Goal: Task Accomplishment & Management: Use online tool/utility

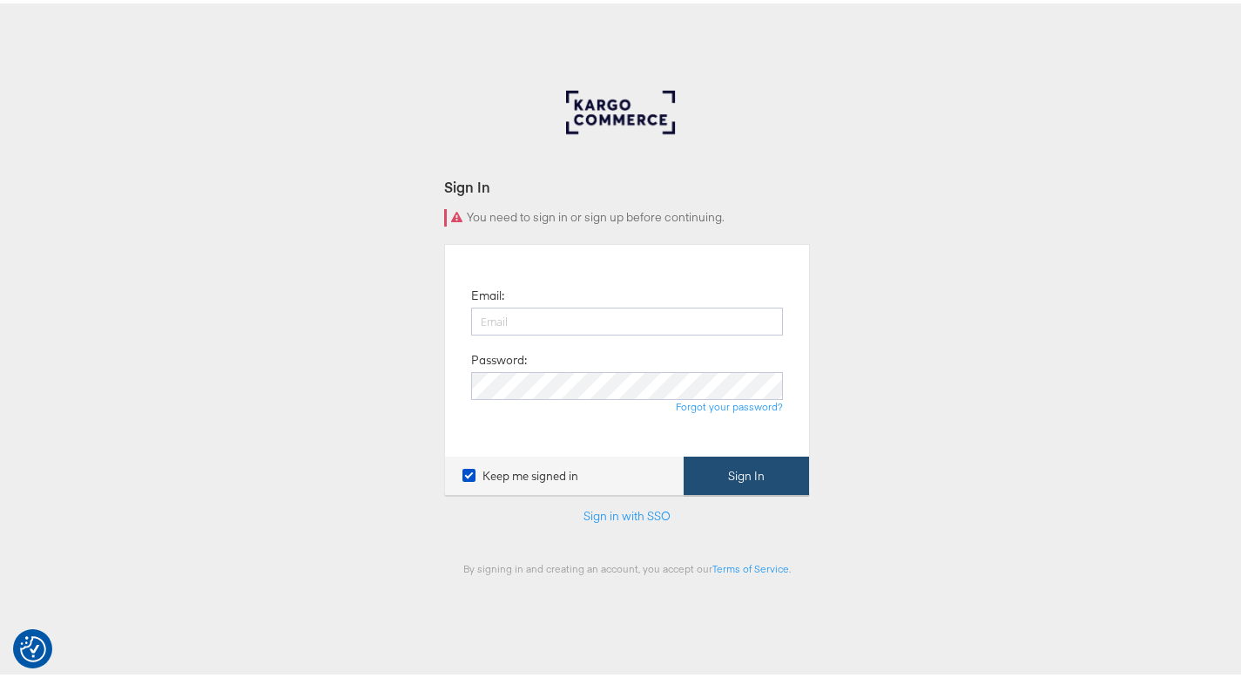
type input "[PERSON_NAME][EMAIL_ADDRESS][PERSON_NAME][DOMAIN_NAME]"
click at [732, 476] on button "Sign In" at bounding box center [746, 472] width 125 height 39
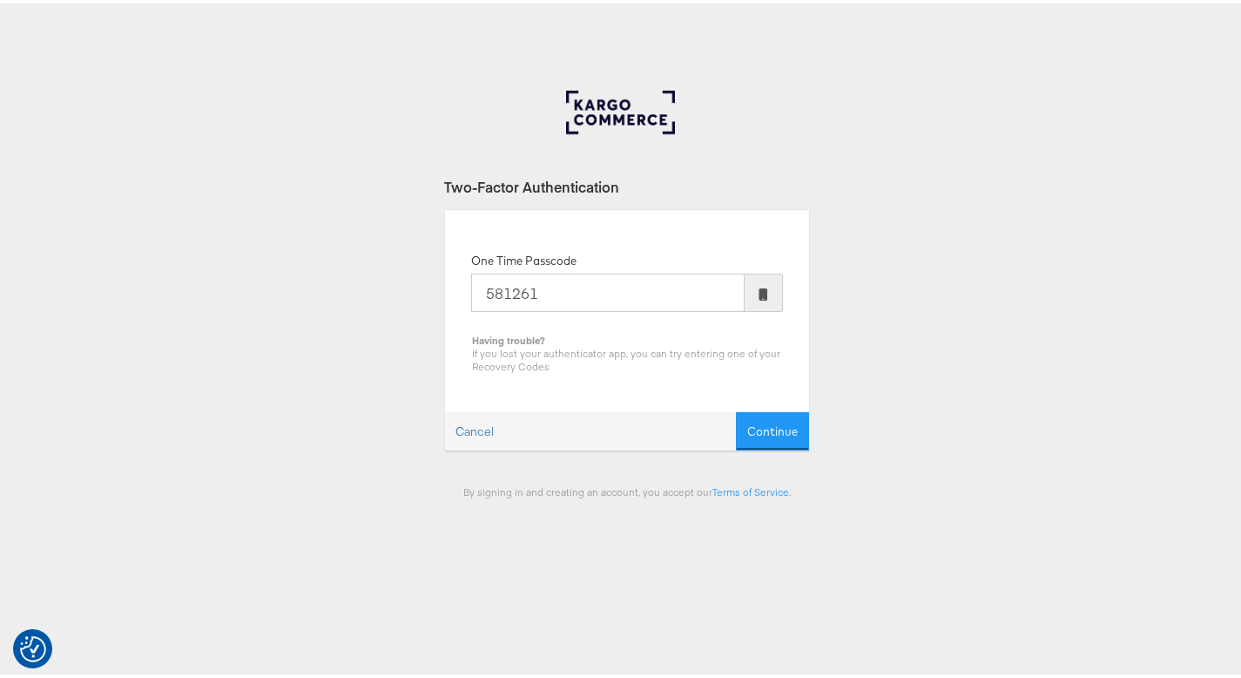
type input "581261"
click at [736, 409] on button "Continue" at bounding box center [772, 428] width 73 height 39
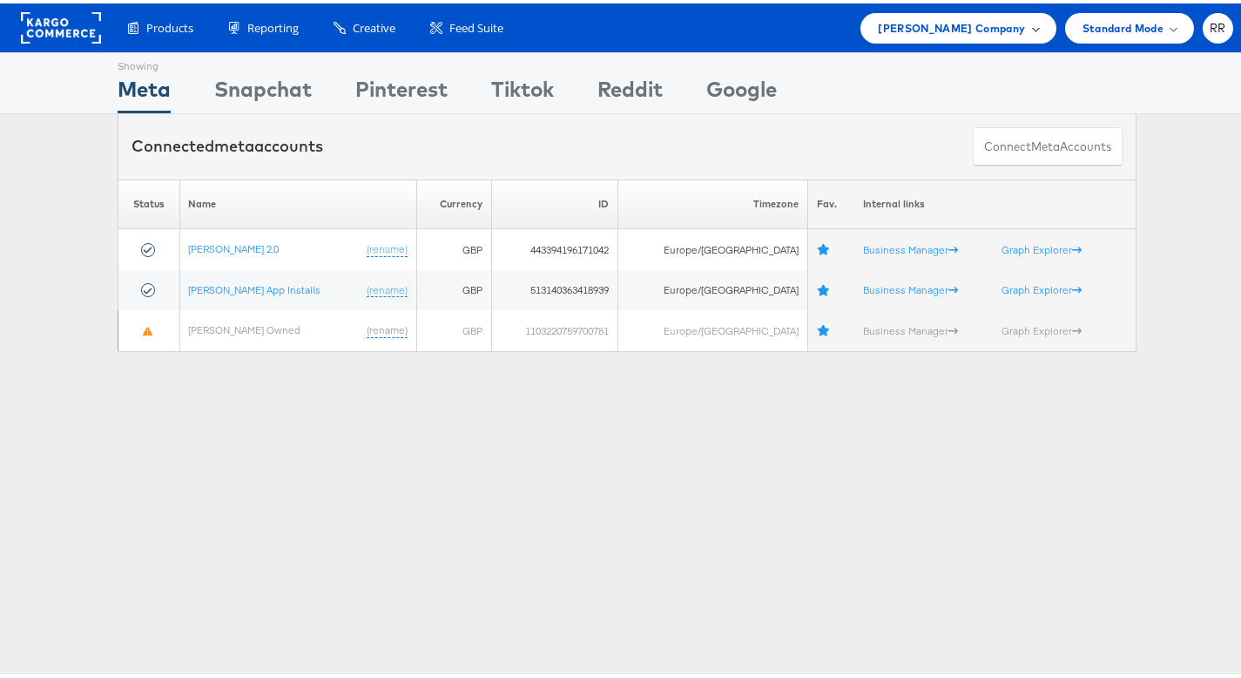
click at [911, 24] on span "John Lewis Company" at bounding box center [951, 25] width 147 height 18
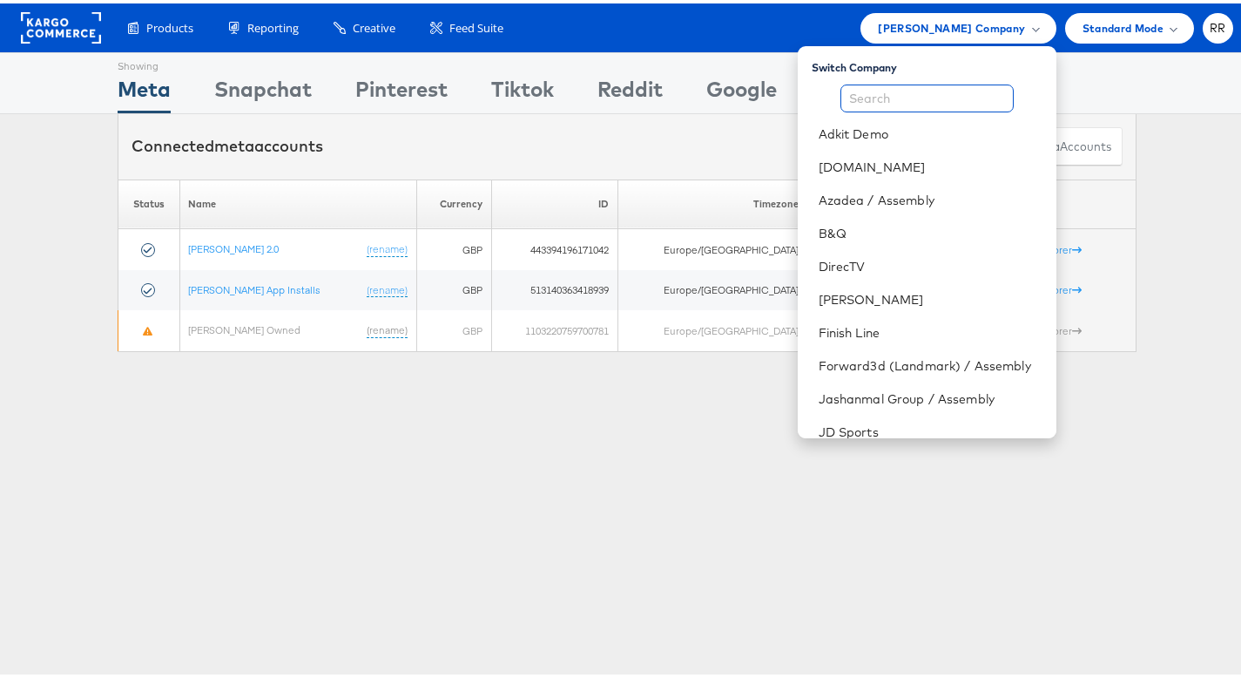
click at [912, 88] on input "text" at bounding box center [927, 95] width 173 height 28
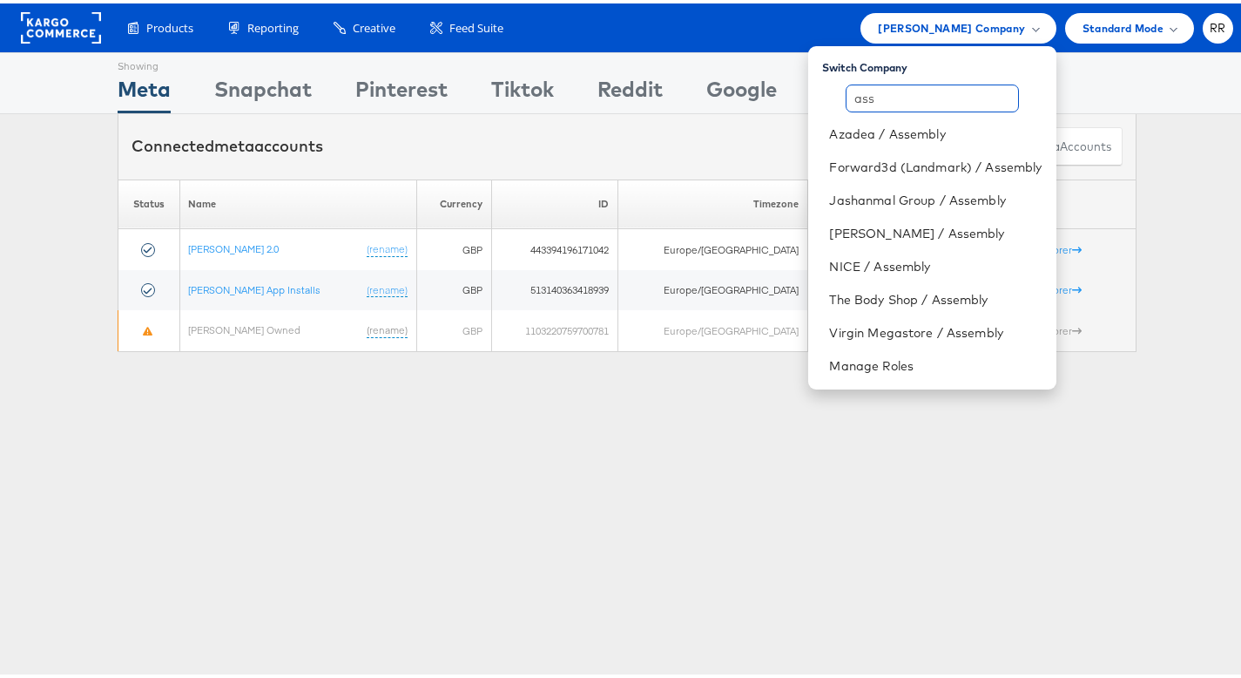
type input "ass"
click at [860, 160] on link "Forward3d (Landmark) / Assembly" at bounding box center [935, 163] width 213 height 17
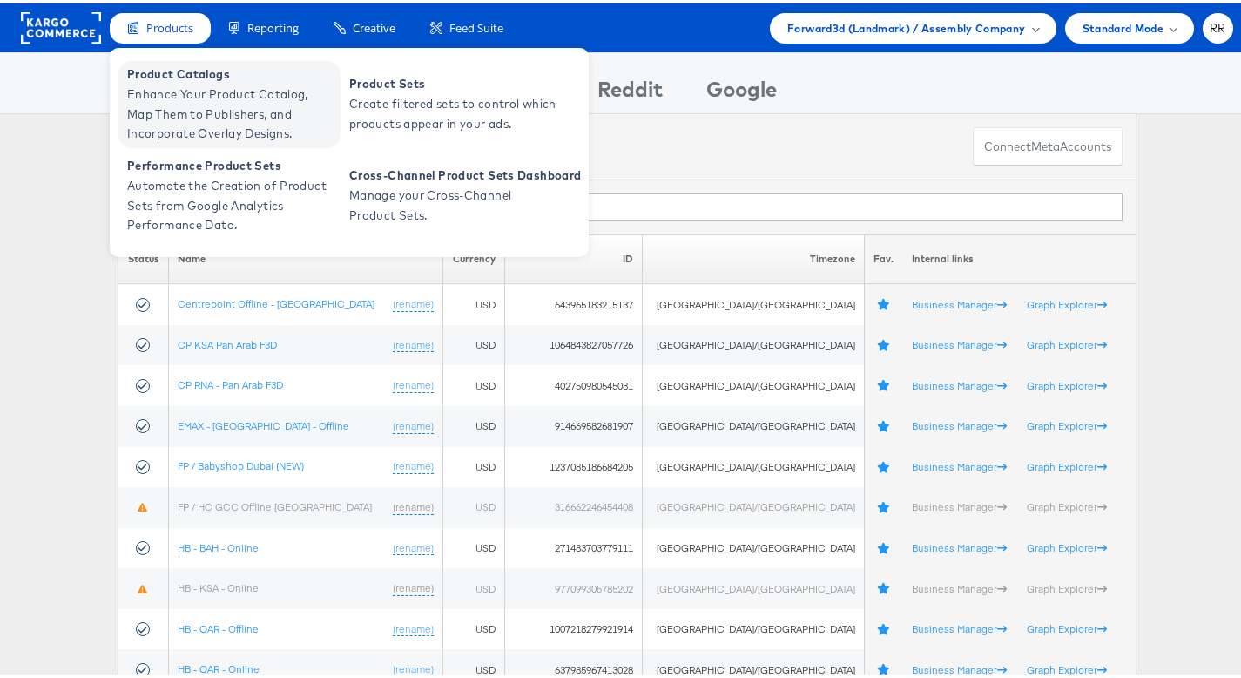
click at [163, 75] on span "Product Catalogs" at bounding box center [231, 71] width 209 height 20
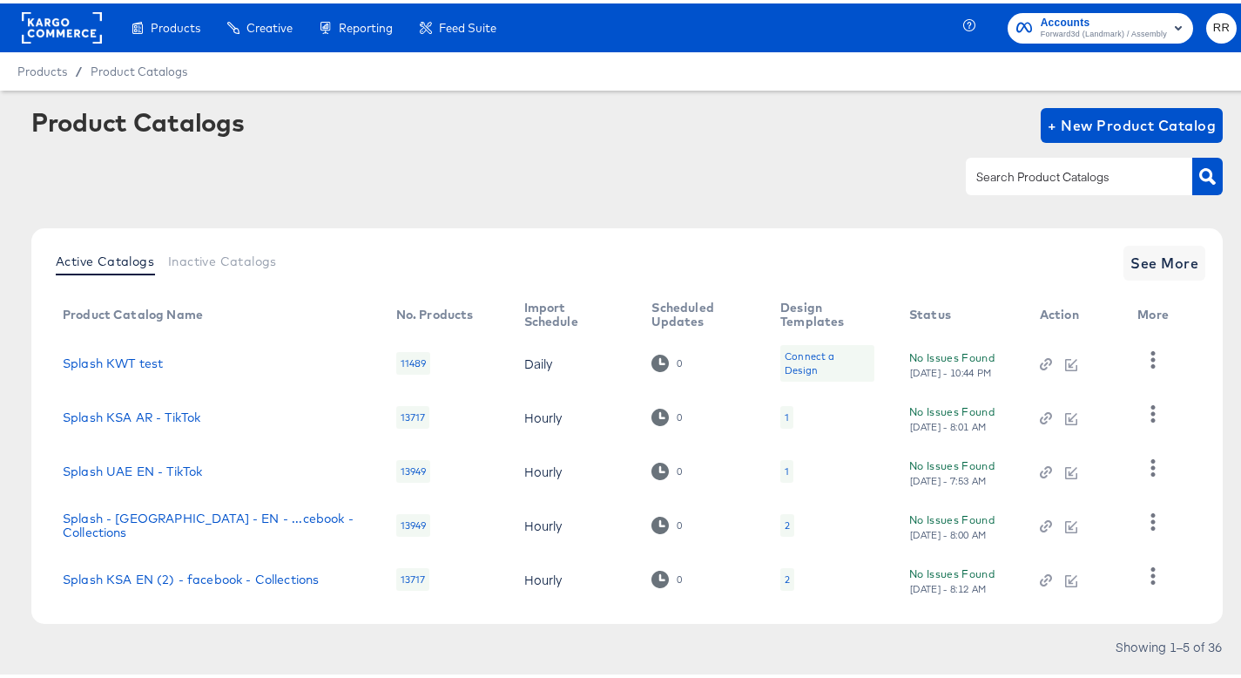
click at [1004, 161] on div at bounding box center [1079, 172] width 226 height 37
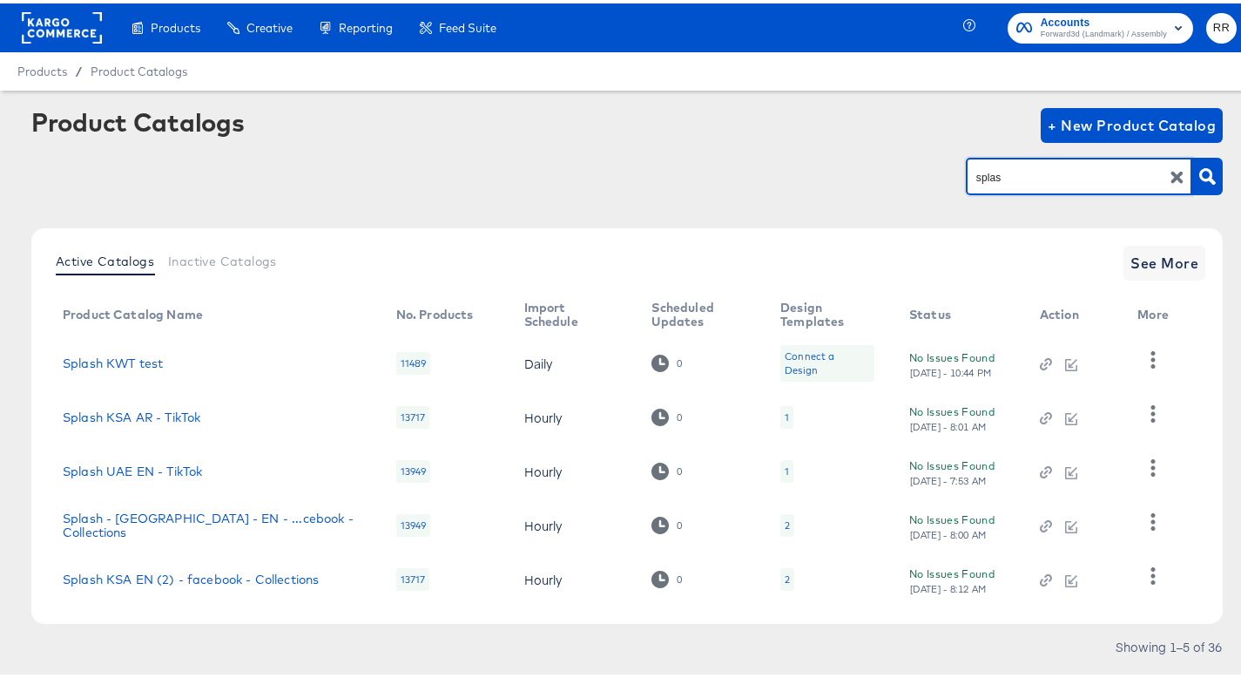
type input "splas"
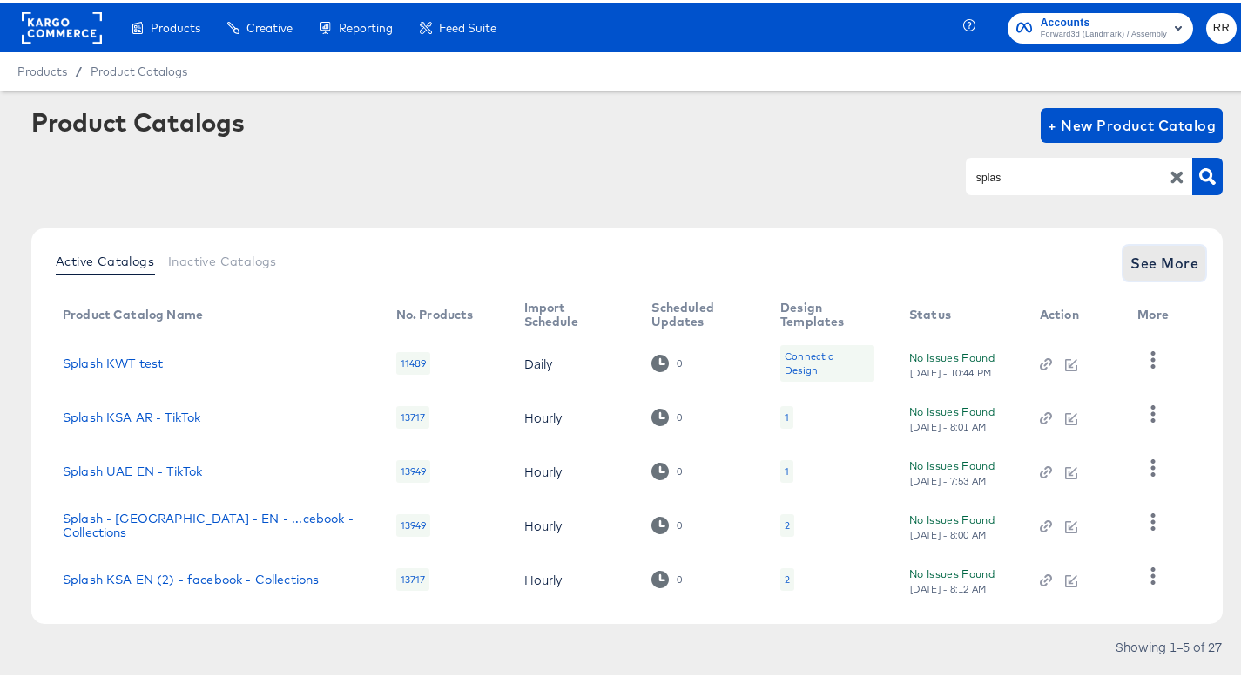
click at [1162, 247] on span "See More" at bounding box center [1165, 259] width 68 height 24
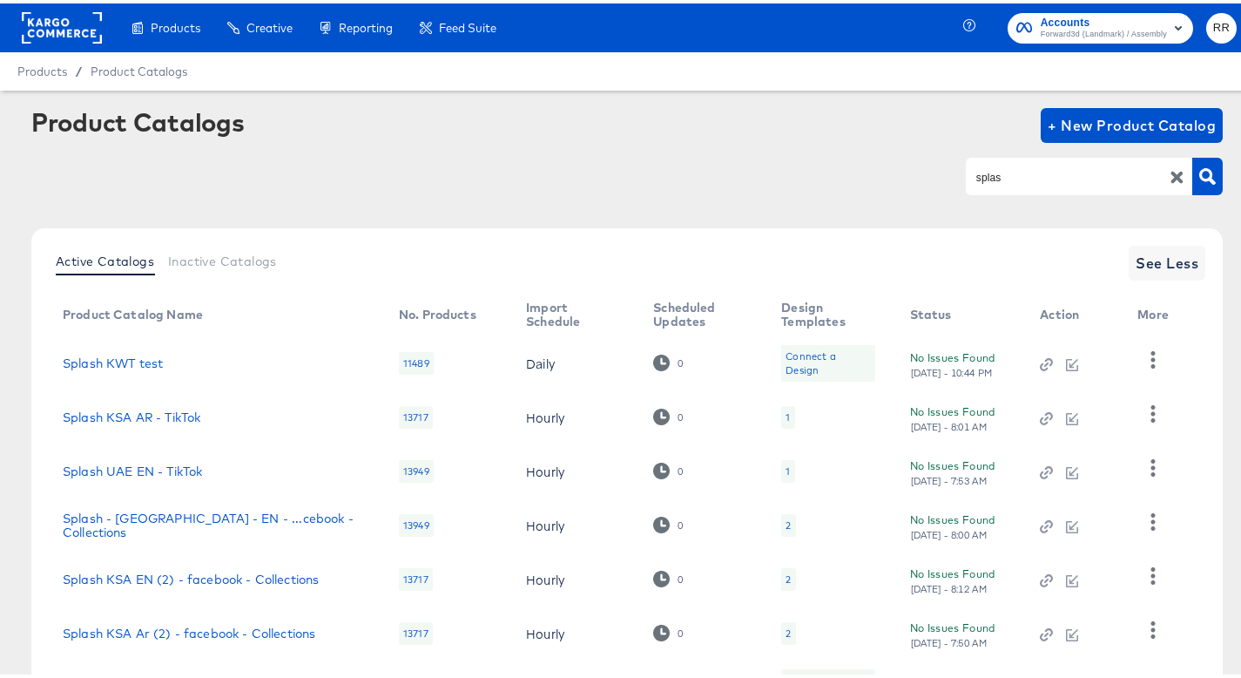
scroll to position [310, 0]
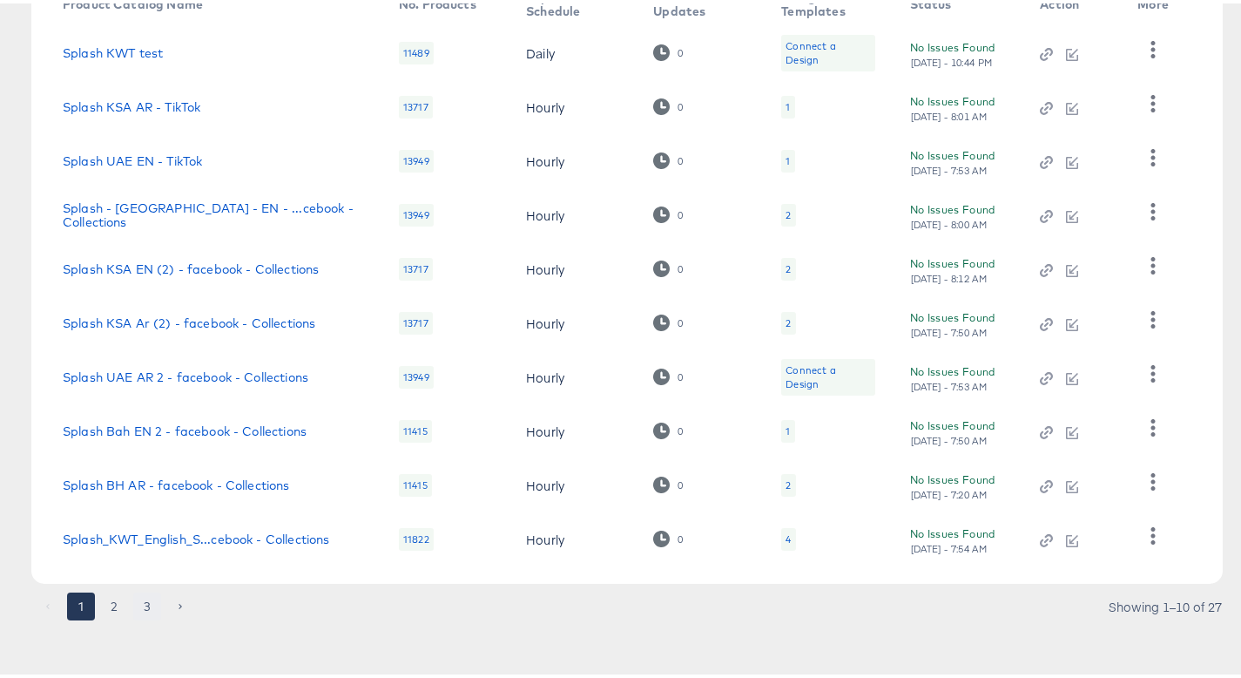
click at [146, 597] on button "3" at bounding box center [147, 603] width 28 height 28
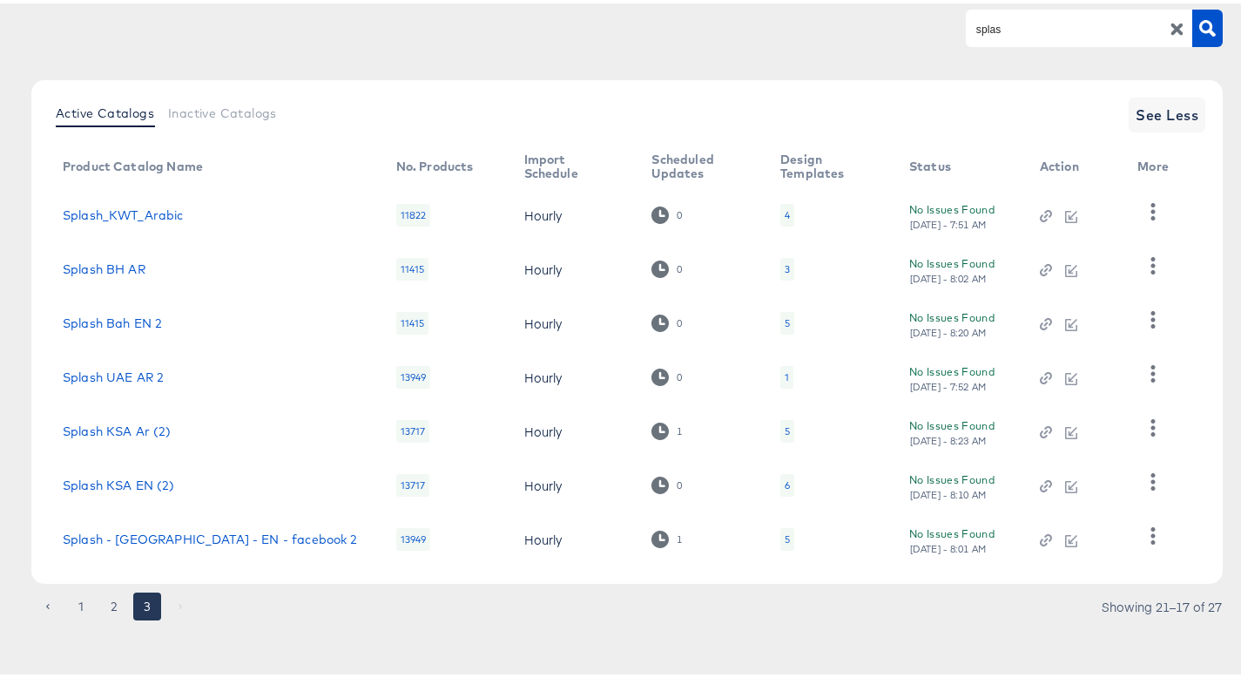
scroll to position [148, 0]
click at [172, 536] on link "Splash - UAE - EN - facebook 2" at bounding box center [210, 536] width 295 height 14
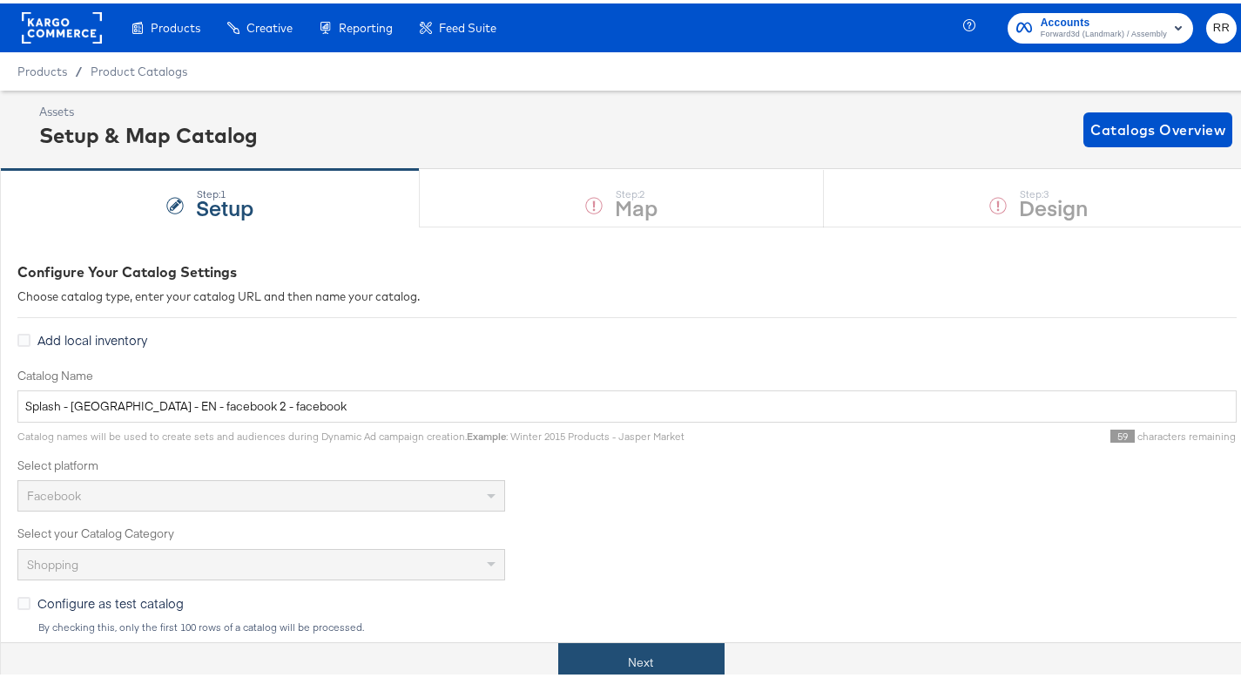
click at [604, 666] on button "Next" at bounding box center [641, 658] width 166 height 39
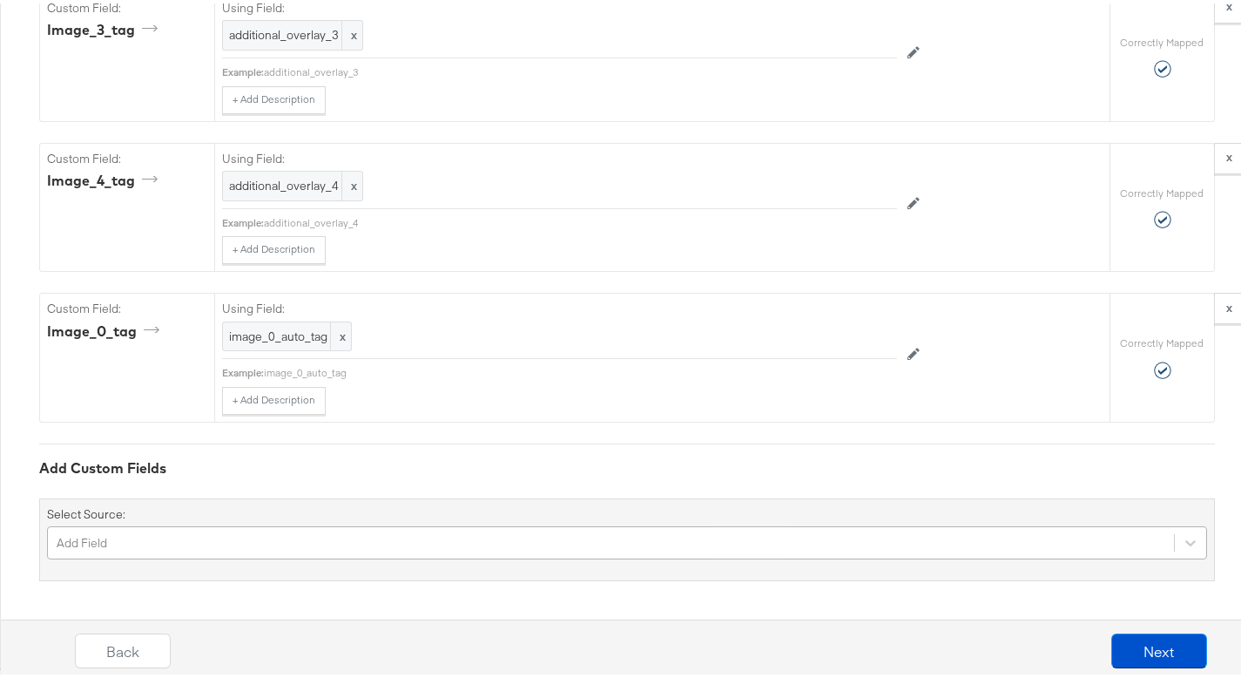
click at [424, 537] on div "Add Field" at bounding box center [627, 539] width 1160 height 33
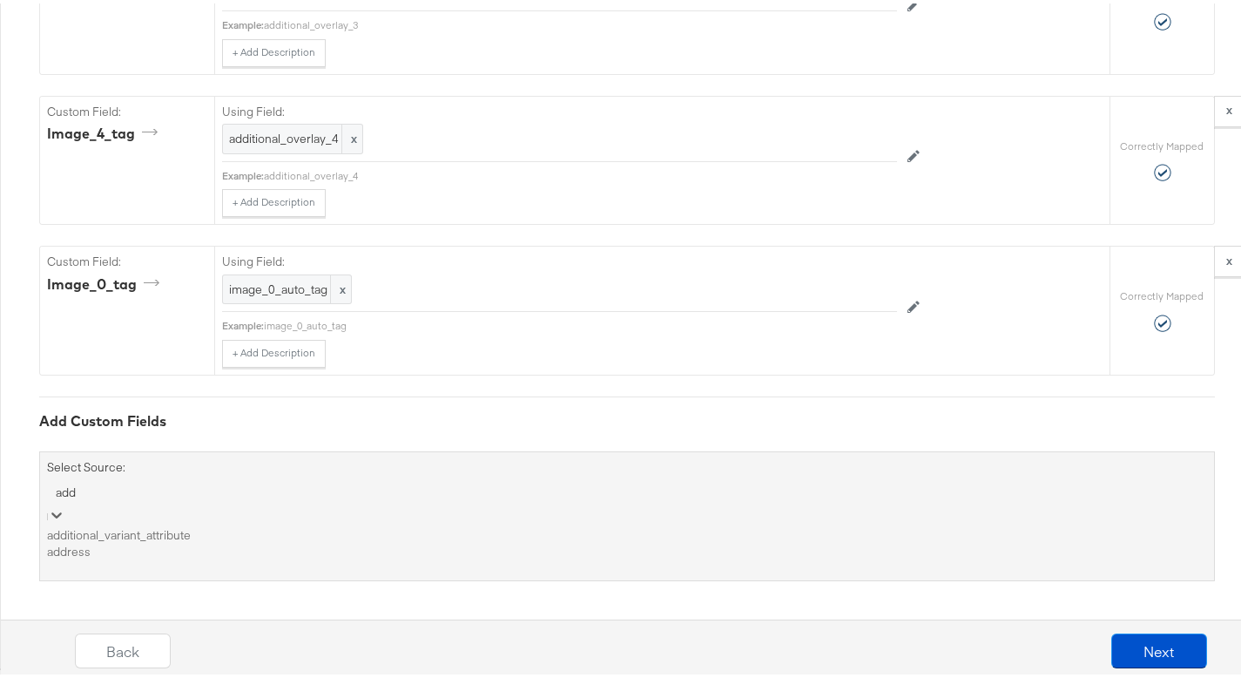
scroll to position [3709, 0]
type input "a"
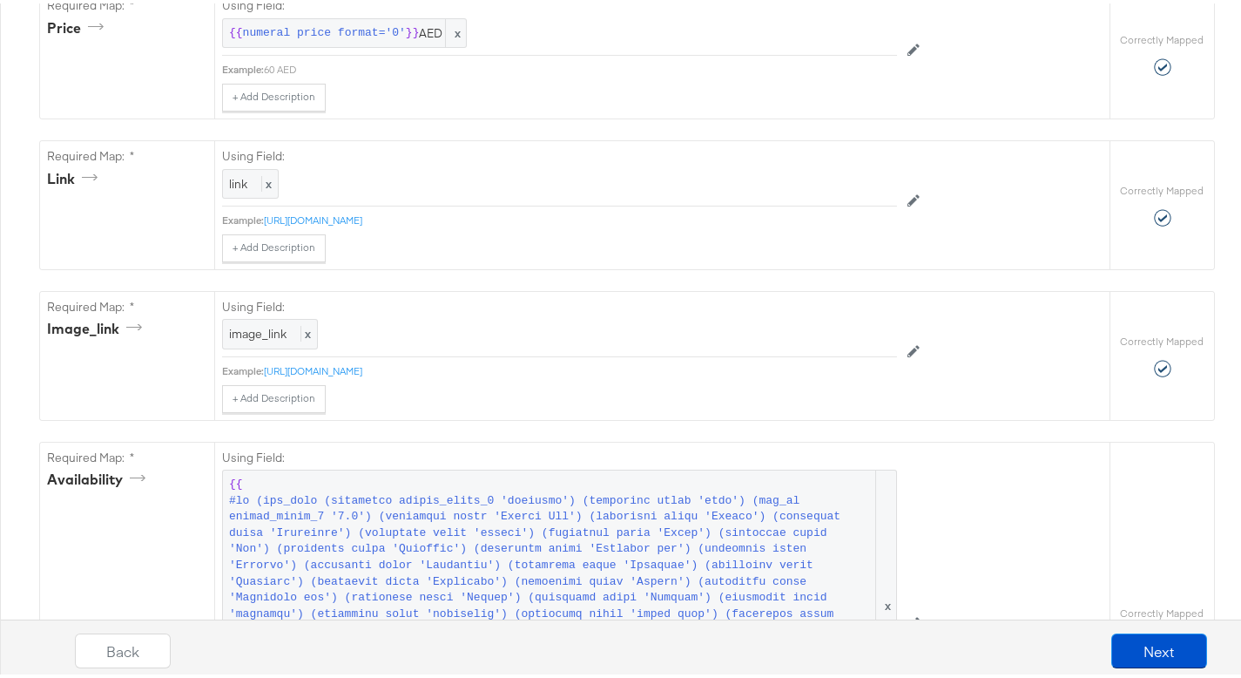
scroll to position [1877, 0]
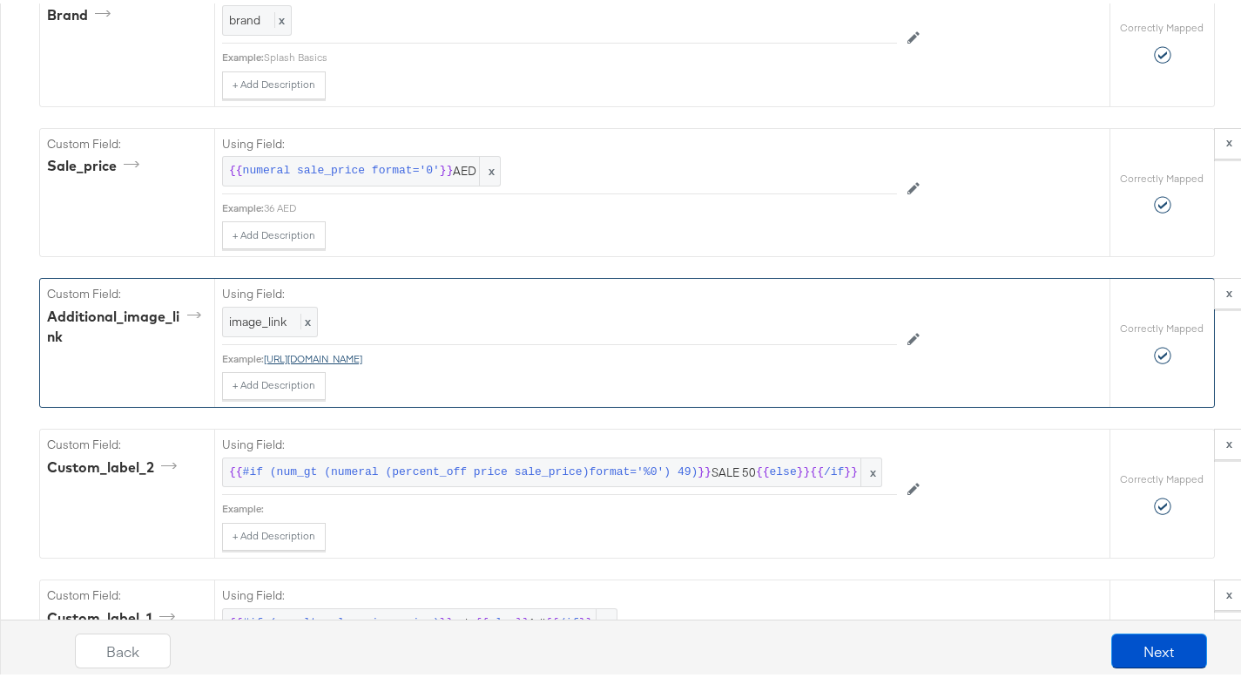
click at [362, 362] on link "[URL][DOMAIN_NAME]" at bounding box center [313, 354] width 98 height 13
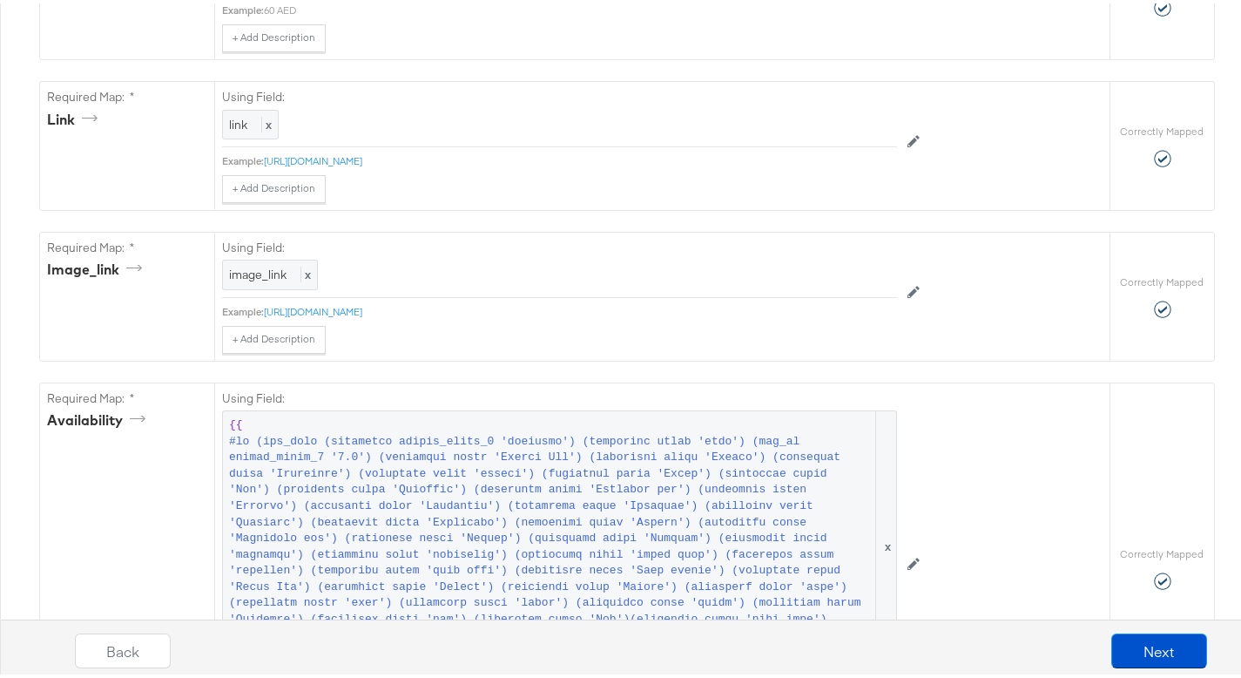
scroll to position [871, 0]
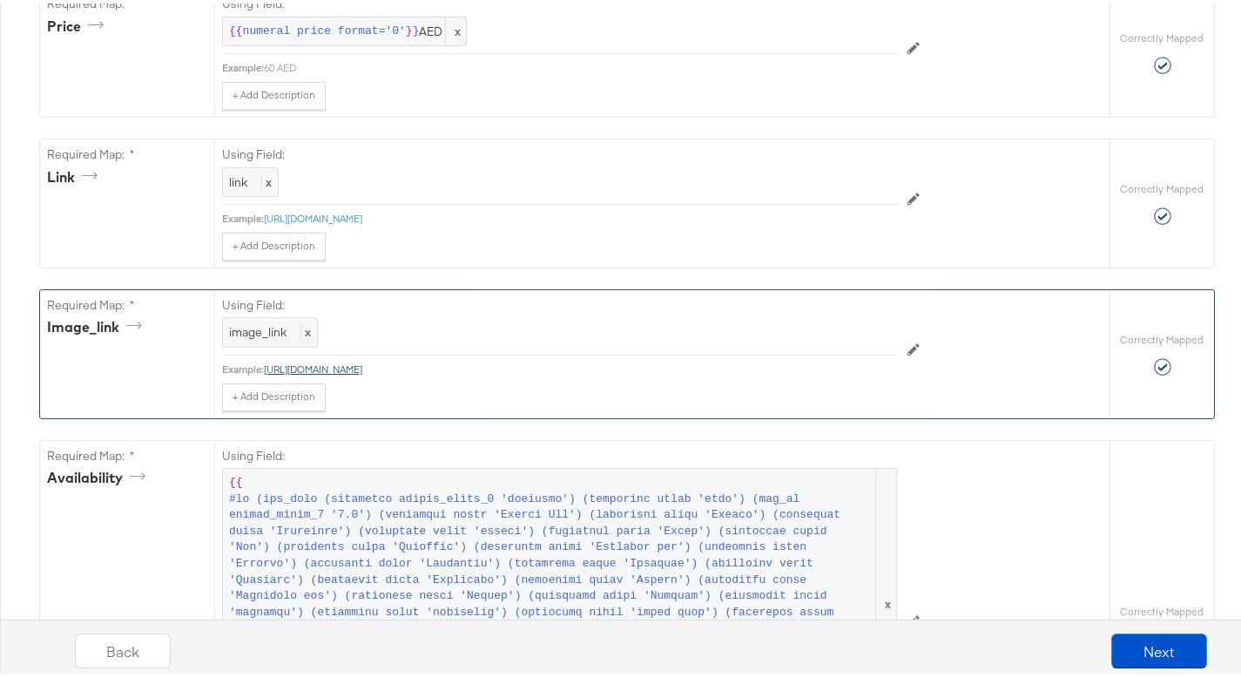
click at [362, 372] on link "[URL][DOMAIN_NAME]" at bounding box center [313, 365] width 98 height 13
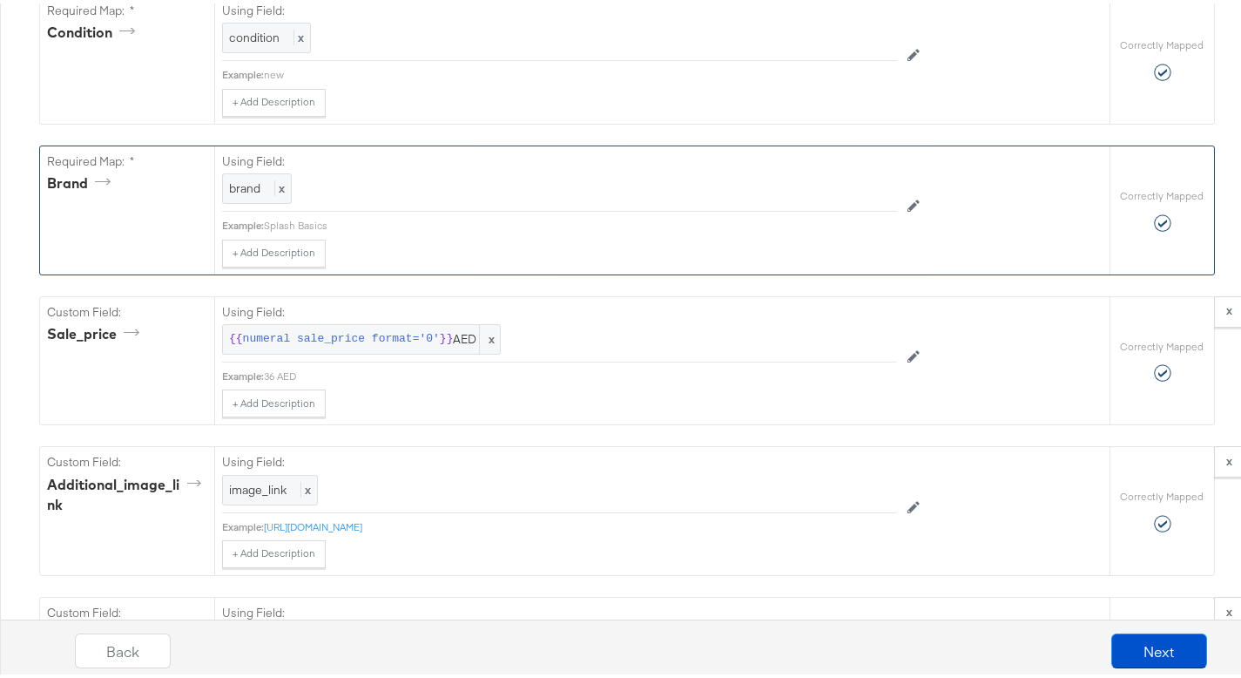
scroll to position [1726, 0]
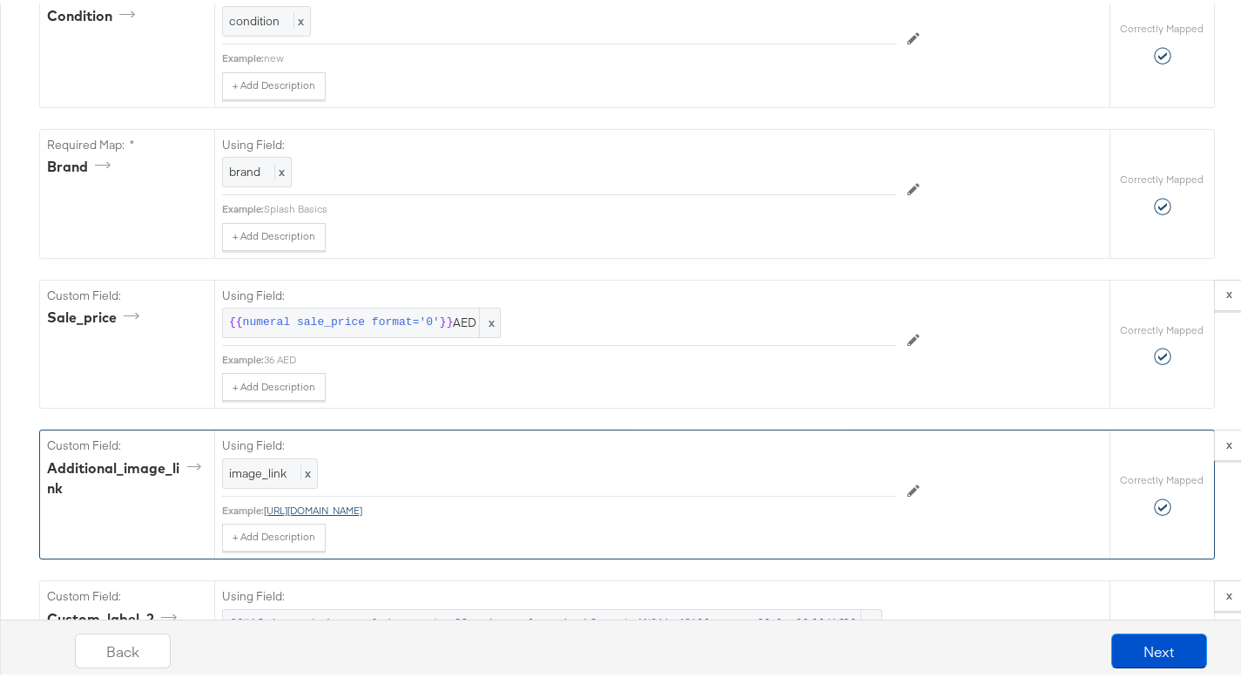
click at [362, 513] on link "[URL][DOMAIN_NAME]" at bounding box center [313, 506] width 98 height 13
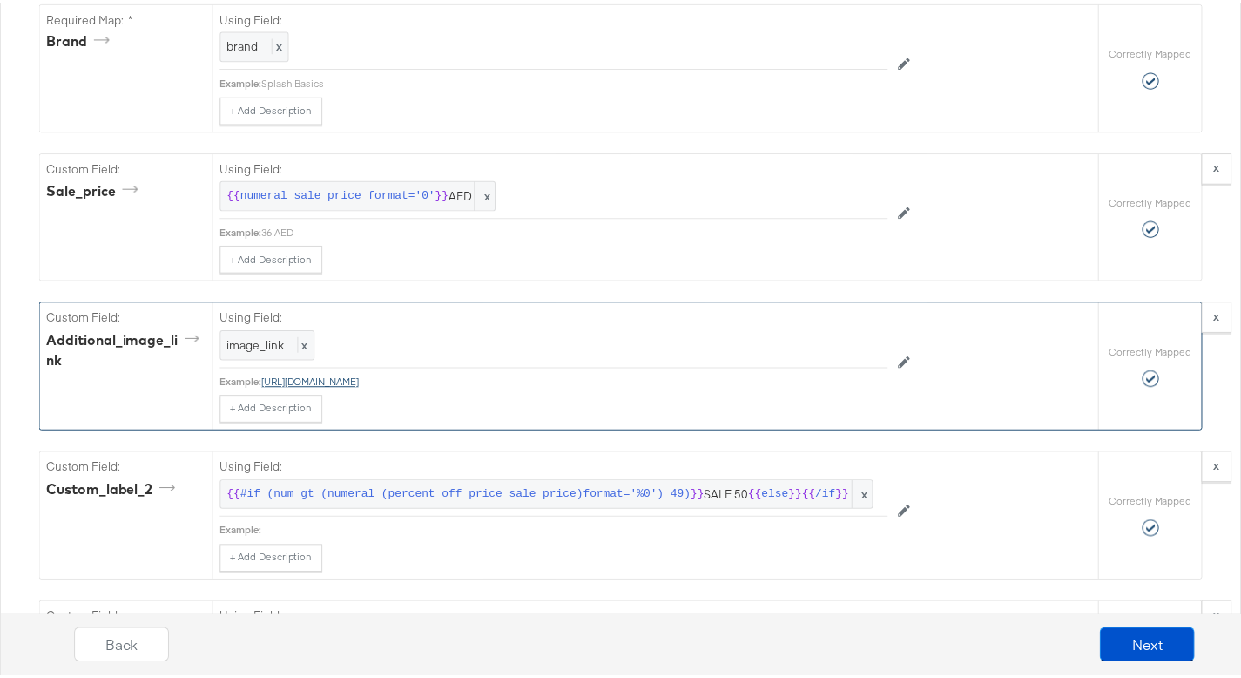
scroll to position [1876, 0]
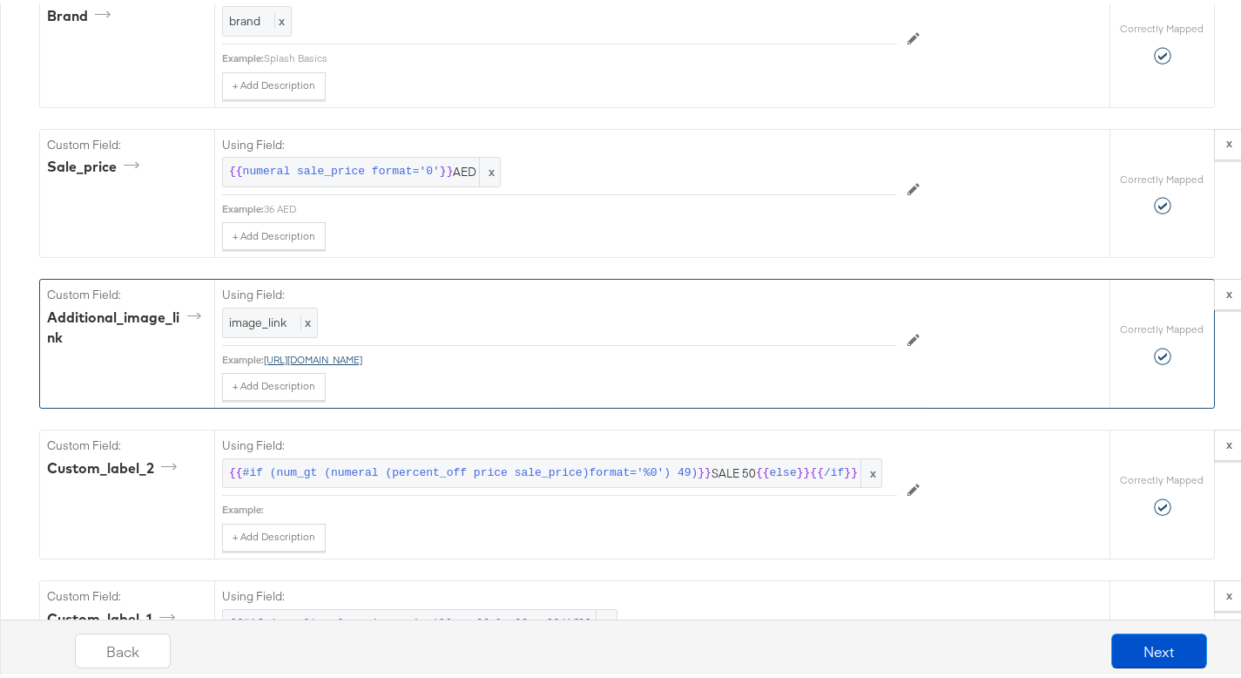
click at [362, 362] on link "[URL][DOMAIN_NAME]" at bounding box center [313, 355] width 98 height 13
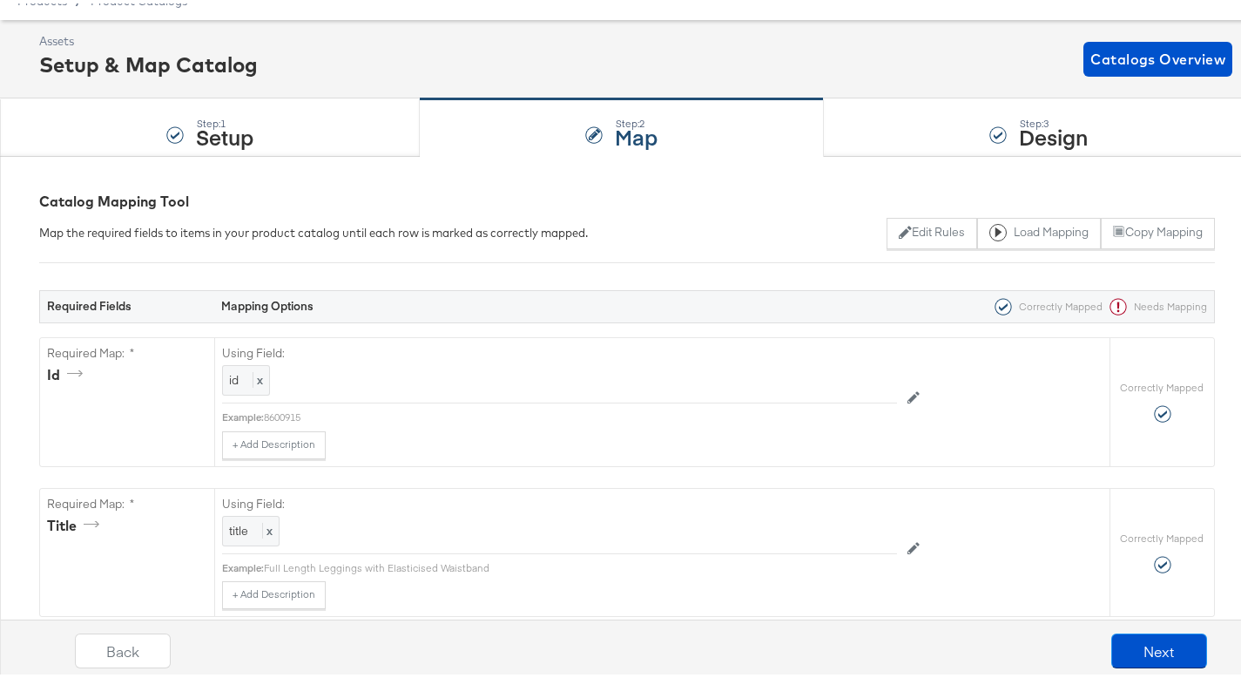
scroll to position [0, 0]
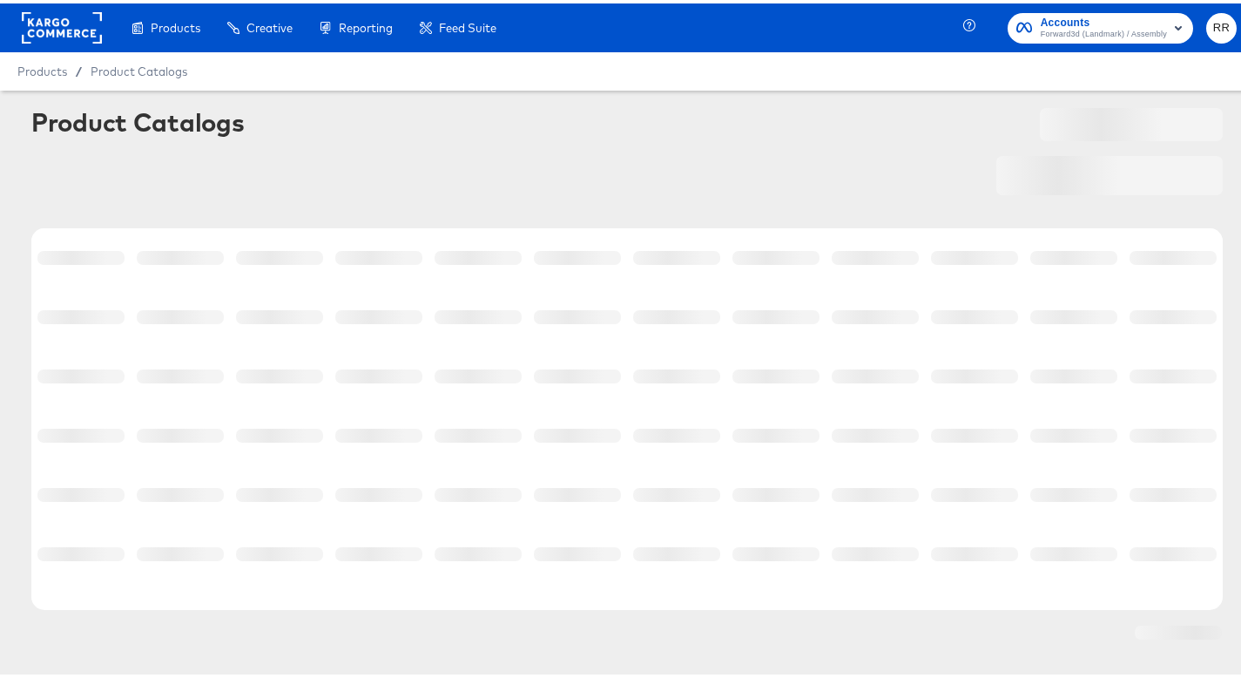
scroll to position [26, 0]
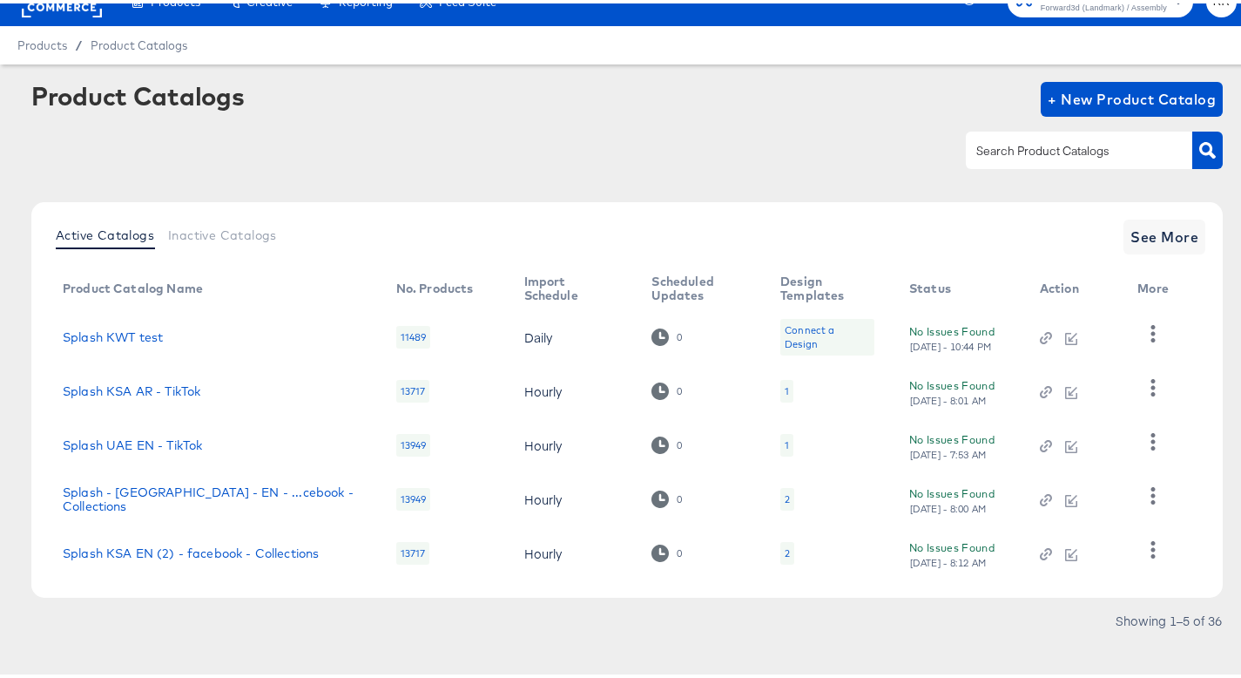
click at [1116, 157] on input "text" at bounding box center [1066, 148] width 186 height 20
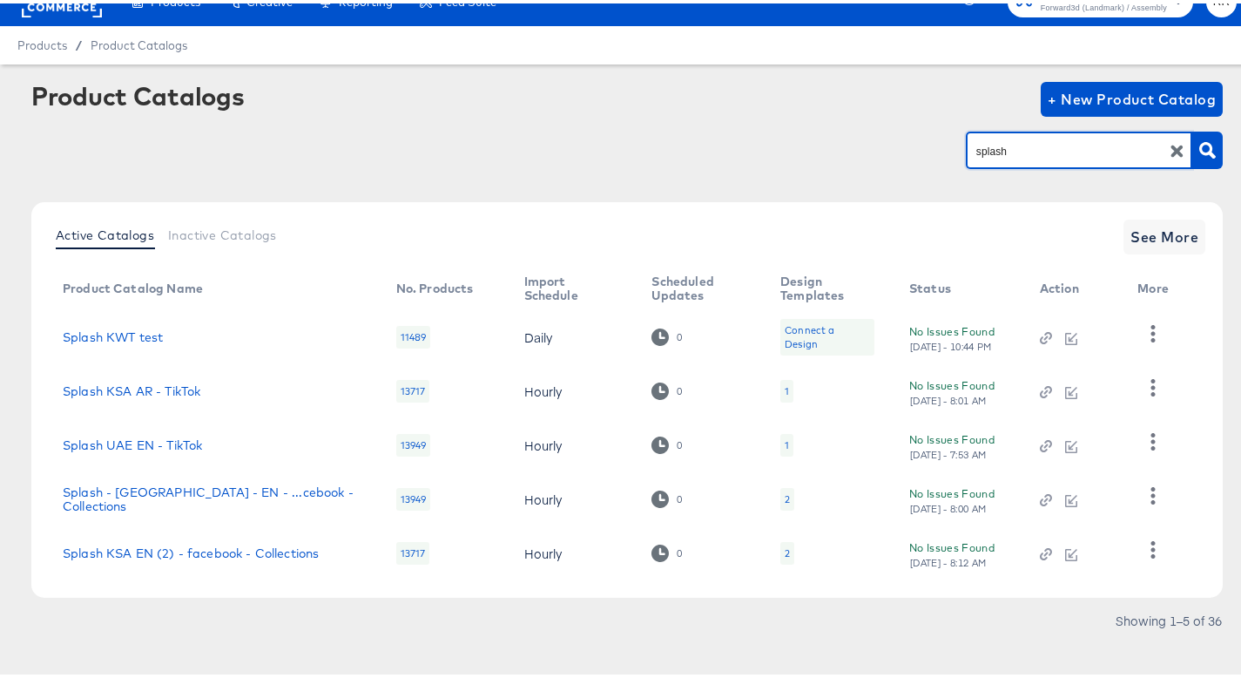
type input "splash"
click at [1156, 226] on span "See More" at bounding box center [1165, 233] width 68 height 24
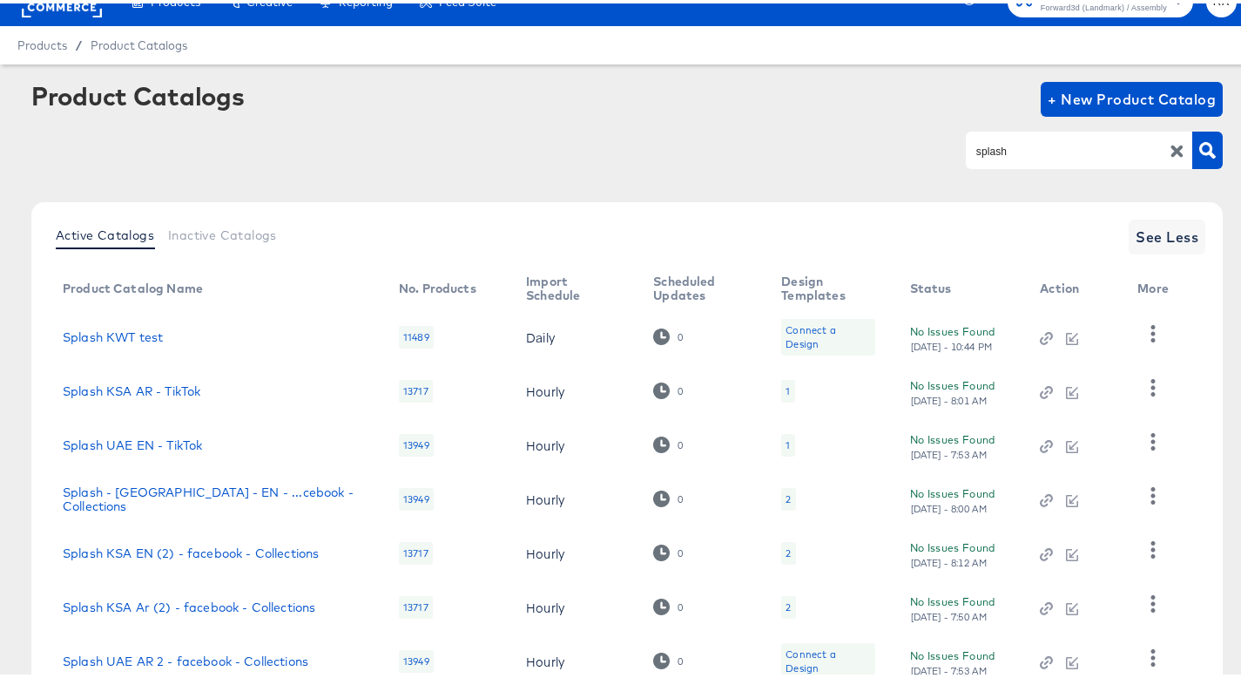
scroll to position [310, 0]
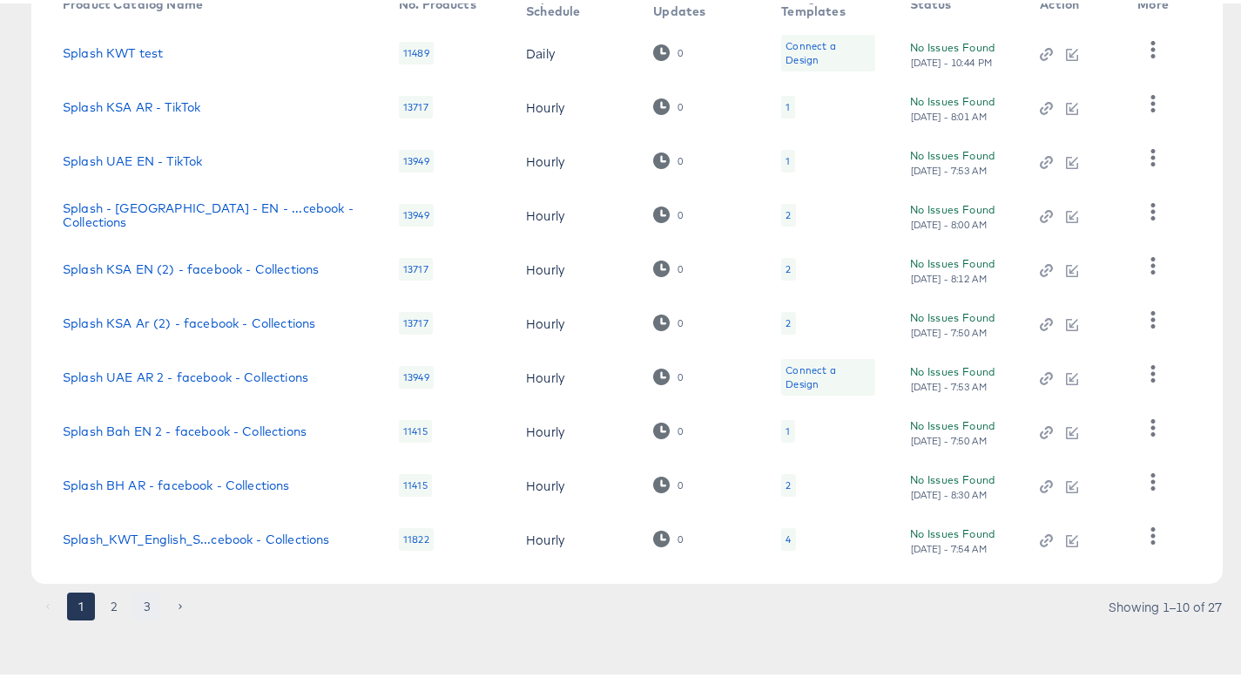
click at [148, 610] on button "3" at bounding box center [147, 603] width 28 height 28
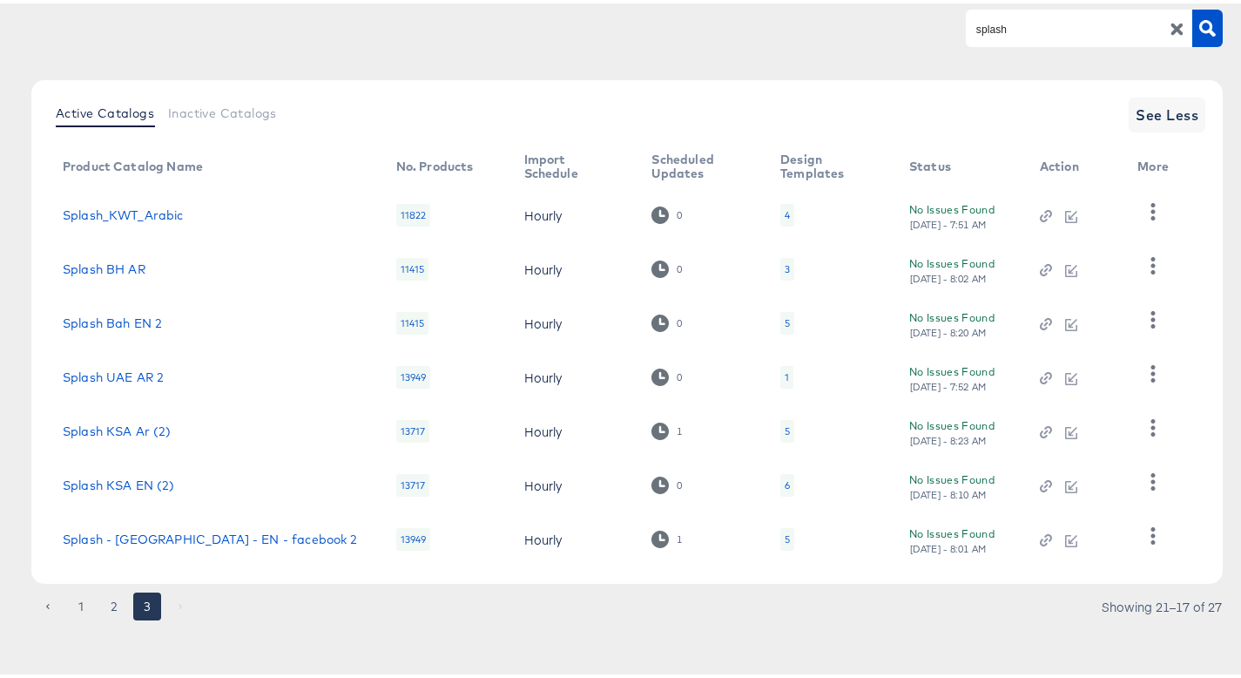
scroll to position [148, 0]
click at [1159, 535] on icon "button" at bounding box center [1153, 532] width 17 height 17
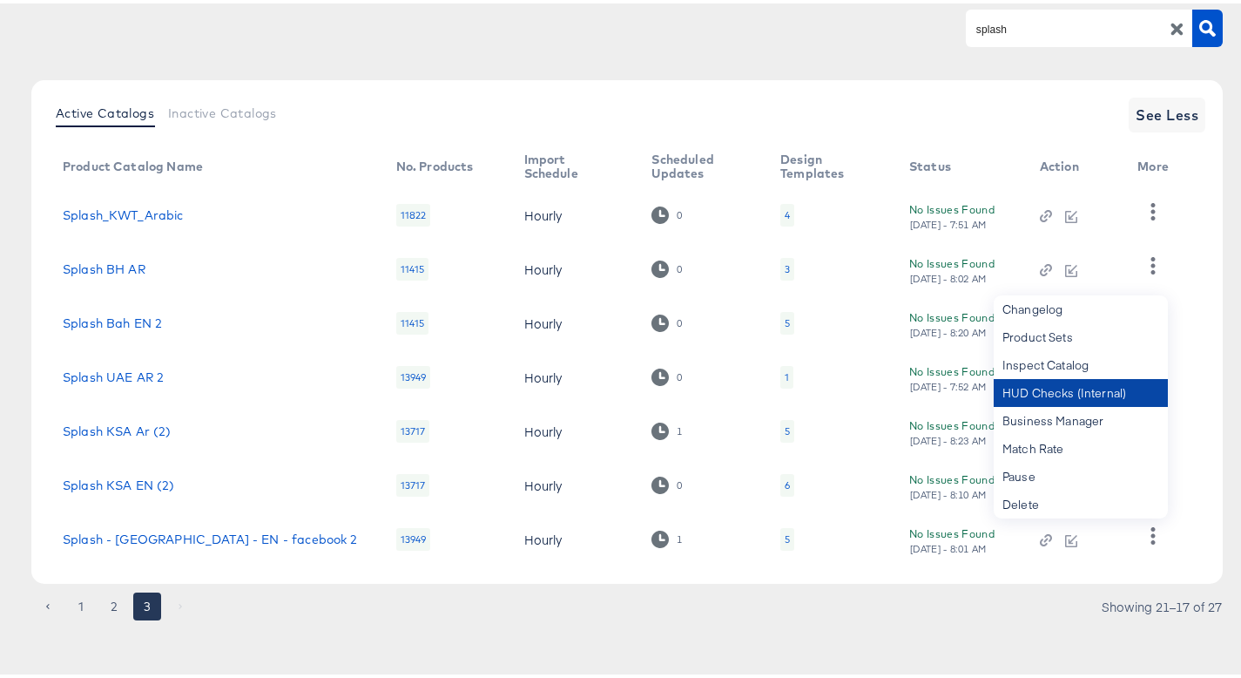
click at [1078, 389] on div "HUD Checks (Internal)" at bounding box center [1081, 389] width 174 height 28
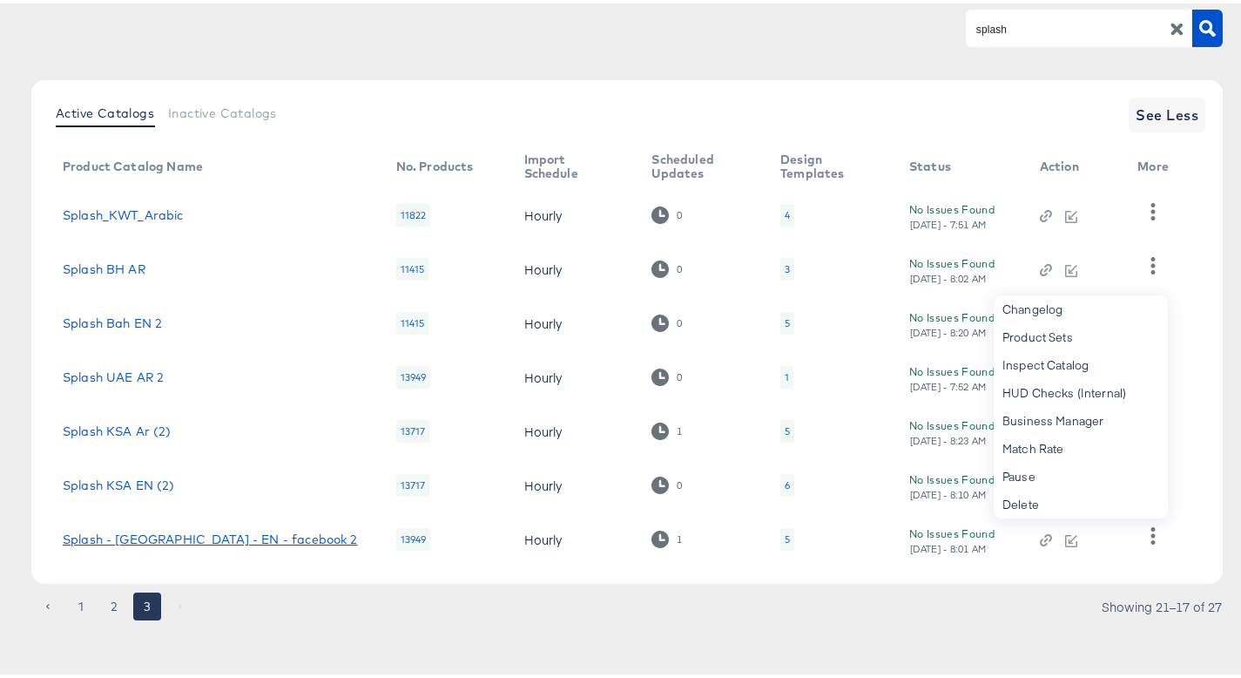
click at [183, 535] on link "Splash - UAE - EN - facebook 2" at bounding box center [210, 536] width 295 height 14
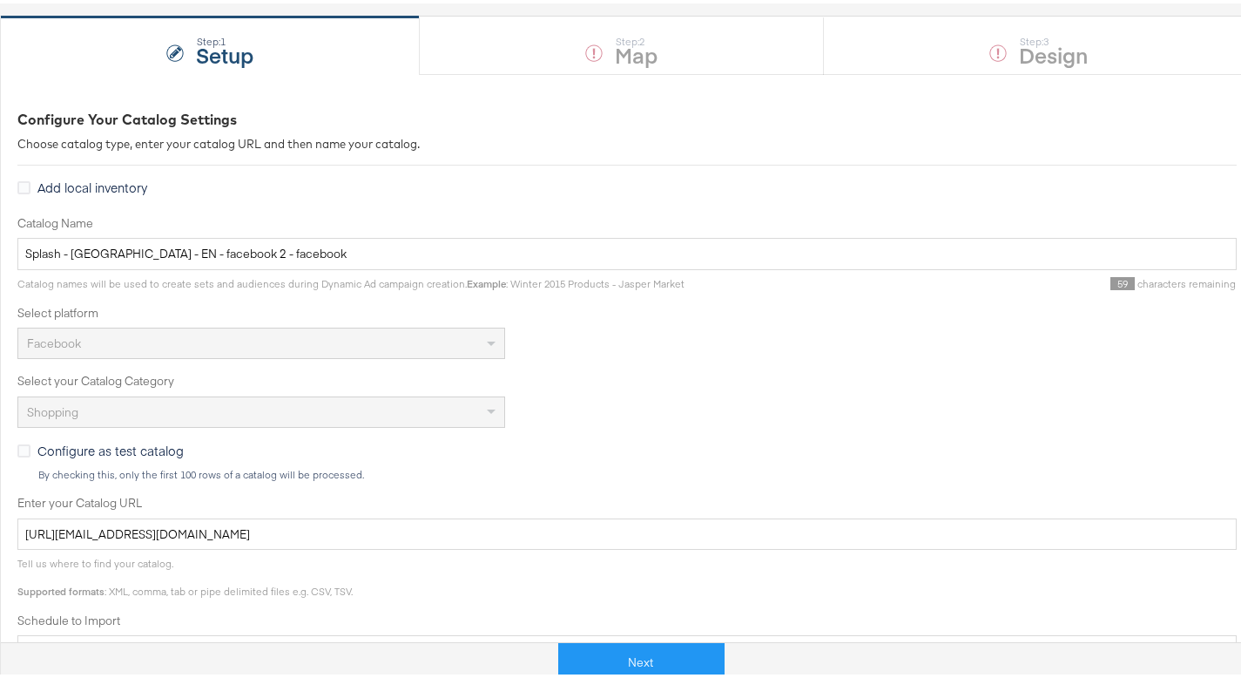
scroll to position [154, 0]
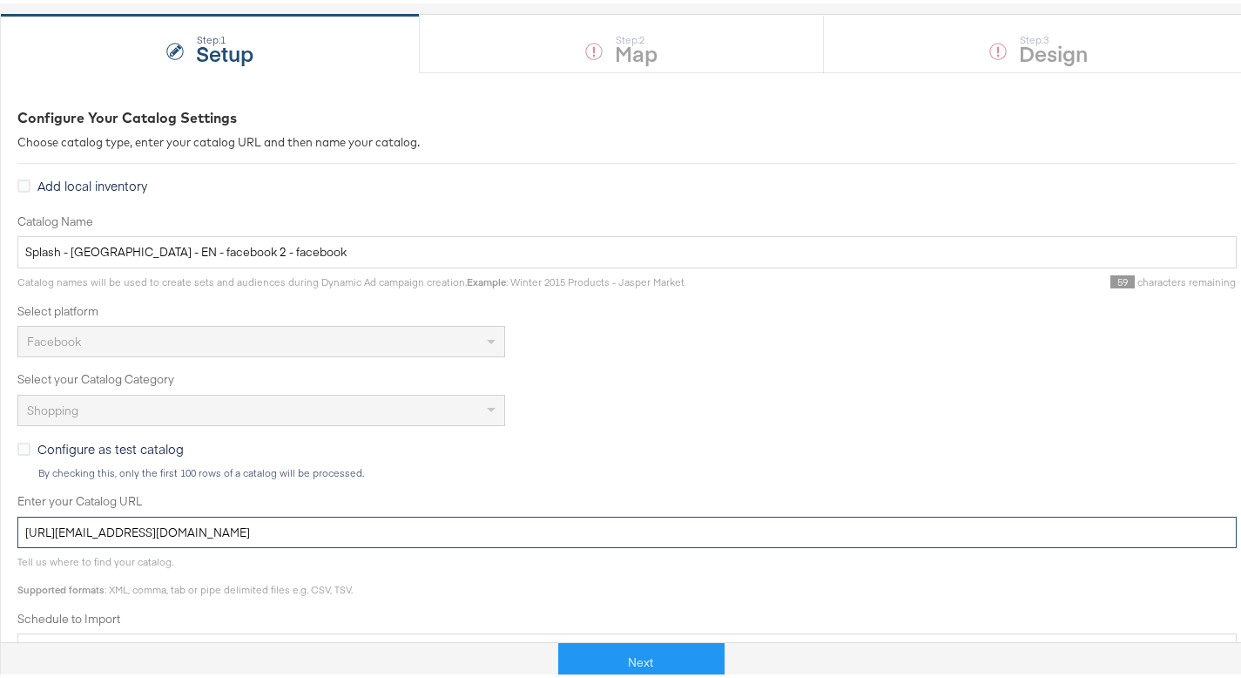
click at [404, 514] on input "https://kargo_lmsaesplash:OrhCKgeIMbxUxOUe9@feedftp.lmg.do/lmsaesplashfeeds/pro…" at bounding box center [627, 529] width 1220 height 32
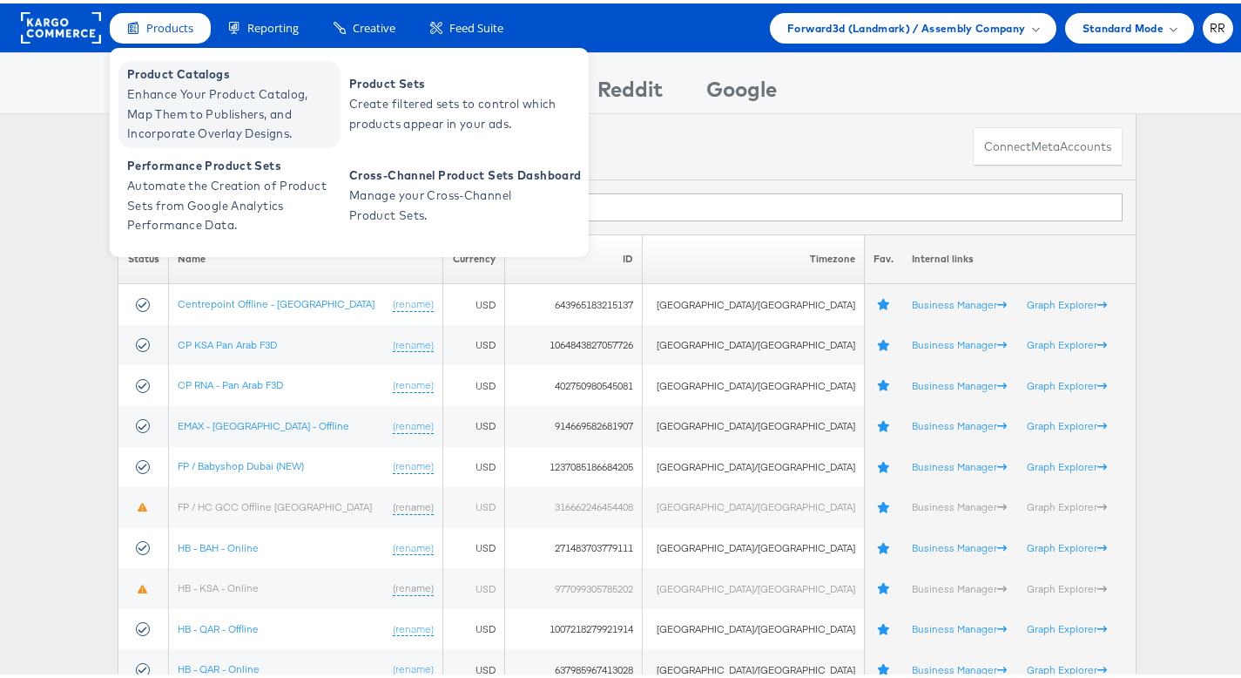
click at [187, 102] on span "Enhance Your Product Catalog, Map Them to Publishers, and Incorporate Overlay D…" at bounding box center [231, 110] width 209 height 59
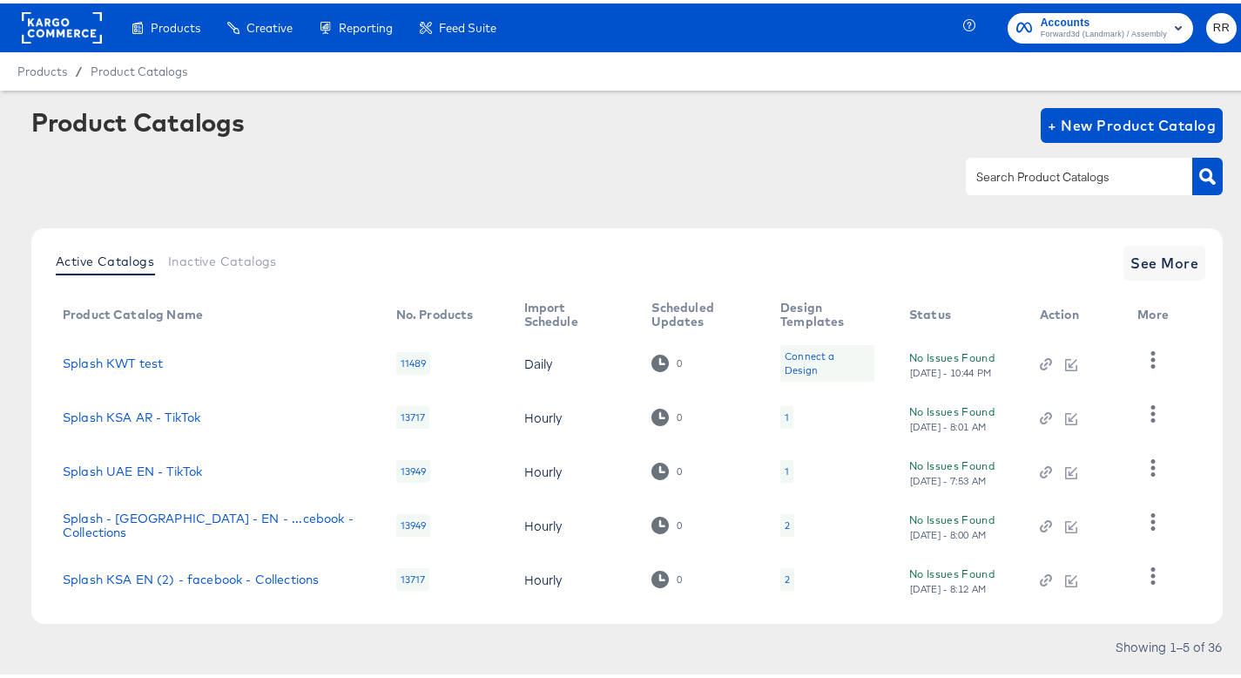
click at [1000, 177] on input "text" at bounding box center [1066, 174] width 186 height 20
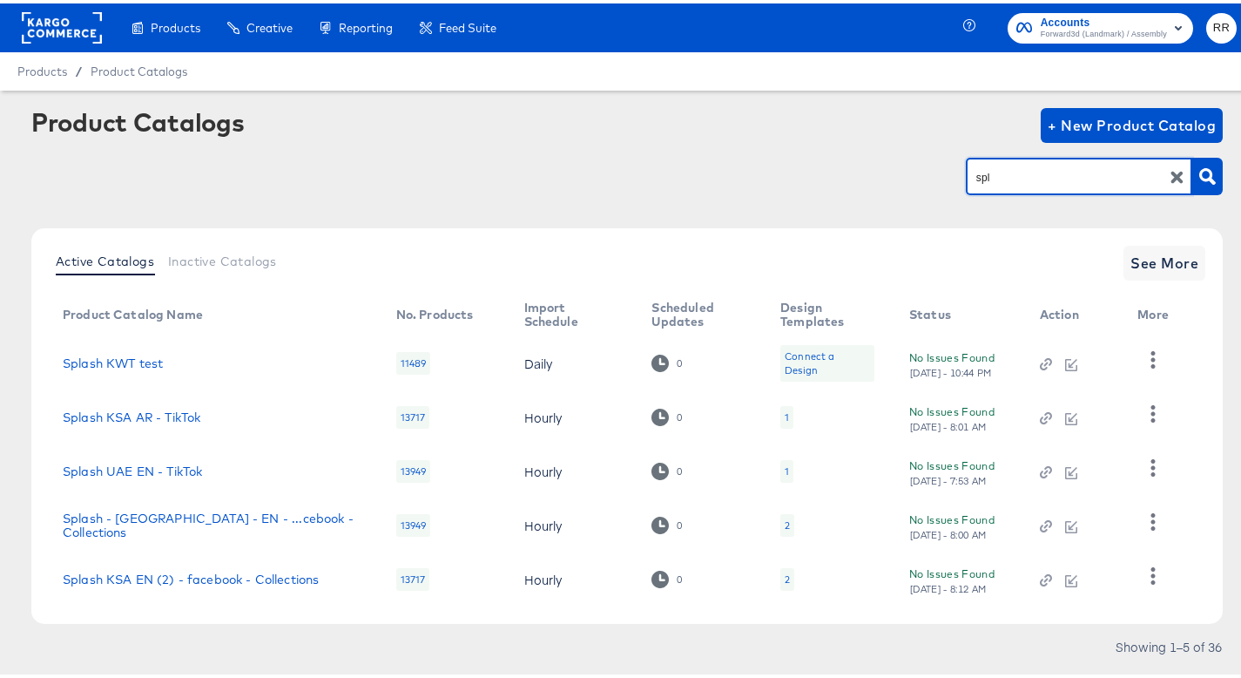
type input "spl"
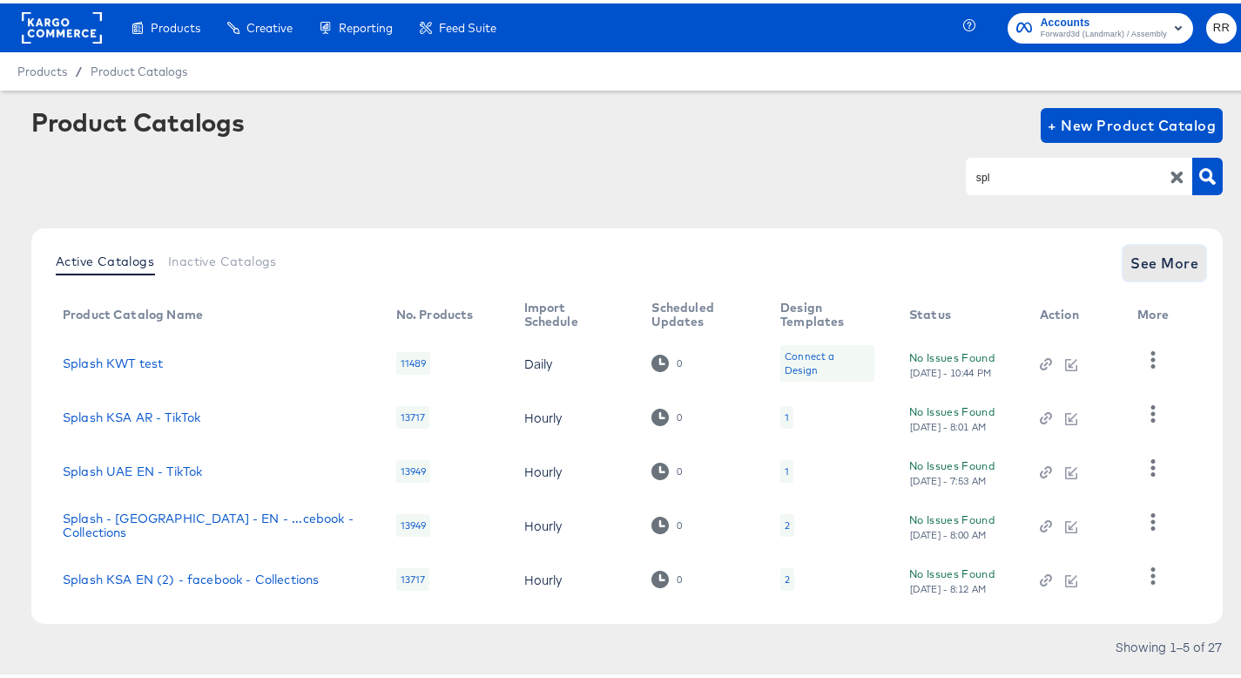
click at [1141, 249] on span "See More" at bounding box center [1165, 259] width 68 height 24
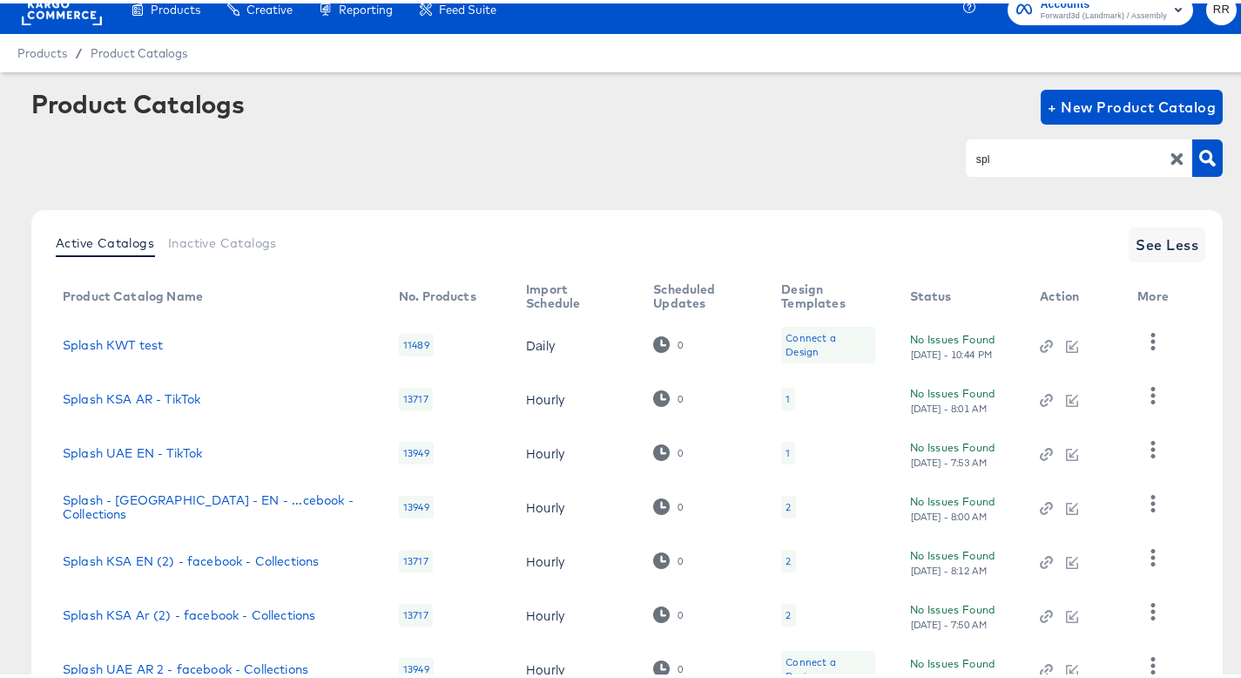
scroll to position [310, 0]
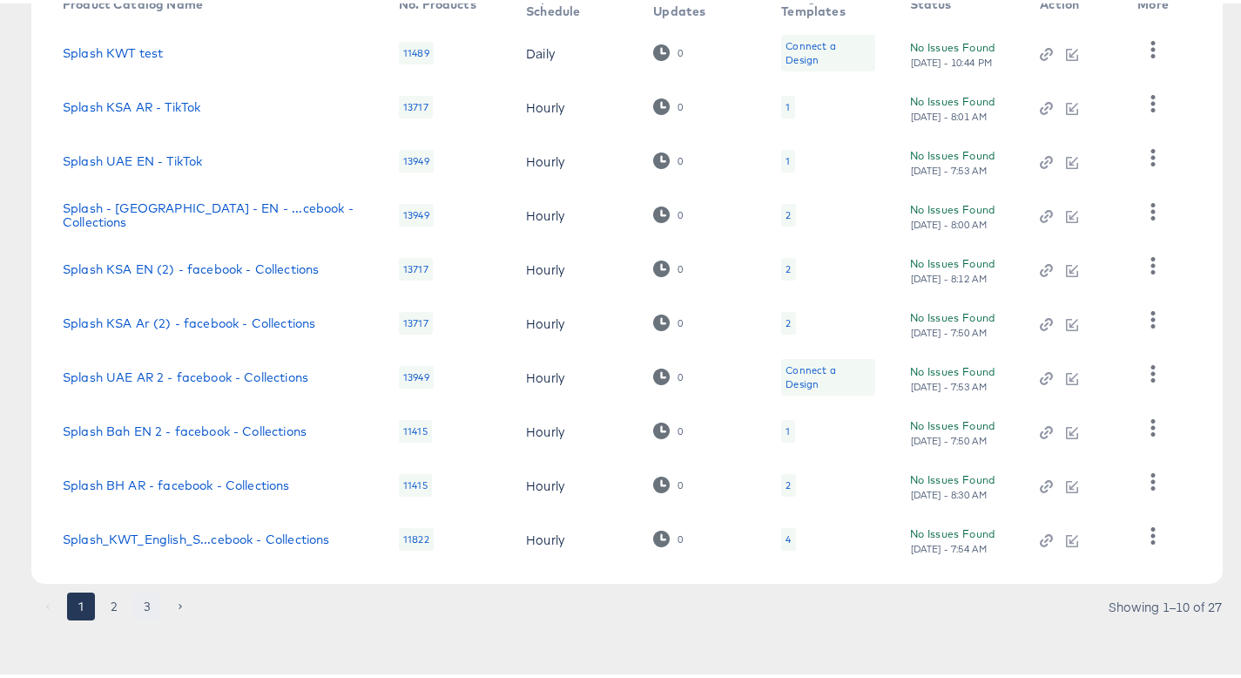
click at [150, 604] on button "3" at bounding box center [147, 603] width 28 height 28
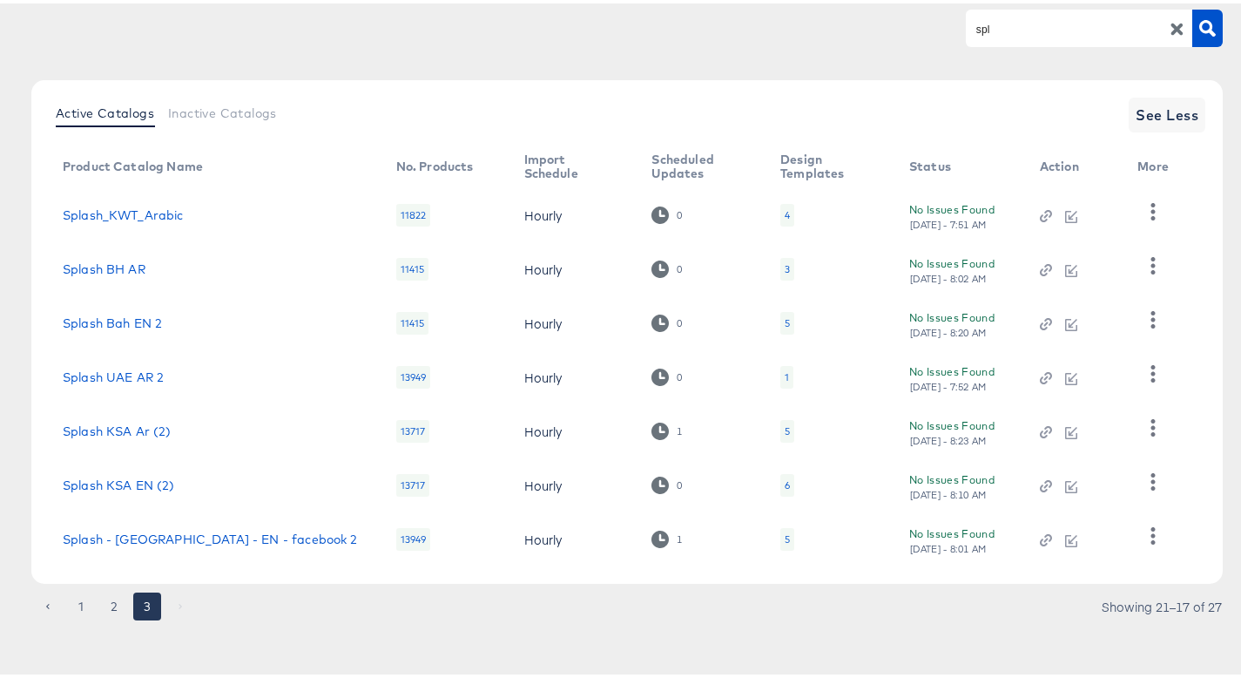
scroll to position [148, 0]
click at [169, 537] on link "Splash - UAE - EN - facebook 2" at bounding box center [210, 536] width 295 height 14
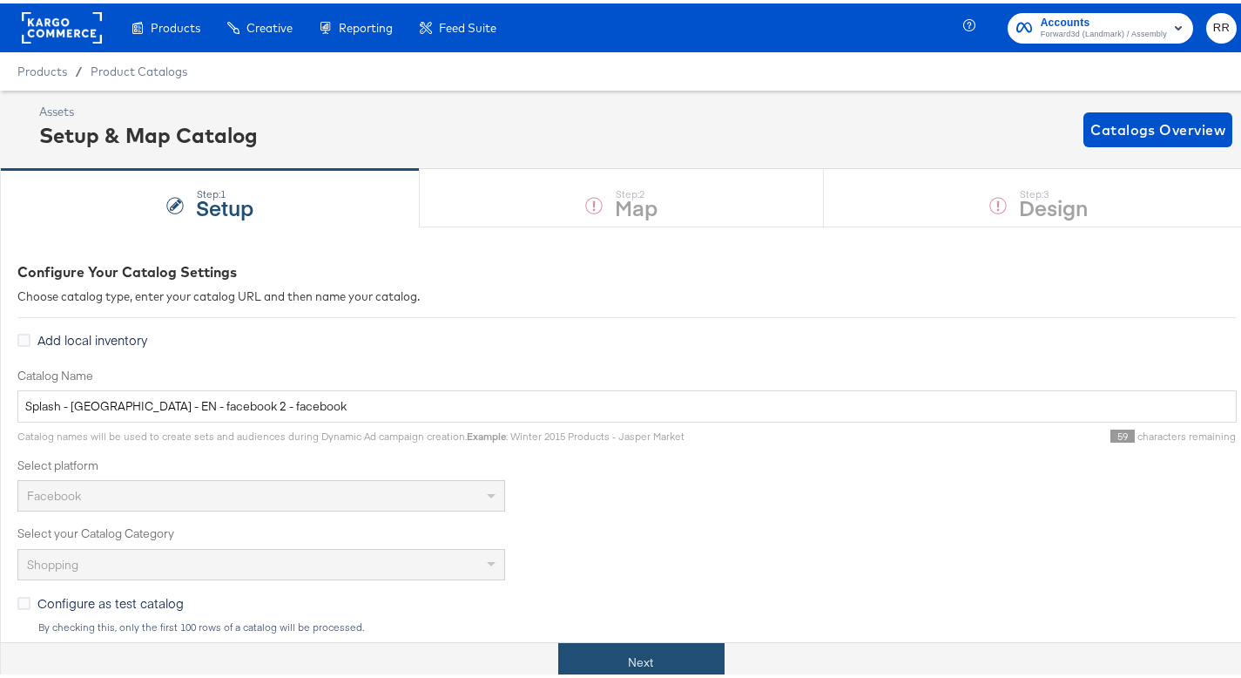
click at [686, 657] on button "Next" at bounding box center [641, 658] width 166 height 39
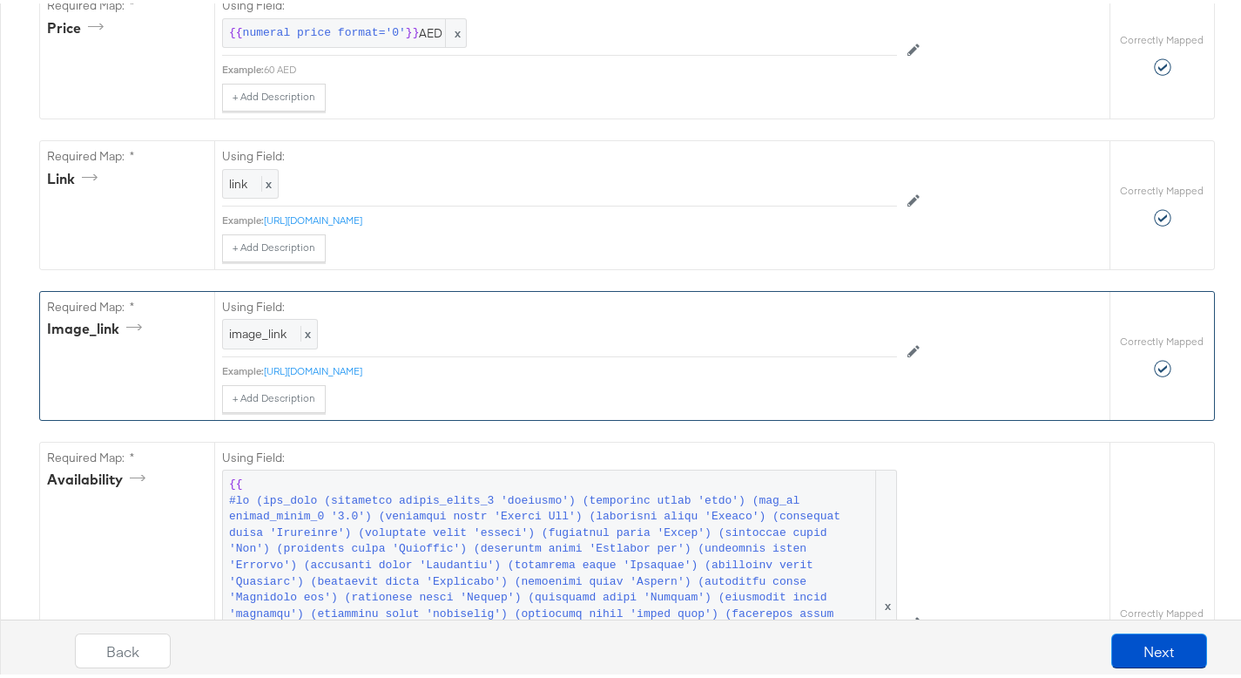
scroll to position [933, 0]
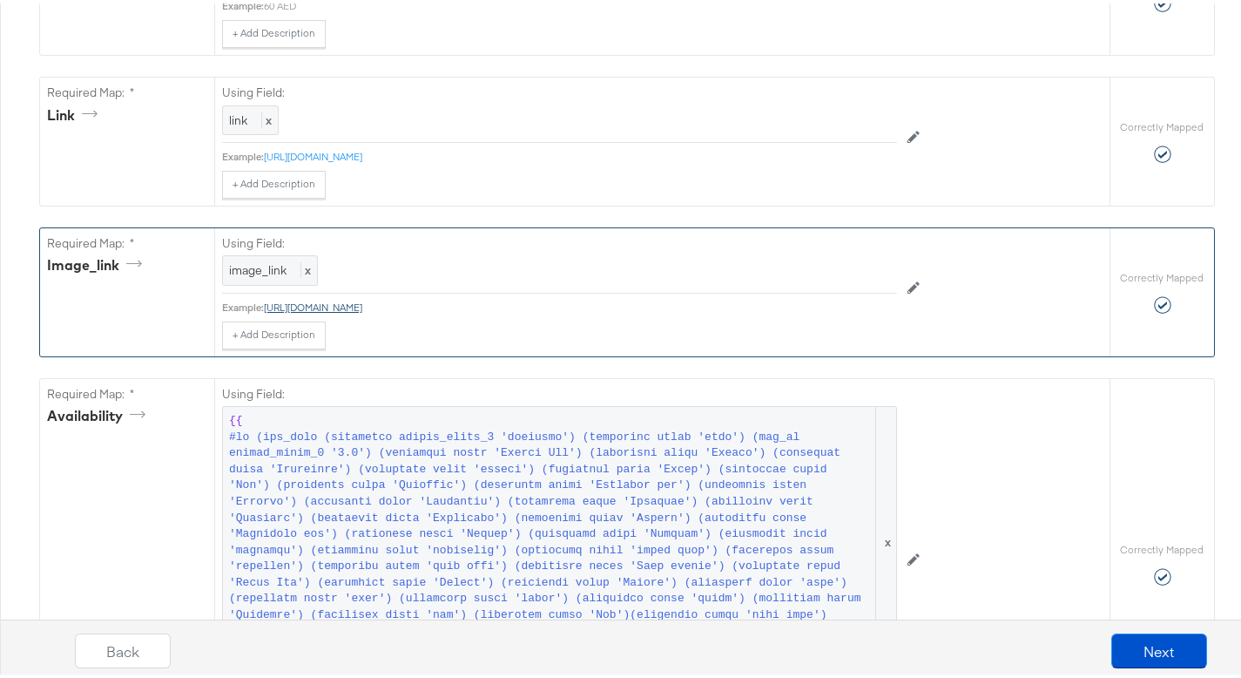
click at [362, 310] on link "https://media.centrepointstores.com/i/centrepoint/8600915-8600913-WJEG-SPWIN180…" at bounding box center [313, 303] width 98 height 13
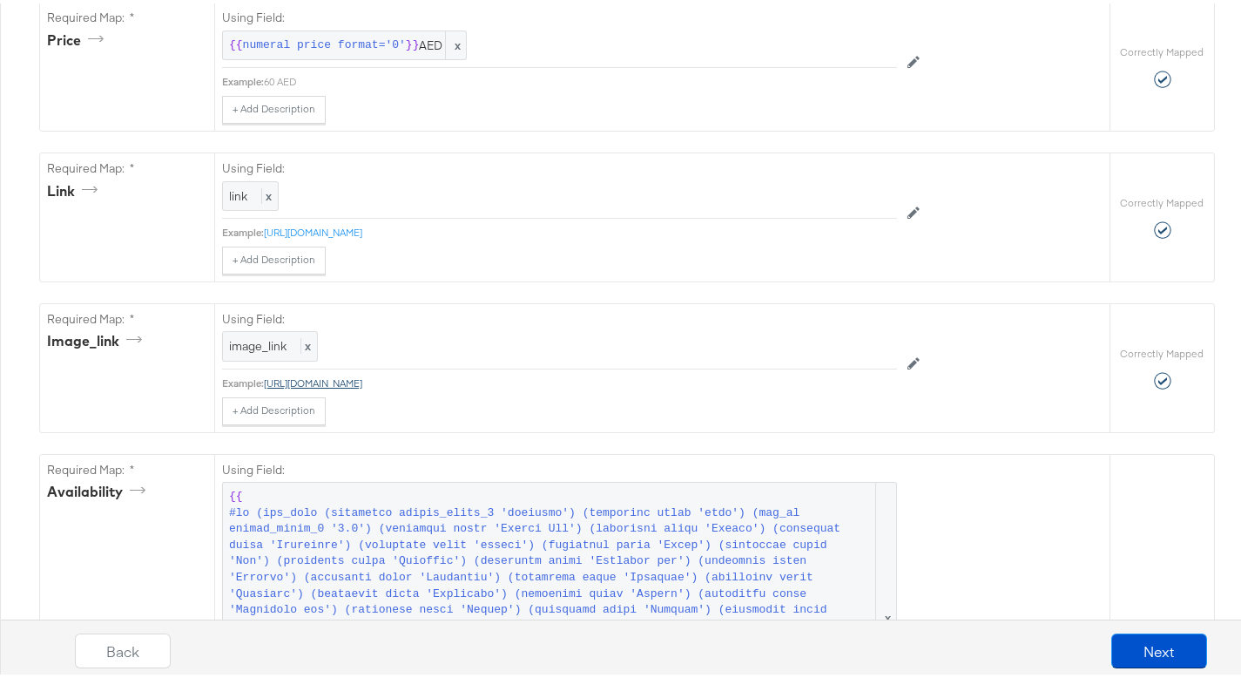
scroll to position [860, 0]
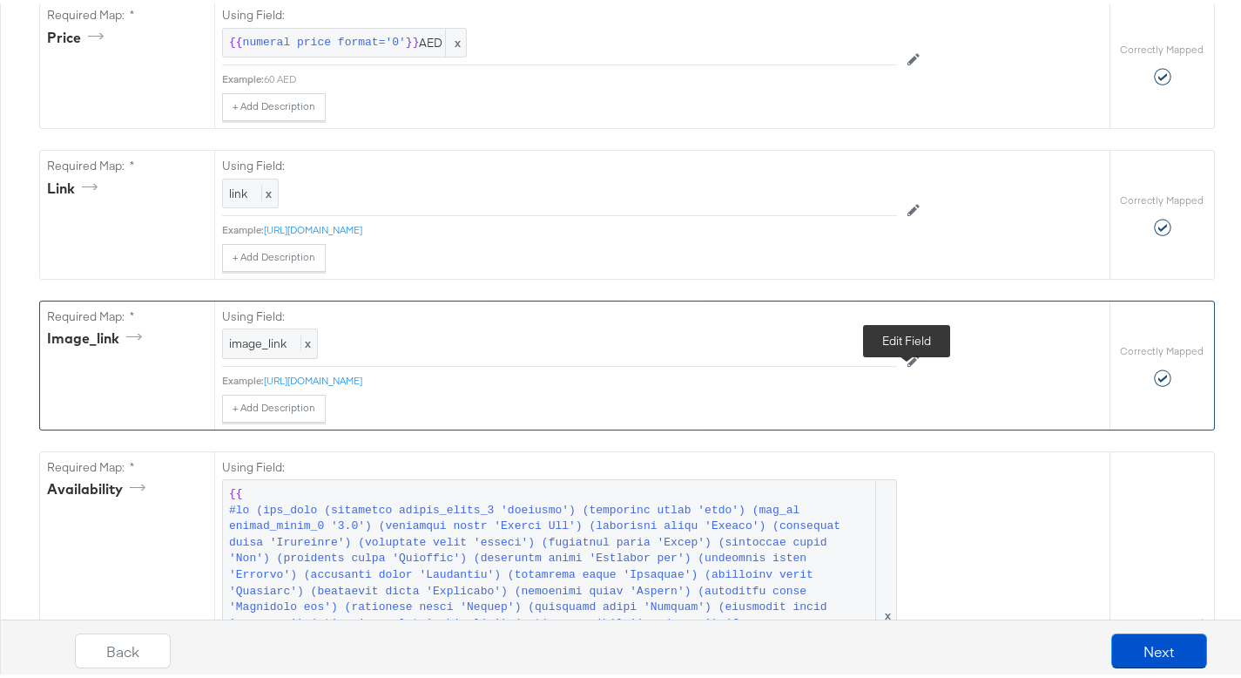
click at [912, 363] on icon at bounding box center [914, 357] width 12 height 12
click at [362, 384] on link "https://media.centrepointstores.com/i/centrepoint/8600915-8600913-WJEG-SPWIN180…" at bounding box center [313, 377] width 98 height 13
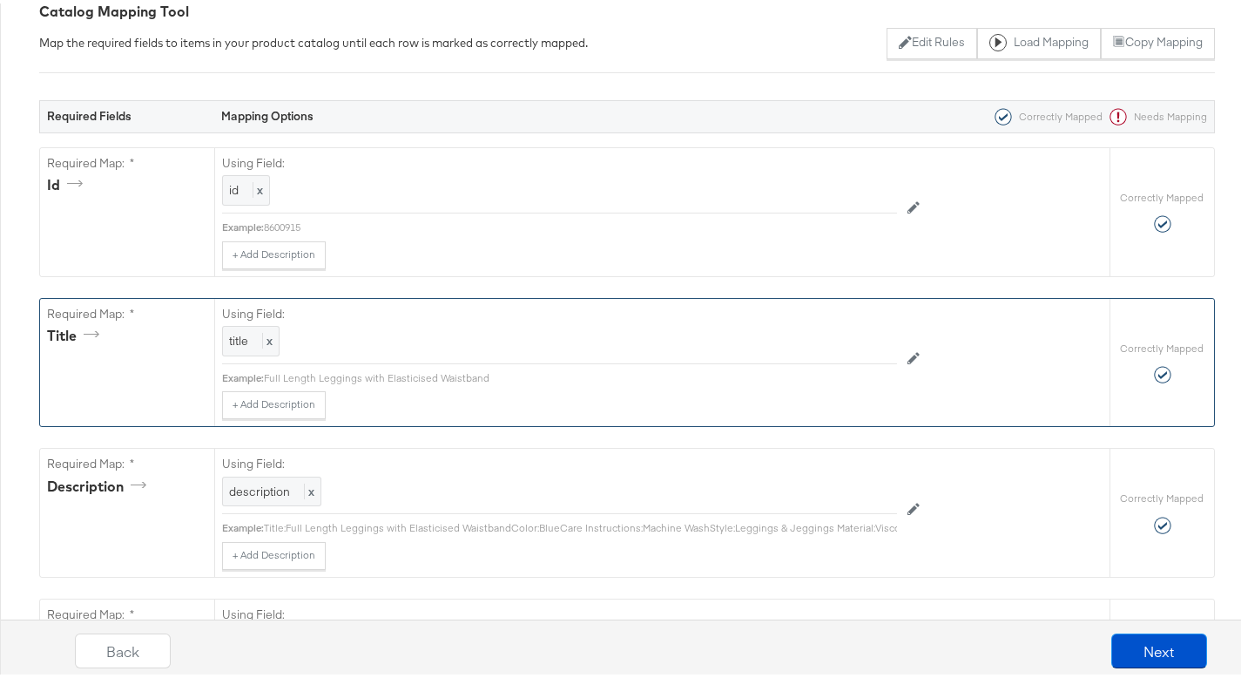
scroll to position [0, 0]
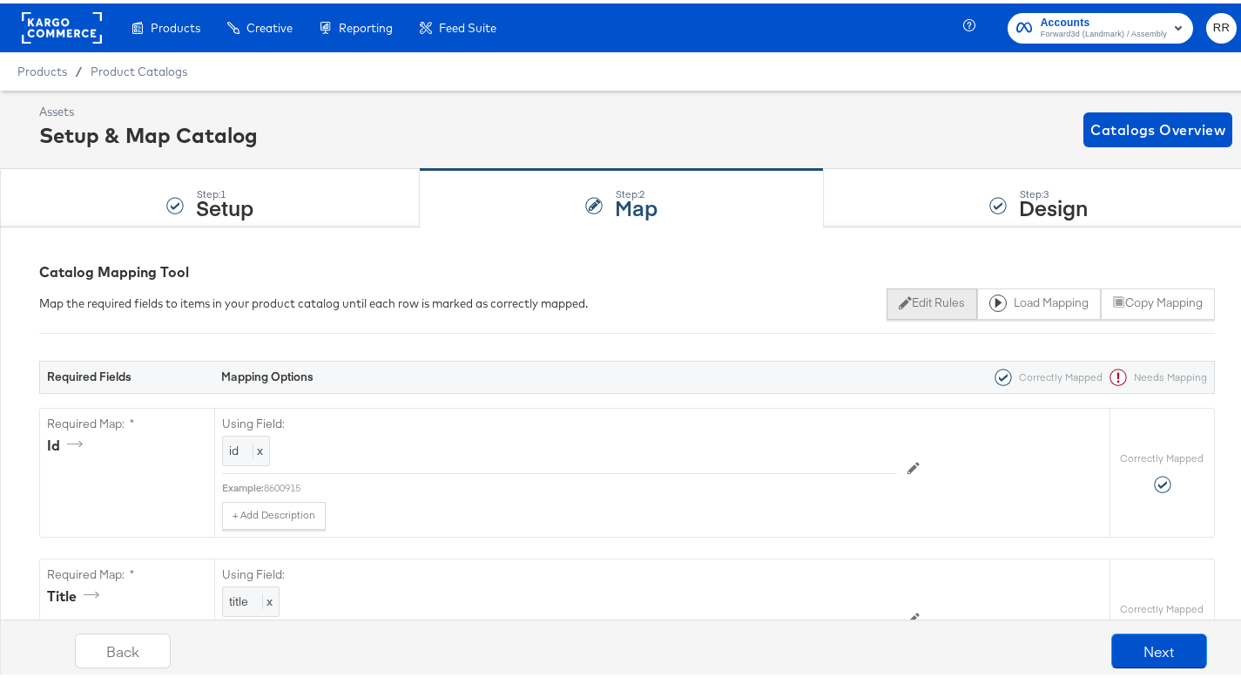
click at [923, 299] on button "Edit Rules" at bounding box center [932, 300] width 90 height 31
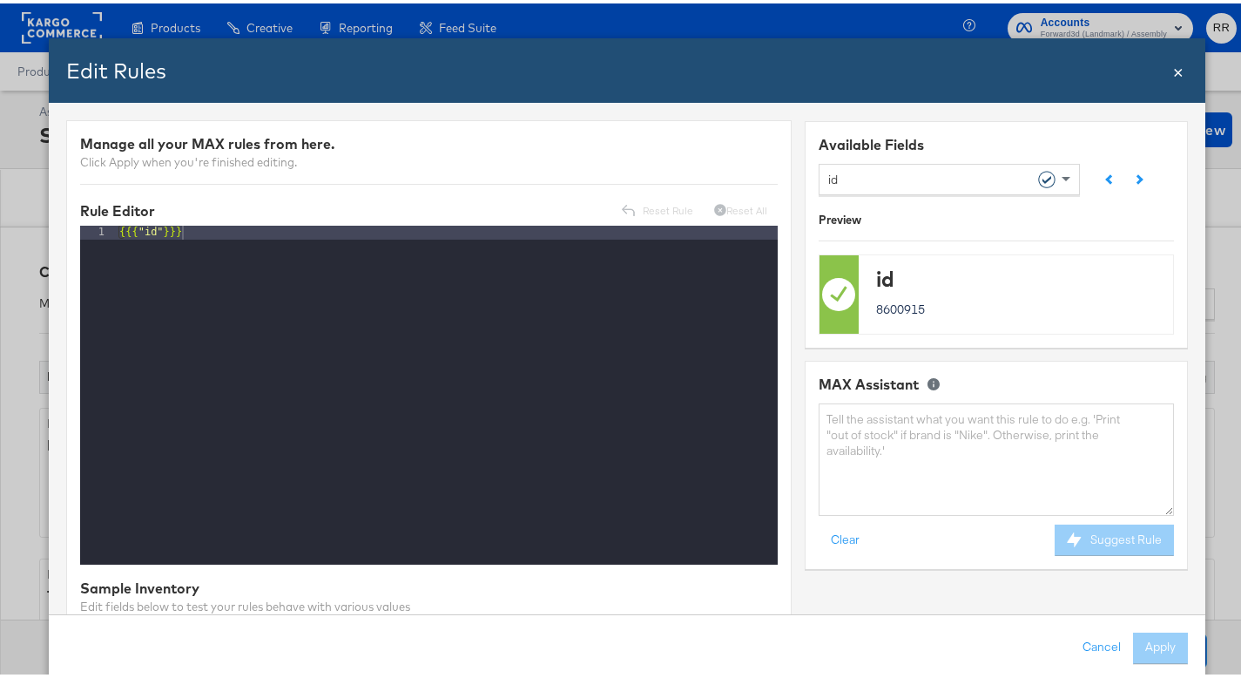
click at [872, 179] on div "id" at bounding box center [942, 175] width 229 height 30
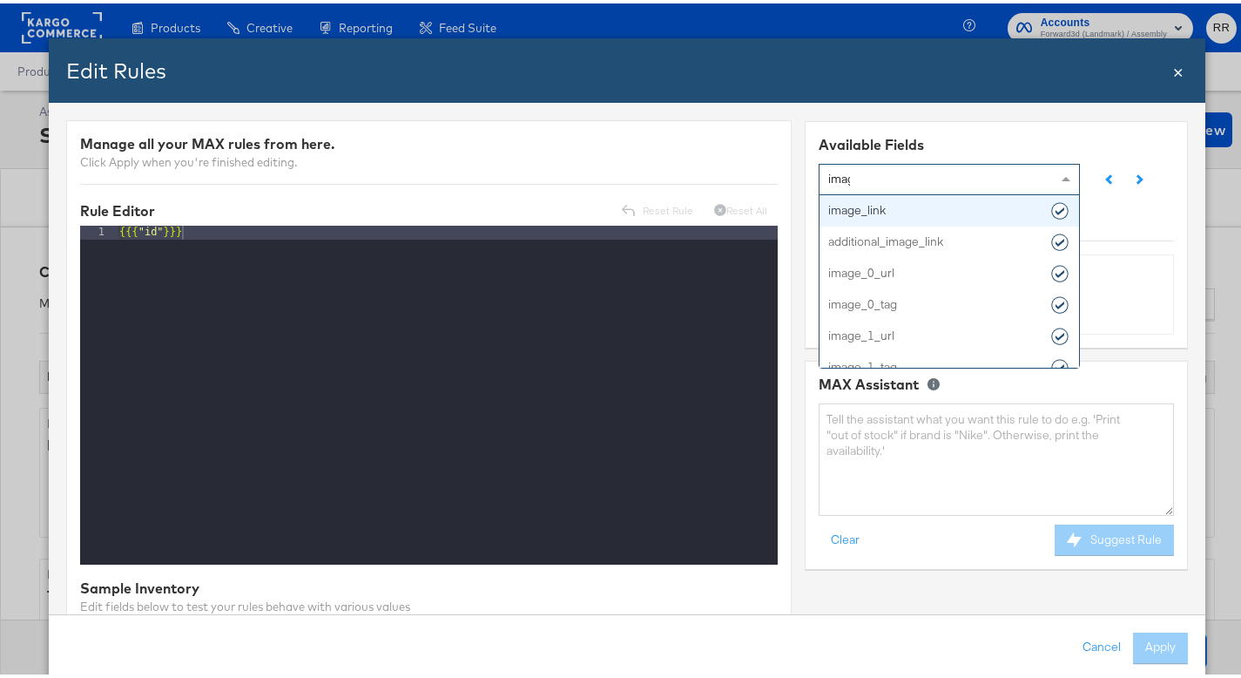
type input "image"
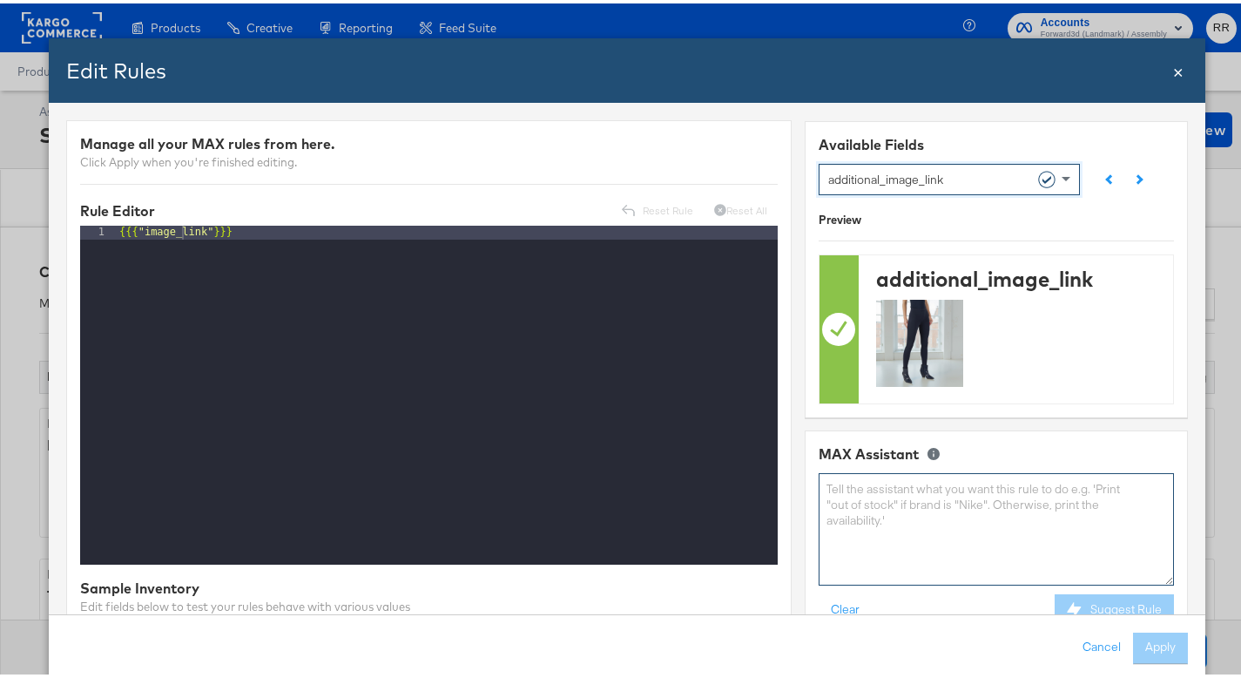
click at [909, 527] on textarea at bounding box center [996, 526] width 355 height 112
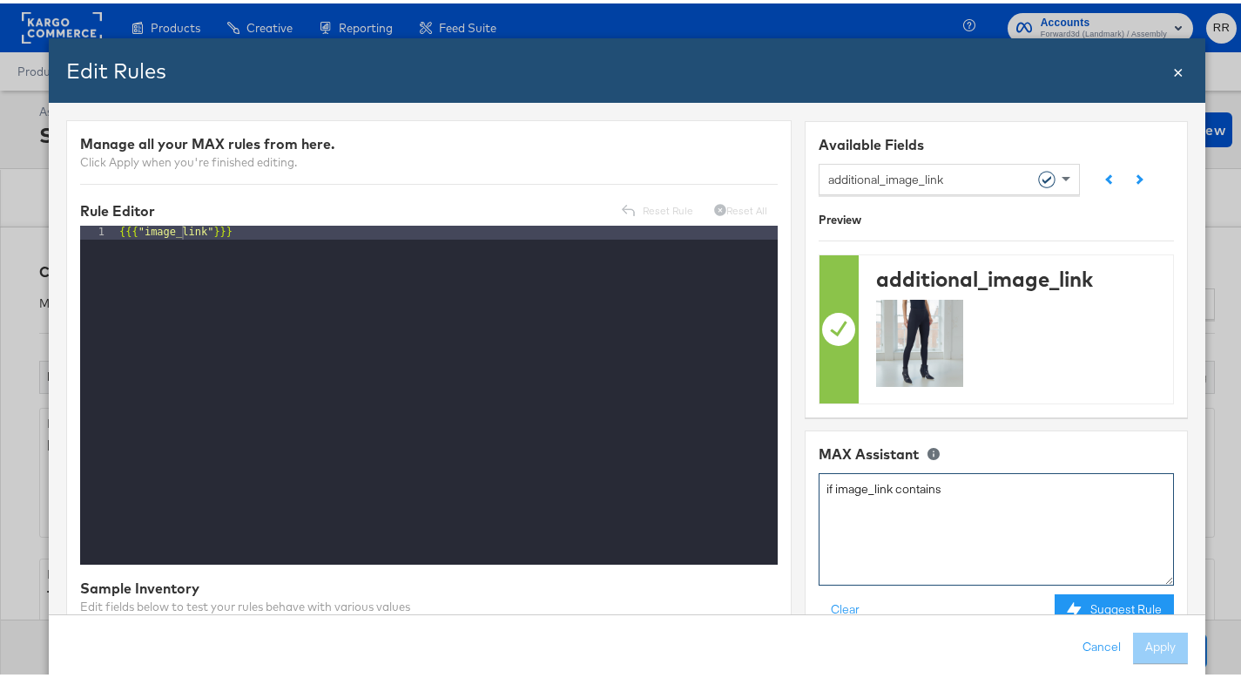
paste textarea "_01"
click at [934, 486] on textarea "if image_link contains _01" at bounding box center [996, 526] width 355 height 112
click at [958, 487] on textarea "if image_link contains '_01" at bounding box center [996, 526] width 355 height 112
click at [1031, 485] on textarea "if image_link contains '_01', replace with _02" at bounding box center [996, 526] width 355 height 112
type textarea "if image_link contains '_01', replace with '_02'"
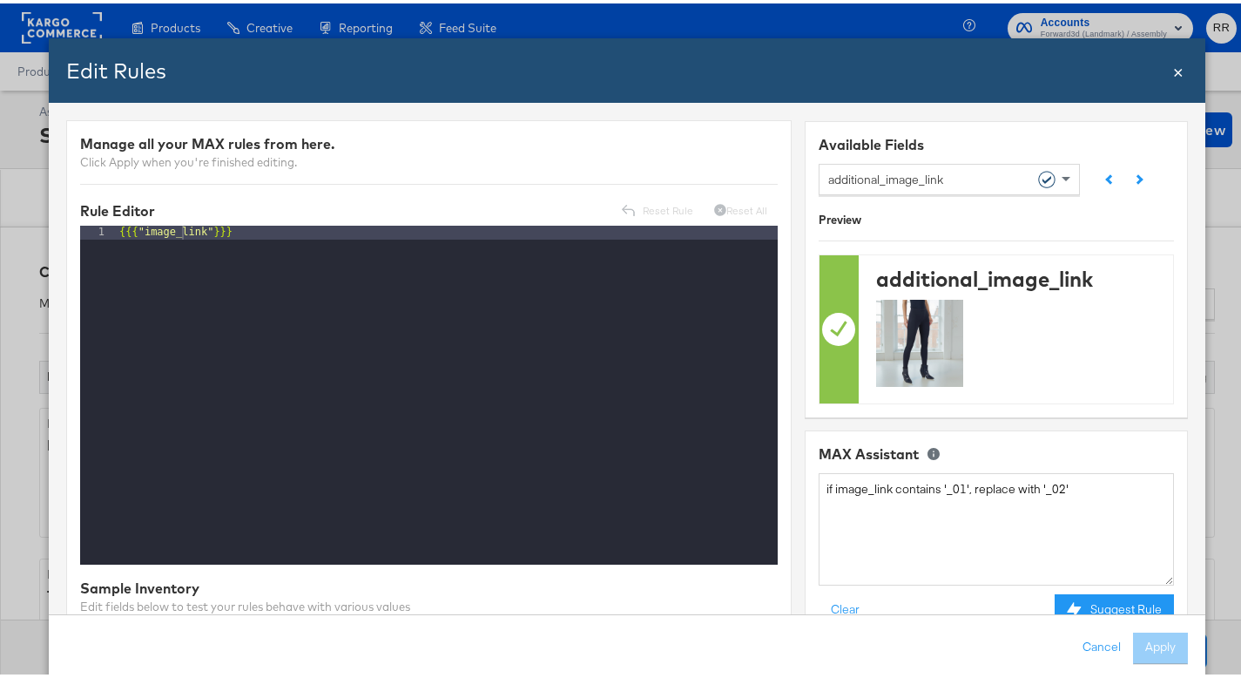
click at [1173, 68] on span "×" at bounding box center [1178, 67] width 10 height 24
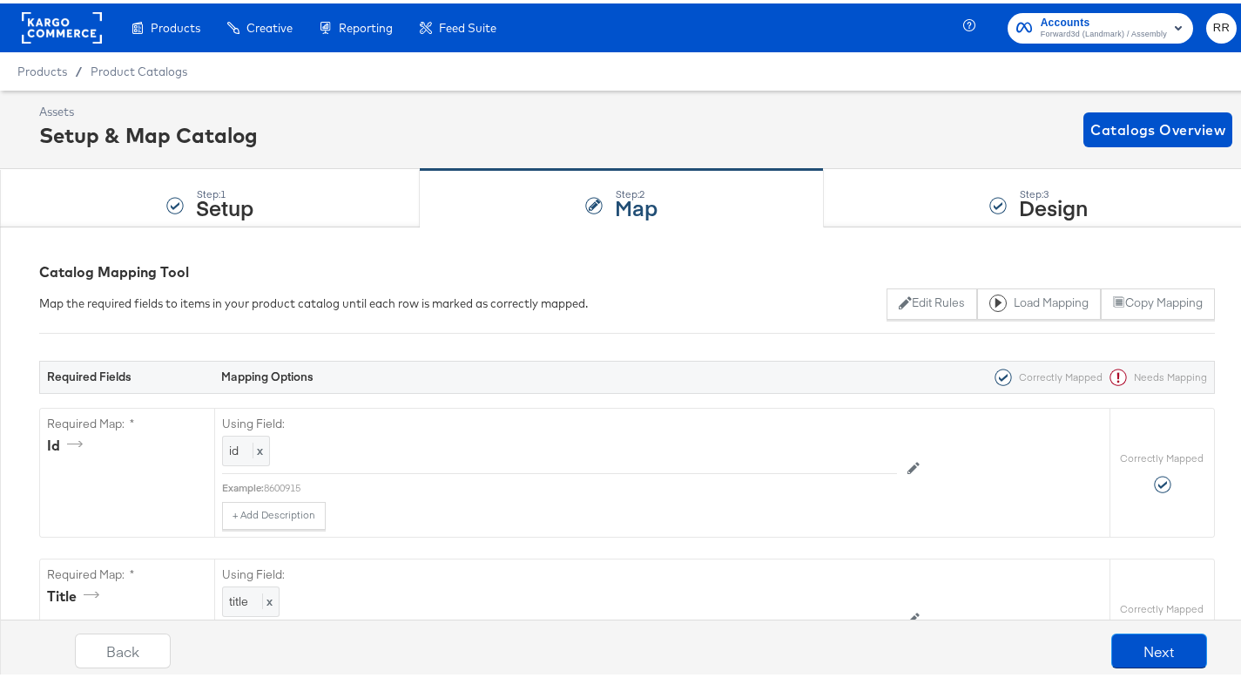
click at [42, 26] on rect at bounding box center [62, 24] width 80 height 31
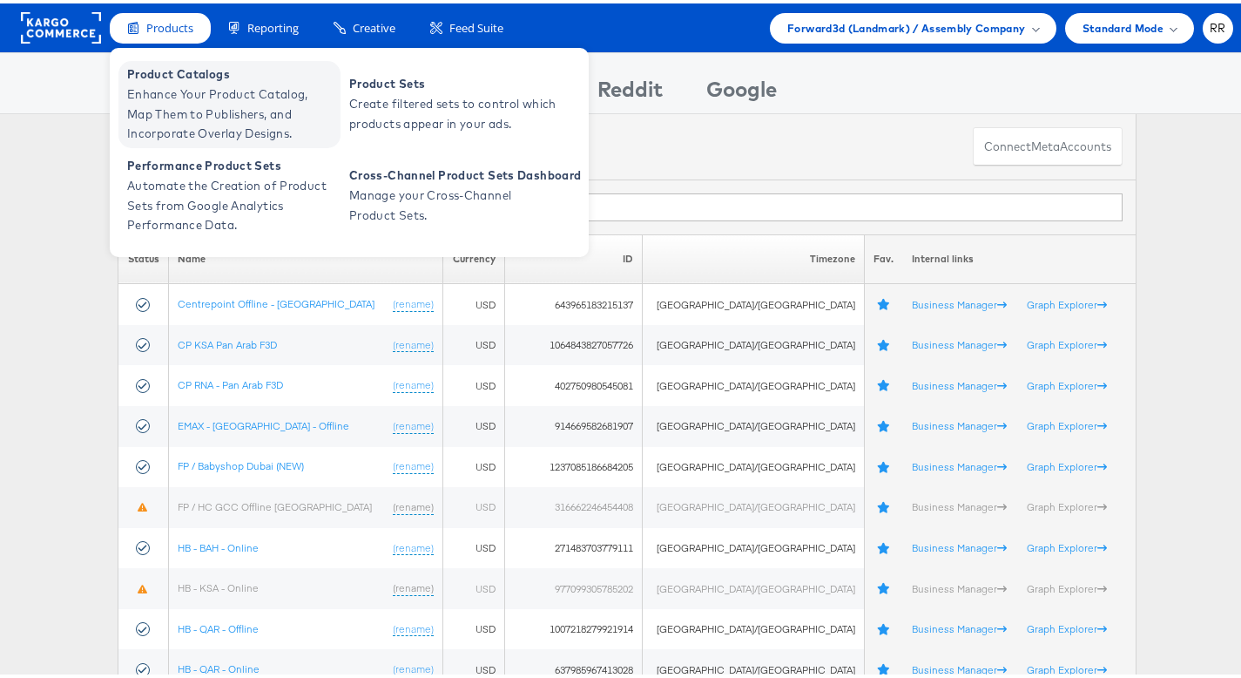
click at [186, 94] on span "Enhance Your Product Catalog, Map Them to Publishers, and Incorporate Overlay D…" at bounding box center [231, 110] width 209 height 59
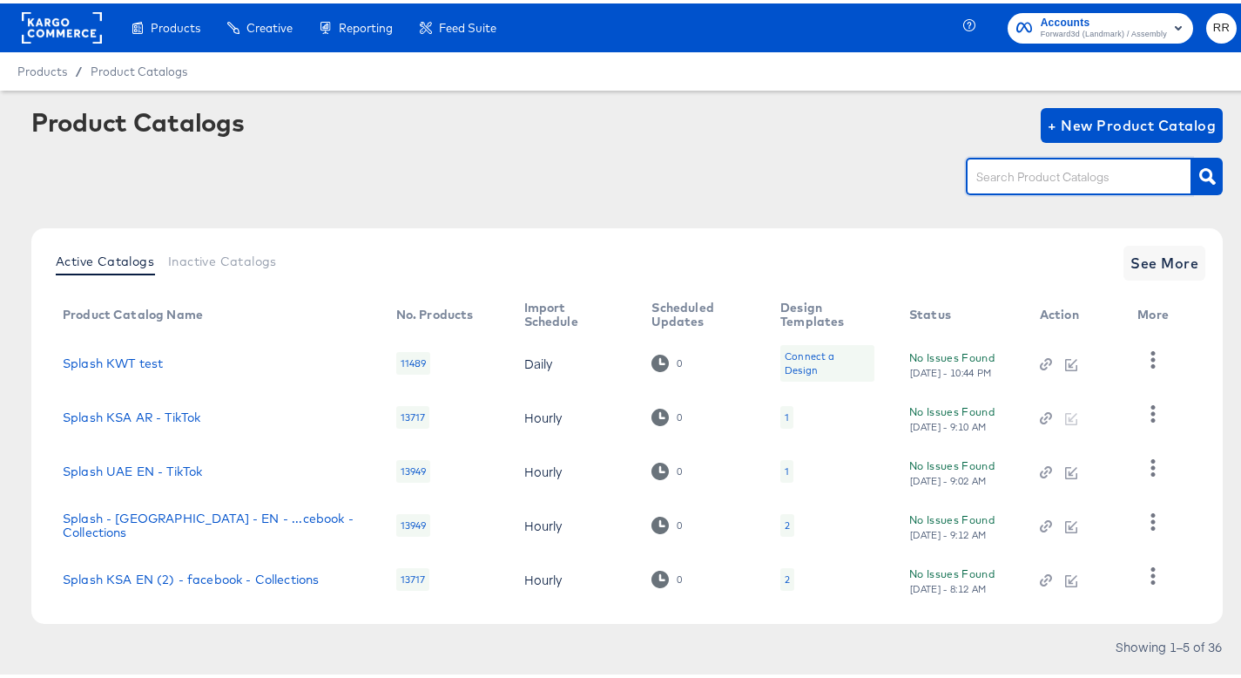
click at [1063, 176] on input "text" at bounding box center [1066, 174] width 186 height 20
type input "slid"
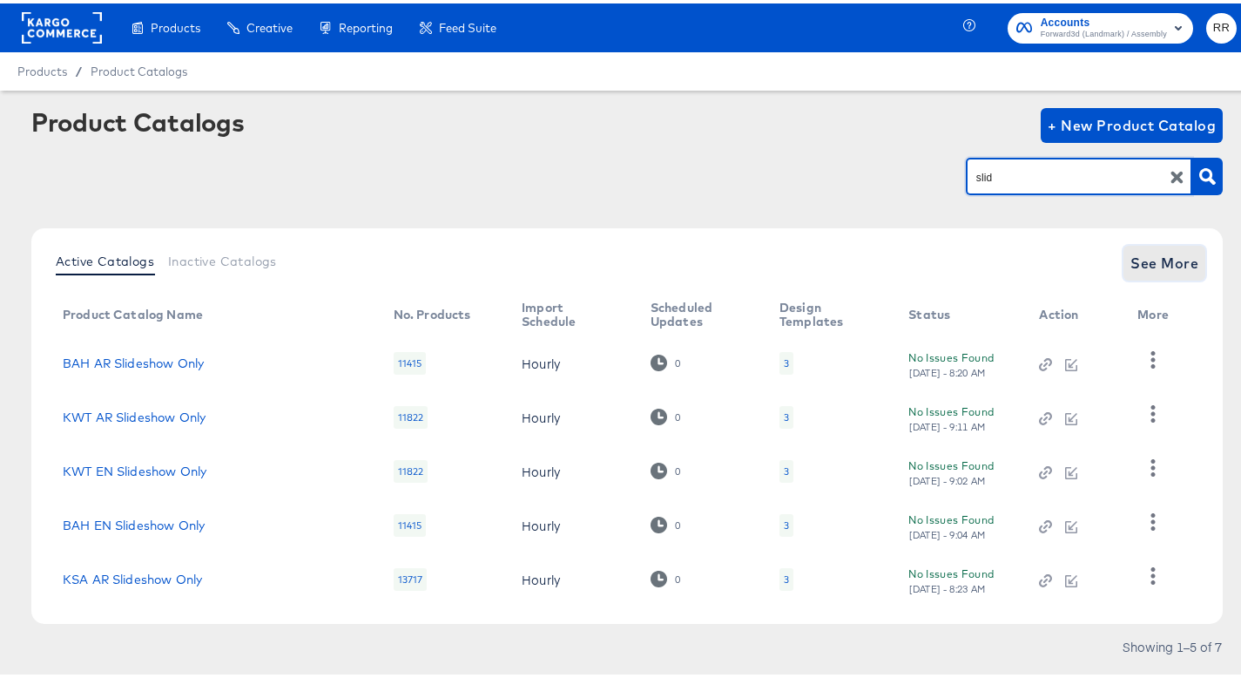
click at [1170, 253] on span "See More" at bounding box center [1165, 259] width 68 height 24
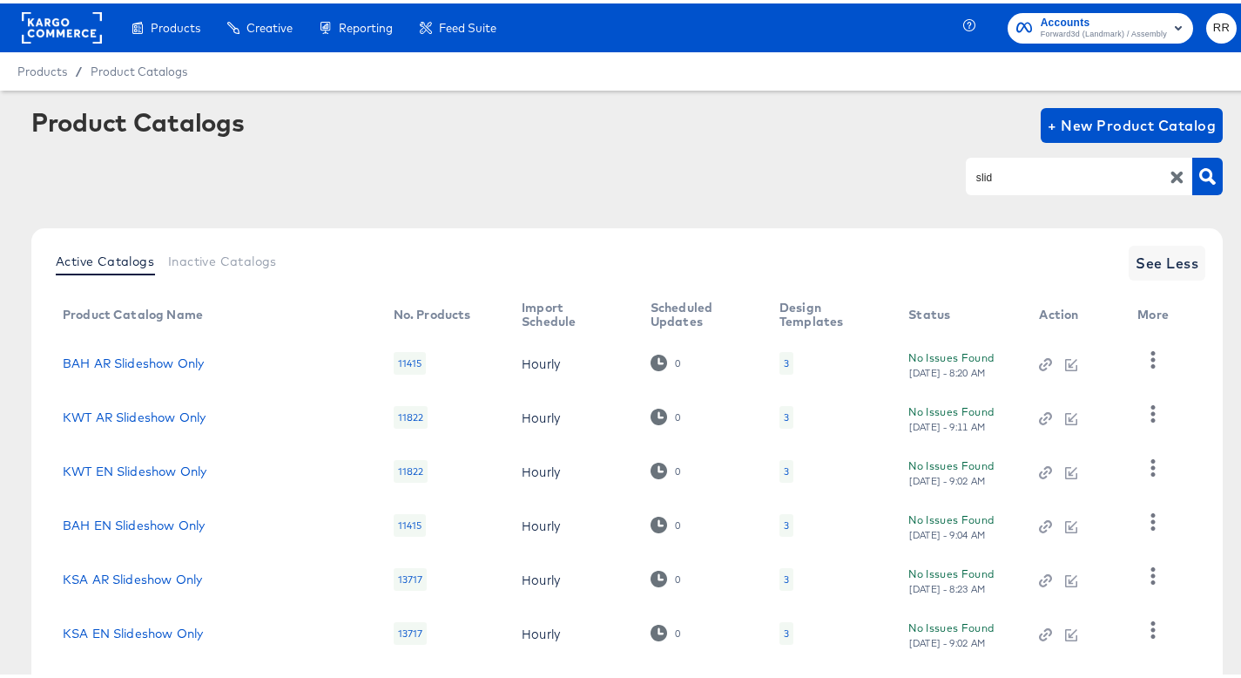
scroll to position [148, 0]
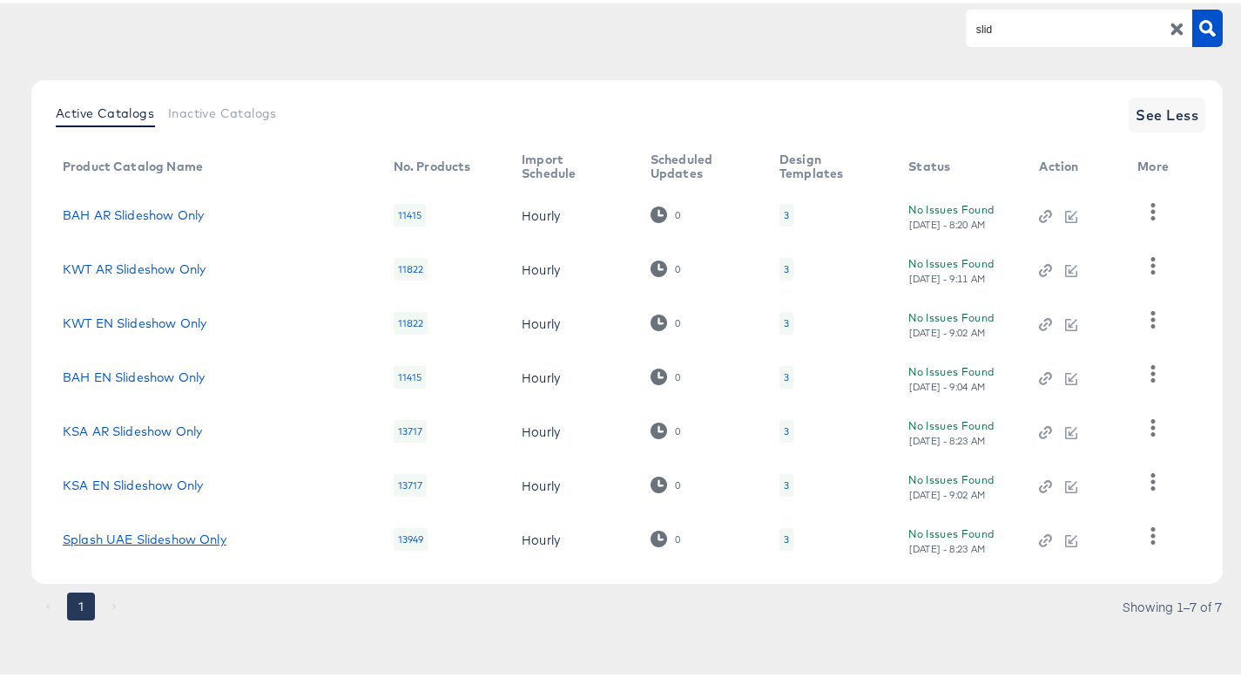
click at [168, 533] on link "Splash UAE Slideshow Only" at bounding box center [145, 536] width 164 height 14
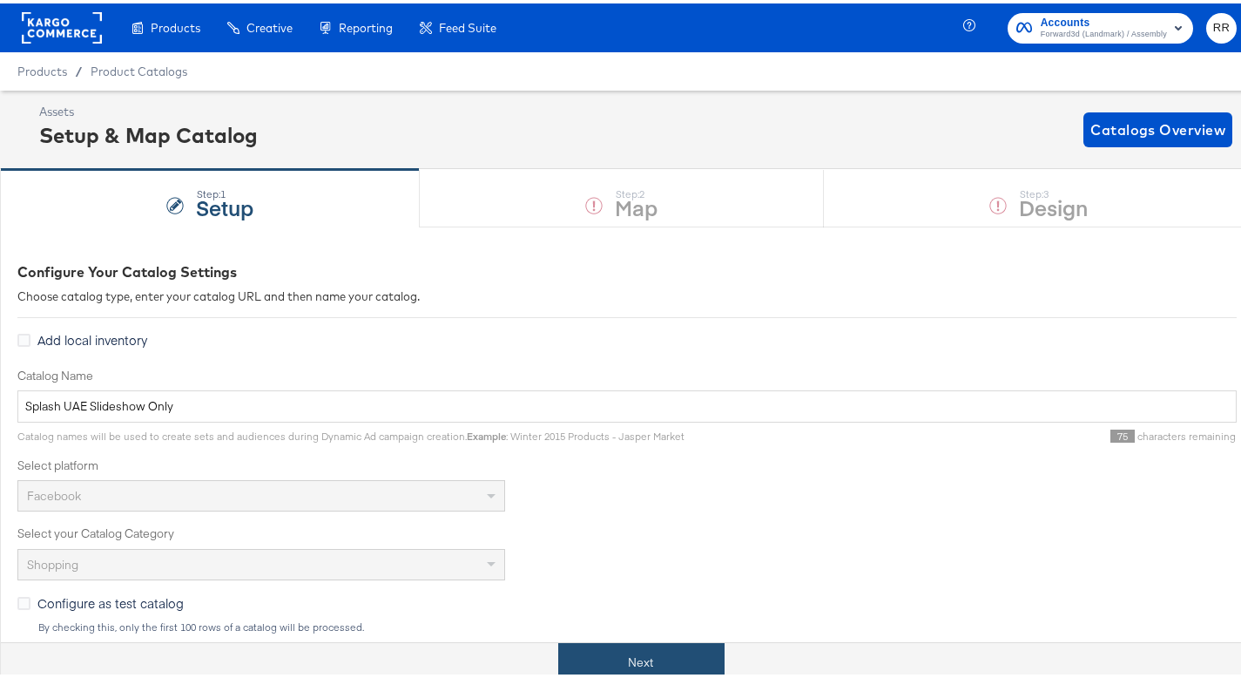
click at [618, 652] on button "Next" at bounding box center [641, 658] width 166 height 39
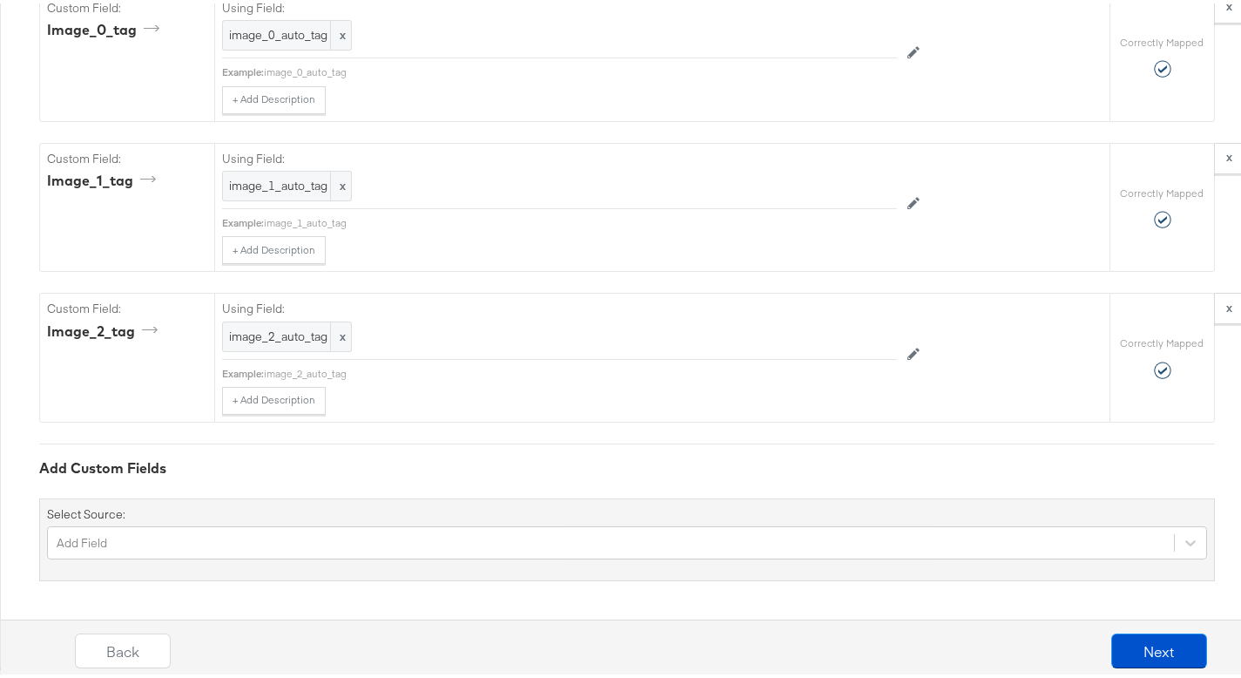
scroll to position [3457, 0]
click at [338, 538] on div "Add Field" at bounding box center [627, 539] width 1160 height 33
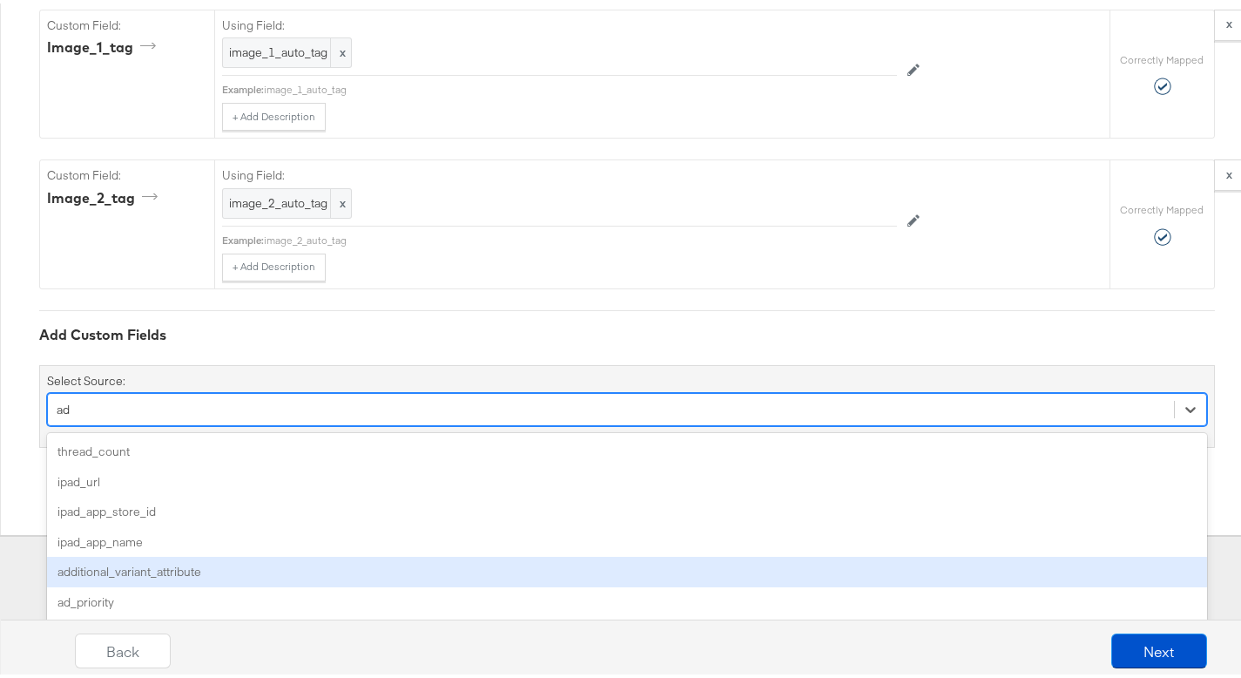
type input "a"
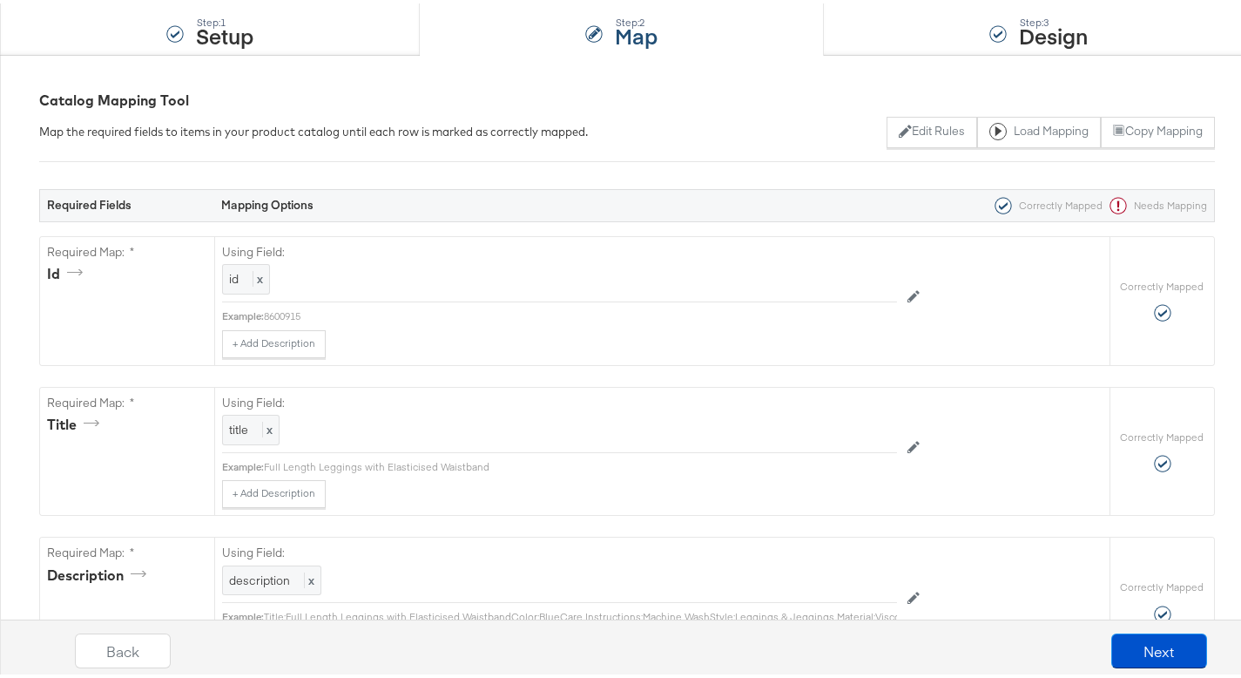
scroll to position [1877, 0]
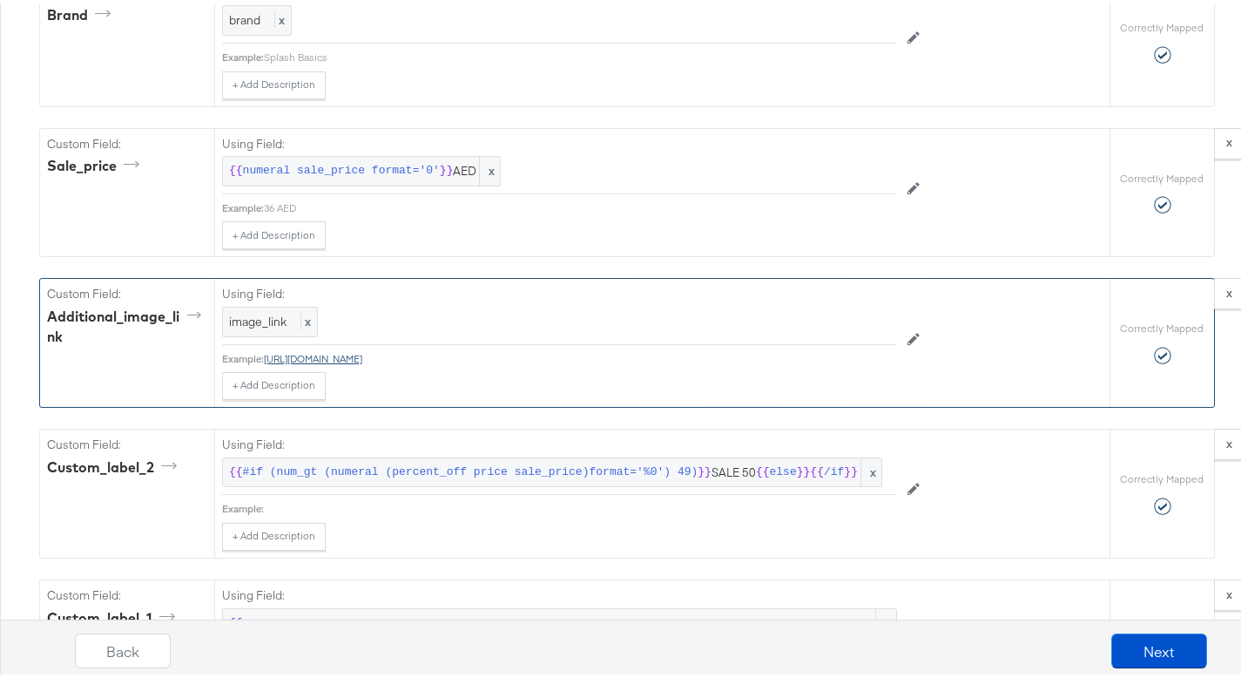
click at [362, 362] on link "[URL][DOMAIN_NAME]" at bounding box center [313, 354] width 98 height 13
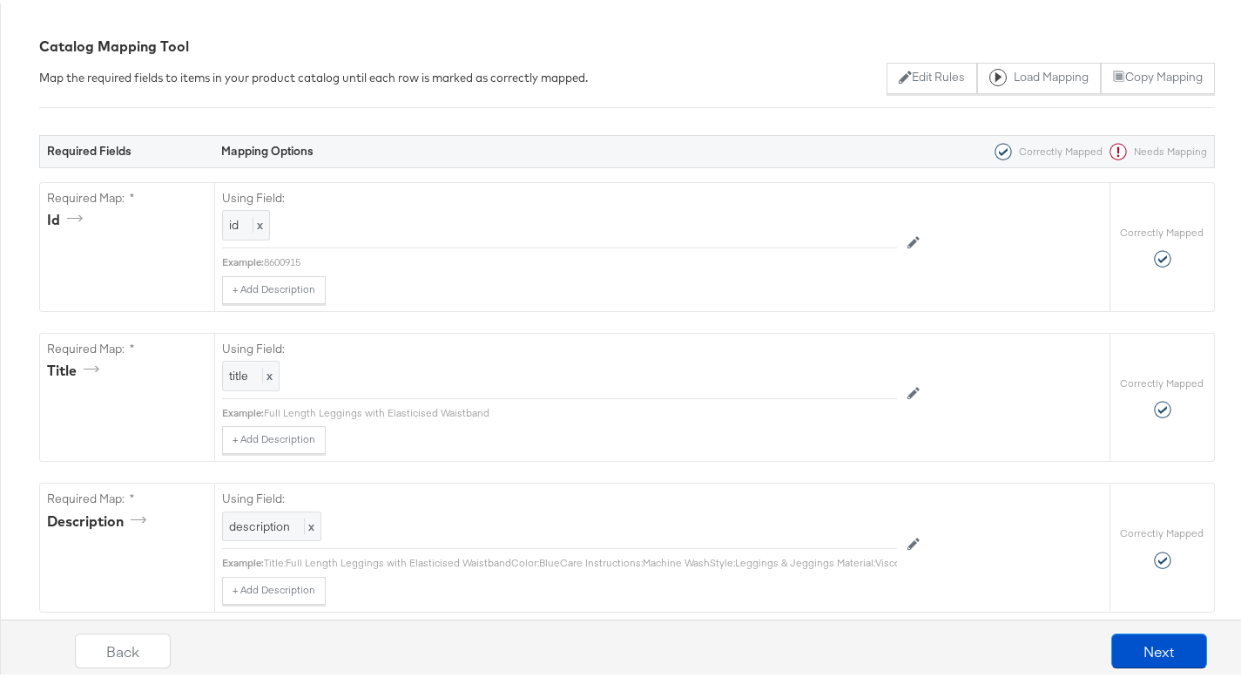
scroll to position [0, 0]
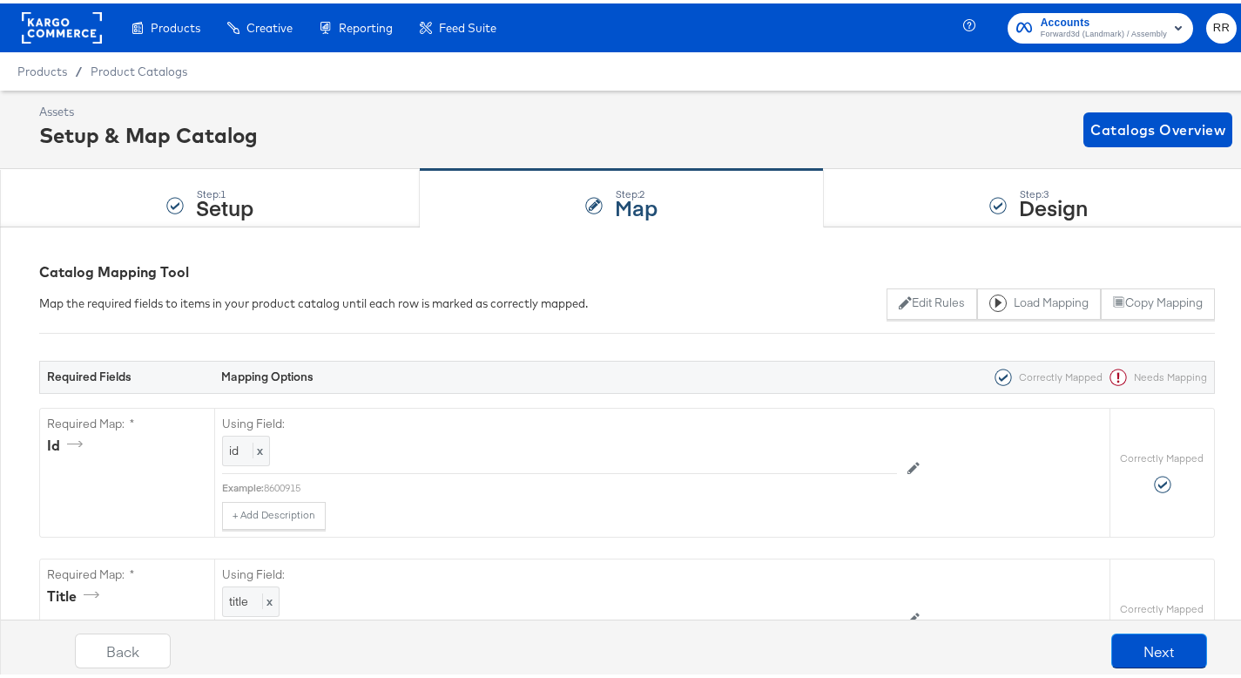
click at [48, 31] on rect at bounding box center [62, 24] width 80 height 31
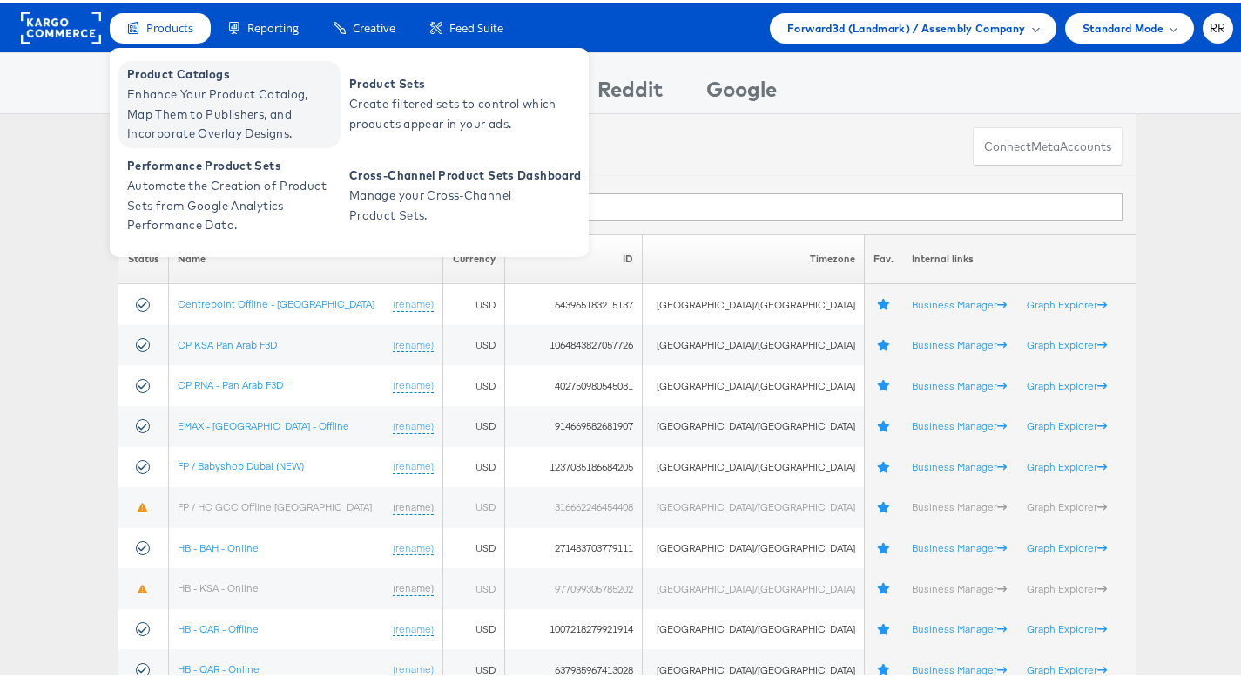
click at [172, 117] on span "Enhance Your Product Catalog, Map Them to Publishers, and Incorporate Overlay D…" at bounding box center [231, 110] width 209 height 59
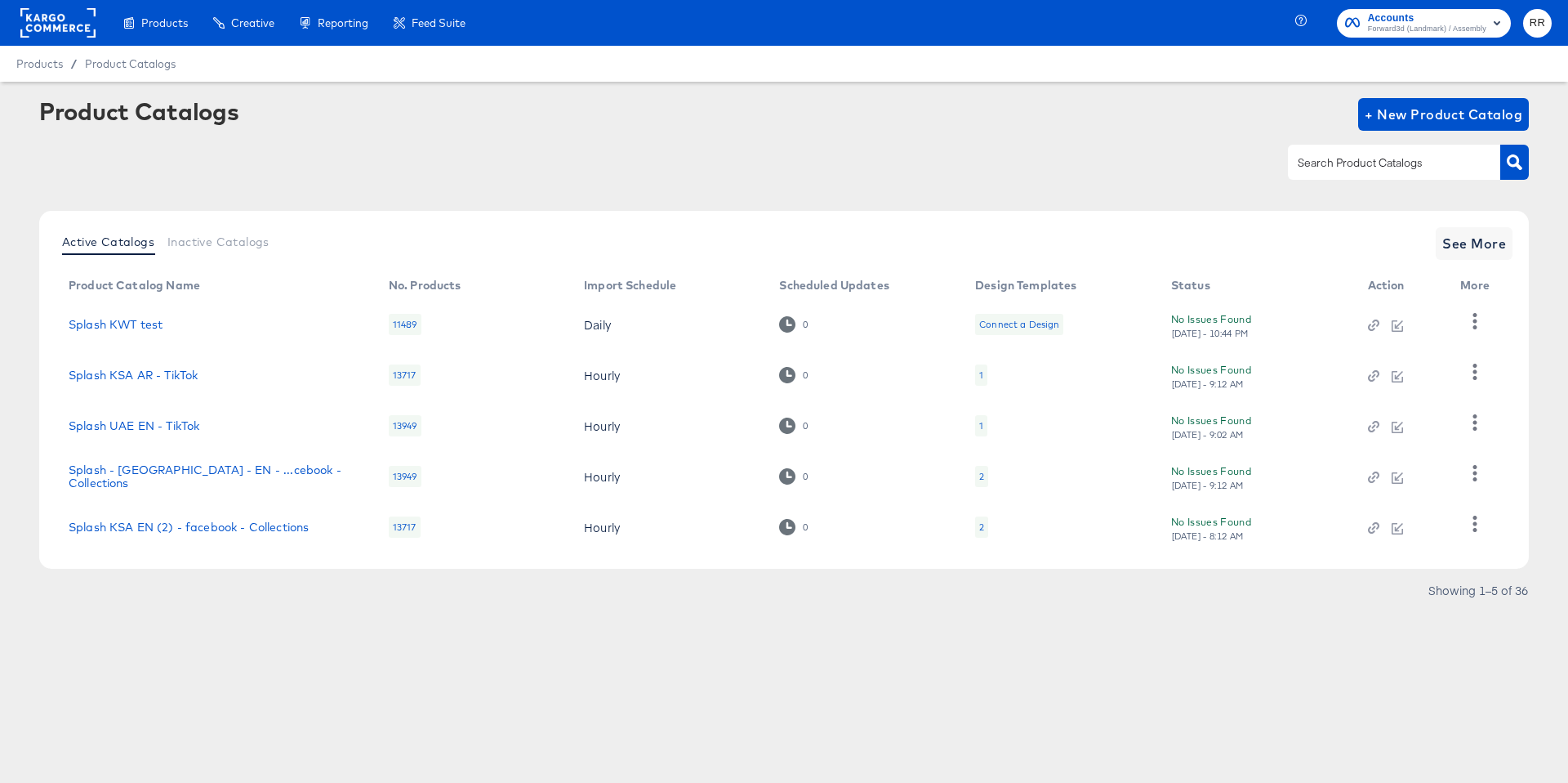
click at [1175, 158] on input "text" at bounding box center [1381, 163] width 174 height 19
type input "splash"
click at [1175, 242] on span "See More" at bounding box center [1473, 243] width 64 height 23
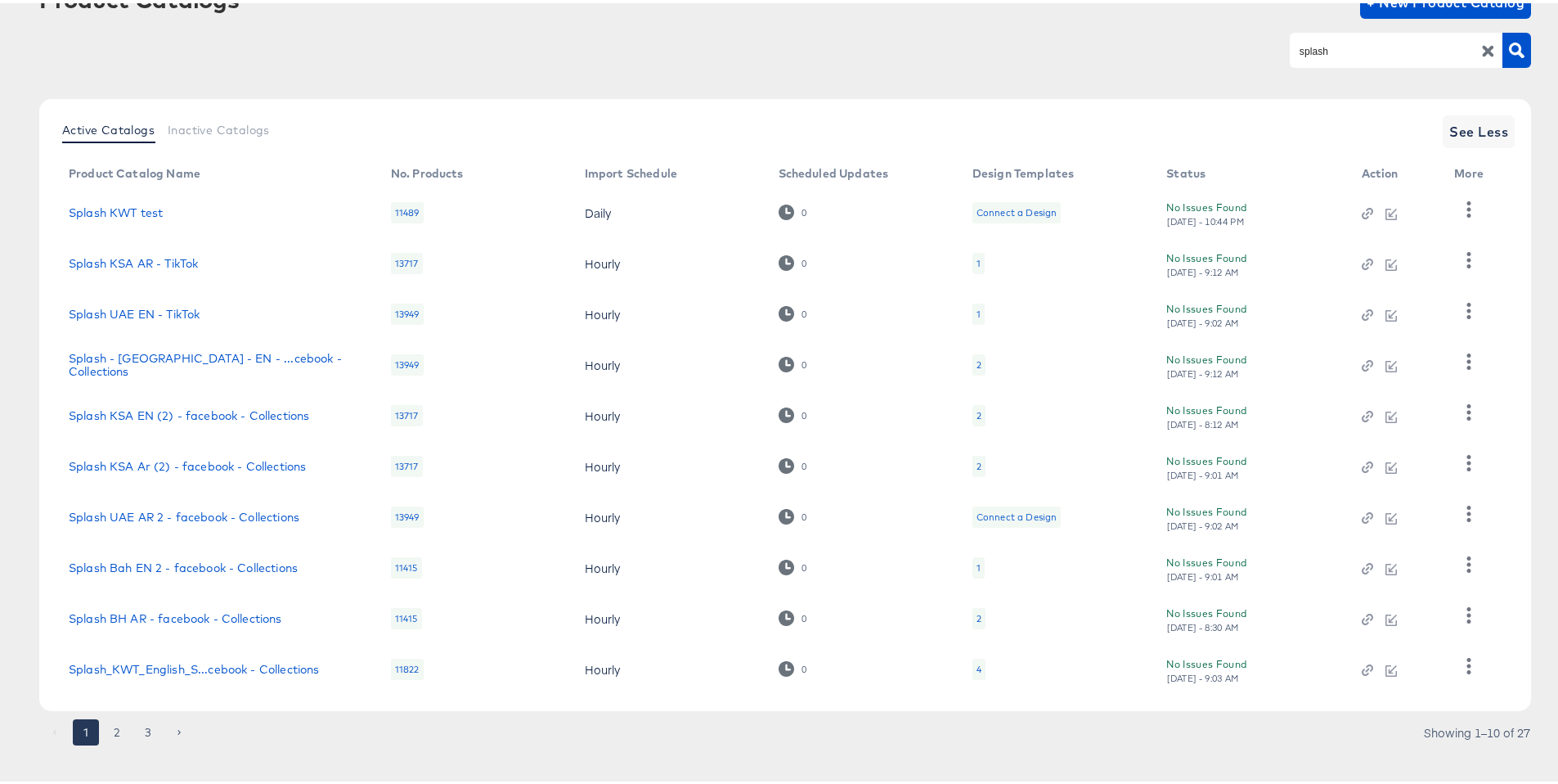
scroll to position [131, 0]
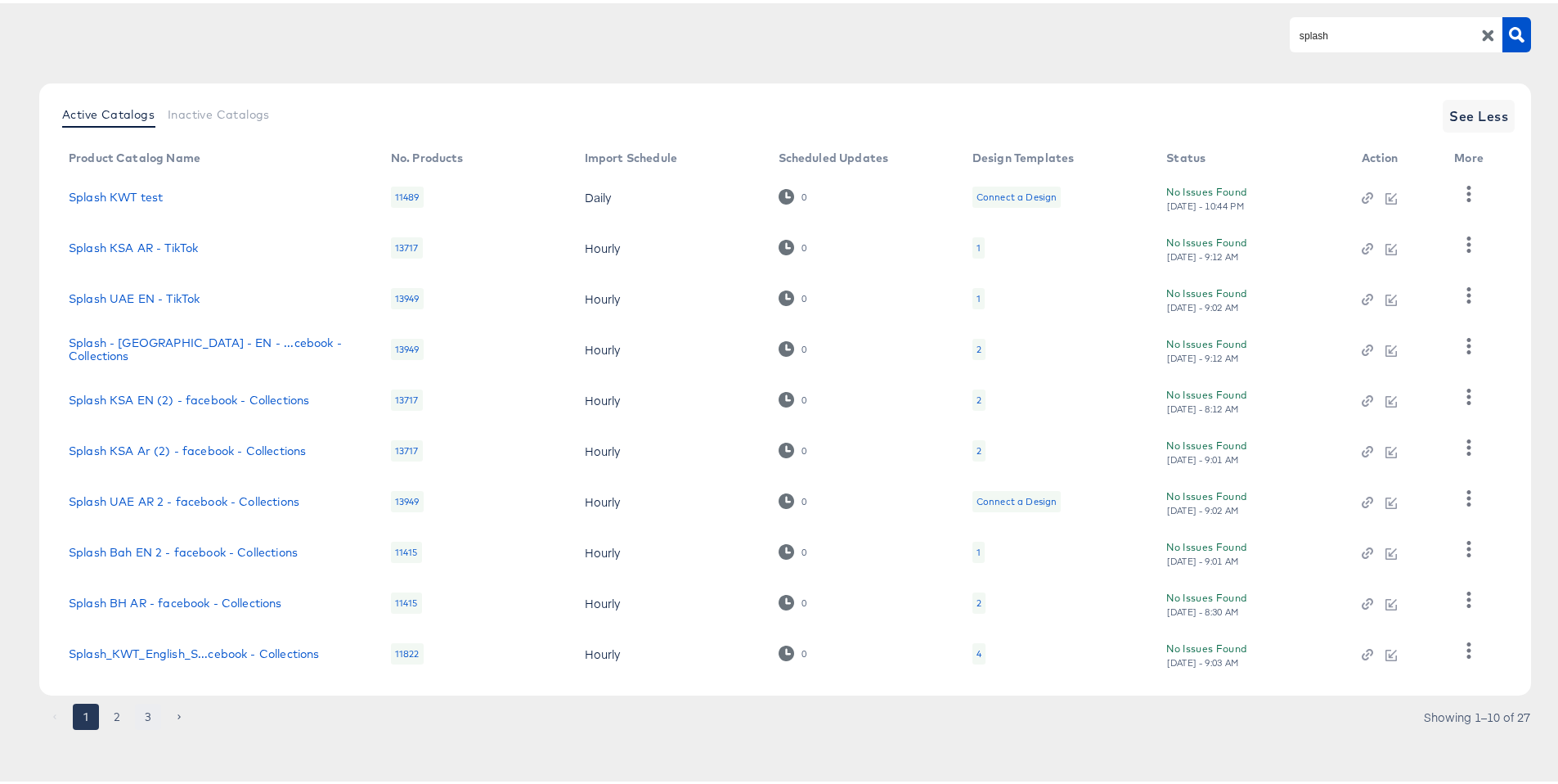
click at [149, 636] on button "3" at bounding box center [148, 714] width 26 height 26
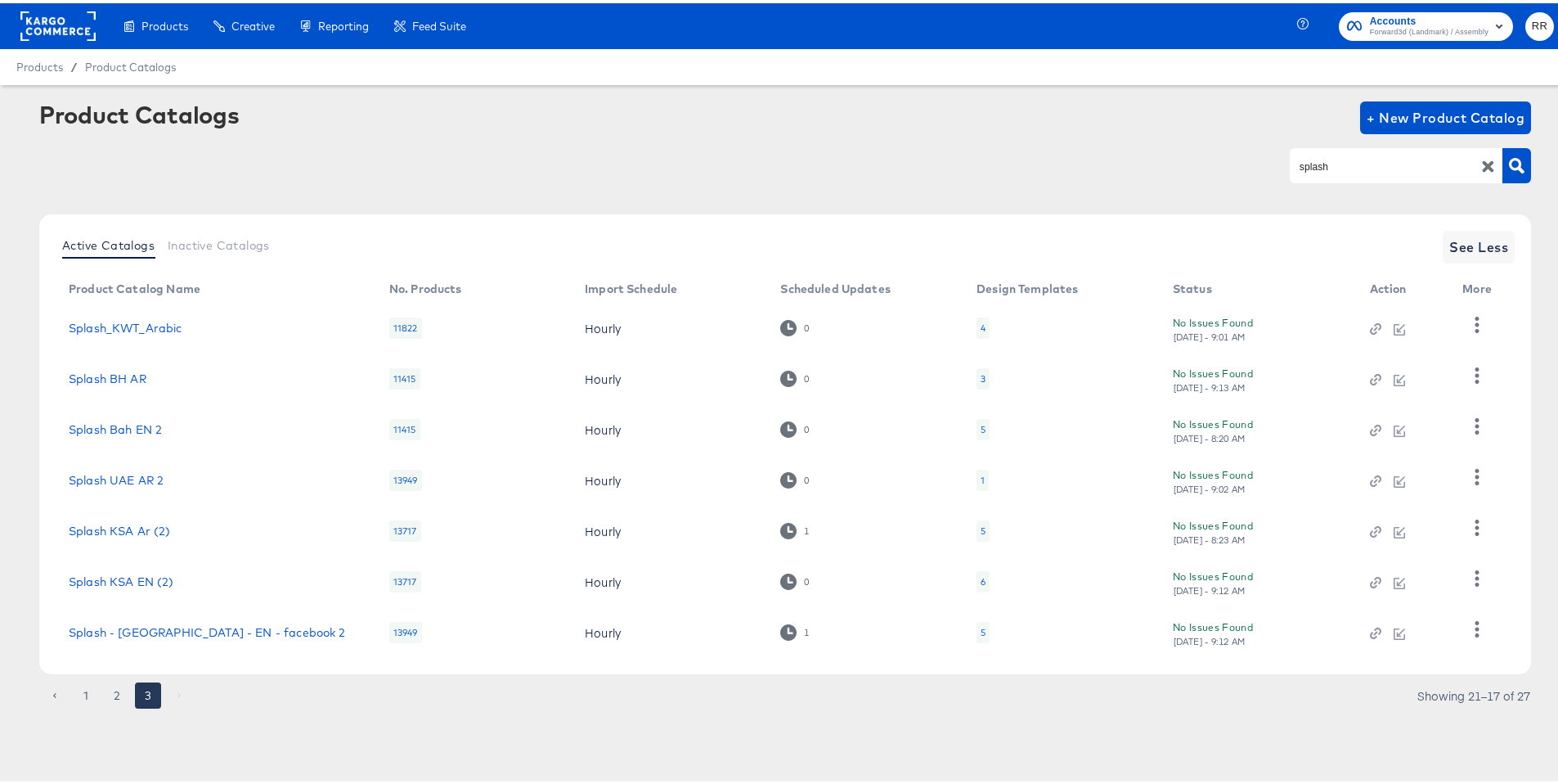
scroll to position [0, 0]
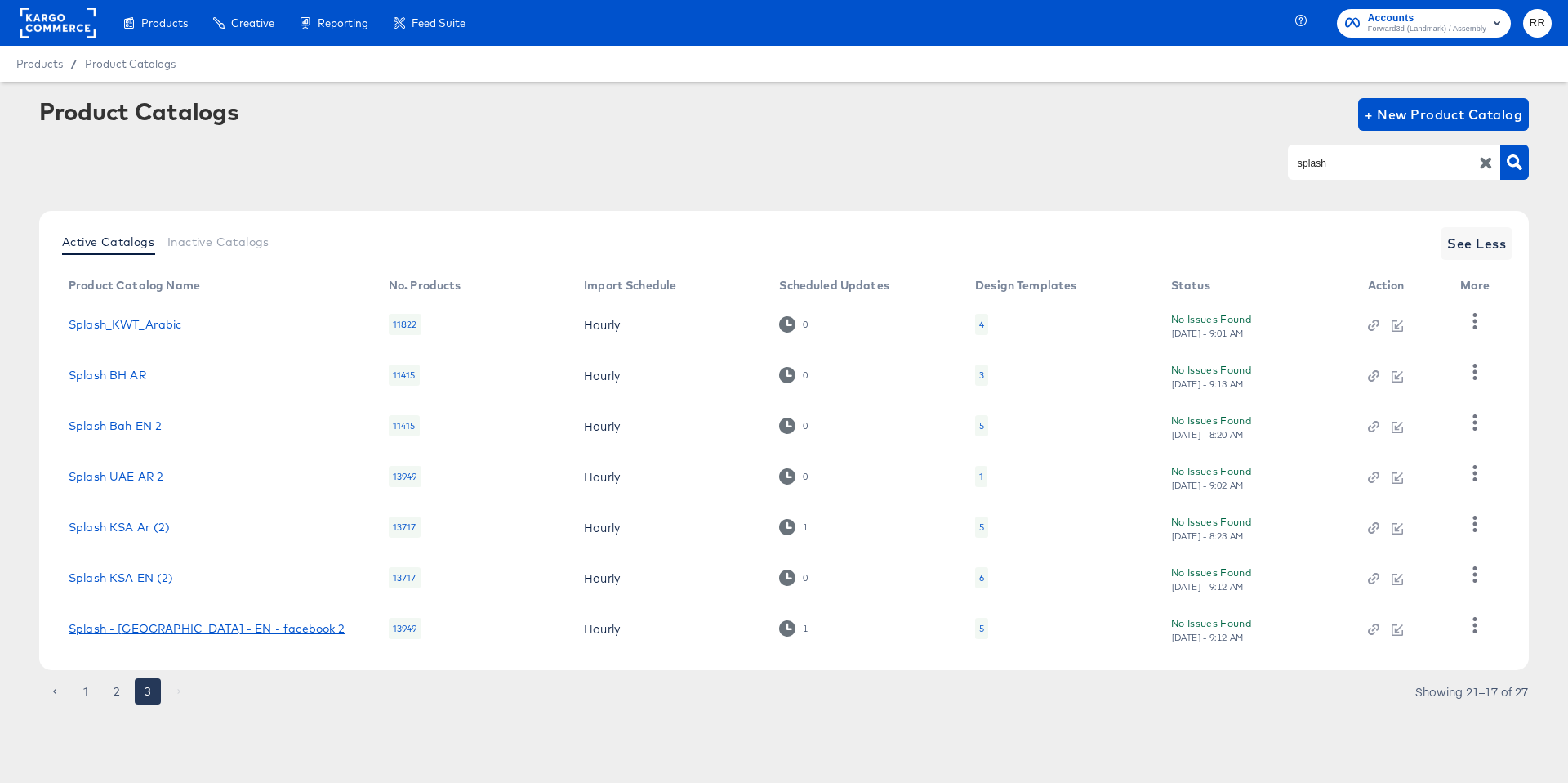
click at [218, 629] on link "Splash - UAE - EN - facebook 2" at bounding box center [206, 628] width 276 height 13
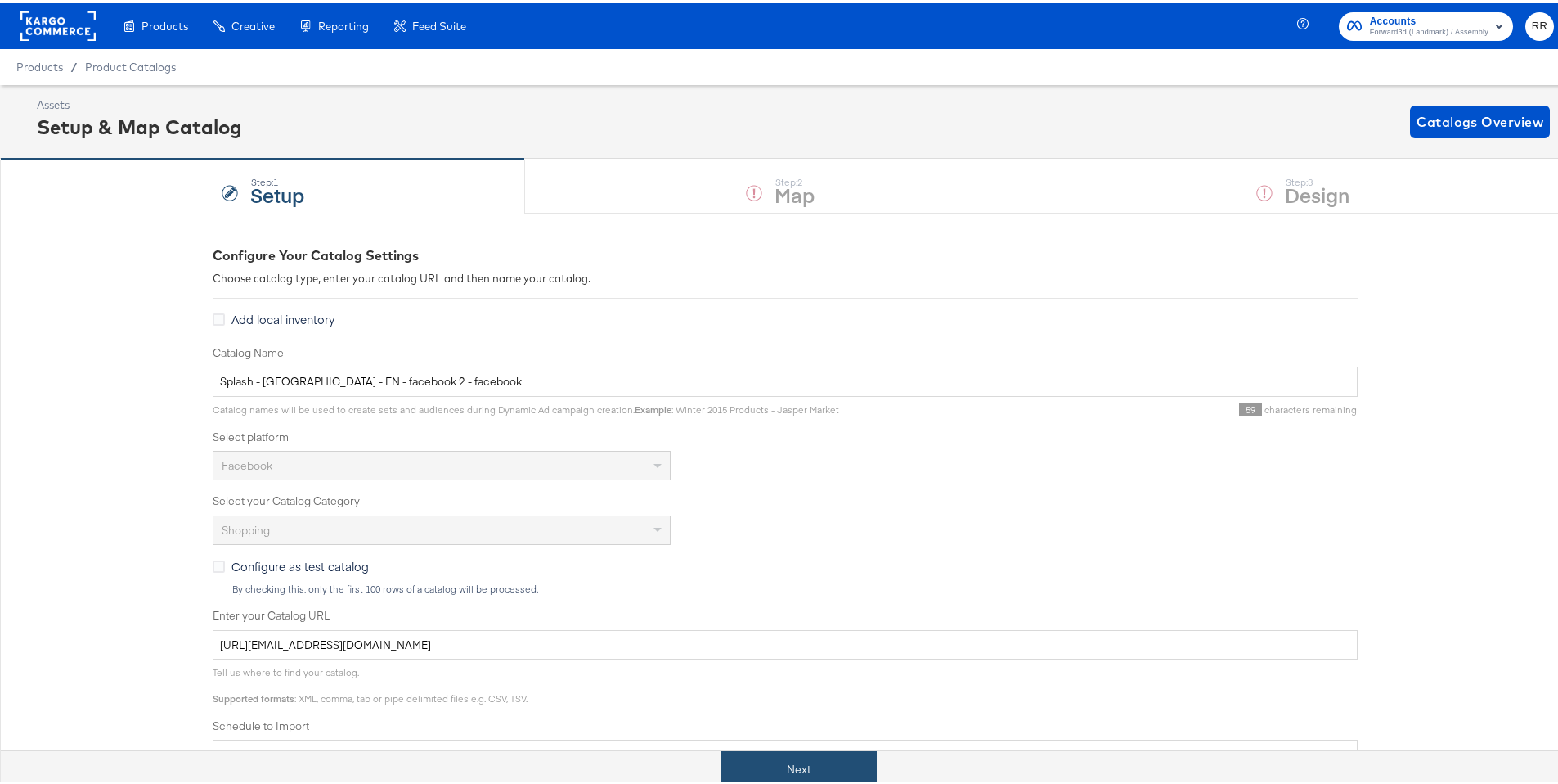
click at [790, 636] on button "Next" at bounding box center [798, 765] width 156 height 37
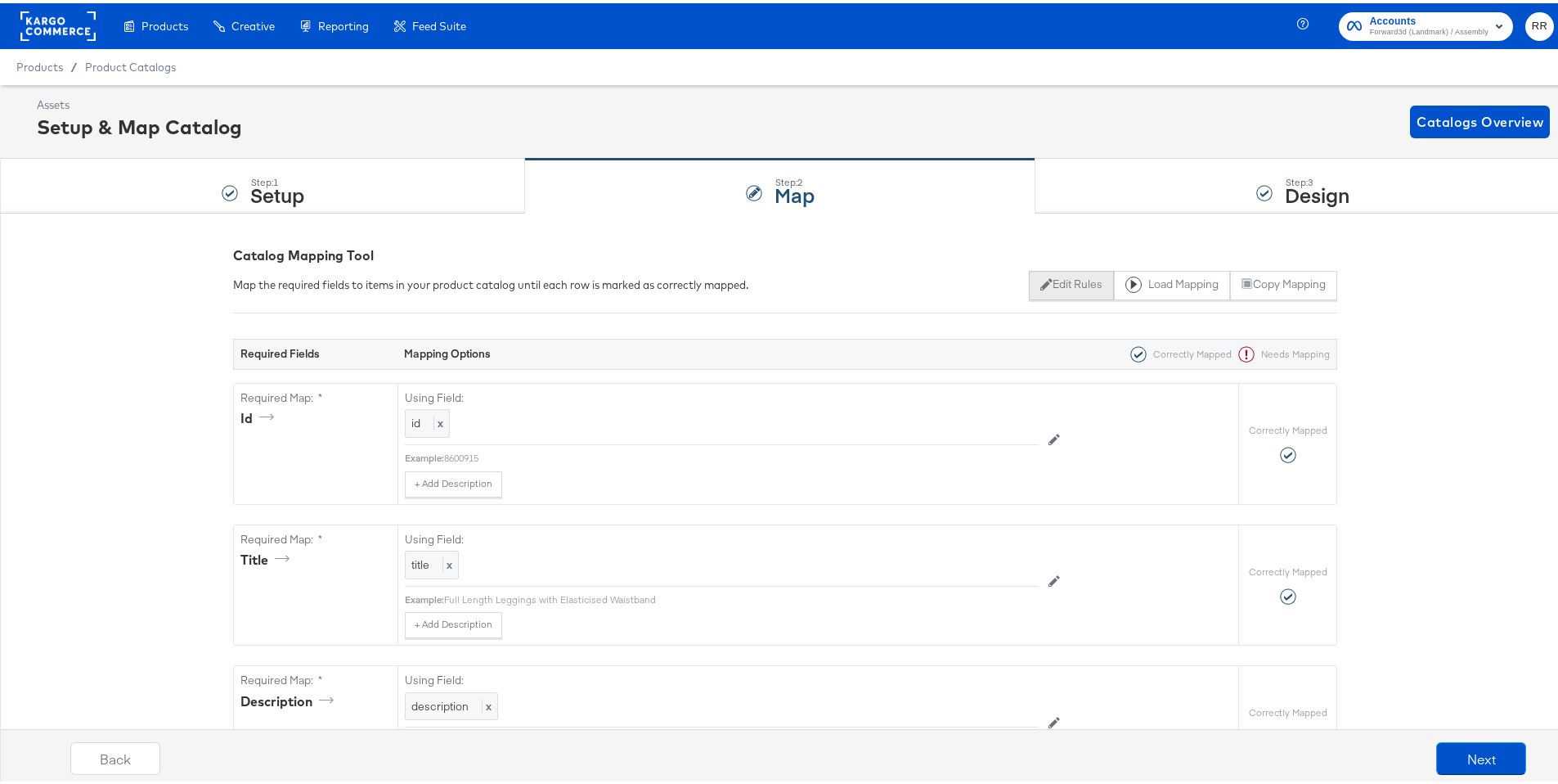
click at [1041, 286] on button "Edit Rules" at bounding box center [1072, 282] width 85 height 29
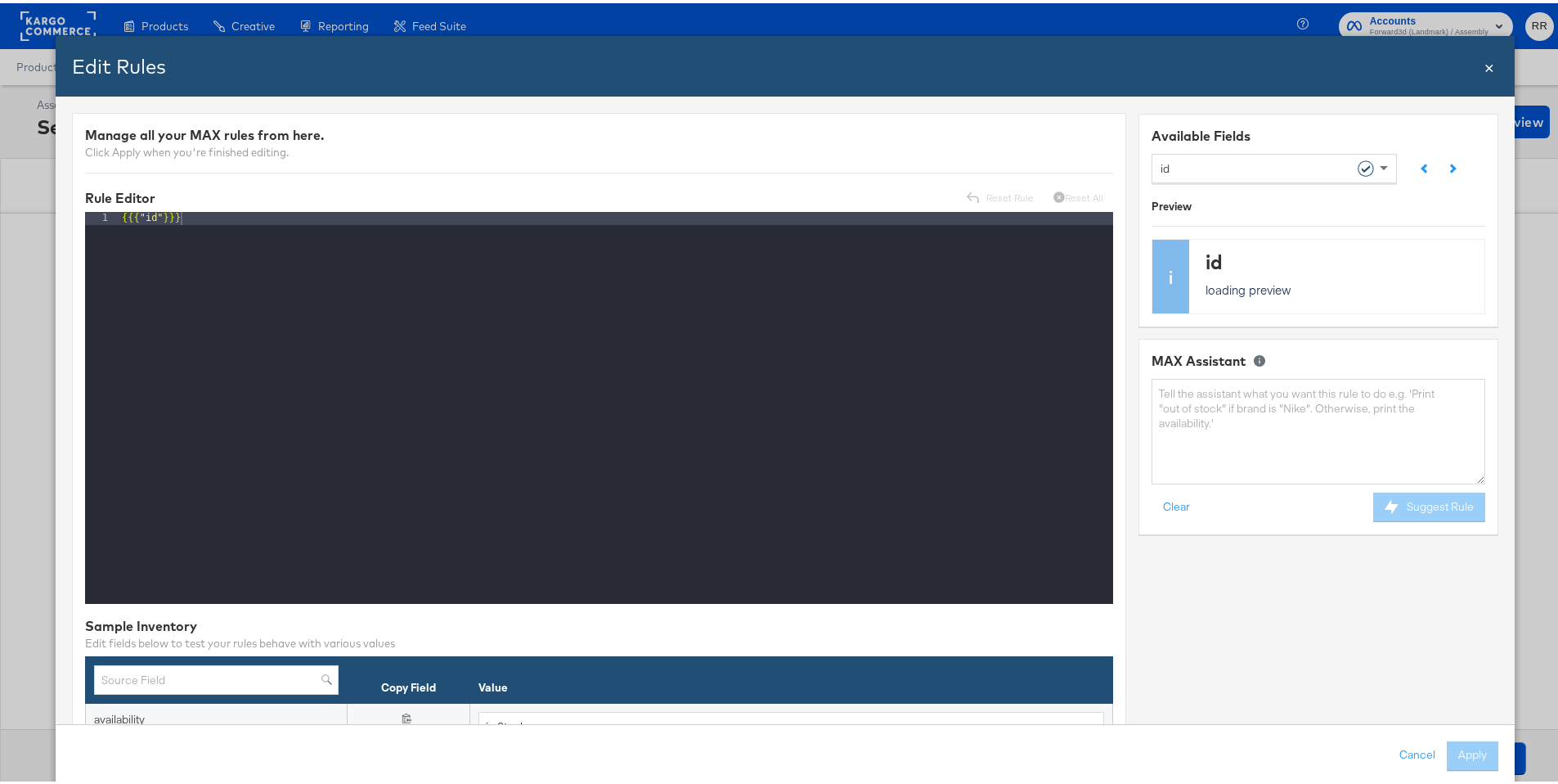
click at [1178, 163] on div "id" at bounding box center [1268, 164] width 215 height 28
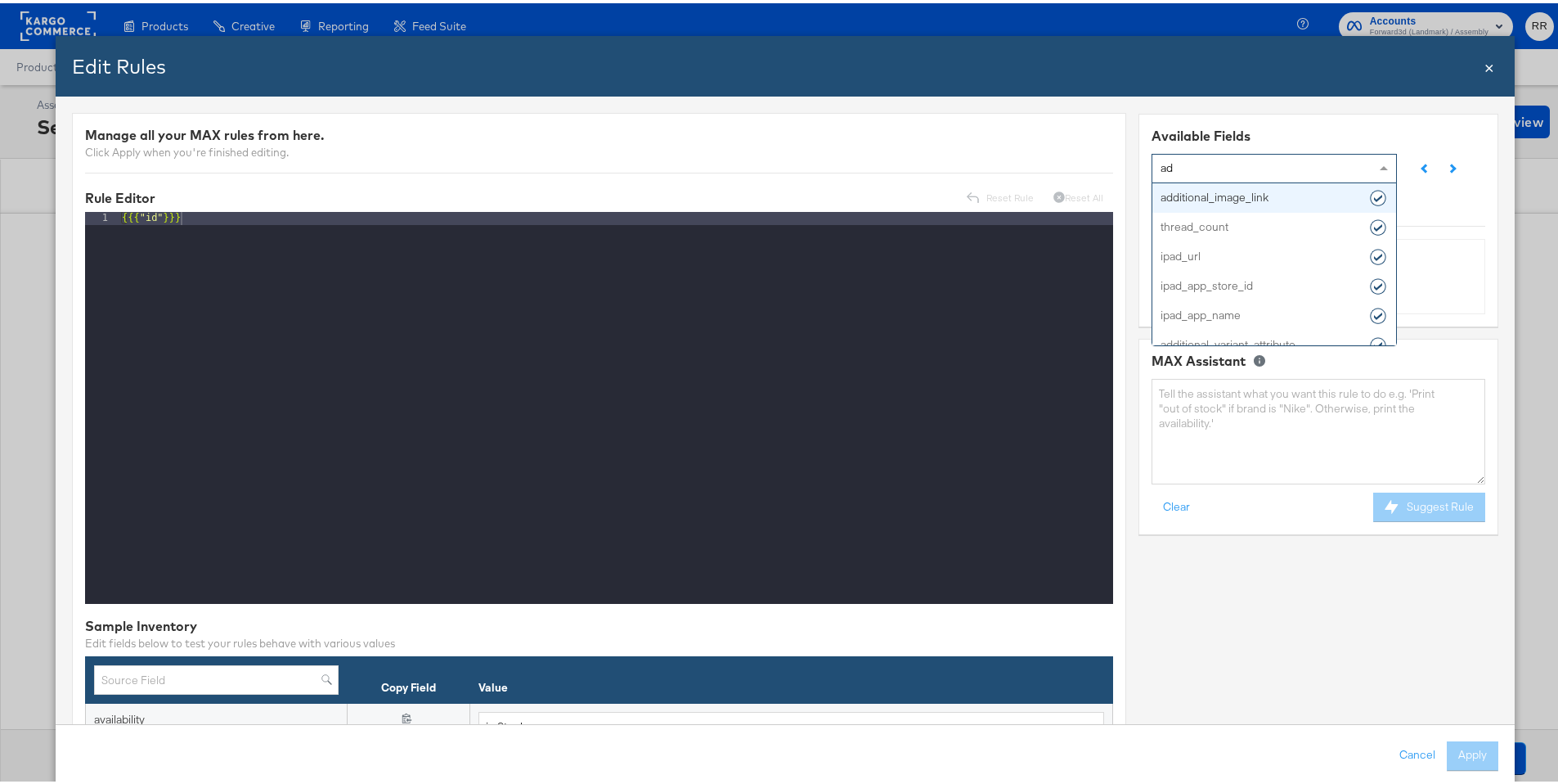
type input "add"
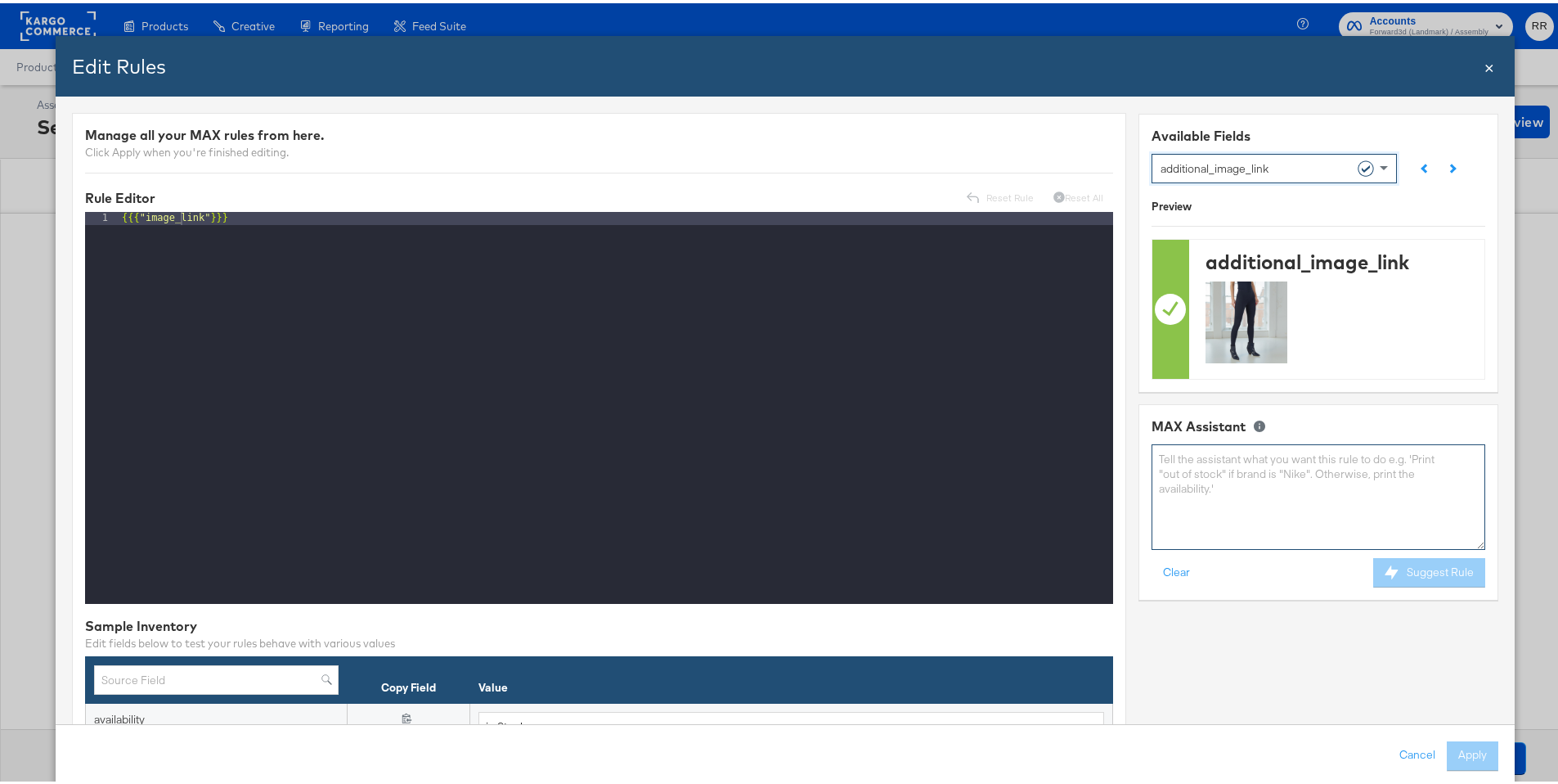
click at [1178, 477] on textarea at bounding box center [1319, 494] width 333 height 105
paste textarea "_01"
click at [1178, 460] on textarea "if image_link contains _01" at bounding box center [1319, 494] width 333 height 105
click at [1178, 454] on textarea "if image_link contains '_01" at bounding box center [1319, 494] width 333 height 105
paste textarea "_01"
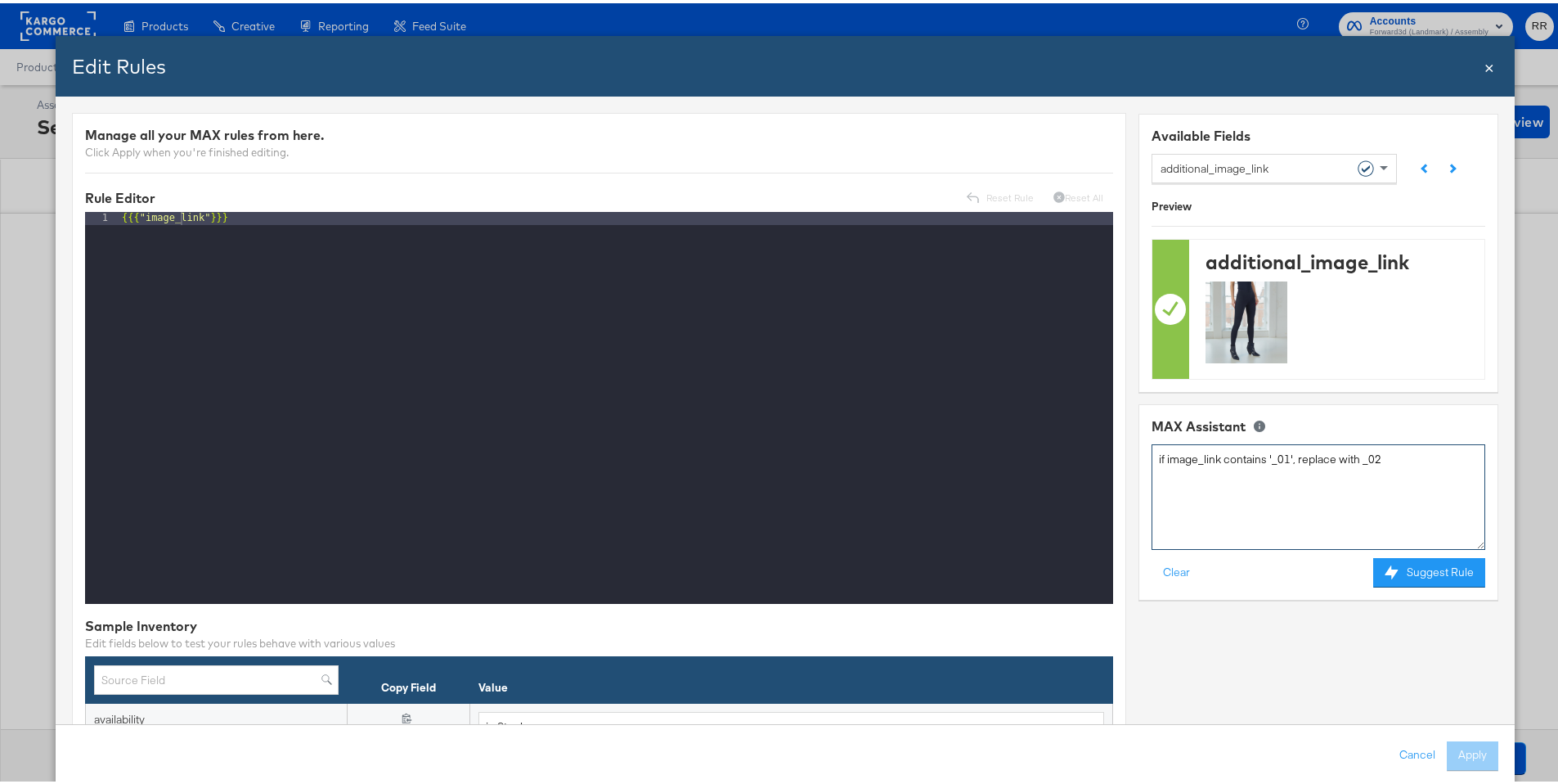
click at [1178, 453] on textarea "if image_link contains '_01', replace with _02" at bounding box center [1319, 494] width 333 height 105
click at [1178, 451] on textarea "if image_link contains '_01', replace with '_02" at bounding box center [1319, 494] width 333 height 105
click at [1178, 453] on textarea "if image_link contains '_01', replace with '_02'," at bounding box center [1319, 494] width 333 height 105
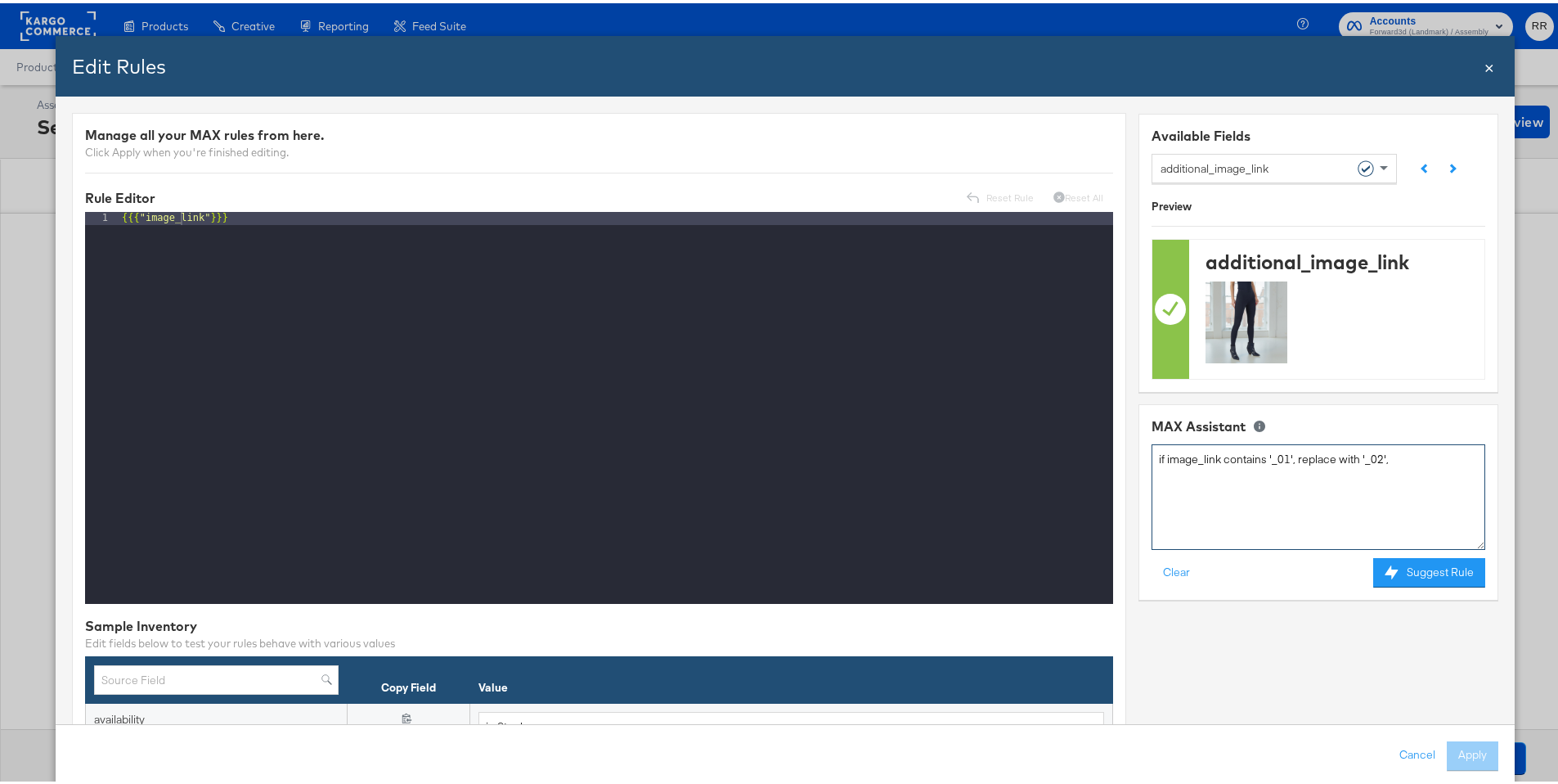
click at [1178, 464] on textarea "if image_link contains '_01', replace with '_02'," at bounding box center [1319, 494] width 333 height 105
click at [1178, 460] on textarea "if image_link contains '_01', replace with '_02'," at bounding box center [1319, 494] width 333 height 105
click at [1178, 450] on textarea "if image_link contains '_01', replace with '_02'," at bounding box center [1319, 494] width 333 height 105
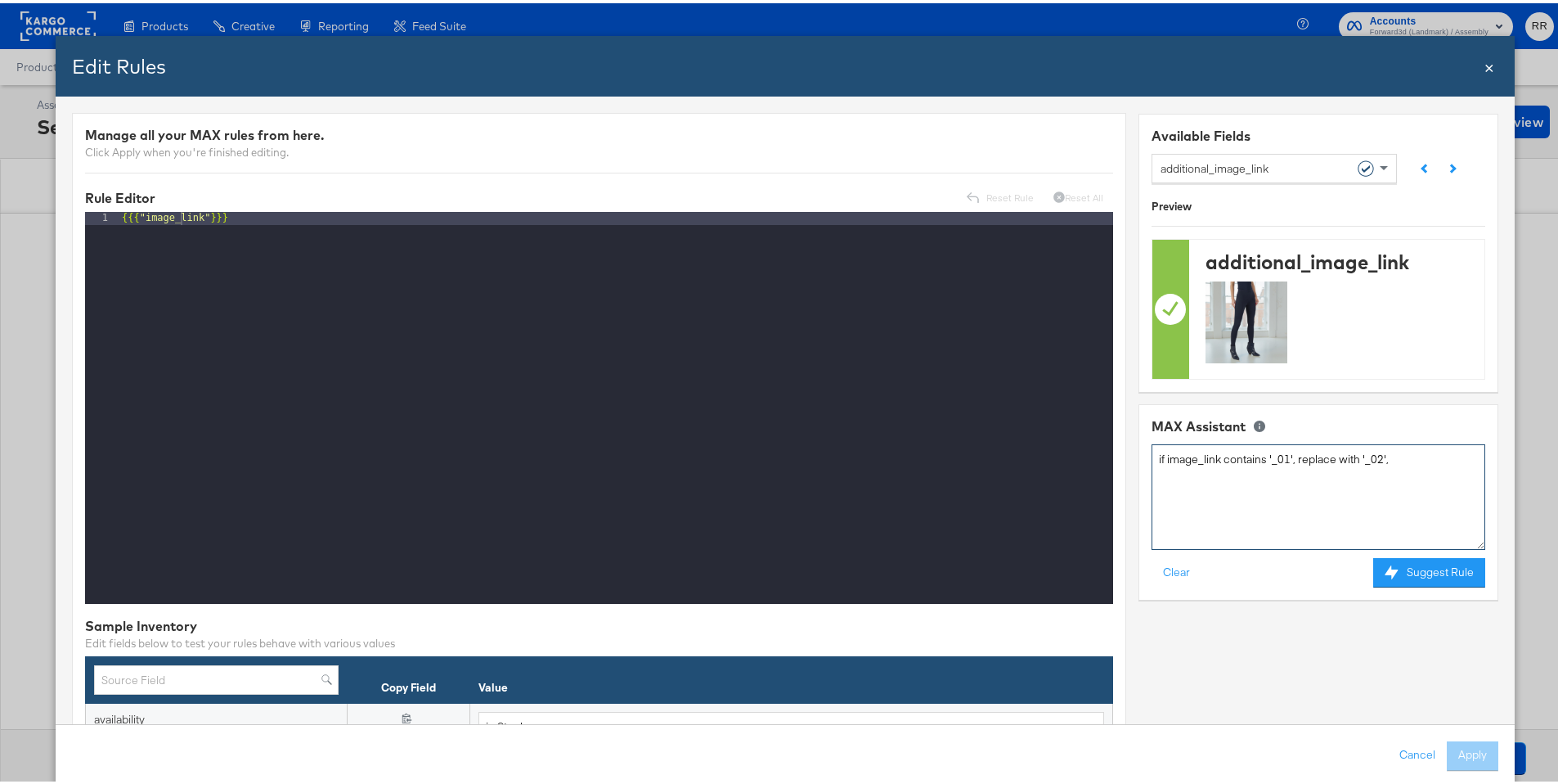
paste textarea "if image_link contains '_01', replace with '_02',"
click at [1178, 470] on textarea "if image_link contains '_01', replace with '_02', if image_link contains '_01',…" at bounding box center [1319, 494] width 333 height 105
click at [1178, 469] on textarea "if image_link contains '_01', replace with '_02', if image_link contains '_02',…" at bounding box center [1319, 494] width 333 height 105
type textarea "if image_link contains '_01', replace with '_02', if image_link contains '_02',…"
click at [1178, 570] on button "Suggest Rule" at bounding box center [1429, 569] width 112 height 29
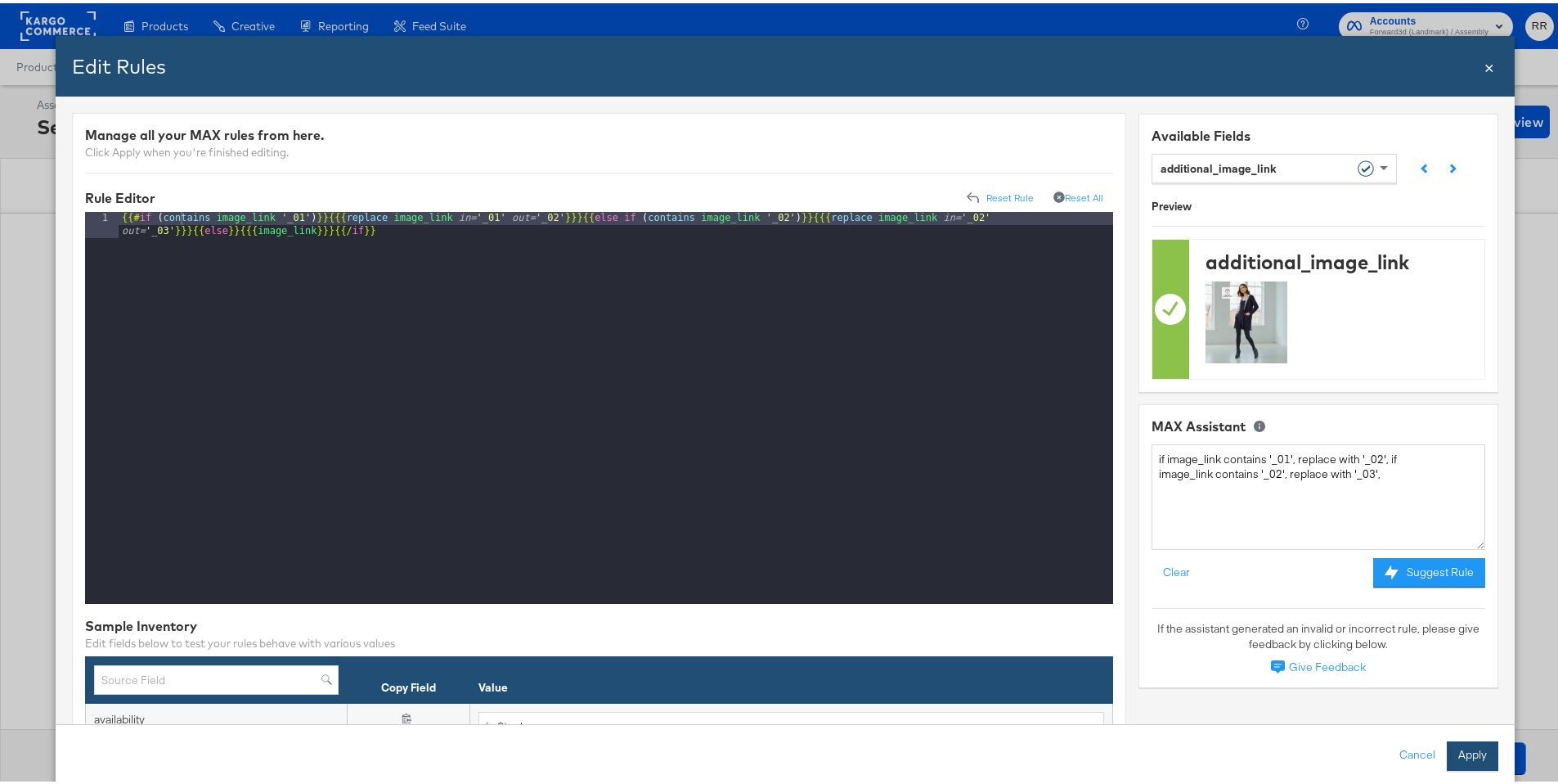
click at [1178, 636] on button "Apply" at bounding box center [1473, 752] width 52 height 29
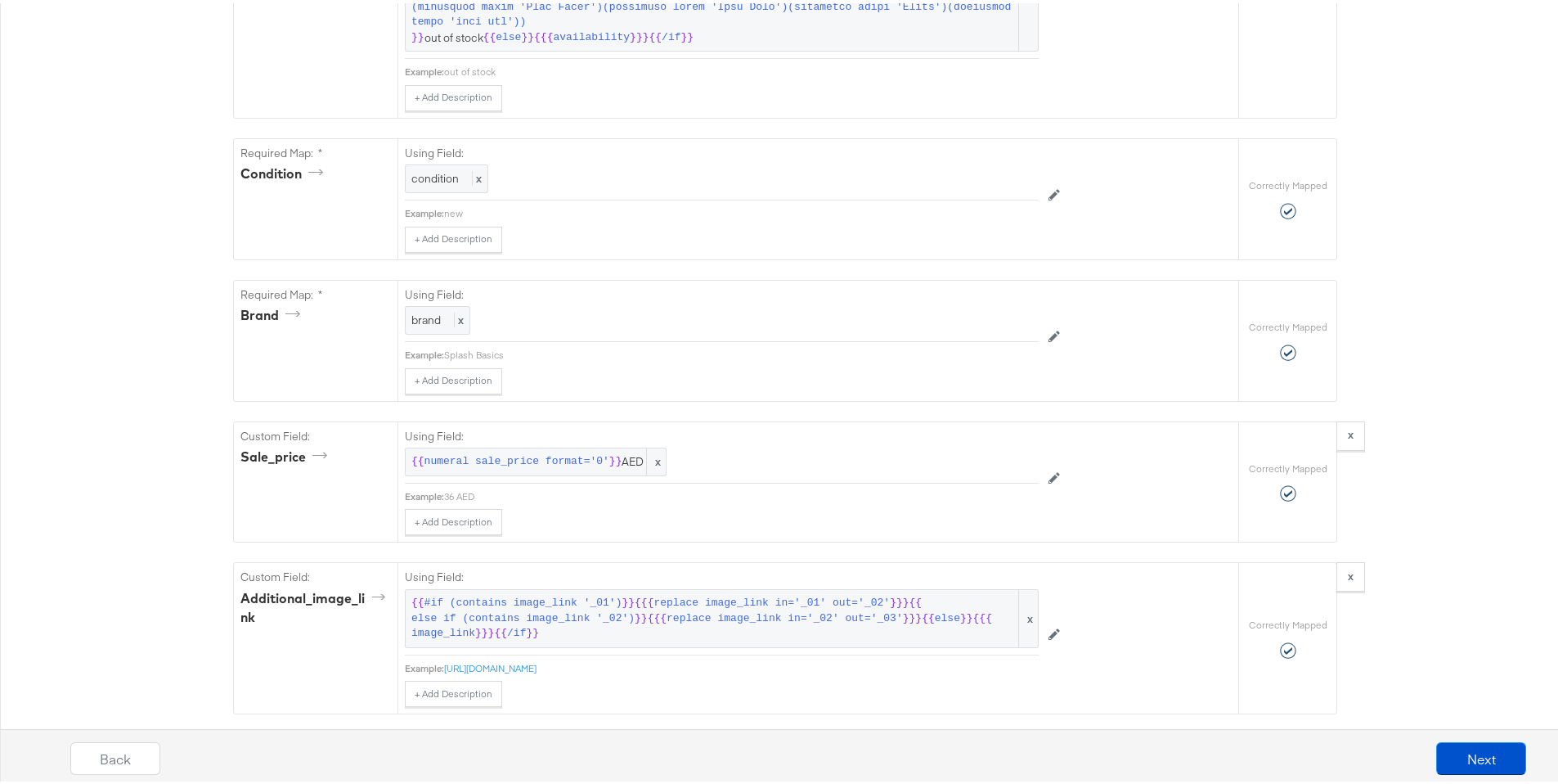
scroll to position [1616, 0]
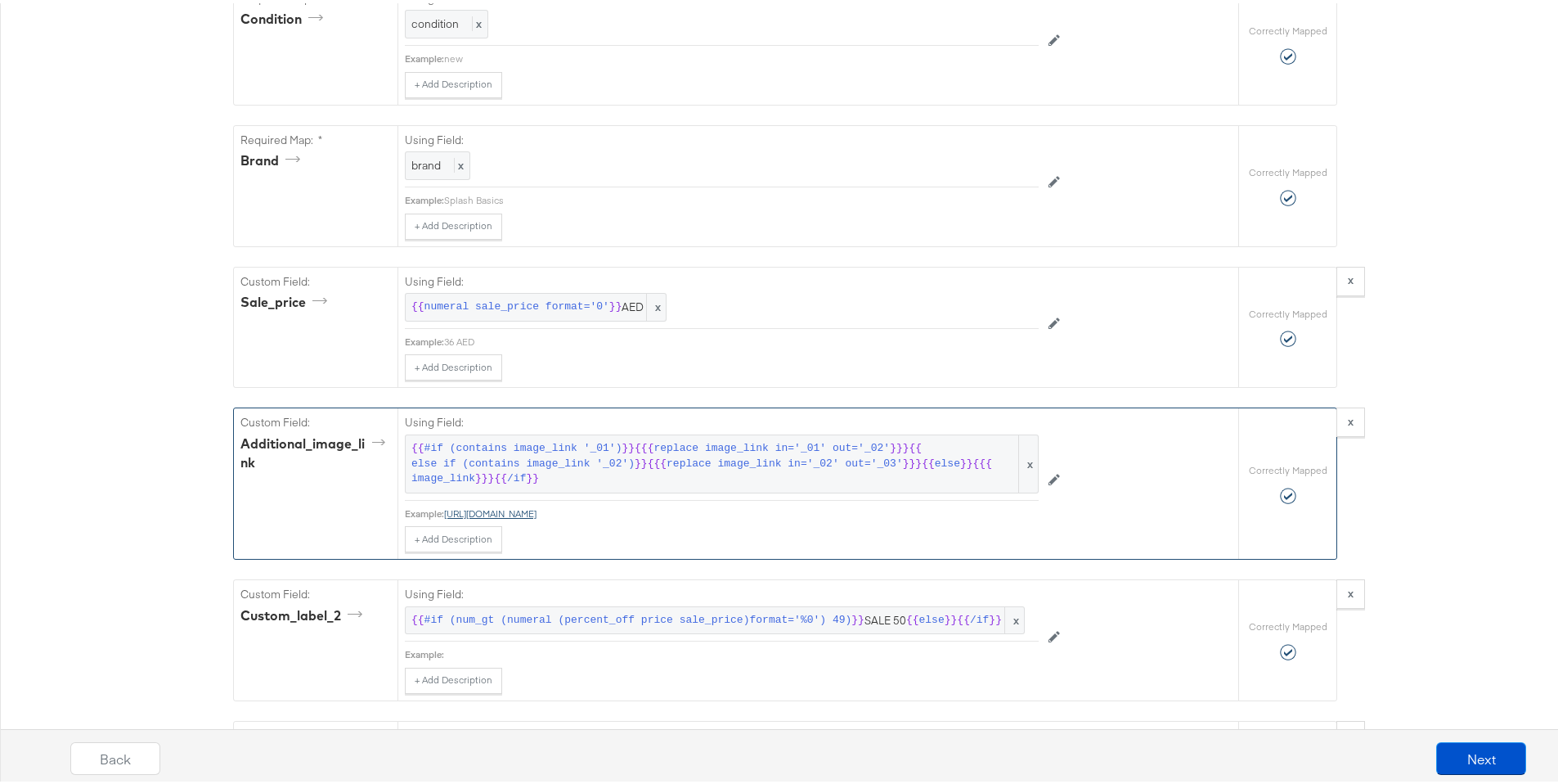
click at [536, 516] on link "https://media.centrepointstores.com/i/centrepoint/8600915-8600913-WJEG-SPWIN180…" at bounding box center [490, 510] width 92 height 12
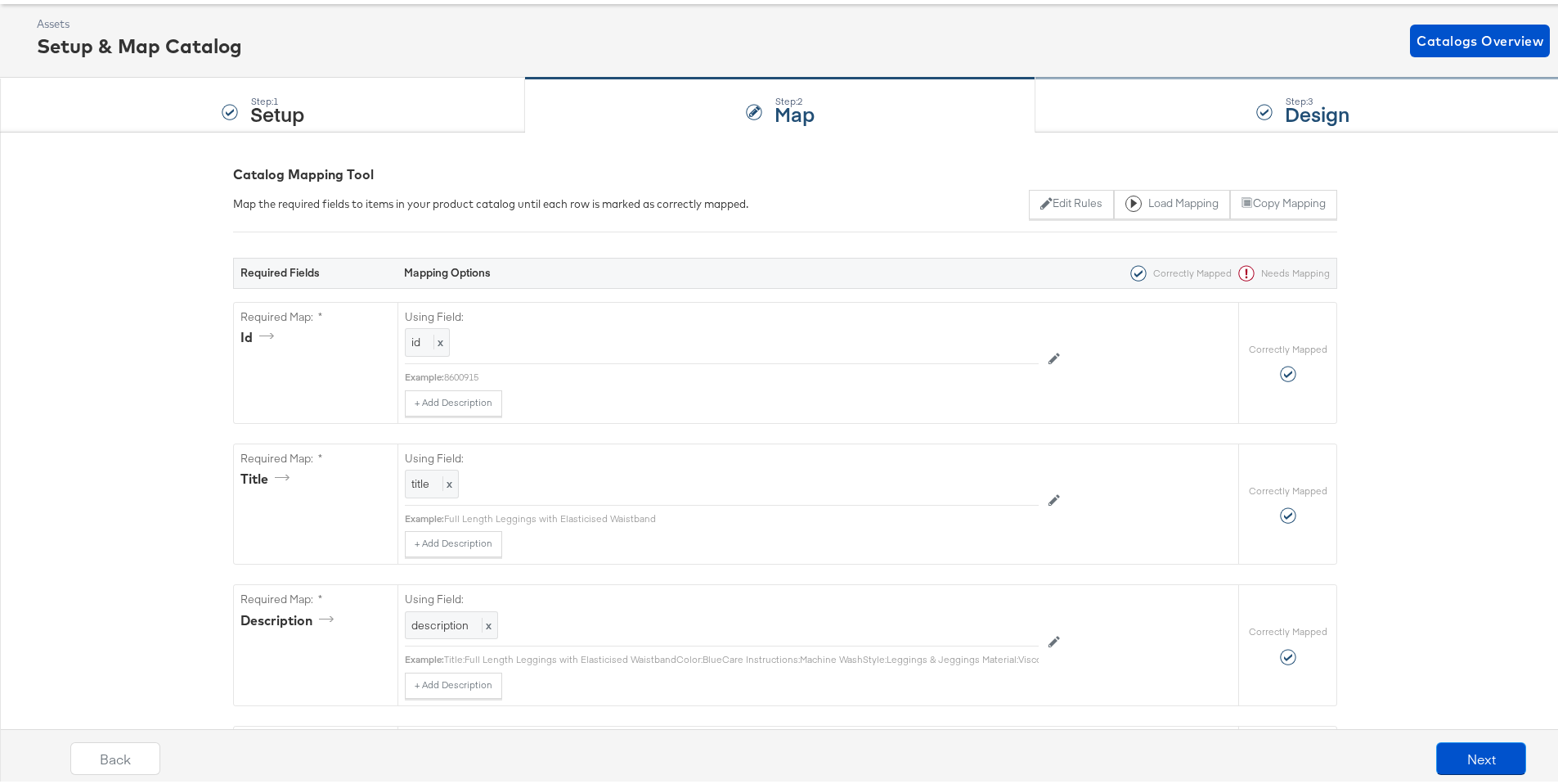
scroll to position [0, 0]
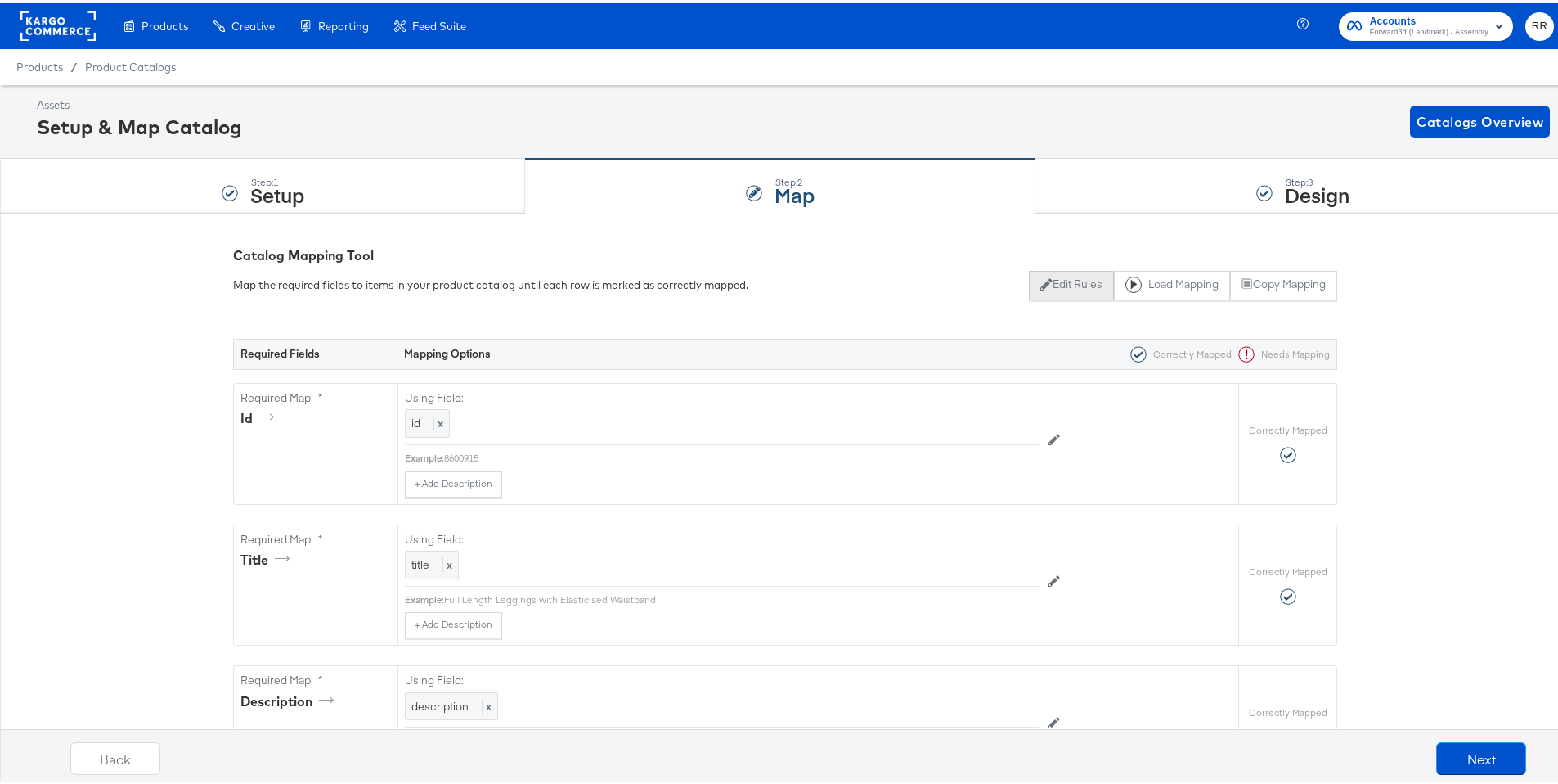
click at [1061, 273] on button "Edit Rules" at bounding box center [1072, 282] width 85 height 29
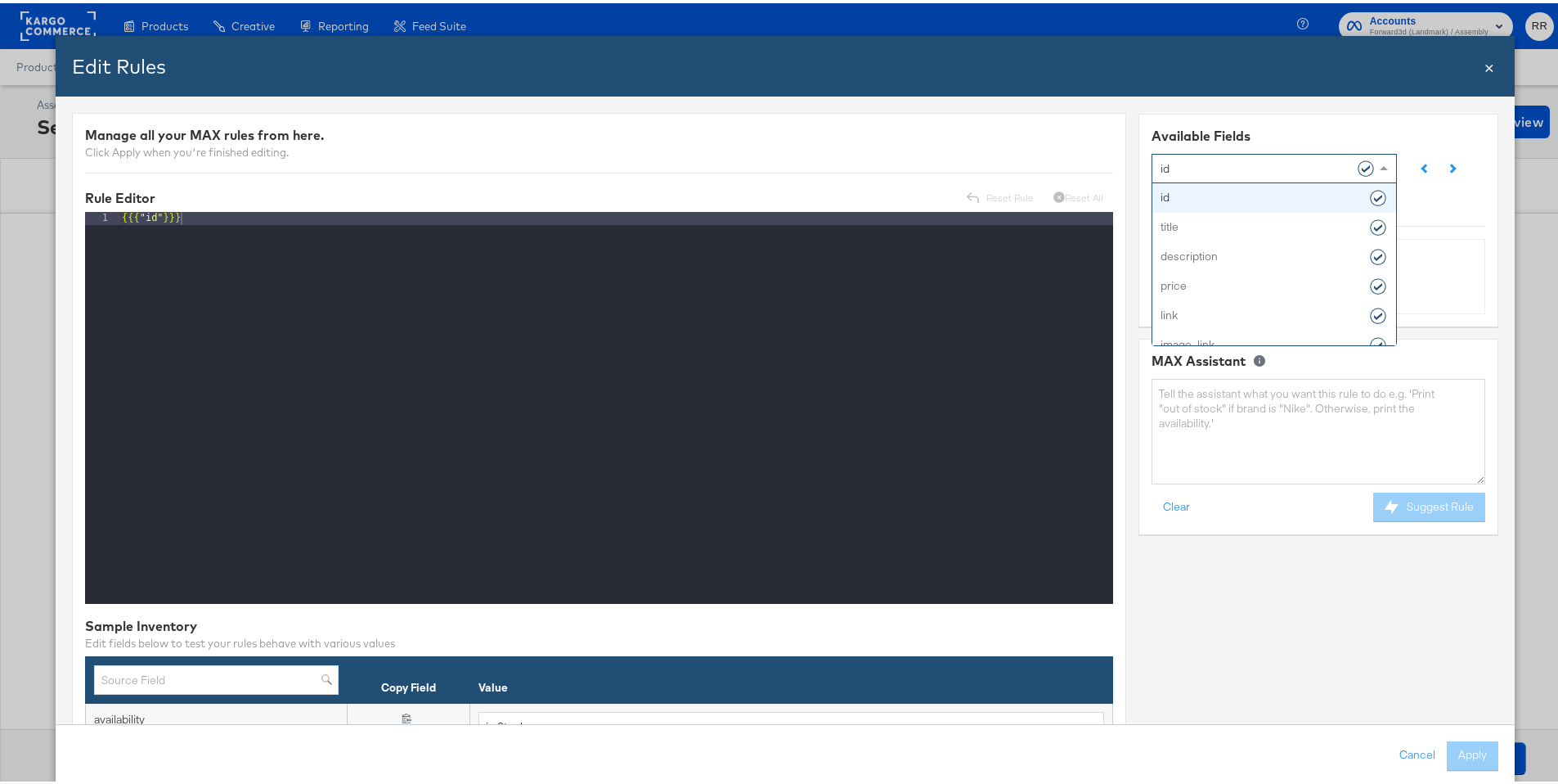
click at [1178, 163] on div "id" at bounding box center [1268, 164] width 215 height 28
type input "imag"
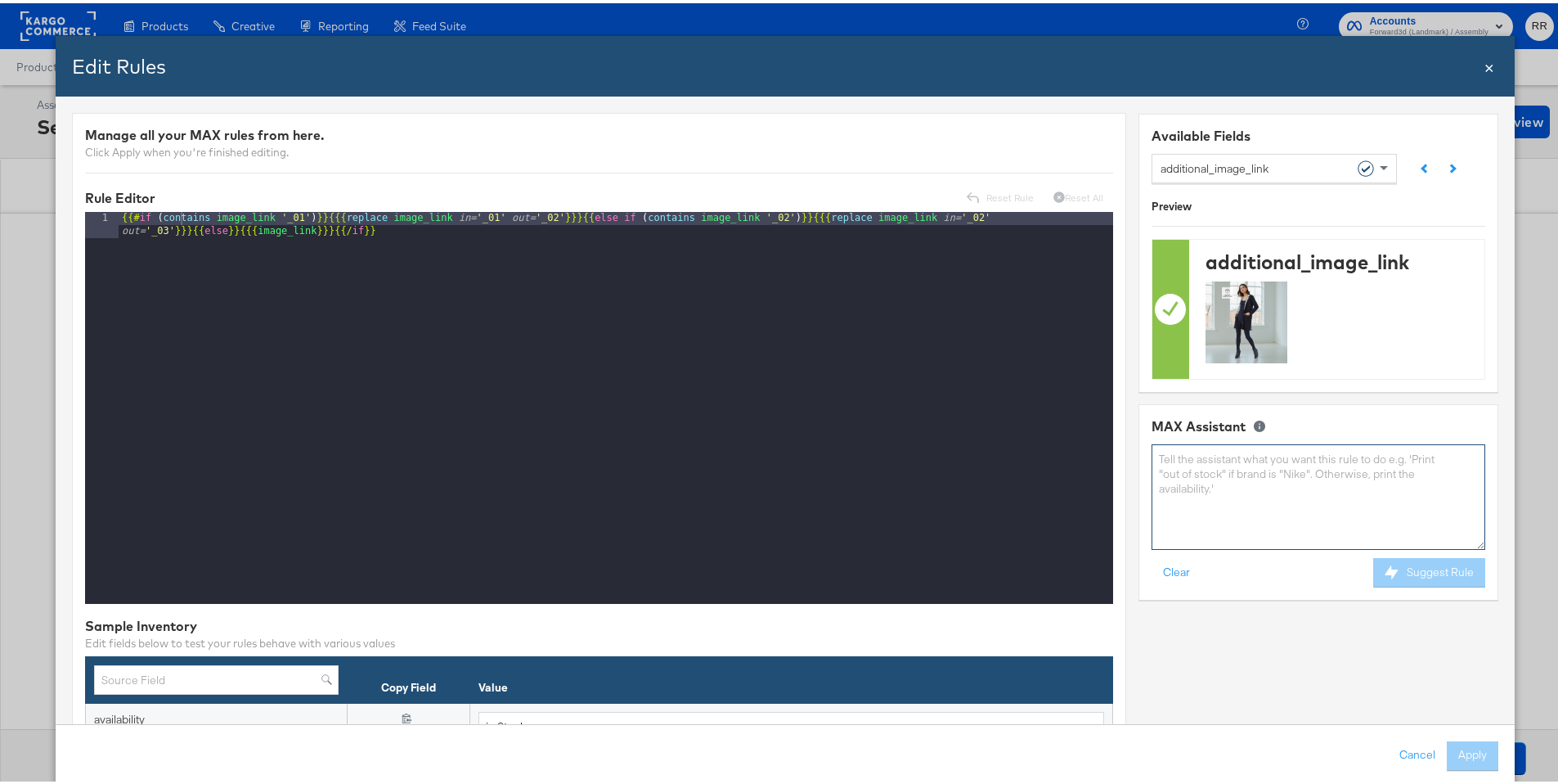
click at [1178, 483] on textarea at bounding box center [1319, 494] width 333 height 105
paste textarea "replace image_link in='&w=600&h=425' out='' ) in='_a' out='_b'}}}{{/if}}"
drag, startPoint x: 1265, startPoint y: 456, endPoint x: 1340, endPoint y: 453, distance: 75.1
click at [1178, 453] on textarea "replace image_link in='&w=600&h=425' out='' ) in='_a' out='_b'}}}{{/if}}" at bounding box center [1319, 494] width 333 height 105
drag, startPoint x: 1282, startPoint y: 454, endPoint x: 1259, endPoint y: 456, distance: 23.1
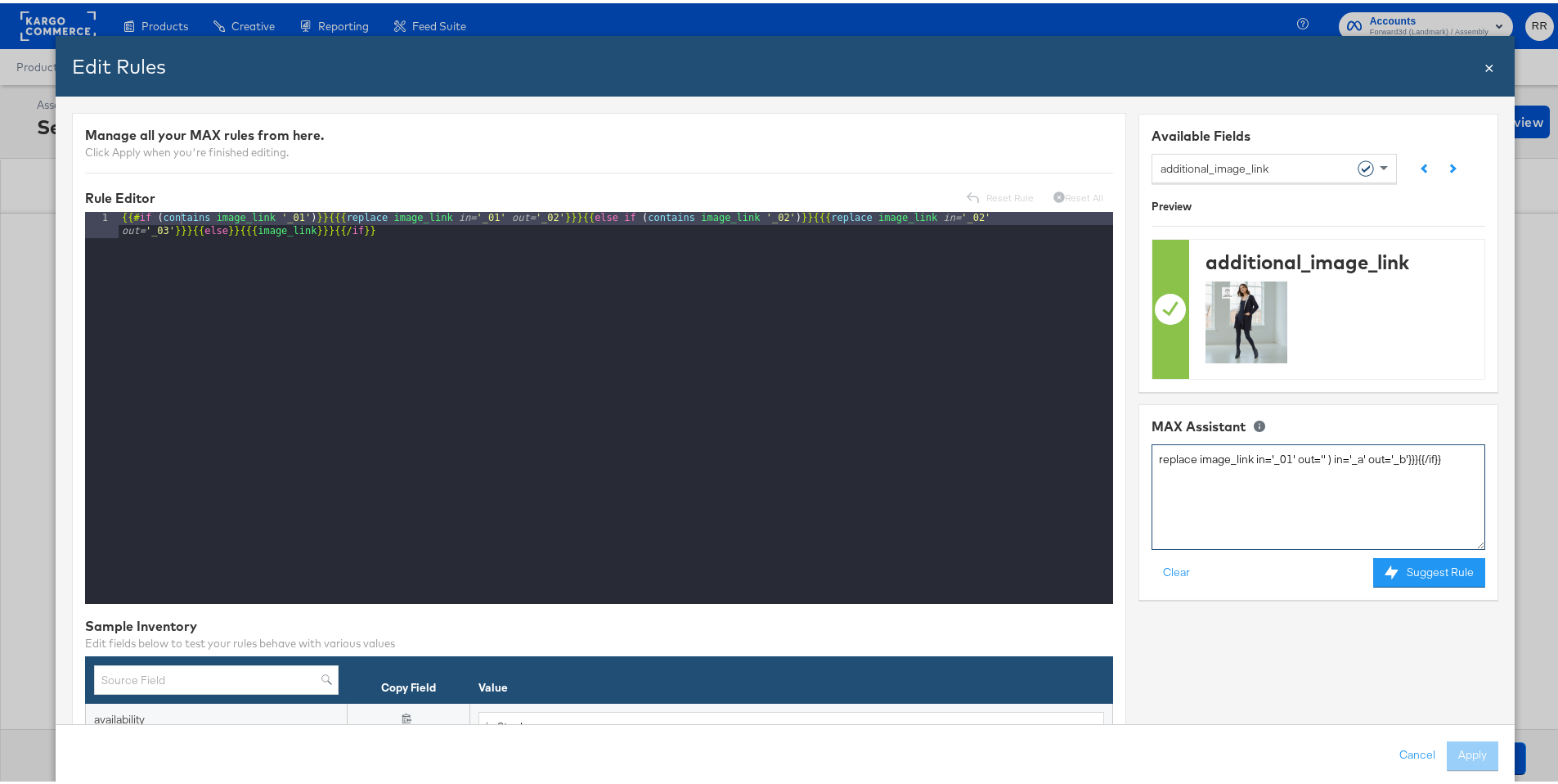
click at [1178, 456] on textarea "replace image_link in='_01' out='' ) in='_a' out='_b'}}}{{/if}}" at bounding box center [1319, 494] width 333 height 105
click at [1178, 453] on textarea "replace image_link in='_01' out='' ) in='_a' out='_b'}}}{{/if}}" at bounding box center [1319, 494] width 333 height 105
paste textarea "'_01'"
drag, startPoint x: 1307, startPoint y: 455, endPoint x: 1331, endPoint y: 453, distance: 24.1
click at [1178, 453] on textarea "replace image_link in='_01' out='_02' ) in='_a' out='_b'}}}{{/if}}" at bounding box center [1319, 494] width 333 height 105
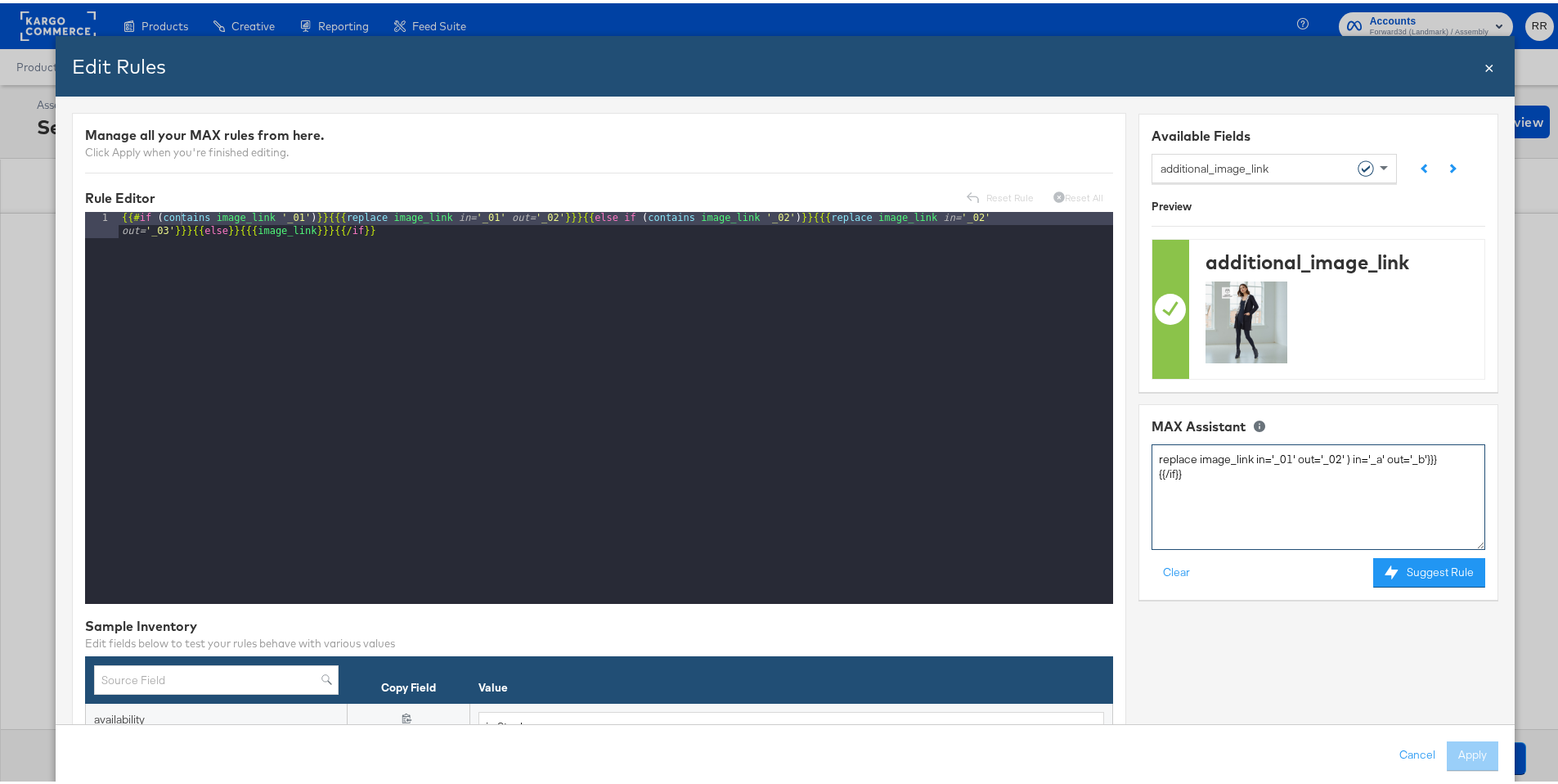
drag, startPoint x: 1355, startPoint y: 453, endPoint x: 1372, endPoint y: 452, distance: 17.0
click at [1178, 452] on textarea "replace image_link in='_01' out='_02' ) in='_a' out='_b'}}}{{/if}}" at bounding box center [1319, 494] width 333 height 105
paste textarea "02"
type textarea "replace image_link in='&w=600&h=425' out='' ) in='_a' out='_b'}}}{{/if}}"
paste textarea "'_02'"
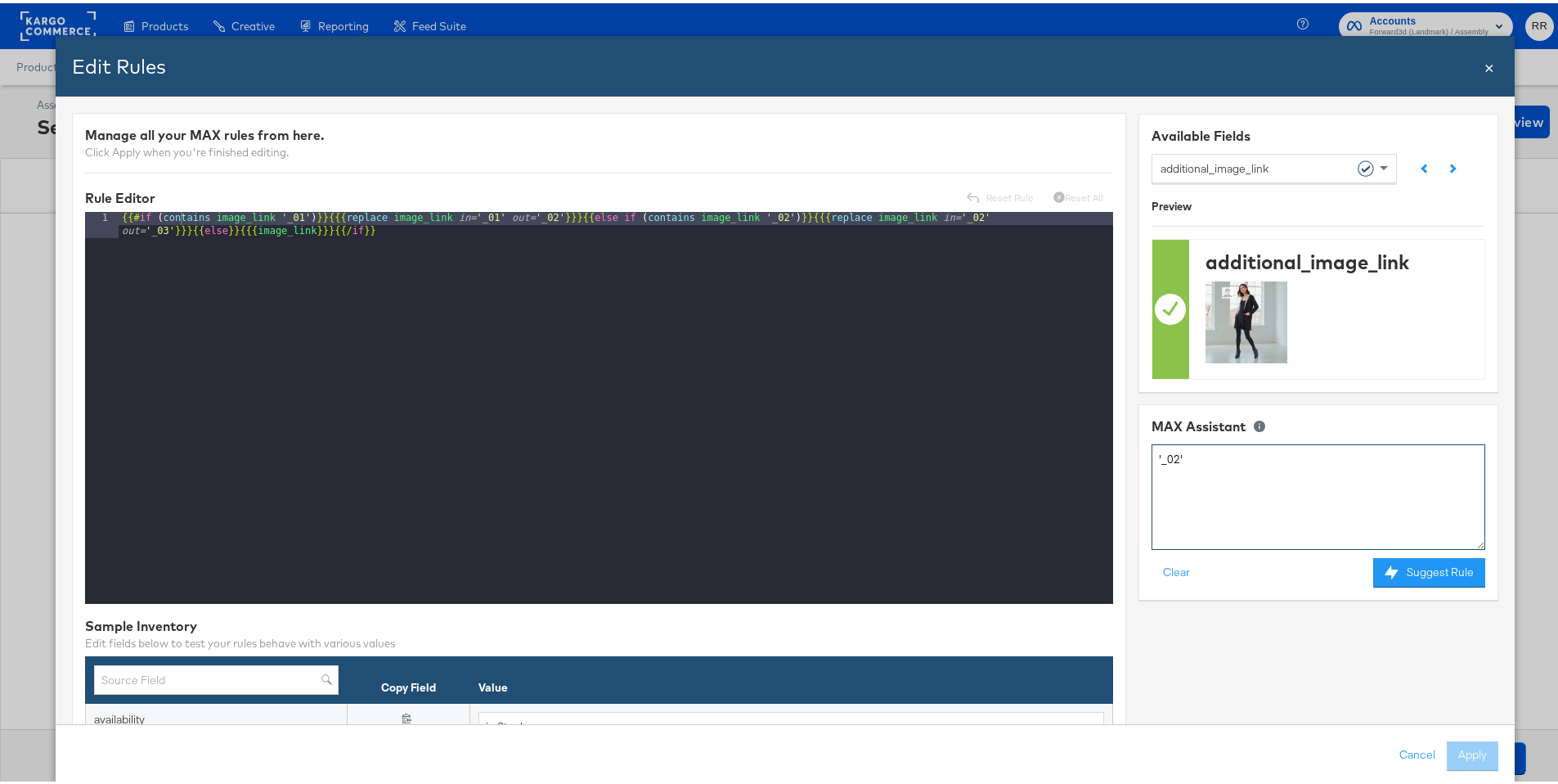
drag, startPoint x: 1228, startPoint y: 473, endPoint x: 1120, endPoint y: 439, distance: 113.2
paste textarea "replace image_link in='&w=600&h=425' out='' ) in='_a' out='_b'}}}{{/if}}"
drag, startPoint x: 1263, startPoint y: 455, endPoint x: 1342, endPoint y: 453, distance: 79.0
click at [1178, 453] on textarea "replace image_link in='&w=600&h=425' out='' ) in='_a' out='_b'}}}{{/if}}" at bounding box center [1319, 494] width 333 height 105
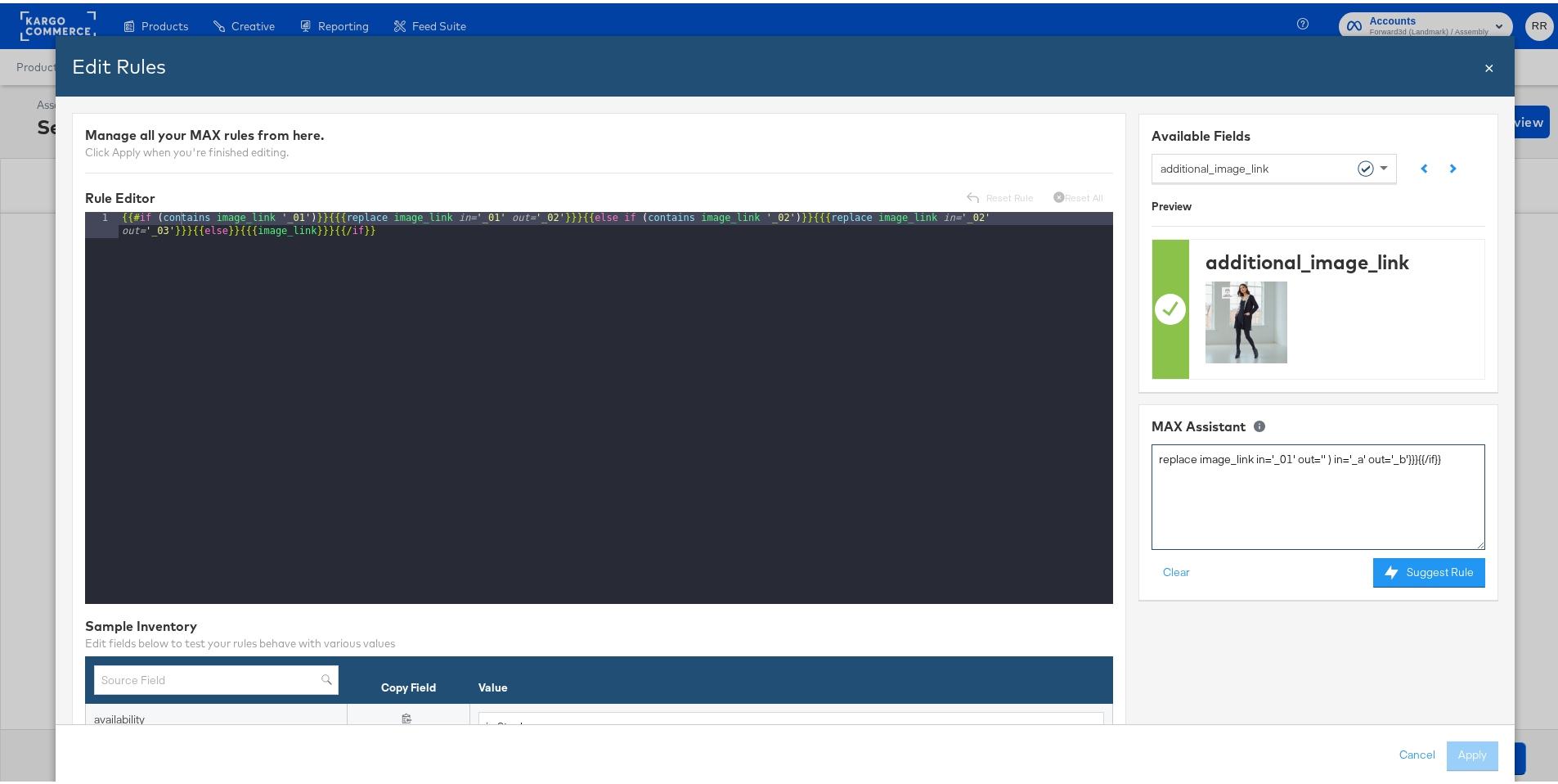
drag, startPoint x: 1284, startPoint y: 451, endPoint x: 1259, endPoint y: 453, distance: 25.1
click at [1178, 453] on textarea "replace image_link in='_01' out='' ) in='_a' out='_b'}}}{{/if}}" at bounding box center [1319, 494] width 333 height 105
click at [1178, 455] on textarea "replace image_link in='_01' out='' ) in='_a' out='_b'}}}{{/if}}" at bounding box center [1319, 494] width 333 height 105
paste textarea "'_01'"
click at [1178, 453] on textarea "replace image_link in='_01' out='_01' ) in='_a' out='_b'}}}{{/if}}" at bounding box center [1319, 494] width 333 height 105
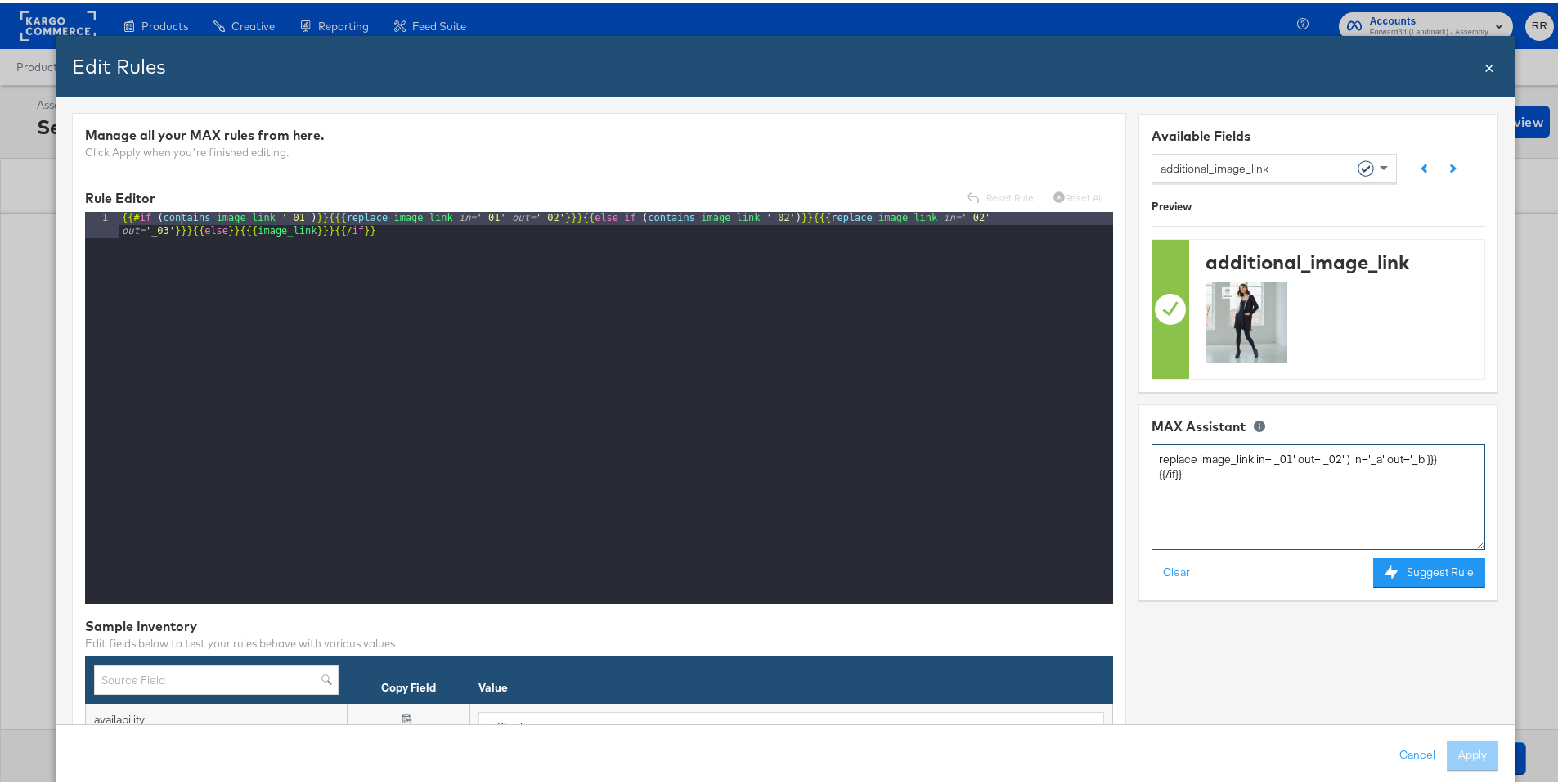
click at [1178, 454] on textarea "replace image_link in='_01' out='_02' ) in='_a' out='_b'}}}{{/if}}" at bounding box center [1319, 494] width 333 height 105
paste textarea "'_01'"
click at [1178, 455] on textarea "replace image_link in='_01' out='_02' ) in='_01' out='_b'}}}{{/if}}" at bounding box center [1319, 494] width 333 height 105
paste textarea "'_01'"
click at [1178, 568] on button "Suggest Rule" at bounding box center [1429, 569] width 112 height 29
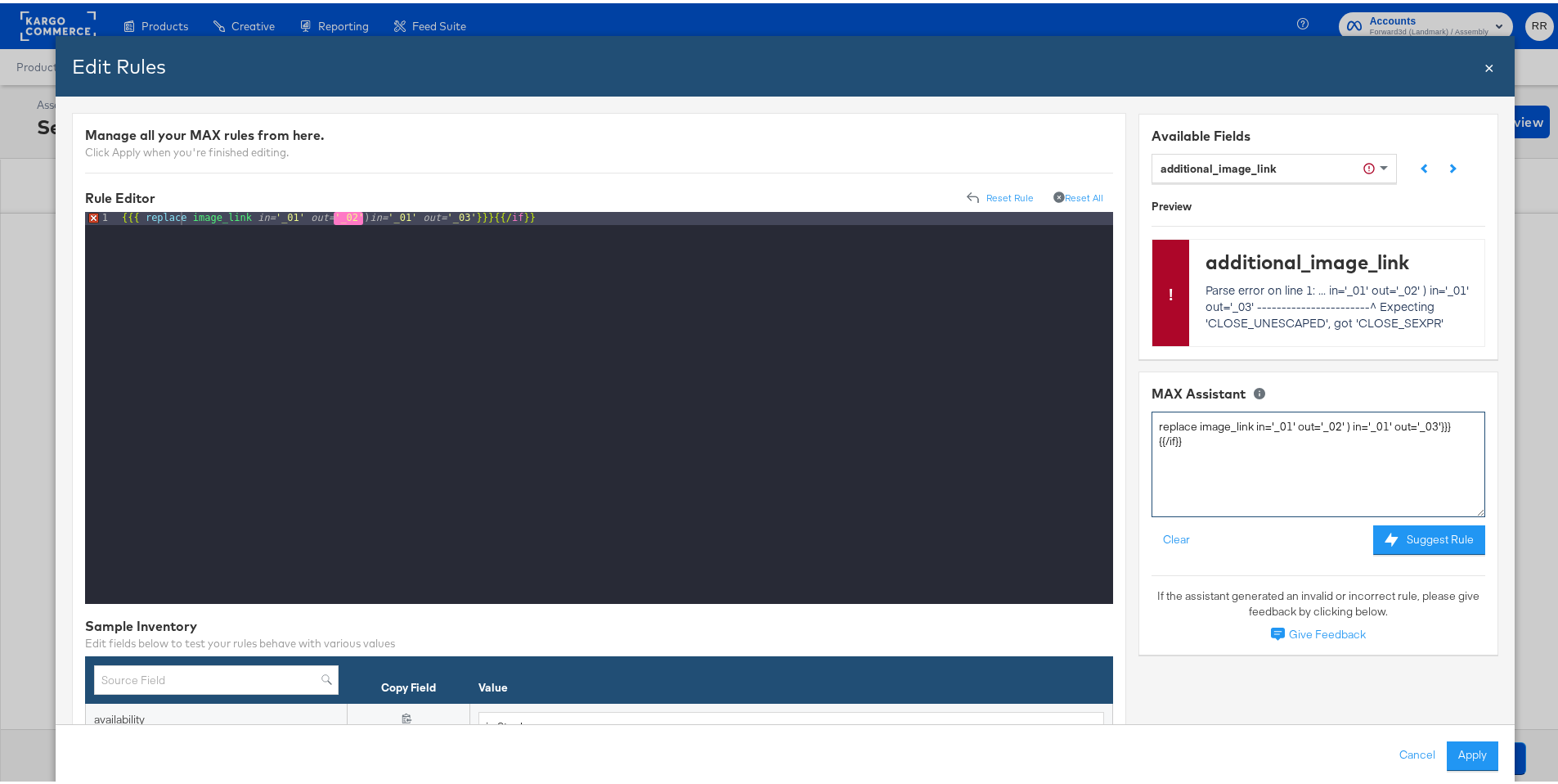
drag, startPoint x: 1180, startPoint y: 438, endPoint x: 1148, endPoint y: 441, distance: 32.1
click at [1152, 441] on textarea "replace image_link in='_01' out='_02' ) in='_01' out='_03'}}}{{/if}}" at bounding box center [1319, 461] width 333 height 105
type textarea "replace image_link in='_01' out='_02' ) in='_01' out='_03'"
click at [1178, 546] on button "Suggest Rule" at bounding box center [1429, 536] width 112 height 29
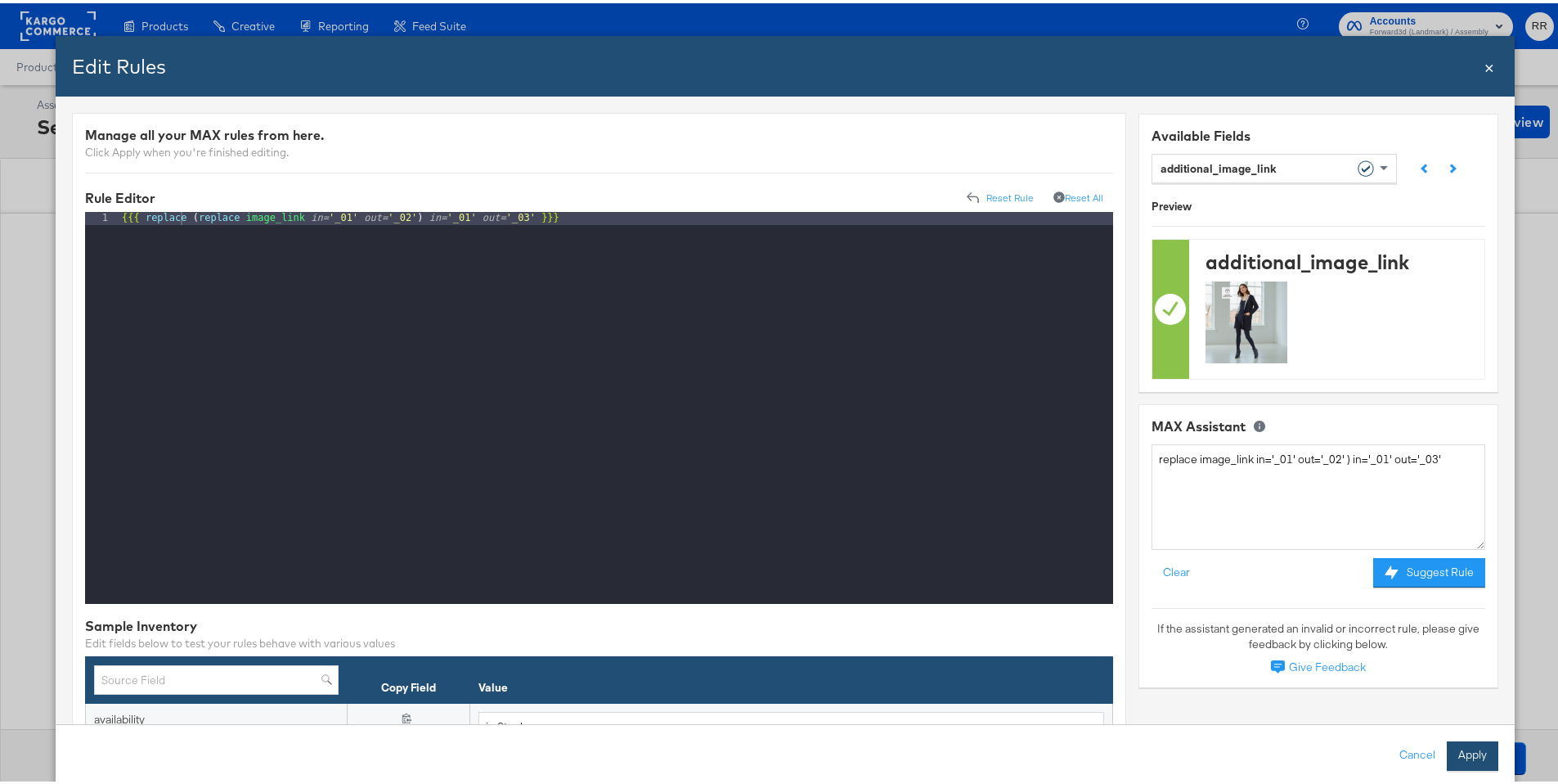
click at [1178, 636] on button "Apply" at bounding box center [1473, 752] width 52 height 29
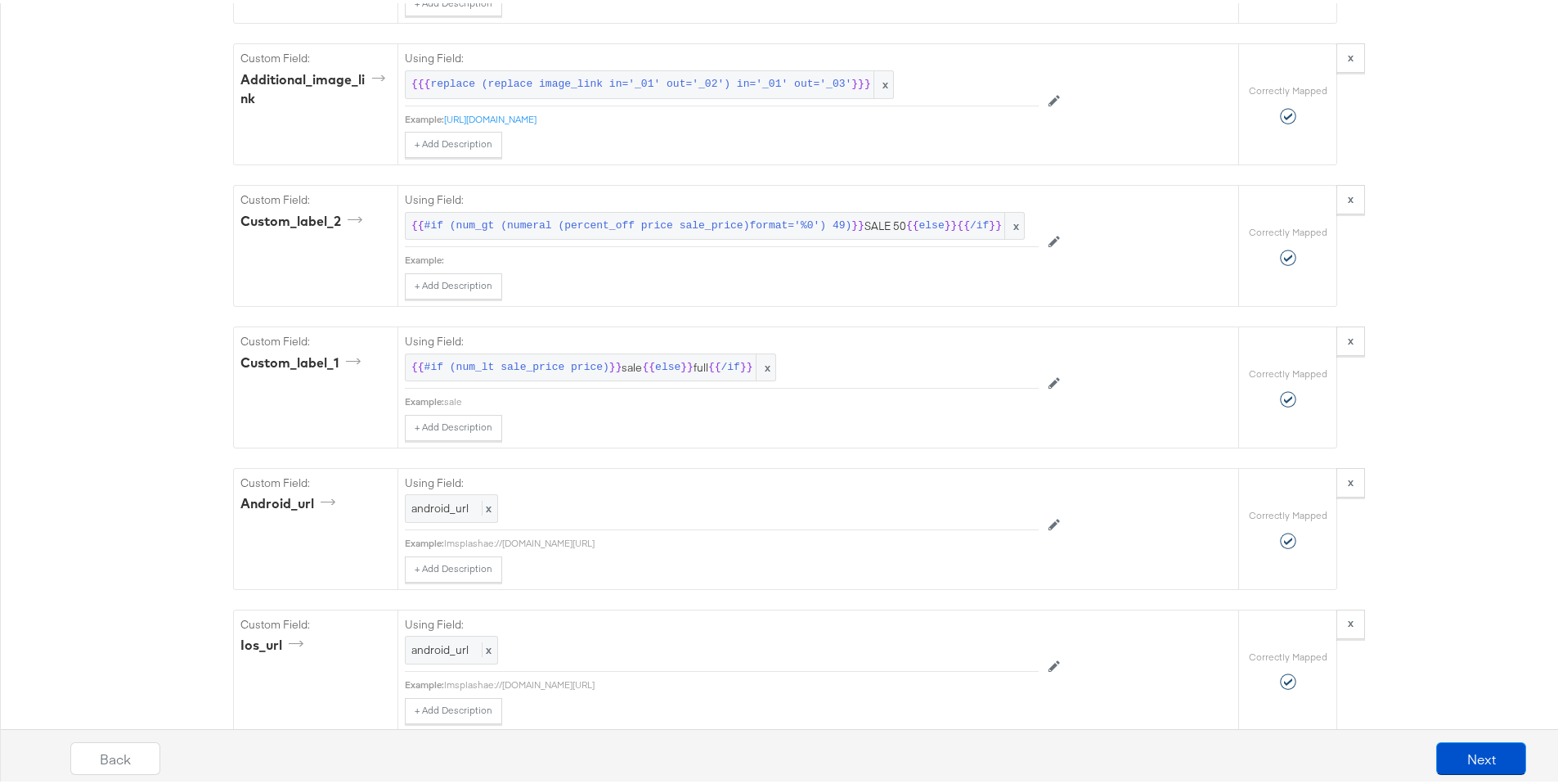
scroll to position [1989, 0]
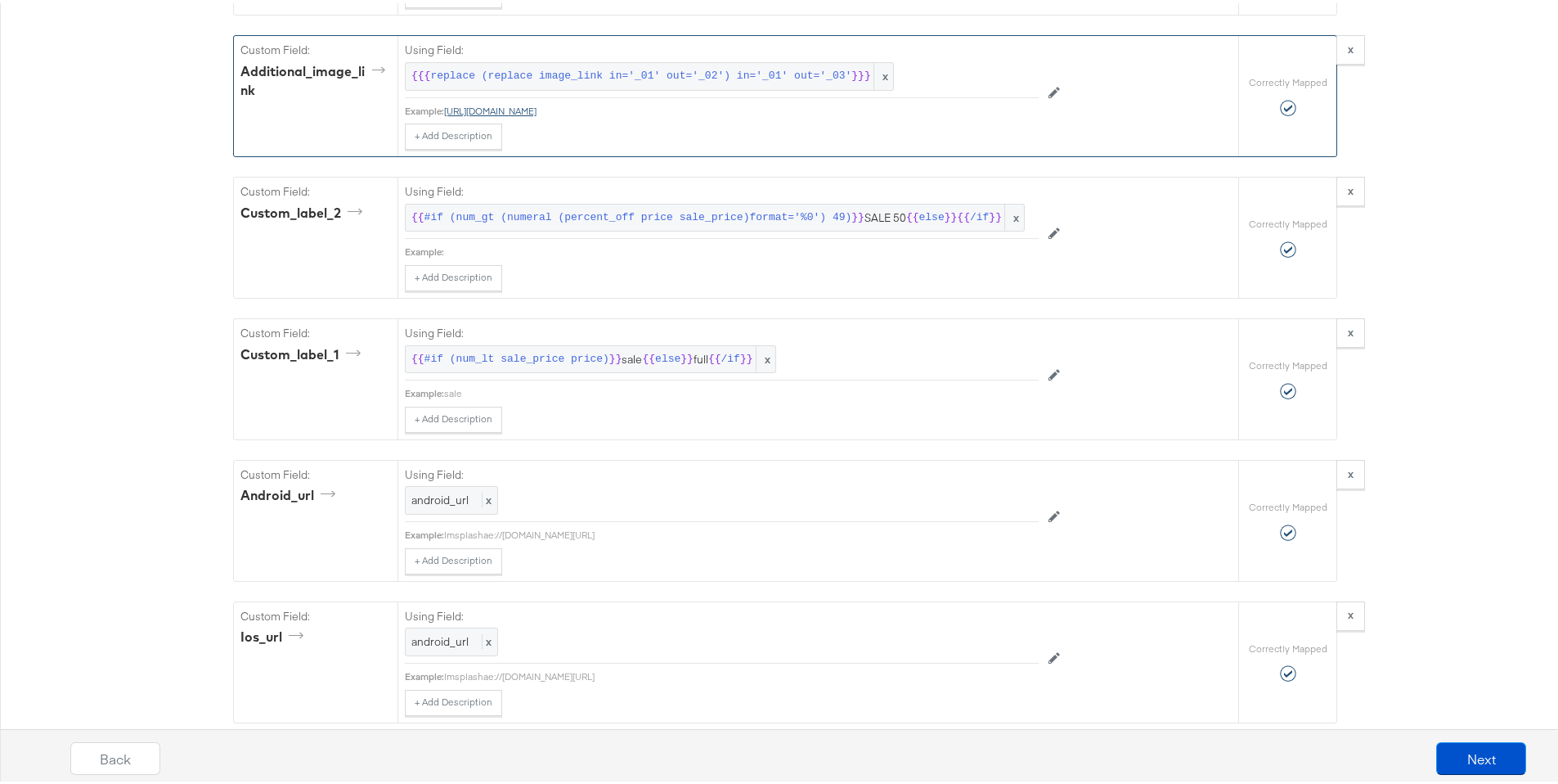
click at [536, 114] on link "https://media.centrepointstores.com/i/centrepoint/8600915-8600913-WJEG-SPWIN180…" at bounding box center [490, 107] width 92 height 12
click at [1049, 95] on icon at bounding box center [1055, 89] width 11 height 11
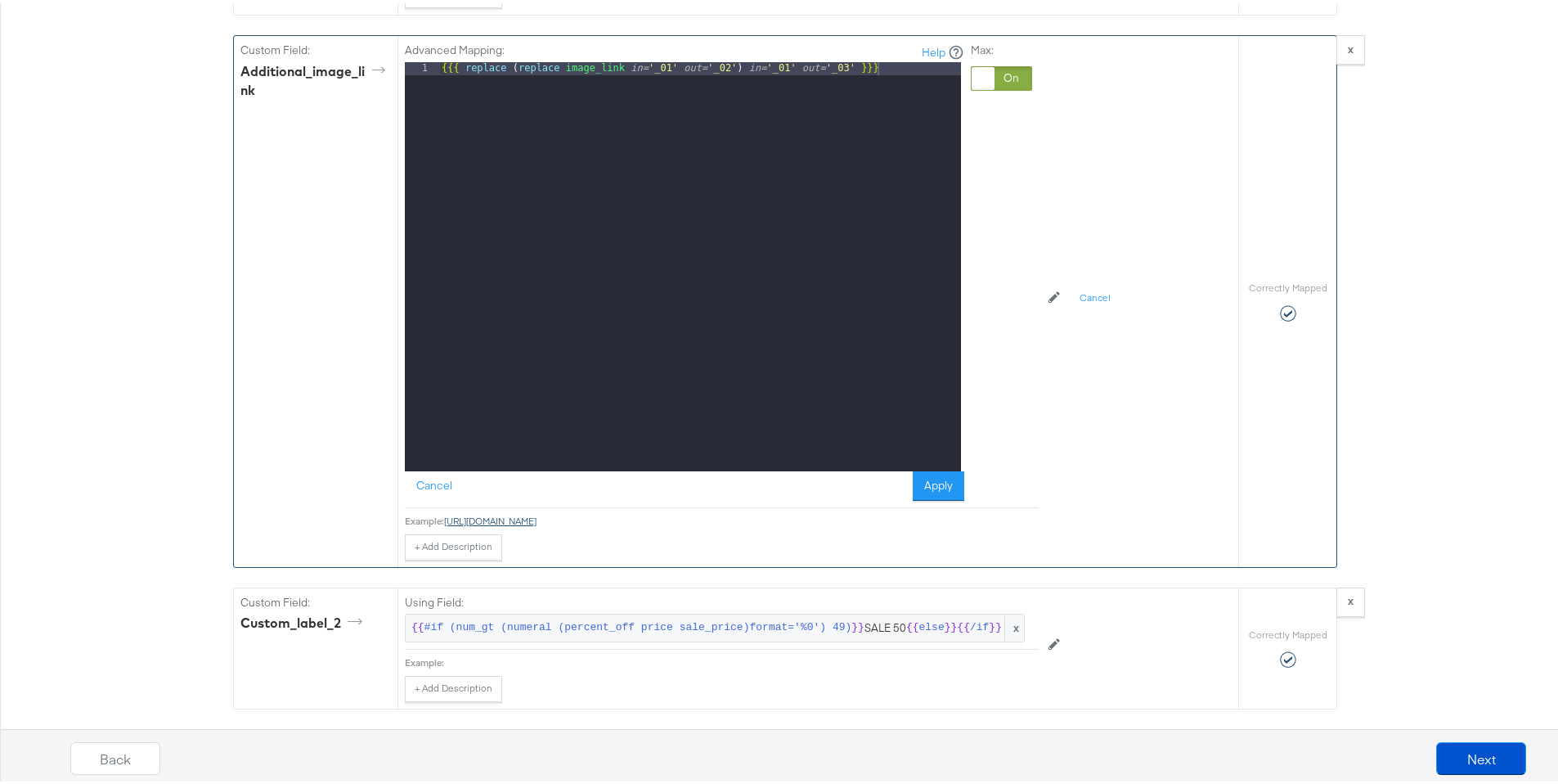
copy link "https://media.centrepointstores.com/i/centrepoint/8600915-8600913-WJEG-SPWIN180…"
click at [1178, 323] on div "Catalog Mapping Tool Map the required fields to items in your product catalog u…" at bounding box center [785, 355] width 1571 height 4269
click at [951, 498] on button "Apply" at bounding box center [938, 482] width 52 height 29
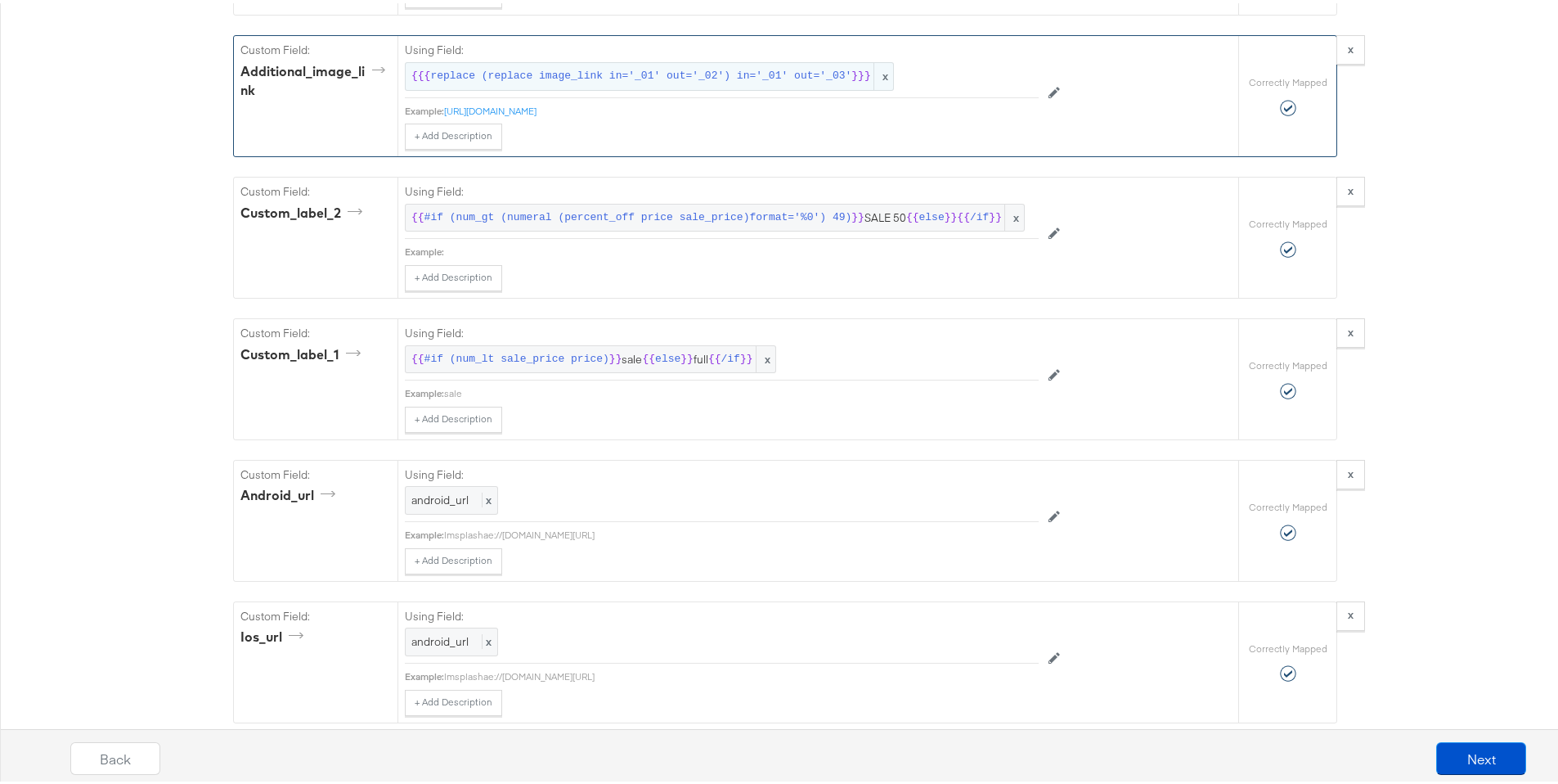
click at [879, 86] on span "x" at bounding box center [883, 73] width 20 height 27
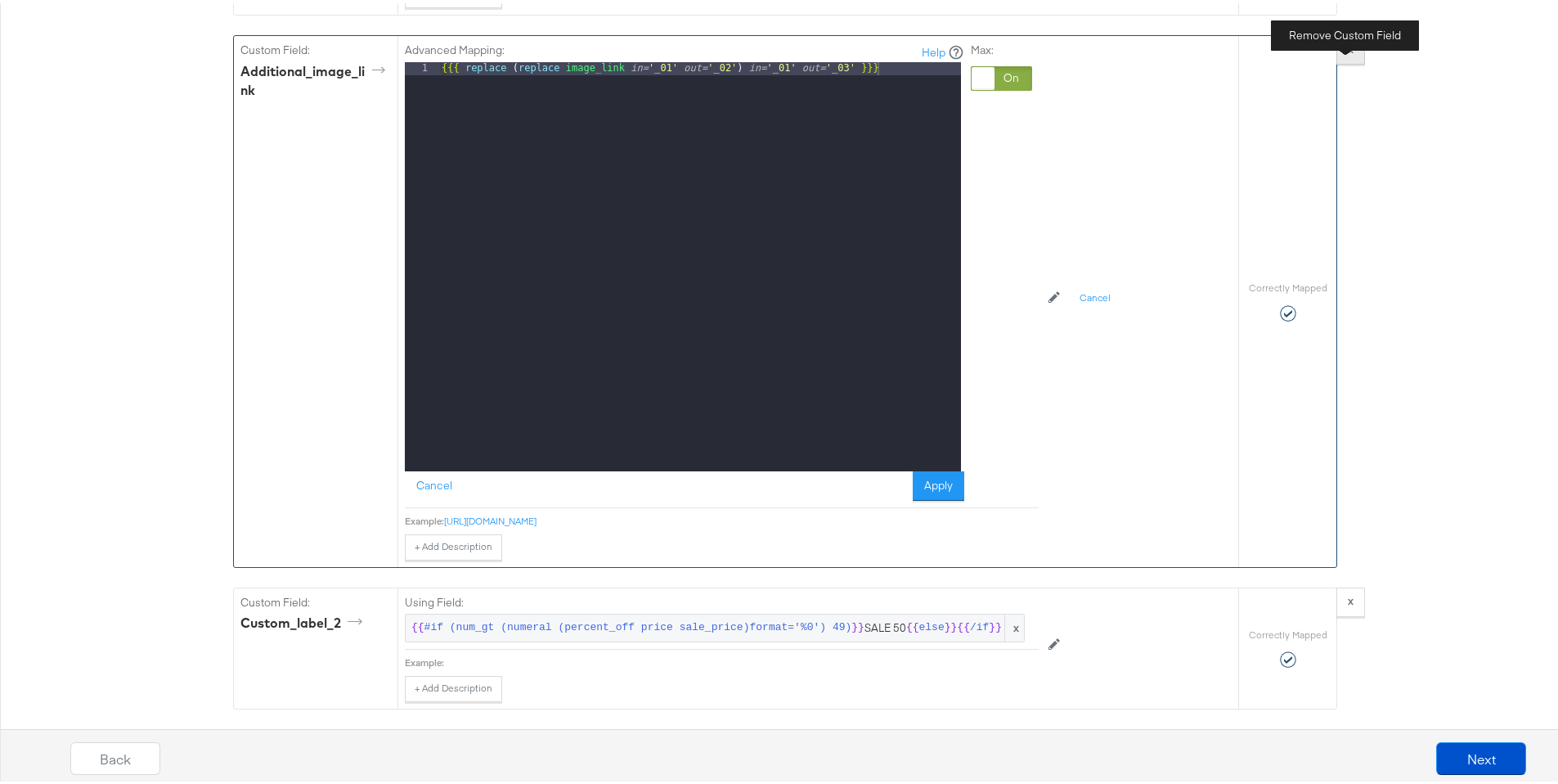
click at [1178, 54] on strong "x" at bounding box center [1351, 46] width 6 height 15
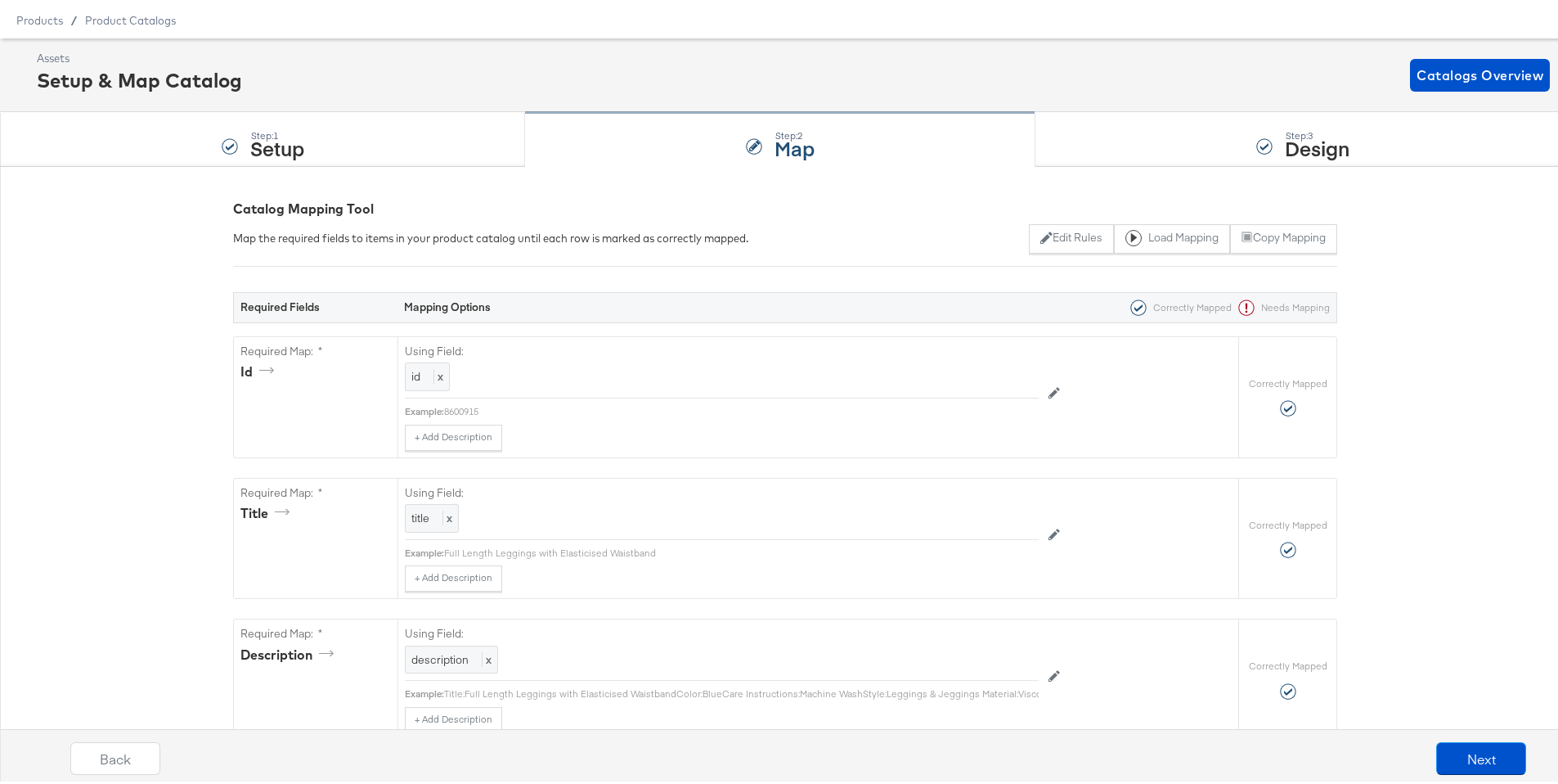
scroll to position [0, 0]
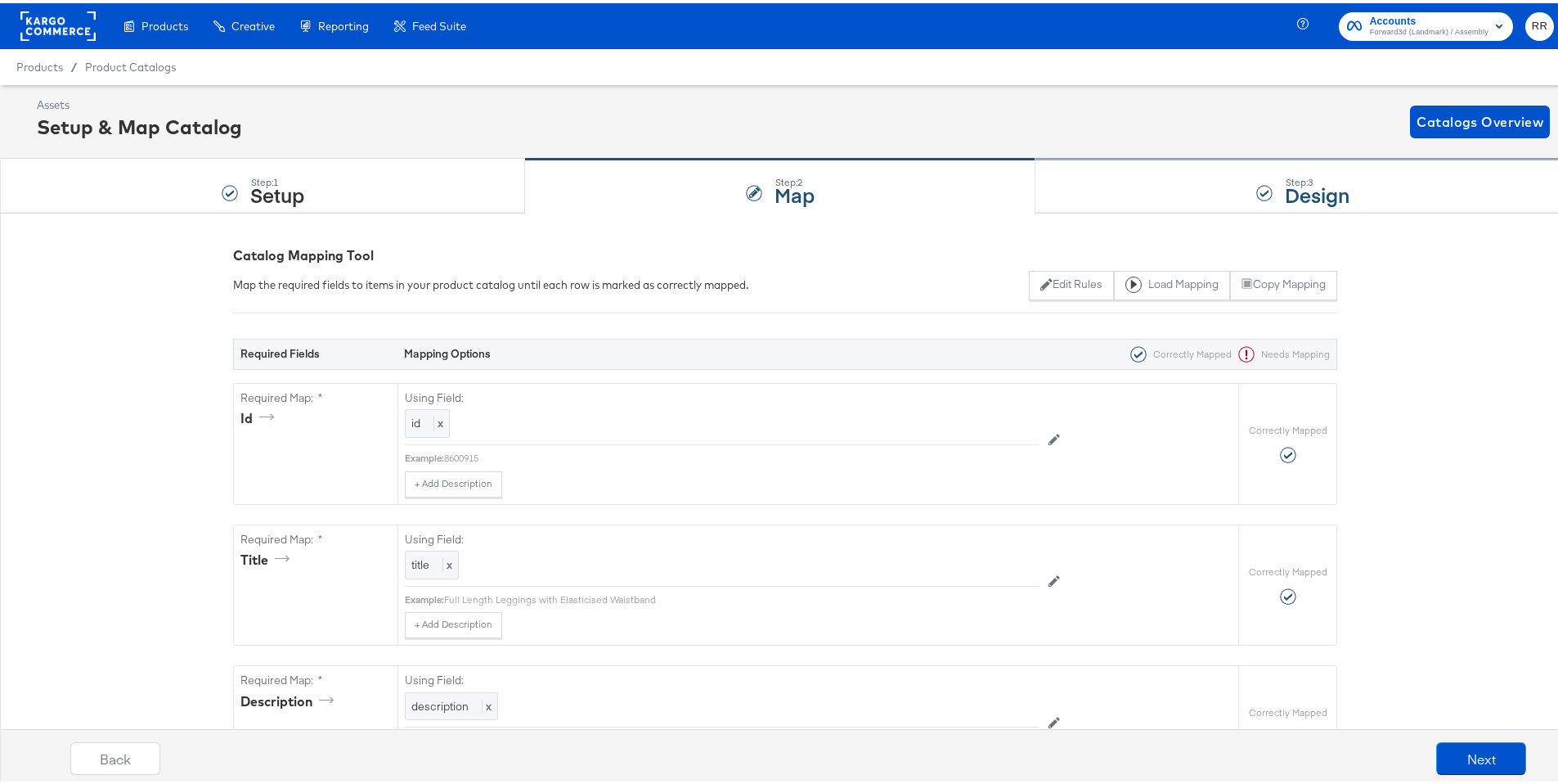
click at [1178, 194] on div "Step: 3 Design" at bounding box center [1303, 182] width 535 height 54
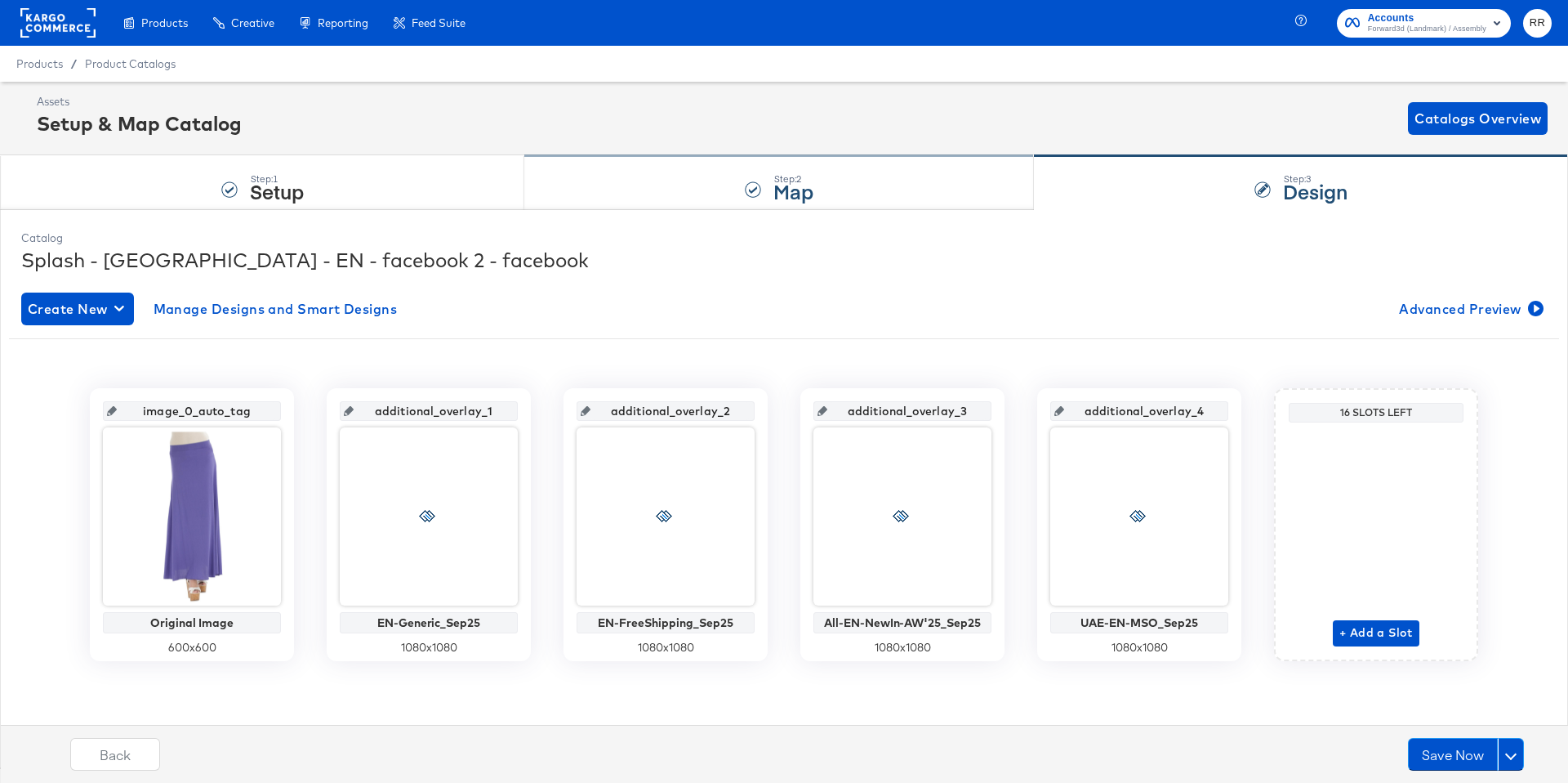
click at [611, 176] on div "Step: 2 Map" at bounding box center [779, 182] width 510 height 53
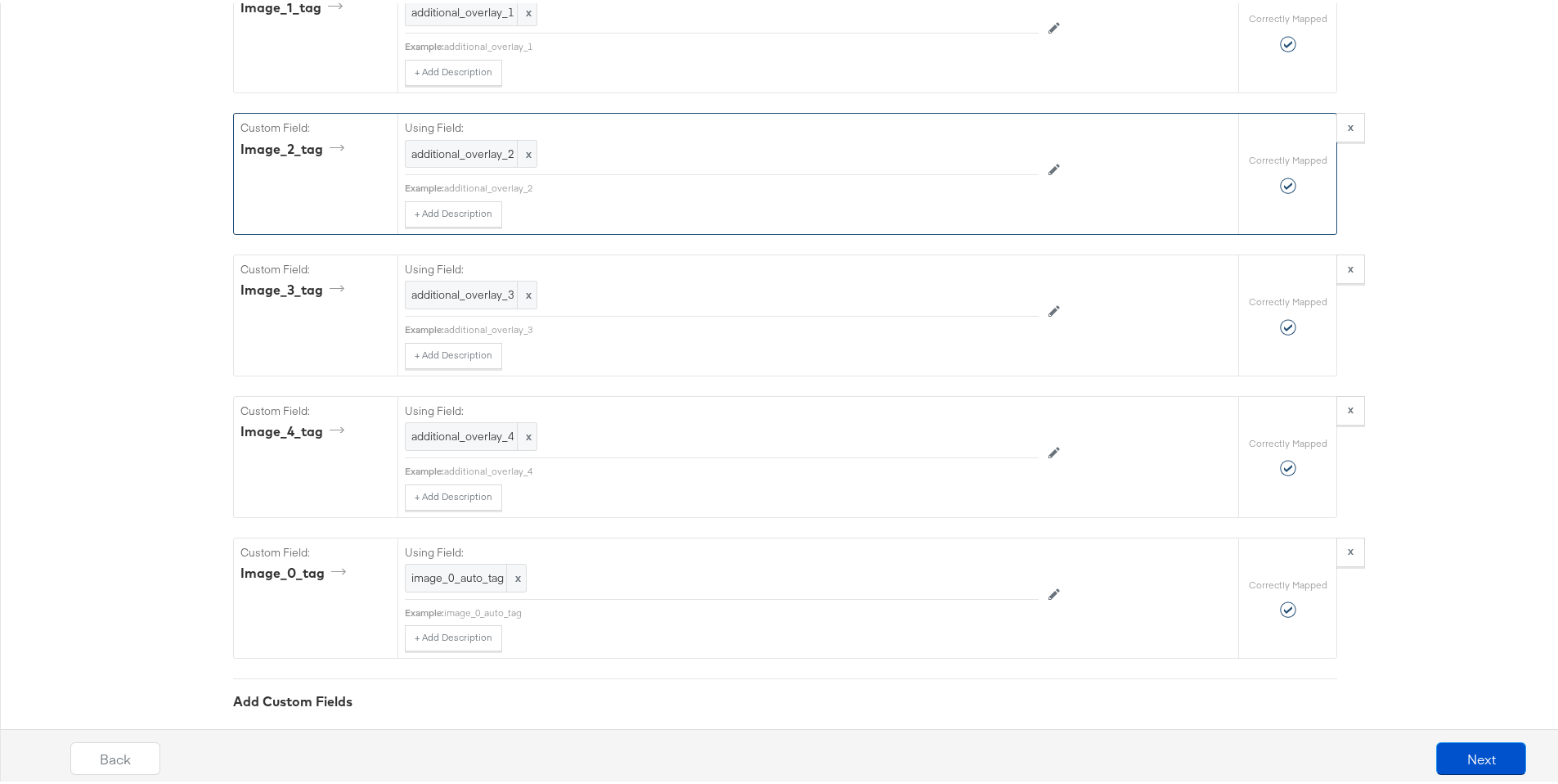
scroll to position [3181, 0]
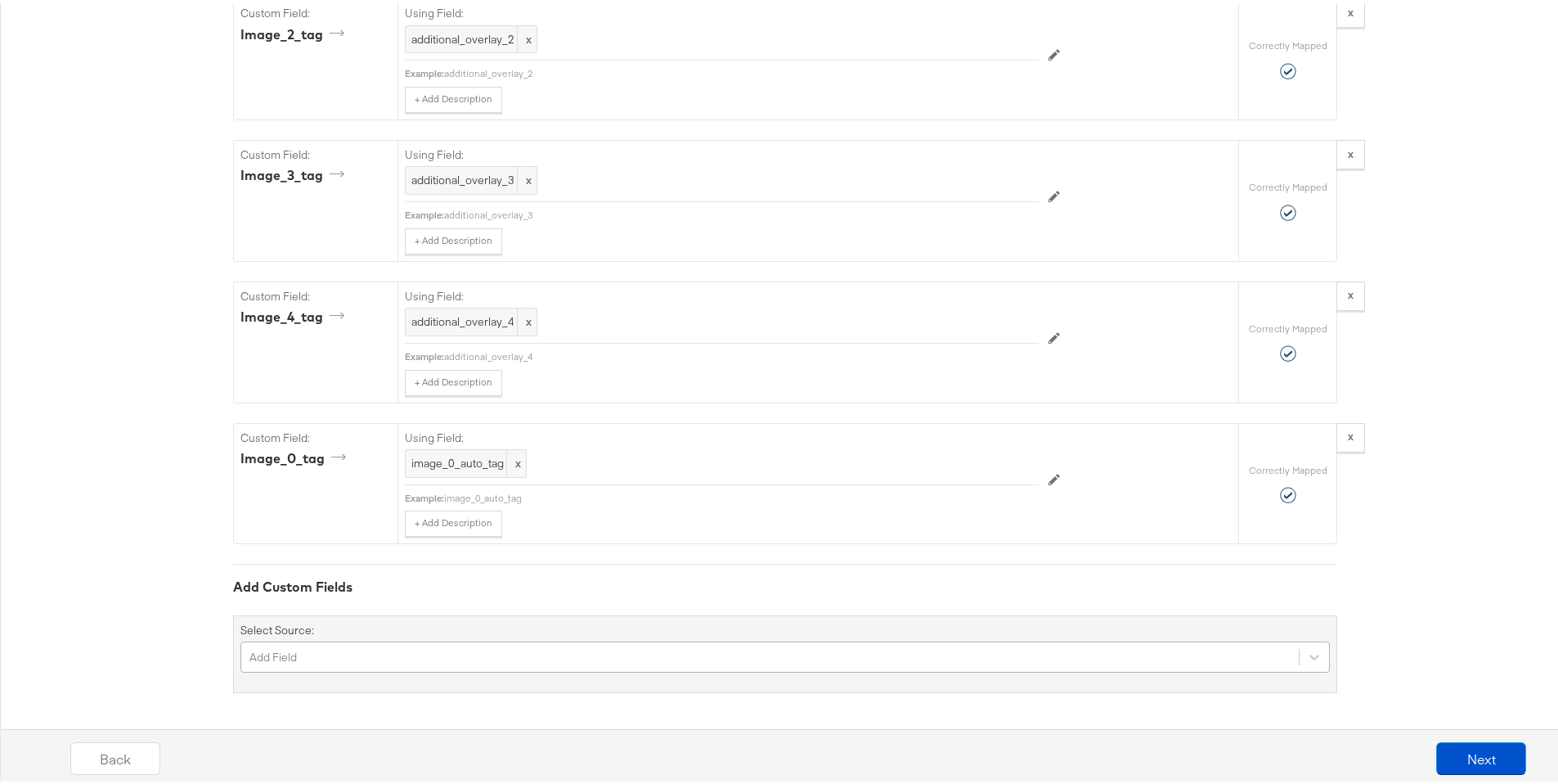
click at [532, 636] on div "Add Field" at bounding box center [785, 653] width 1089 height 31
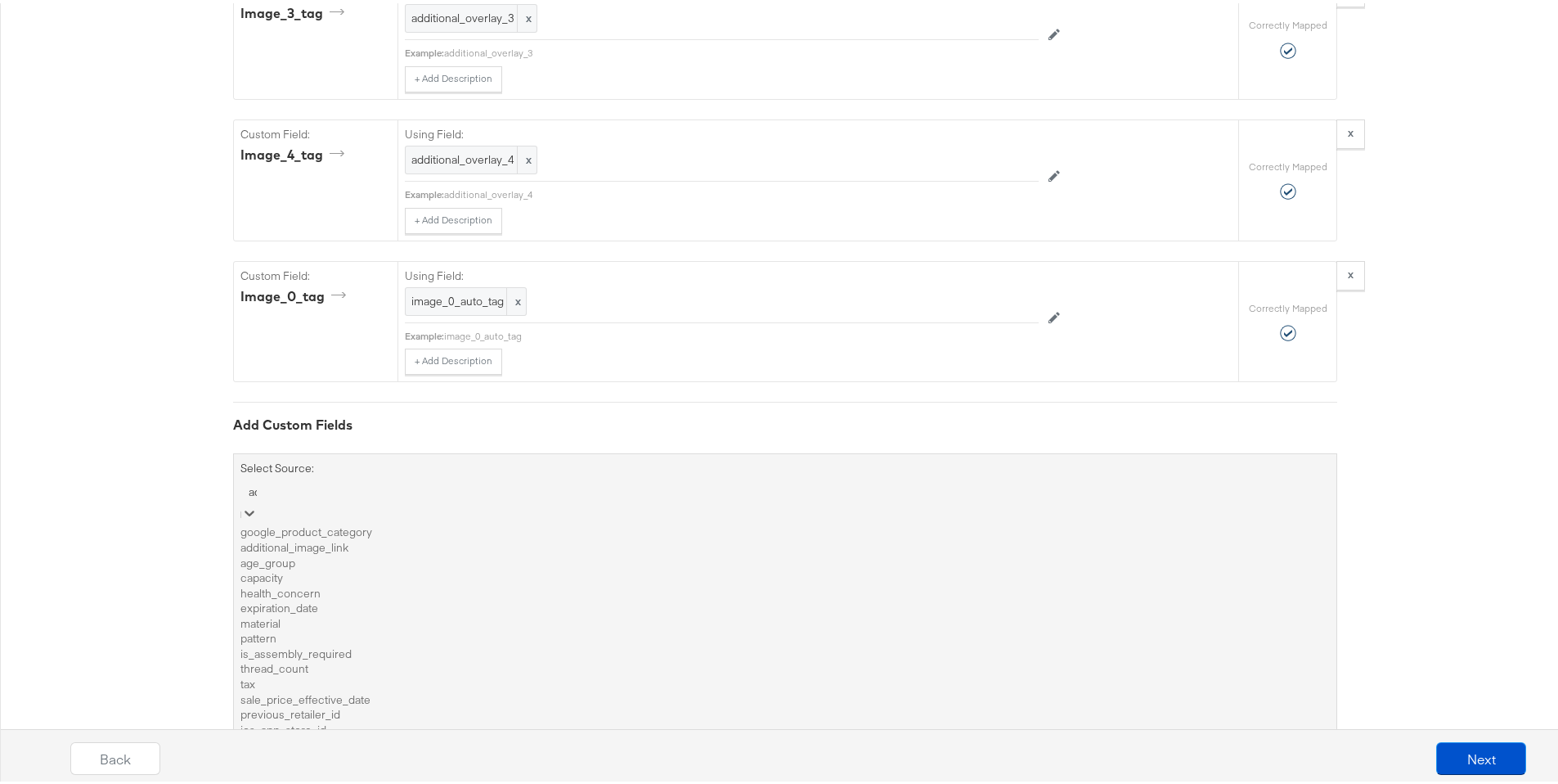
type input "add"
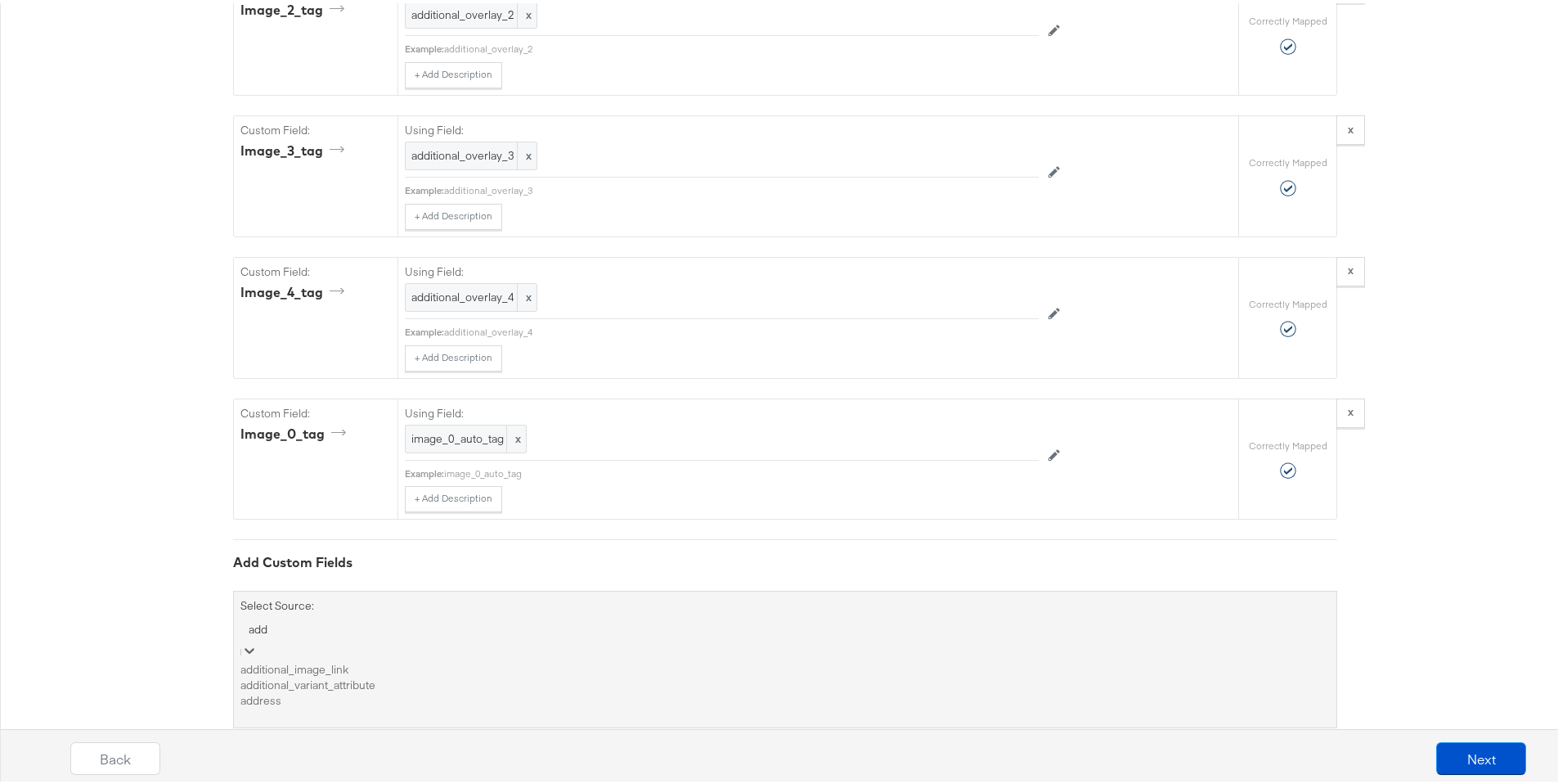
click at [443, 636] on div "additional_image_link" at bounding box center [785, 666] width 1089 height 16
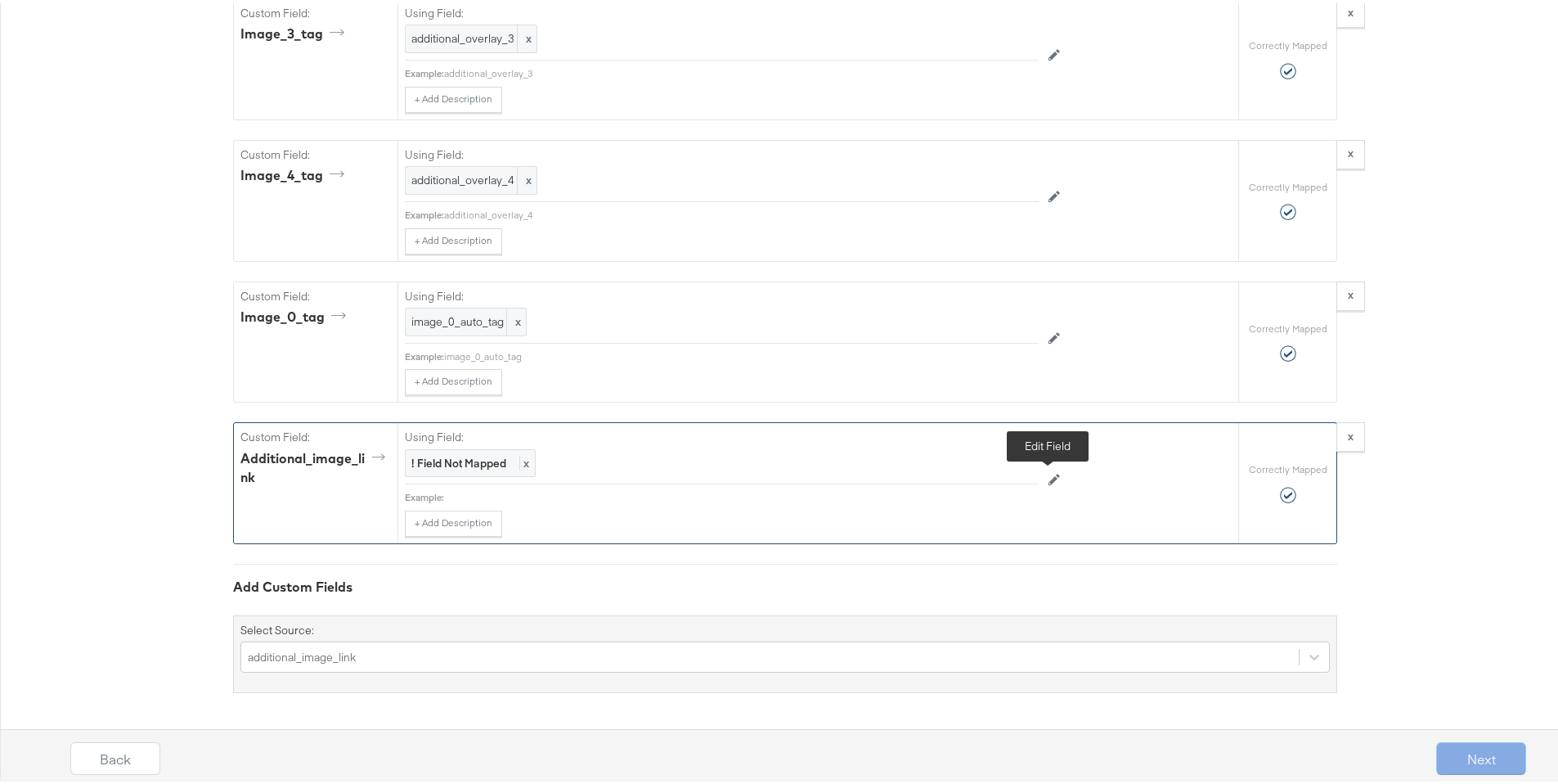
click at [1041, 478] on button at bounding box center [1054, 477] width 31 height 26
click at [986, 464] on div at bounding box center [1001, 460] width 61 height 24
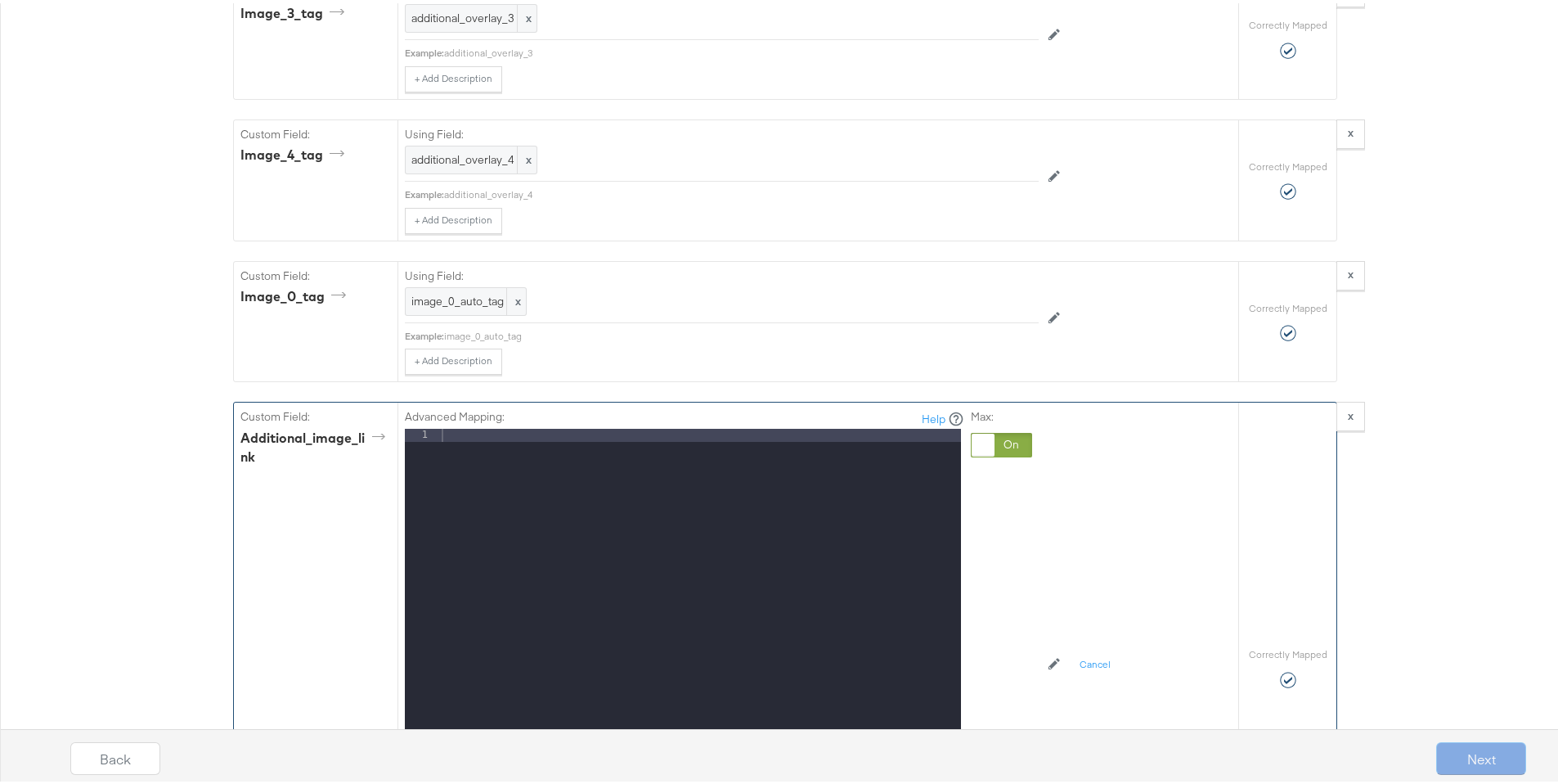
click at [981, 453] on div at bounding box center [983, 441] width 23 height 23
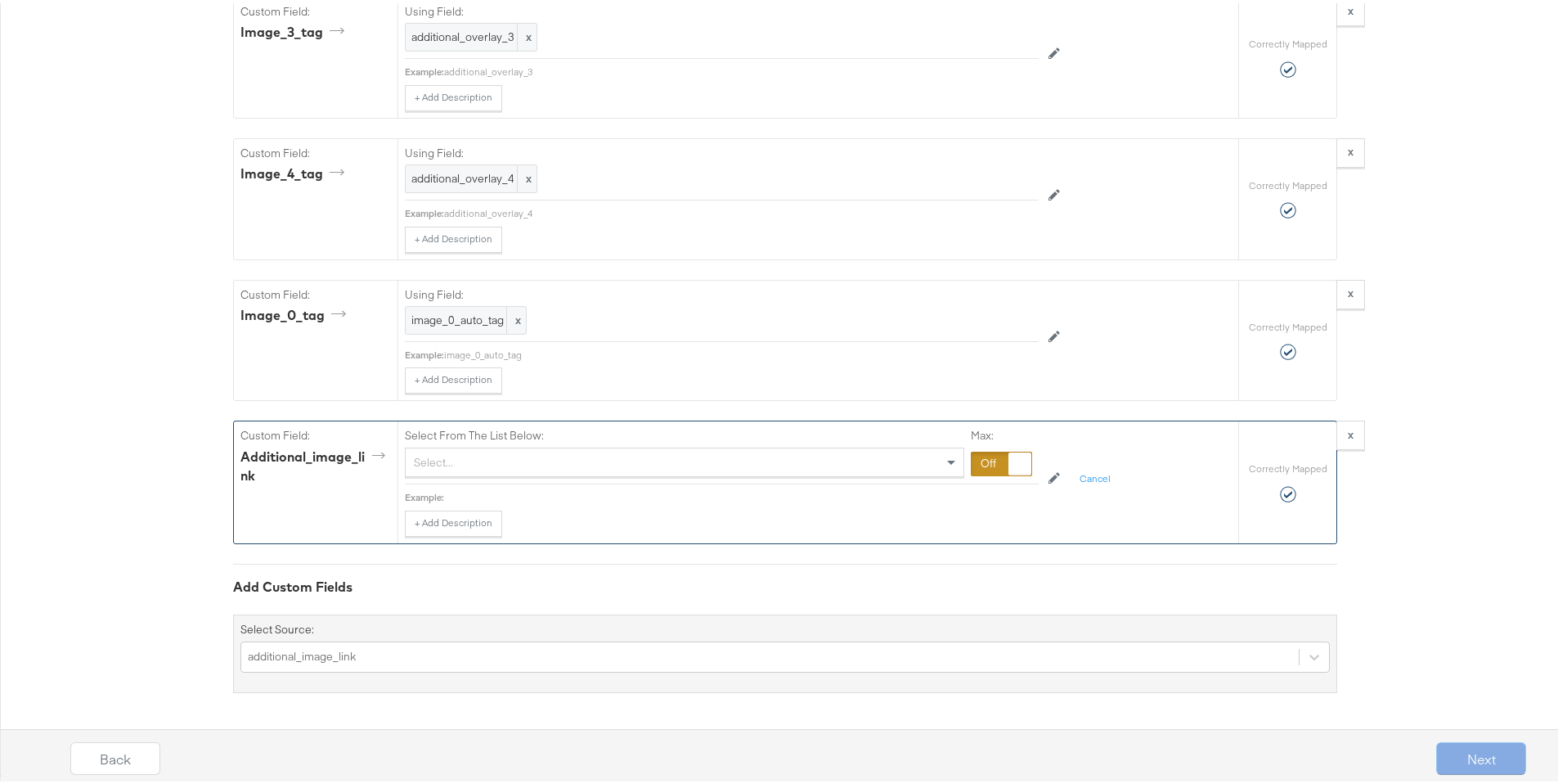
click at [808, 472] on div "Select..." at bounding box center [685, 459] width 558 height 28
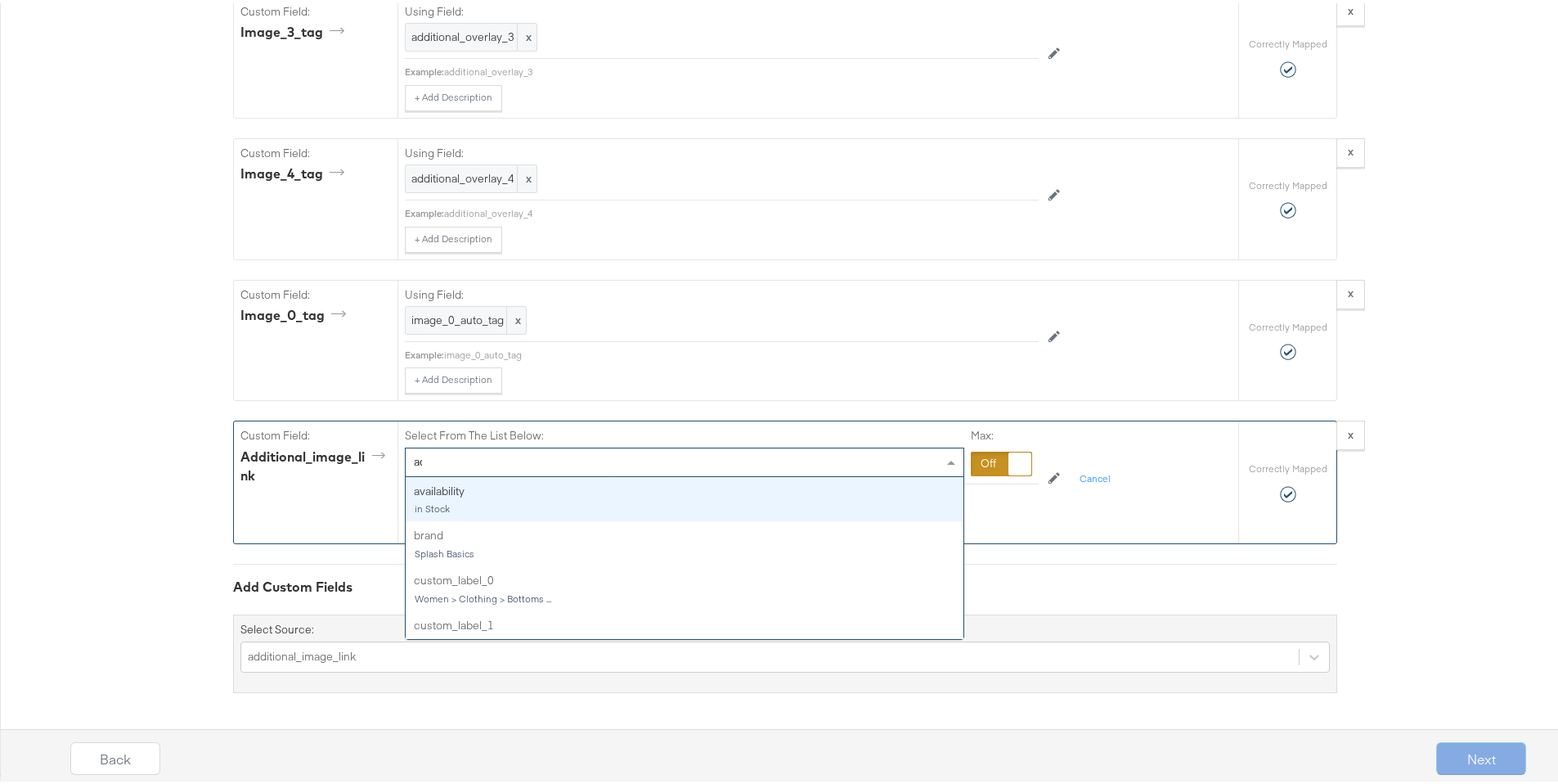
type input "add"
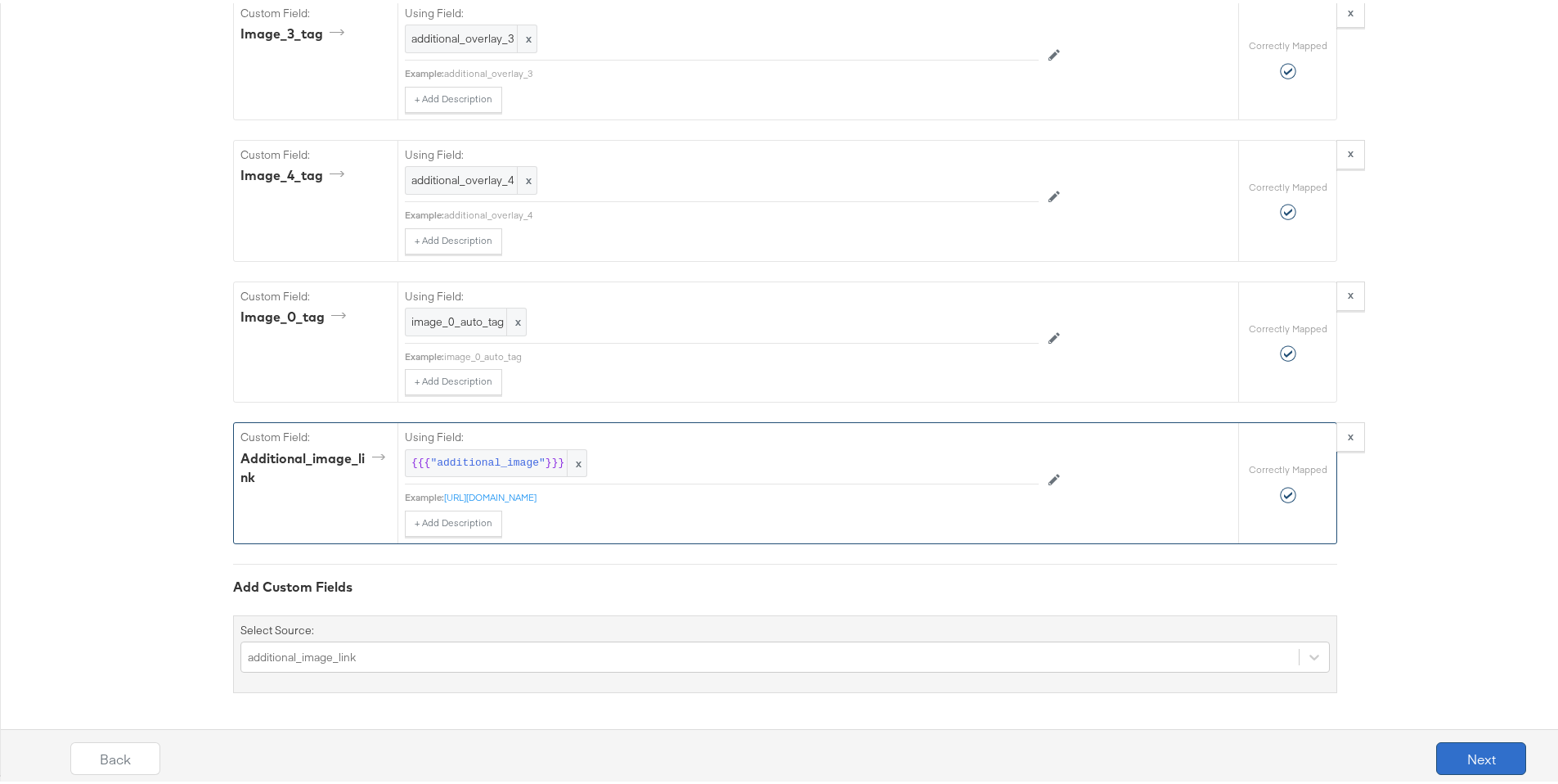
click at [1178, 636] on button "Next" at bounding box center [1482, 755] width 90 height 33
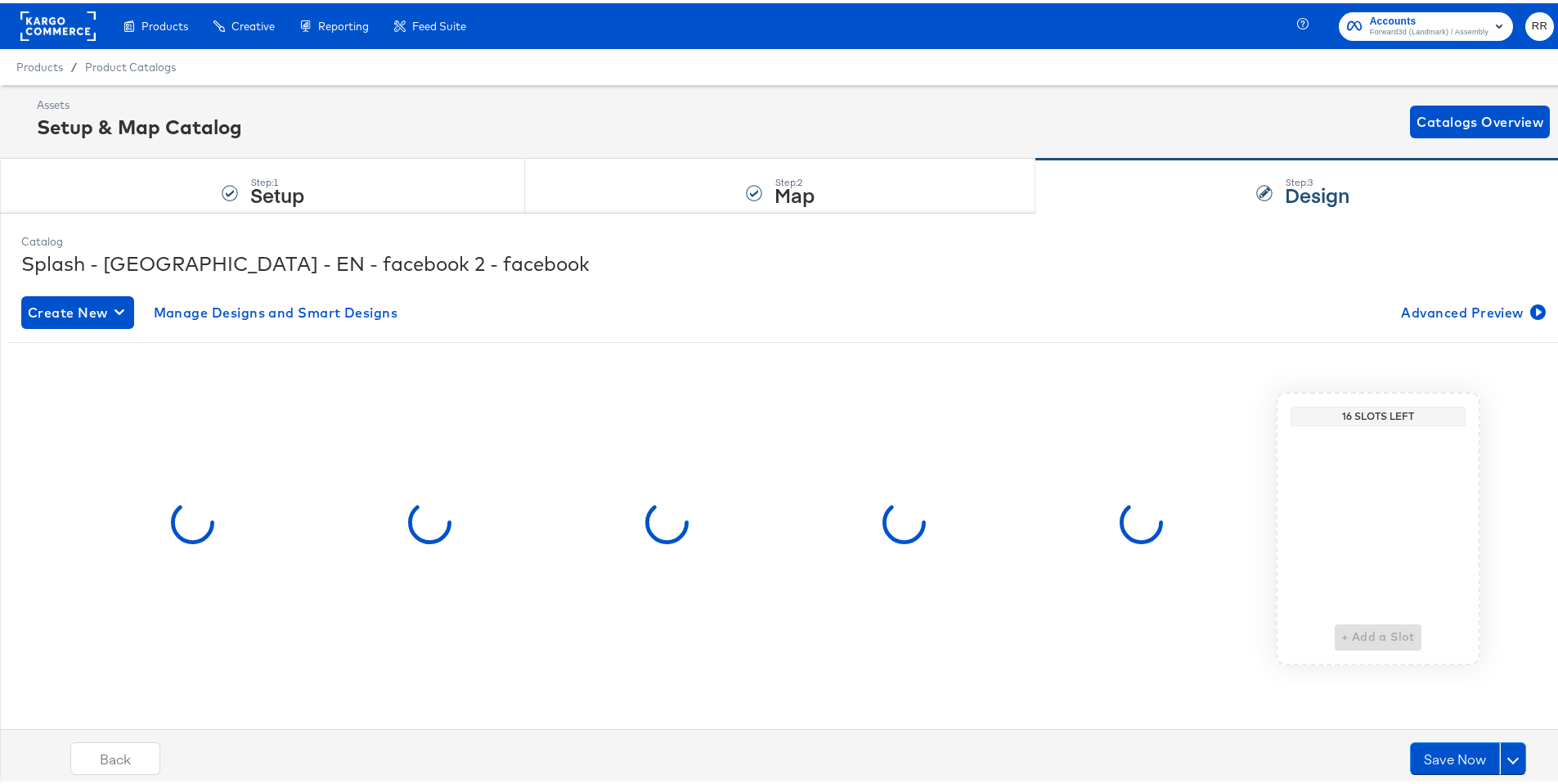
scroll to position [0, 0]
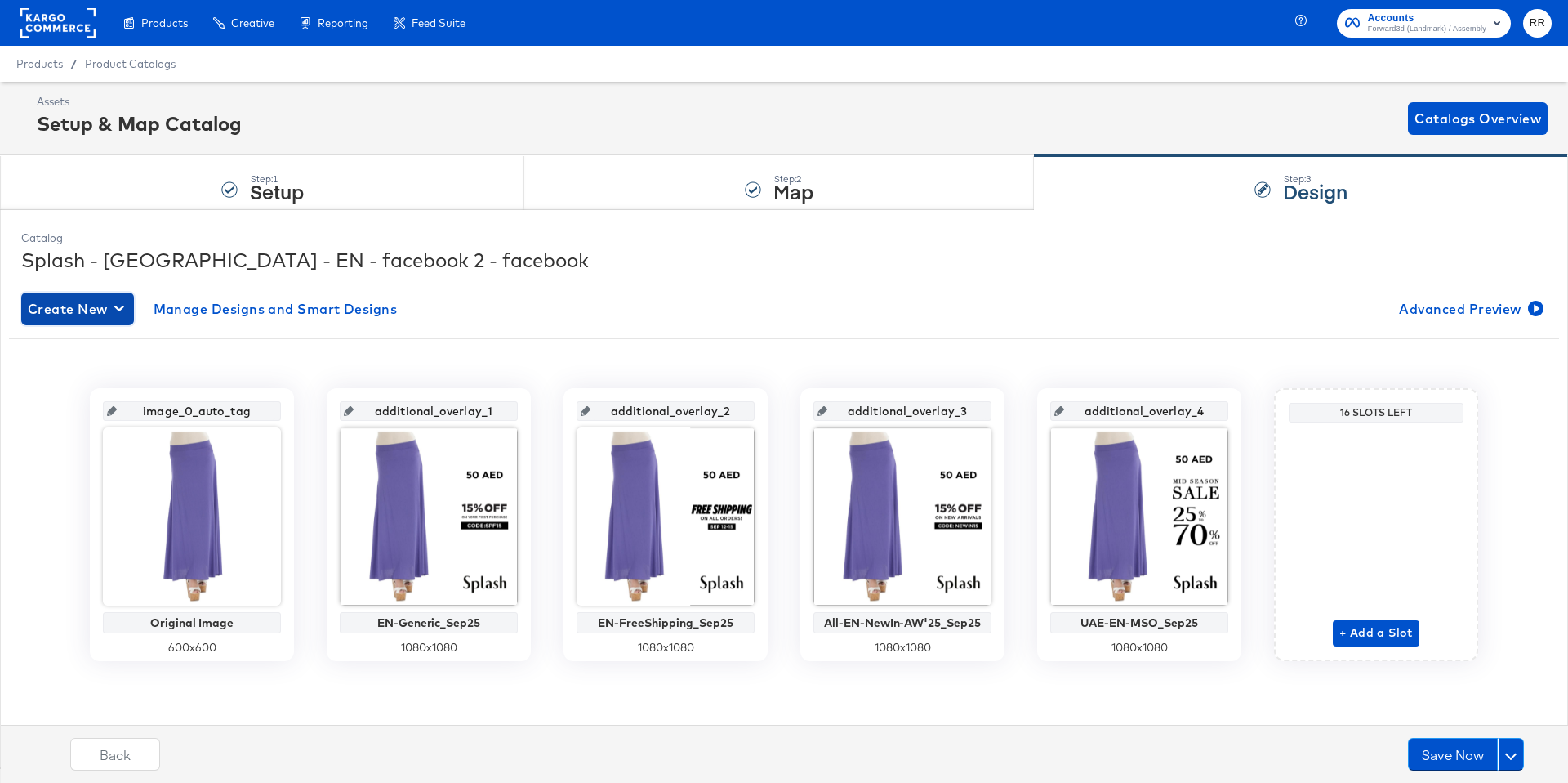
click at [101, 309] on span "Create New" at bounding box center [78, 309] width 99 height 23
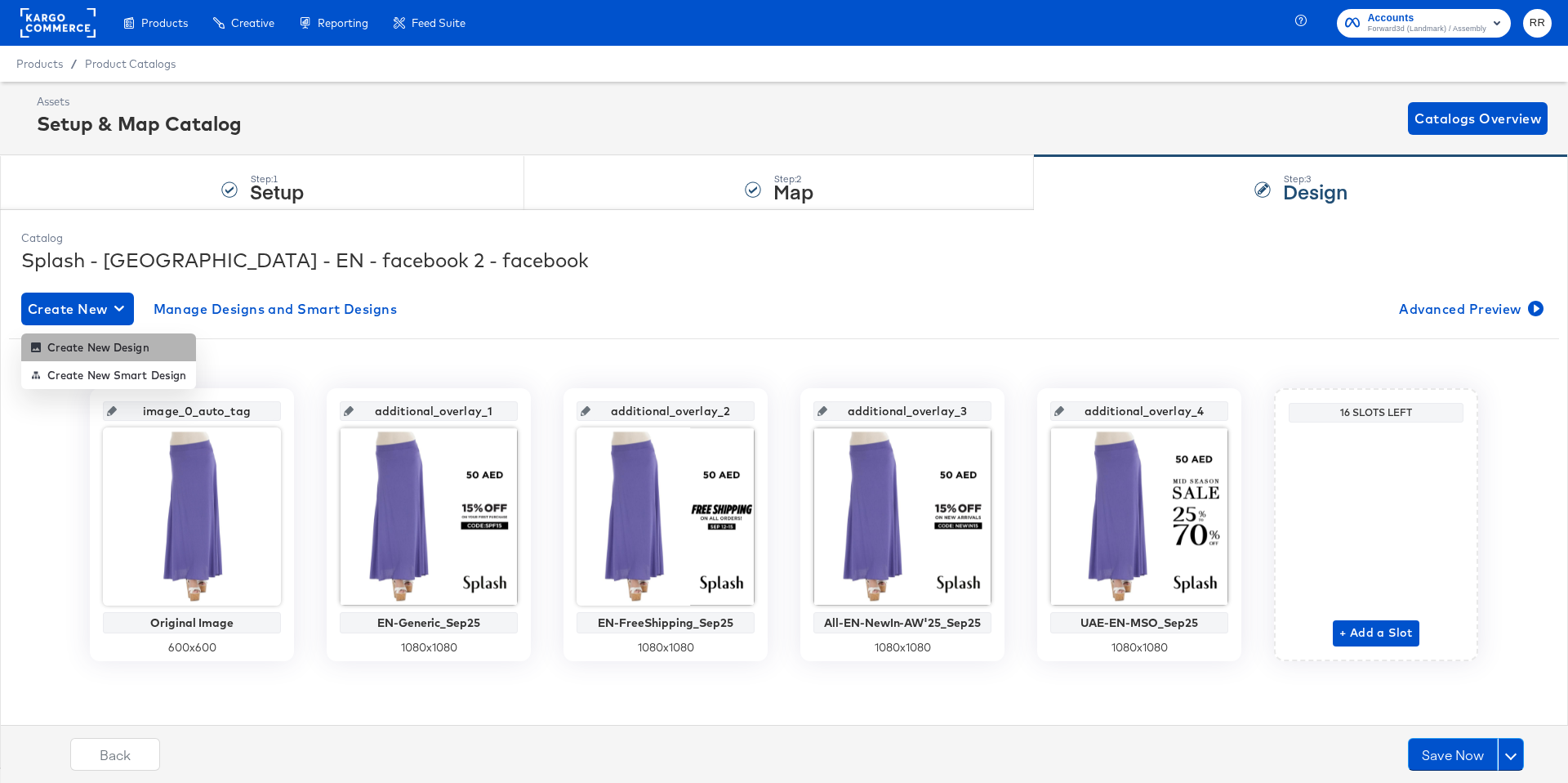
click at [102, 344] on div "Create New Design" at bounding box center [90, 347] width 118 height 13
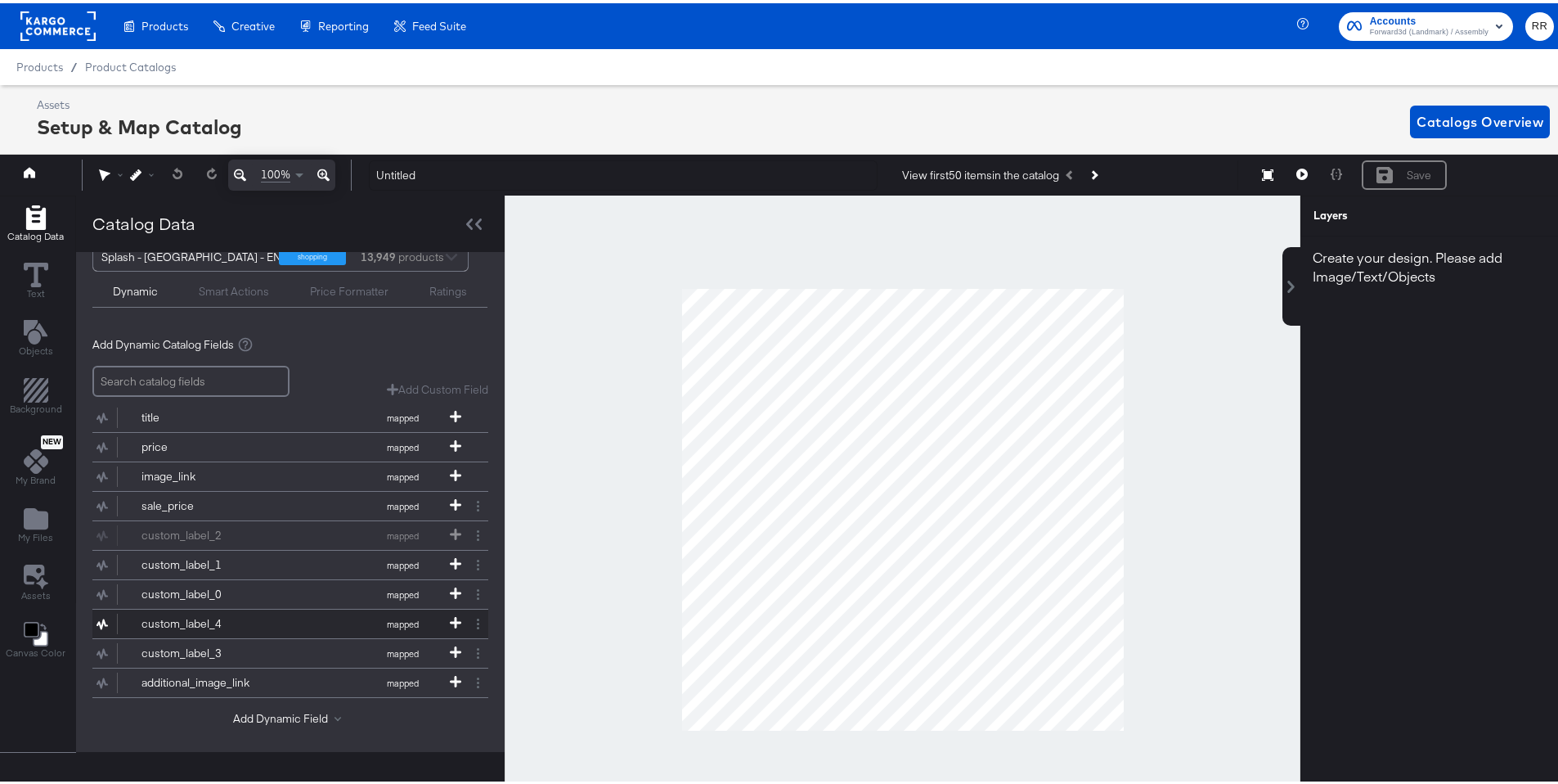
scroll to position [49, 0]
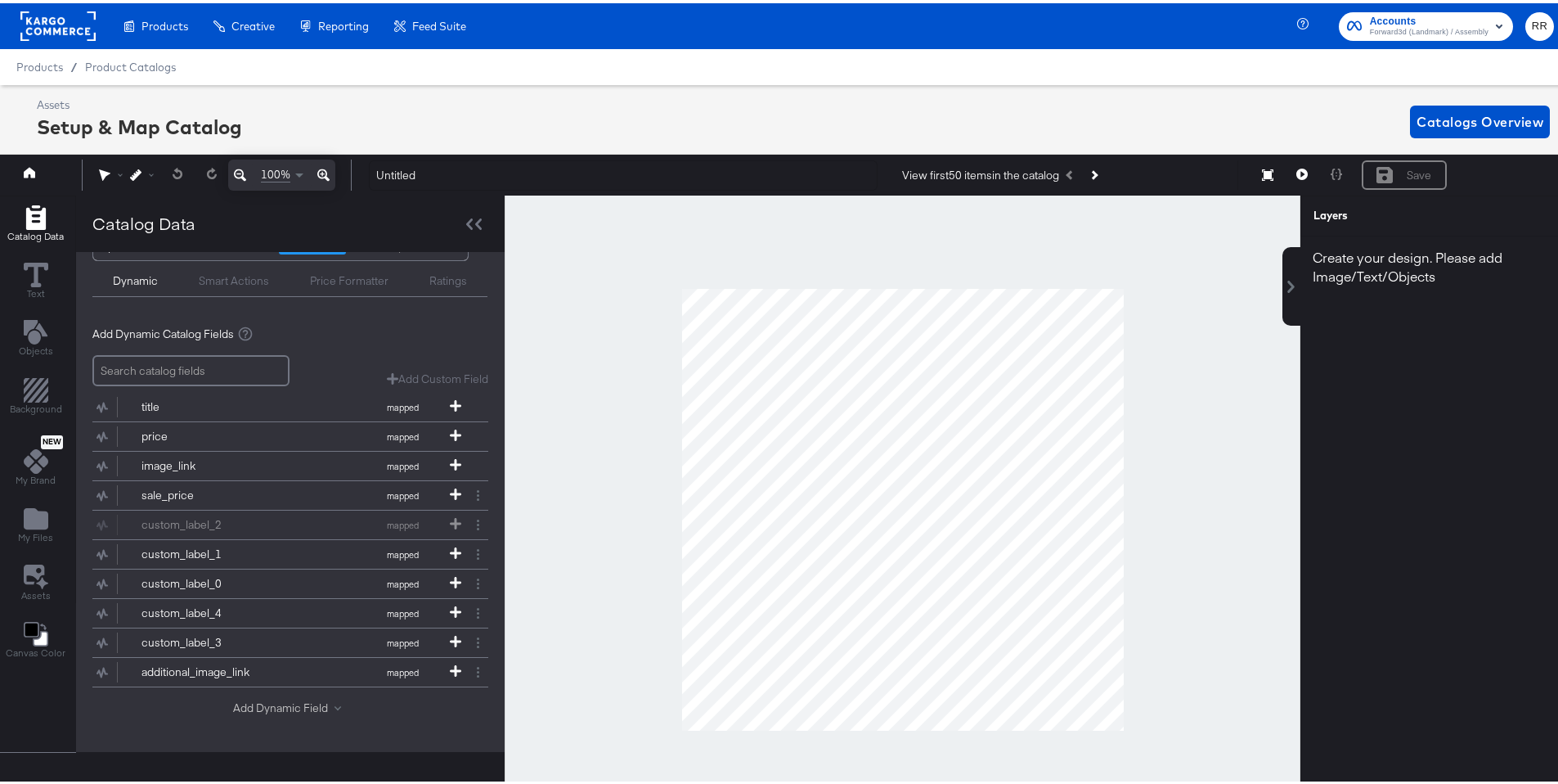
click at [318, 636] on button "Add Dynamic Field" at bounding box center [290, 704] width 115 height 16
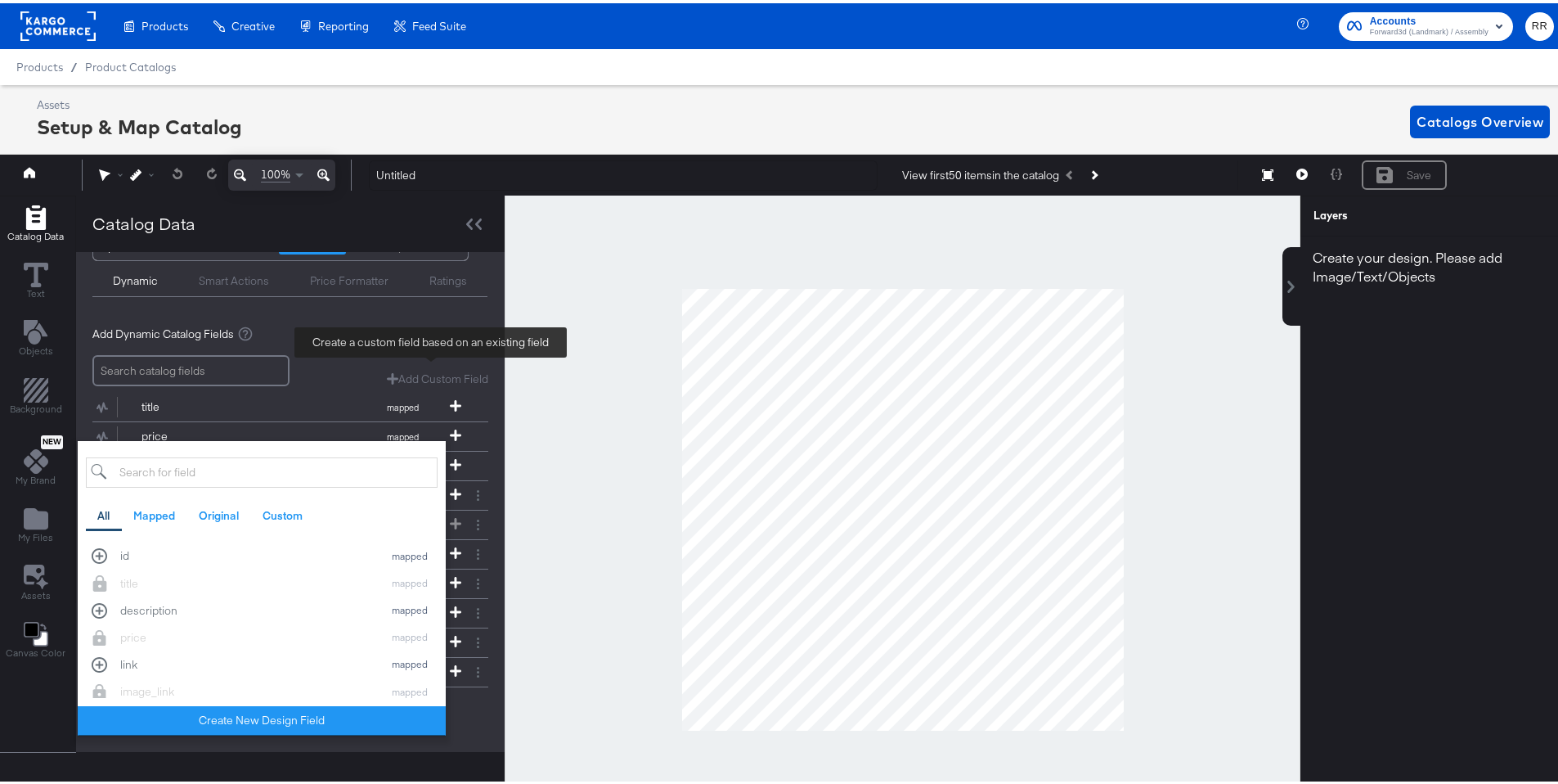
click at [406, 337] on div "Add Dynamic Catalog Fields Add Custom Field Create a custom field based on an e…" at bounding box center [290, 520] width 396 height 422
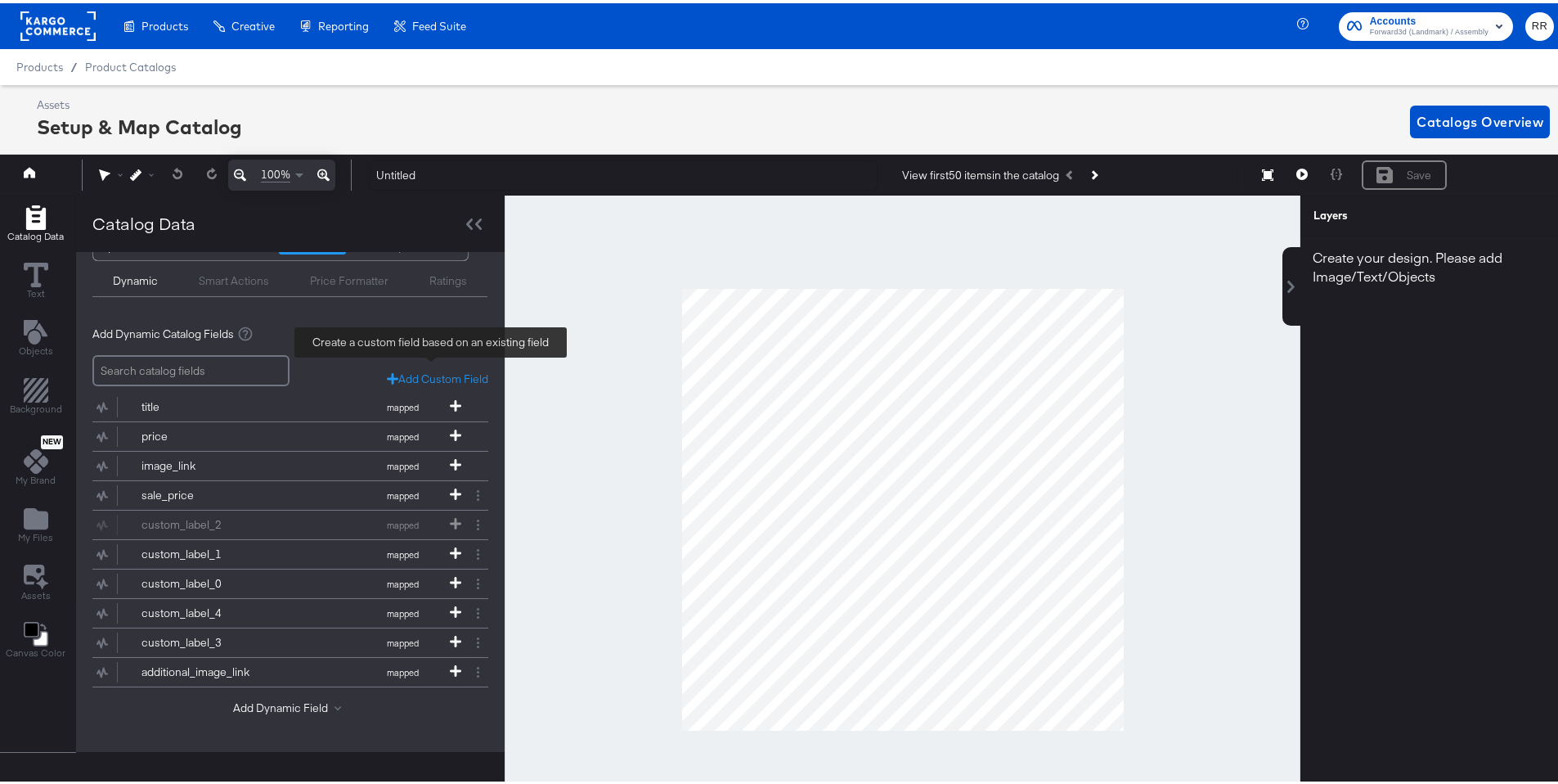
click at [417, 368] on div "Add Custom Field" at bounding box center [438, 376] width 101 height 16
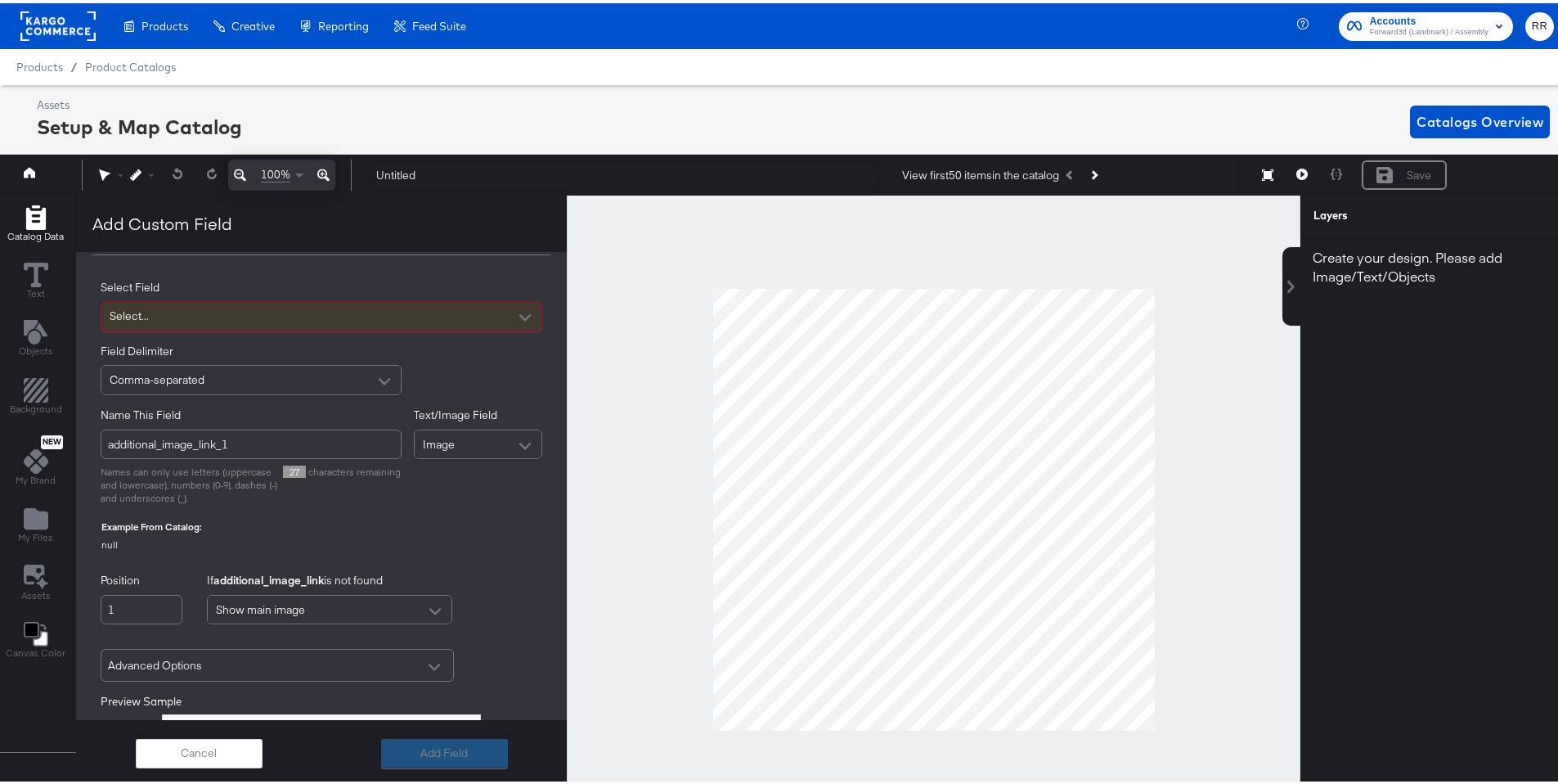
click at [357, 321] on div "Select..." at bounding box center [321, 313] width 440 height 28
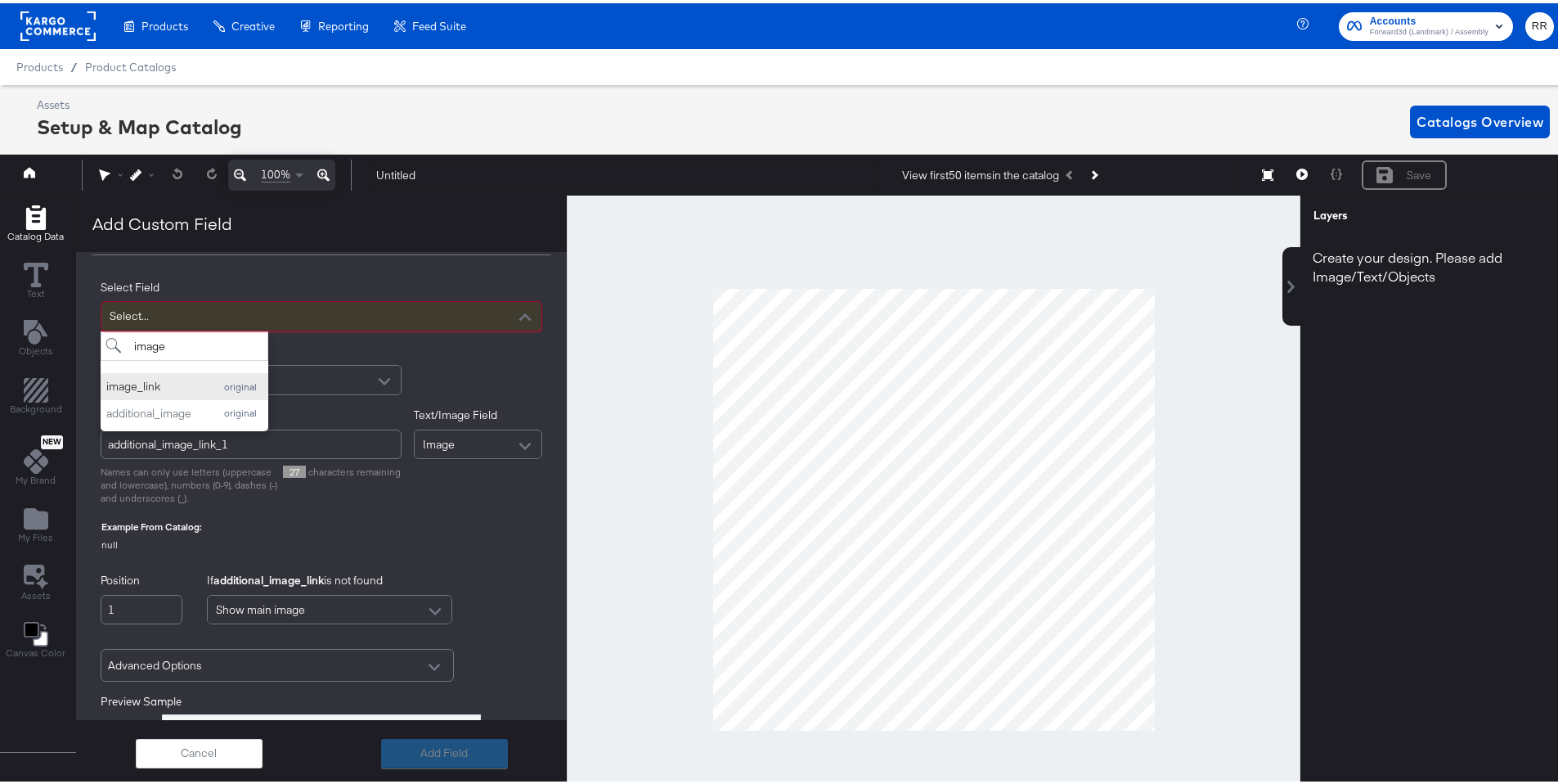
type input "image"
click at [218, 384] on div "original" at bounding box center [240, 383] width 45 height 11
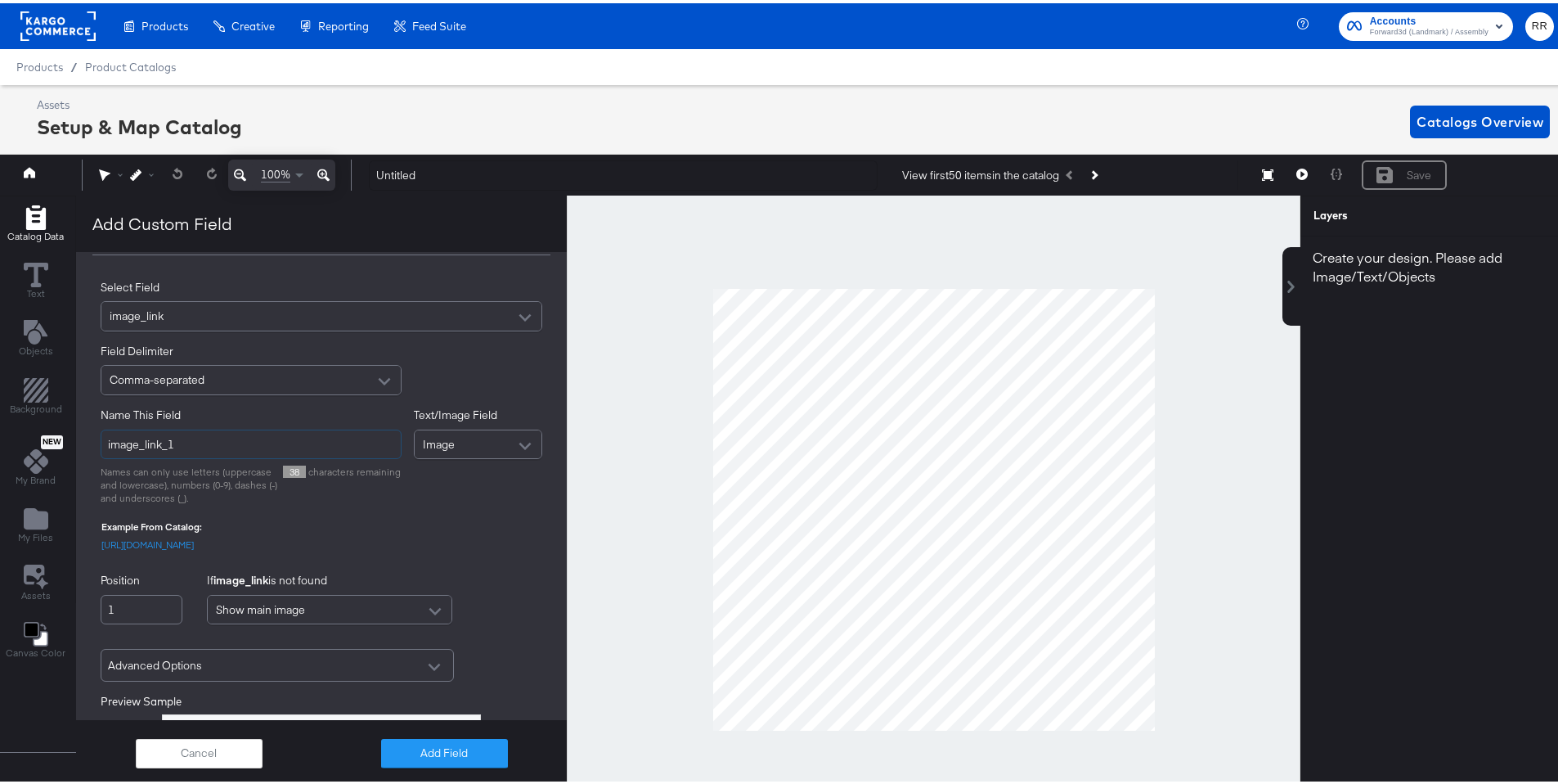
drag, startPoint x: 221, startPoint y: 447, endPoint x: 98, endPoint y: 439, distance: 123.3
click at [98, 439] on div "Select Field image_link Field Delimiter Comma-separated Name This Field image_l…" at bounding box center [321, 600] width 491 height 698
type input "additional_image_1"
click at [500, 490] on div "Text/Image Field Image" at bounding box center [479, 452] width 130 height 97
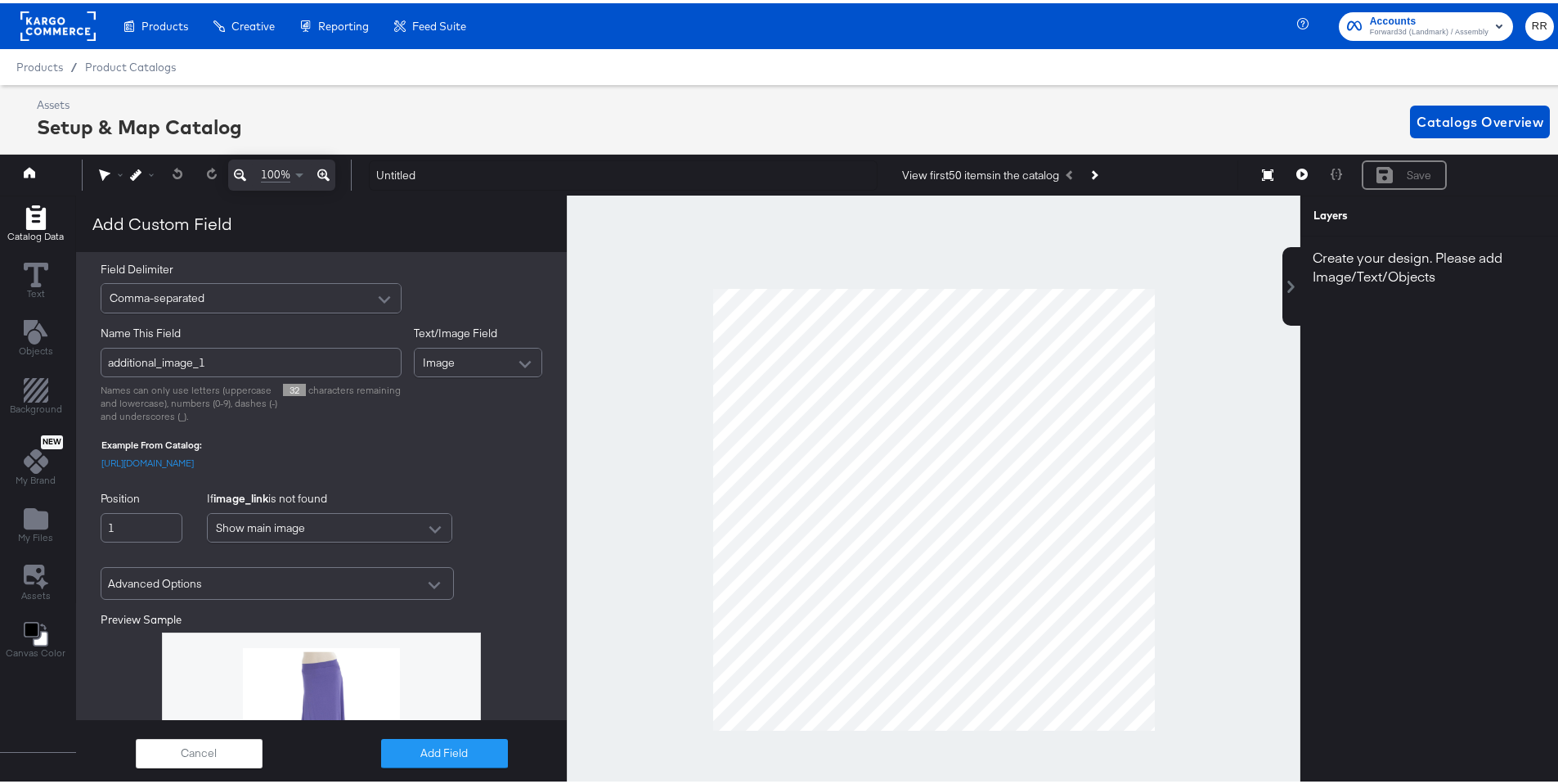
scroll to position [153, 0]
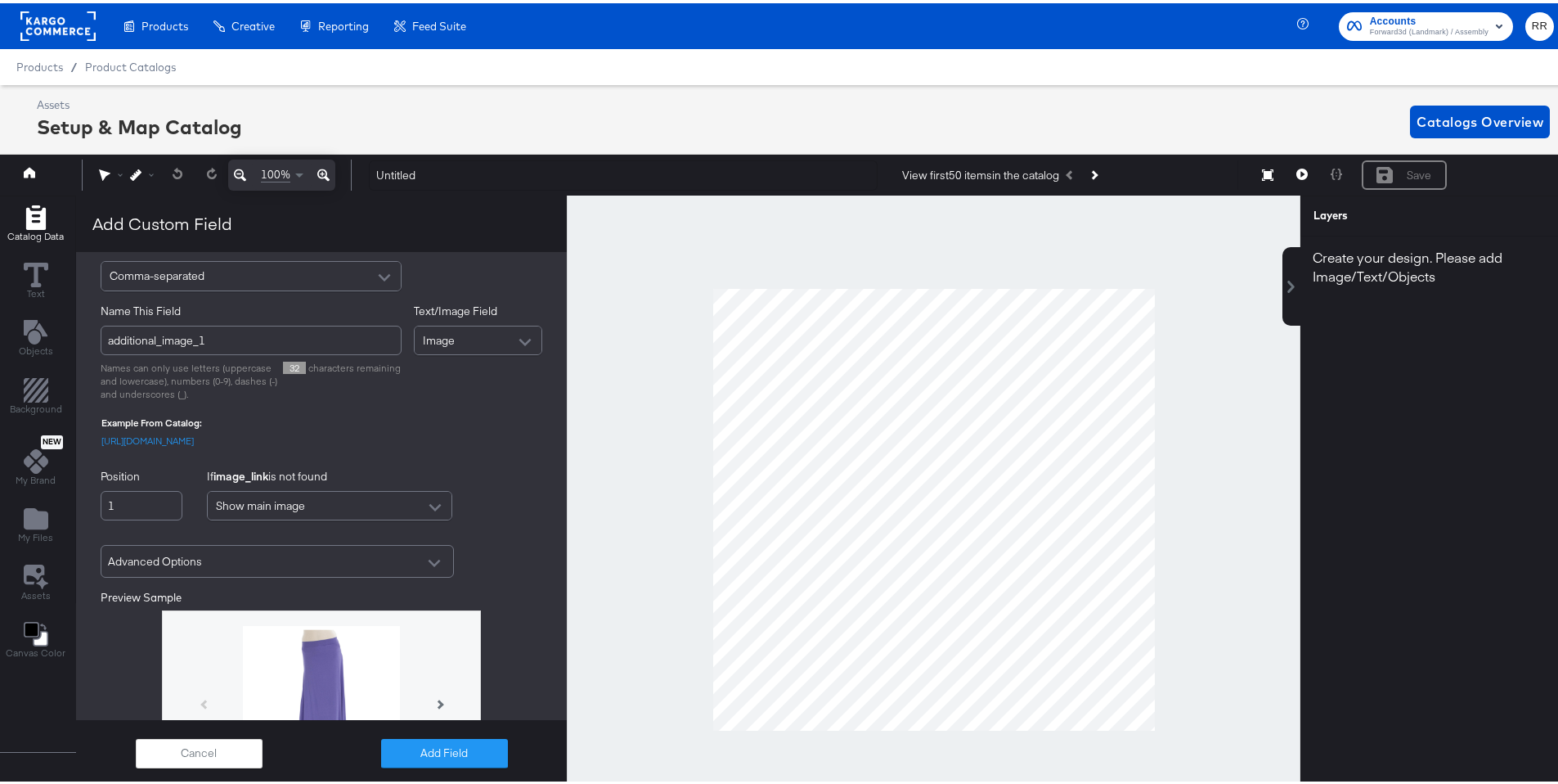
click at [292, 564] on div "Advanced Options" at bounding box center [277, 558] width 339 height 28
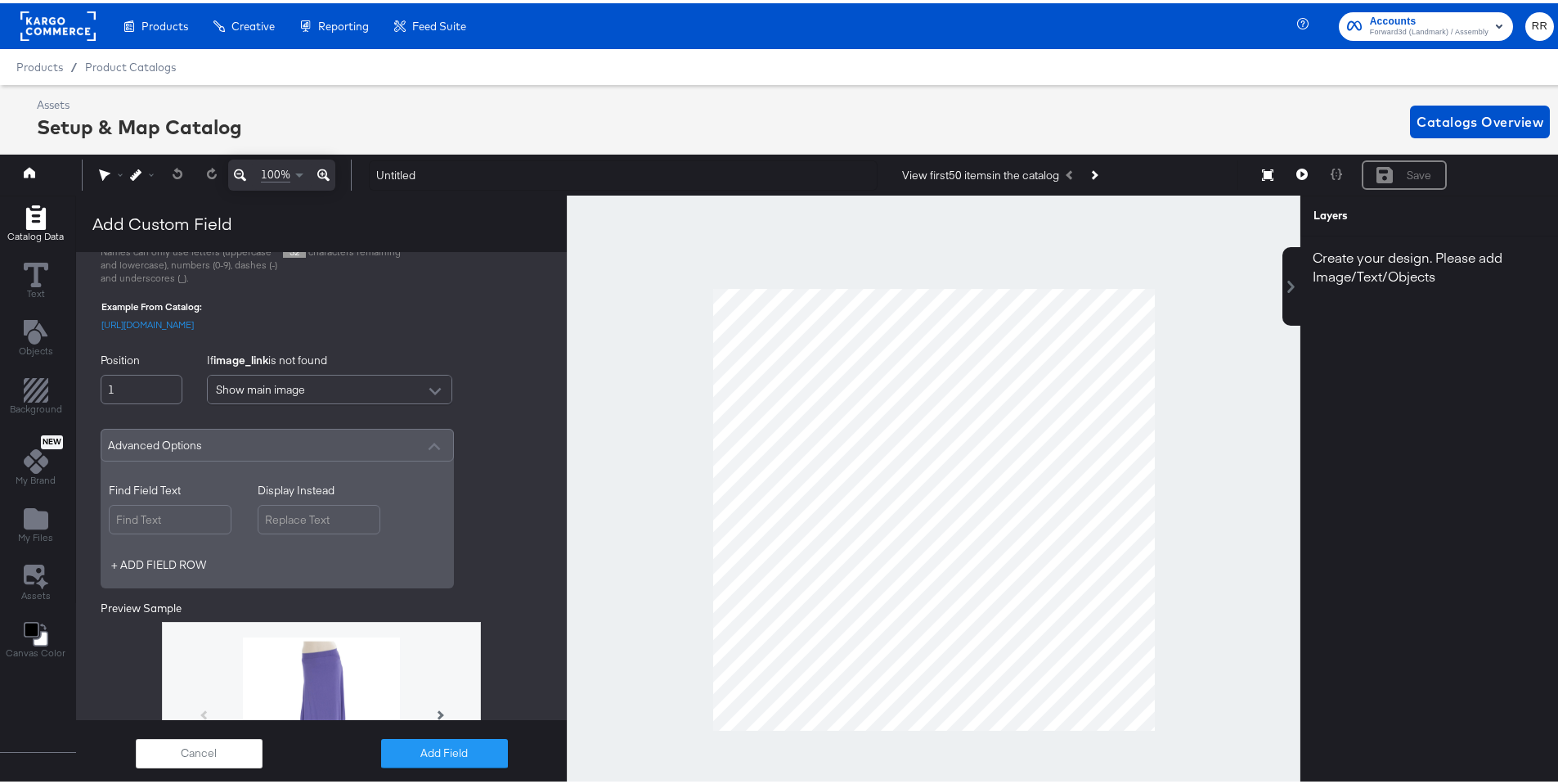
scroll to position [272, 0]
click at [190, 529] on input "Find Field Text" at bounding box center [170, 514] width 123 height 30
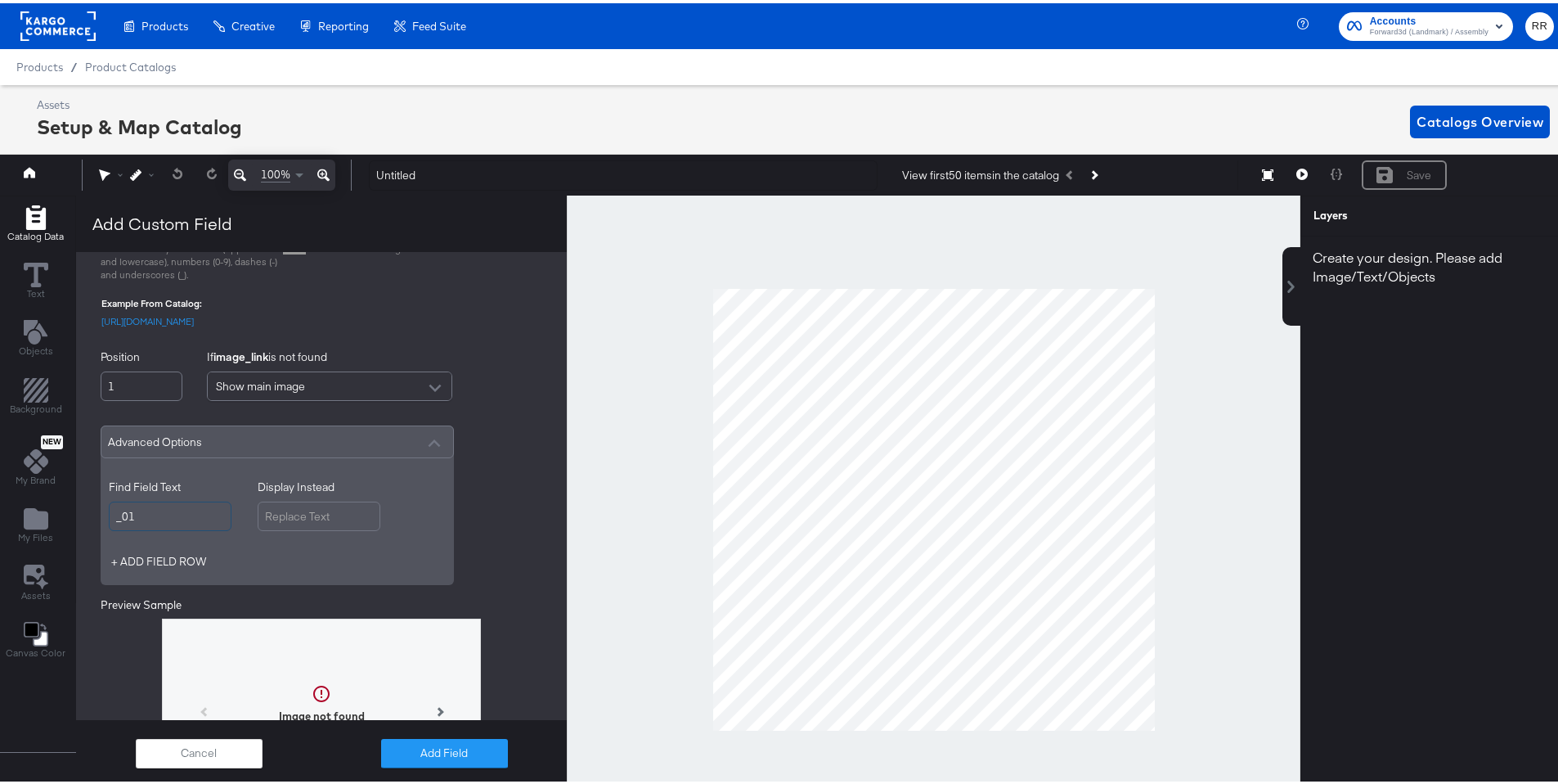
type input "_01"
click at [294, 519] on input "Display Instead" at bounding box center [318, 514] width 123 height 30
type input "_02"
click at [483, 531] on div "Select Field image_link Field Delimiter Comma-separated Name This Field additio…" at bounding box center [321, 440] width 491 height 824
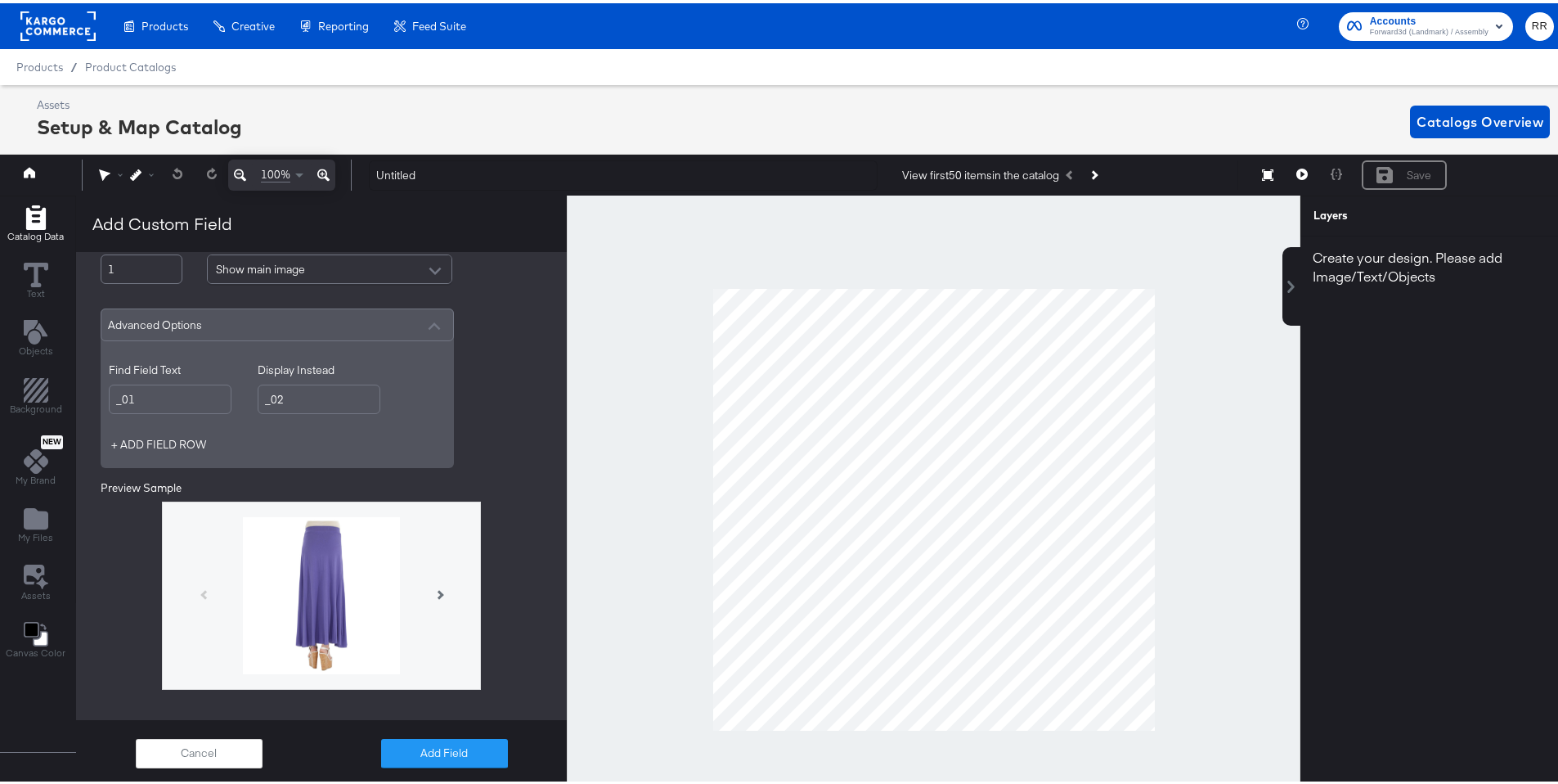
scroll to position [408, 0]
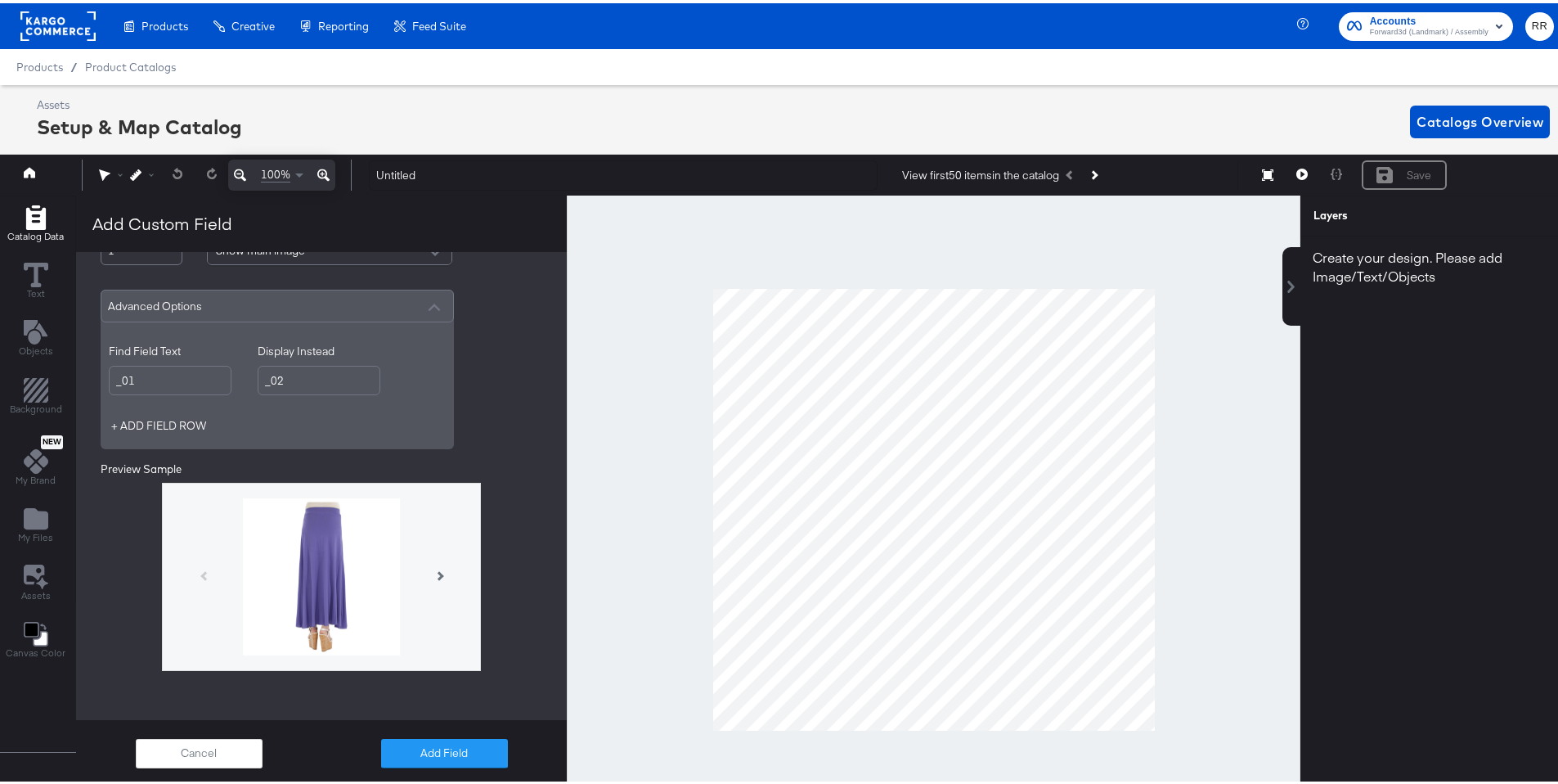
click at [193, 583] on div at bounding box center [321, 573] width 319 height 188
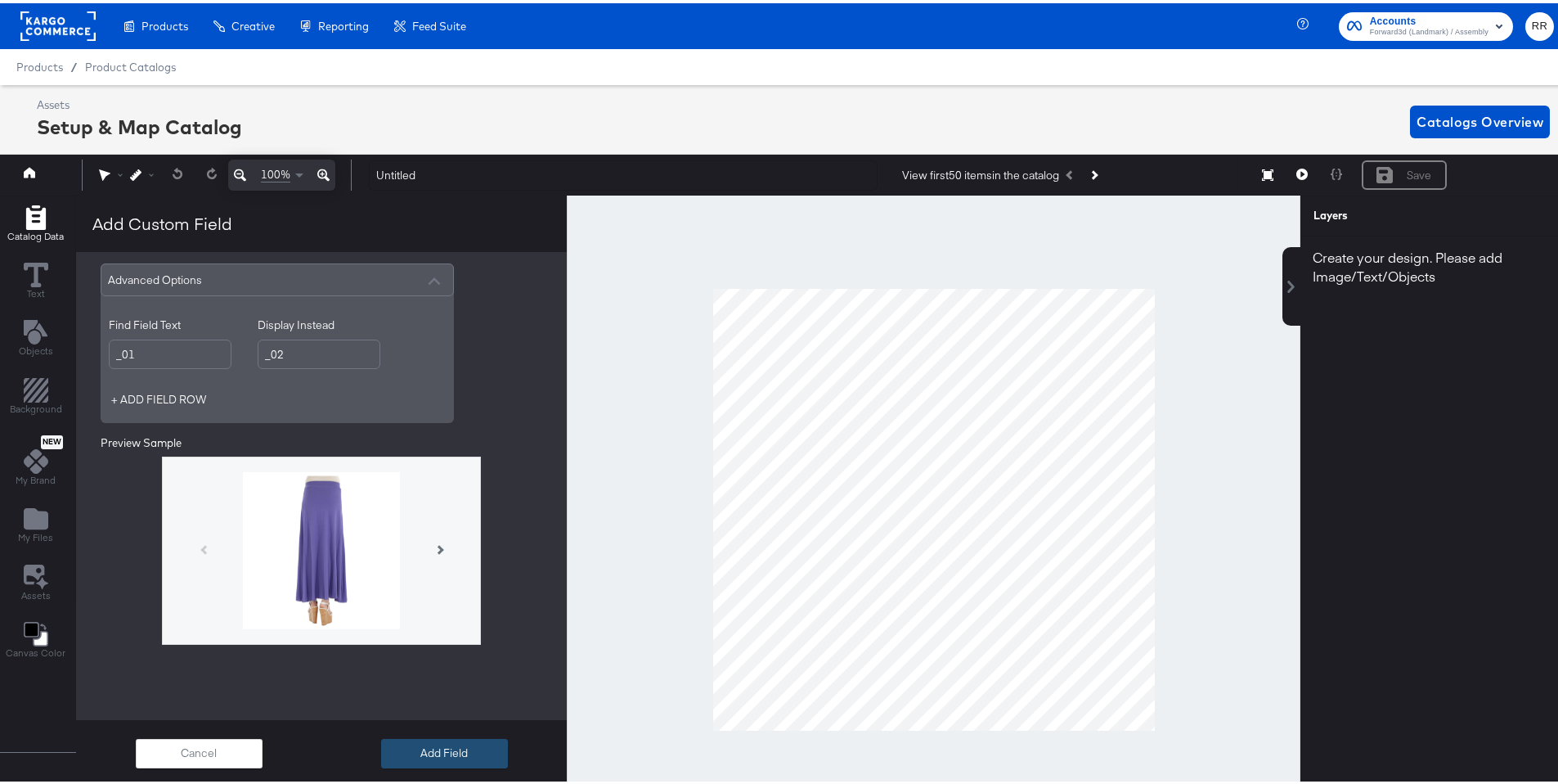
scroll to position [465, 0]
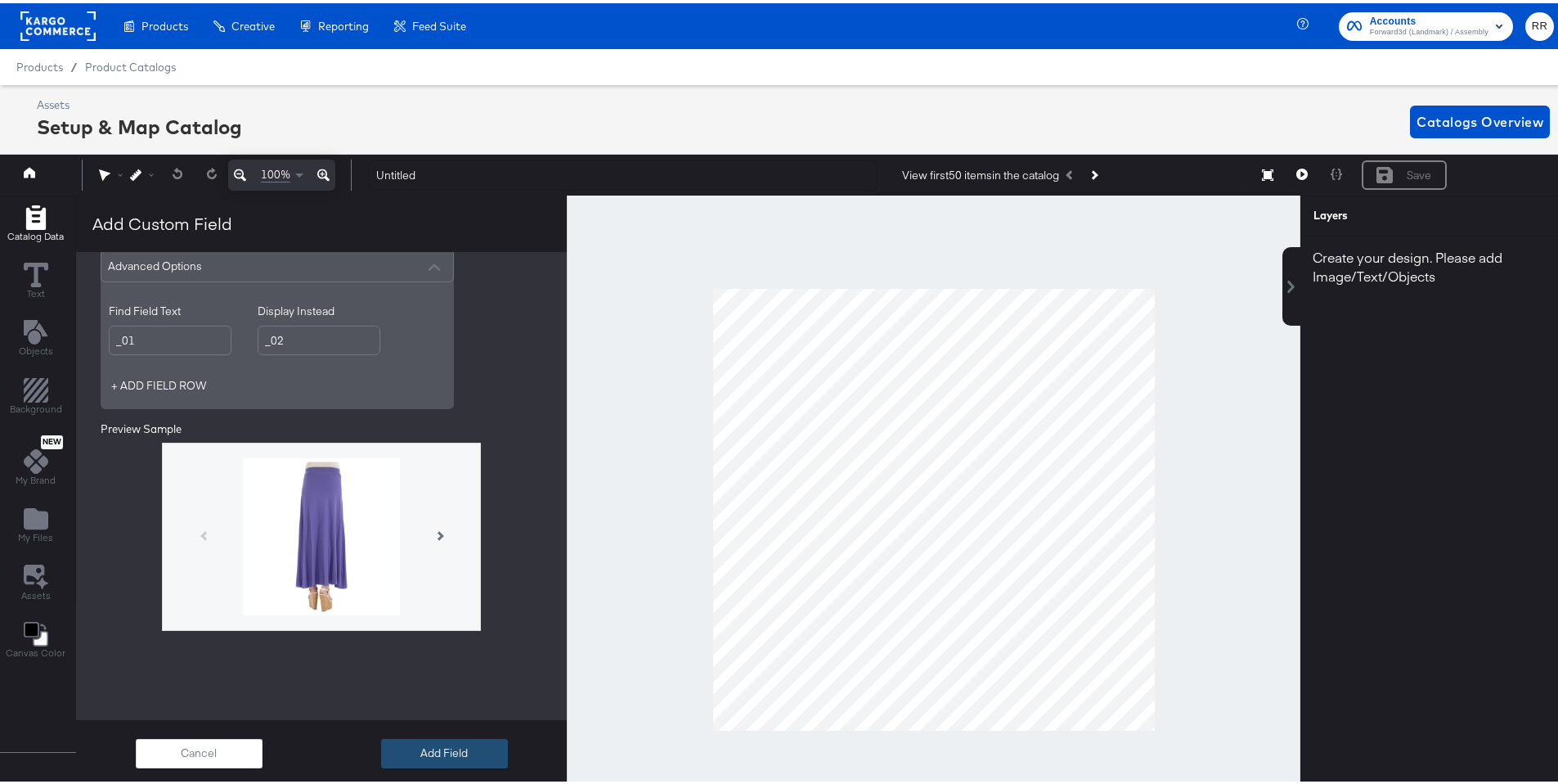
click at [475, 636] on button "Add Field" at bounding box center [444, 749] width 127 height 29
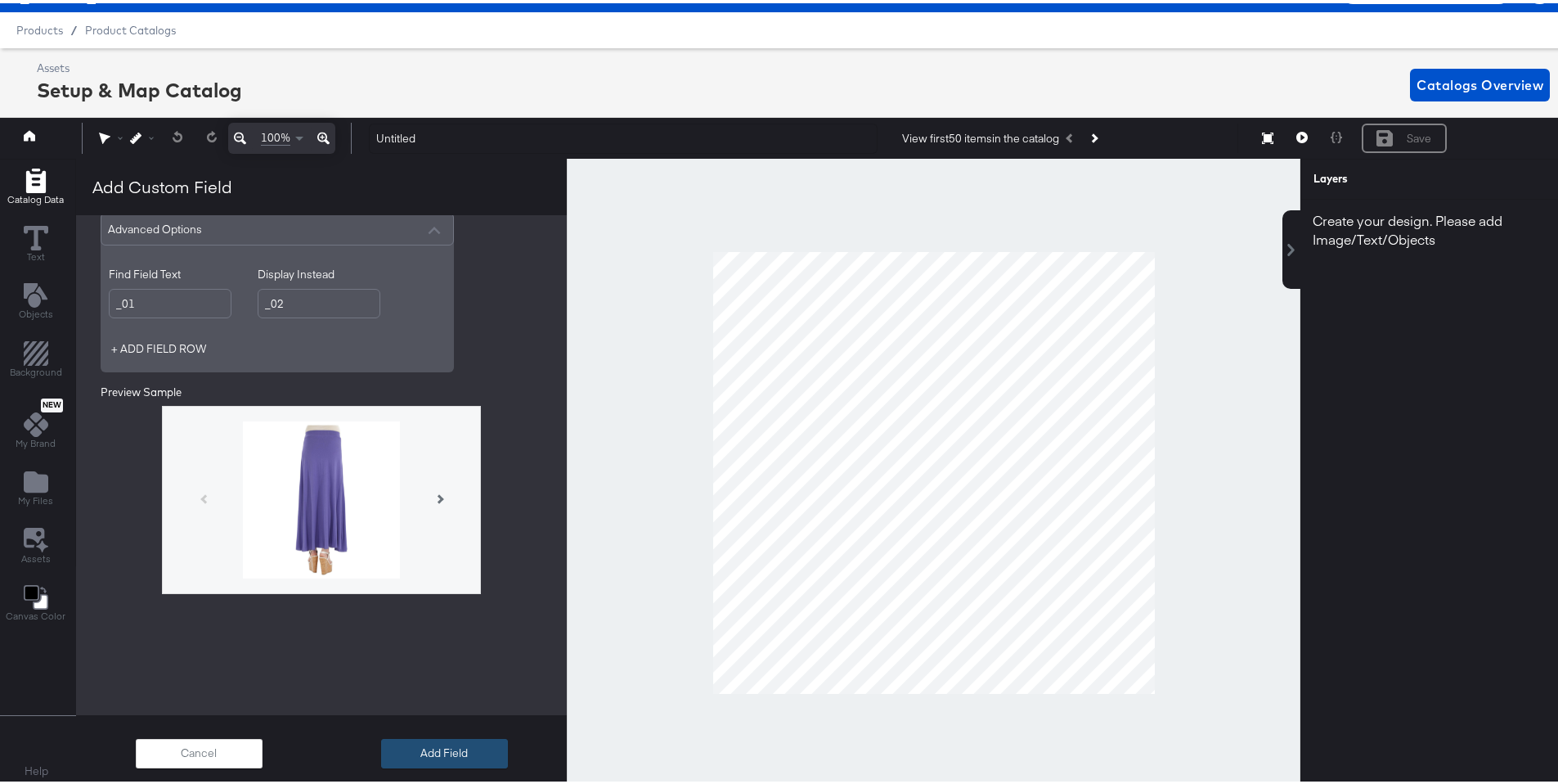
click at [444, 636] on button "Add Field" at bounding box center [444, 749] width 127 height 29
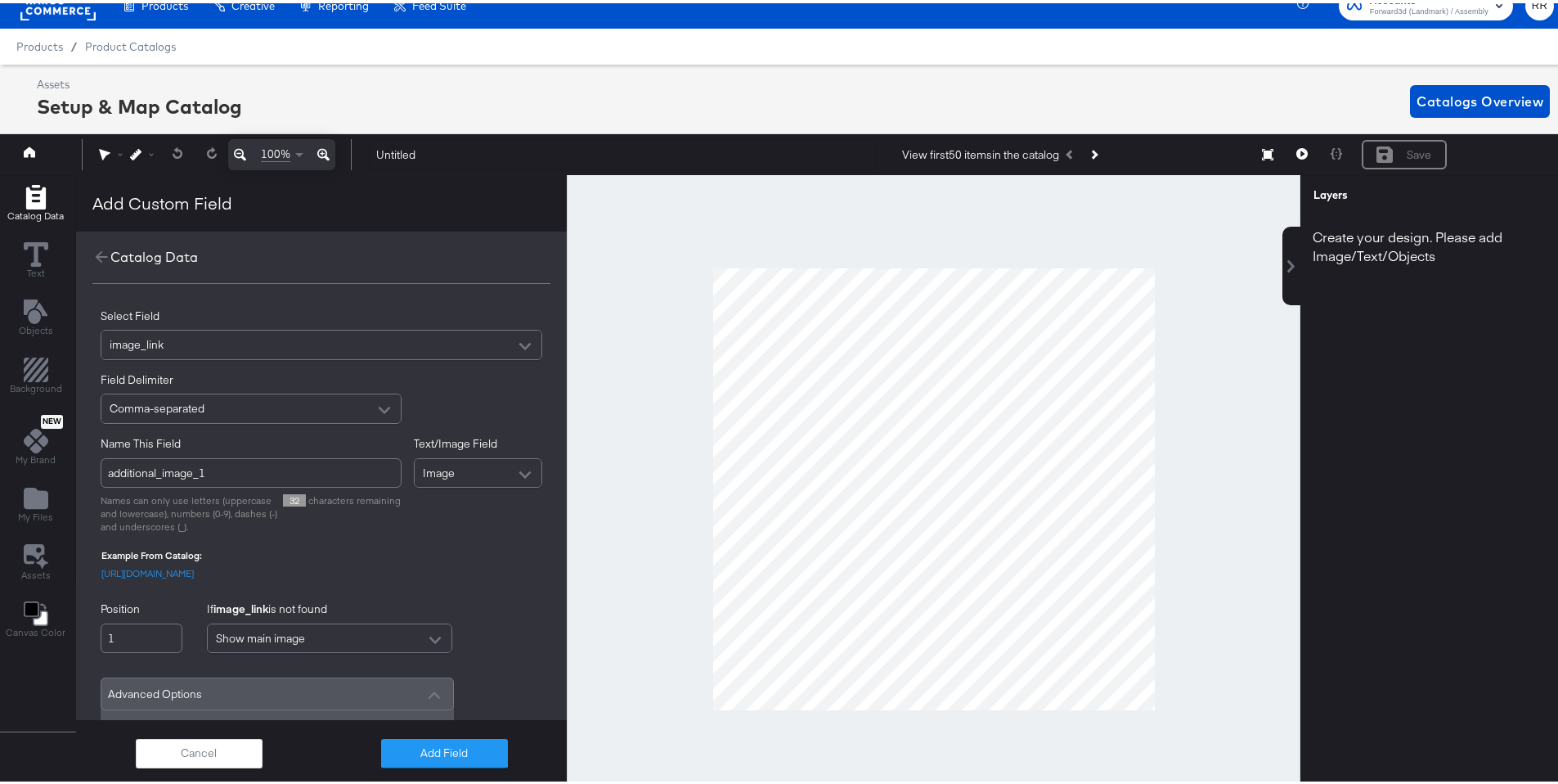
scroll to position [0, 0]
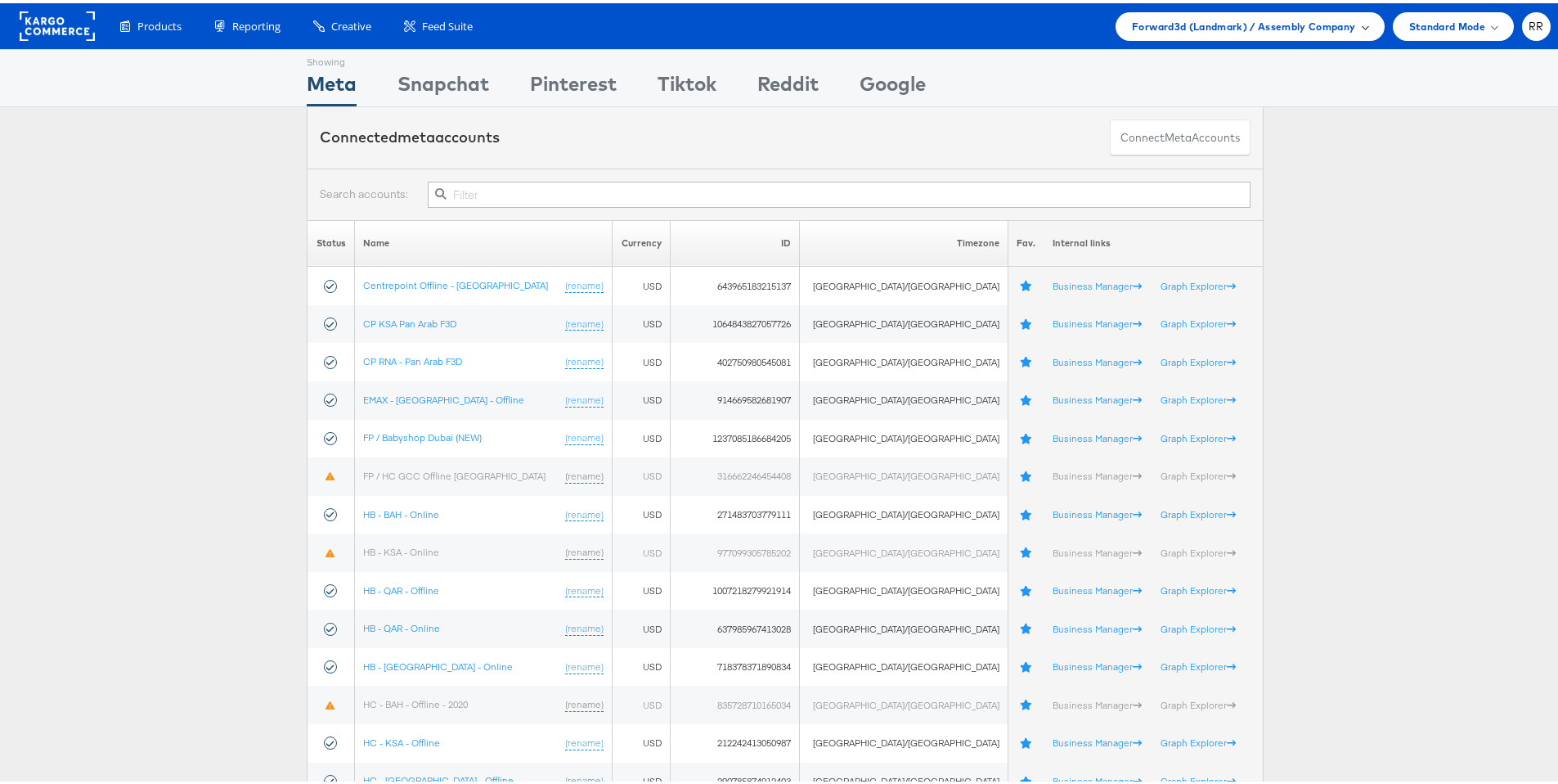
click at [1182, 25] on span "Forward3d (Landmark) / Assembly Company" at bounding box center [1244, 23] width 224 height 17
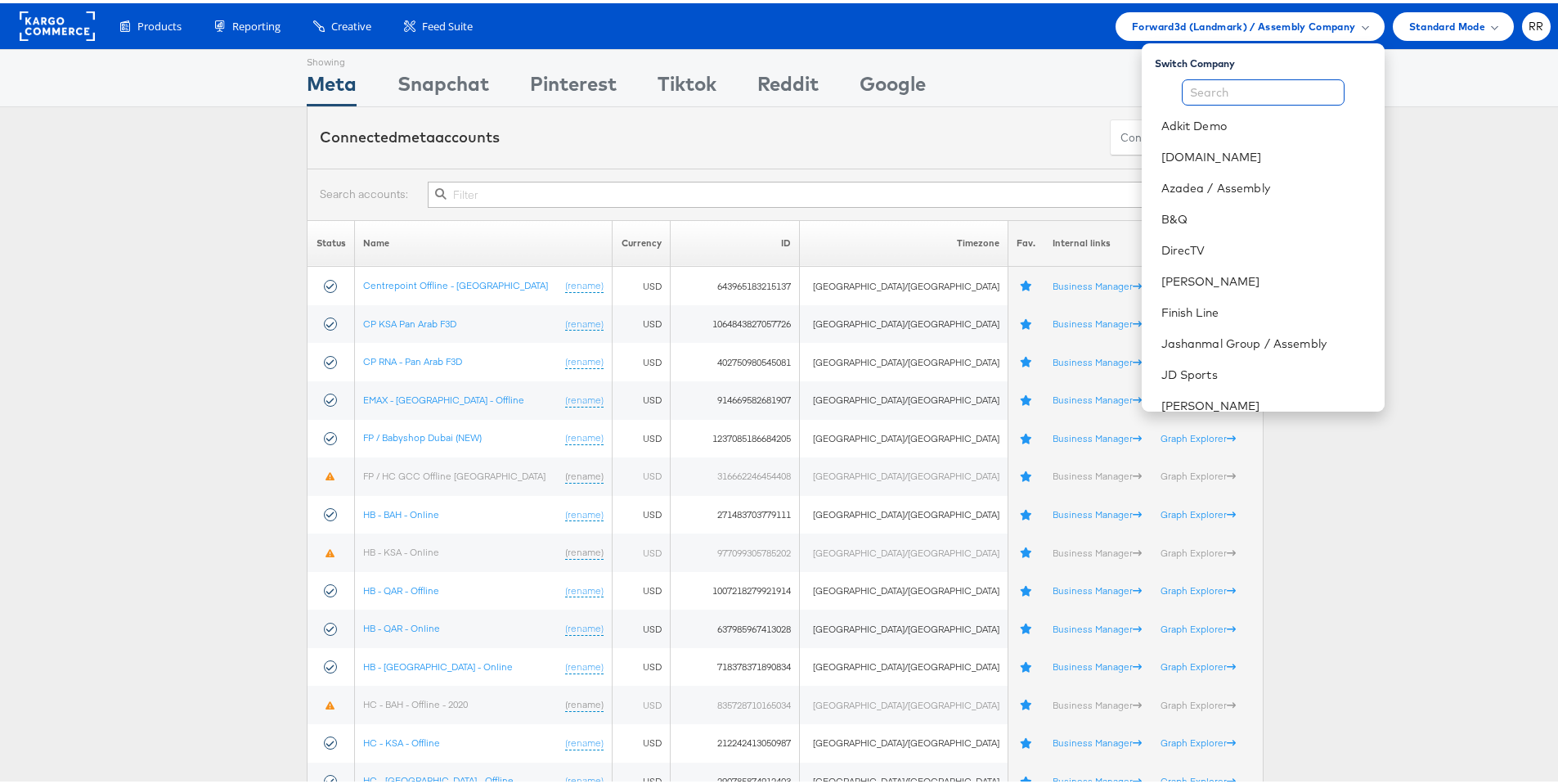
click at [1273, 81] on input "text" at bounding box center [1263, 89] width 162 height 26
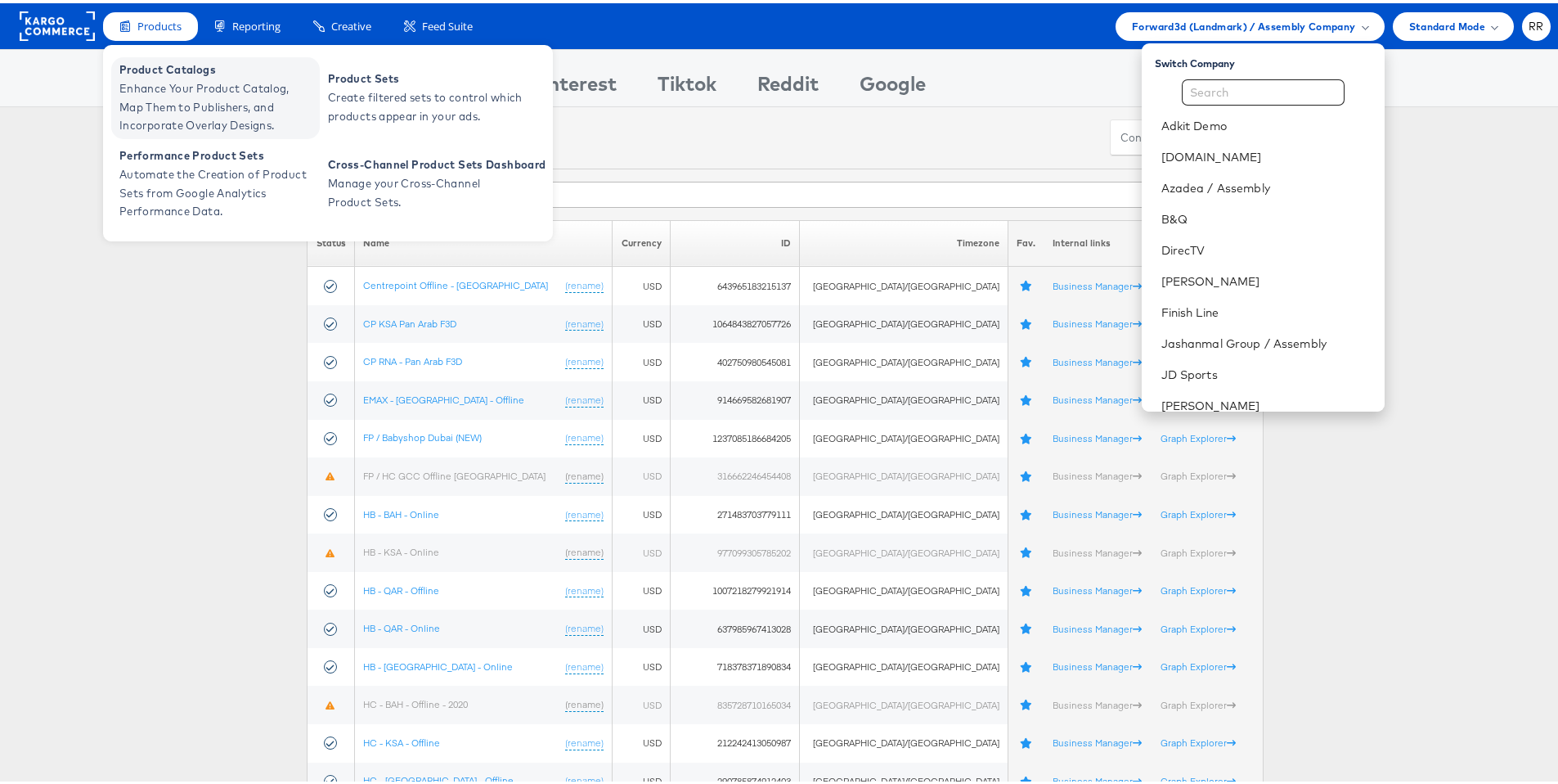
click at [208, 82] on span "Enhance Your Product Catalog, Map Them to Publishers, and Incorporate Overlay D…" at bounding box center [217, 103] width 196 height 55
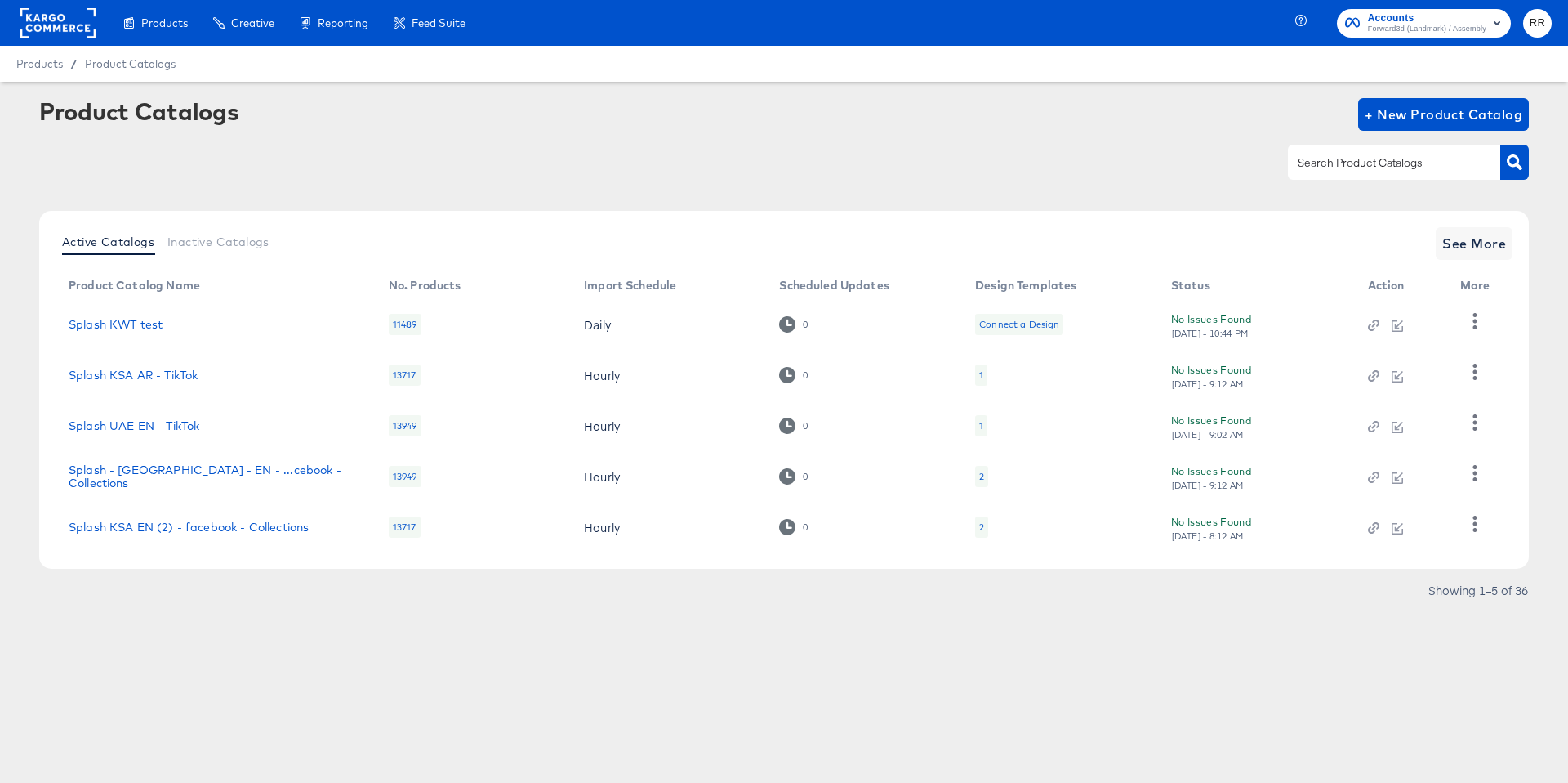
click at [1413, 159] on input "text" at bounding box center [1381, 163] width 174 height 19
type input "slidesh"
click at [1441, 241] on button "See More" at bounding box center [1473, 243] width 77 height 33
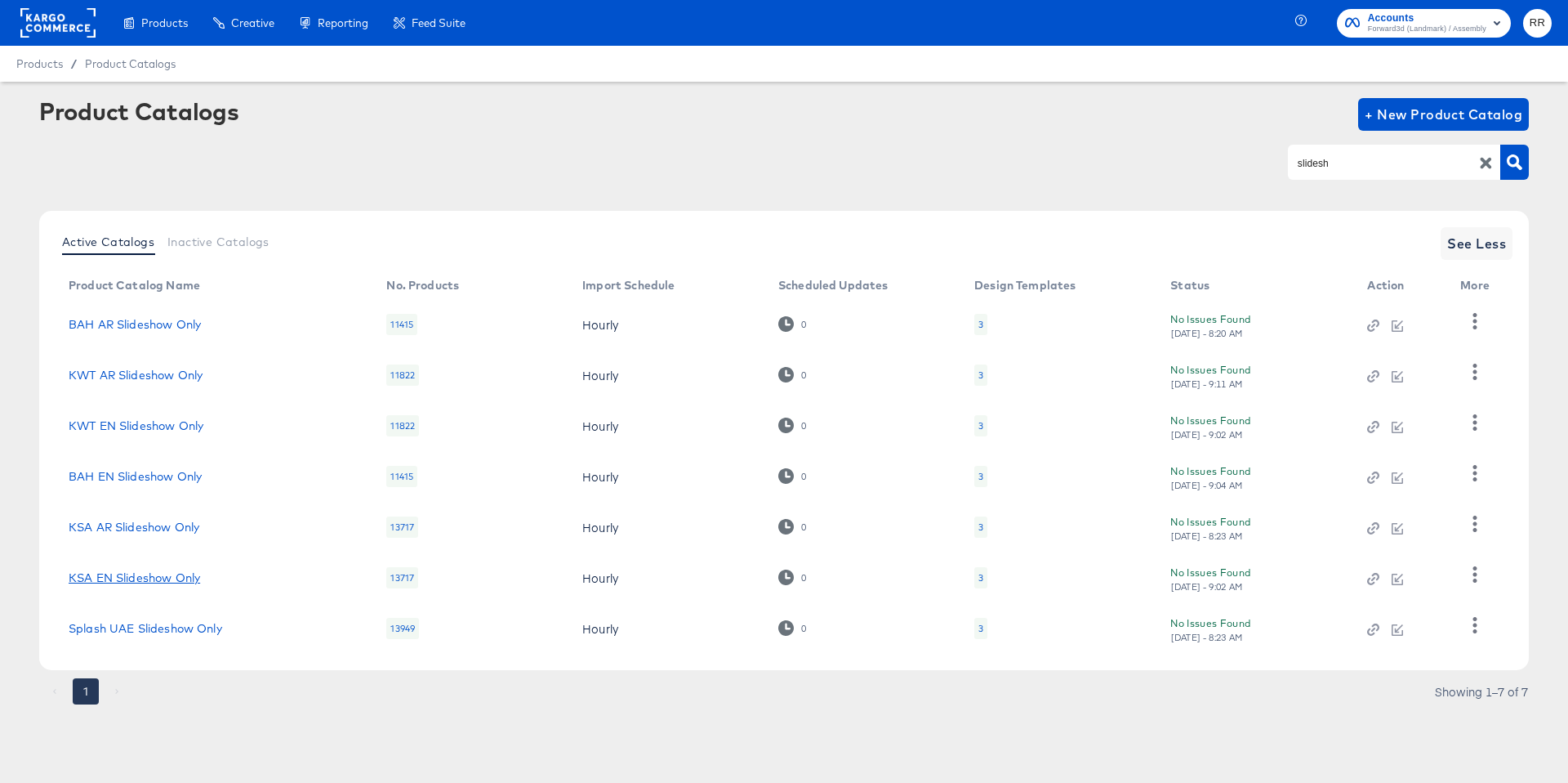
click at [172, 577] on link "KSA EN Slideshow Only" at bounding box center [134, 578] width 131 height 13
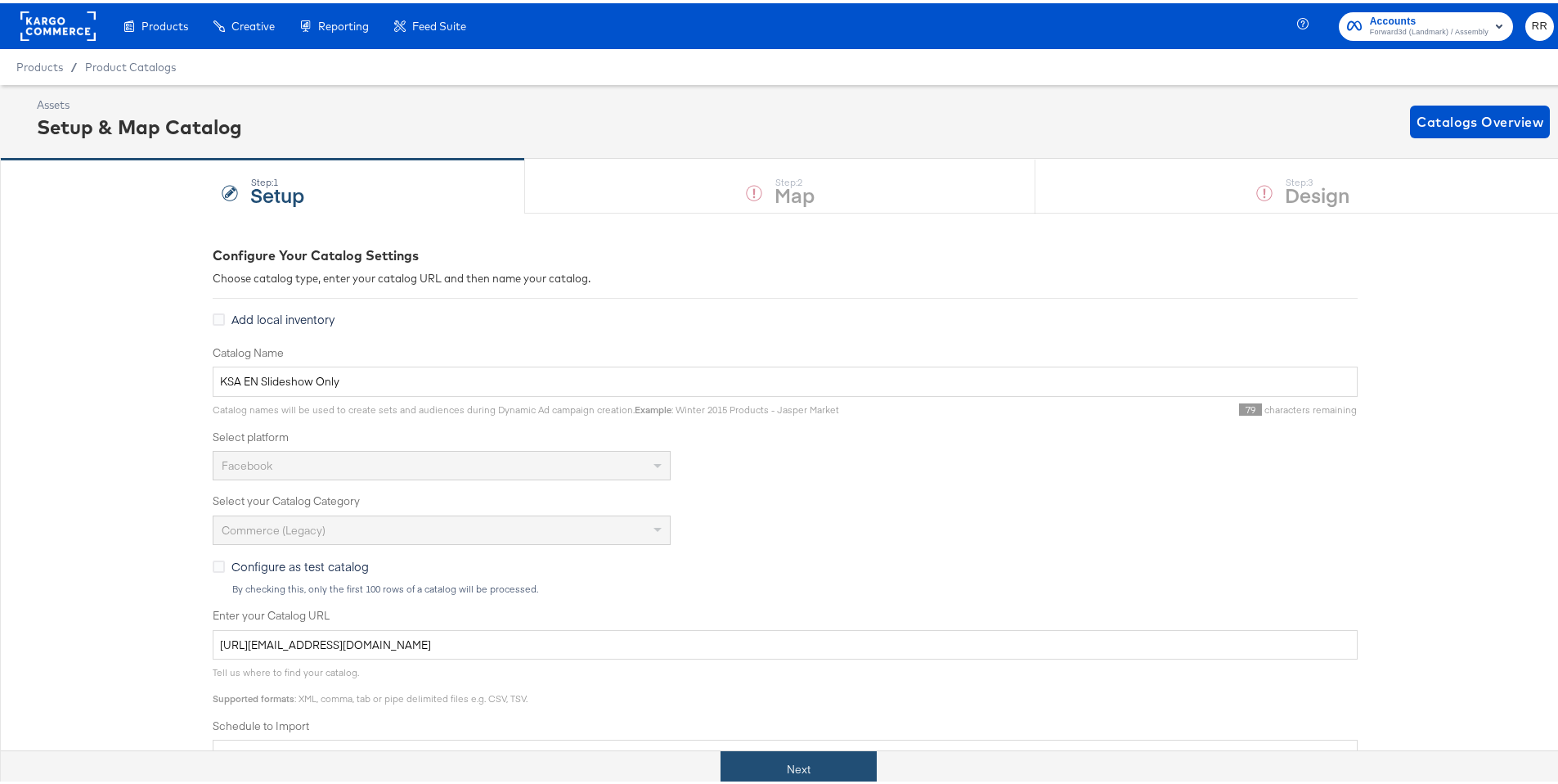
click at [774, 777] on button "Next" at bounding box center [798, 765] width 156 height 37
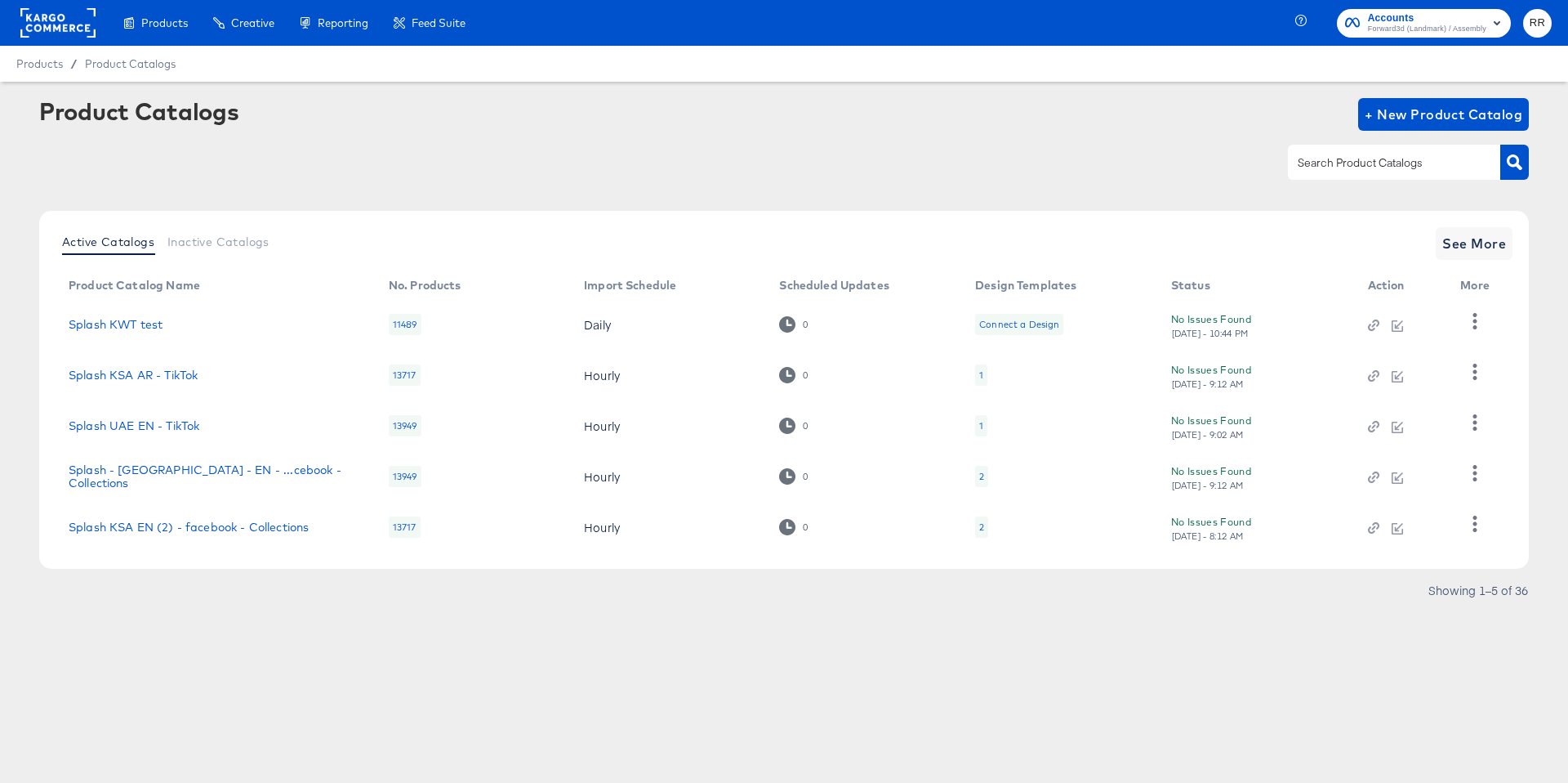
click at [50, 35] on rect at bounding box center [58, 23] width 75 height 29
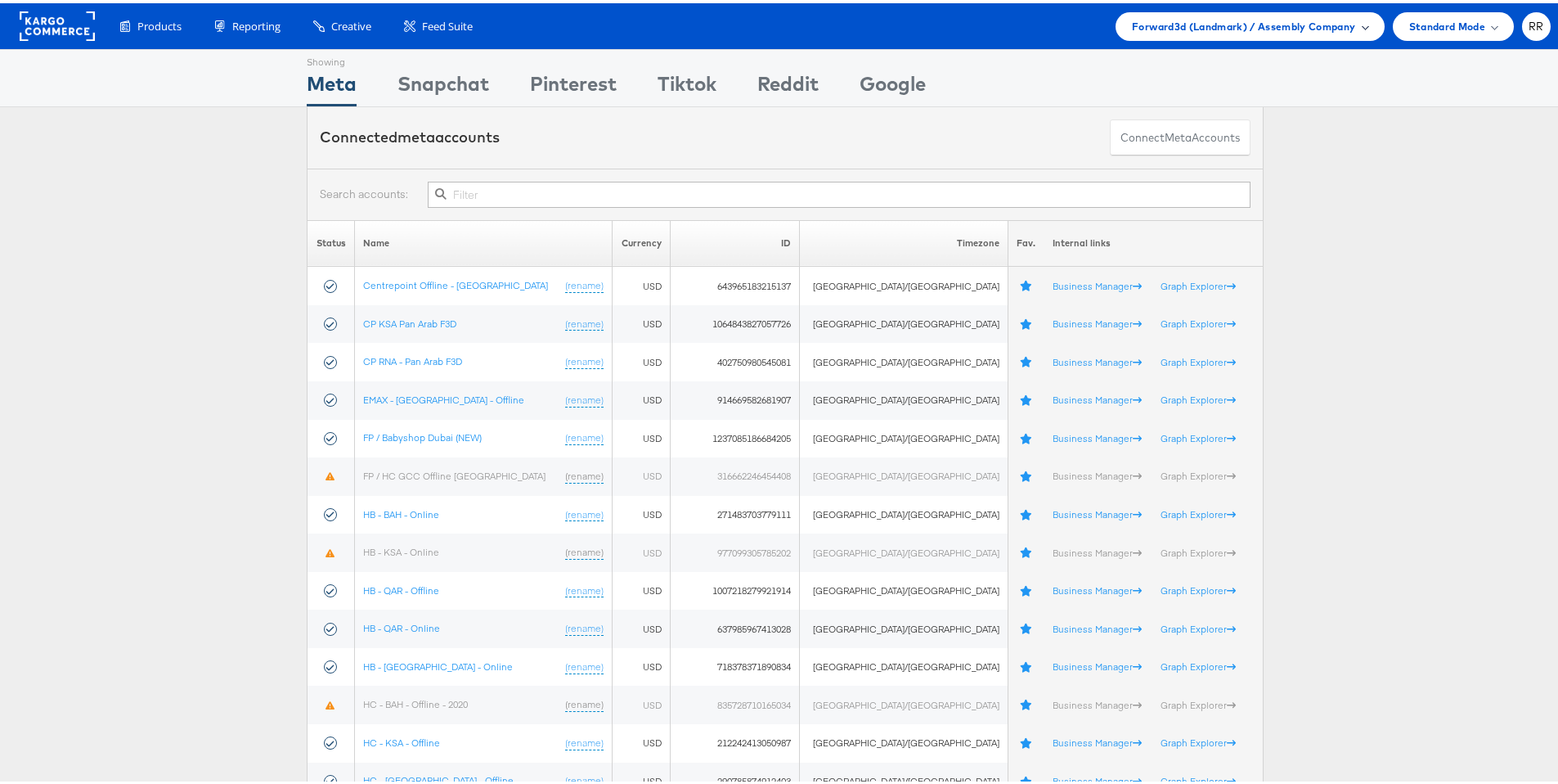
click at [1250, 34] on div "Forward3d (Landmark) / Assembly Company" at bounding box center [1250, 23] width 269 height 28
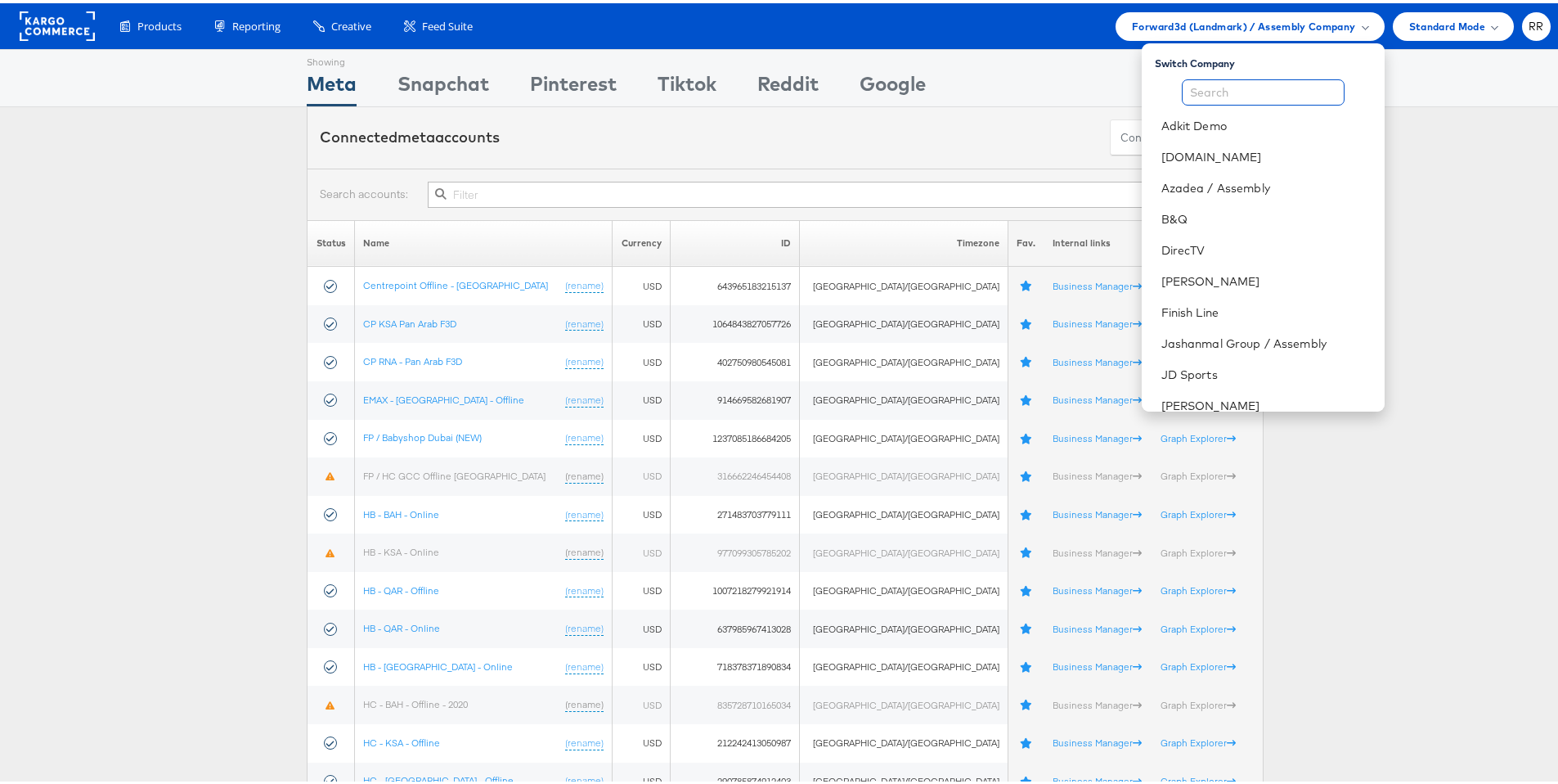
click at [1213, 95] on input "text" at bounding box center [1263, 89] width 162 height 26
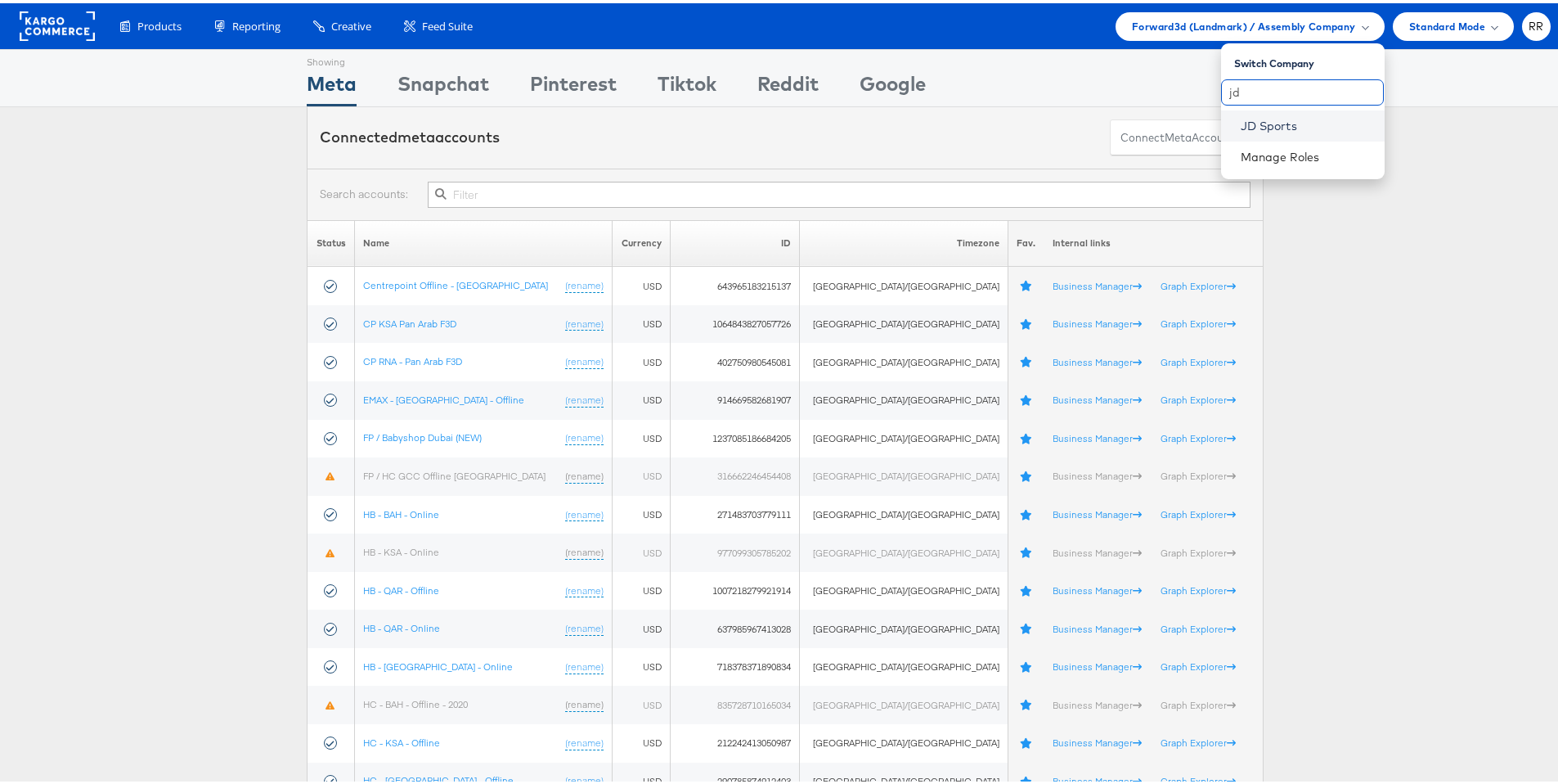
type input "jd"
click at [1273, 126] on link "JD Sports" at bounding box center [1305, 122] width 131 height 16
click at [1291, 125] on link "JD Sports" at bounding box center [1305, 122] width 131 height 16
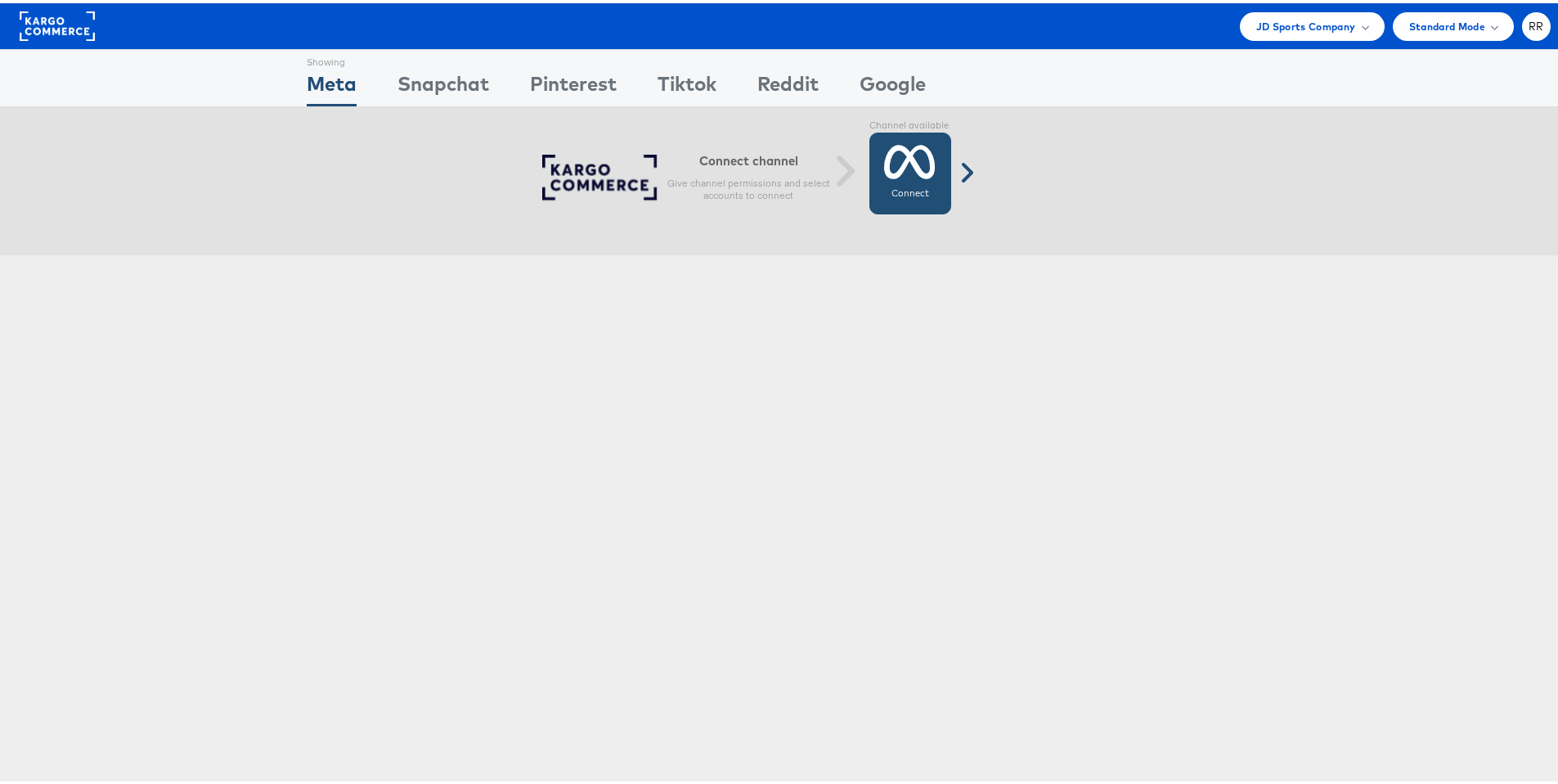
click at [933, 150] on link "Connect Connected" at bounding box center [910, 170] width 82 height 82
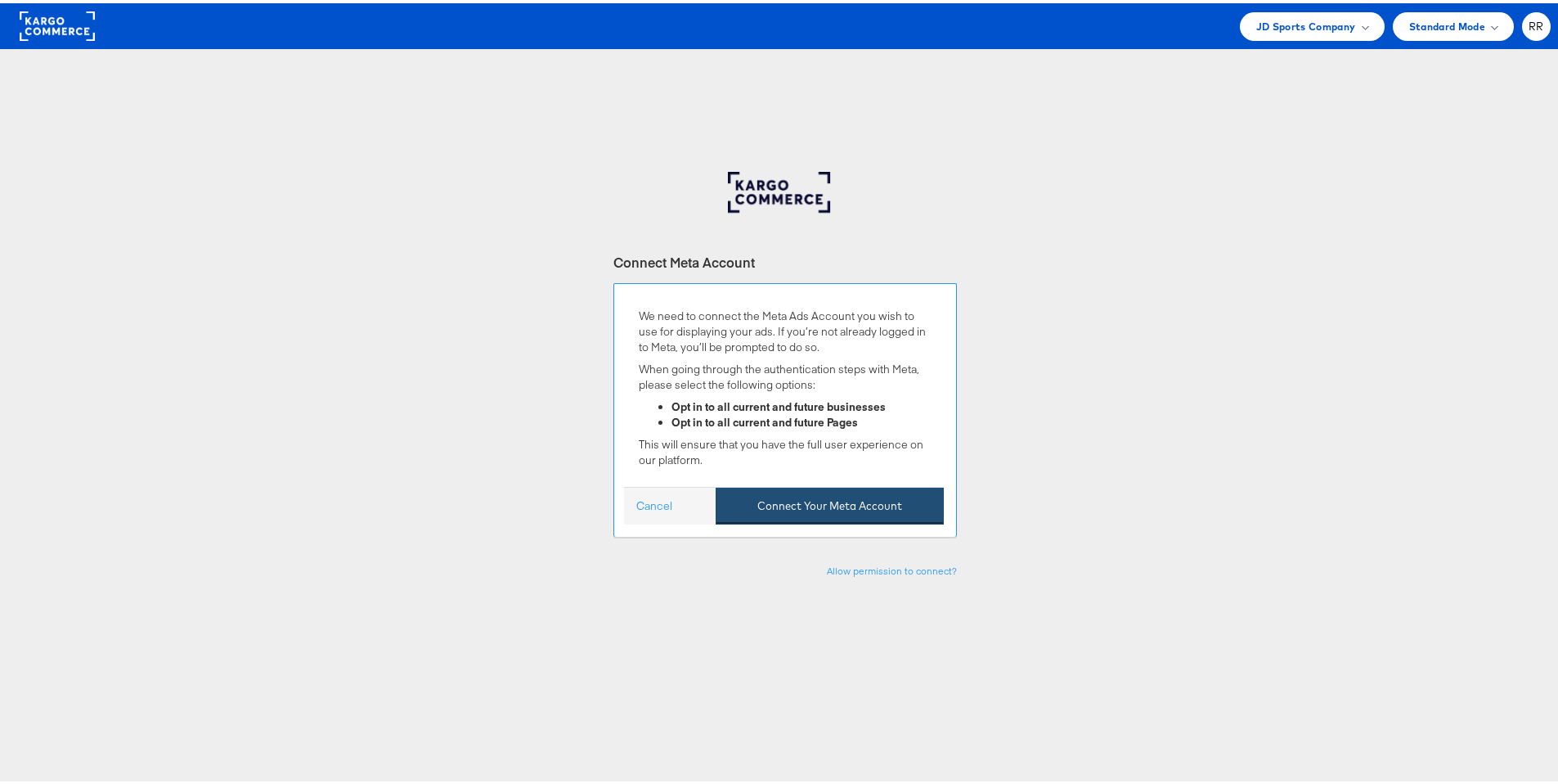
click at [902, 486] on button "Connect Your Meta Account" at bounding box center [829, 502] width 228 height 37
click at [861, 501] on button "Connect Your Meta Account" at bounding box center [829, 502] width 228 height 37
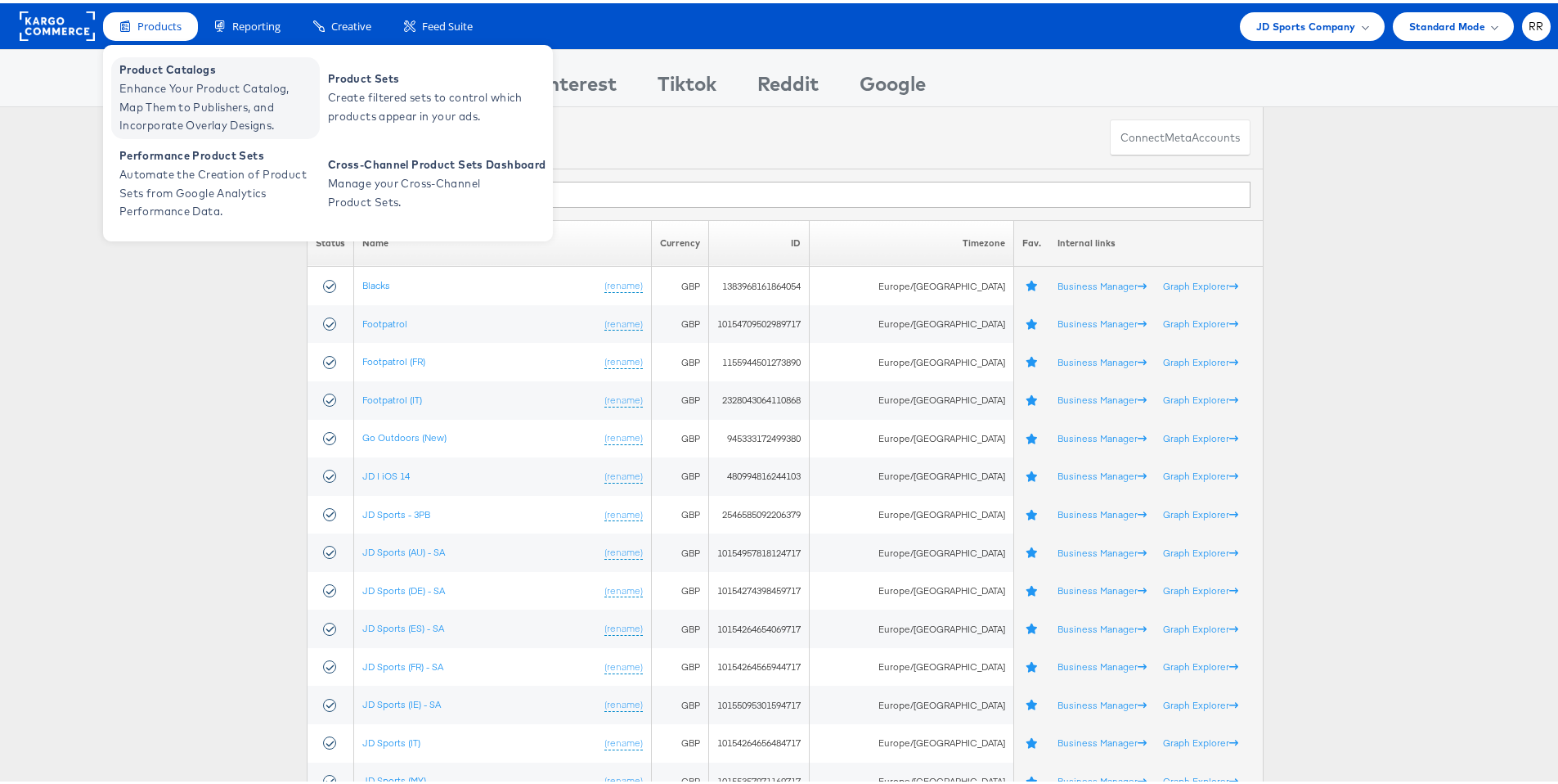
click at [166, 90] on span "Enhance Your Product Catalog, Map Them to Publishers, and Incorporate Overlay D…" at bounding box center [217, 103] width 196 height 55
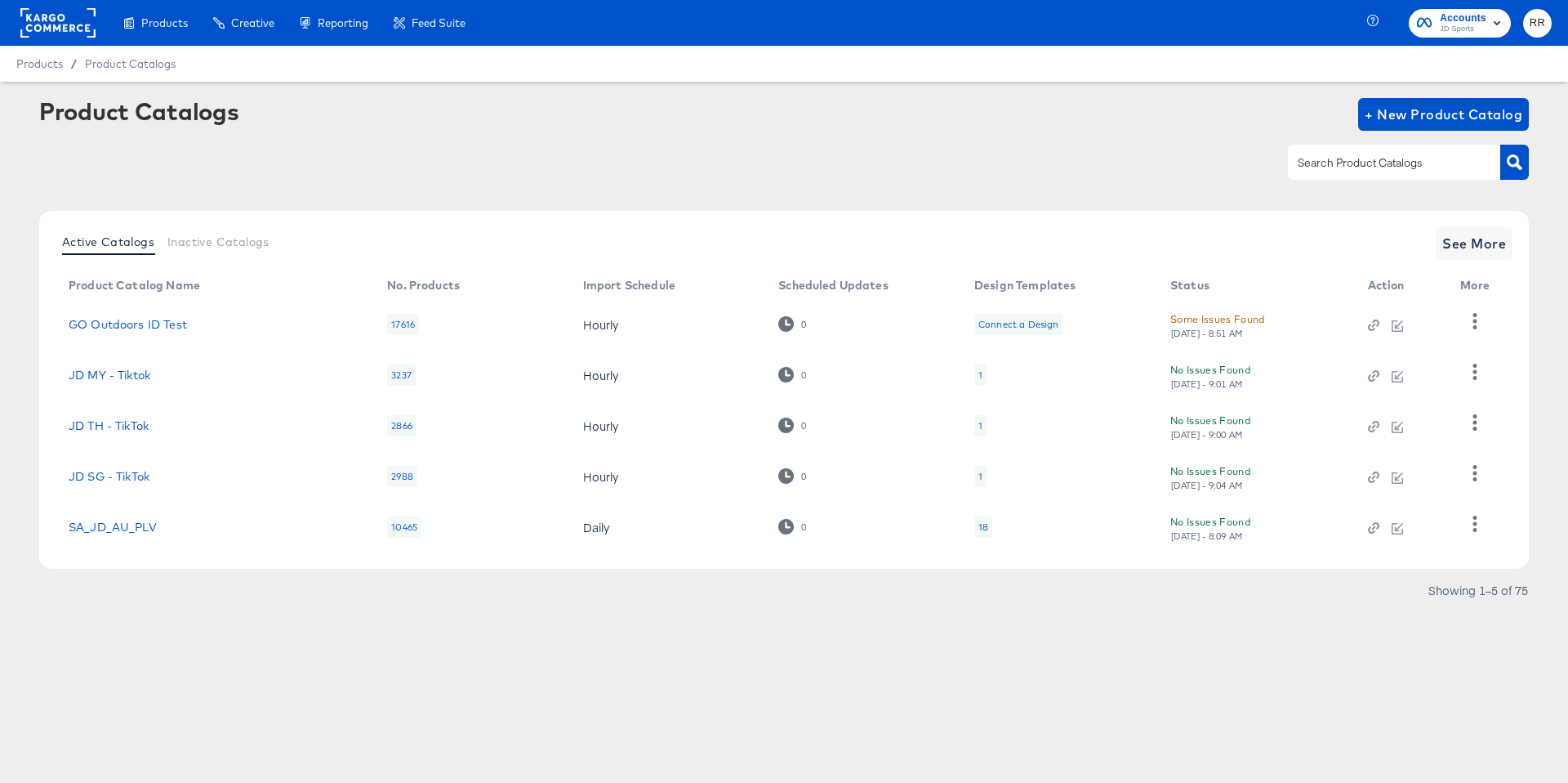
click at [1338, 159] on input "text" at bounding box center [1381, 163] width 174 height 19
type input "main"
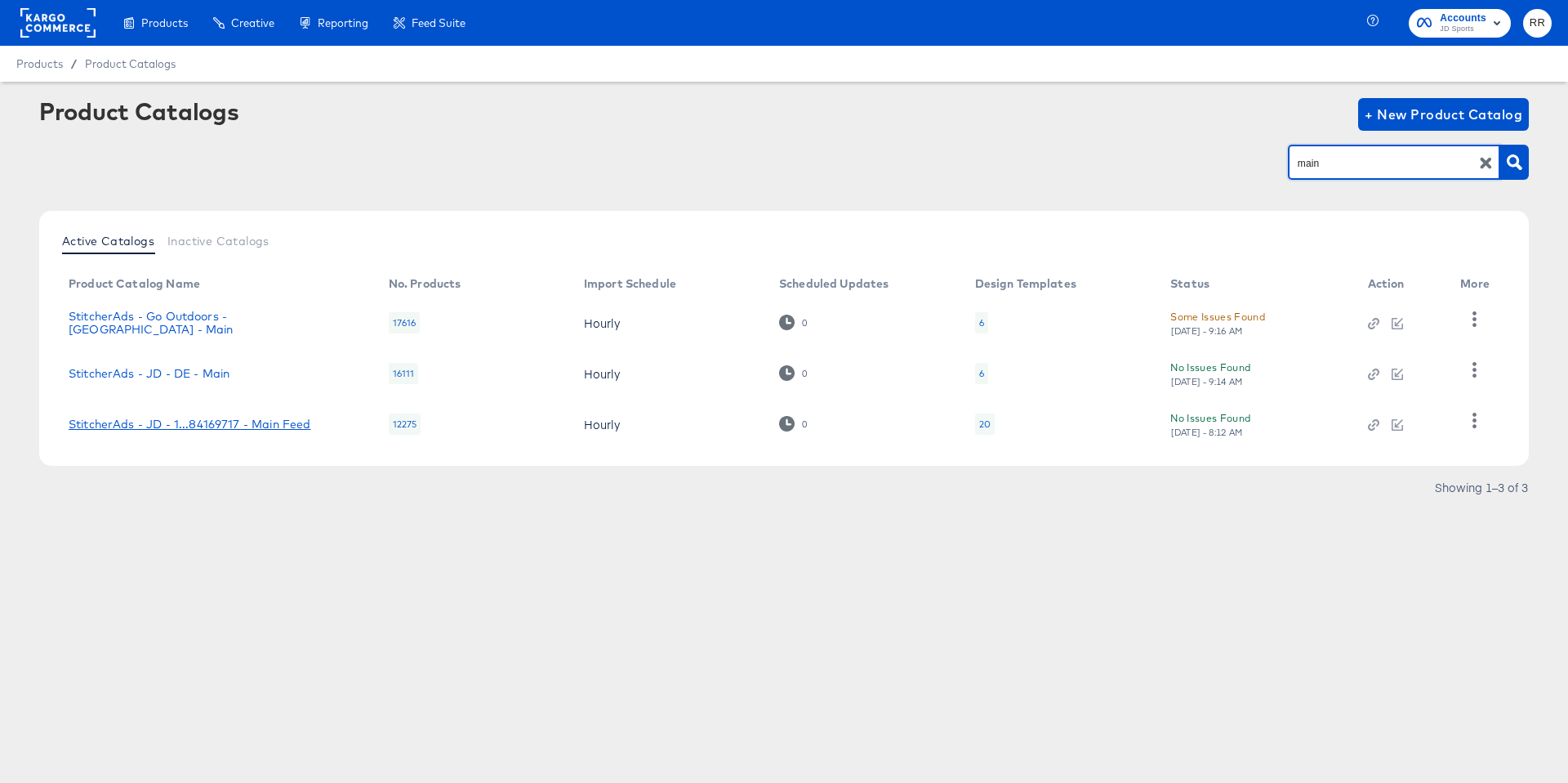
click at [269, 425] on div "StitcherAds - JD - 1...84169717 - Main Feed" at bounding box center [189, 424] width 242 height 13
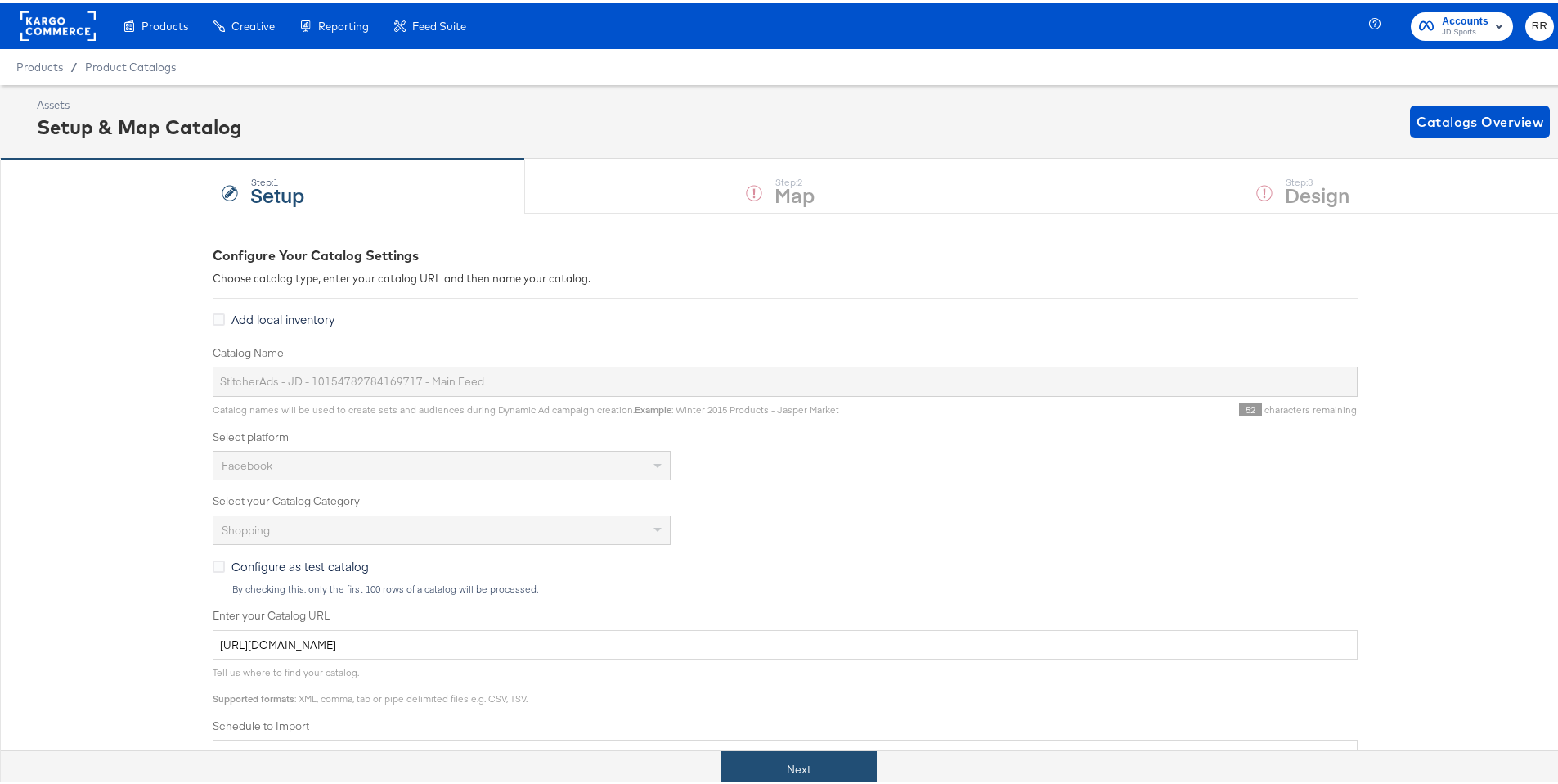
click at [780, 757] on button "Next" at bounding box center [798, 765] width 156 height 37
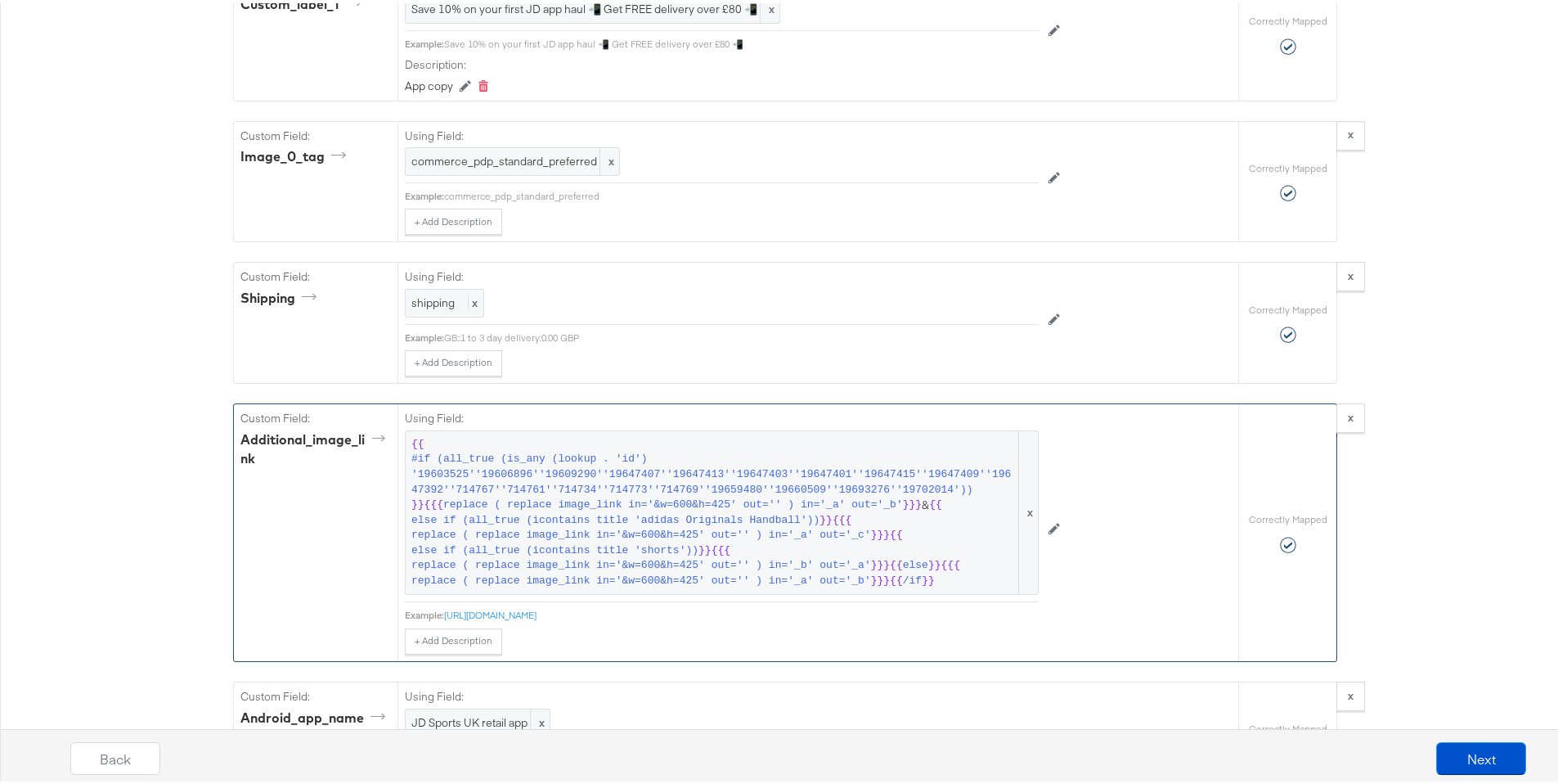
scroll to position [3008, 0]
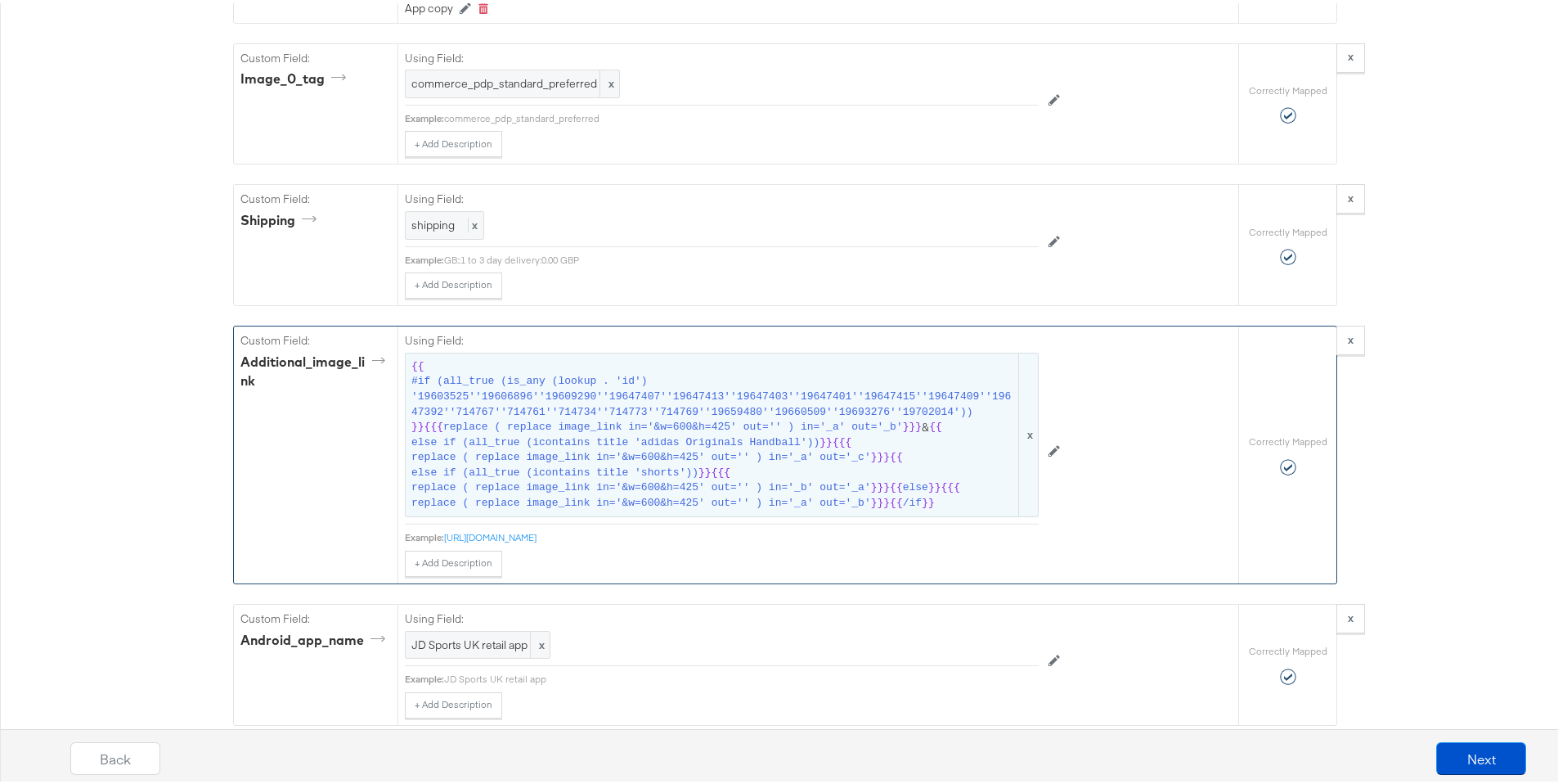
click at [911, 492] on span "else" at bounding box center [916, 484] width 25 height 16
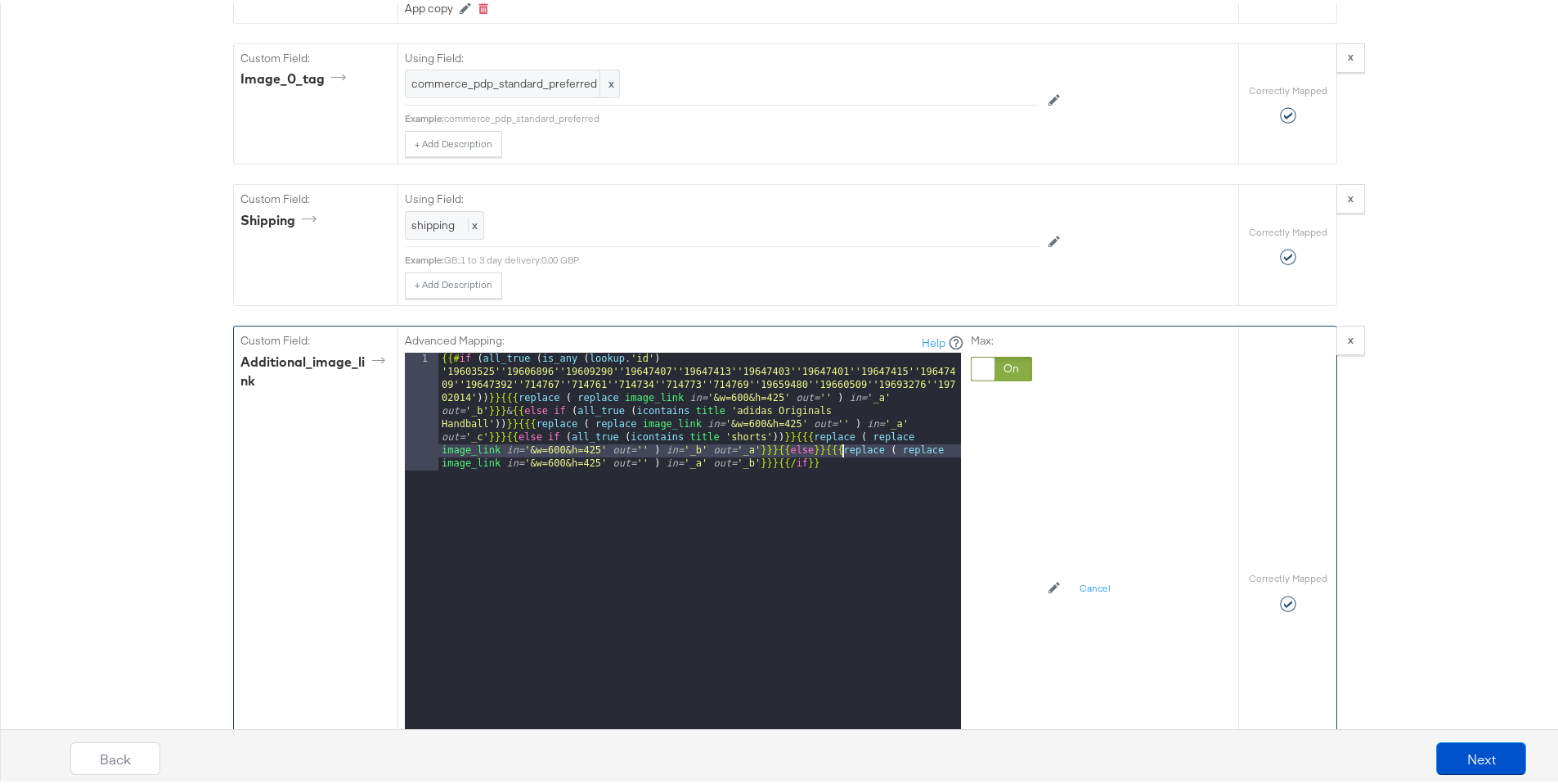
click at [835, 471] on div "{{# if ( all_true ( is_any ( lookup . 'id' ) '19603525''19606896''19609290''196…" at bounding box center [700, 671] width 523 height 644
drag, startPoint x: 894, startPoint y: 473, endPoint x: 902, endPoint y: 482, distance: 12.0
click at [902, 482] on div "{{# if ( all_true ( is_any ( lookup . 'id' ) '19603525''19606896''19609290''196…" at bounding box center [700, 671] width 523 height 644
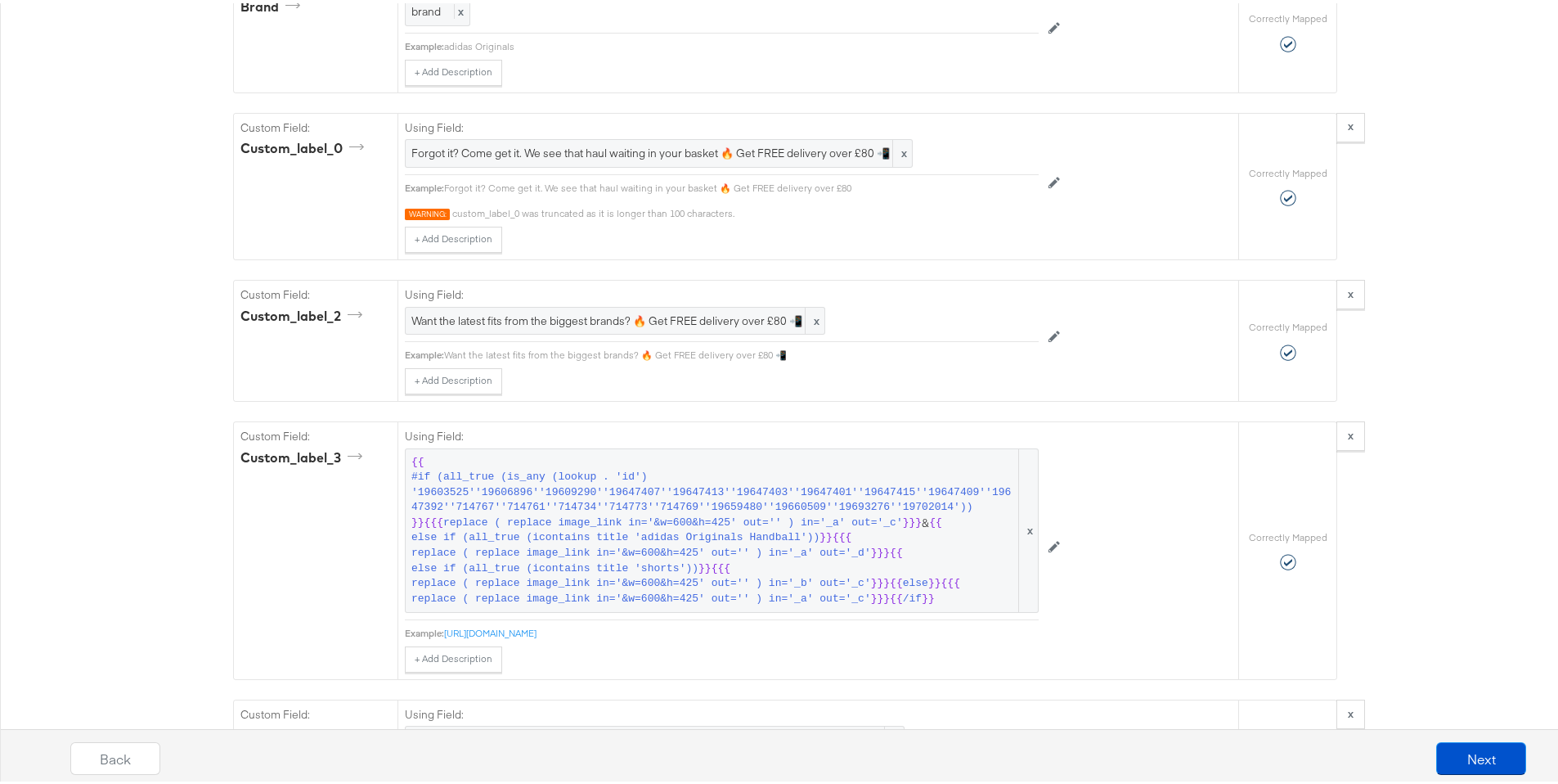
scroll to position [1614, 0]
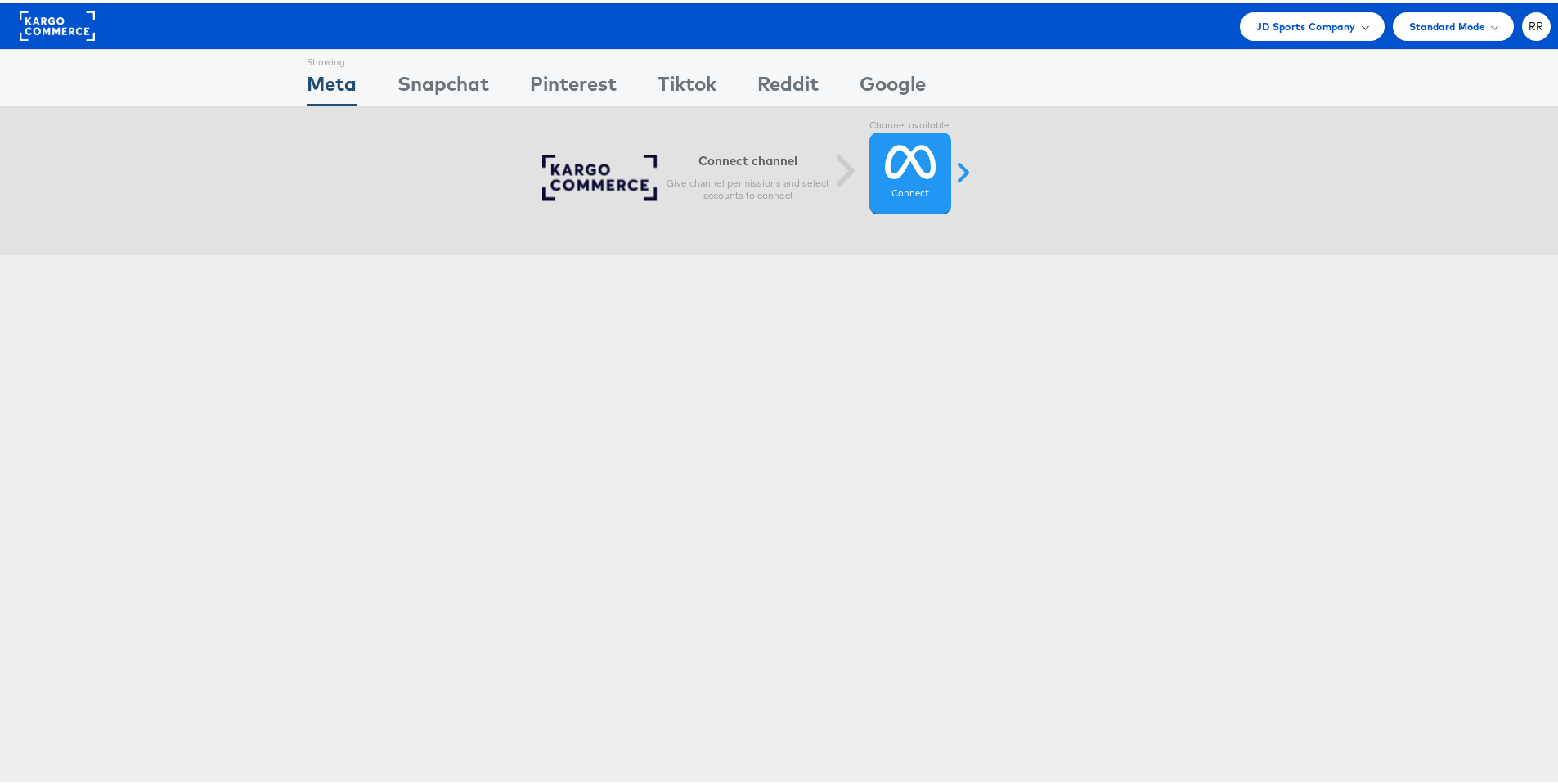
click at [1288, 29] on span "JD Sports Company" at bounding box center [1306, 23] width 100 height 17
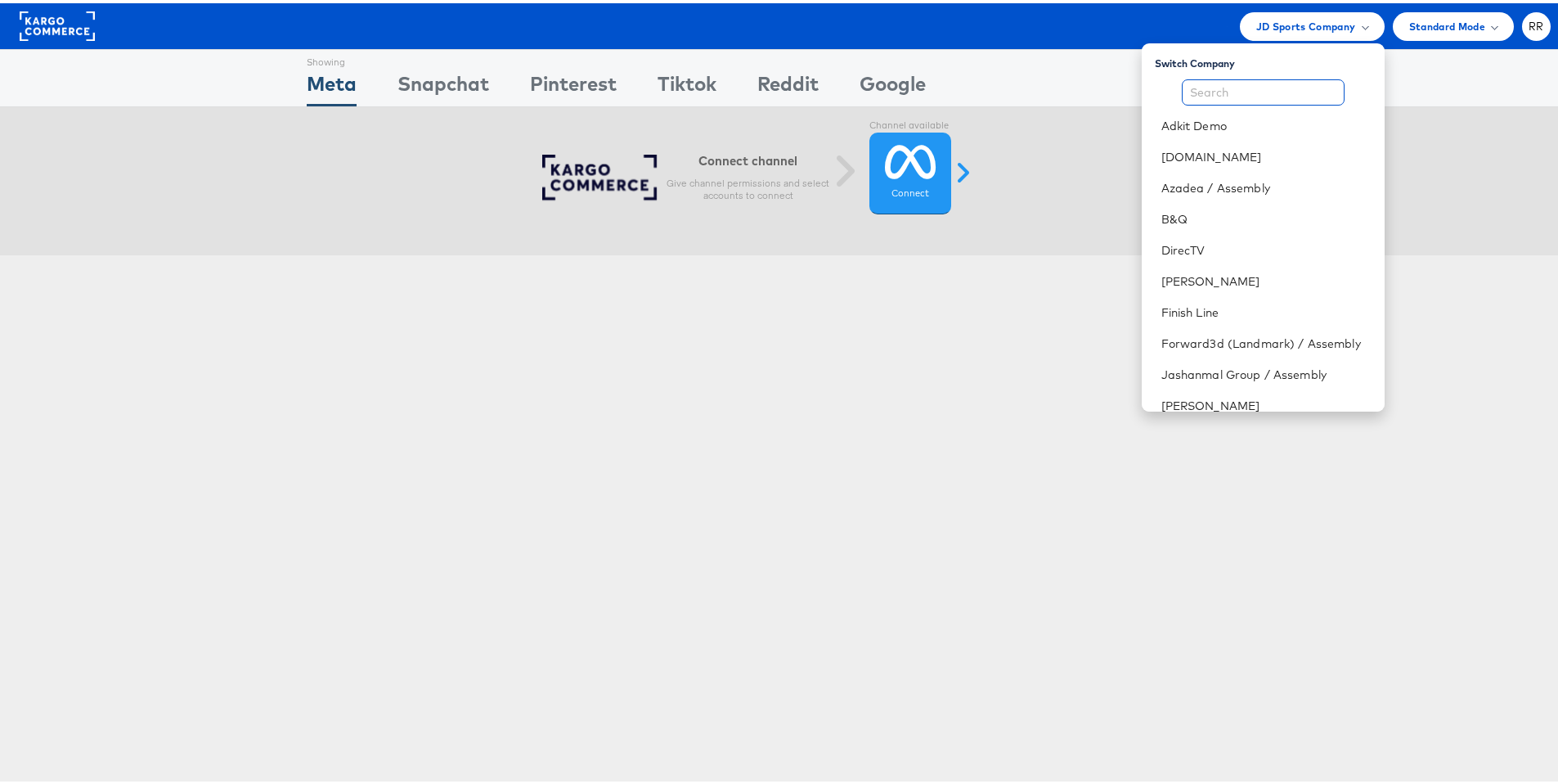
click at [1247, 95] on input "text" at bounding box center [1263, 89] width 162 height 26
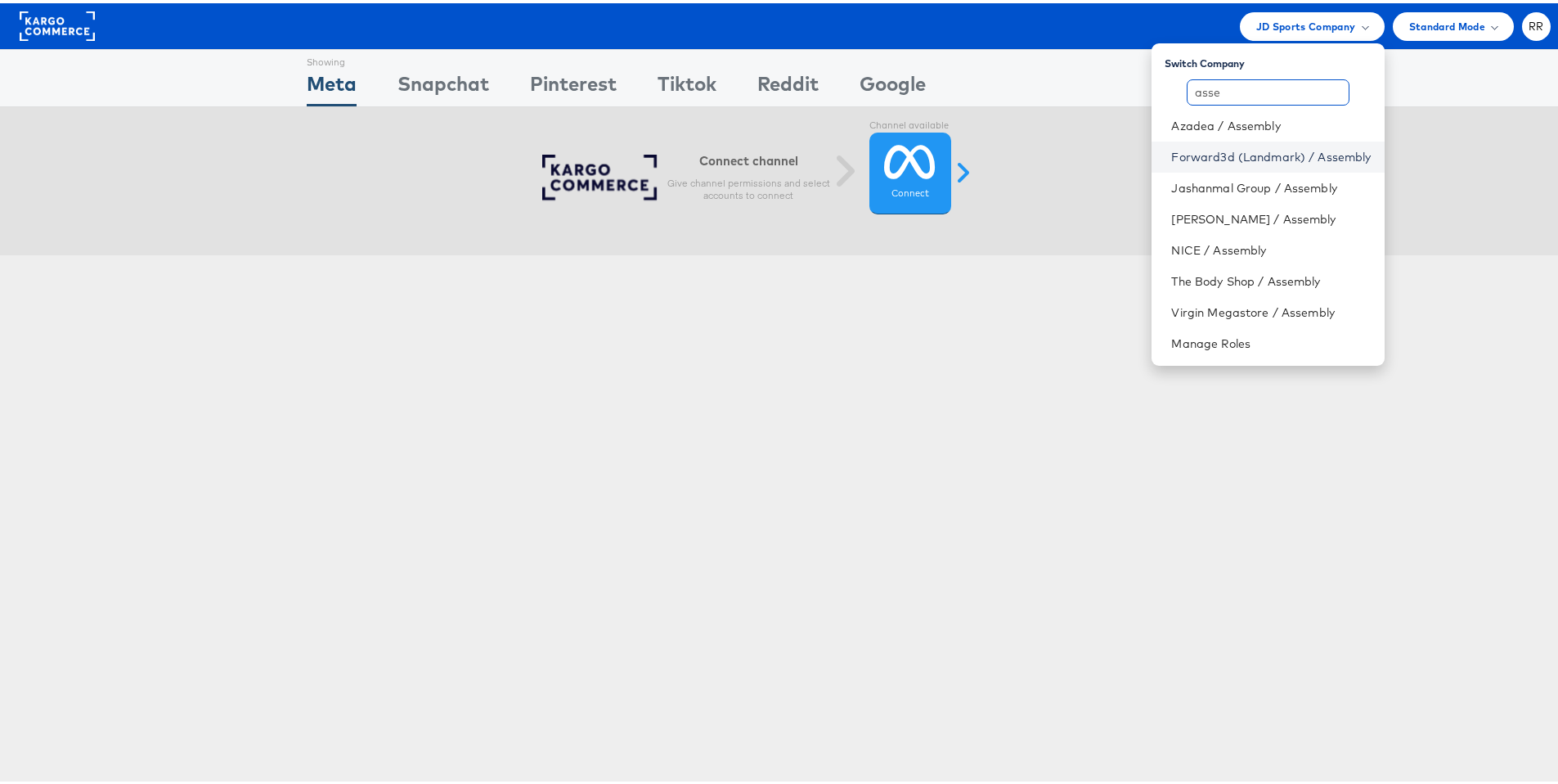
type input "asse"
click at [1242, 161] on link "Forward3d (Landmark) / Assembly" at bounding box center [1271, 153] width 200 height 16
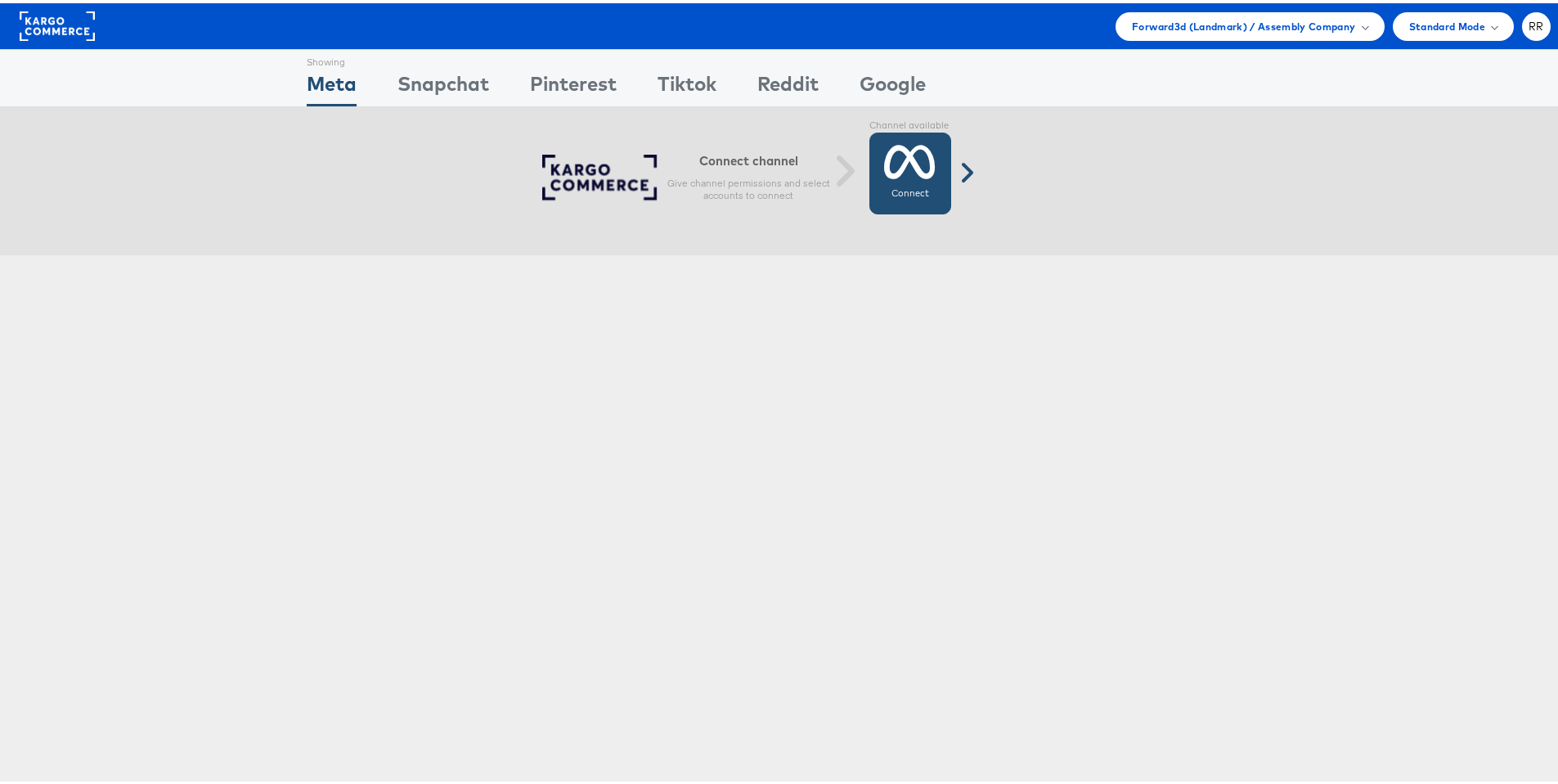
click at [922, 176] on icon at bounding box center [910, 159] width 52 height 41
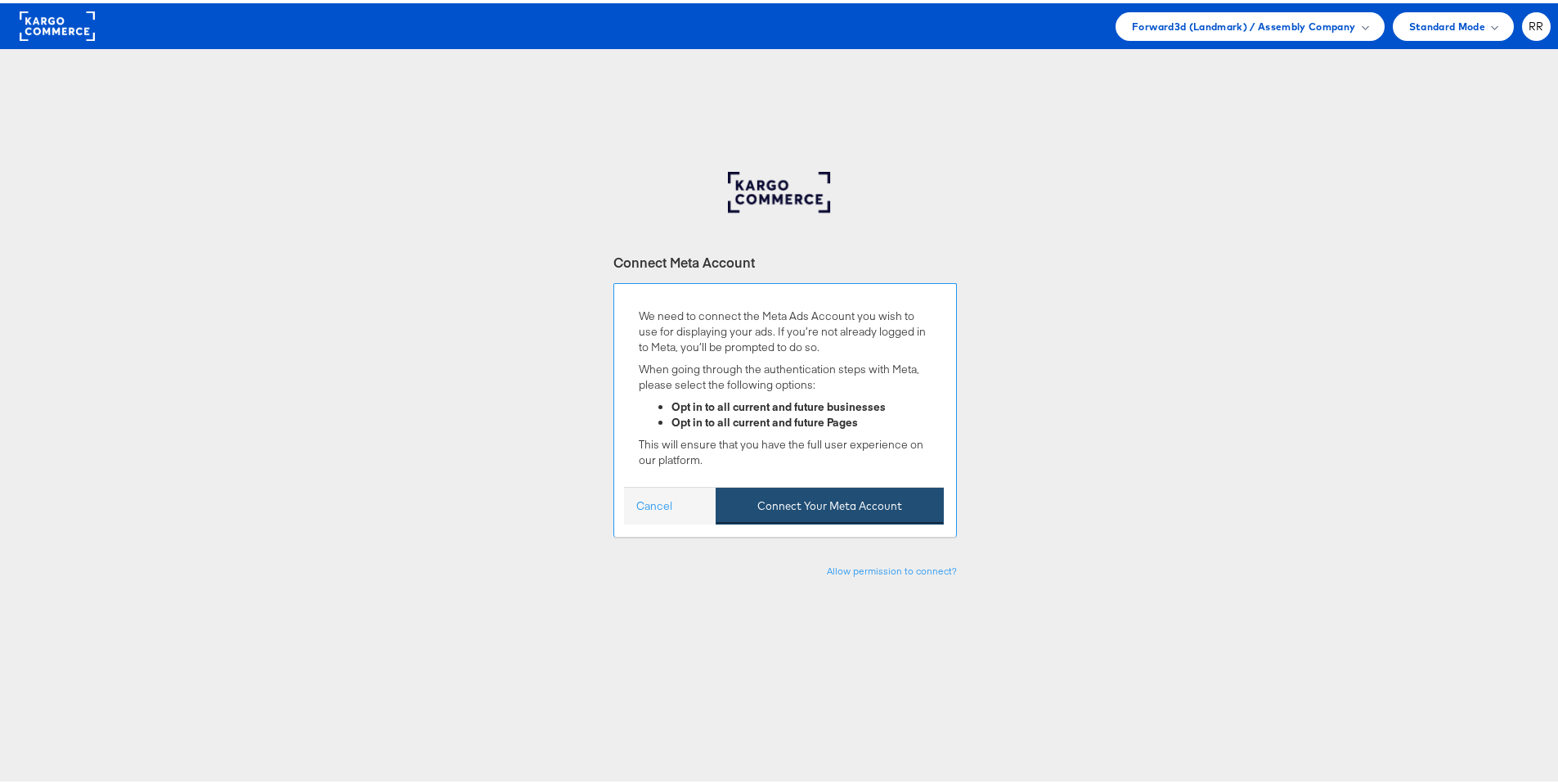
click at [873, 502] on button "Connect Your Meta Account" at bounding box center [829, 502] width 228 height 37
click at [841, 508] on button "Connect Your Meta Account" at bounding box center [829, 502] width 228 height 37
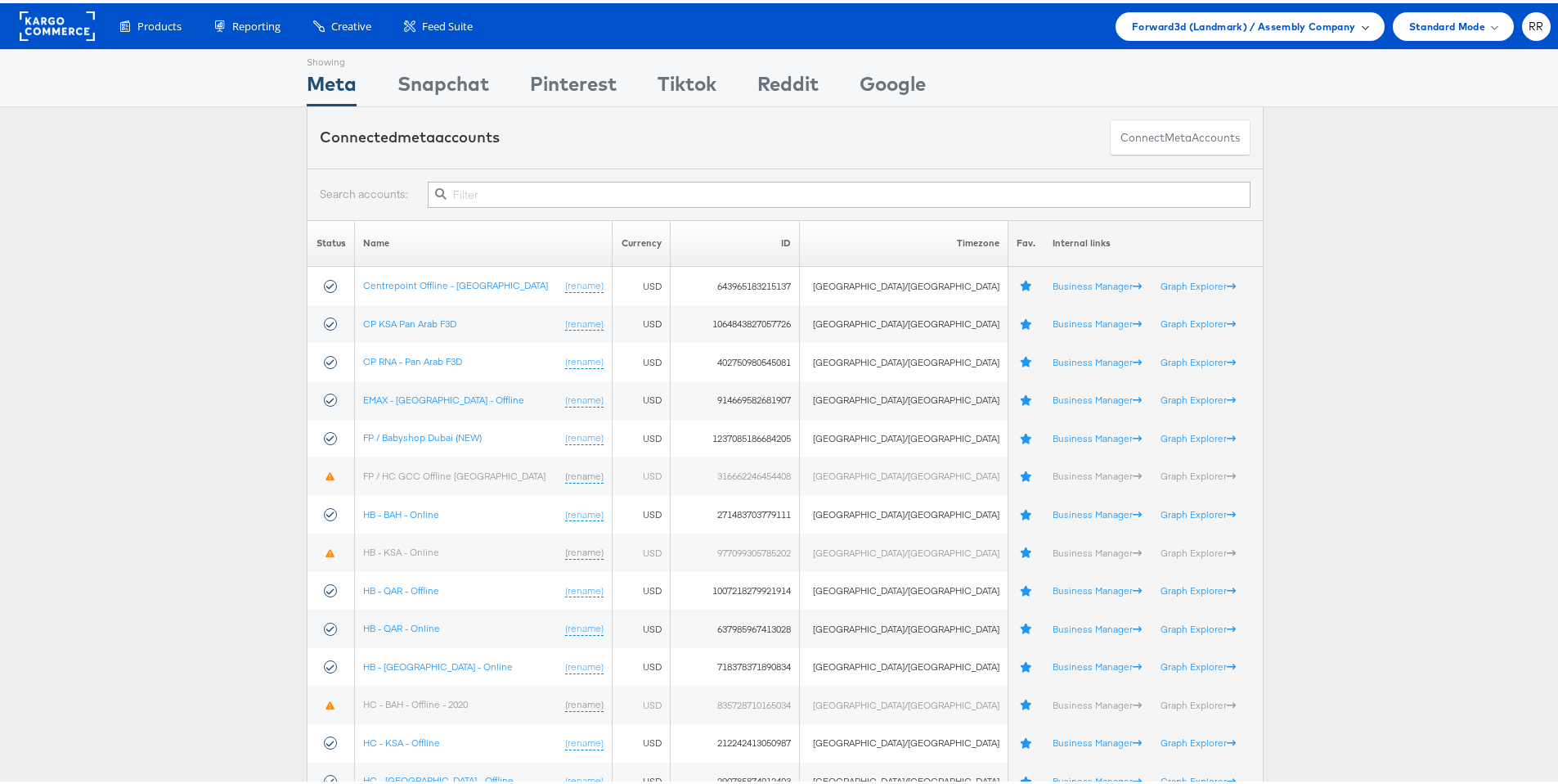
click at [1203, 23] on span "Forward3d (Landmark) / Assembly Company" at bounding box center [1244, 23] width 224 height 17
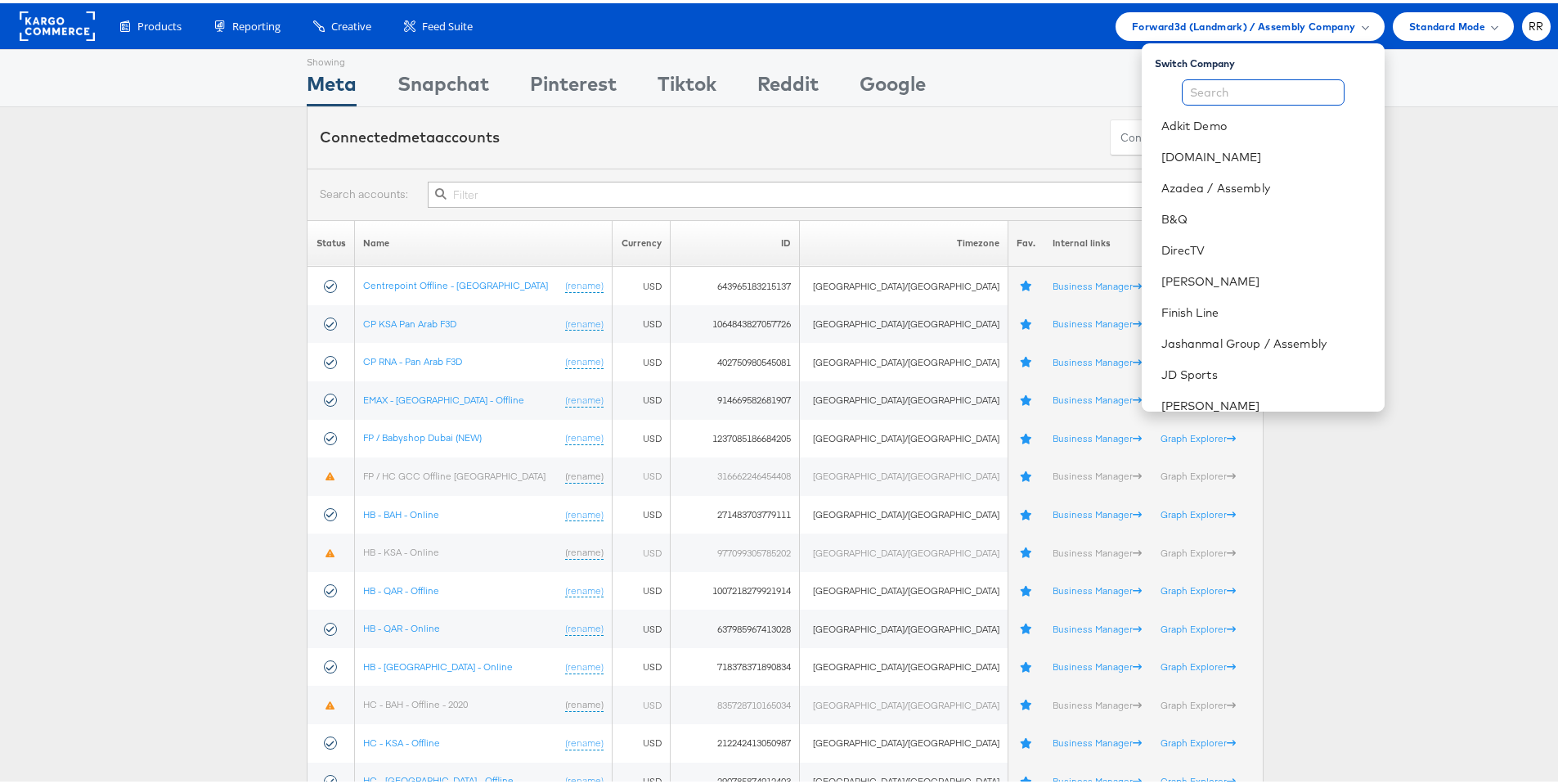
click at [1212, 87] on input "text" at bounding box center [1263, 89] width 162 height 26
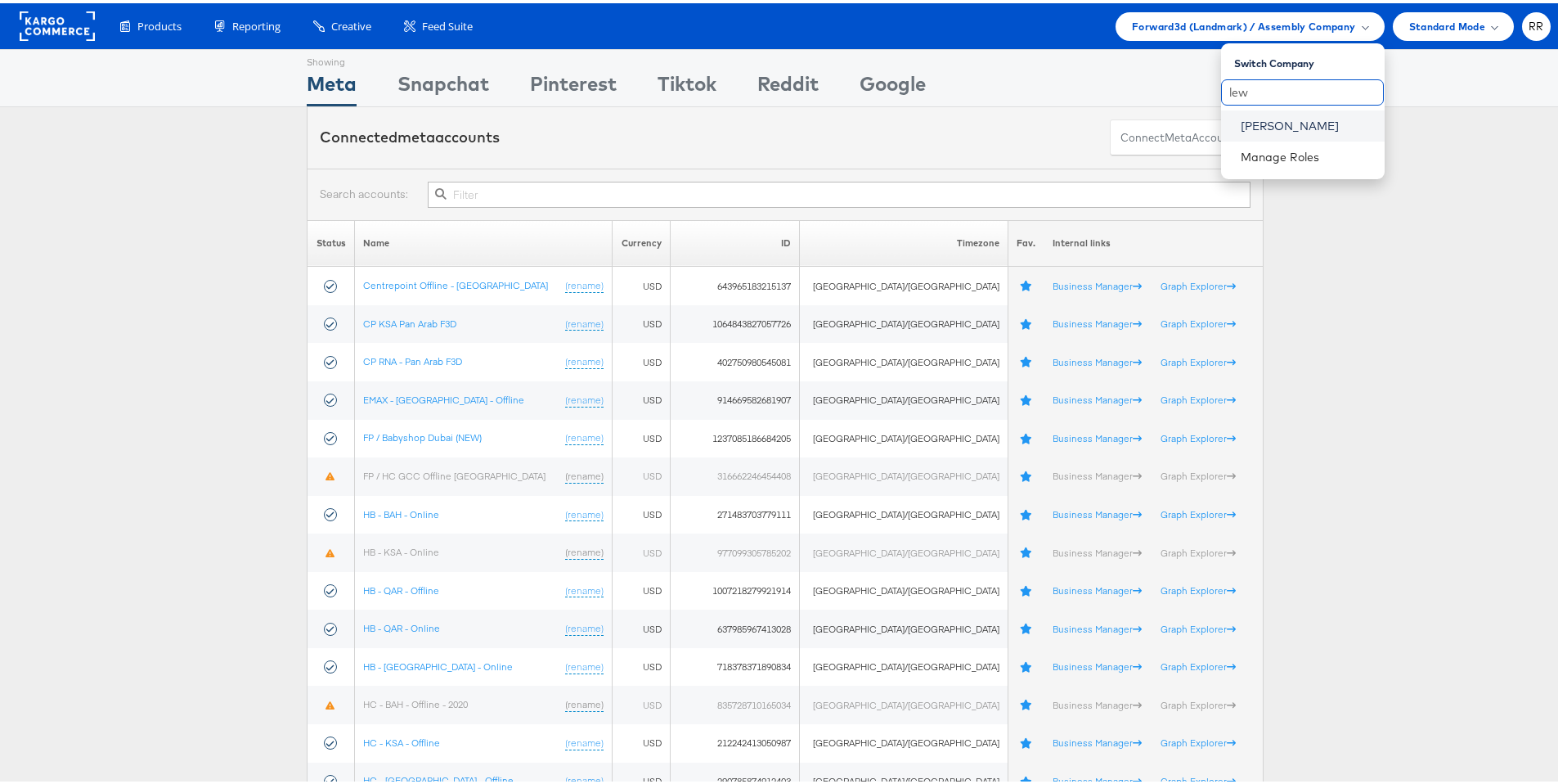
type input "lew"
click at [1283, 129] on link "[PERSON_NAME]" at bounding box center [1305, 122] width 131 height 16
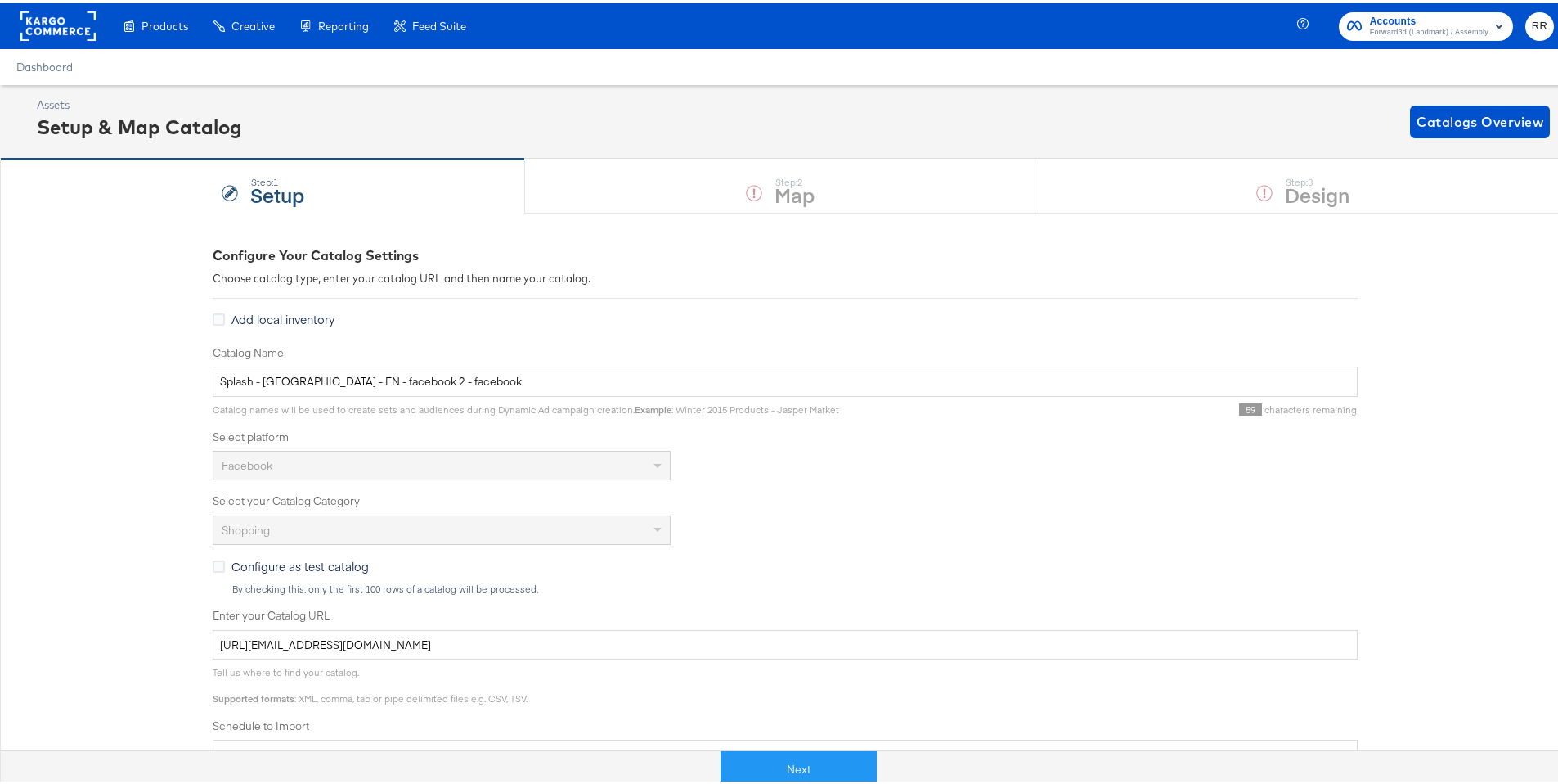
click at [69, 43] on div at bounding box center [58, 23] width 75 height 46
click at [69, 23] on rect at bounding box center [58, 23] width 75 height 29
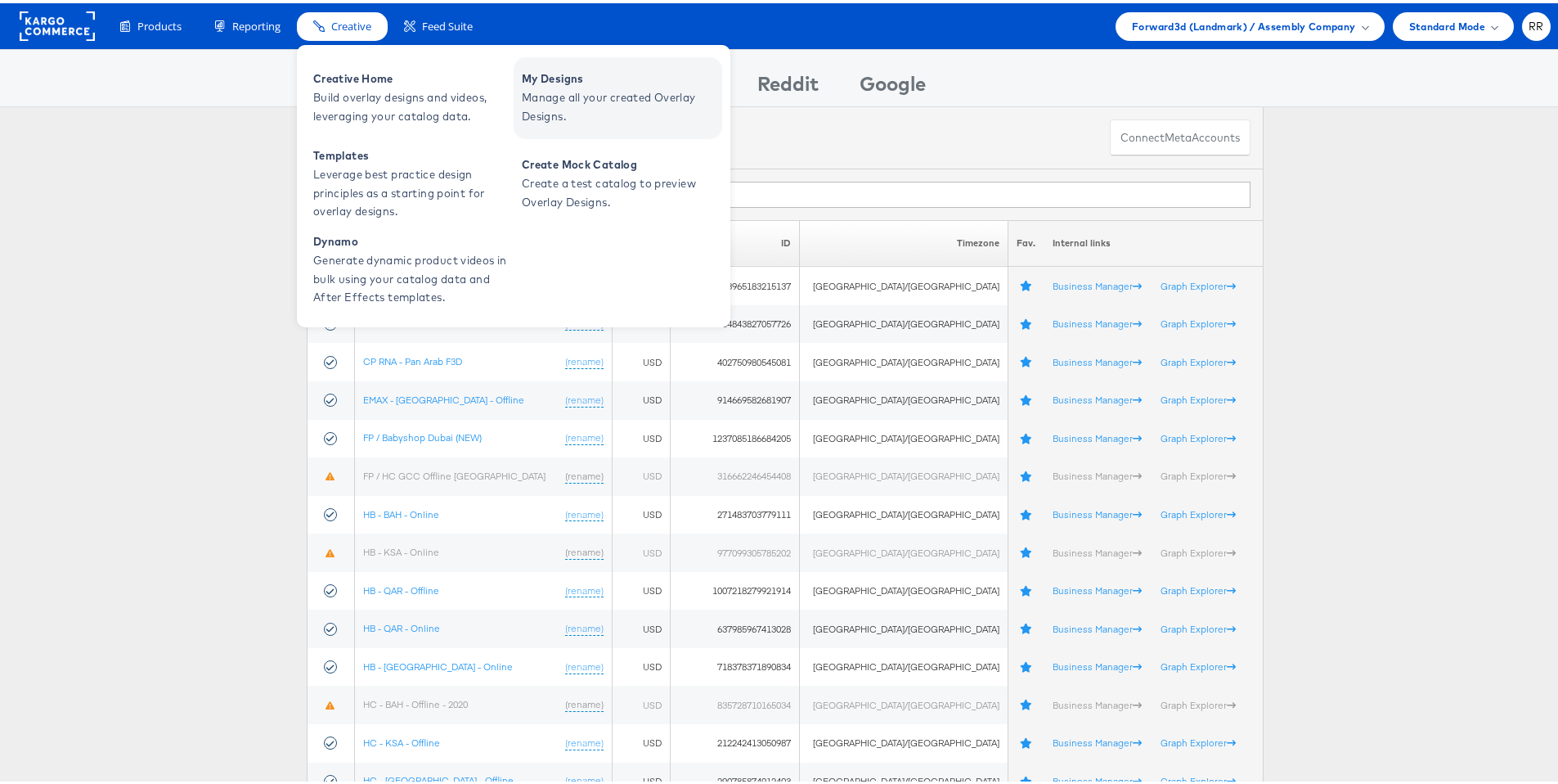
click at [562, 92] on span "Manage all your created Overlay Designs." at bounding box center [620, 104] width 196 height 38
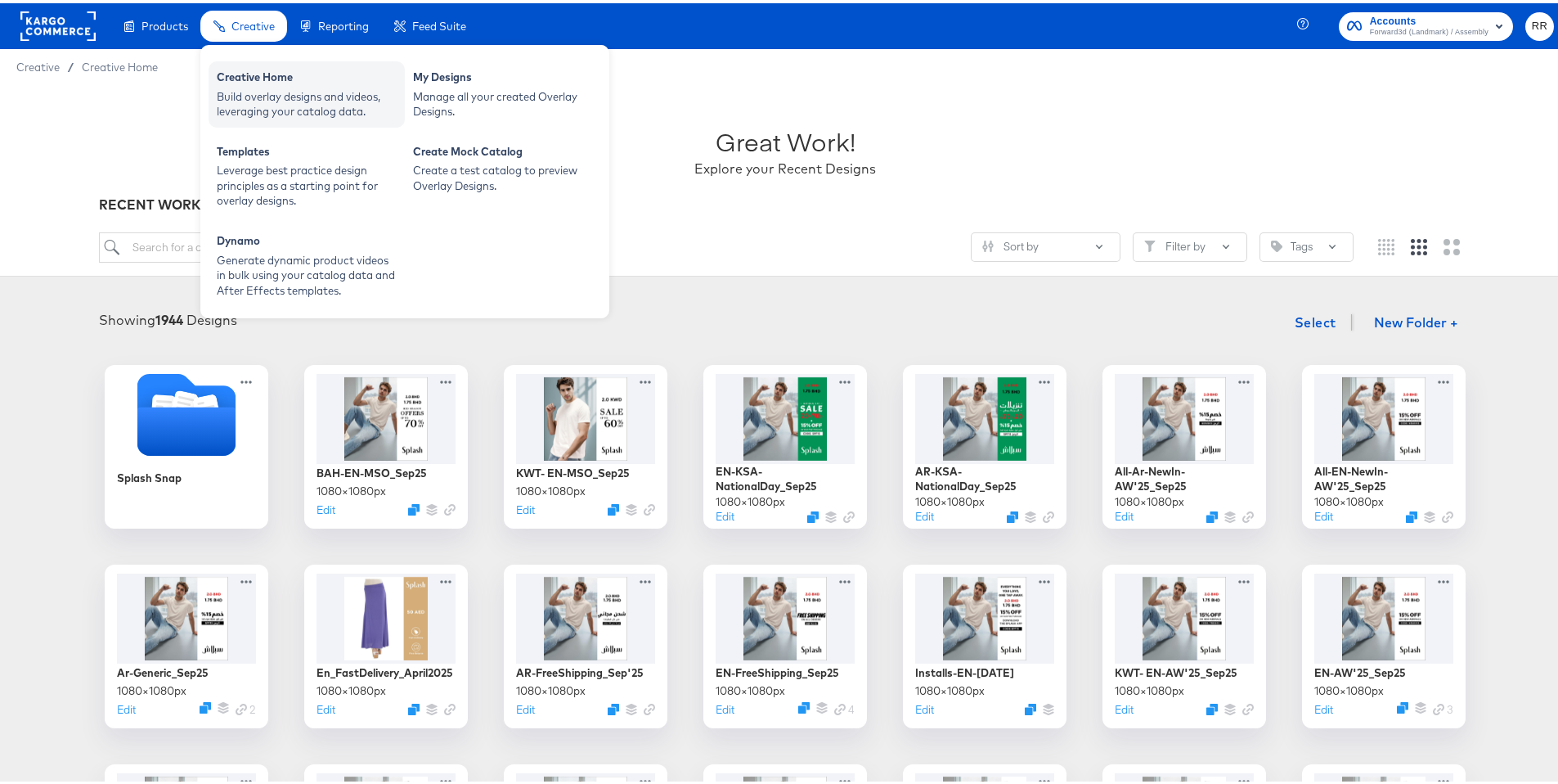
click at [268, 86] on div "Build overlay designs and videos, leveraging your catalog data." at bounding box center [307, 100] width 180 height 30
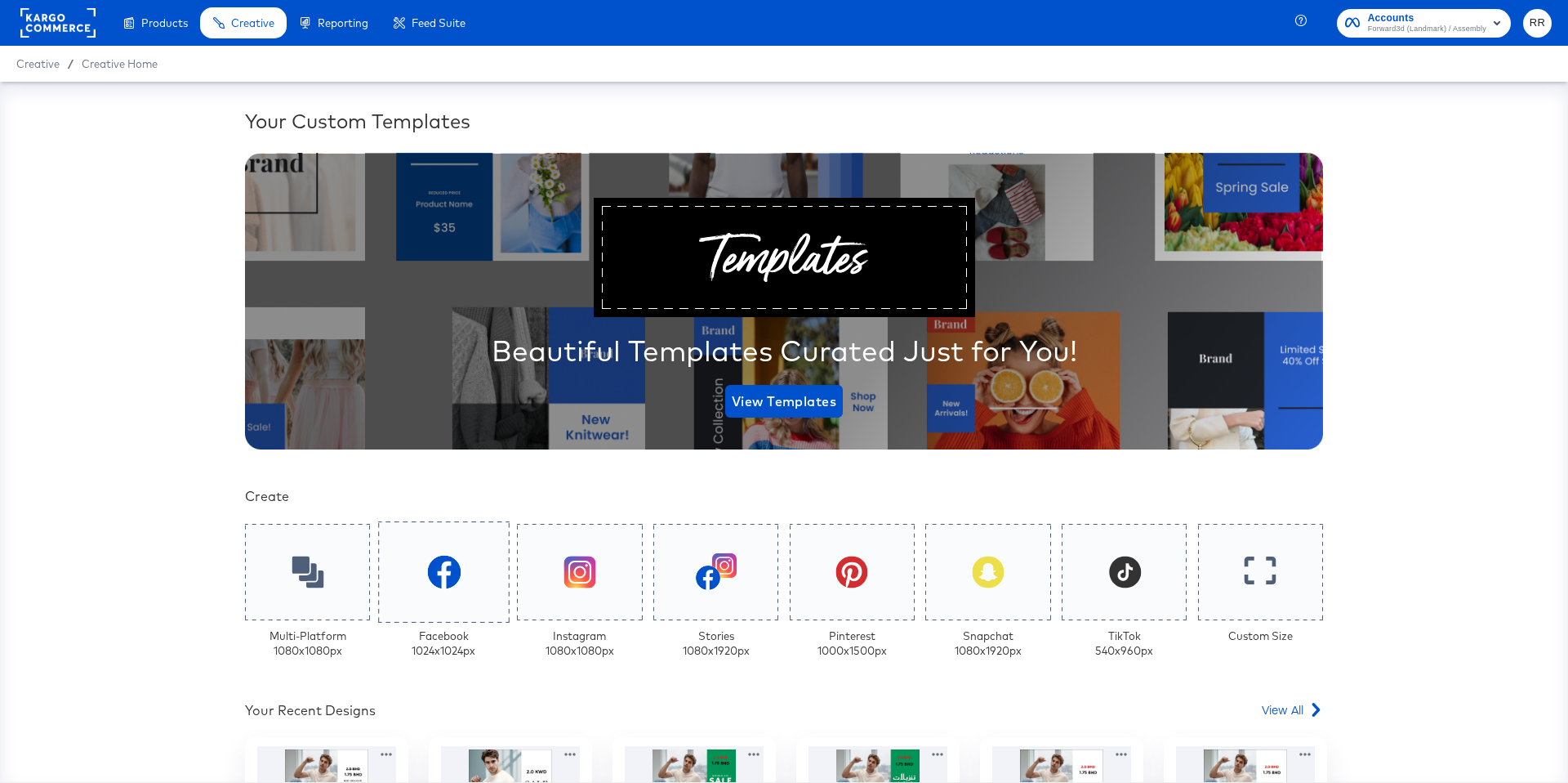
click at [457, 579] on div at bounding box center [443, 572] width 131 height 101
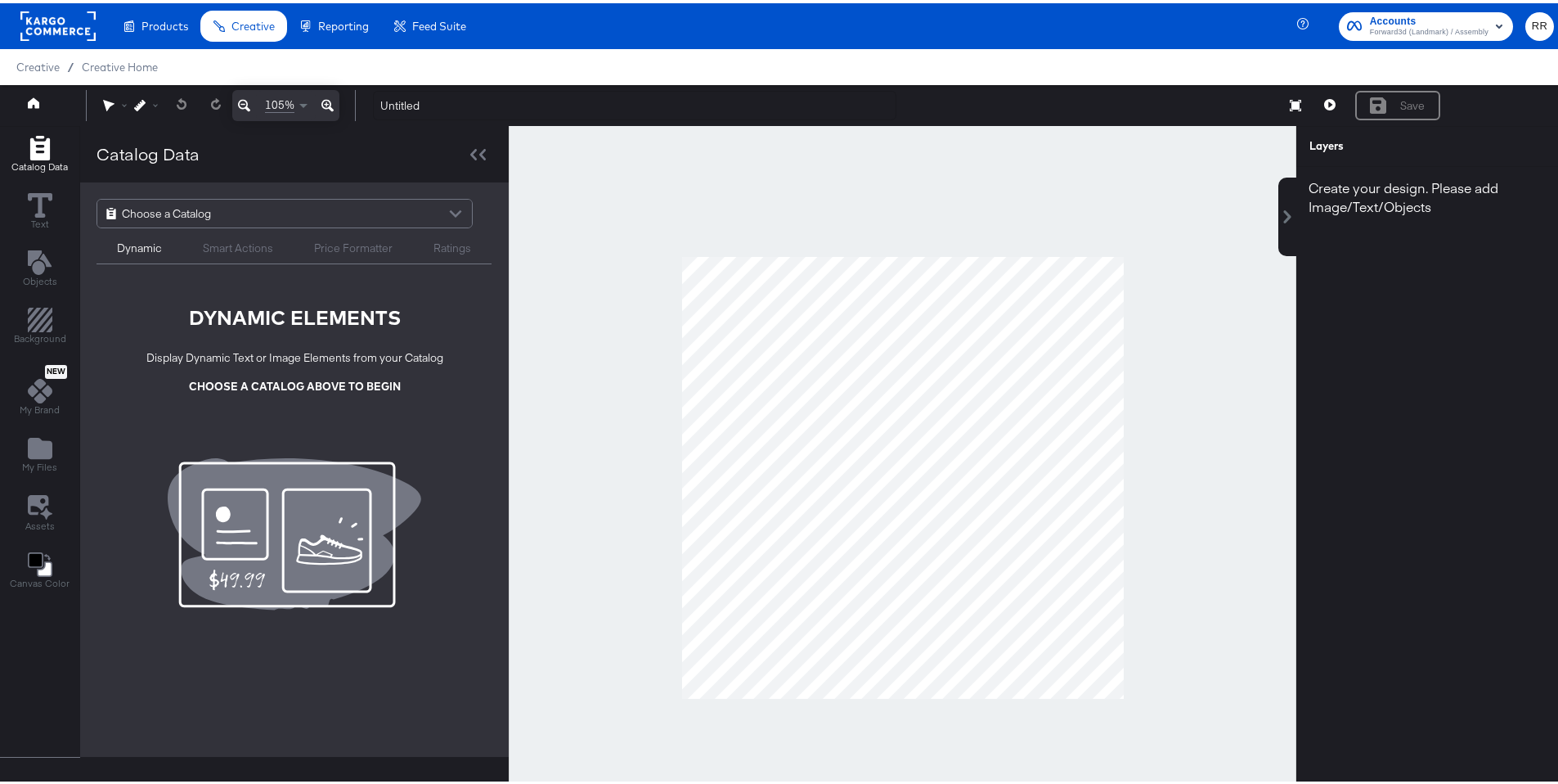
click at [384, 218] on div "Choose a Catalog" at bounding box center [285, 210] width 375 height 28
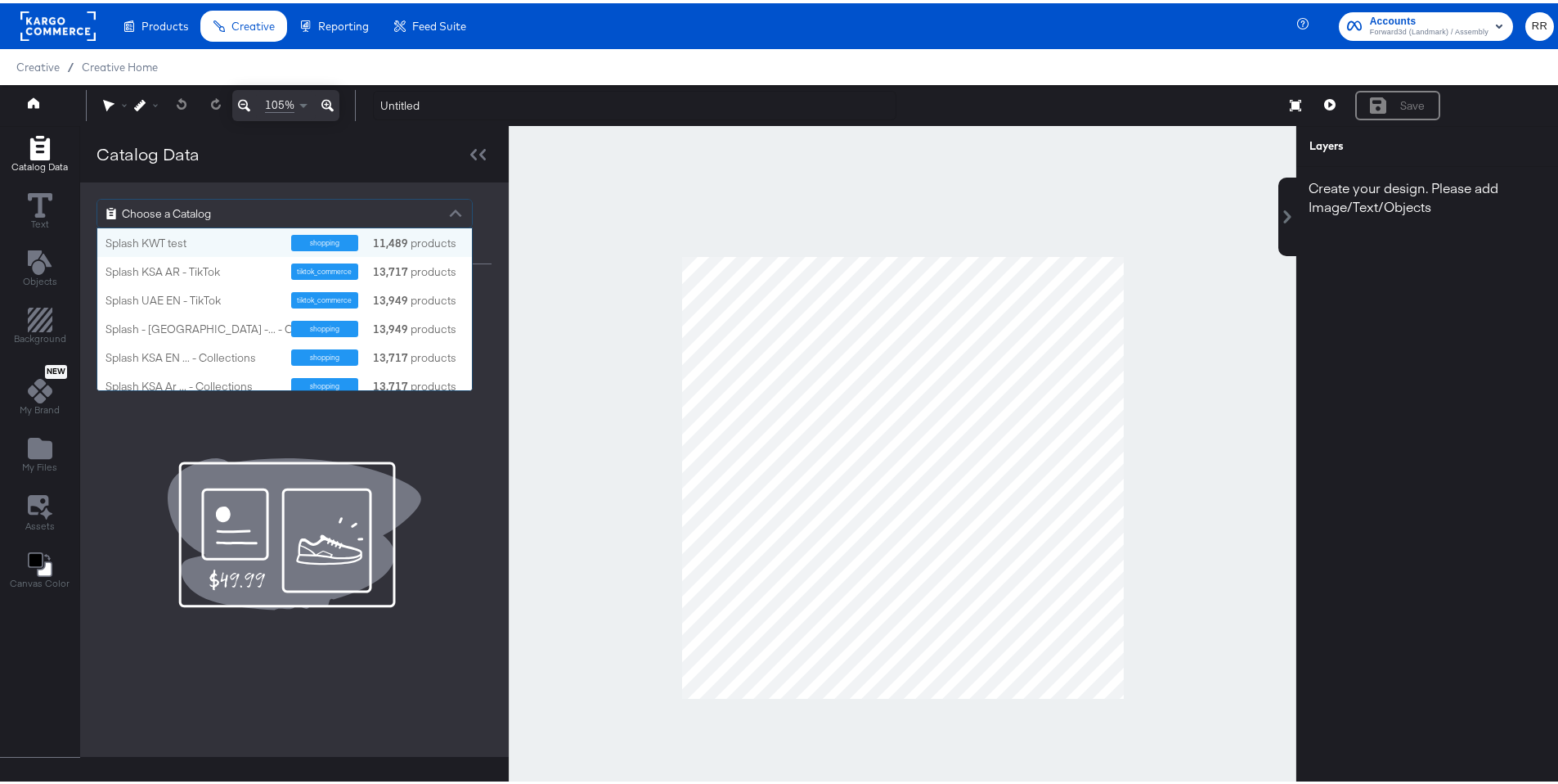
scroll to position [149, 363]
type input "splash"
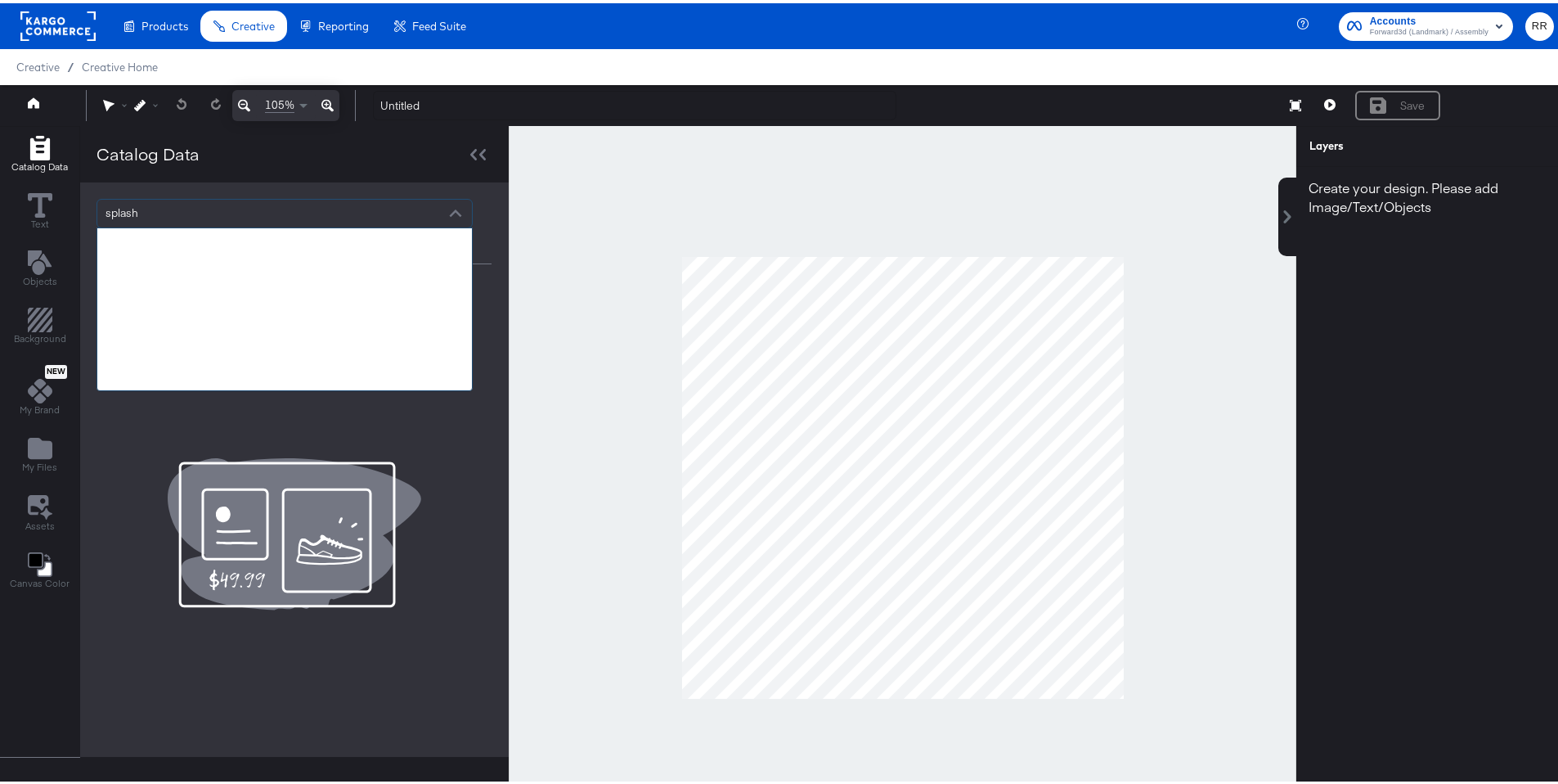
scroll to position [667, 0]
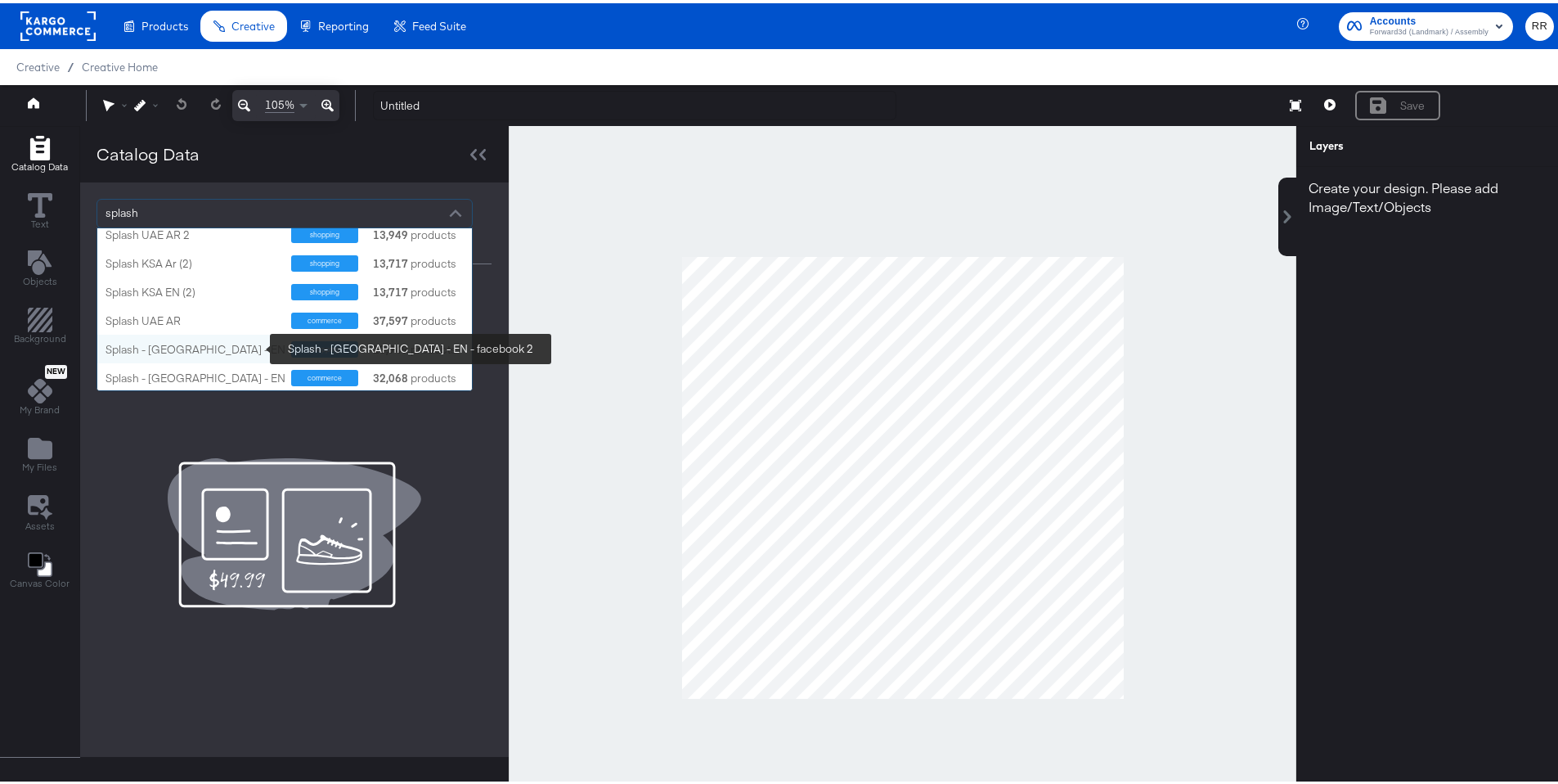
click at [239, 352] on div "Splash - [GEOGRAPHIC_DATA] - EN - facebook 2" at bounding box center [227, 346] width 245 height 16
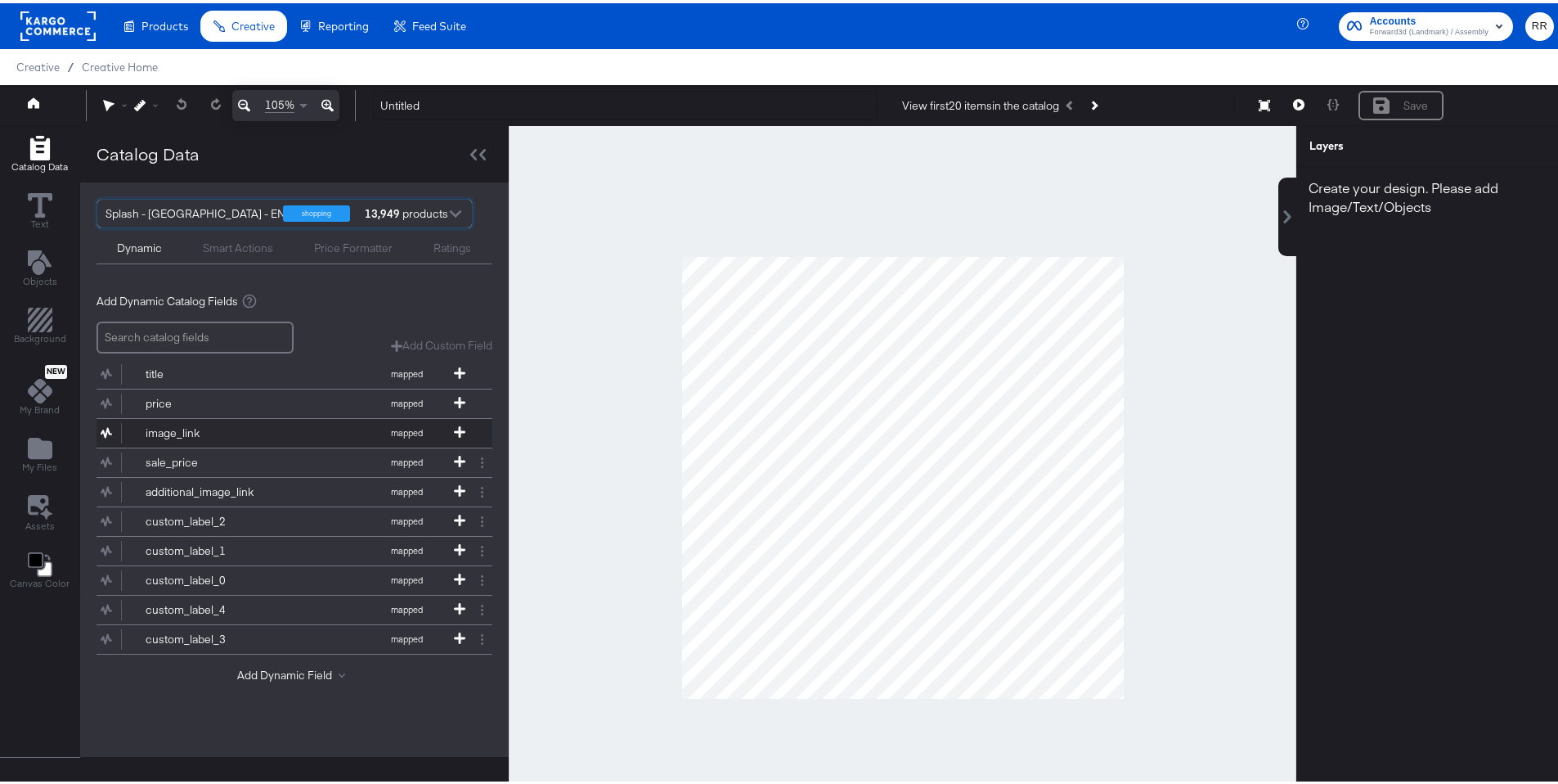
click at [285, 428] on button "image_link mapped" at bounding box center [285, 430] width 376 height 28
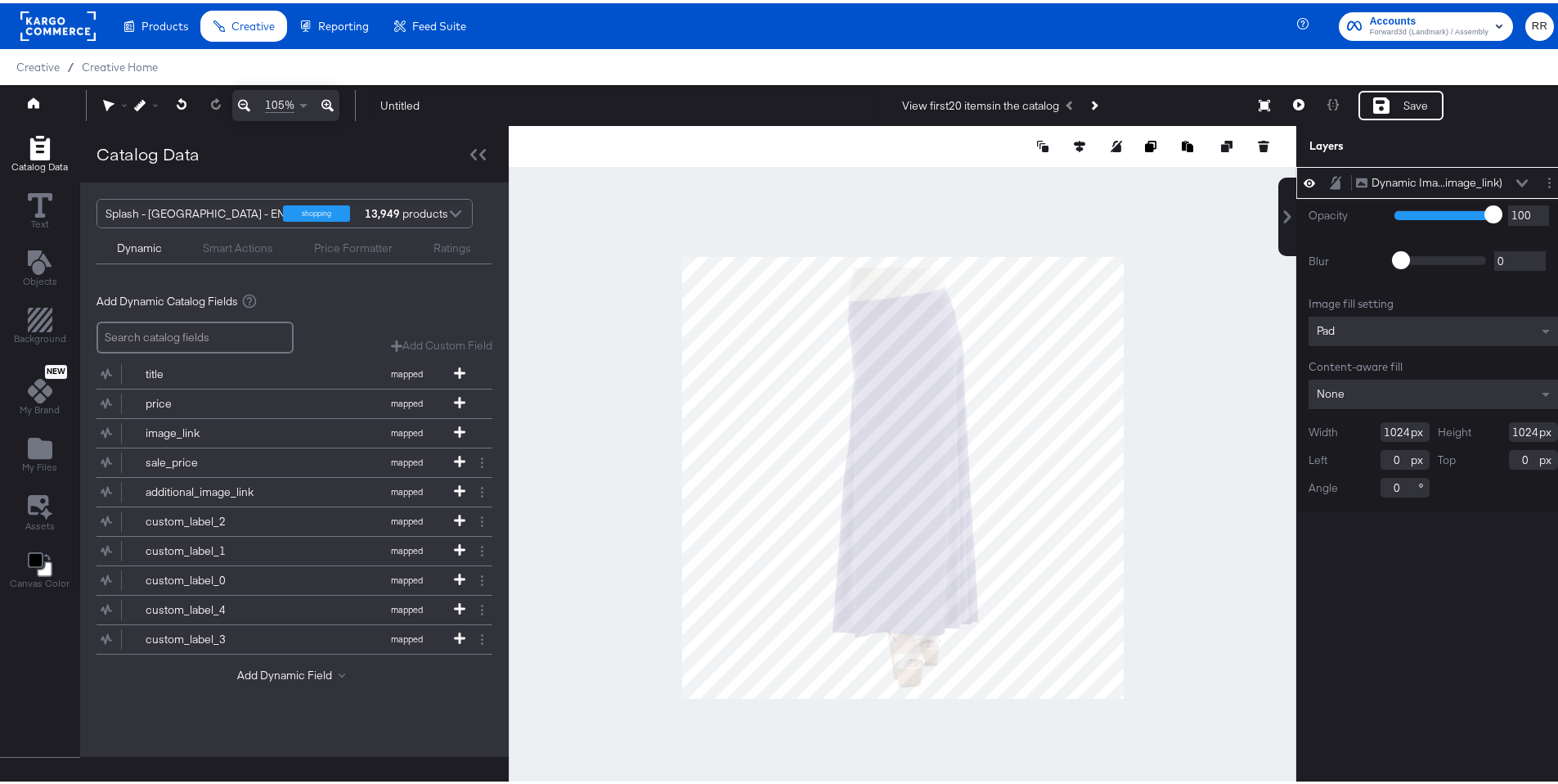
type input "410"
type input "614"
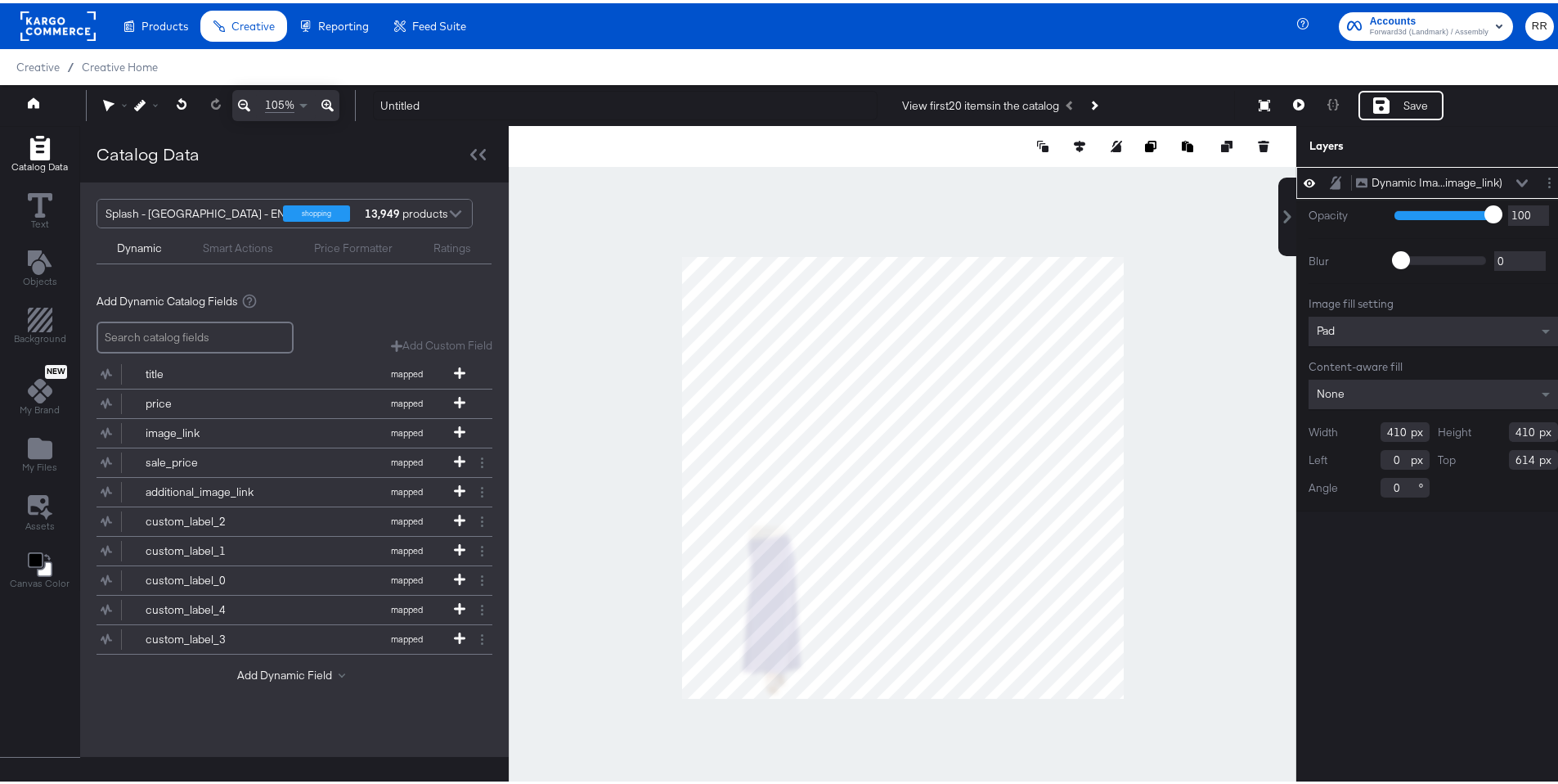
type input "131"
type input "183"
type input "89"
type input "159"
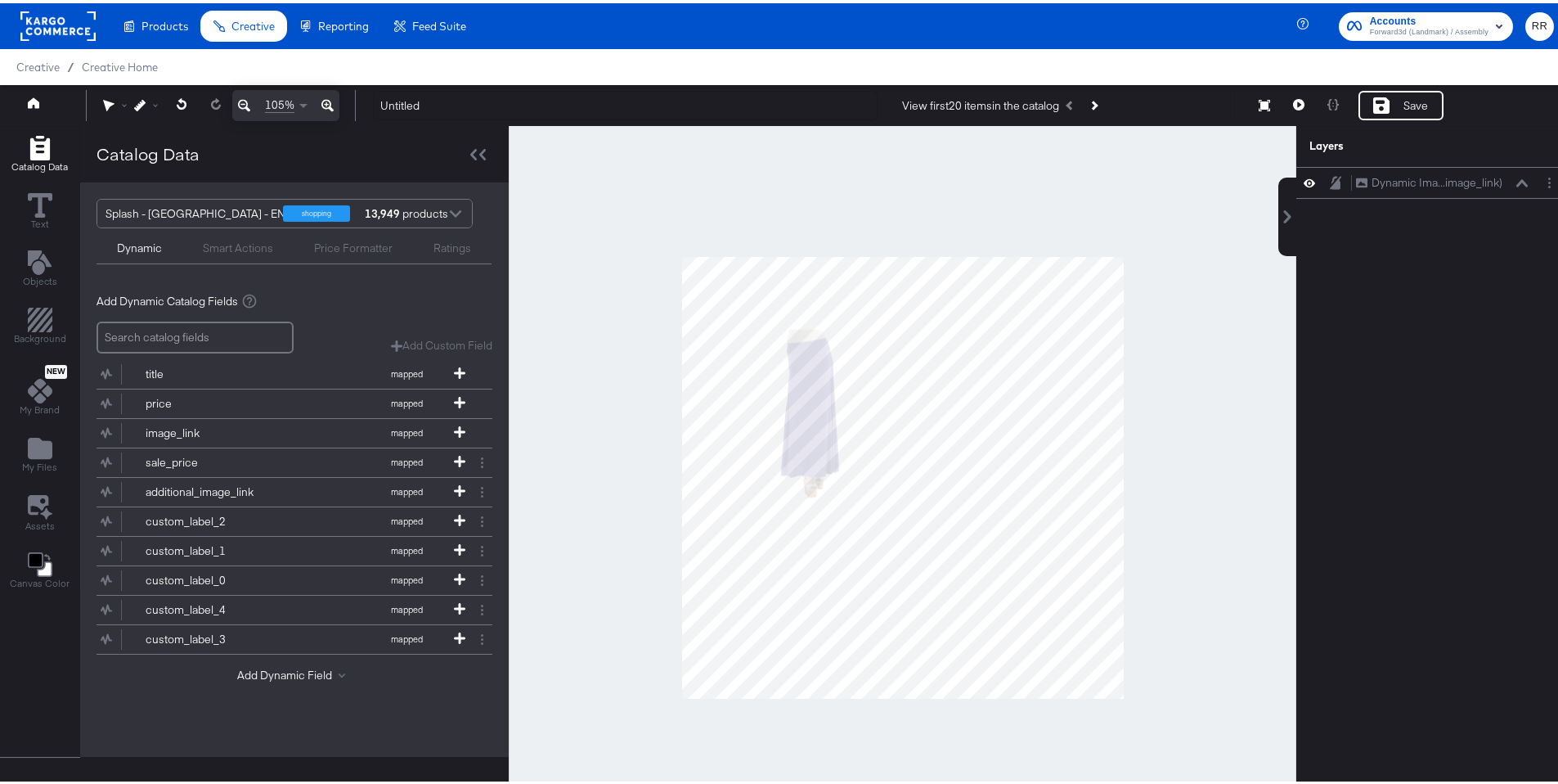
click at [616, 438] on div at bounding box center [902, 474] width 788 height 702
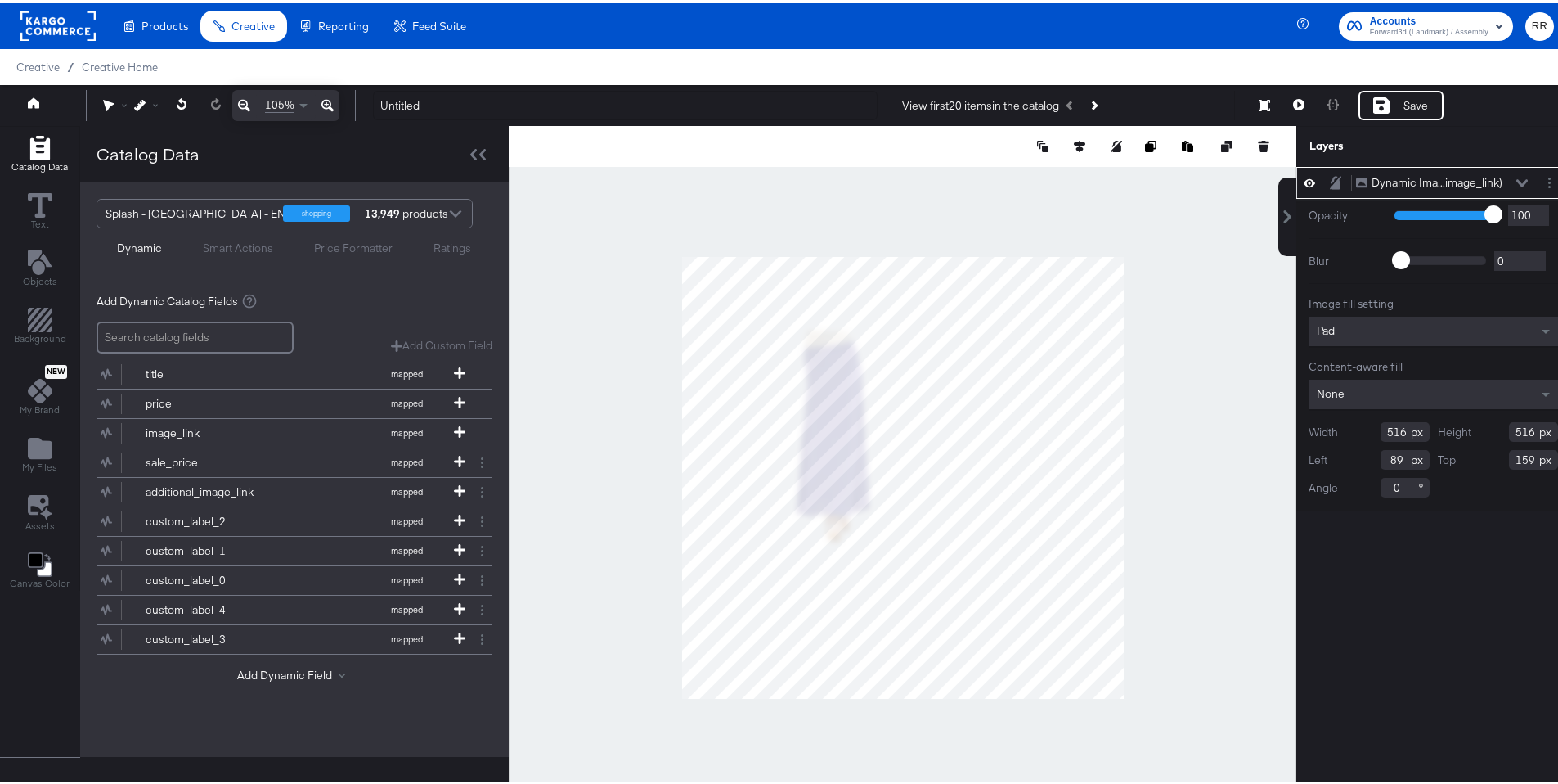
type input "516"
type input "57"
type input "168"
type input "34"
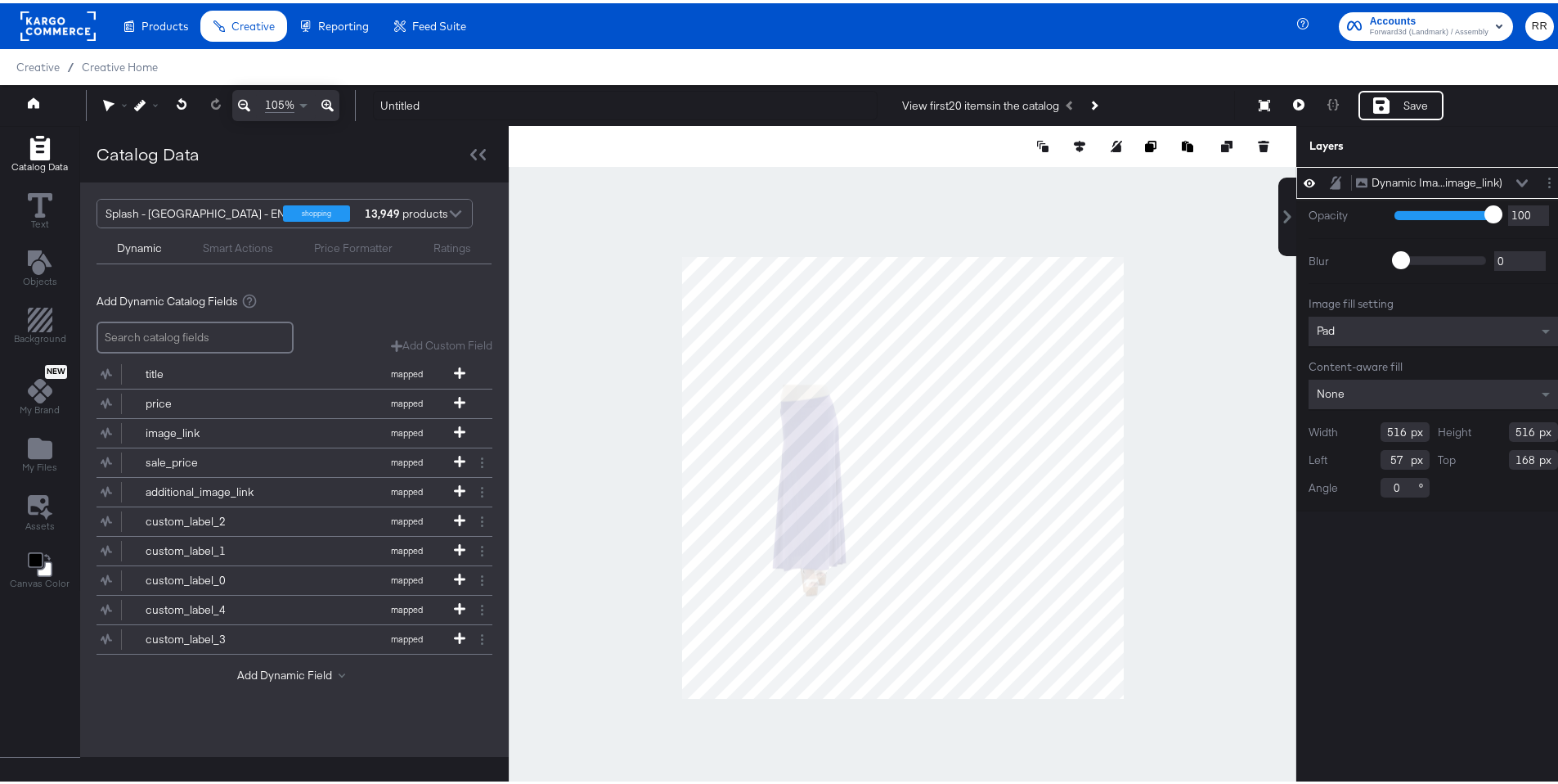
type input "284"
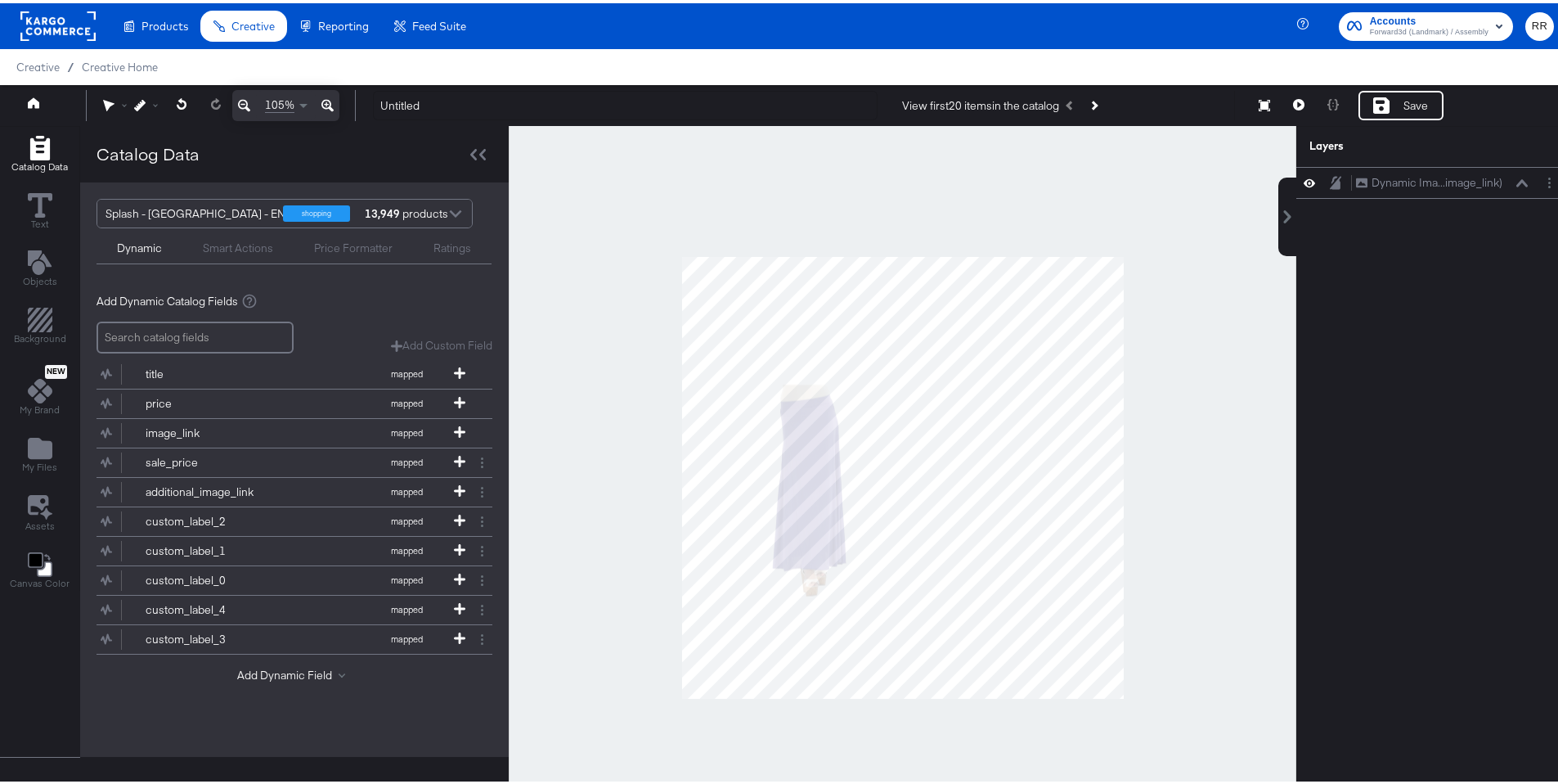
click at [631, 399] on div at bounding box center [902, 474] width 788 height 702
click at [1541, 180] on button "Layer Options" at bounding box center [1550, 179] width 17 height 17
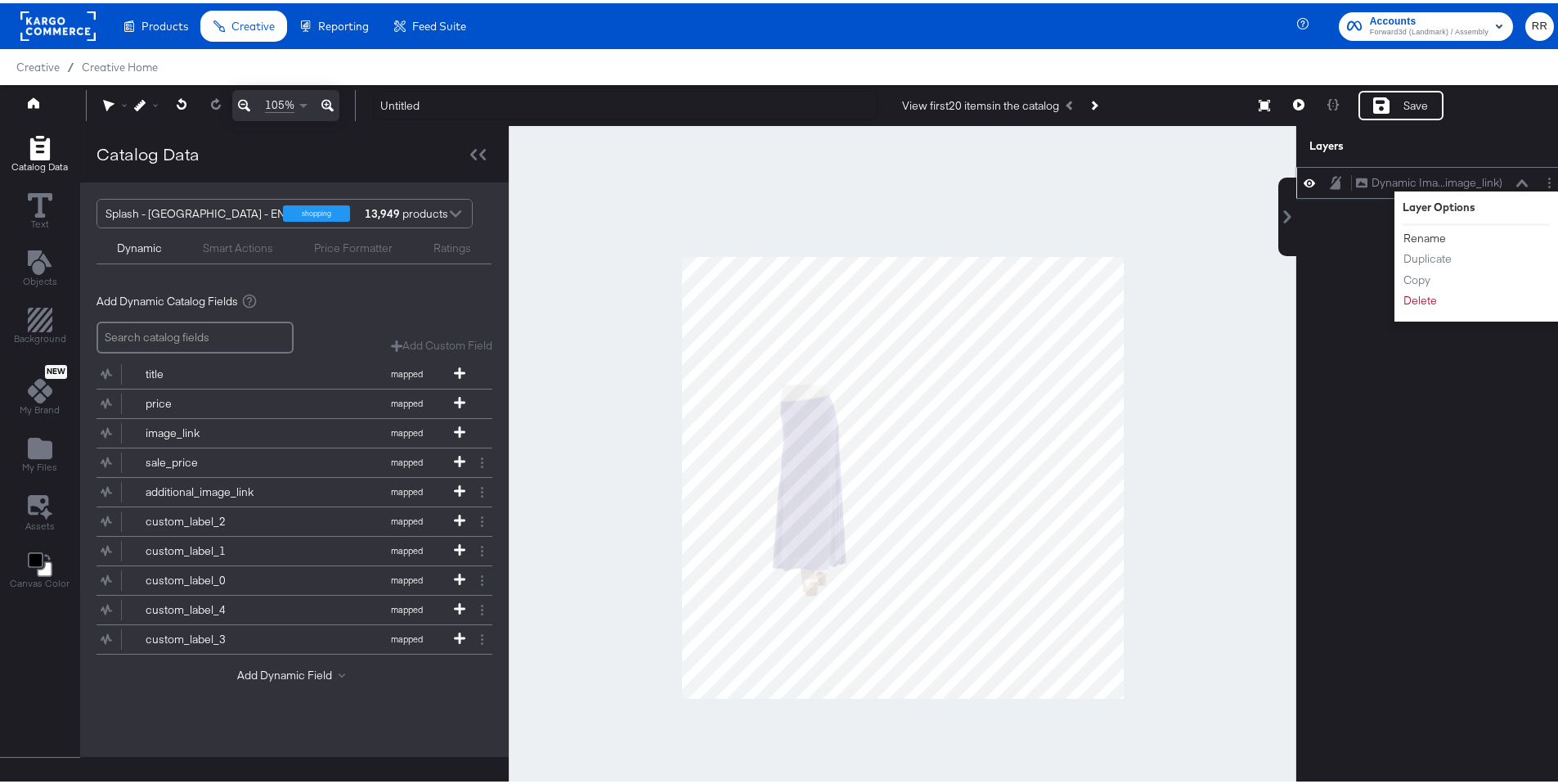
click at [1417, 233] on button "Rename" at bounding box center [1425, 235] width 44 height 17
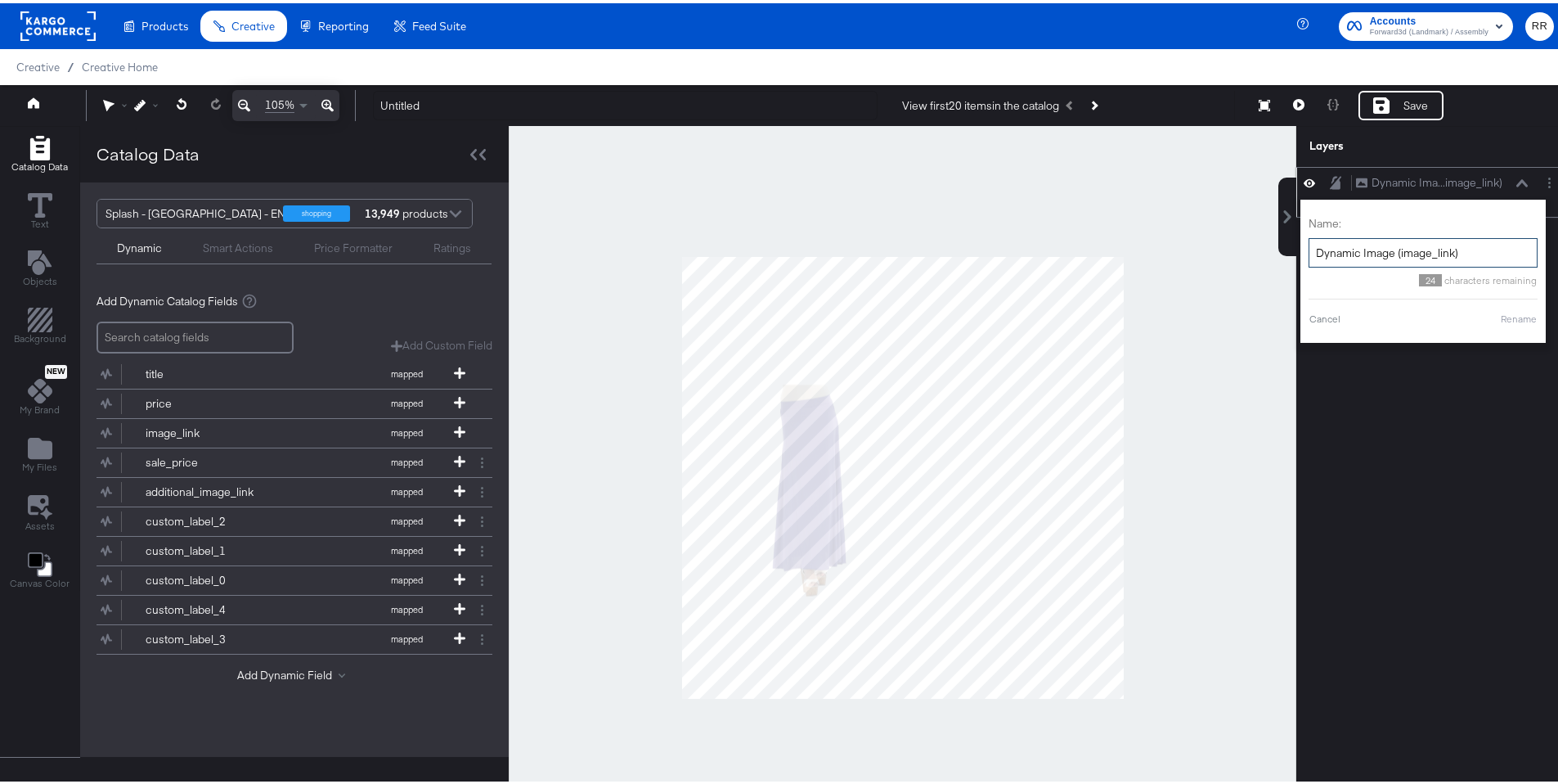
click at [1428, 237] on input "Dynamic Image (image_link)" at bounding box center [1424, 250] width 229 height 30
click at [1425, 244] on input "Dynamic Image (image_link)" at bounding box center [1424, 250] width 229 height 30
type input "Main image"
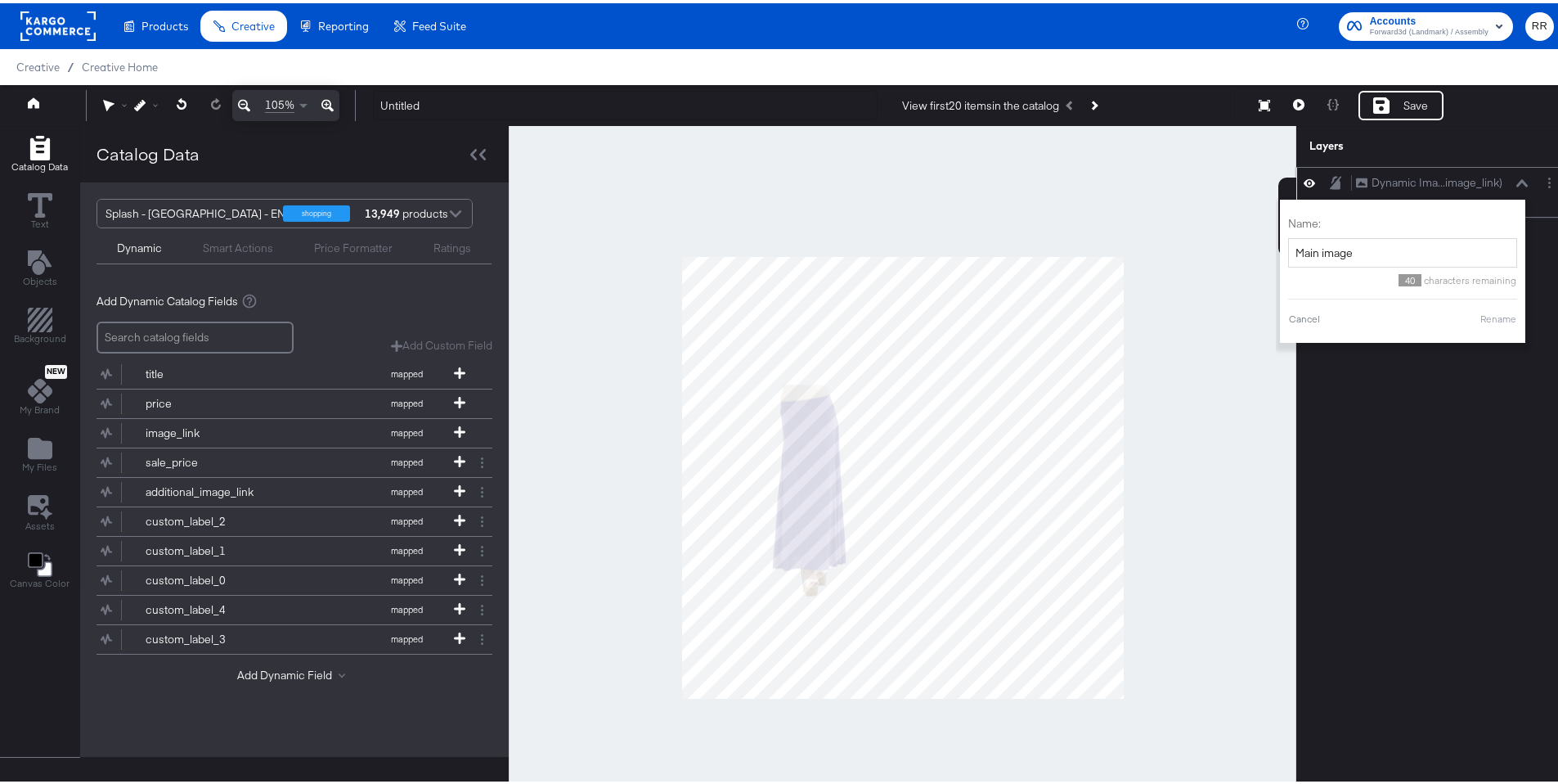
click at [1501, 317] on button "Rename" at bounding box center [1499, 315] width 38 height 15
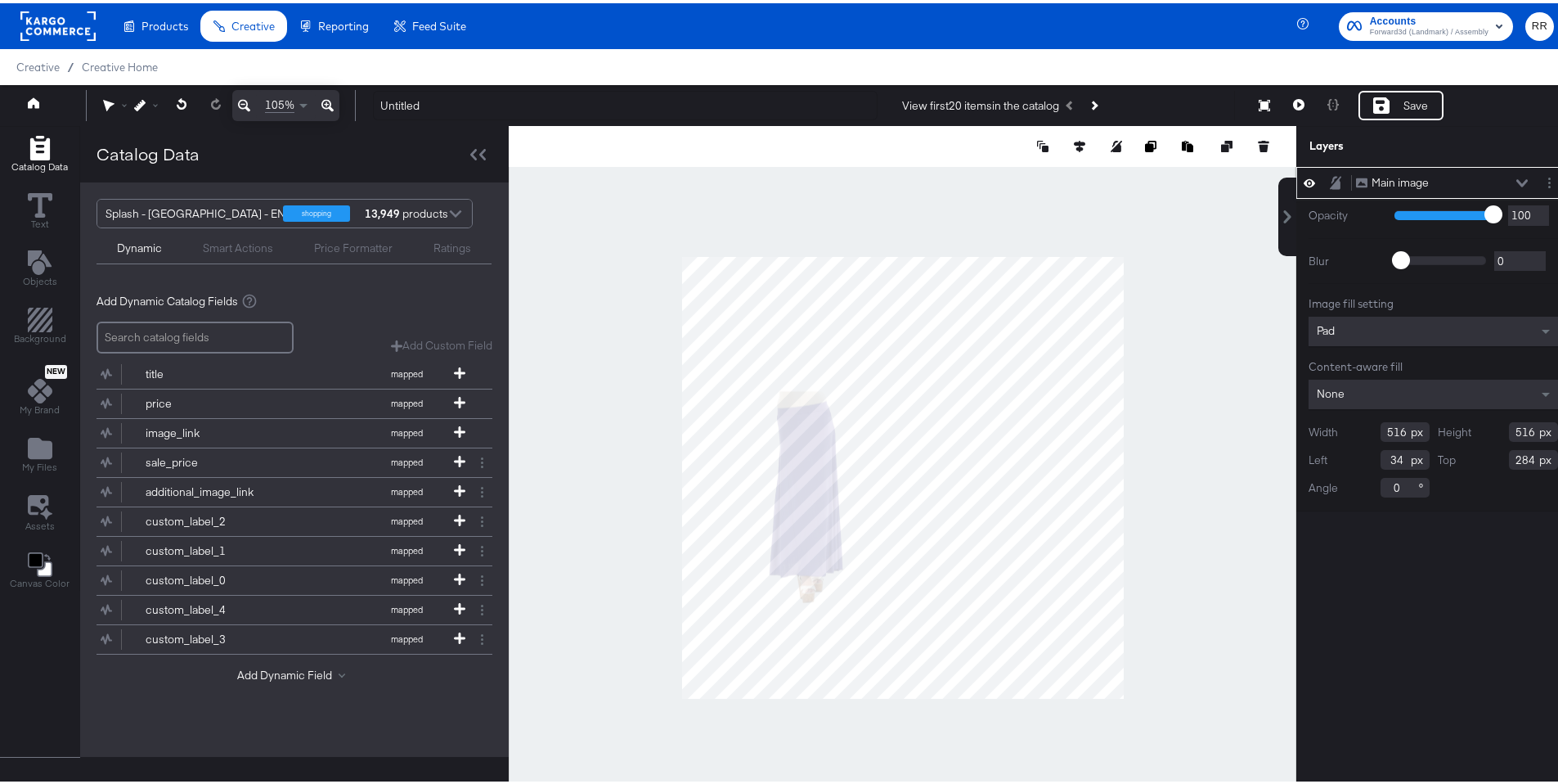
type input "28"
type input "310"
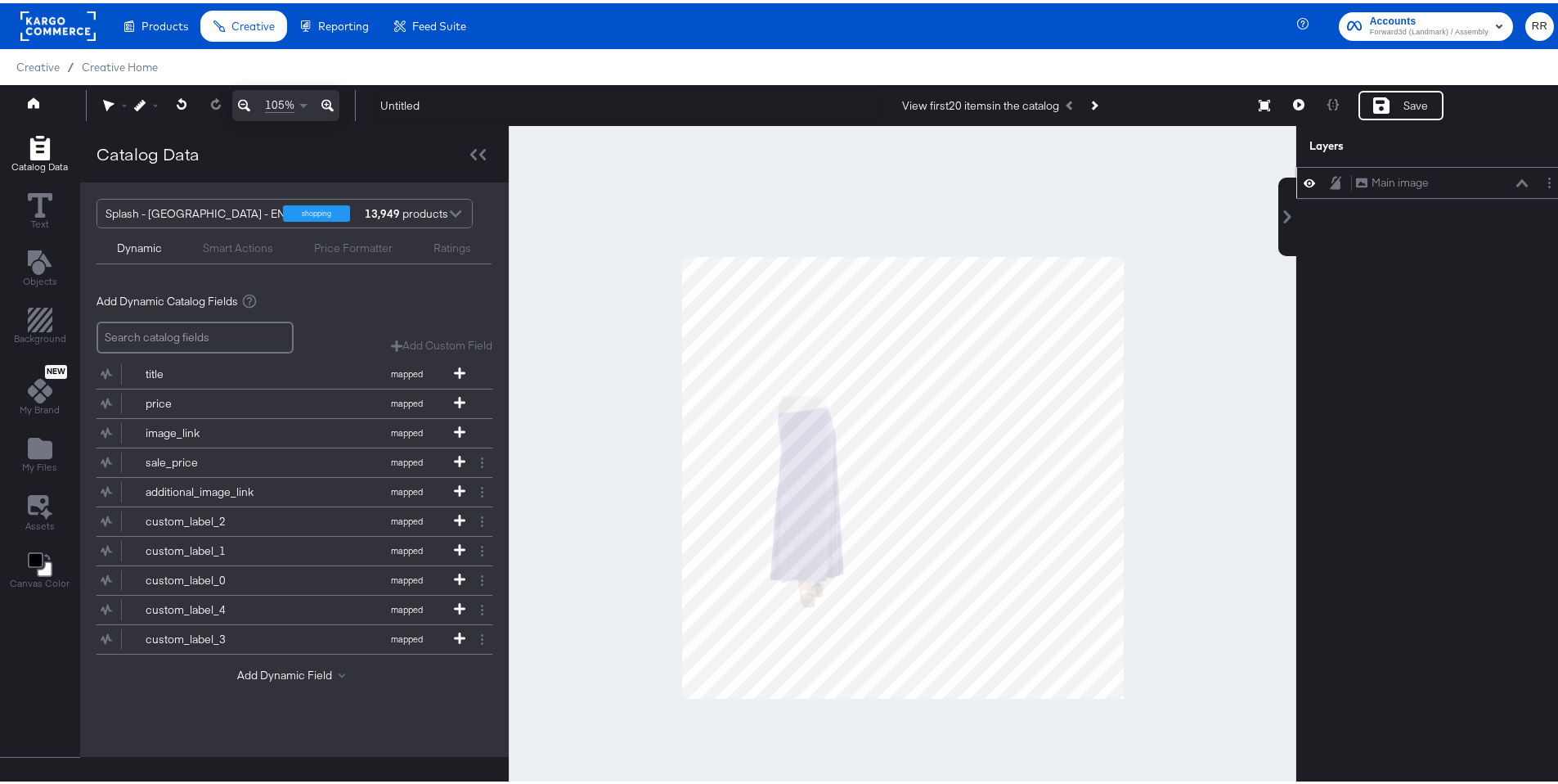
click at [625, 445] on div at bounding box center [902, 474] width 788 height 702
click at [431, 345] on div "Add Custom Field" at bounding box center [441, 342] width 101 height 16
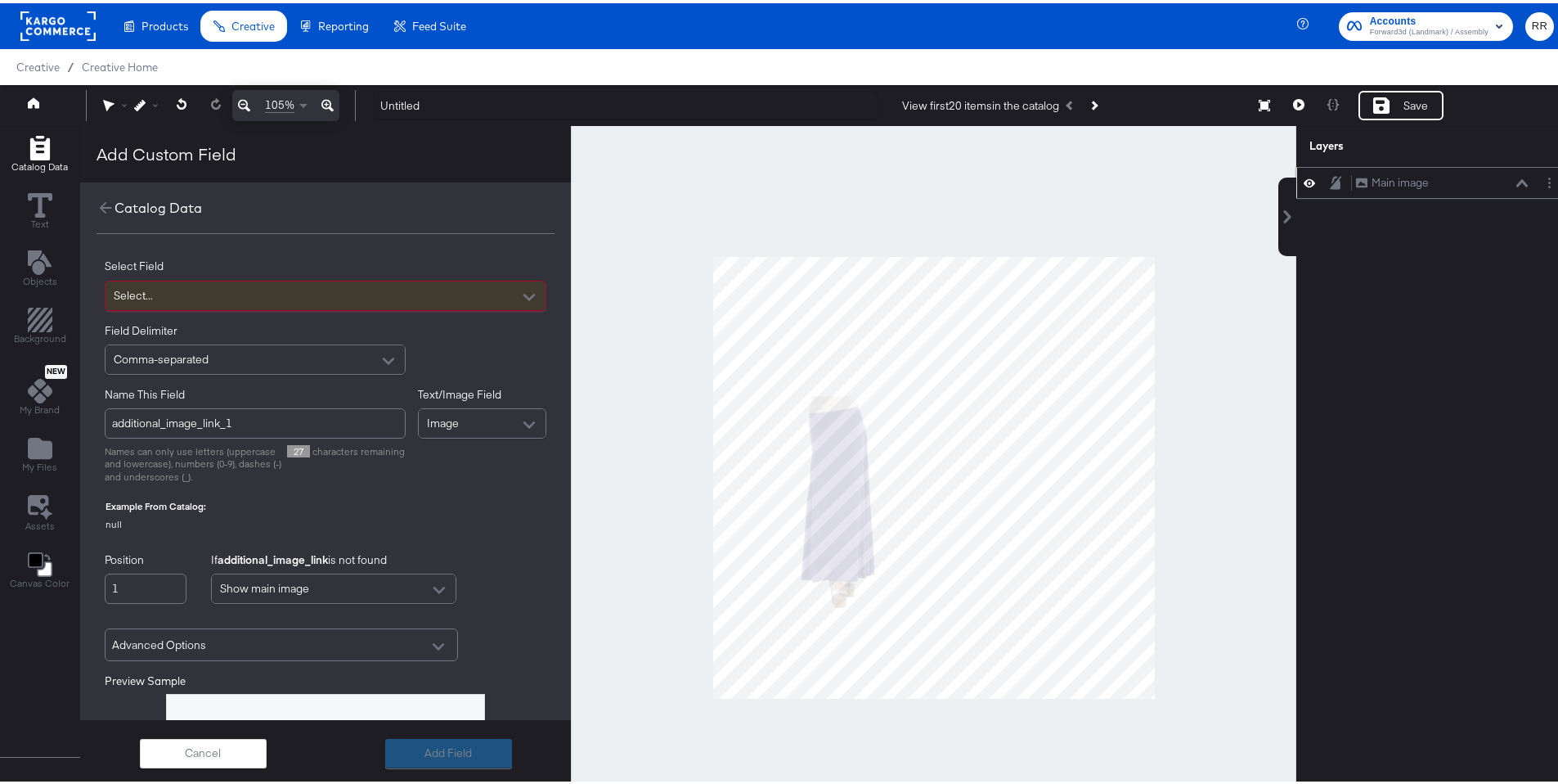
click at [386, 291] on div "Select..." at bounding box center [325, 292] width 440 height 28
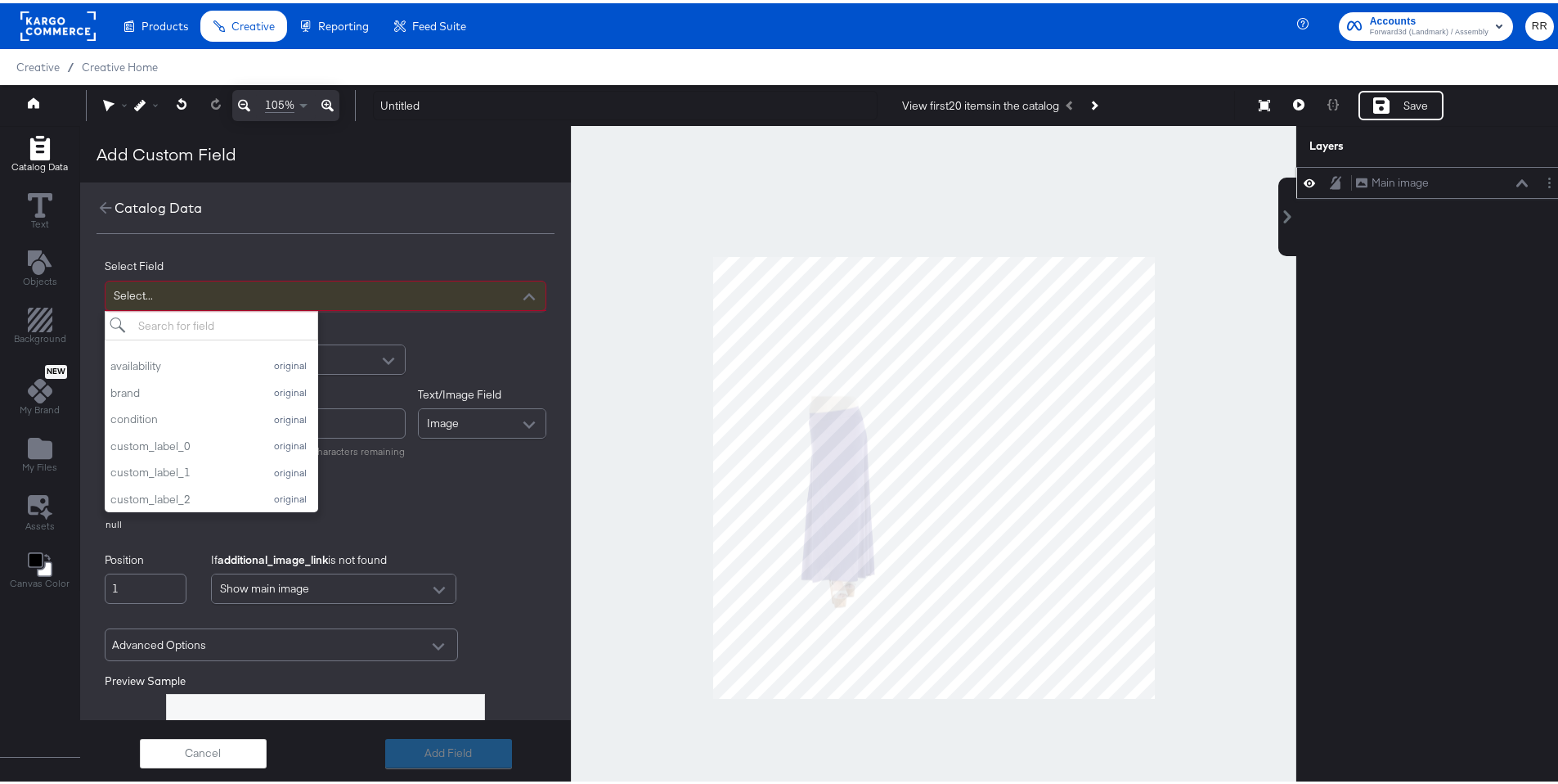
type input "m"
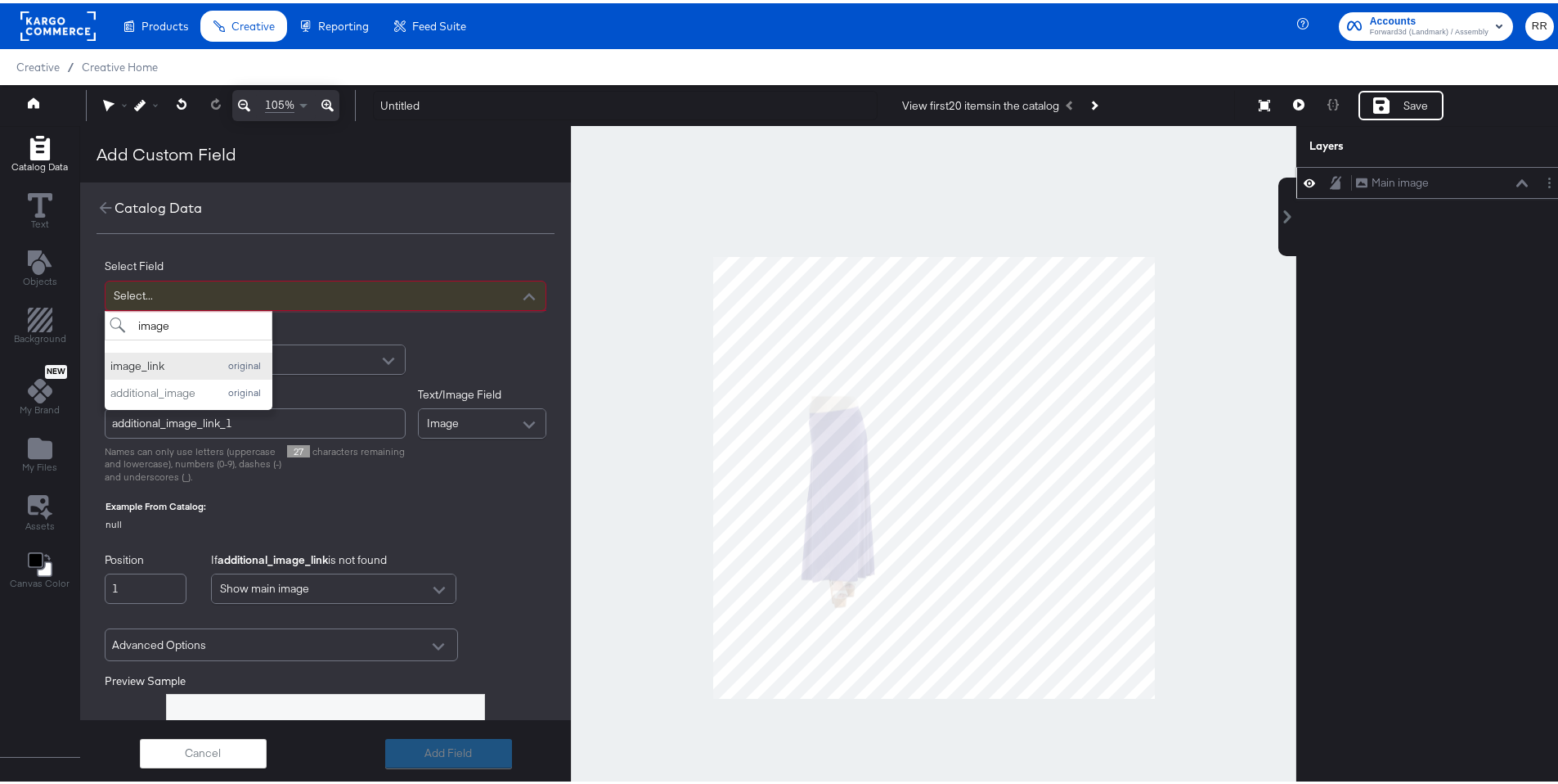
type input "image"
click at [222, 360] on div "original" at bounding box center [244, 362] width 45 height 11
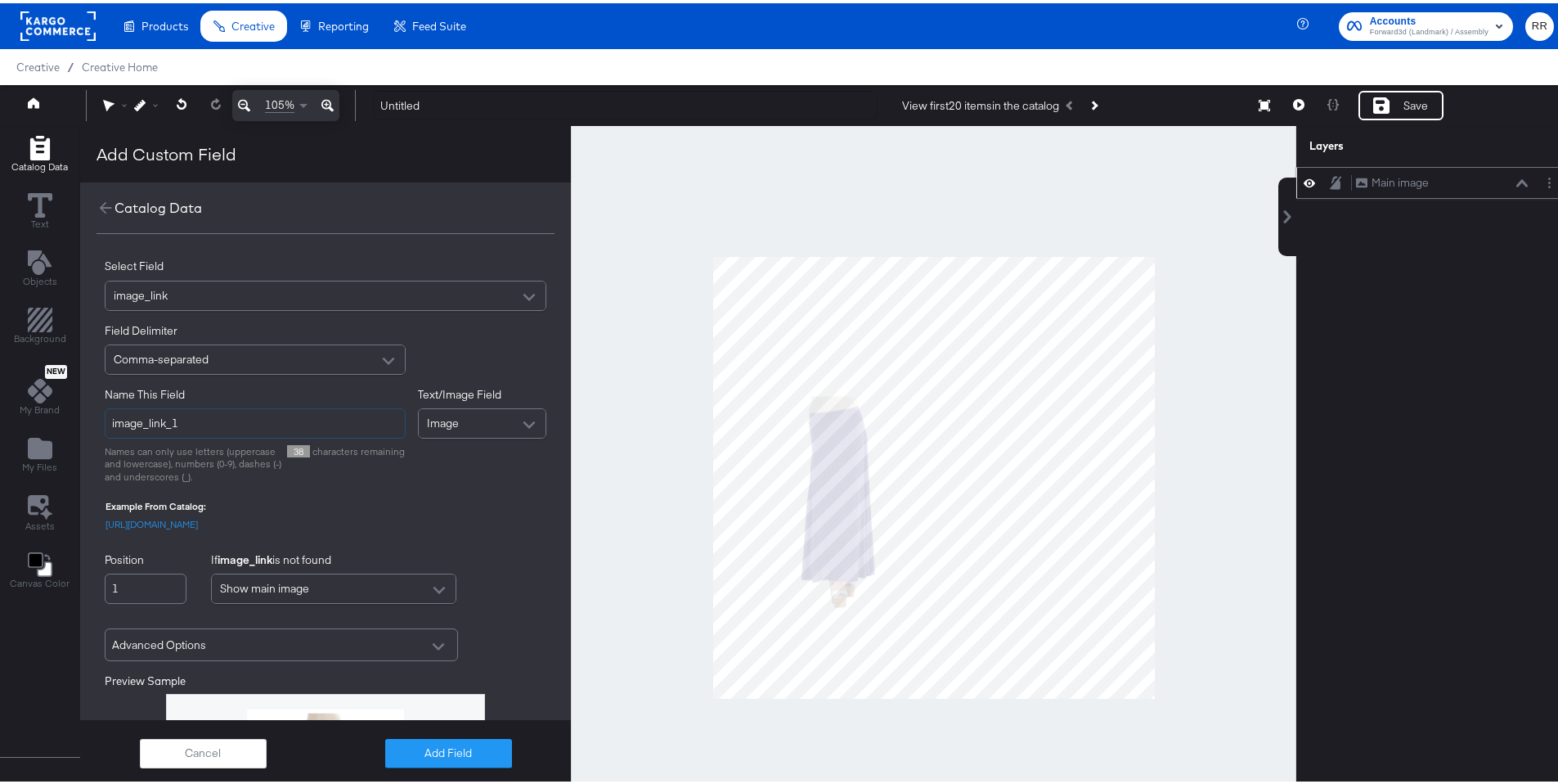
click at [224, 429] on input "image_link_1" at bounding box center [255, 420] width 301 height 30
drag, startPoint x: 255, startPoint y: 425, endPoint x: 196, endPoint y: 423, distance: 59.0
click at [196, 423] on input "additional_image_link_1" at bounding box center [255, 420] width 301 height 30
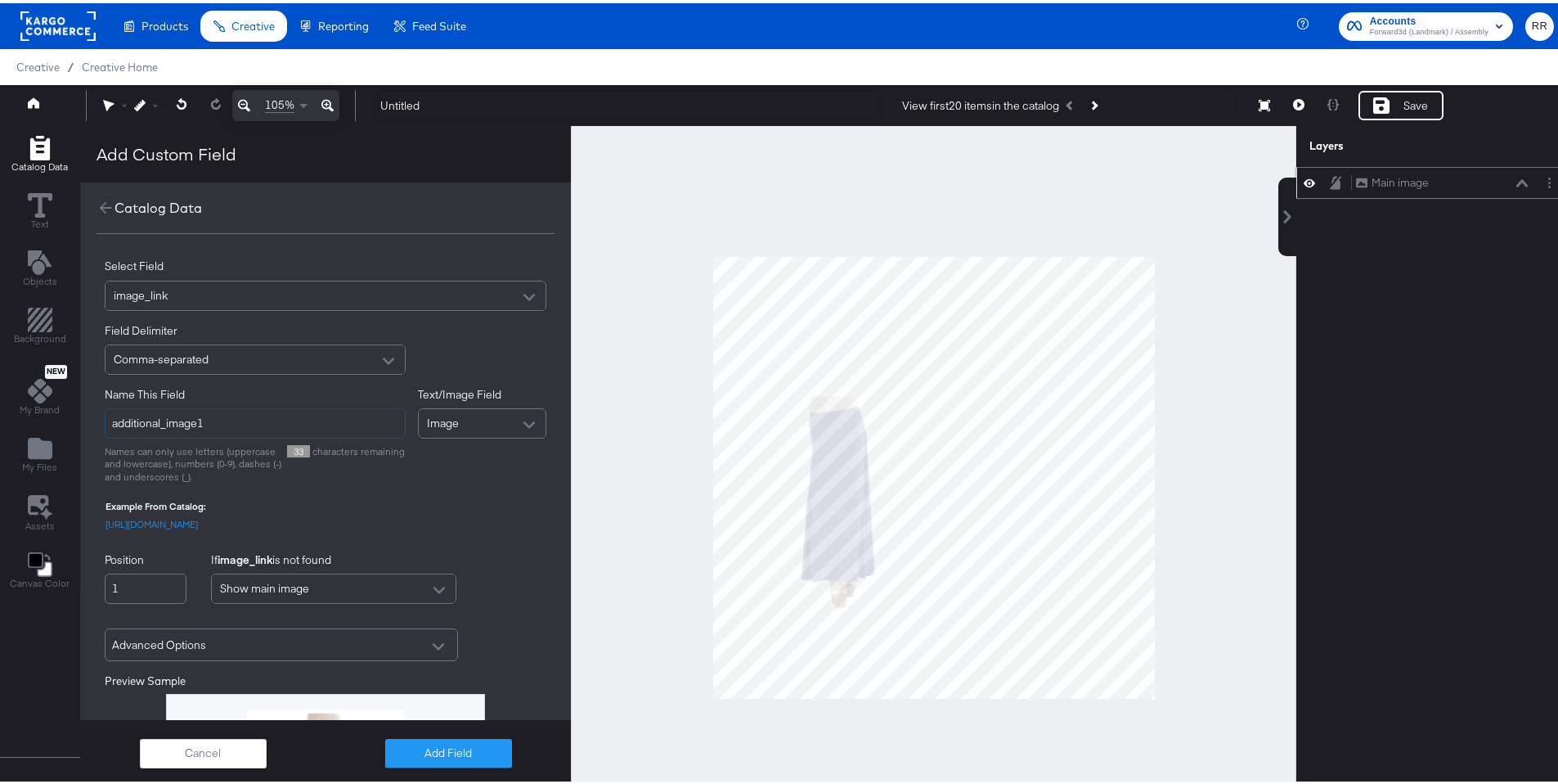
type input "additional_image1"
click at [461, 465] on div "Text/Image Field Image" at bounding box center [483, 432] width 130 height 97
click at [489, 407] on div "Image" at bounding box center [483, 420] width 128 height 28
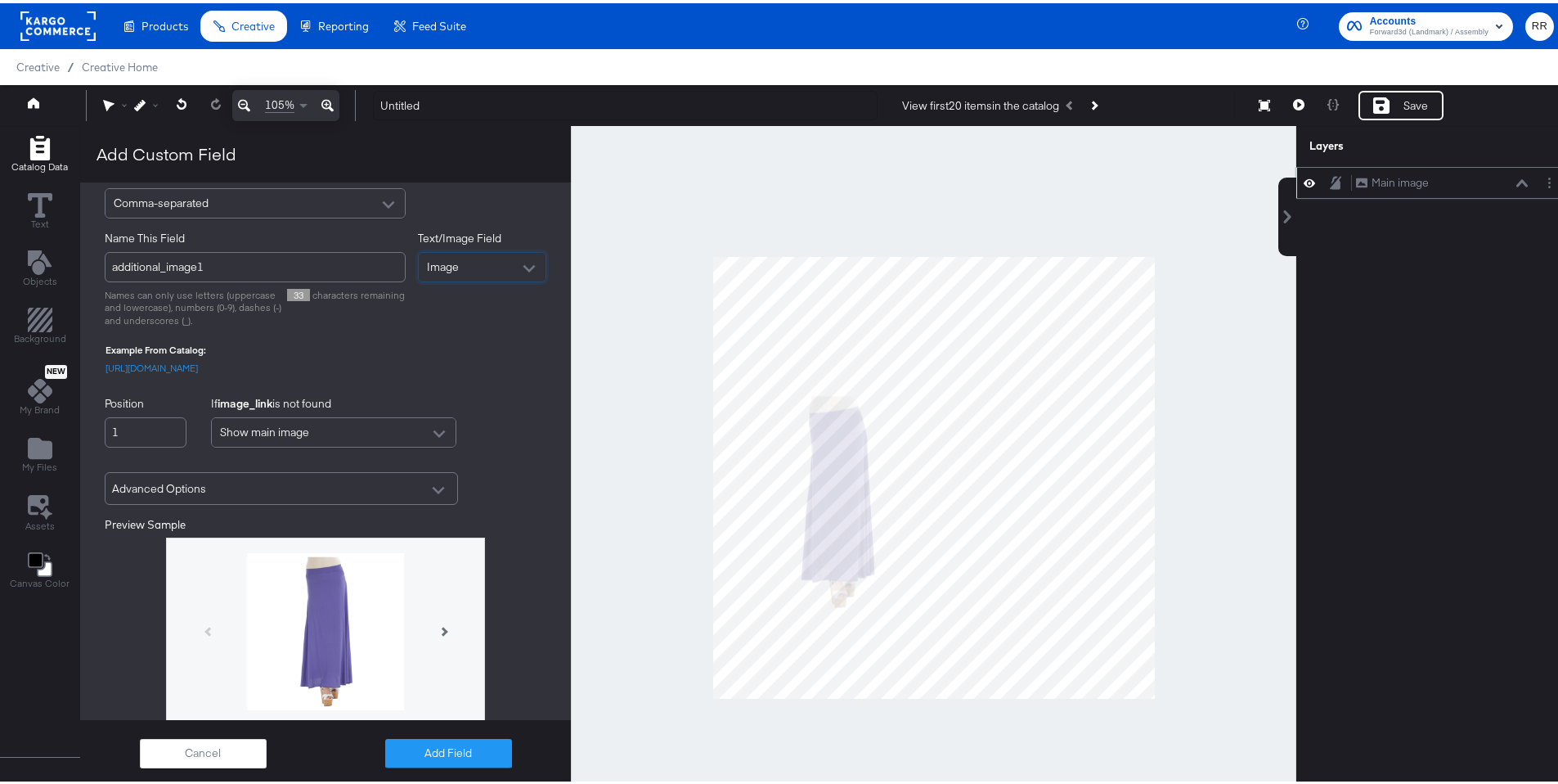
scroll to position [167, 0]
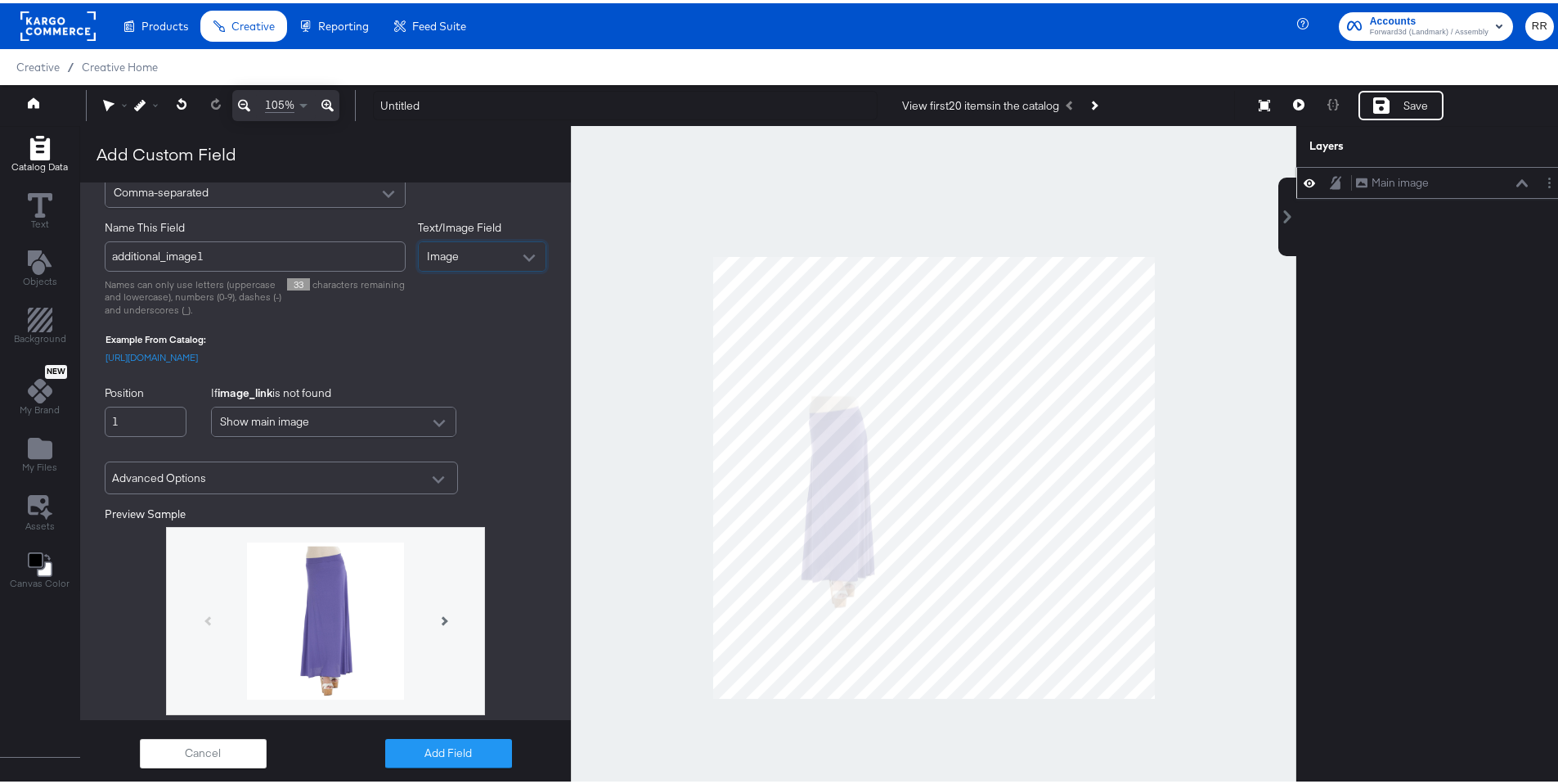
click at [315, 486] on div "Advanced Options" at bounding box center [281, 474] width 339 height 28
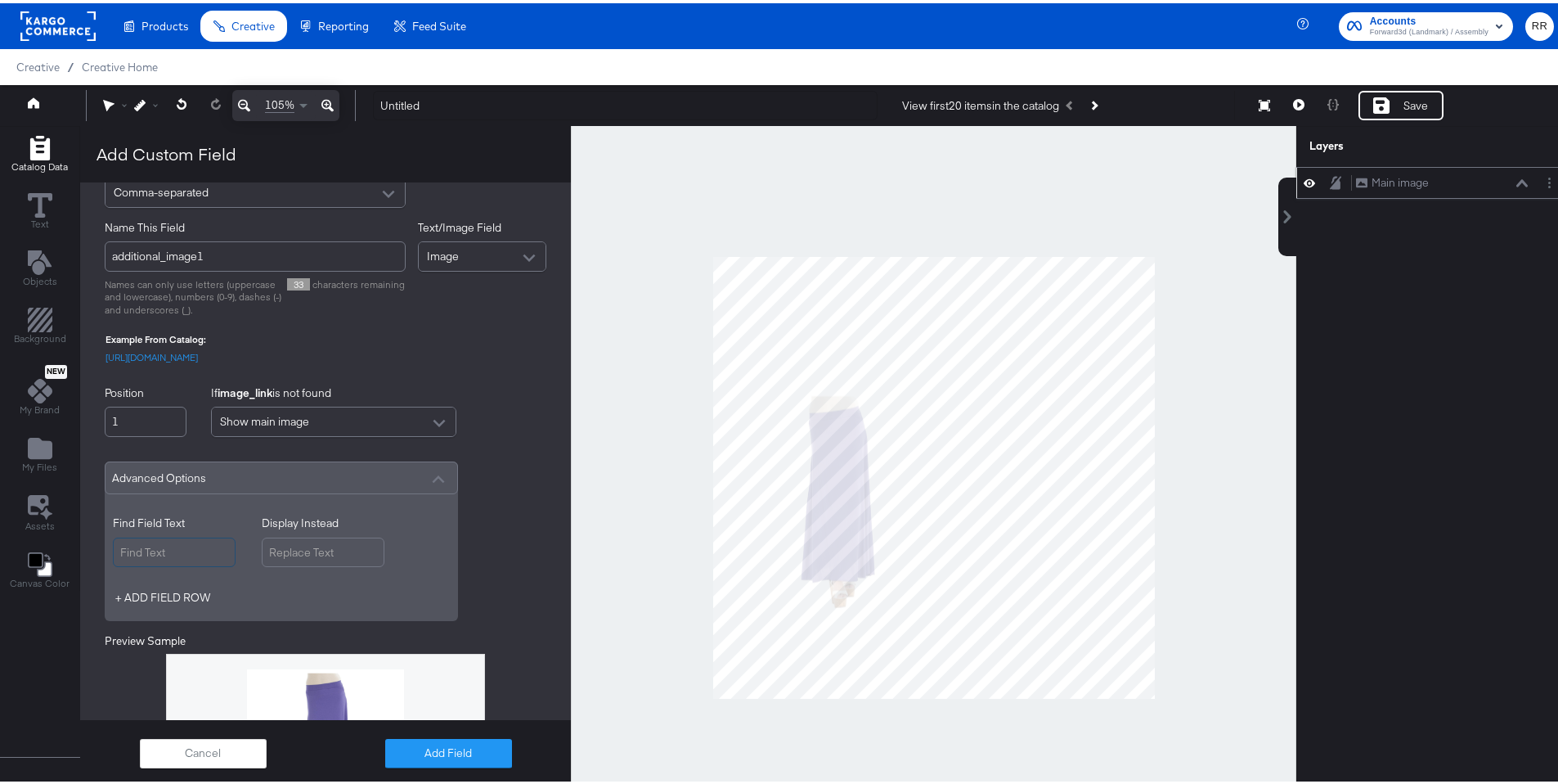
click at [200, 559] on input "Find Field Text" at bounding box center [174, 549] width 123 height 30
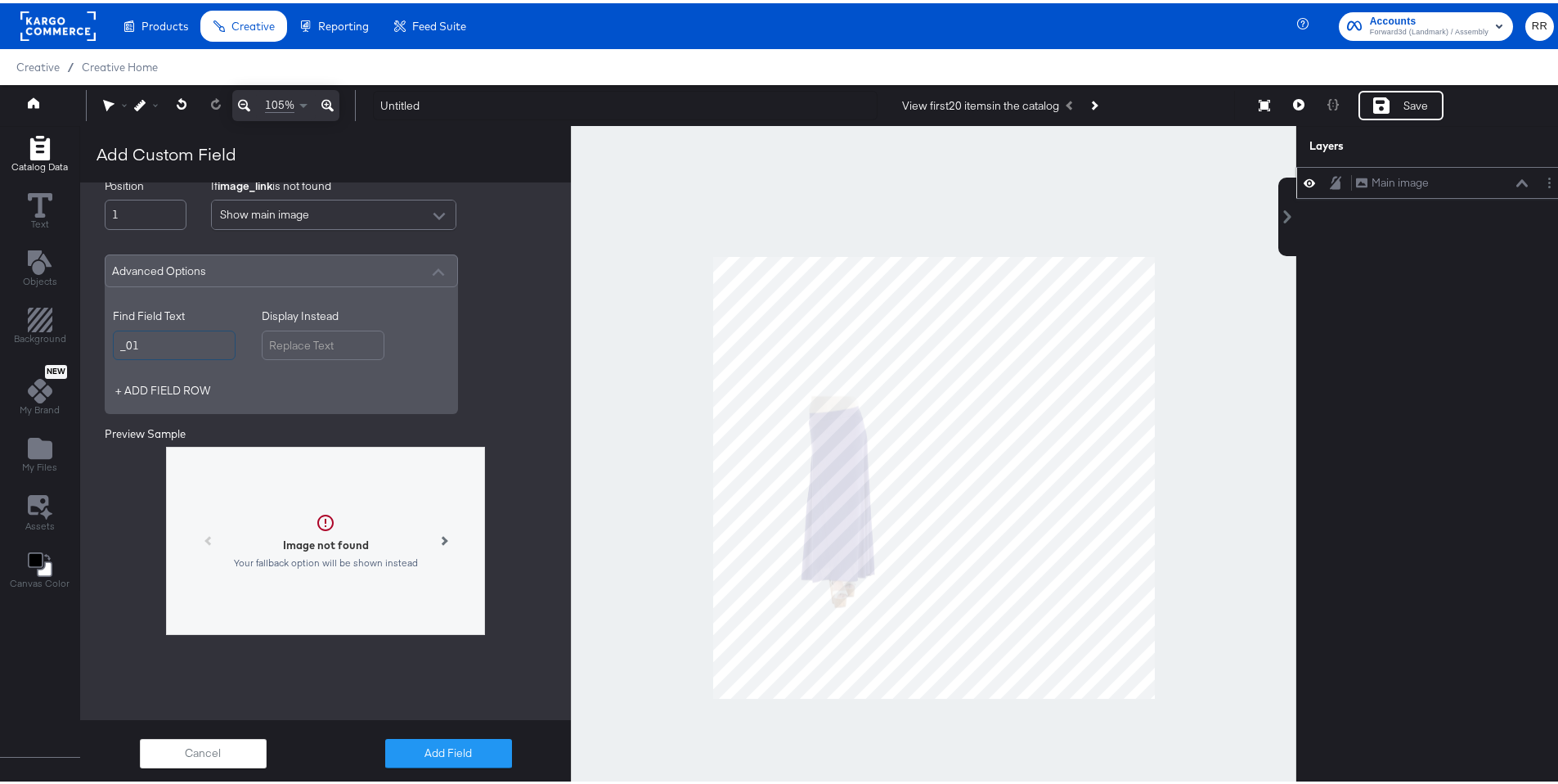
type input "_01"
click at [315, 345] on input "Display Instead" at bounding box center [323, 342] width 123 height 30
type input "_02"
click at [494, 407] on div "Select Field image_link Field Delimiter Comma-separated Name This Field additio…" at bounding box center [325, 269] width 491 height 824
click at [440, 539] on button at bounding box center [443, 537] width 33 height 33
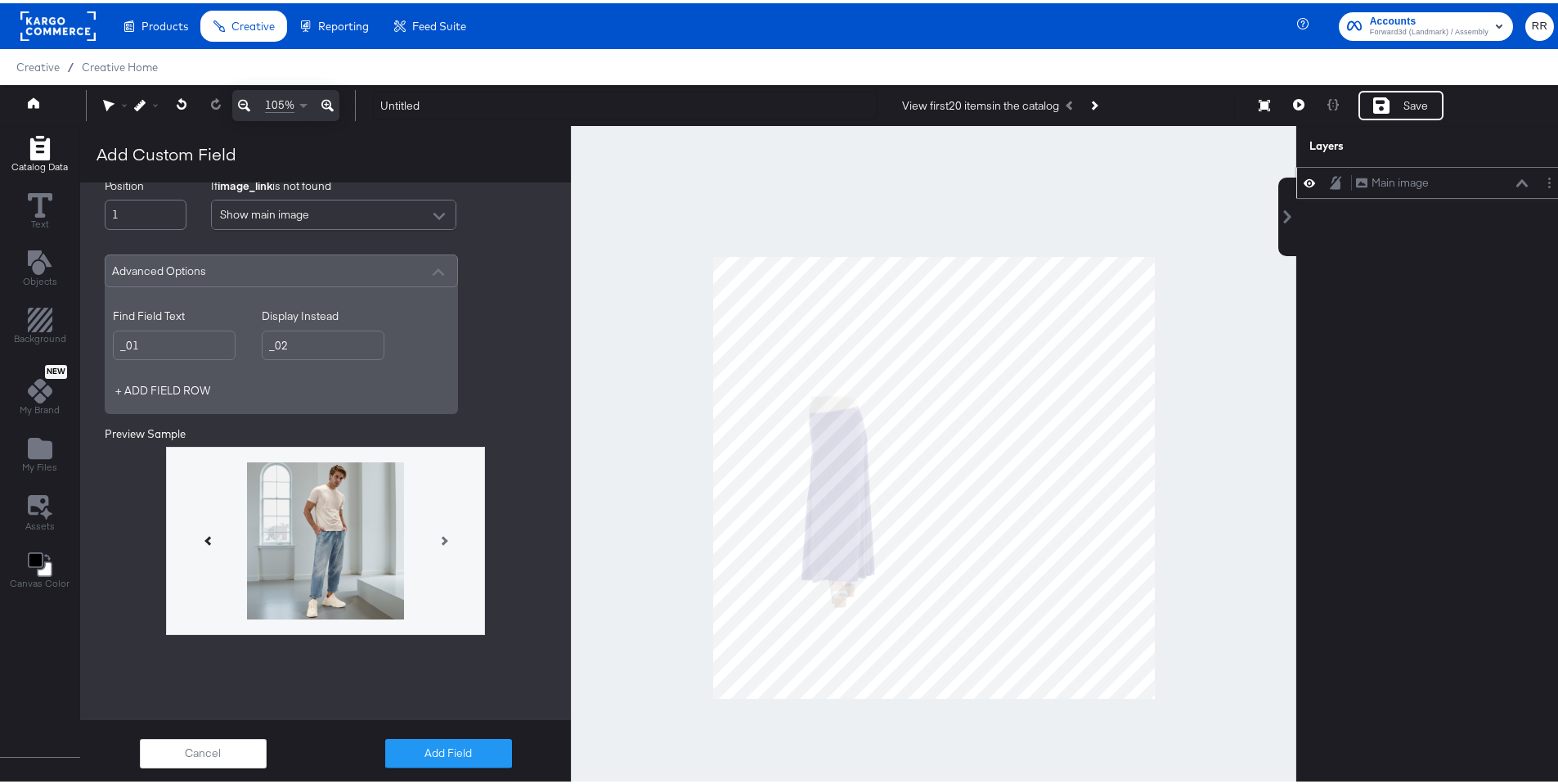
click at [200, 543] on button at bounding box center [208, 537] width 33 height 33
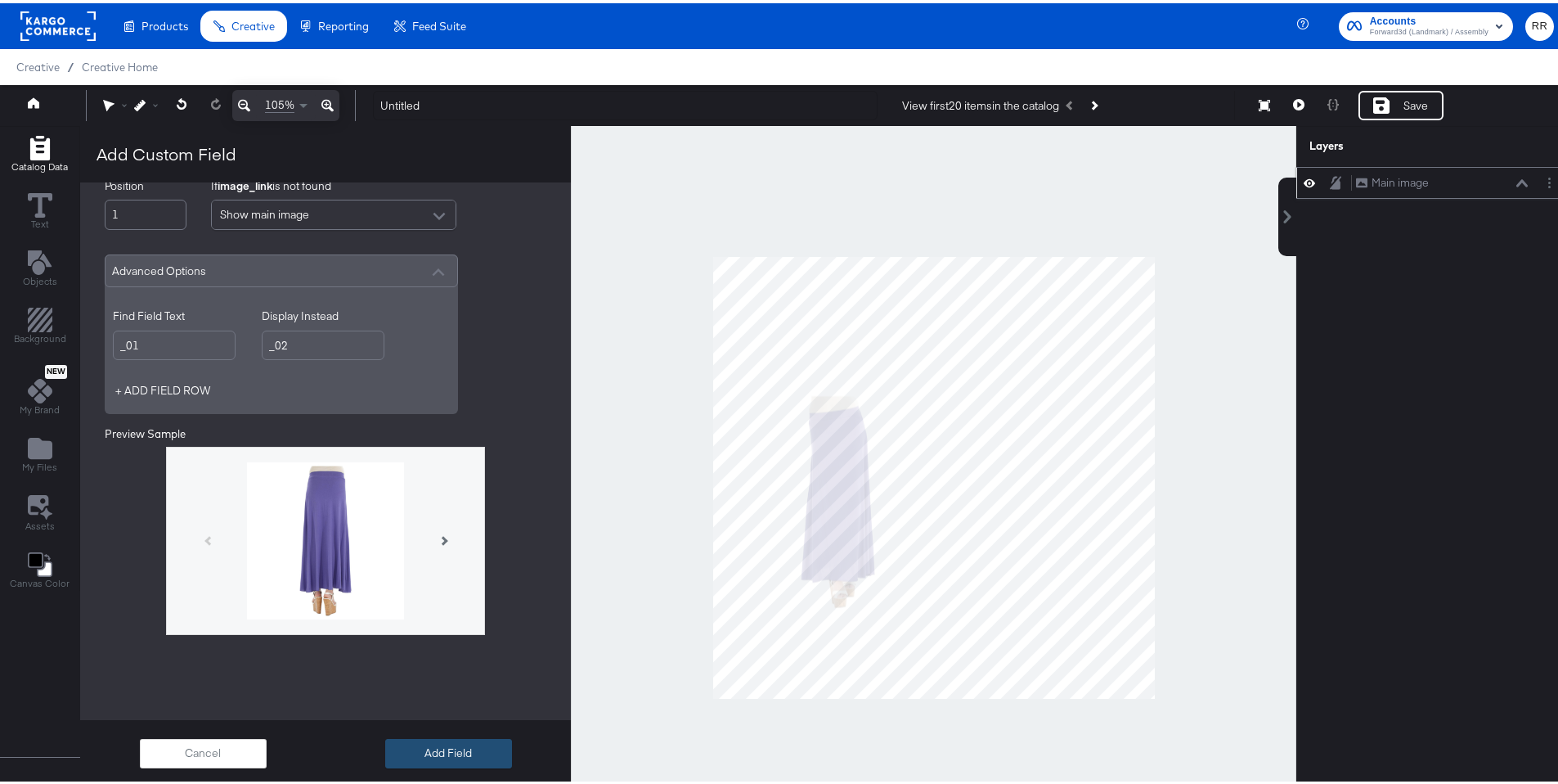
click at [412, 742] on button "Add Field" at bounding box center [448, 749] width 127 height 29
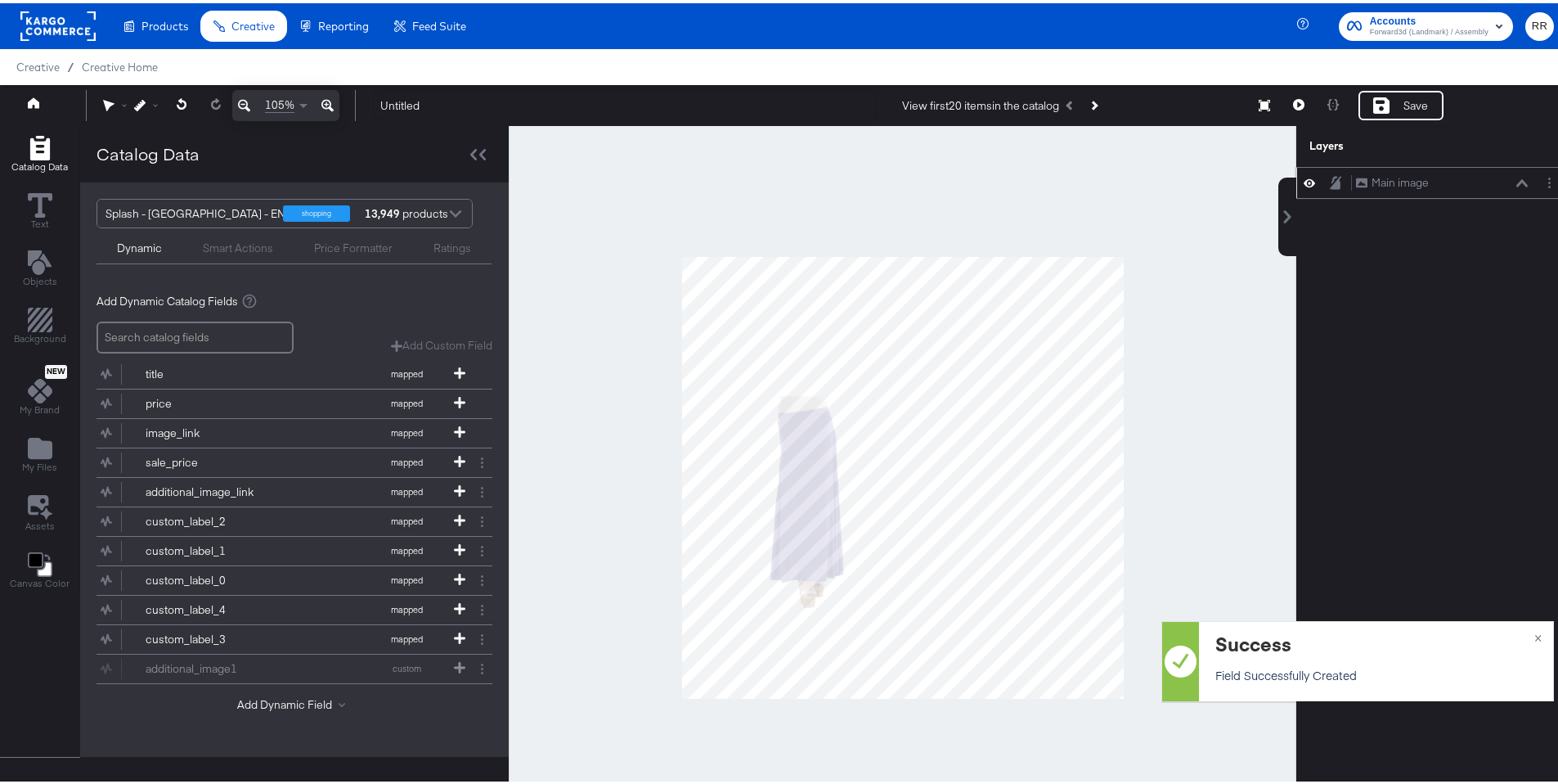
scroll to position [0, 0]
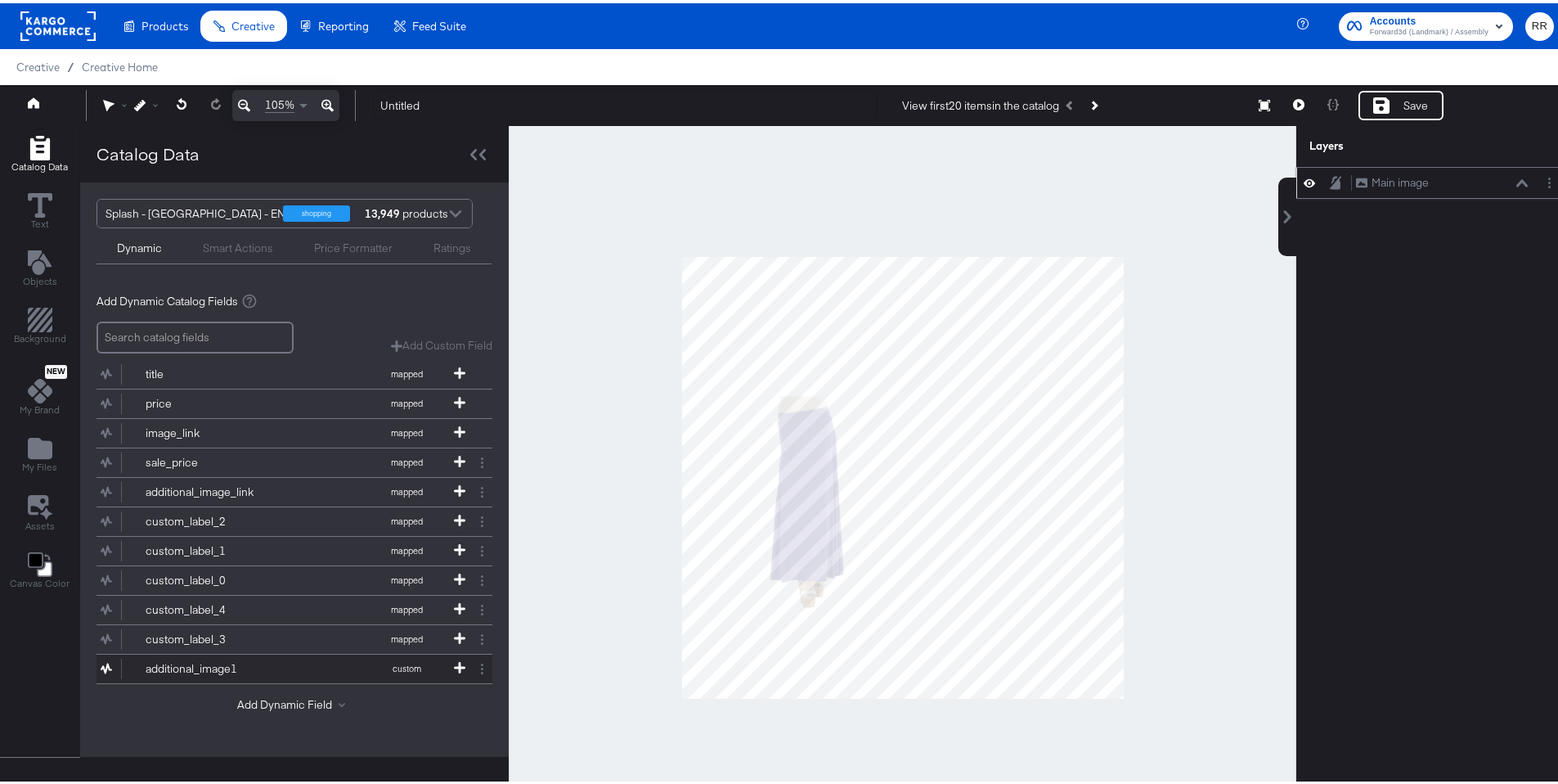
click at [303, 666] on button "additional_image1 custom" at bounding box center [285, 665] width 376 height 28
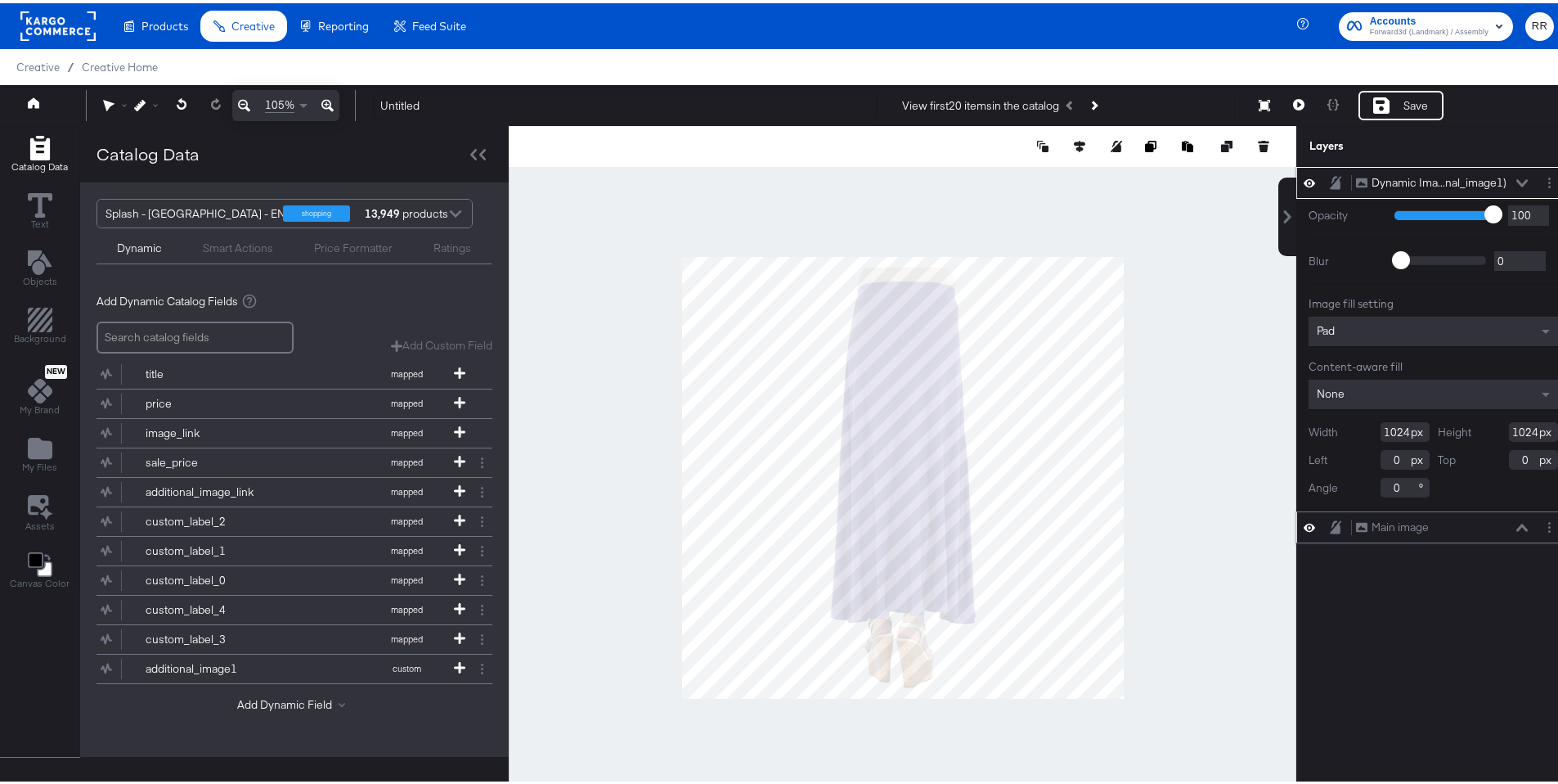
type input "287"
type input "737"
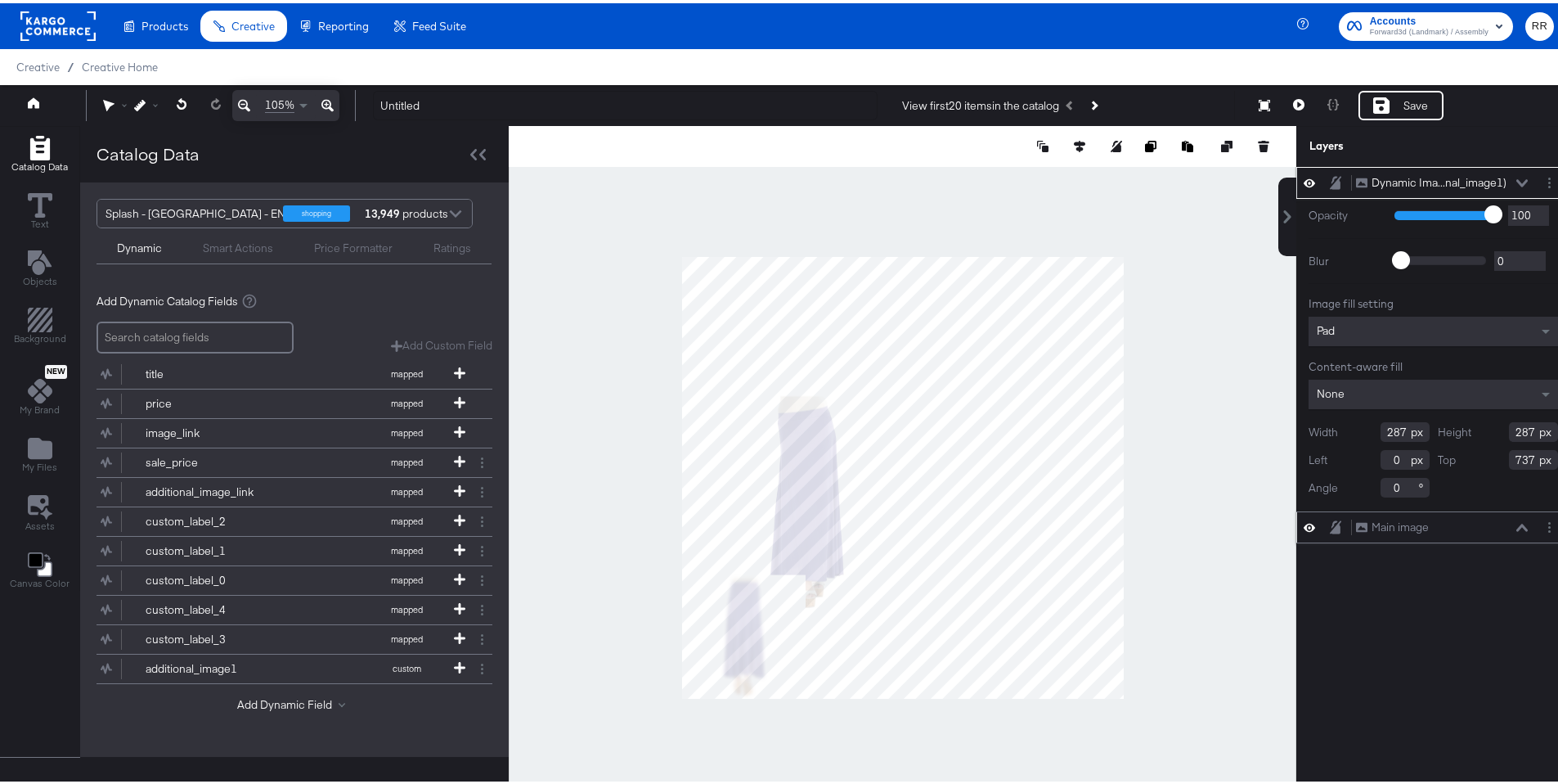
type input "605"
type input "117"
type input "620"
type input "134"
click at [1549, 178] on circle "Layer Options" at bounding box center [1550, 179] width 3 height 3
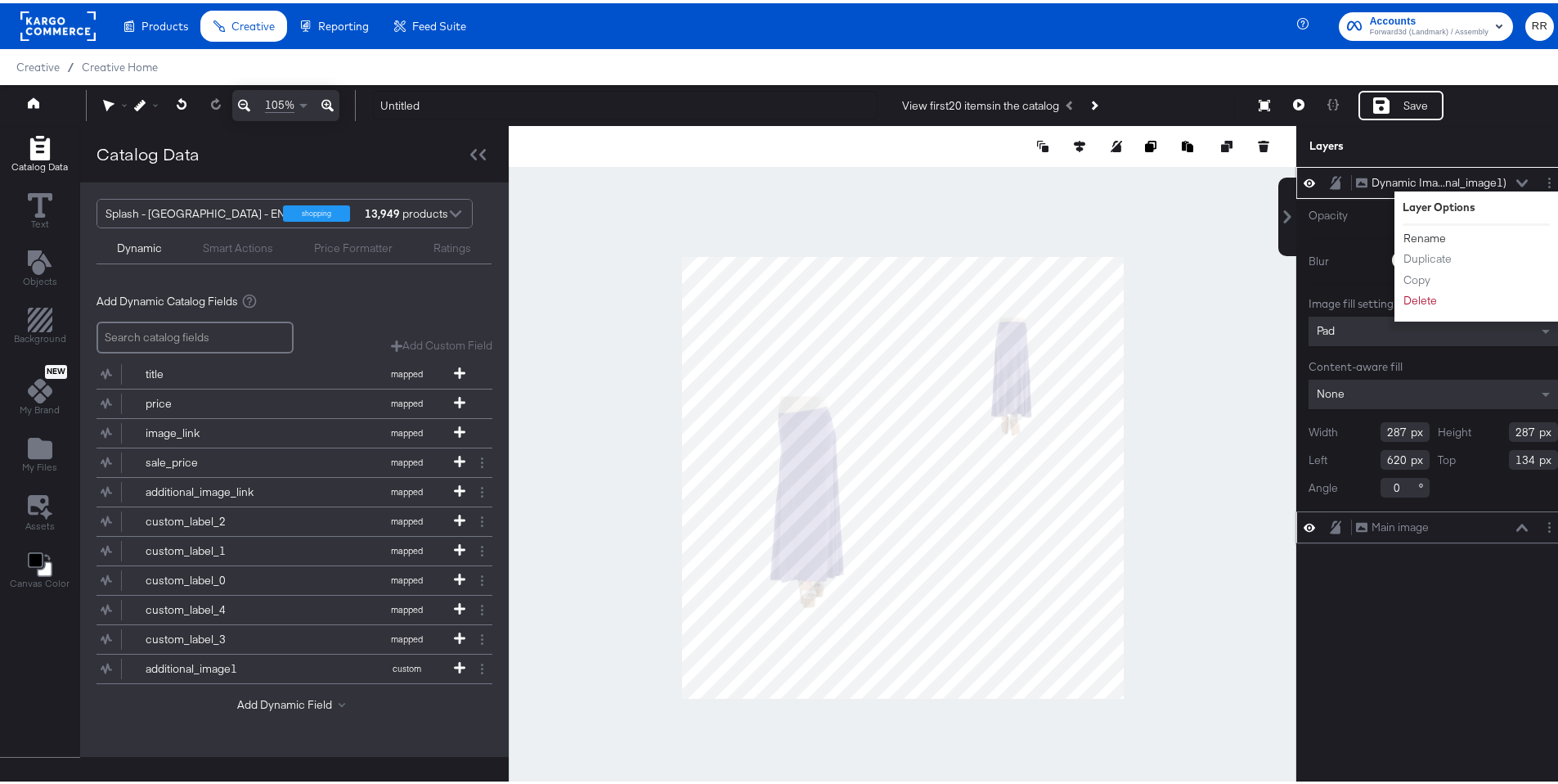
click at [1418, 231] on button "Rename" at bounding box center [1425, 235] width 44 height 17
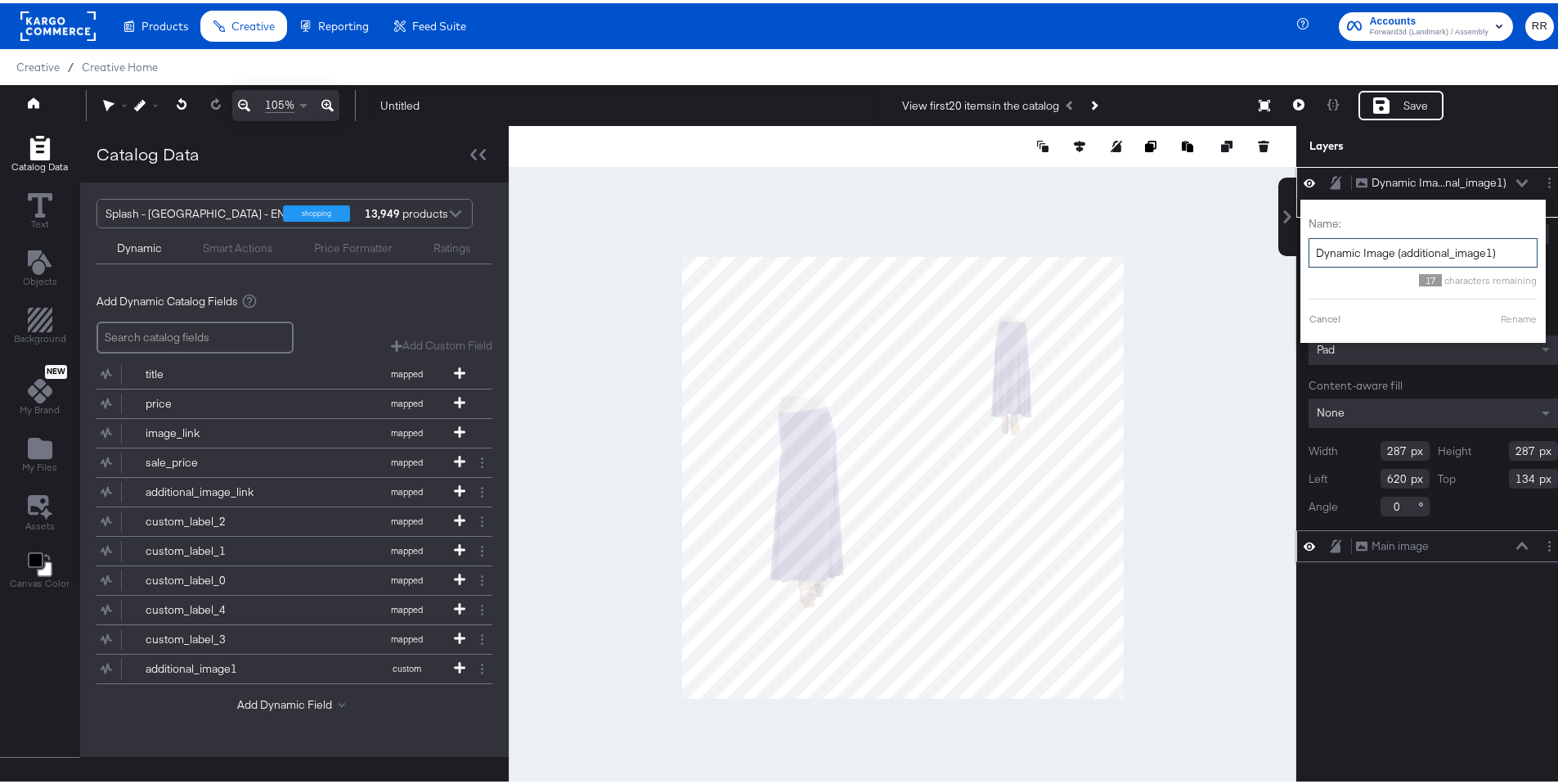
click at [1403, 251] on input "Dynamic Image (additional_image1)" at bounding box center [1424, 250] width 229 height 30
type input "additional_image_1"
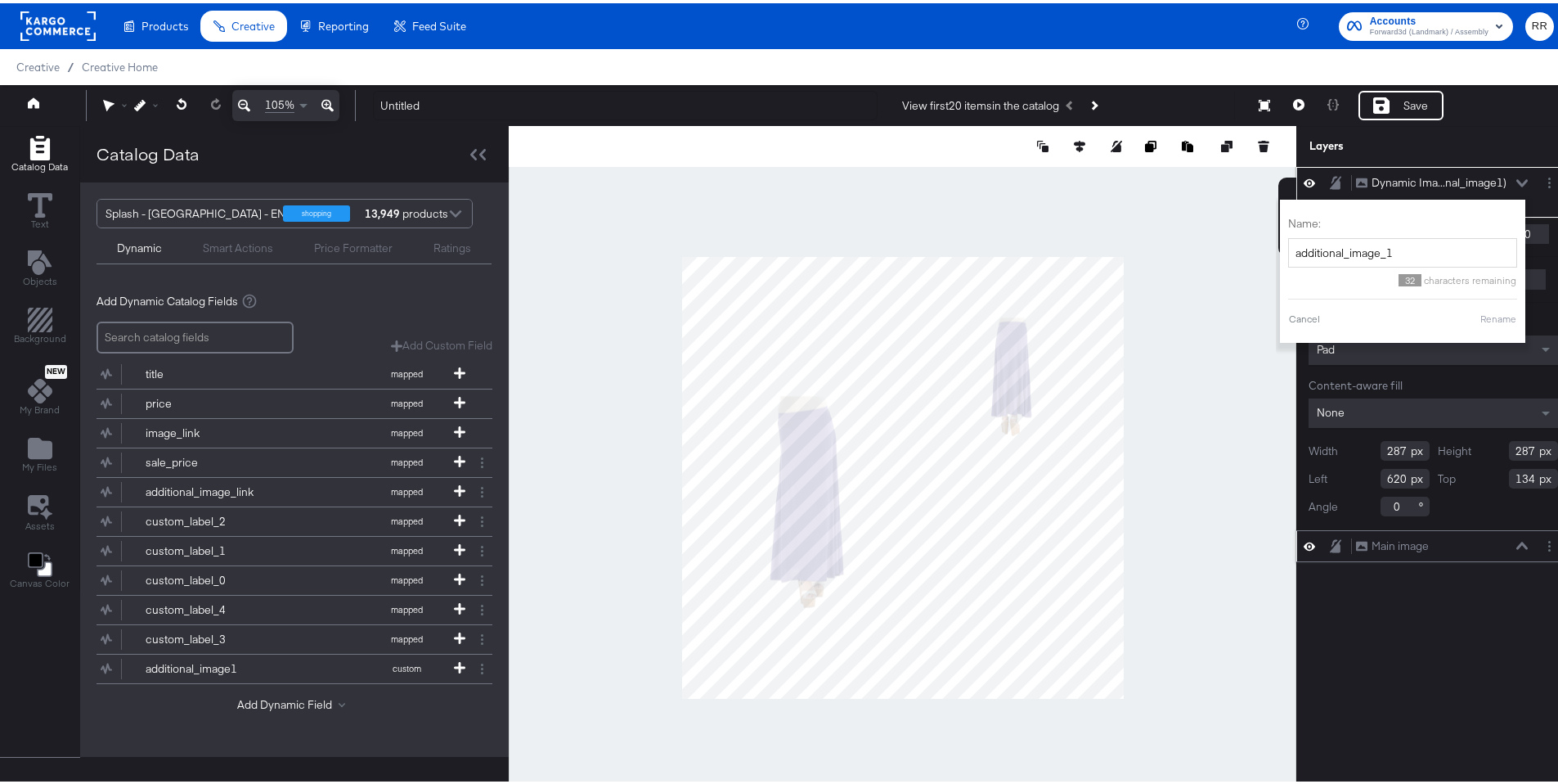
click at [1494, 315] on button "Rename" at bounding box center [1499, 315] width 38 height 15
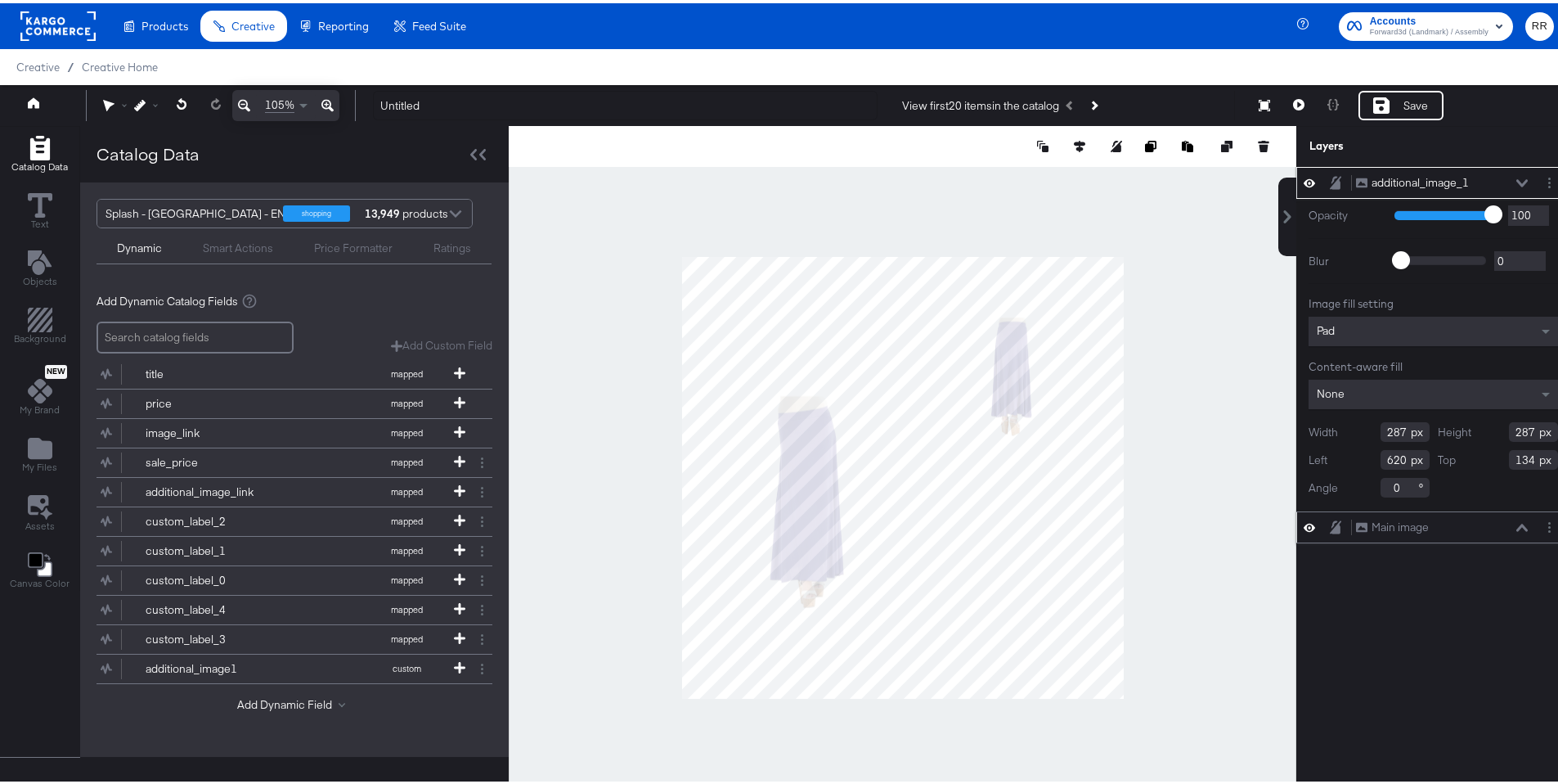
click at [1196, 440] on div at bounding box center [902, 474] width 788 height 702
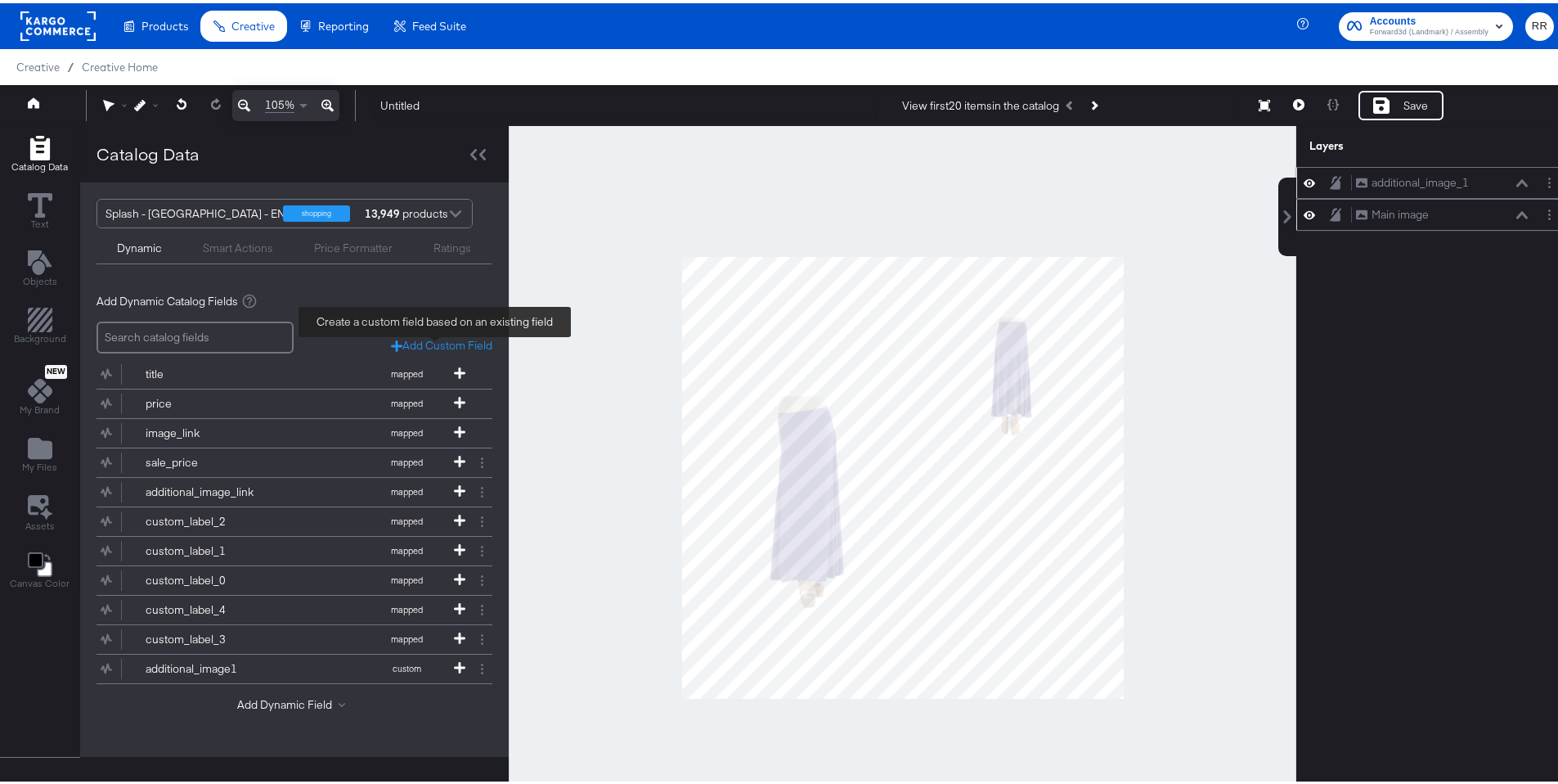
click at [435, 342] on div "Add Custom Field" at bounding box center [441, 342] width 101 height 16
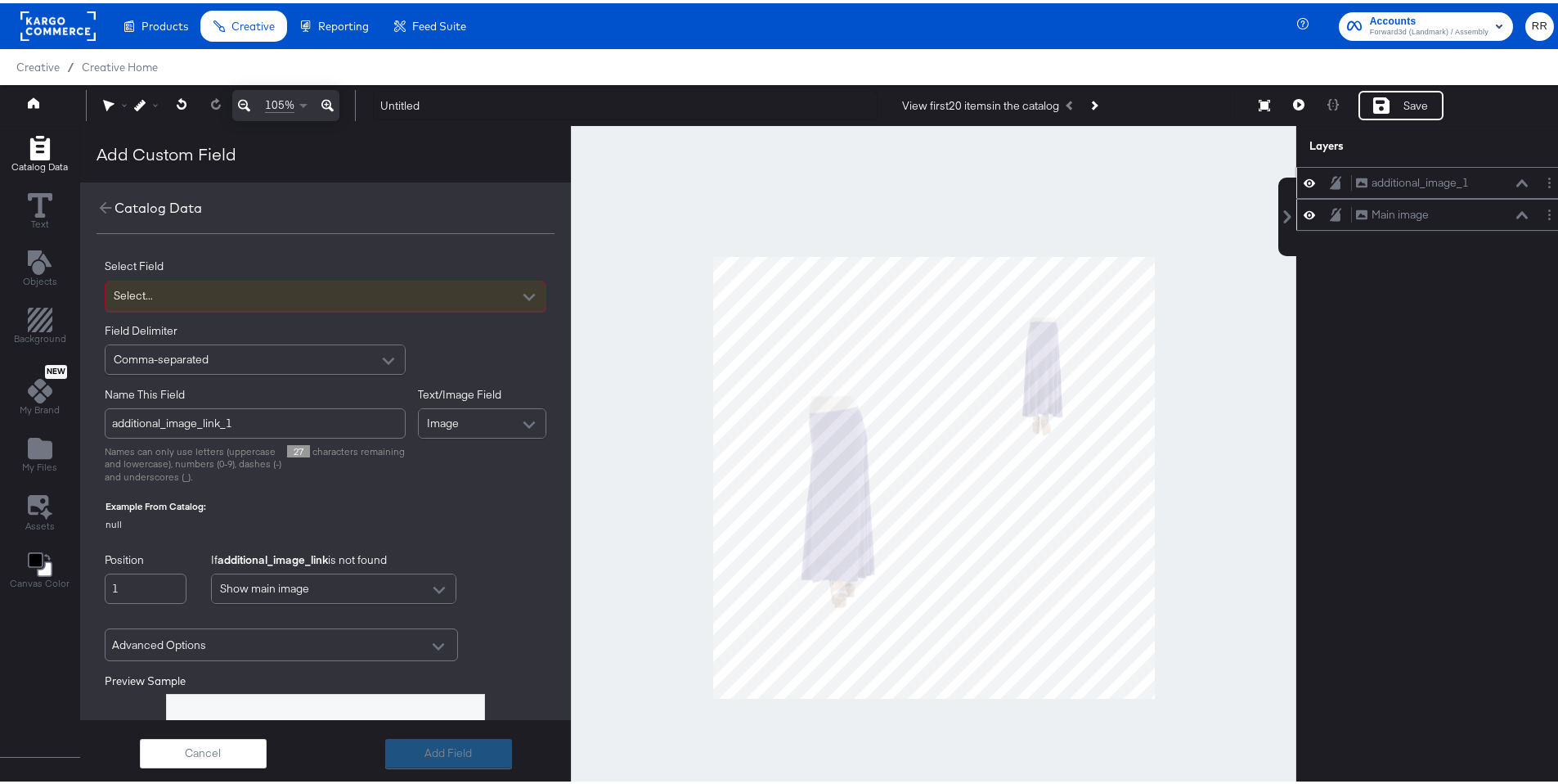
click at [346, 296] on div "Select..." at bounding box center [325, 292] width 440 height 28
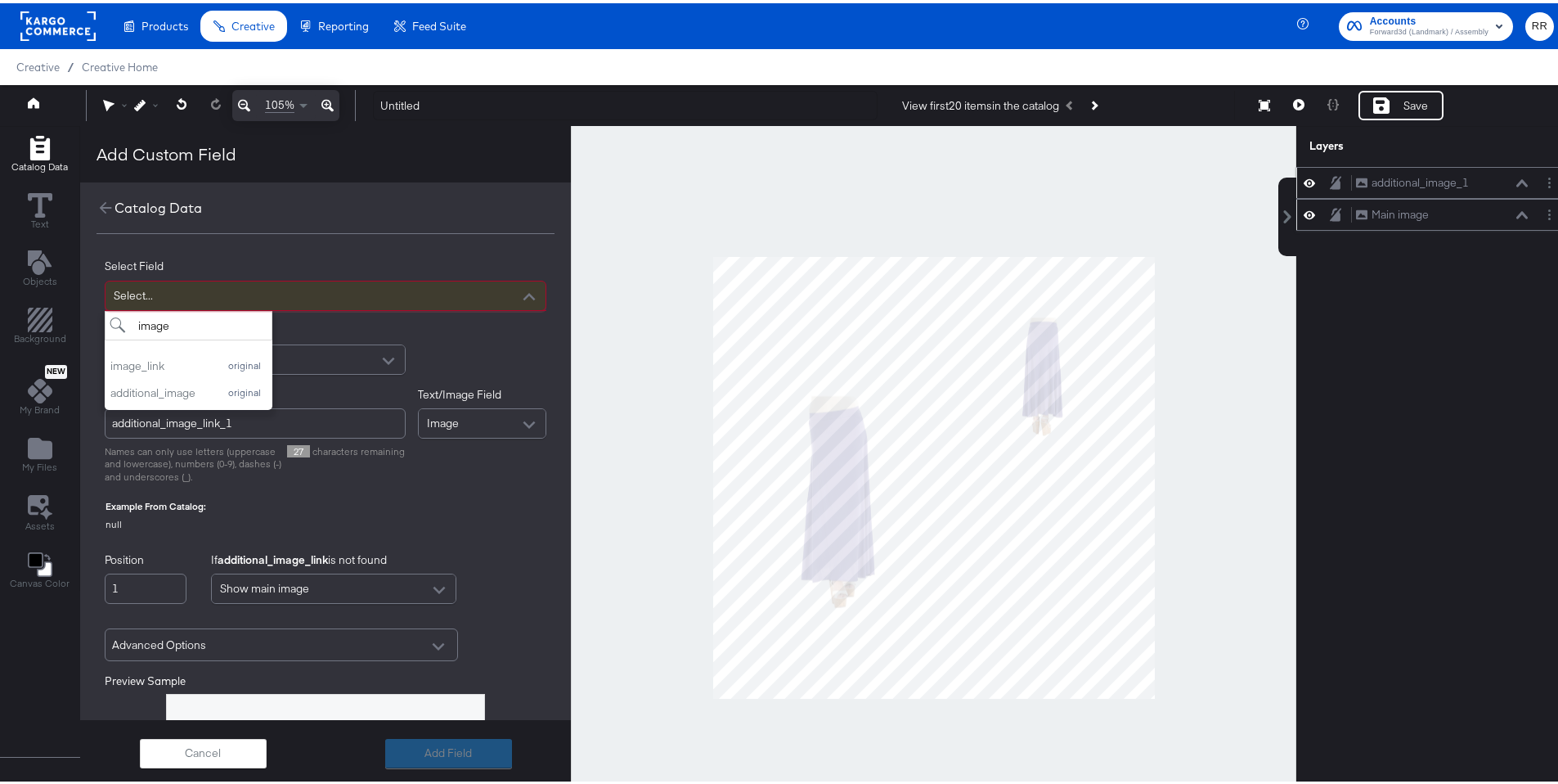
scroll to position [3, 0]
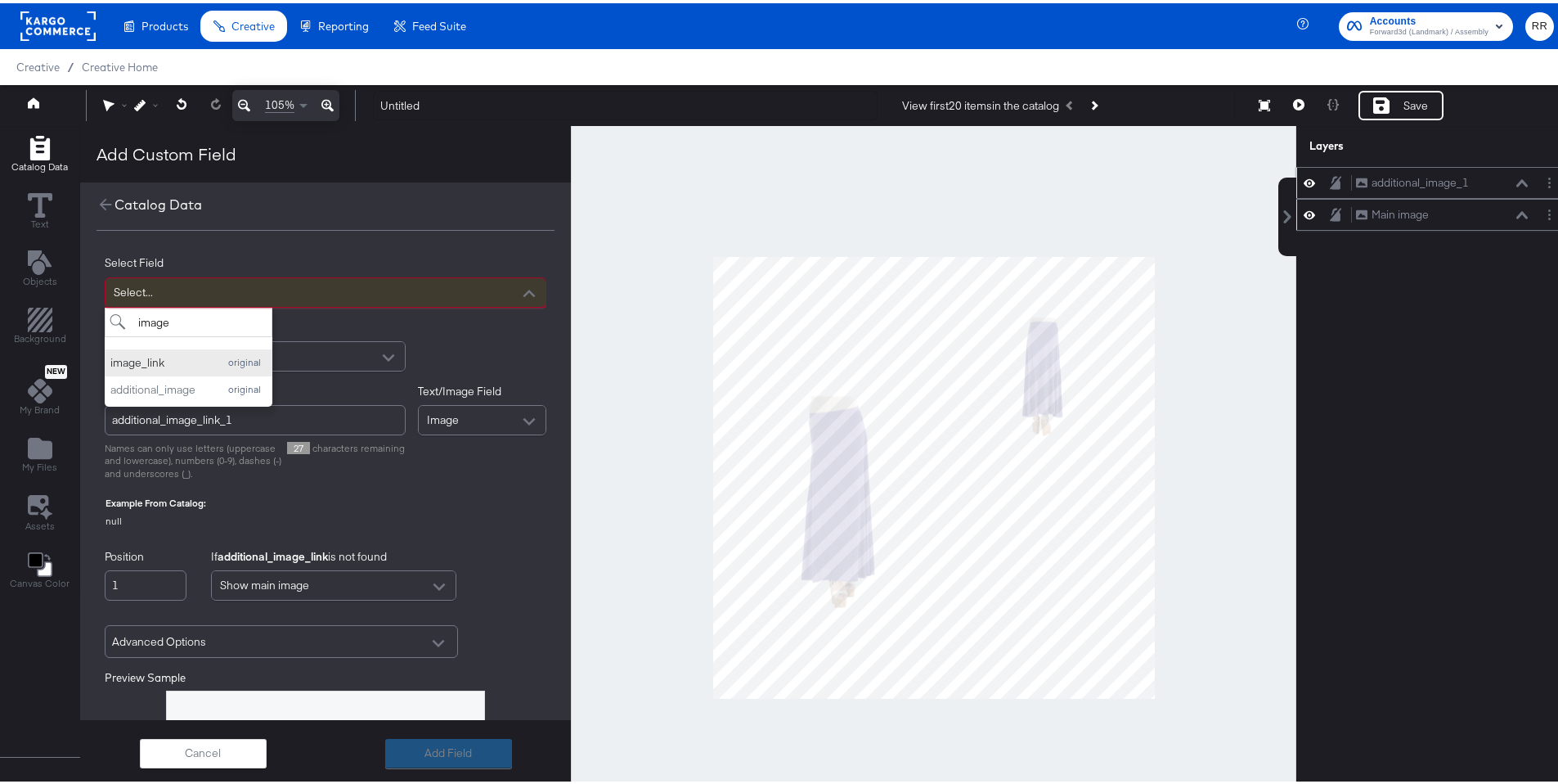
type input "image"
click at [192, 352] on div "image_link" at bounding box center [160, 360] width 99 height 16
type input "image_link_1"
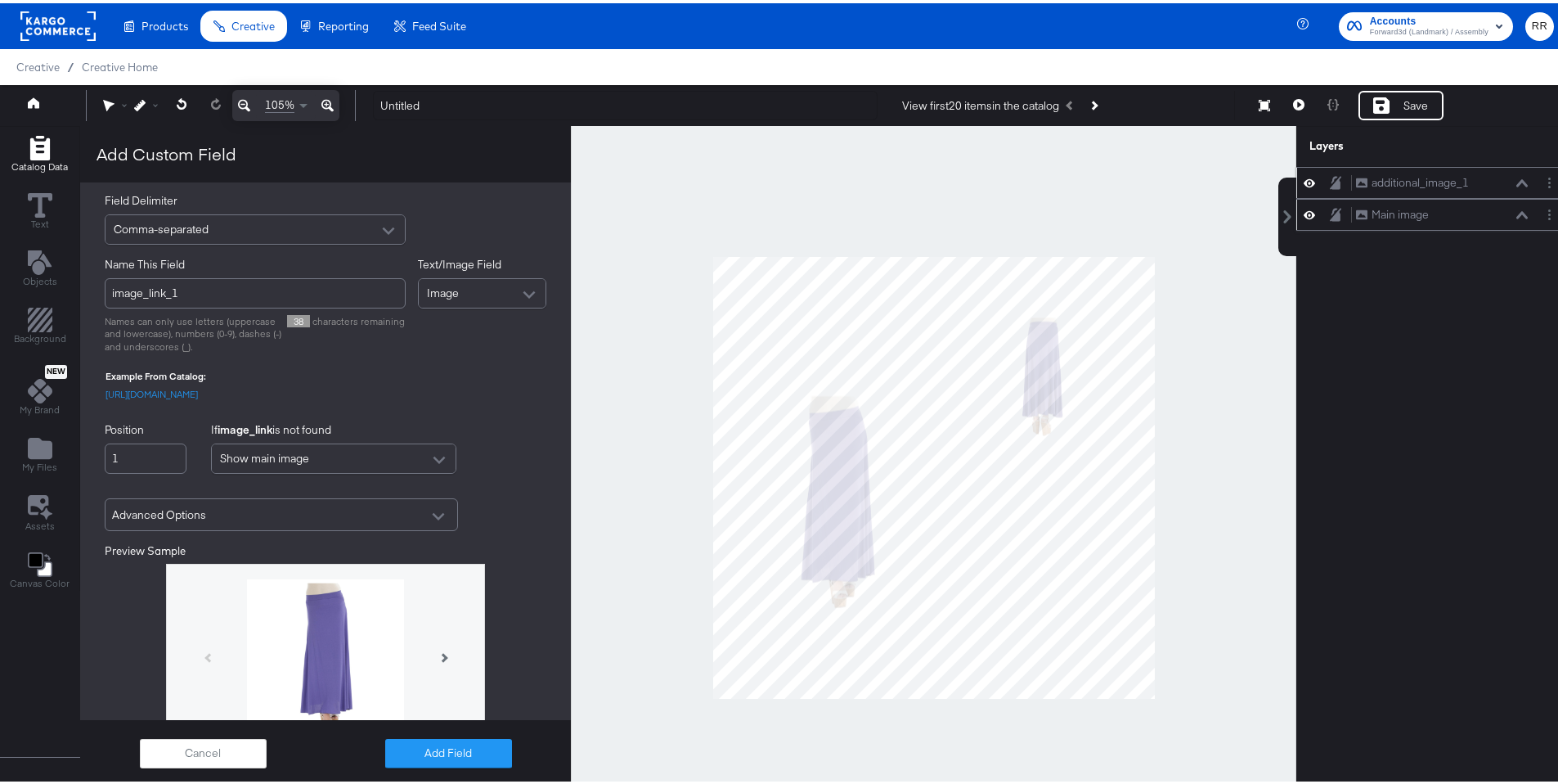
click at [233, 525] on div "Advanced Options" at bounding box center [281, 512] width 339 height 28
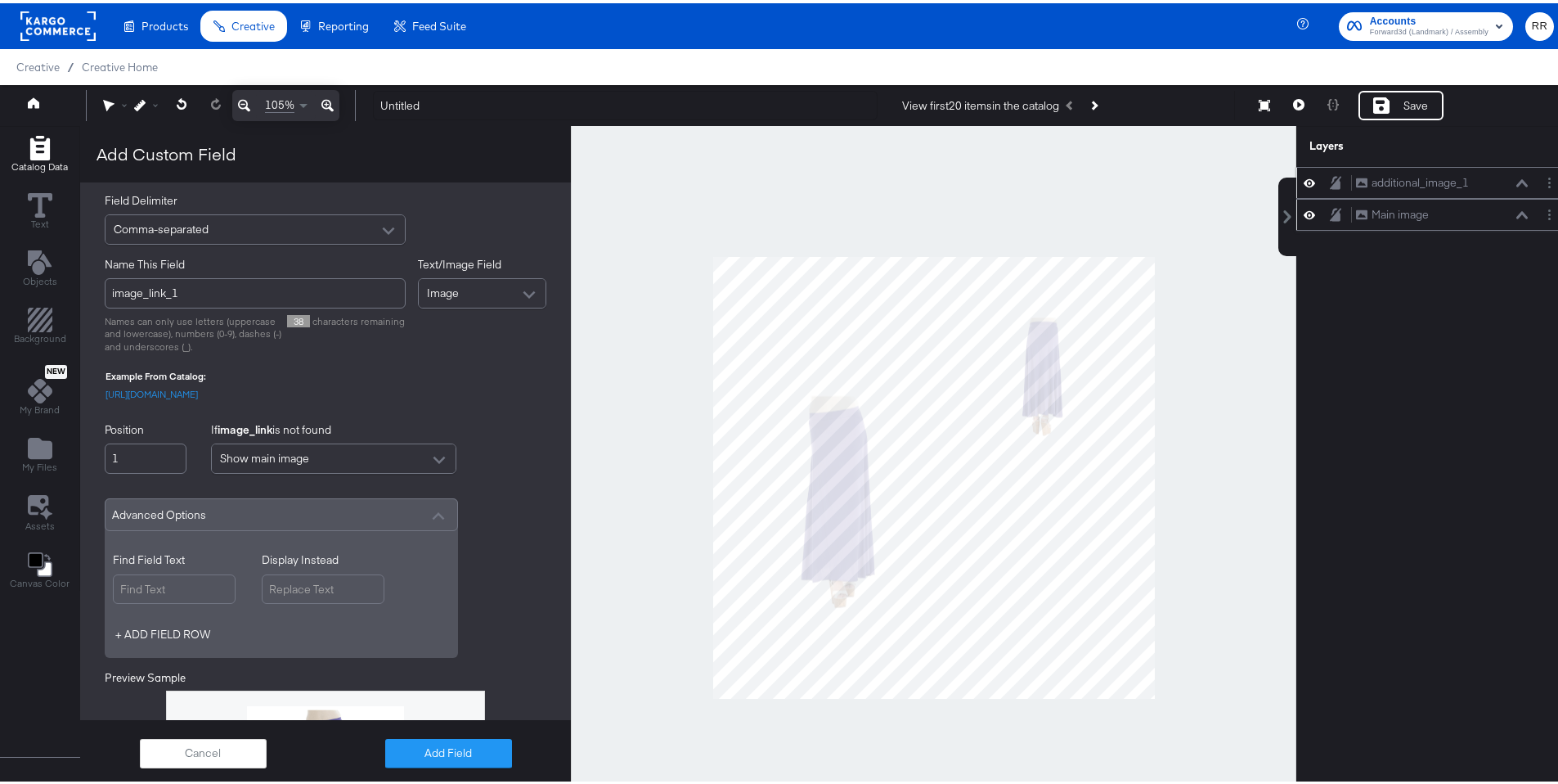
scroll to position [133, 0]
click at [221, 592] on input "Find Field Text" at bounding box center [174, 583] width 123 height 30
type input "_01"
click at [327, 594] on input "Display Instead" at bounding box center [323, 583] width 123 height 30
type input "_03"
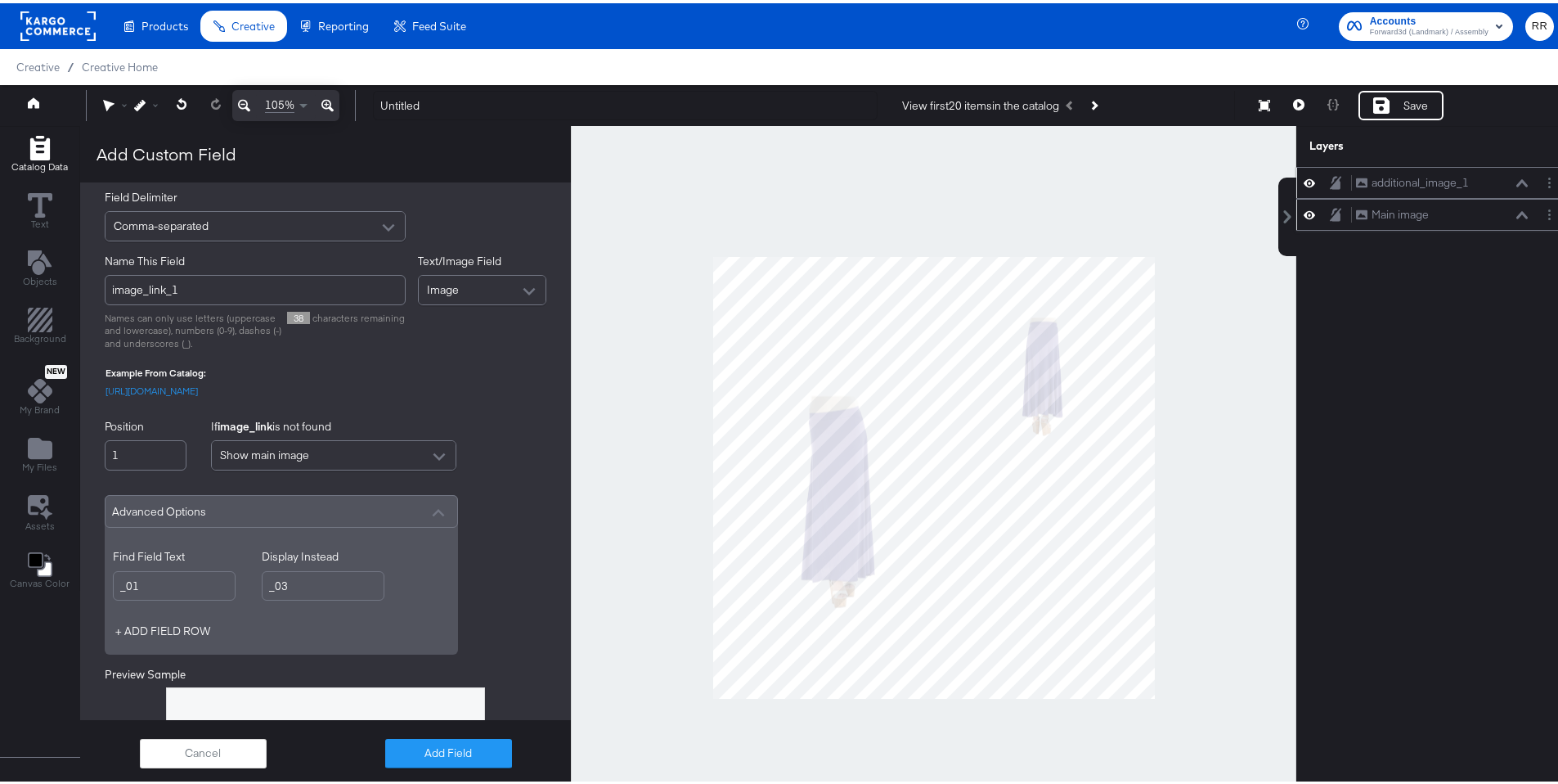
click at [497, 615] on div "Select Field image_link Field Delimiter Comma-separated Name This Field image_l…" at bounding box center [325, 510] width 491 height 824
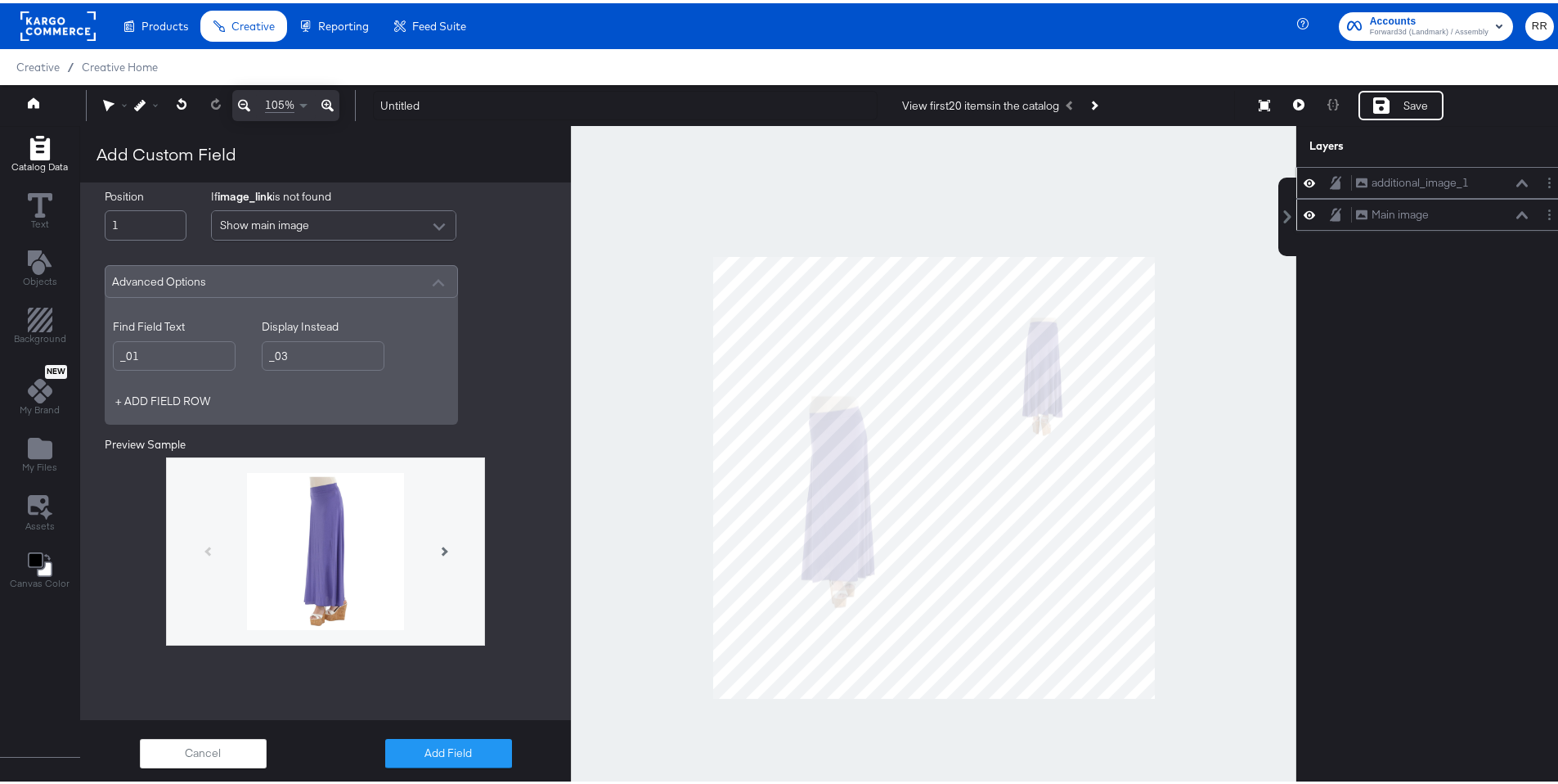
scroll to position [390, 0]
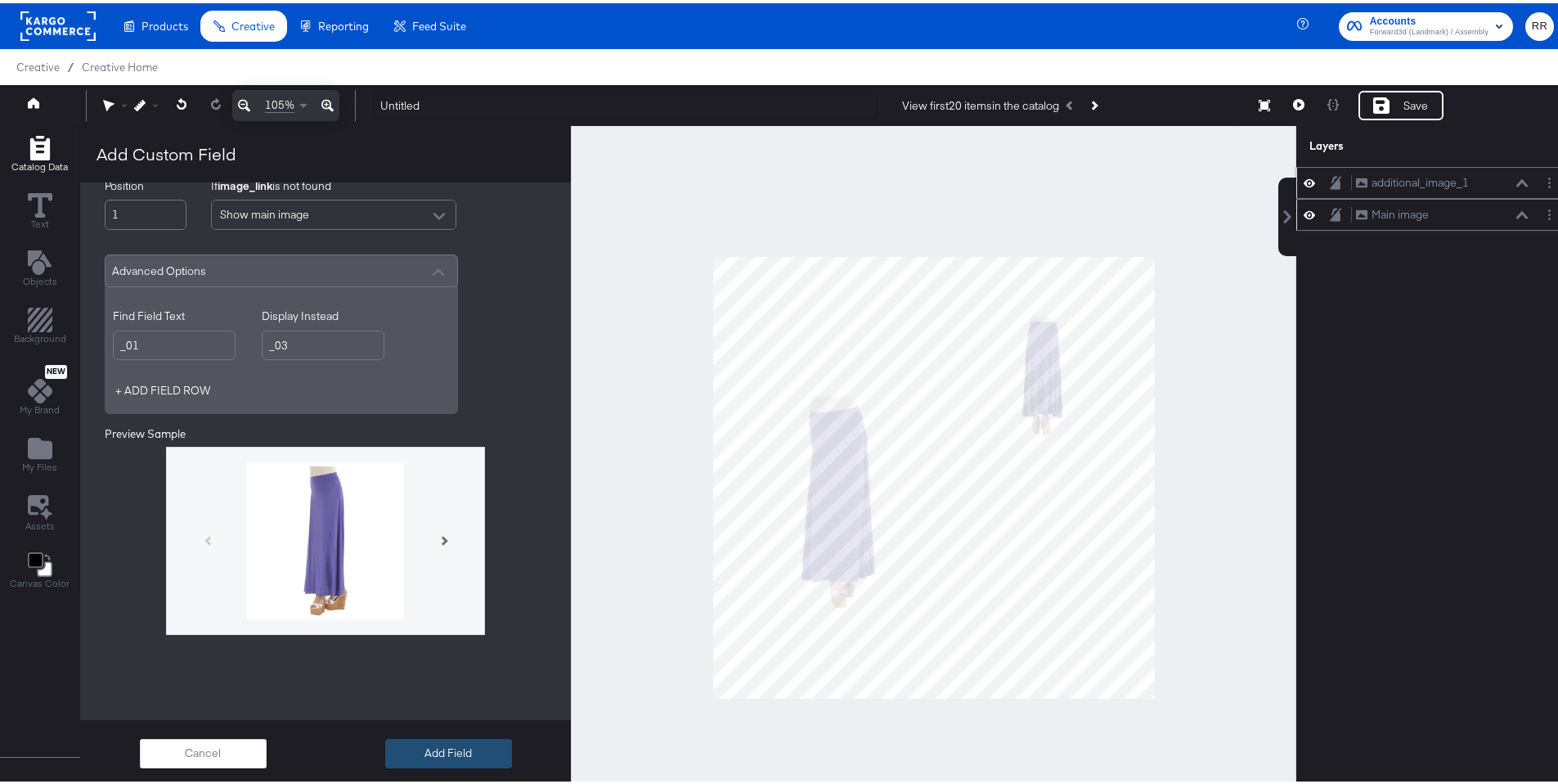
click at [465, 739] on button "Add Field" at bounding box center [448, 749] width 127 height 29
click at [465, 739] on div "Select Field image_link Field Delimiter Comma-separated Name This Field image_l…" at bounding box center [325, 305] width 491 height 896
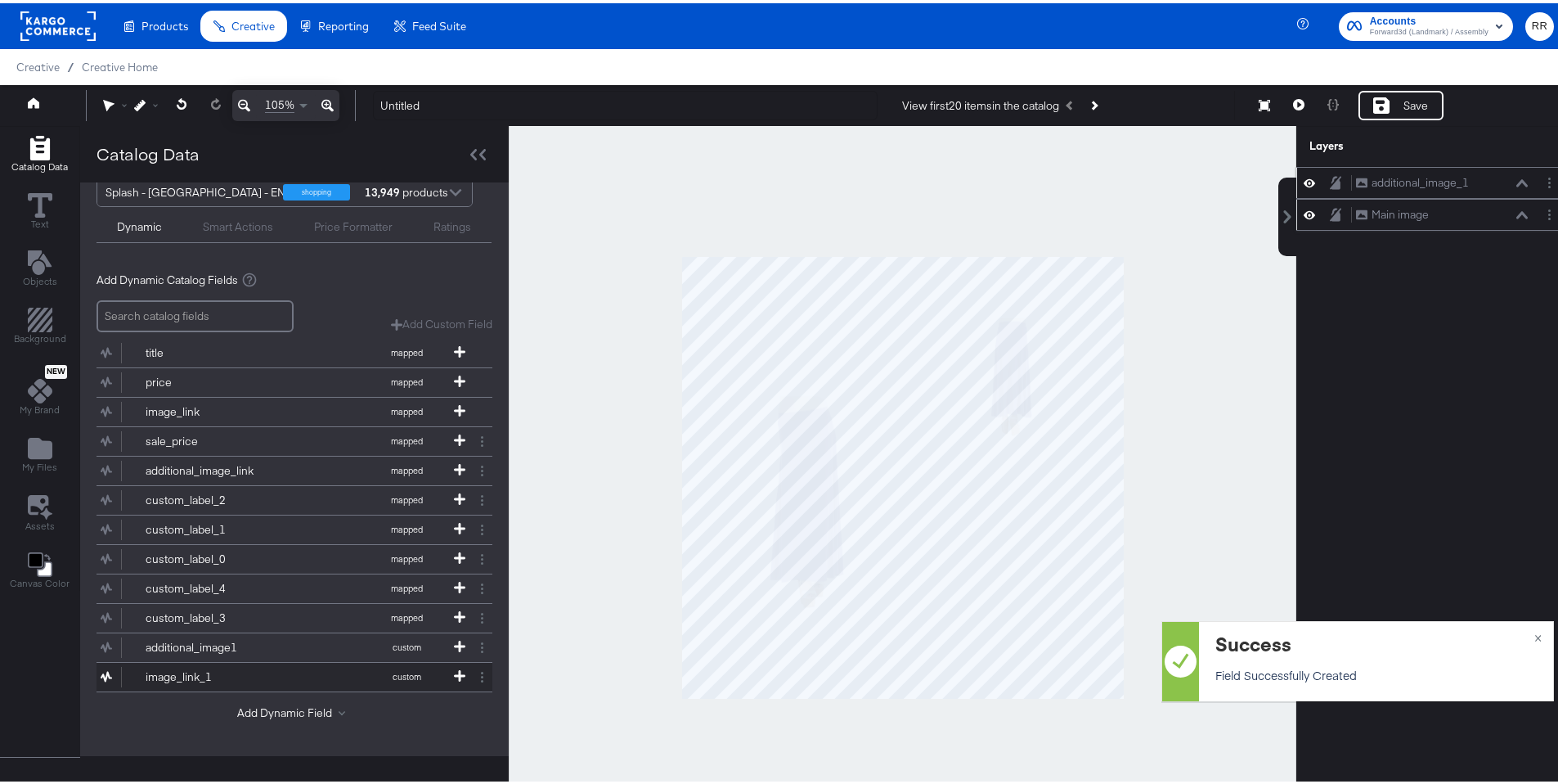
scroll to position [24, 0]
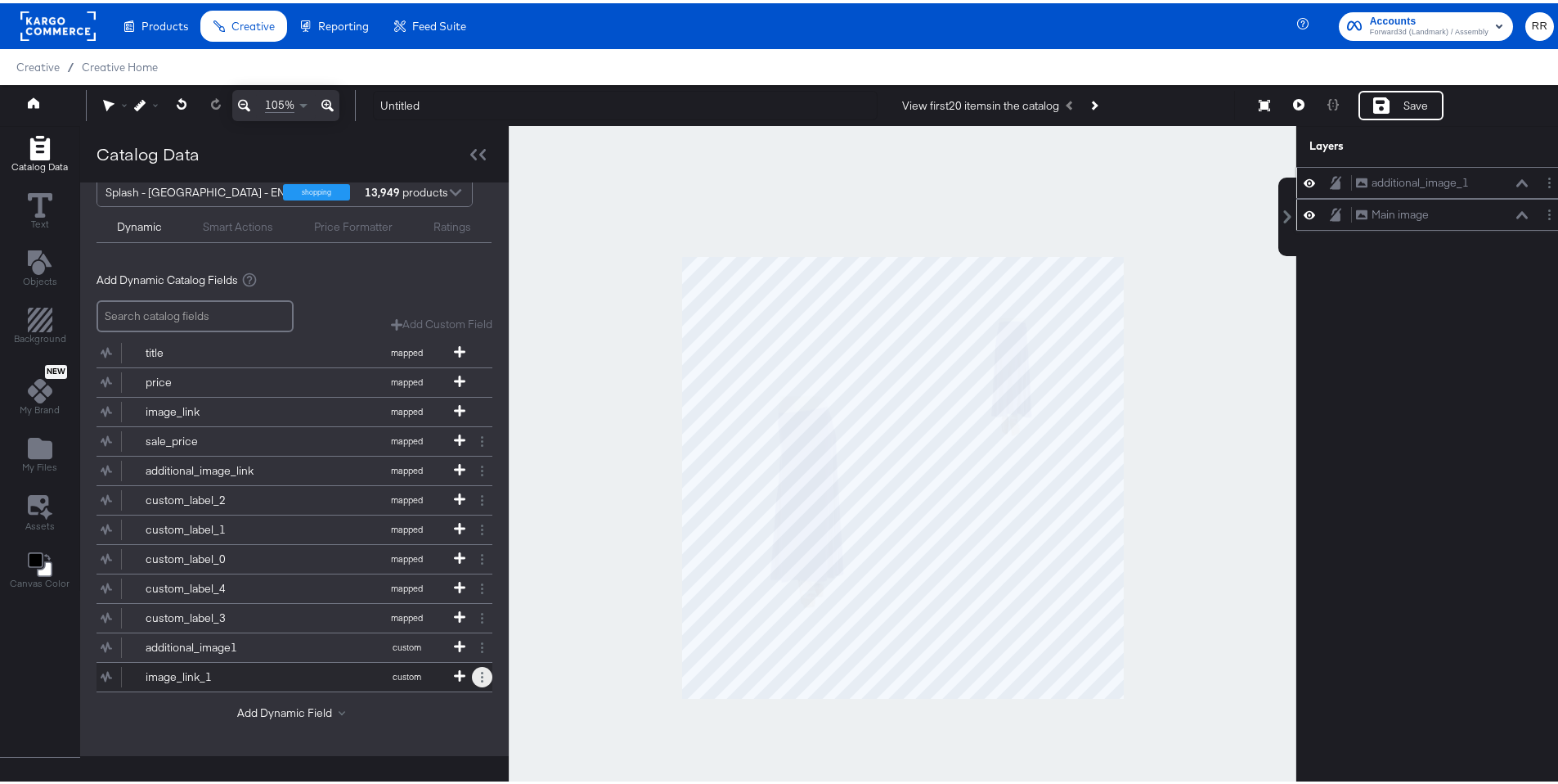
click at [475, 667] on button at bounding box center [483, 673] width 21 height 21
click at [447, 631] on div "Remove" at bounding box center [437, 637] width 82 height 32
click at [422, 643] on button "Remove" at bounding box center [417, 637] width 42 height 16
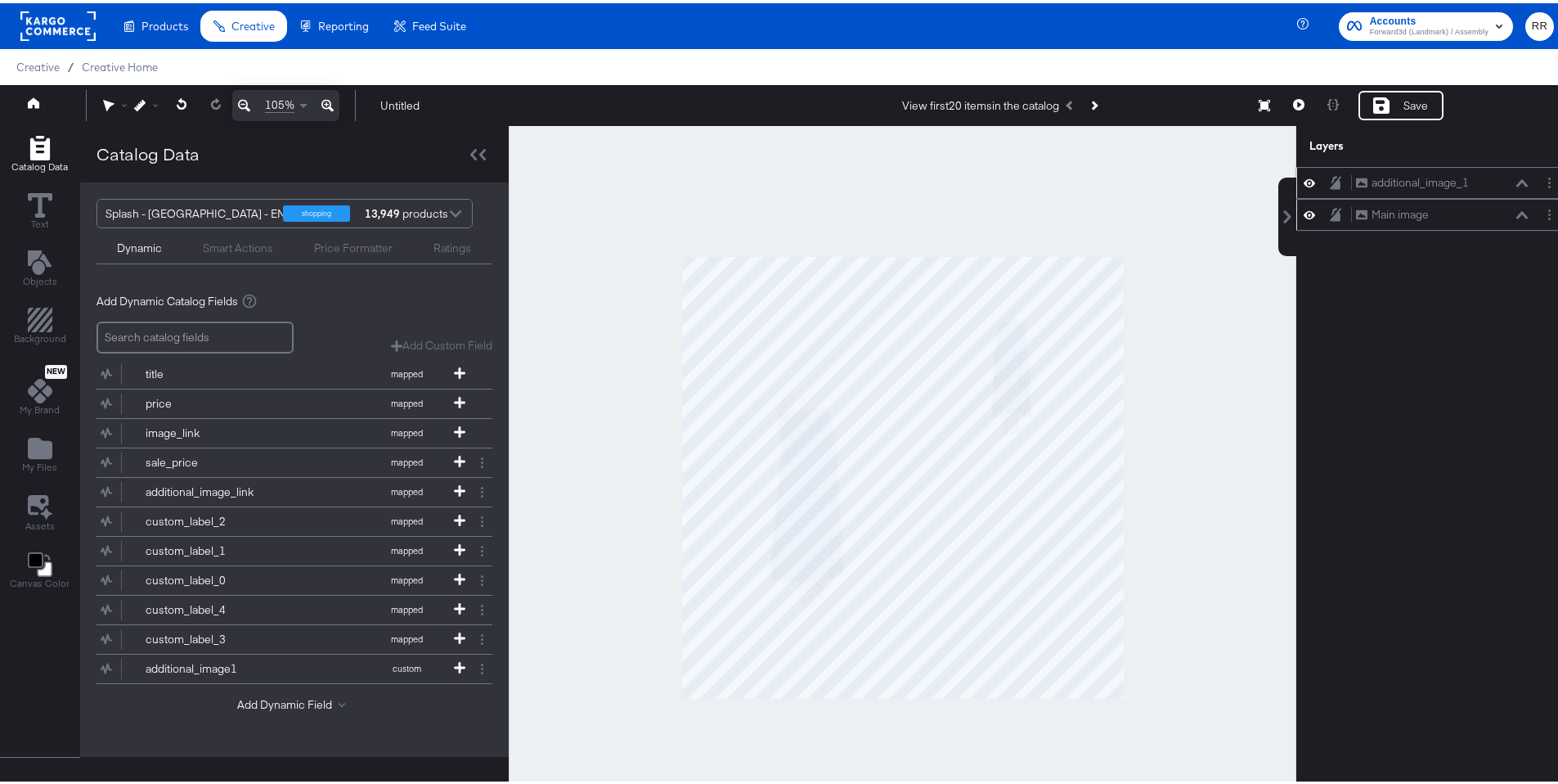
scroll to position [0, 0]
click at [433, 346] on div "Add Custom Field" at bounding box center [441, 342] width 101 height 16
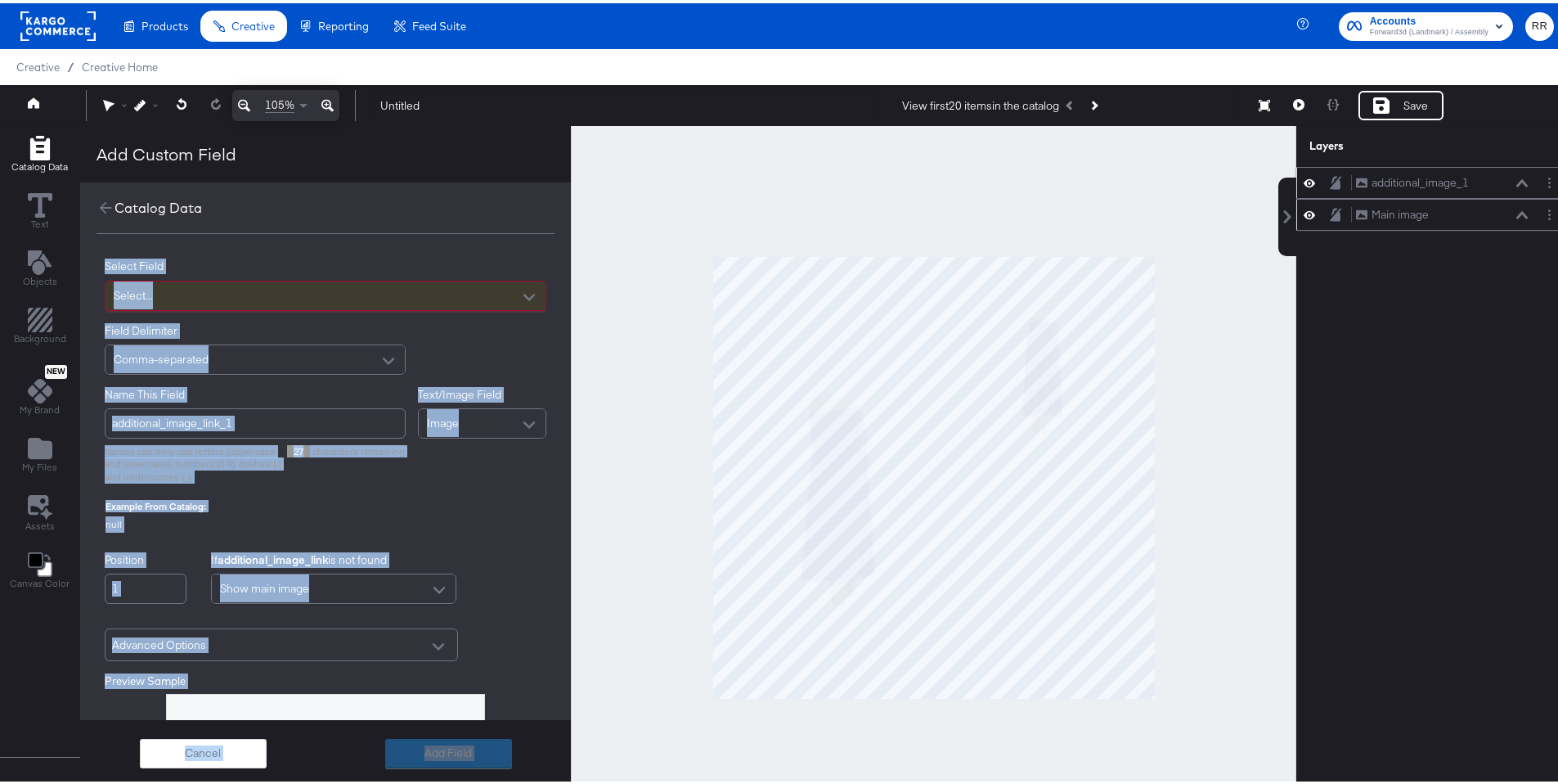
click at [366, 295] on div "Select..." at bounding box center [325, 292] width 440 height 28
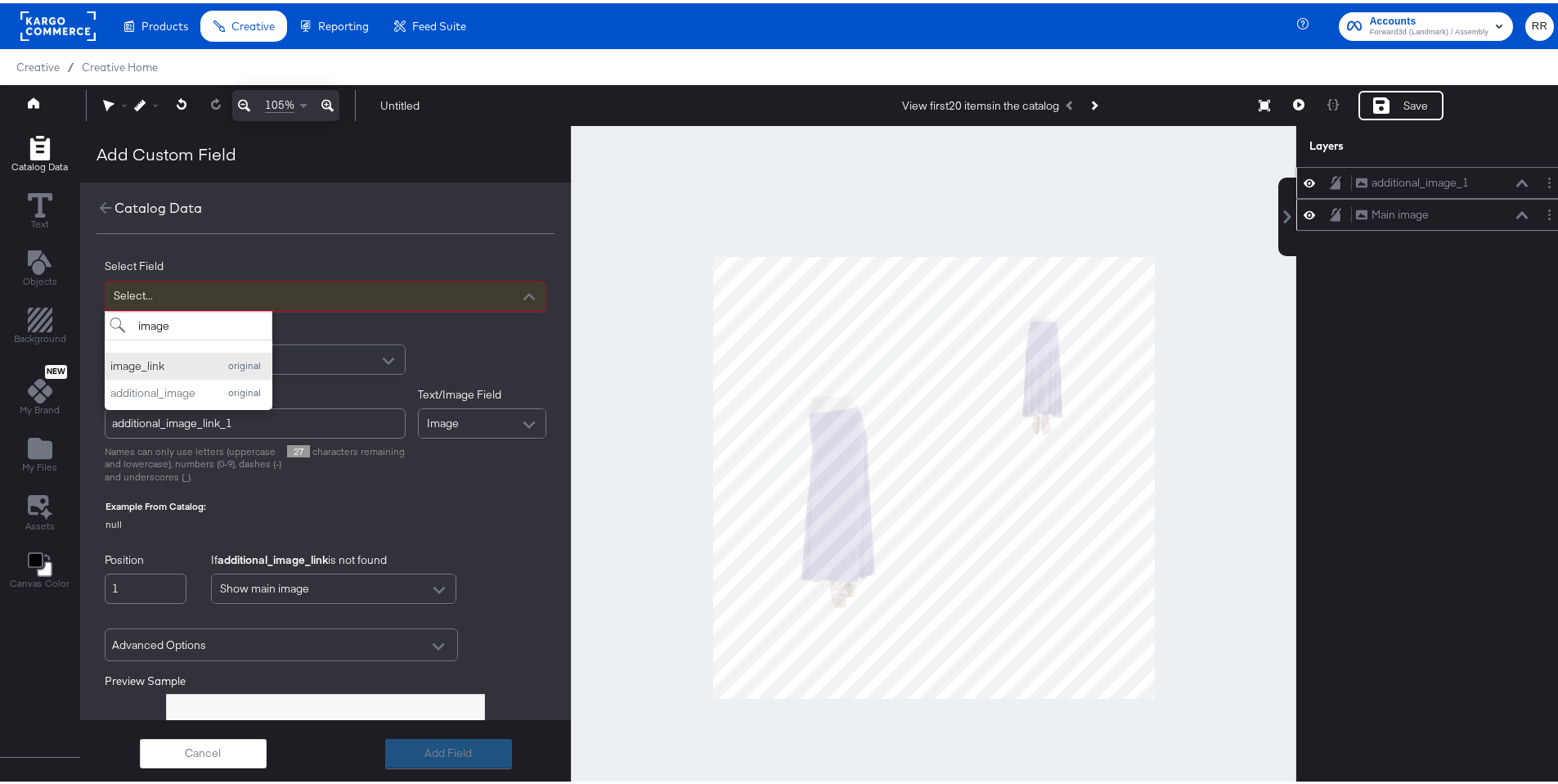
type input "image"
click at [219, 355] on div "image_link original" at bounding box center [189, 362] width 156 height 16
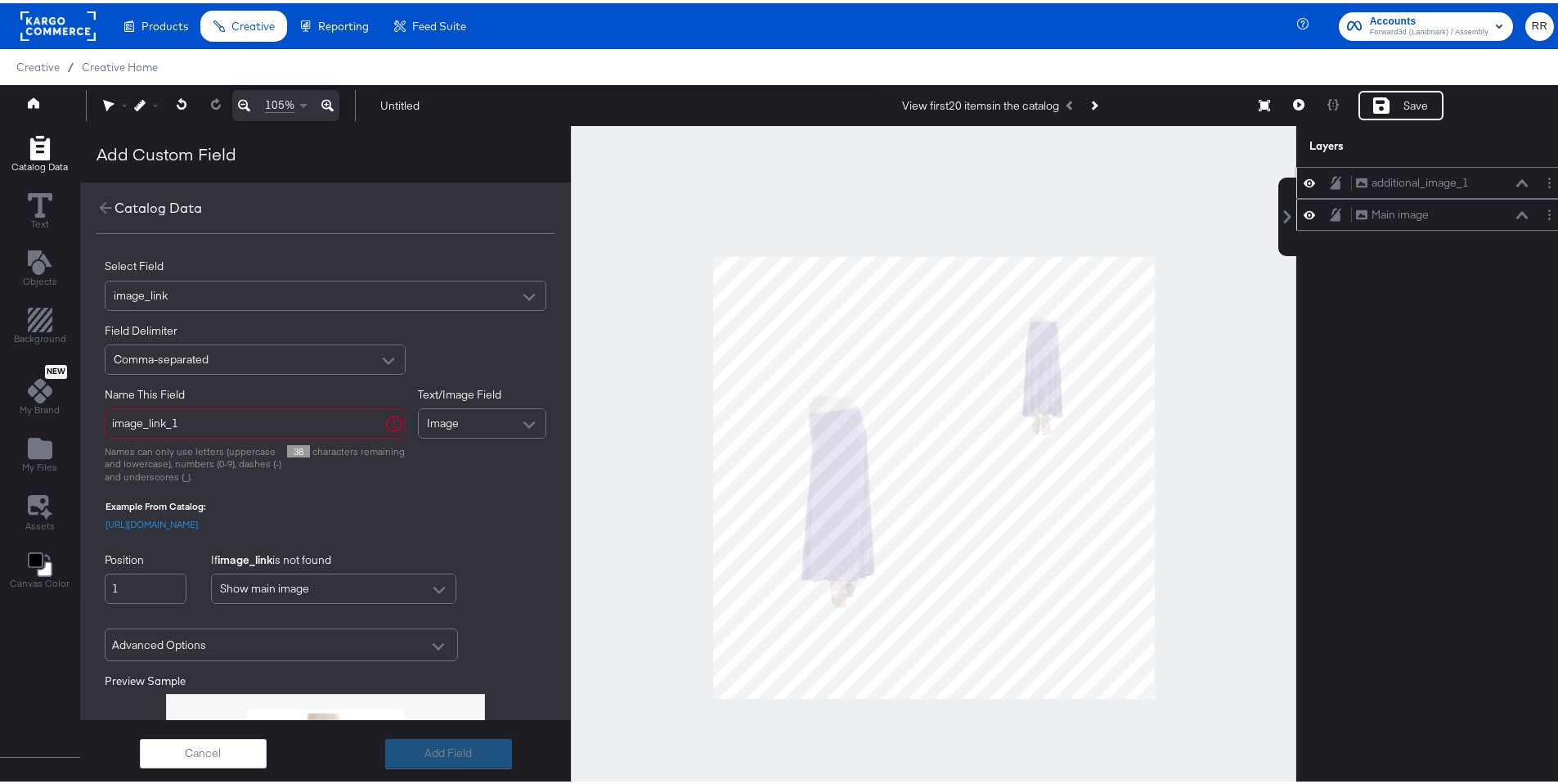
click at [423, 336] on div "Field Delimiter Comma-separated" at bounding box center [326, 346] width 441 height 52
drag, startPoint x: 276, startPoint y: 422, endPoint x: 115, endPoint y: 422, distance: 161.0
click at [115, 422] on input "image_link_1" at bounding box center [255, 420] width 301 height 30
type input "i"
drag, startPoint x: 251, startPoint y: 420, endPoint x: 198, endPoint y: 416, distance: 53.2
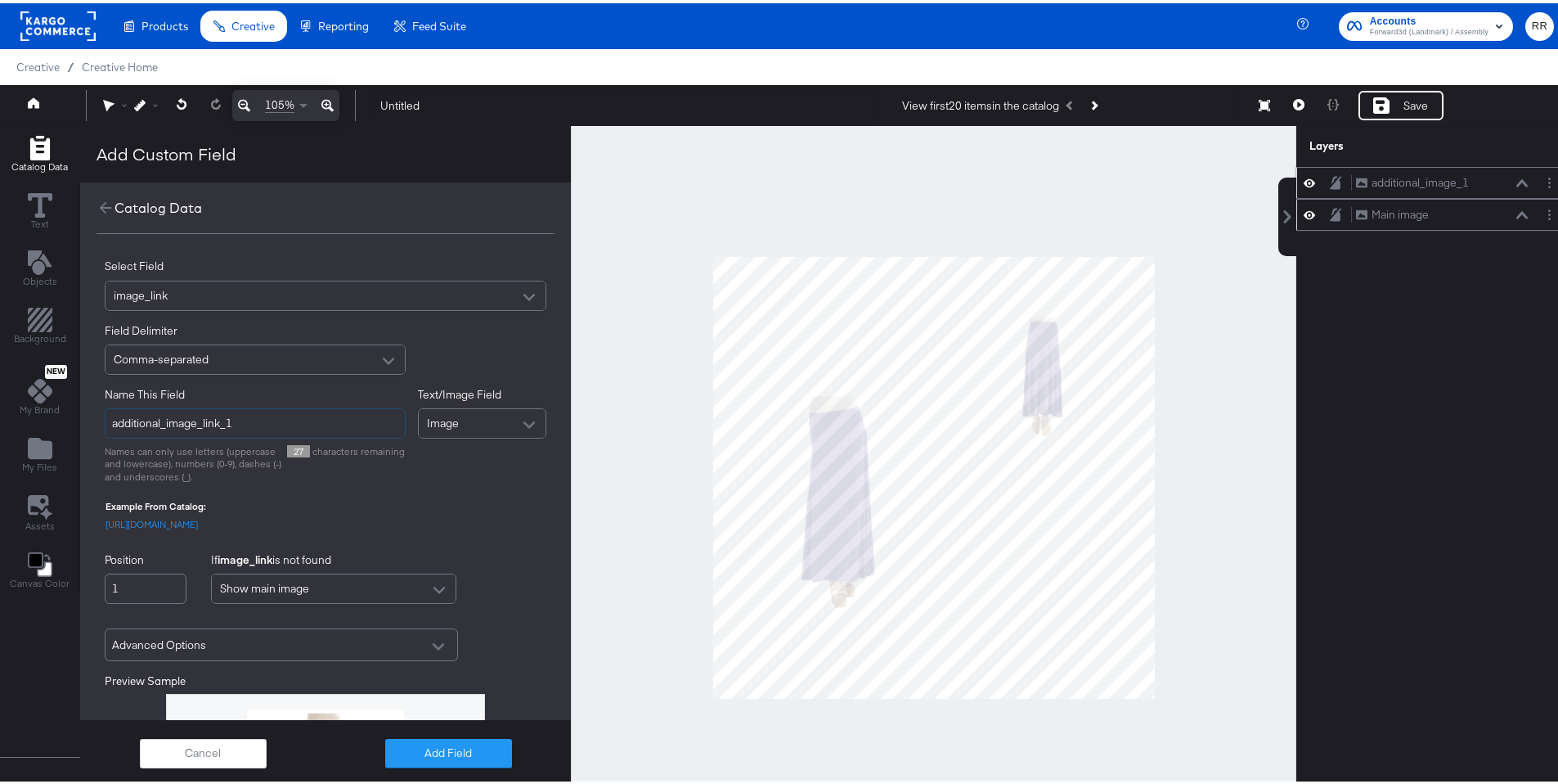
click at [198, 416] on input "additional_image_link_1" at bounding box center [255, 420] width 301 height 30
type input "additional_image2"
click at [198, 530] on p "[URL][DOMAIN_NAME]" at bounding box center [151, 520] width 92 height 16
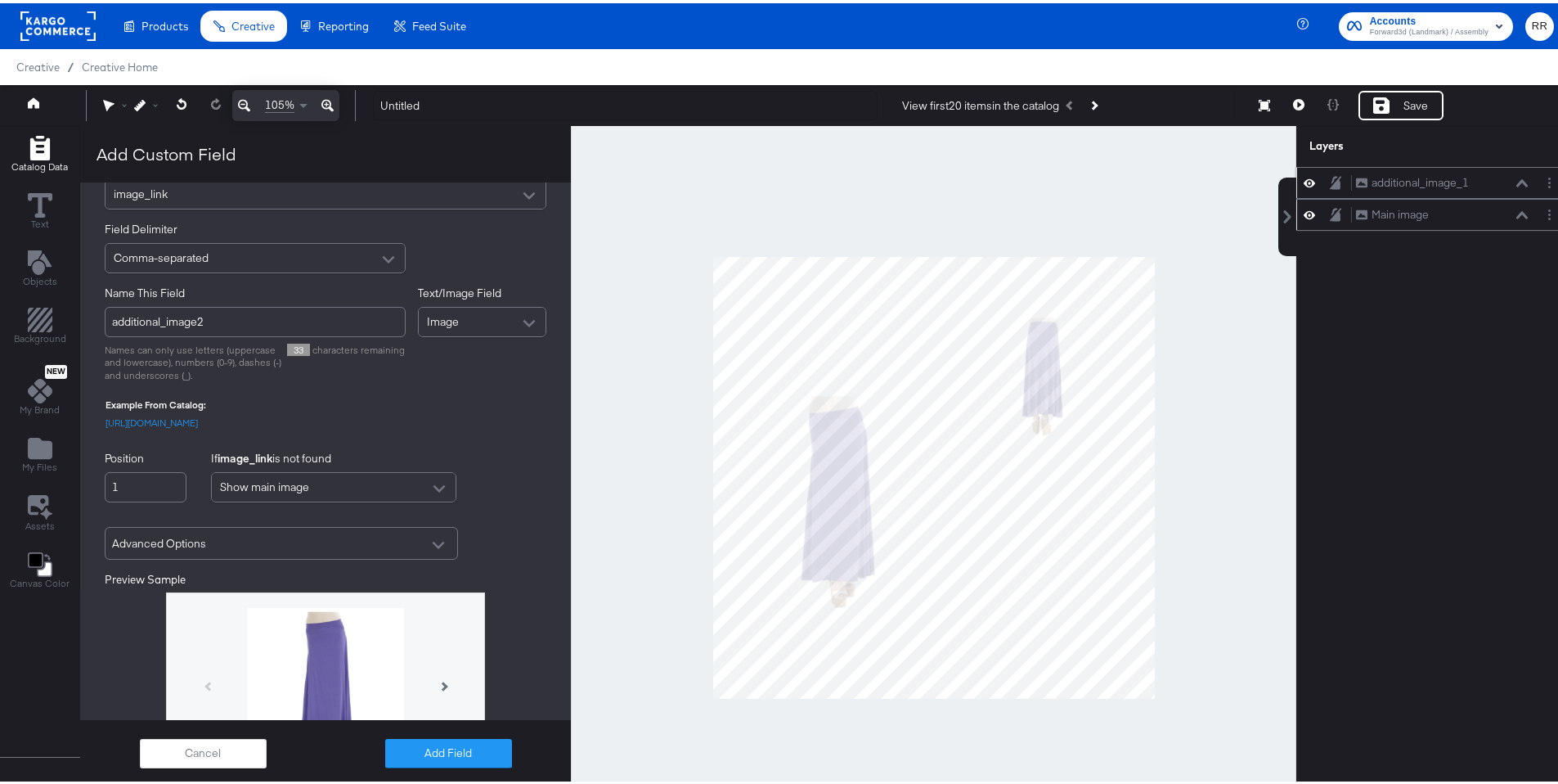
scroll to position [263, 0]
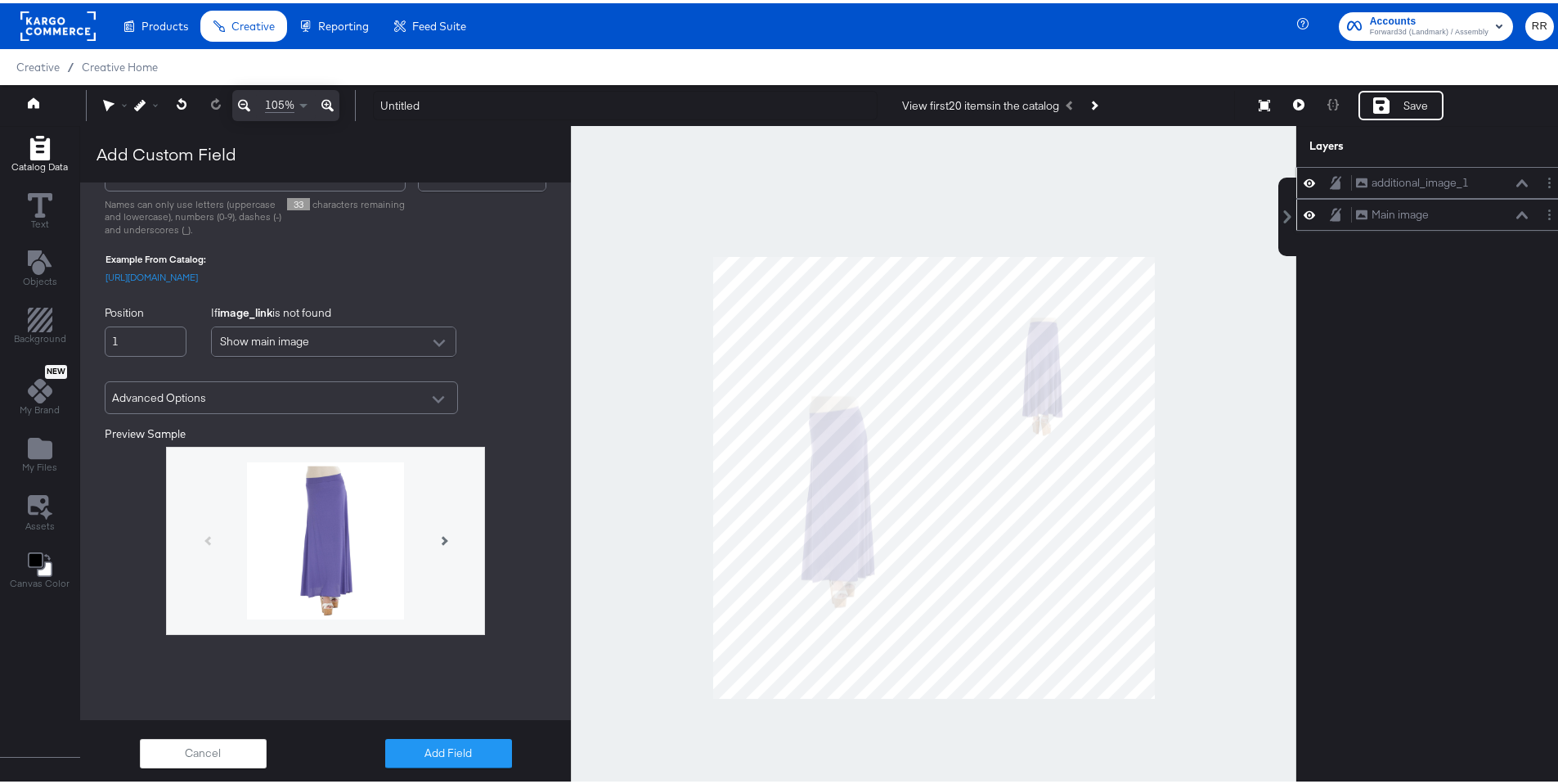
click at [332, 403] on div "Advanced Options" at bounding box center [281, 394] width 339 height 28
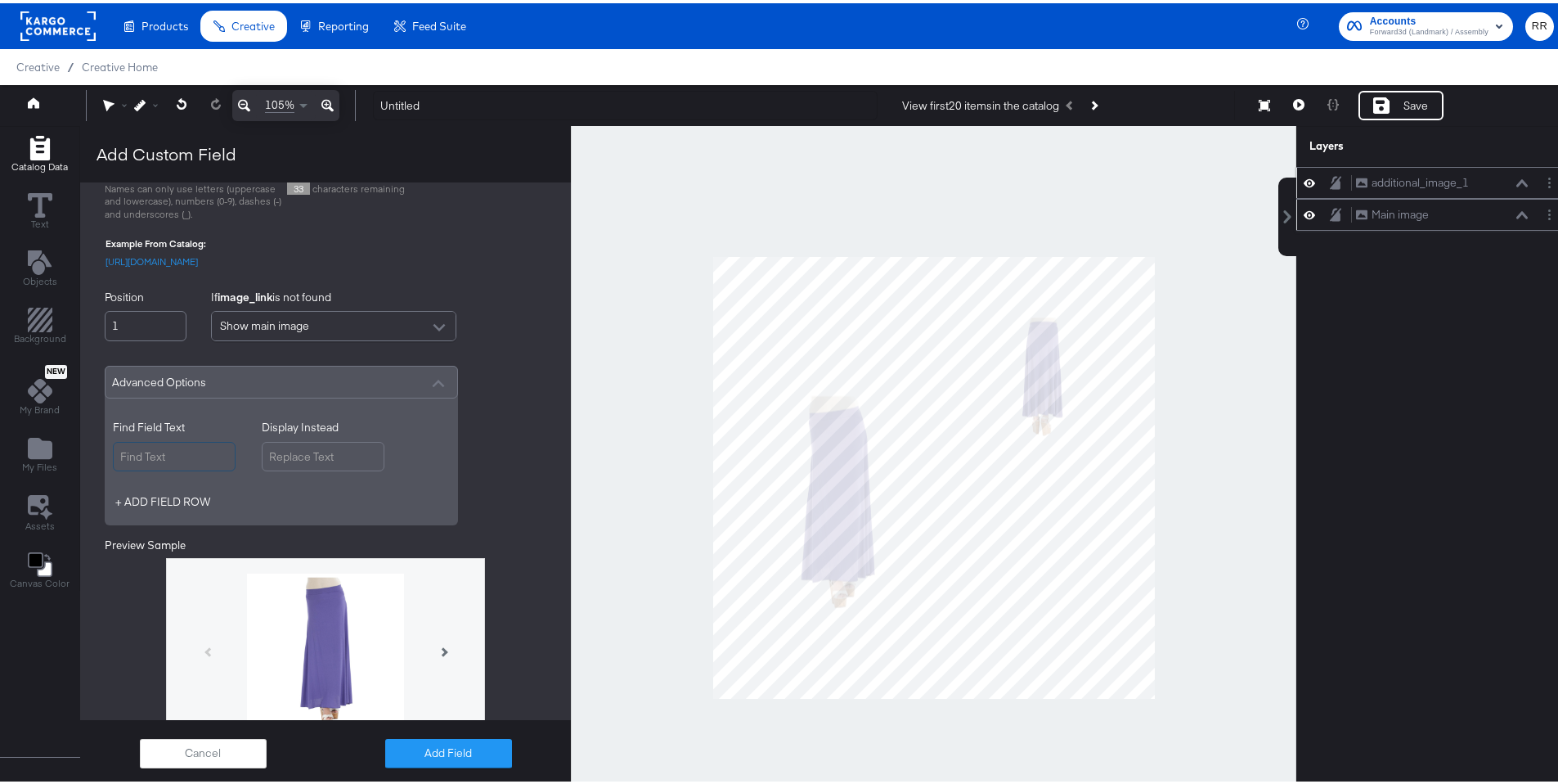
click at [200, 469] on input "Find Field Text" at bounding box center [174, 453] width 123 height 30
type input "0"
type input "_01"
click at [284, 469] on input "Display Instead" at bounding box center [323, 453] width 123 height 30
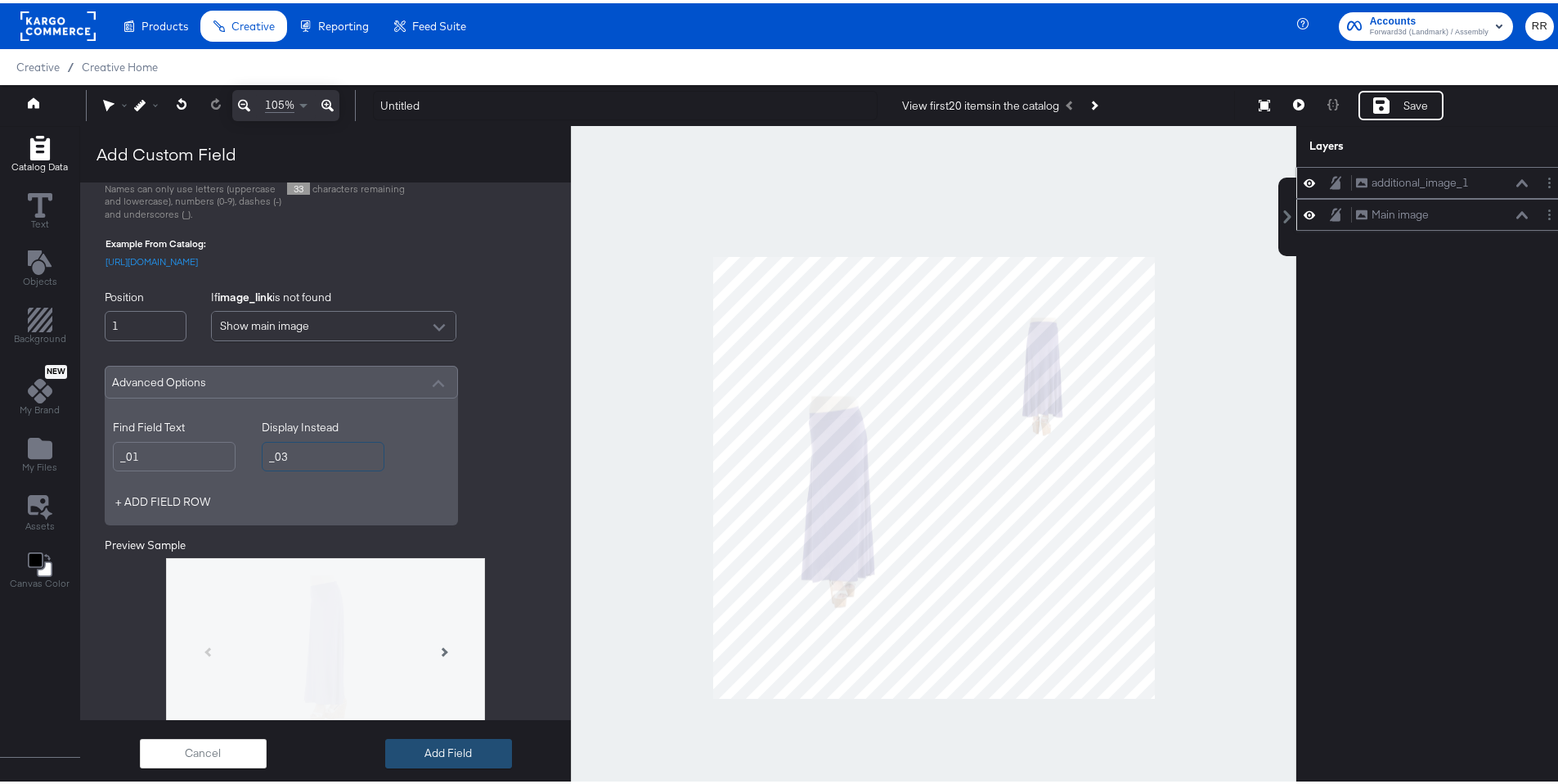
type input "_03"
click at [463, 745] on button "Add Field" at bounding box center [448, 749] width 127 height 29
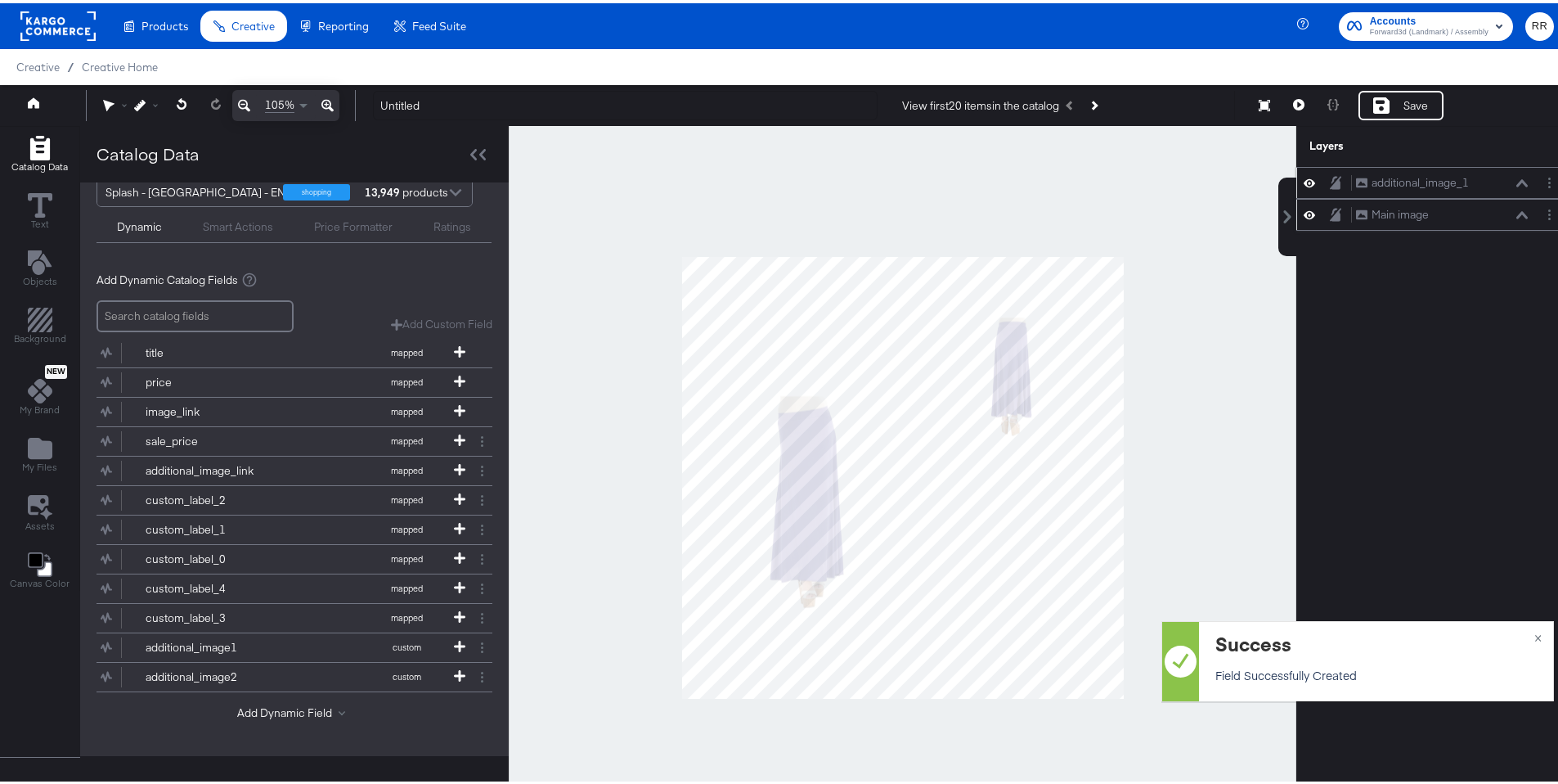
scroll to position [22, 0]
click at [244, 669] on div "additional_image2" at bounding box center [205, 673] width 118 height 16
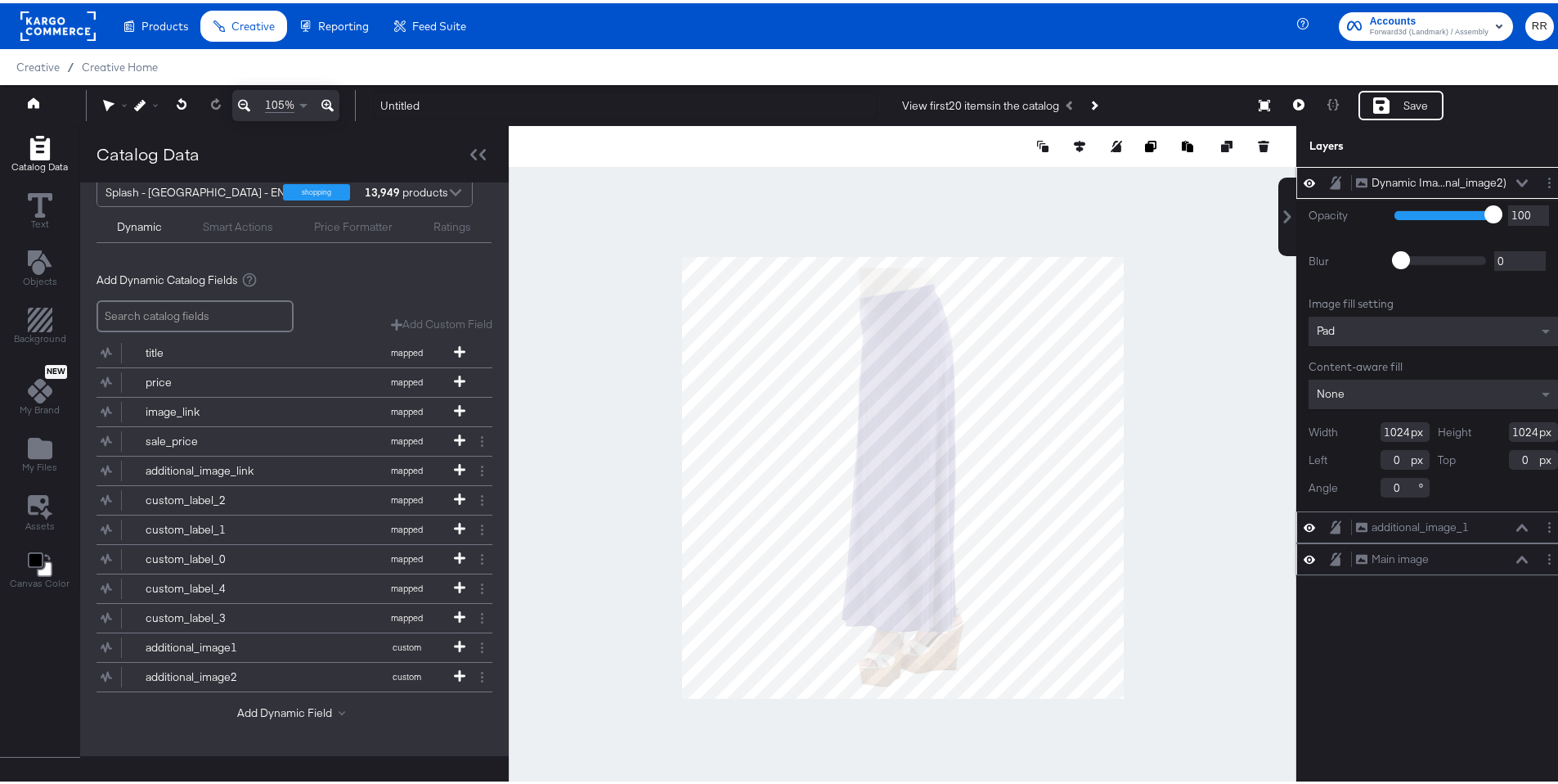
scroll to position [0, 0]
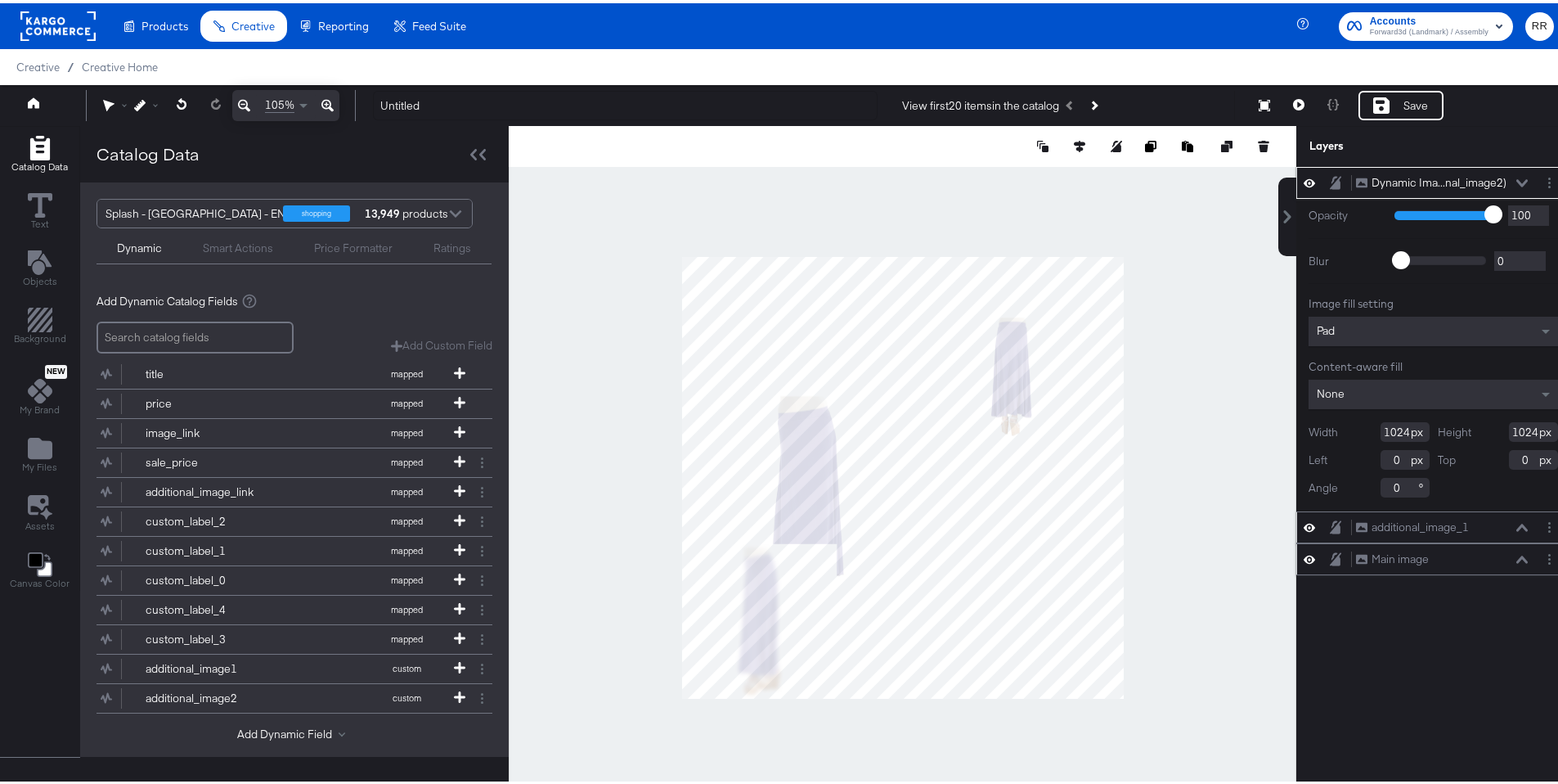
type input "336"
type input "688"
type input "652"
type input "562"
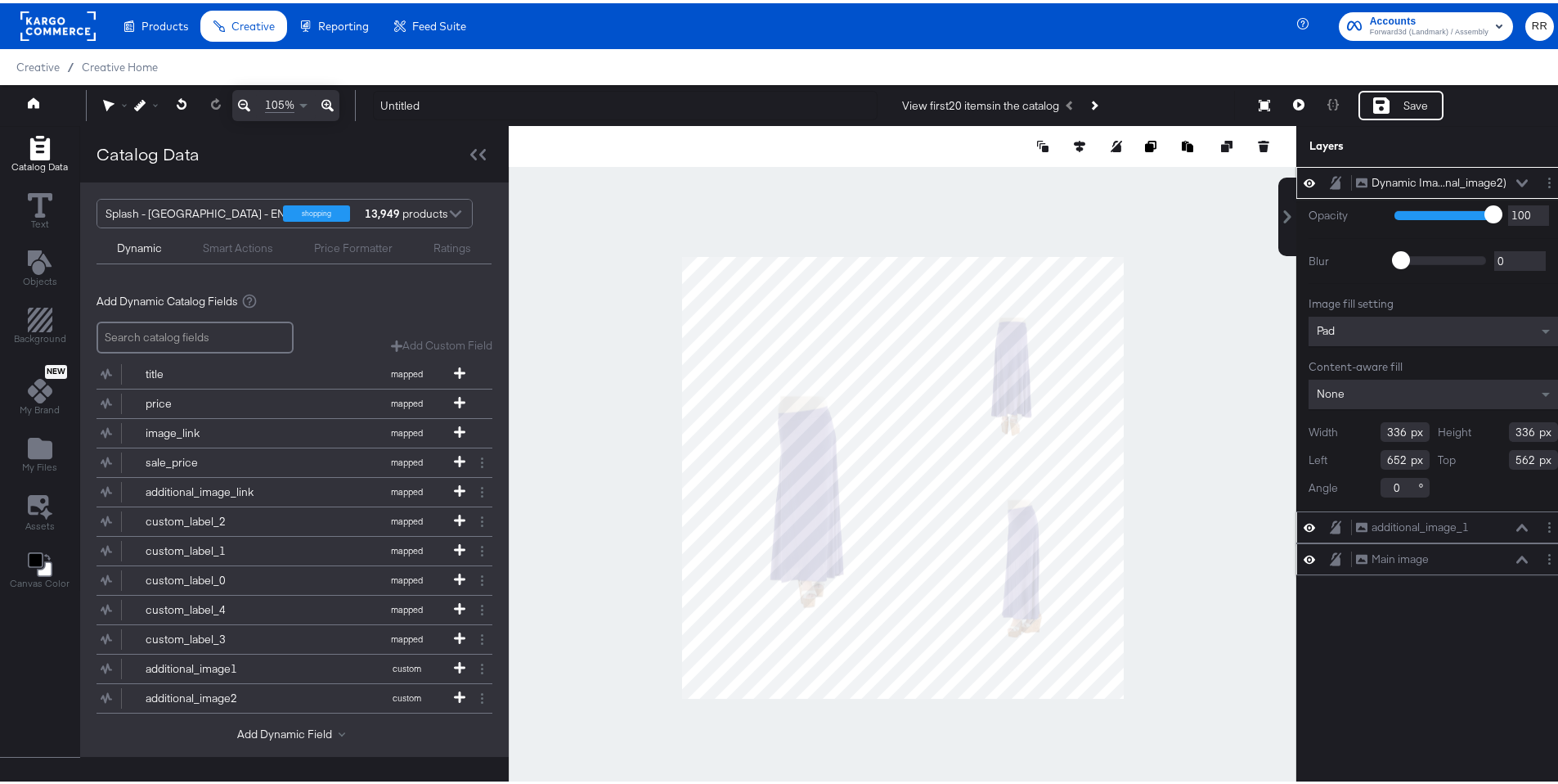
type input "620"
type input "555"
type input "595"
type input "553"
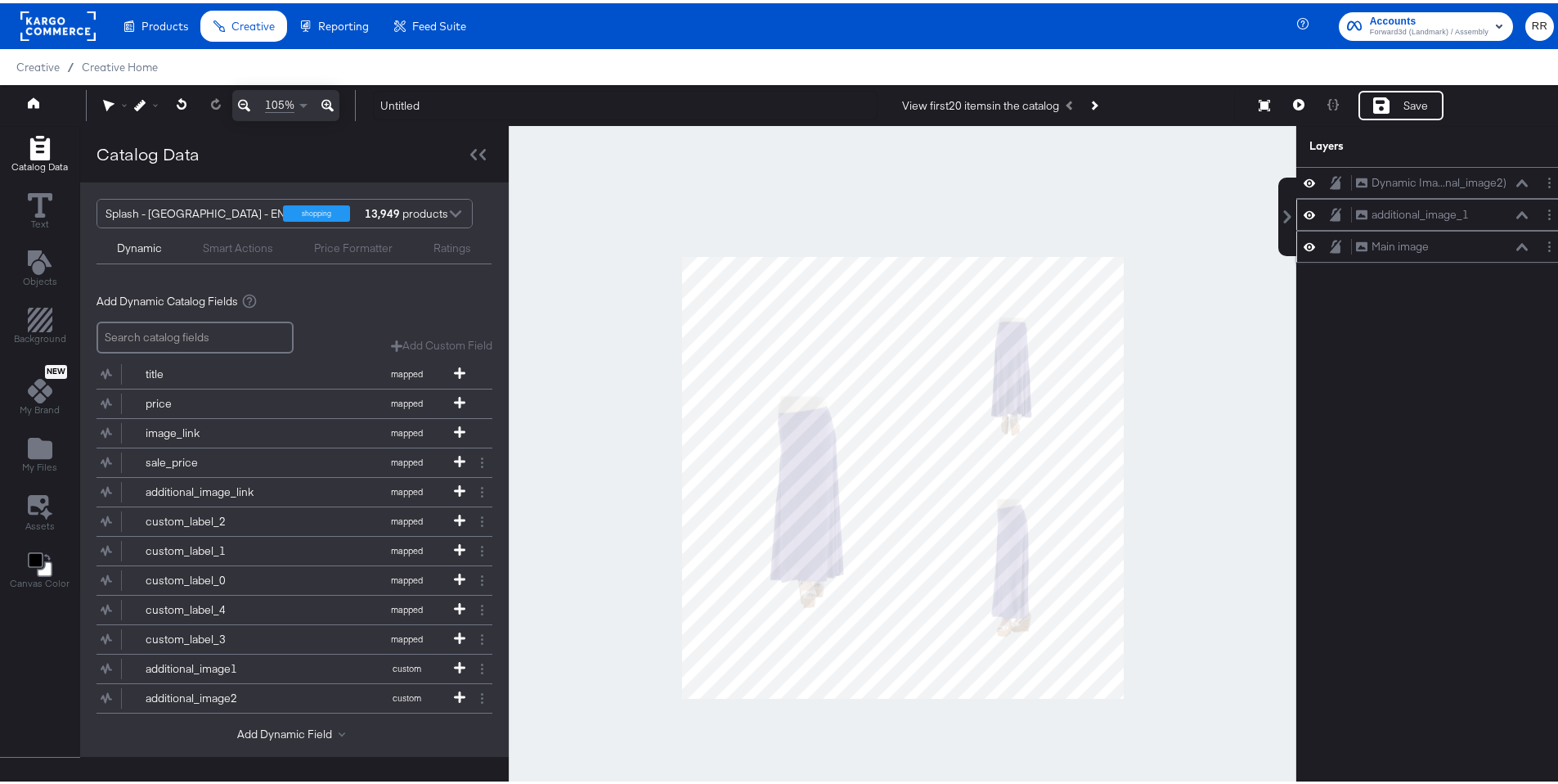
click at [1152, 488] on div at bounding box center [902, 474] width 788 height 702
click at [1102, 104] on button "Next Product" at bounding box center [1093, 101] width 23 height 29
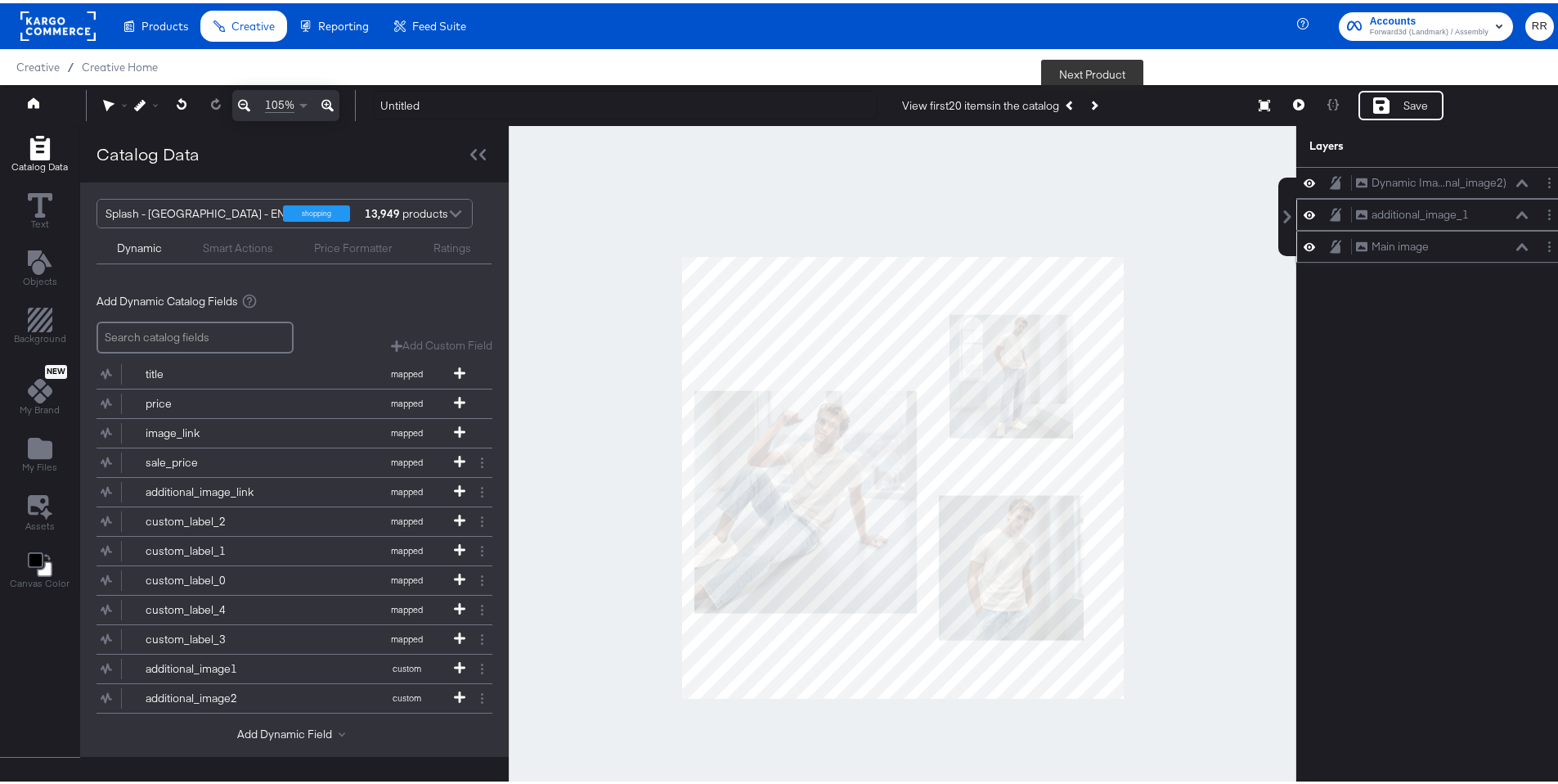
click at [1095, 104] on button "Next Product" at bounding box center [1093, 101] width 23 height 29
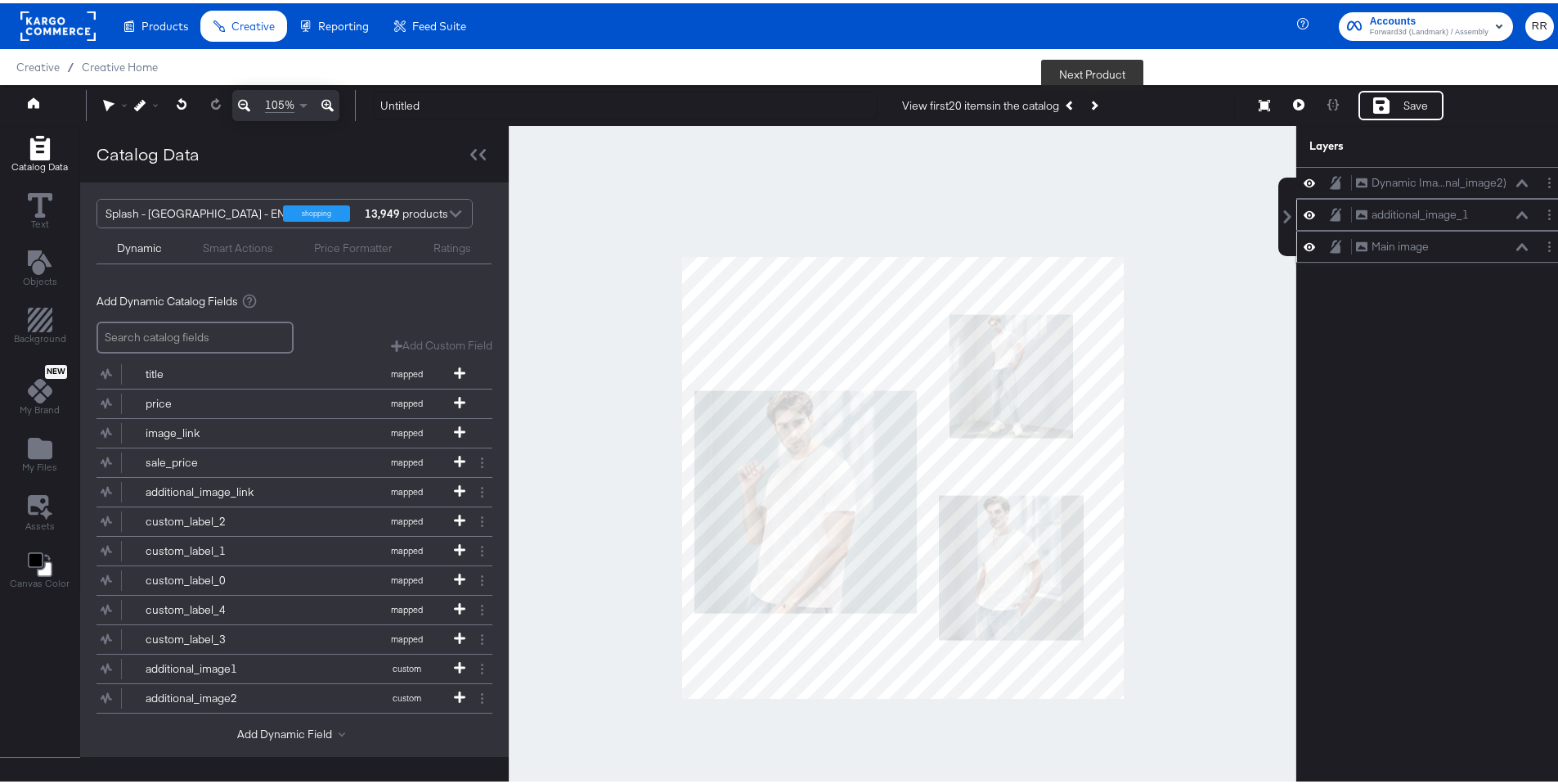
click at [1095, 104] on button "Next Product" at bounding box center [1093, 101] width 23 height 29
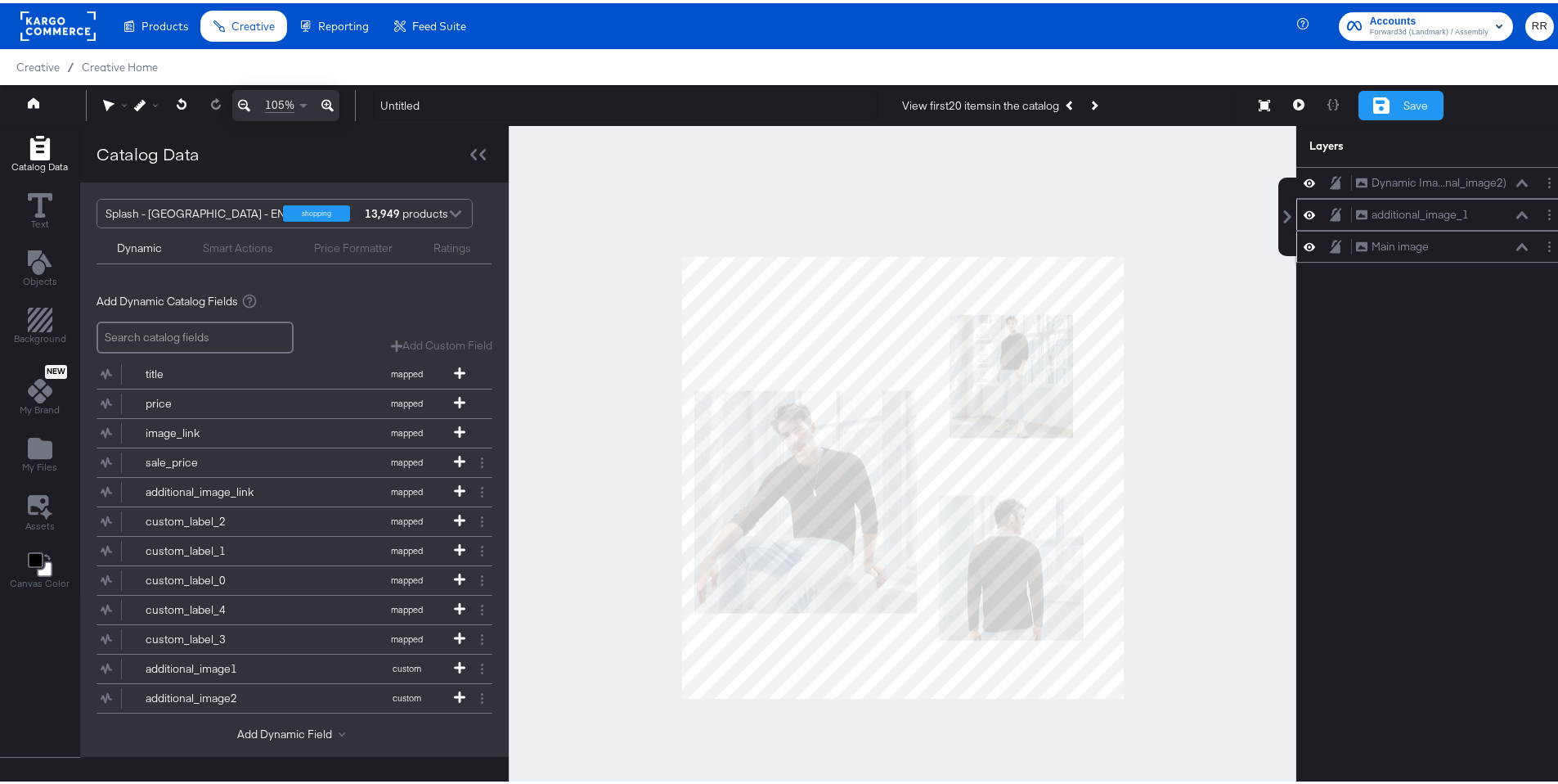
click at [1406, 105] on div "Save" at bounding box center [1416, 102] width 24 height 16
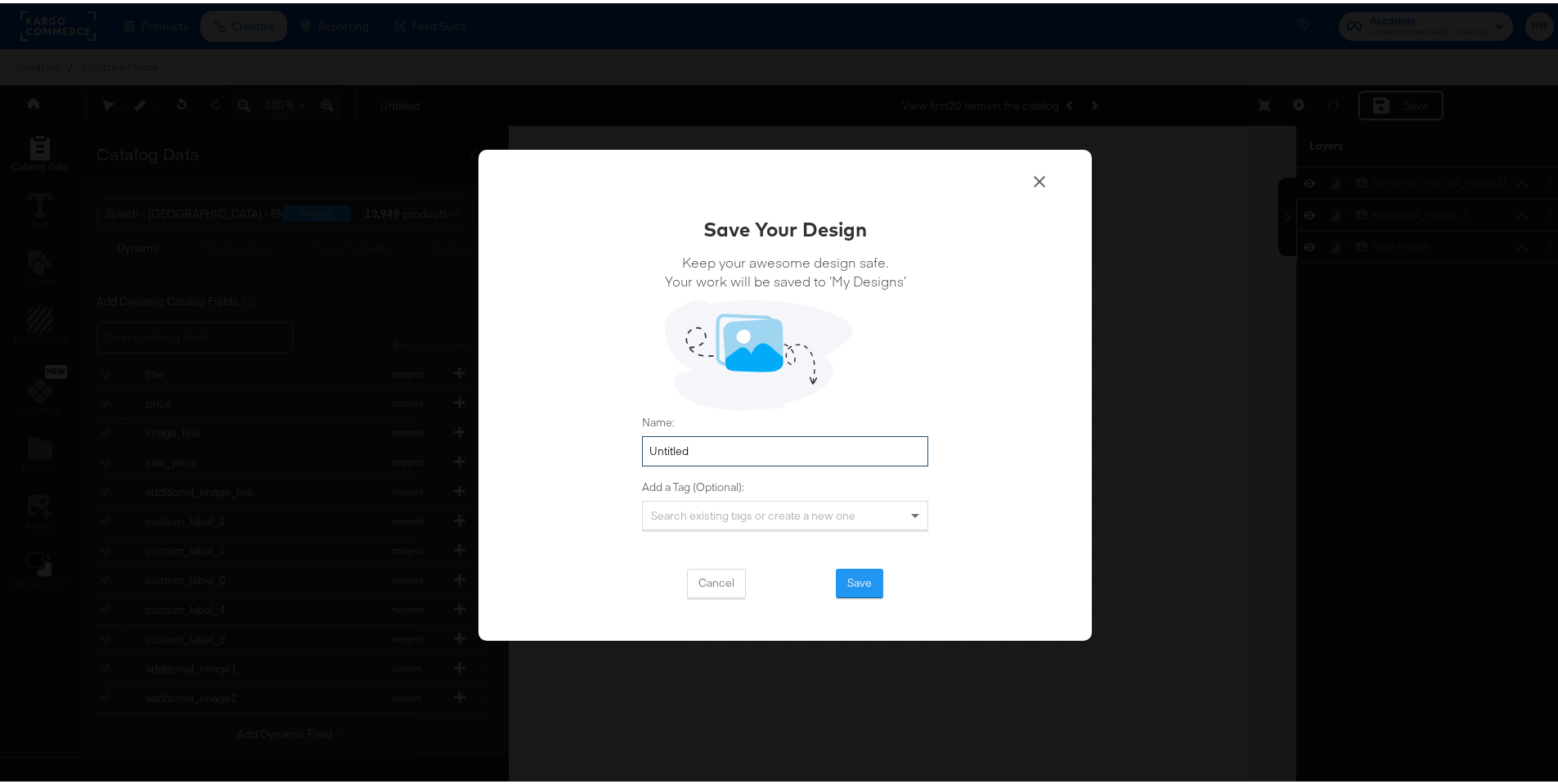
click at [721, 458] on input "Untitled" at bounding box center [785, 448] width 286 height 30
type input "multi_image template"
click at [857, 576] on button "Save" at bounding box center [859, 579] width 48 height 29
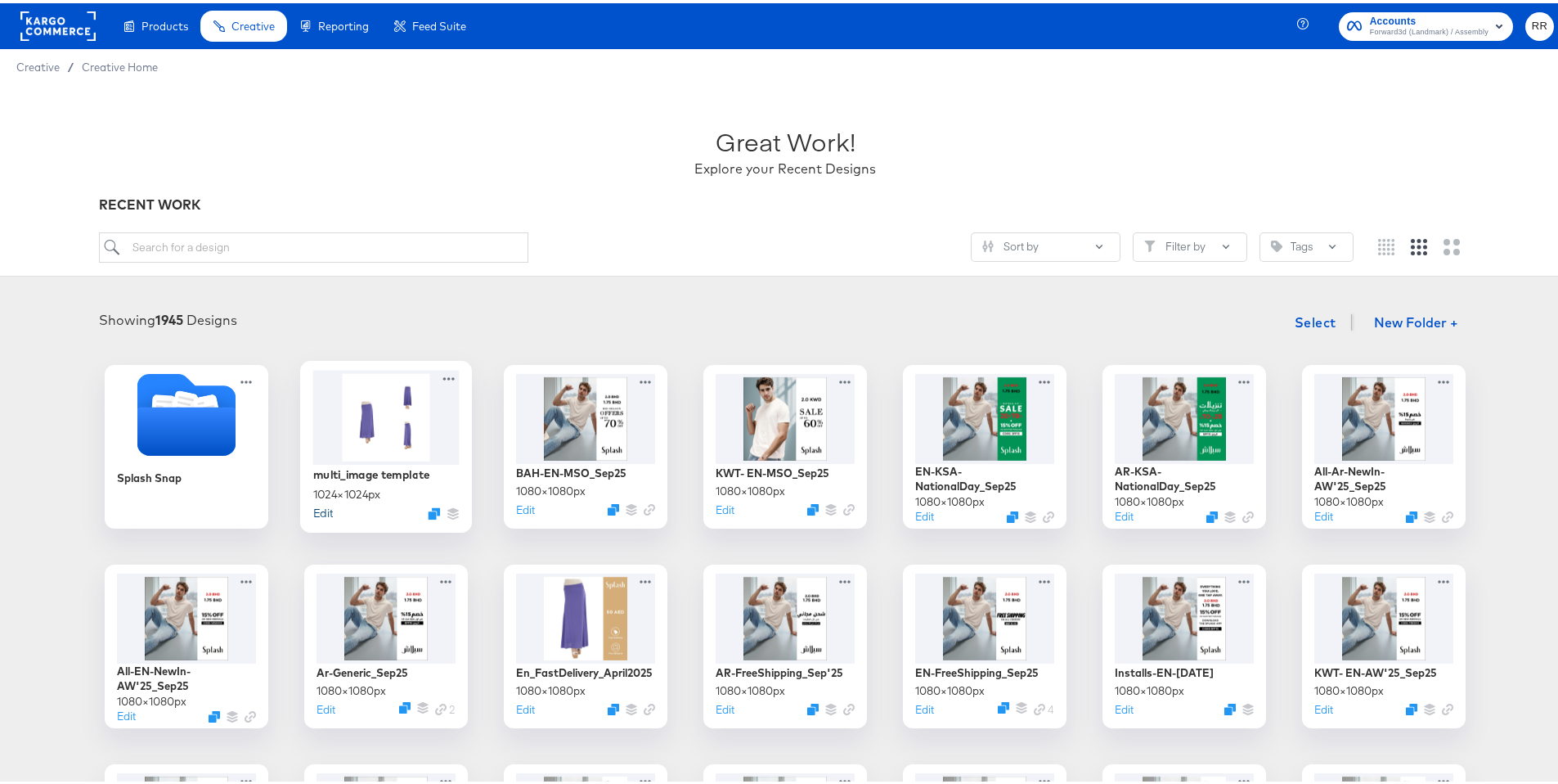
click at [323, 511] on button "Edit" at bounding box center [323, 509] width 20 height 16
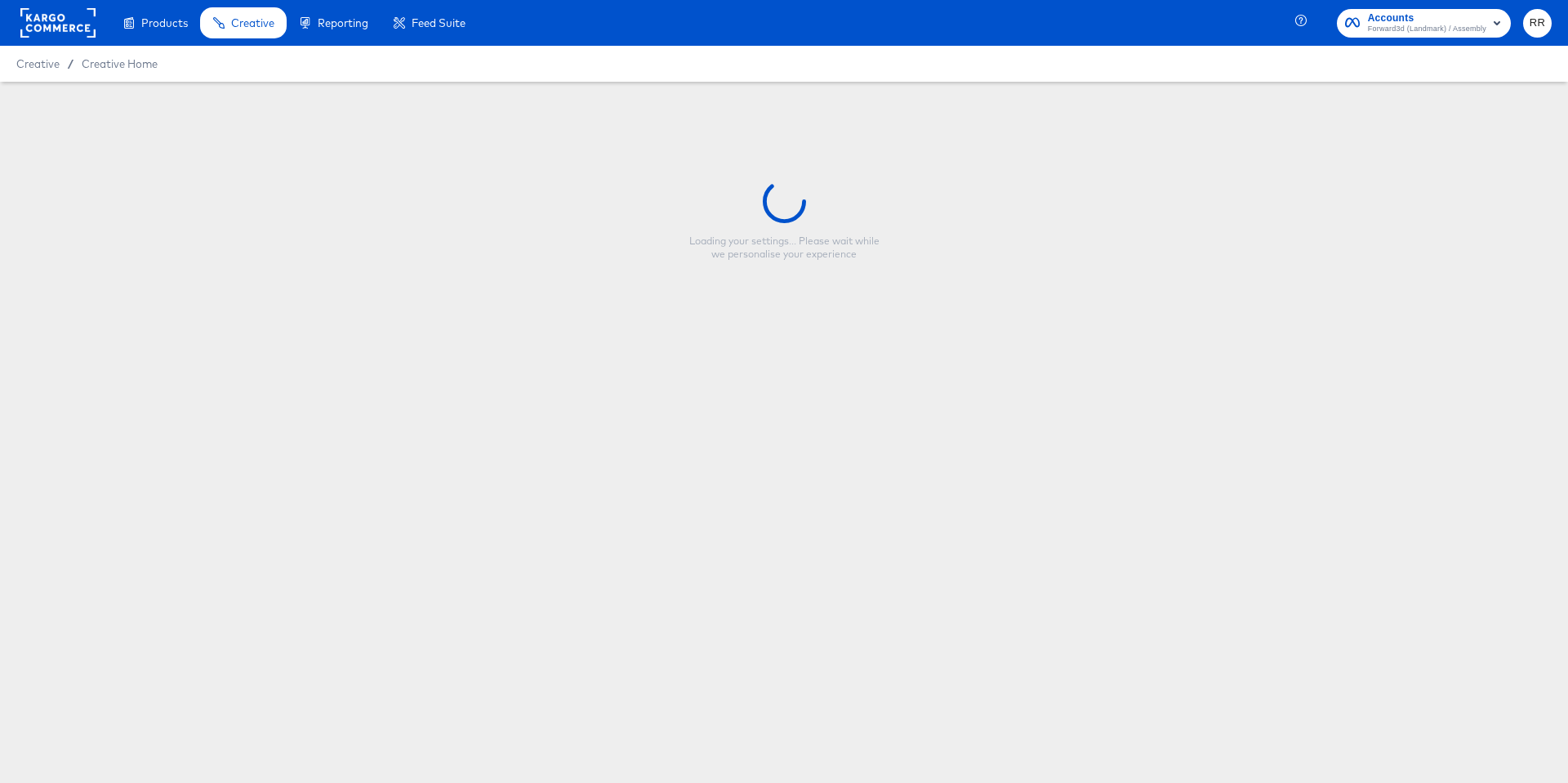
type input "multi_image template"
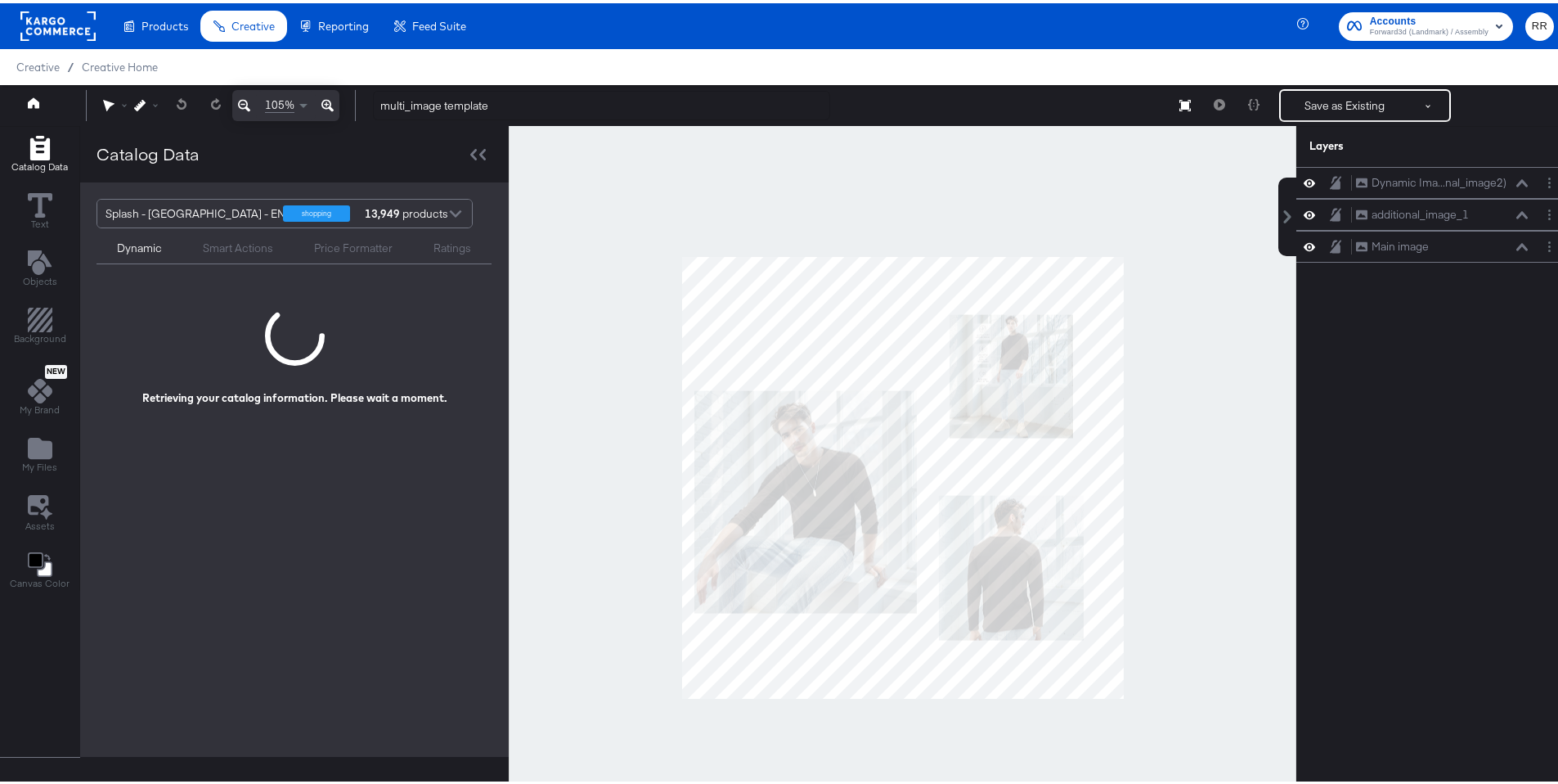
click at [303, 225] on div "Dynamic Smart Actions Price Formatter Ratings" at bounding box center [294, 243] width 395 height 36
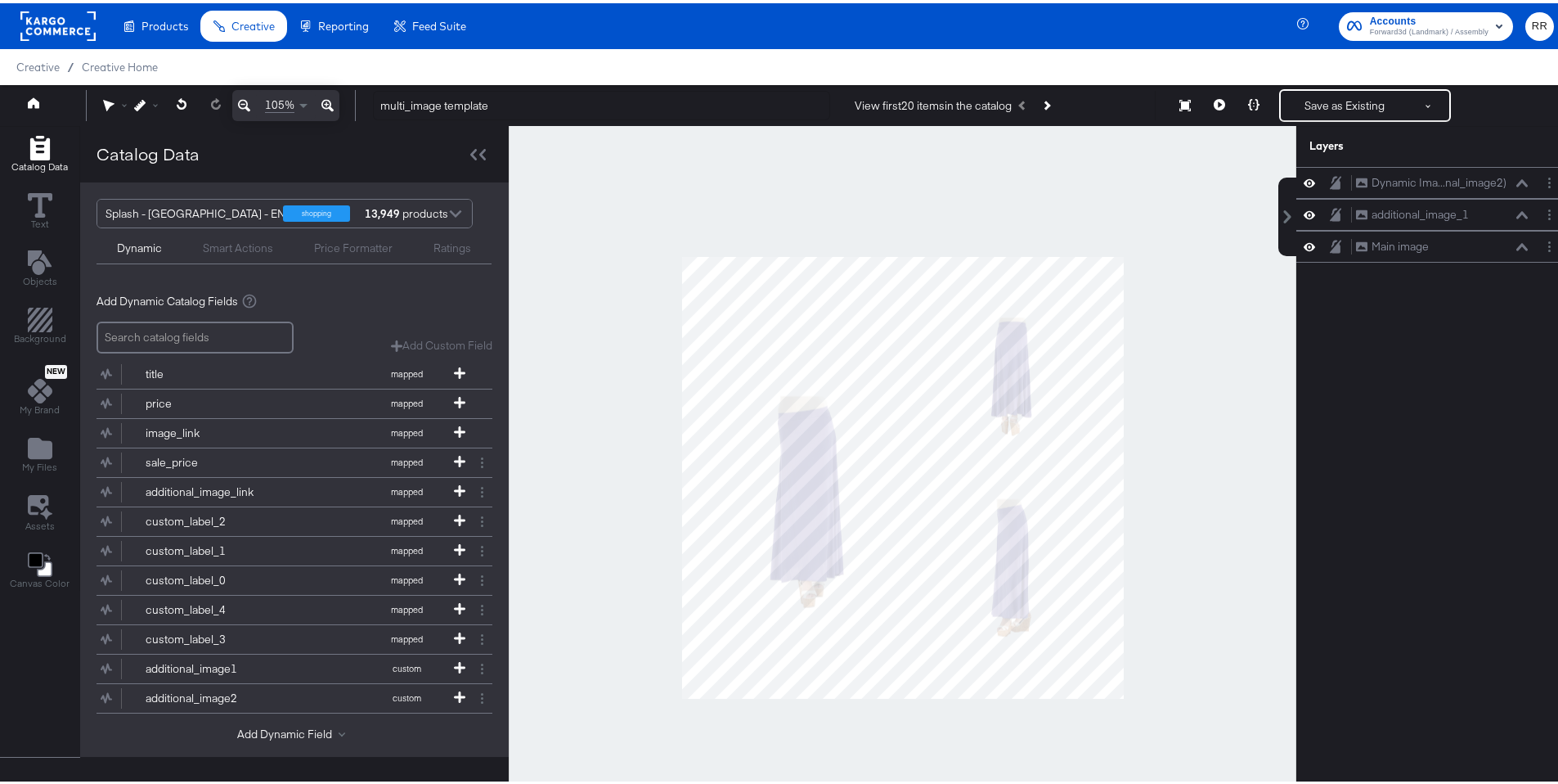
click at [219, 217] on div "Splash - [GEOGRAPHIC_DATA] - EN - facebook 2" at bounding box center [227, 210] width 245 height 28
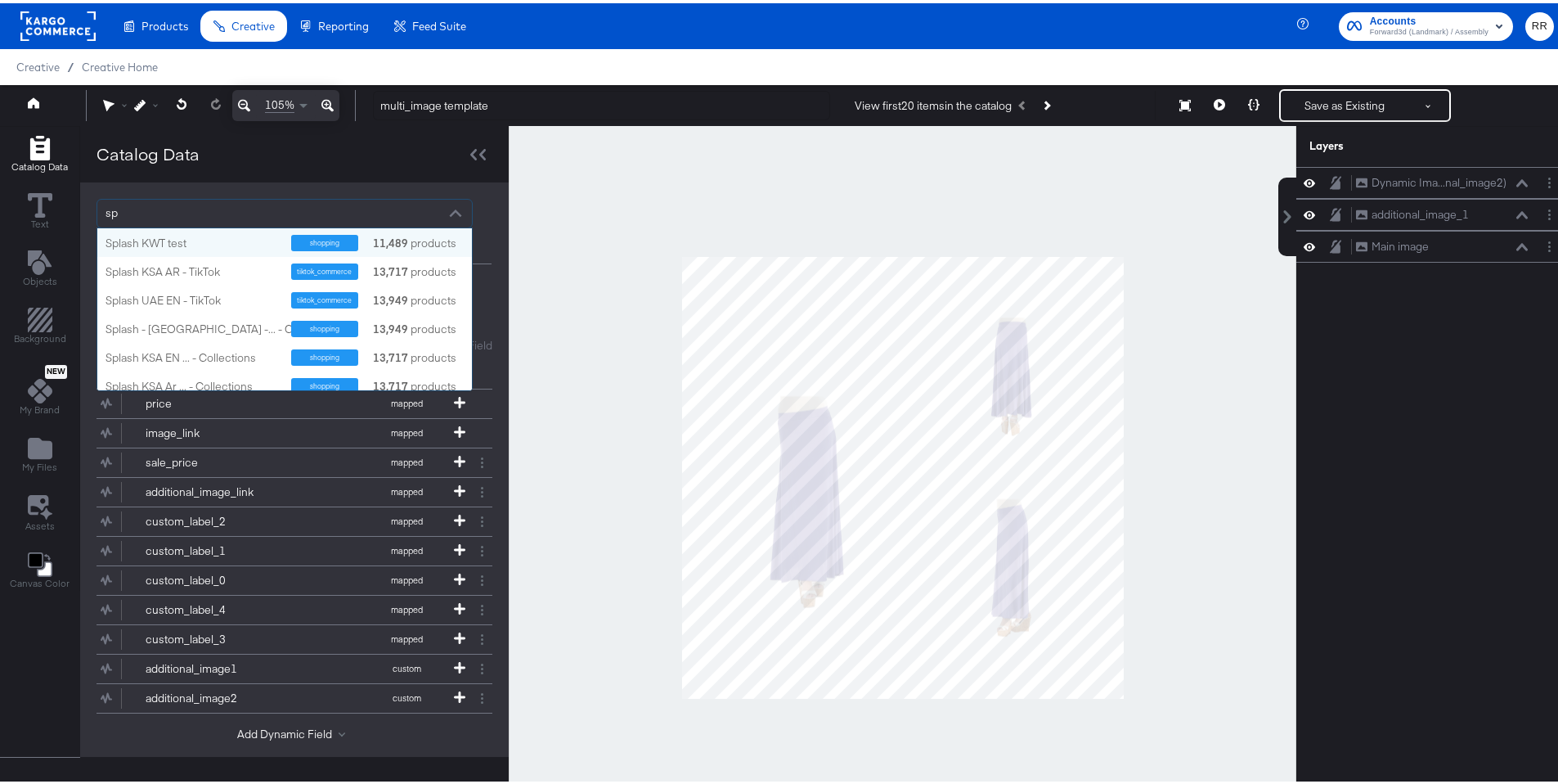
type input "spl"
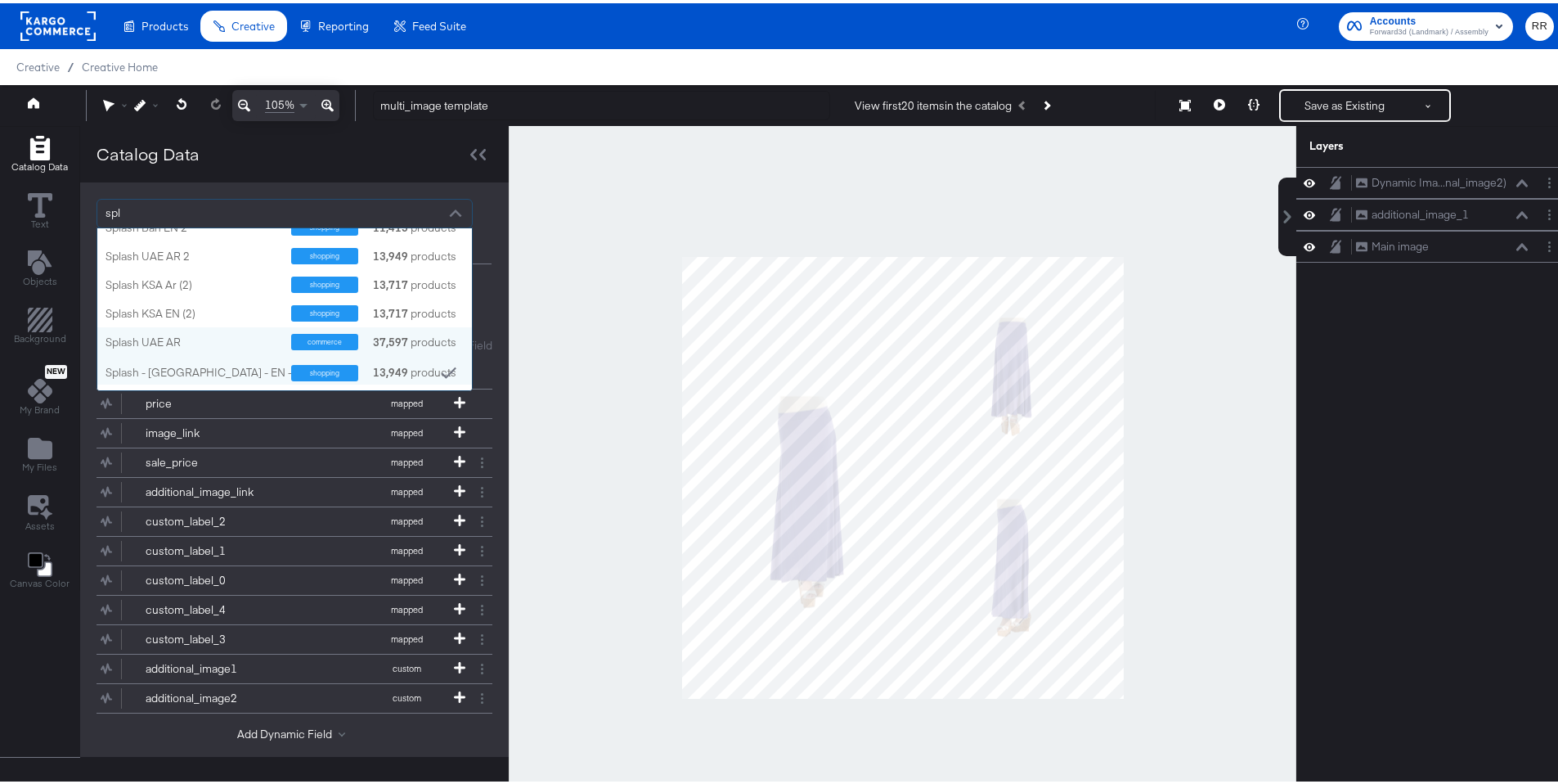
scroll to position [667, 0]
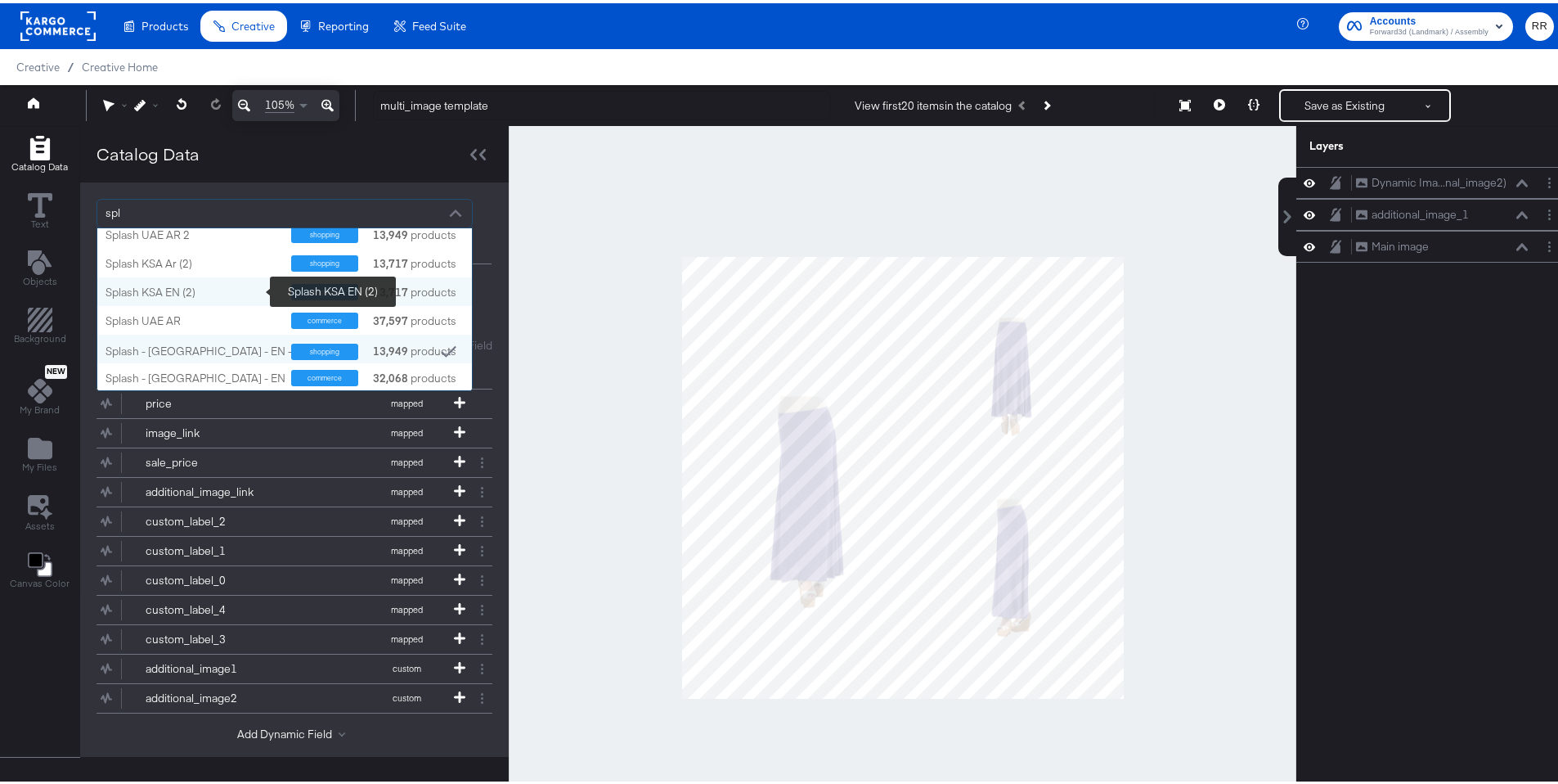
click at [217, 284] on div "Splash KSA EN (2)" at bounding box center [192, 289] width 174 height 16
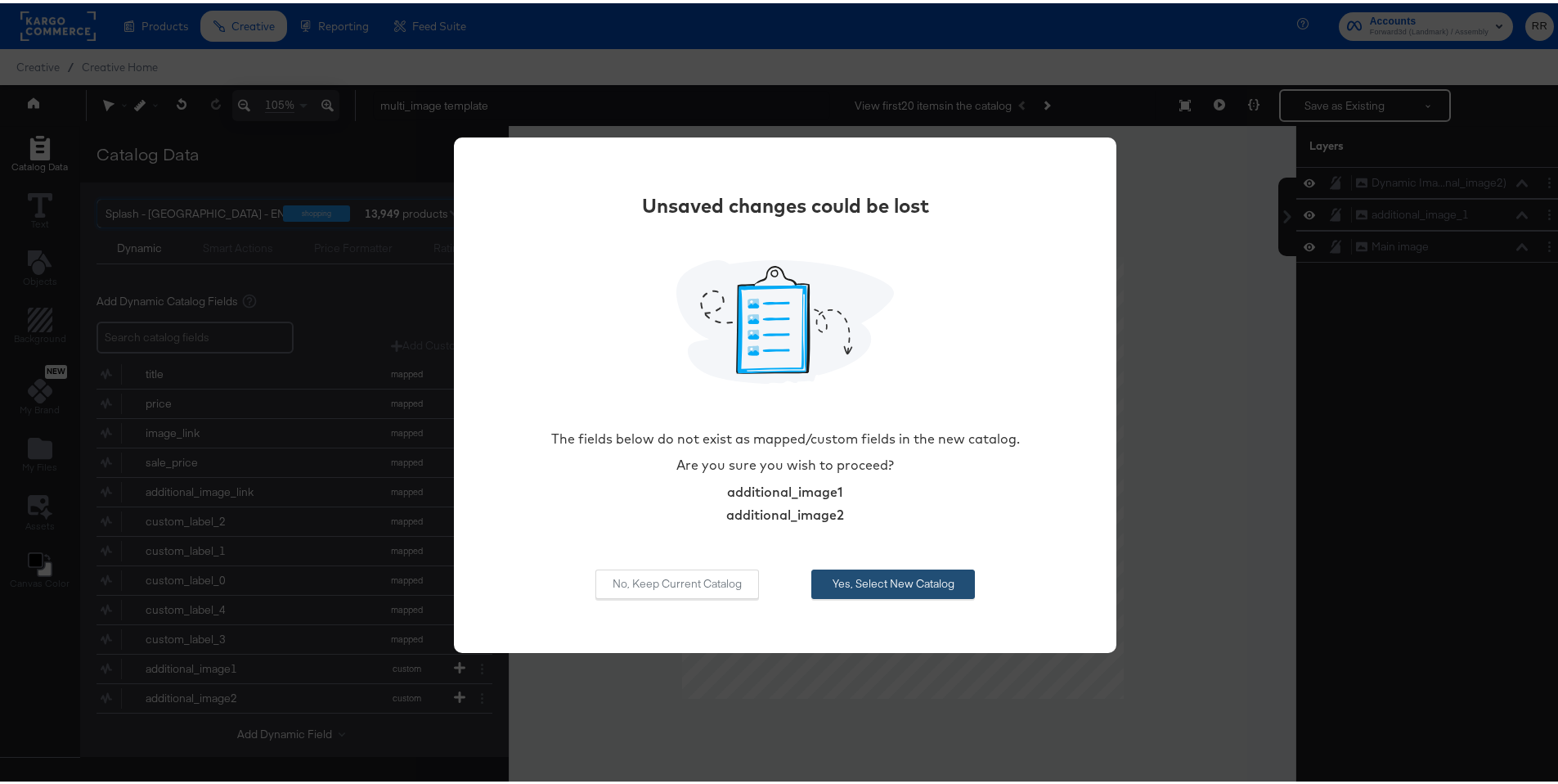
click at [933, 590] on button "Yes, Select New Catalog" at bounding box center [893, 580] width 163 height 29
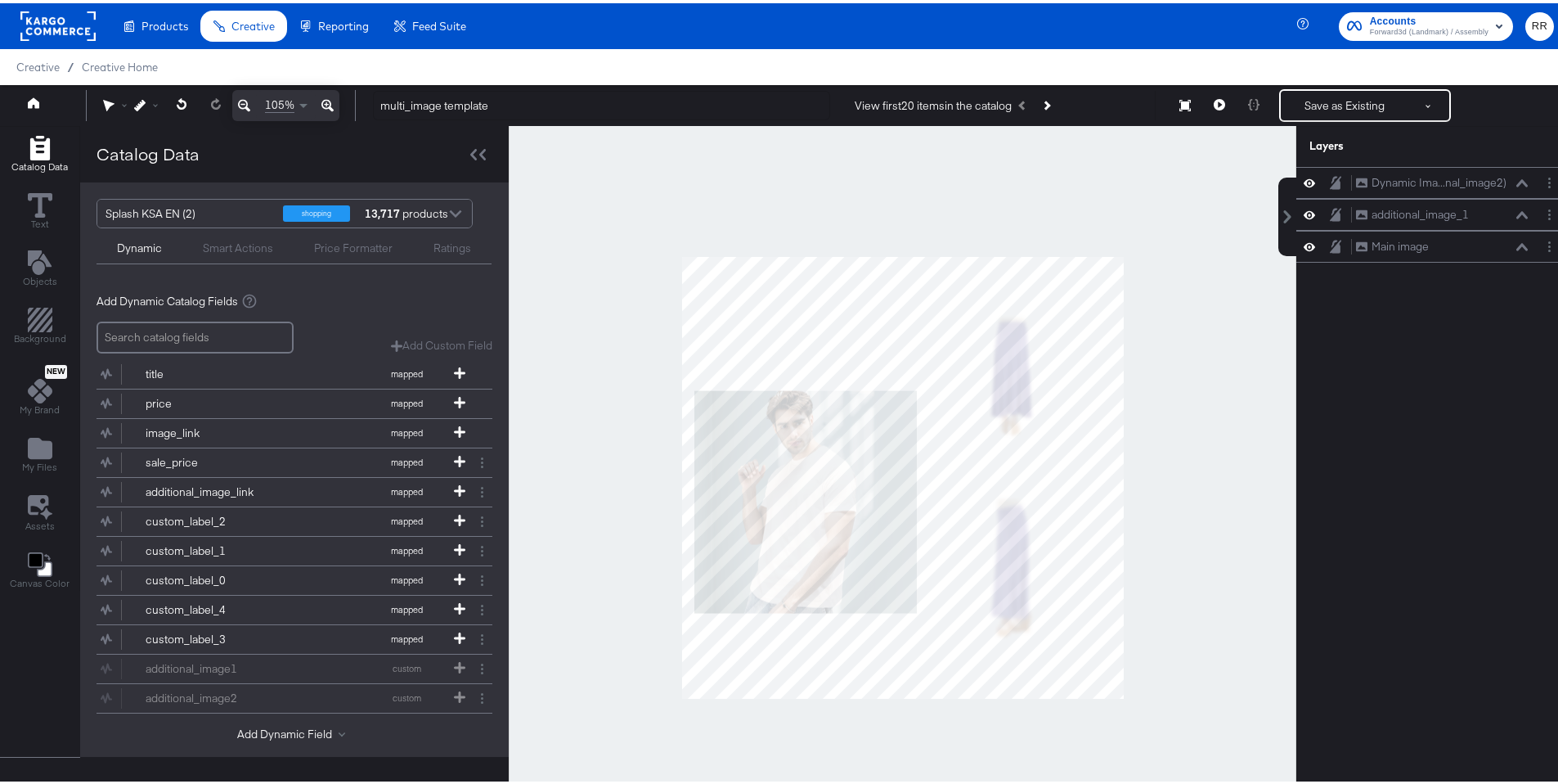
click at [411, 212] on div "13,717 products" at bounding box center [387, 210] width 49 height 28
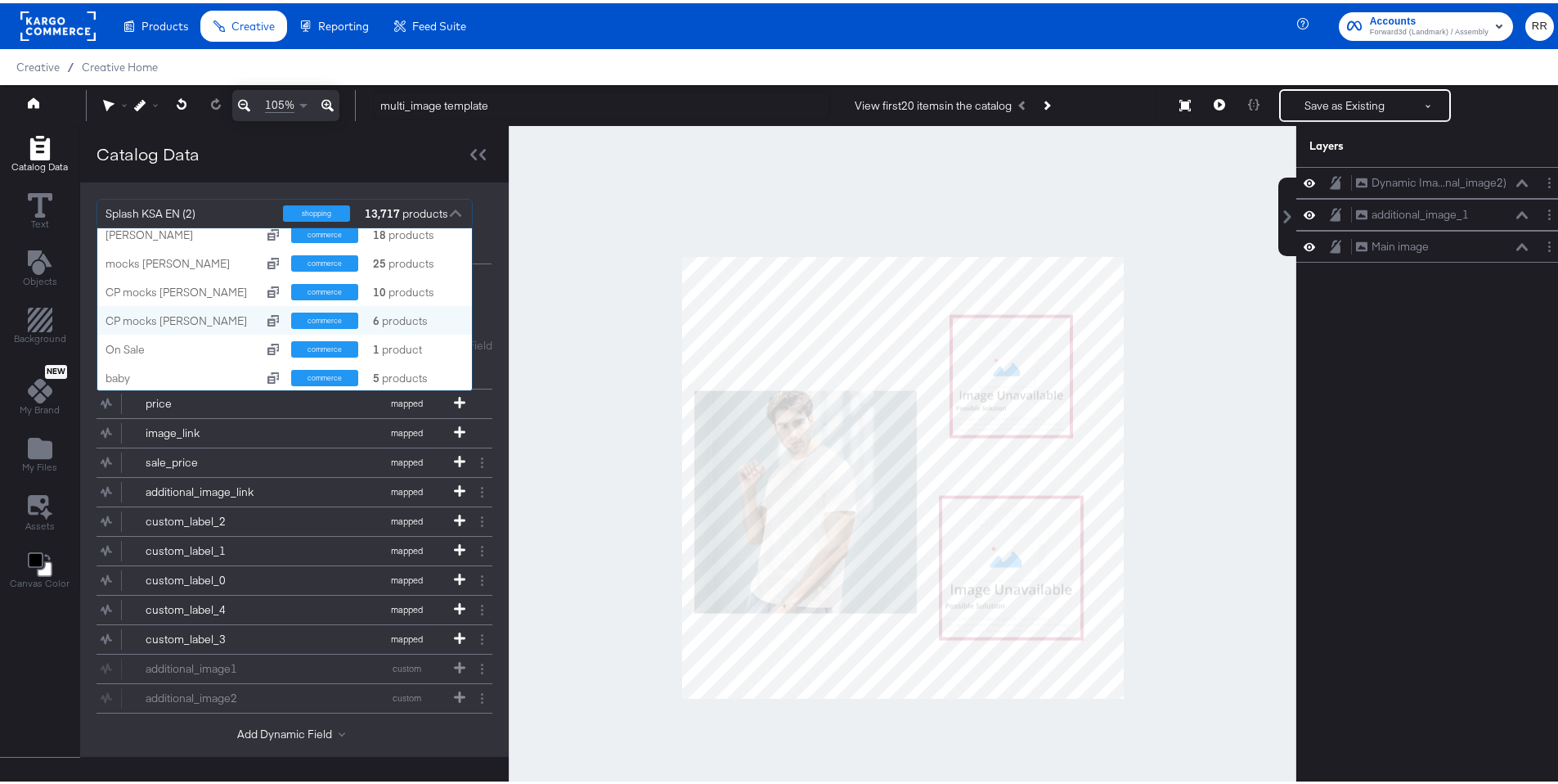
scroll to position [28, 0]
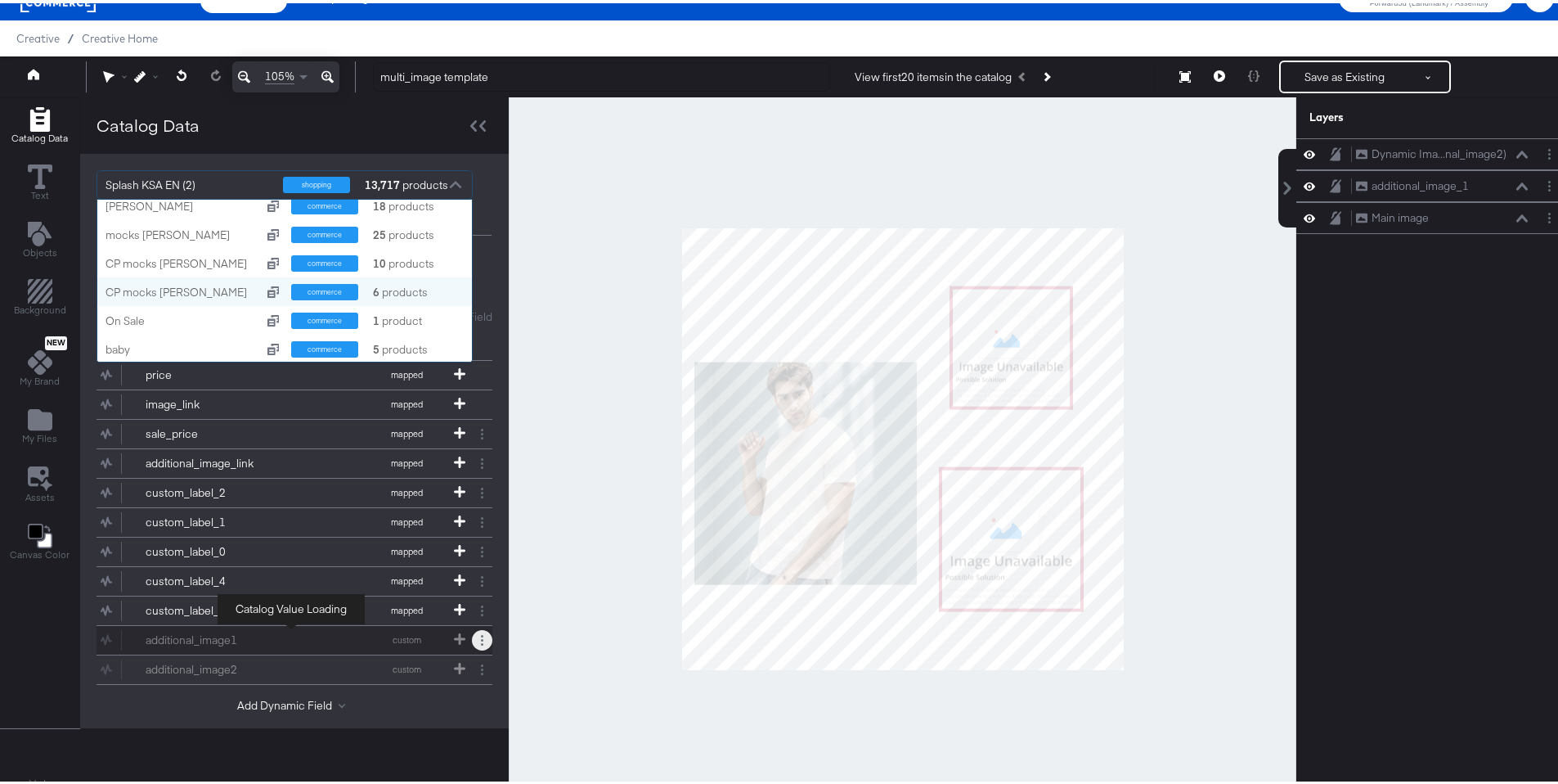
click at [476, 641] on button at bounding box center [483, 637] width 21 height 21
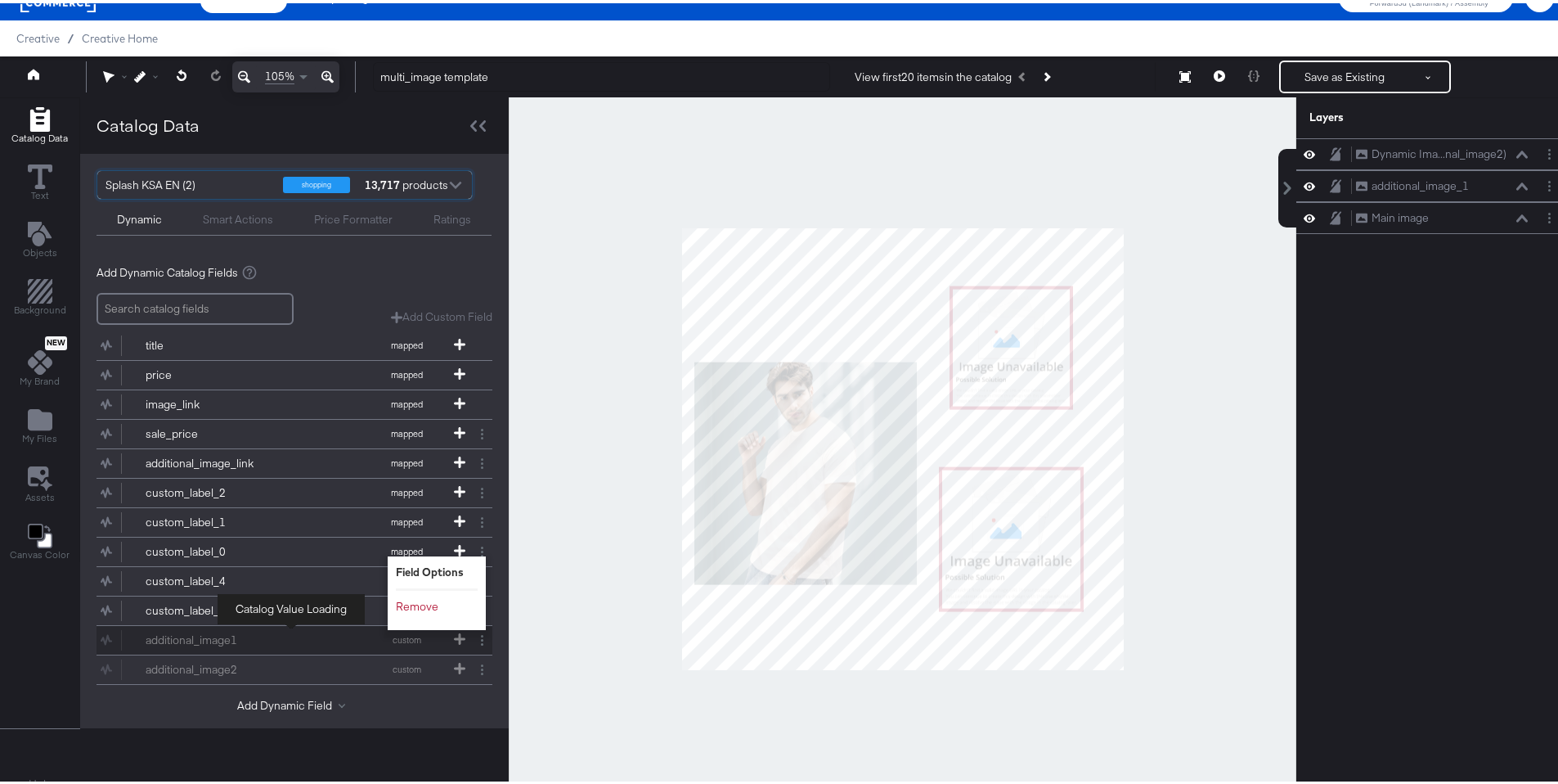
click at [309, 644] on div "additional_image1 custom Field Options Remove" at bounding box center [295, 637] width 396 height 28
click at [314, 644] on div "additional_image1 custom" at bounding box center [295, 637] width 396 height 28
click at [418, 645] on div "additional_image1 custom" at bounding box center [295, 637] width 396 height 28
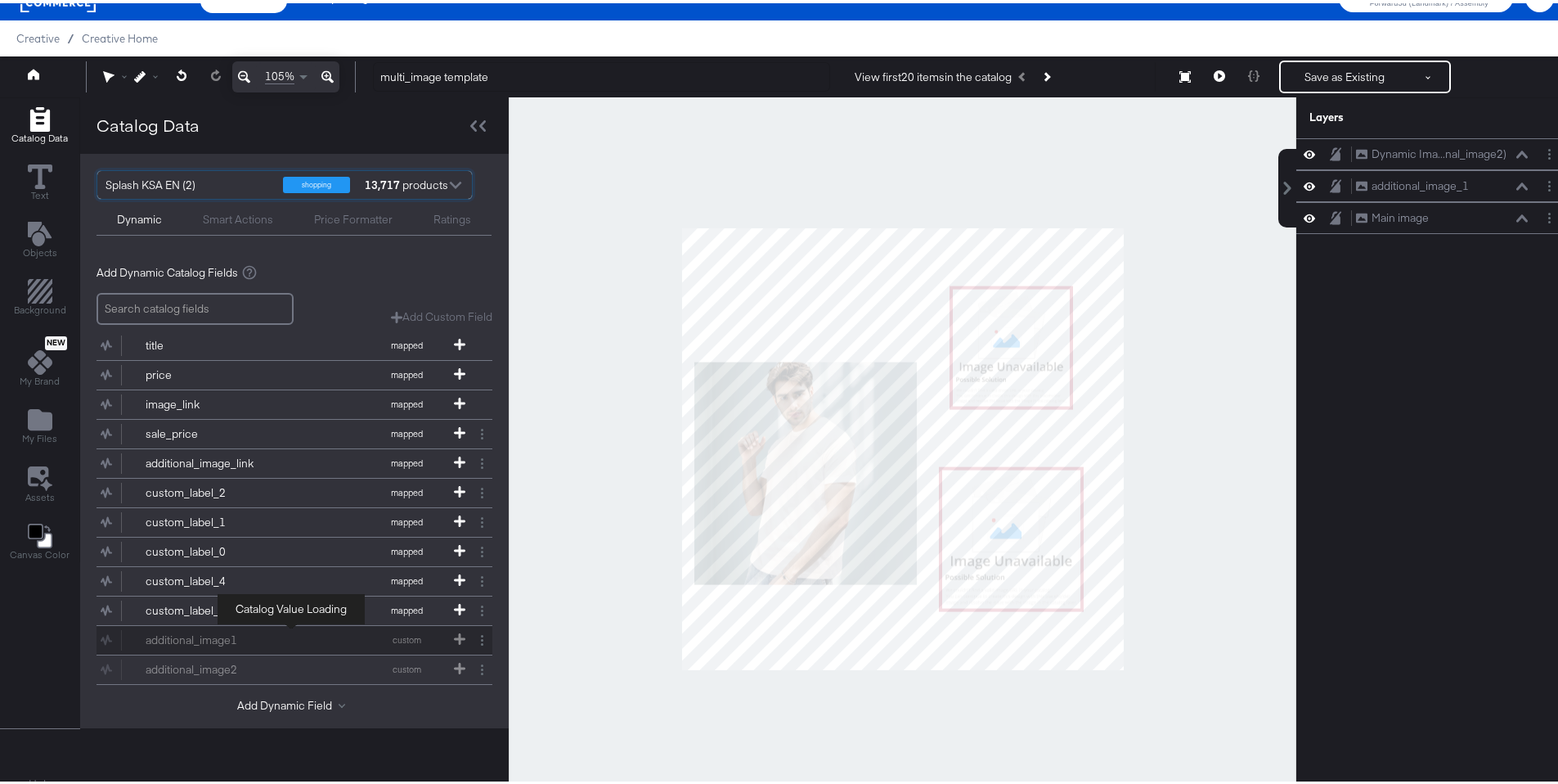
click at [418, 645] on div "additional_image1 custom" at bounding box center [295, 637] width 396 height 28
click at [448, 183] on div at bounding box center [455, 183] width 24 height 28
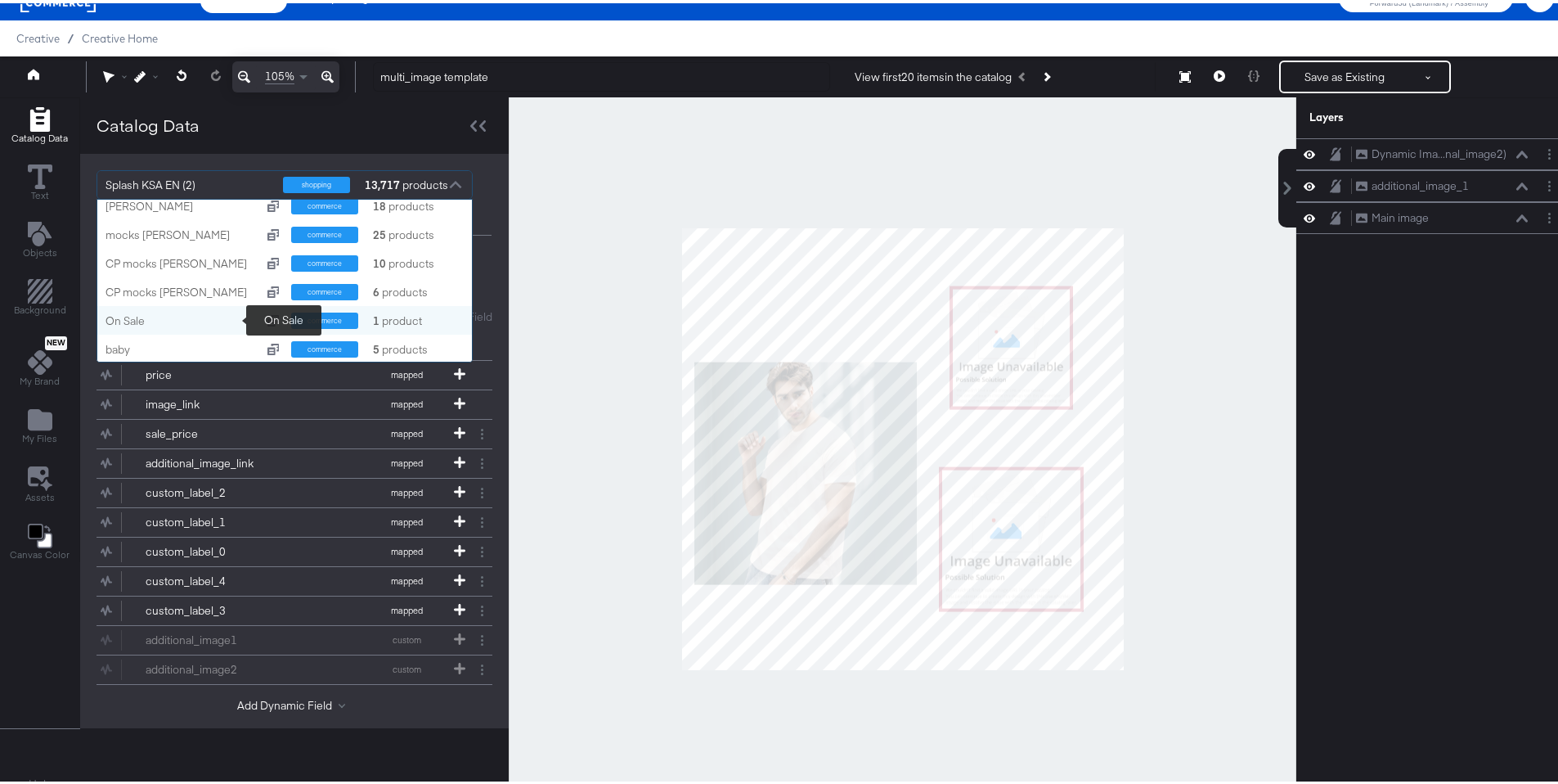
scroll to position [33, 0]
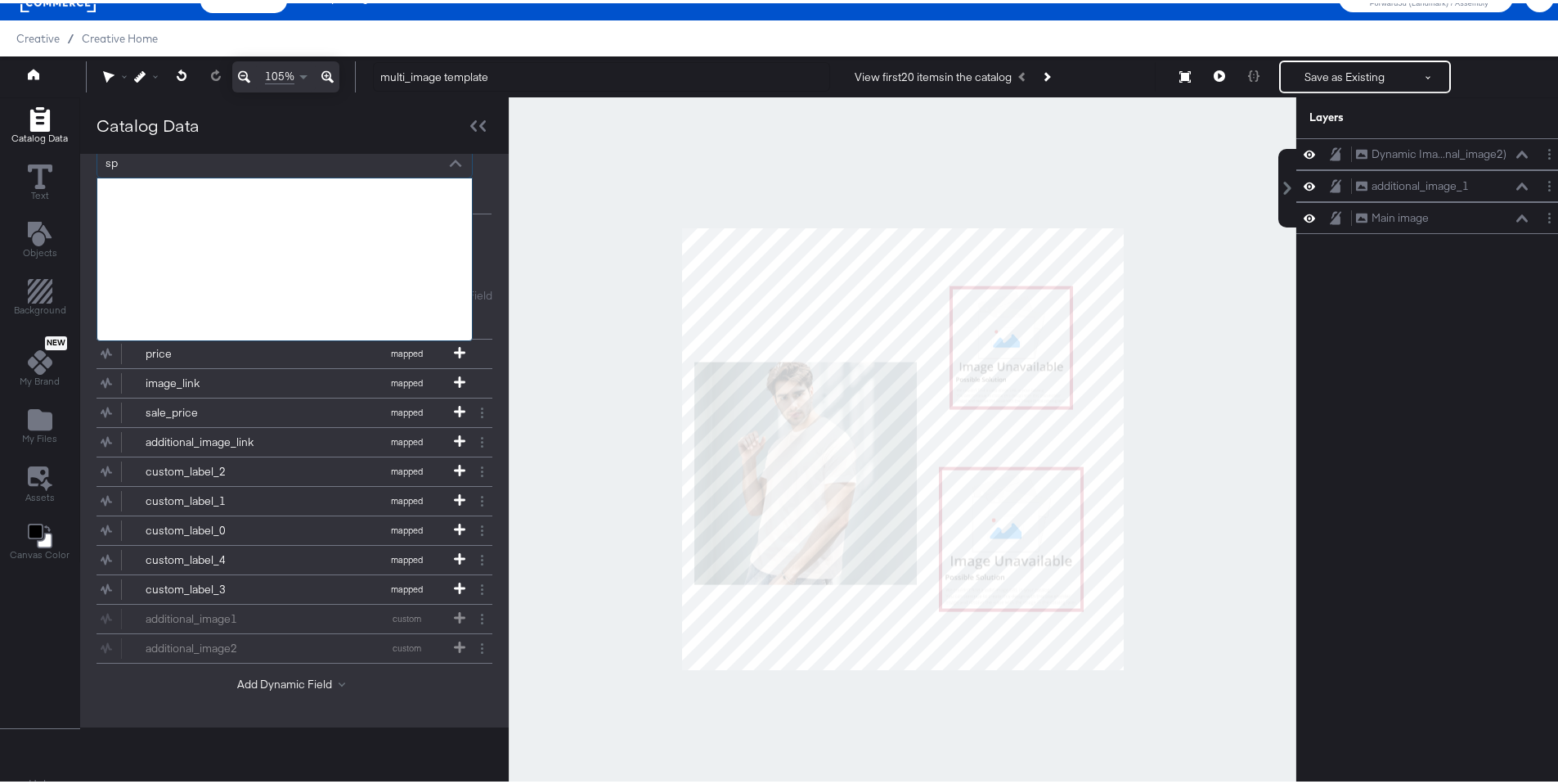
type input "spl"
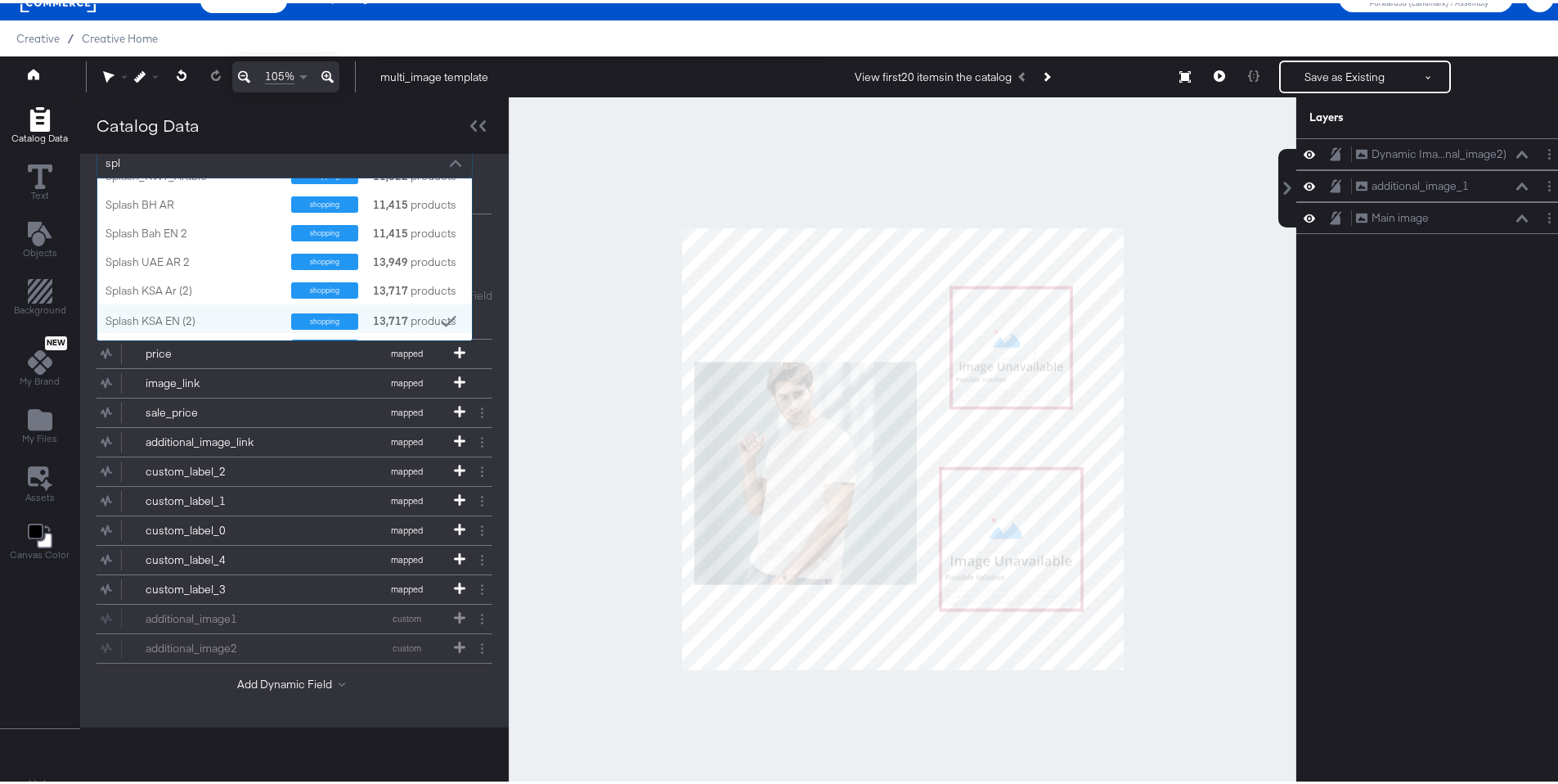
scroll to position [667, 0]
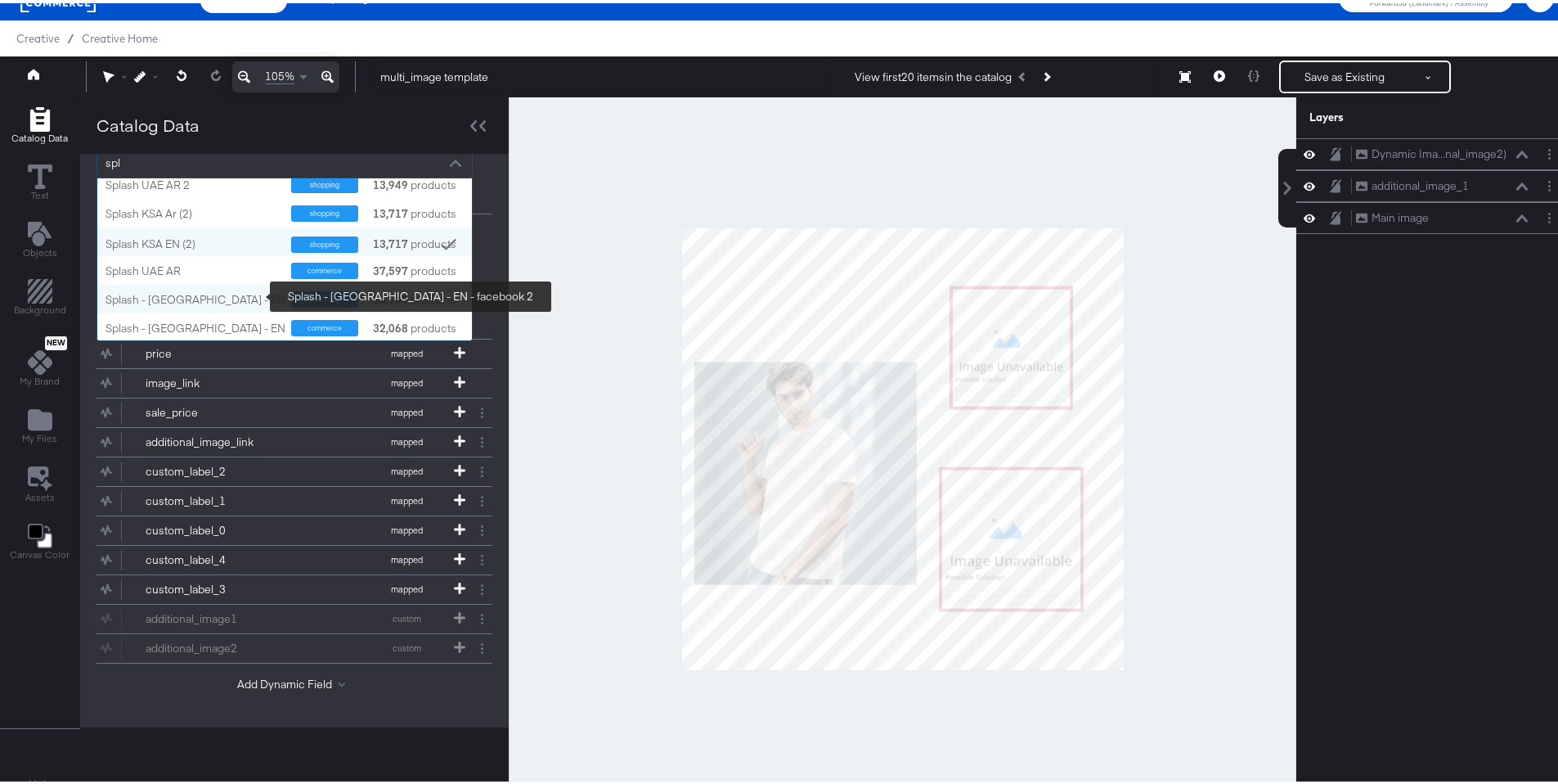
click at [244, 288] on div "Splash - UAE - EN - facebook 2" at bounding box center [227, 296] width 245 height 16
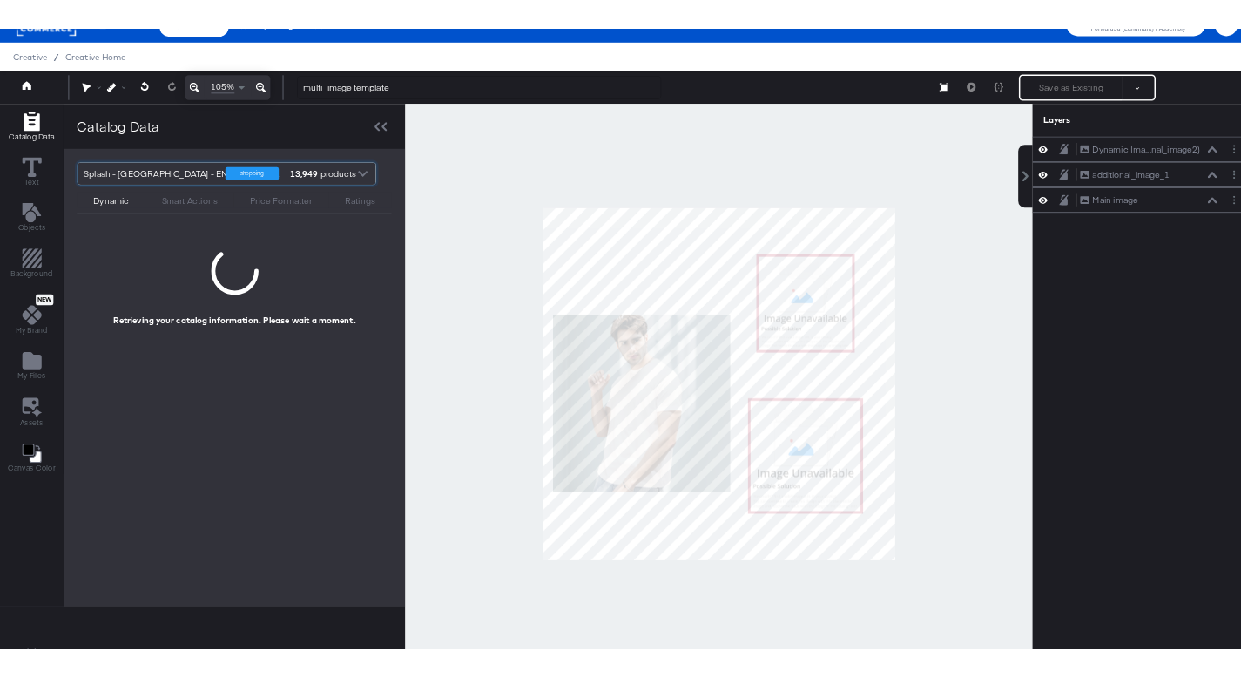
scroll to position [0, 0]
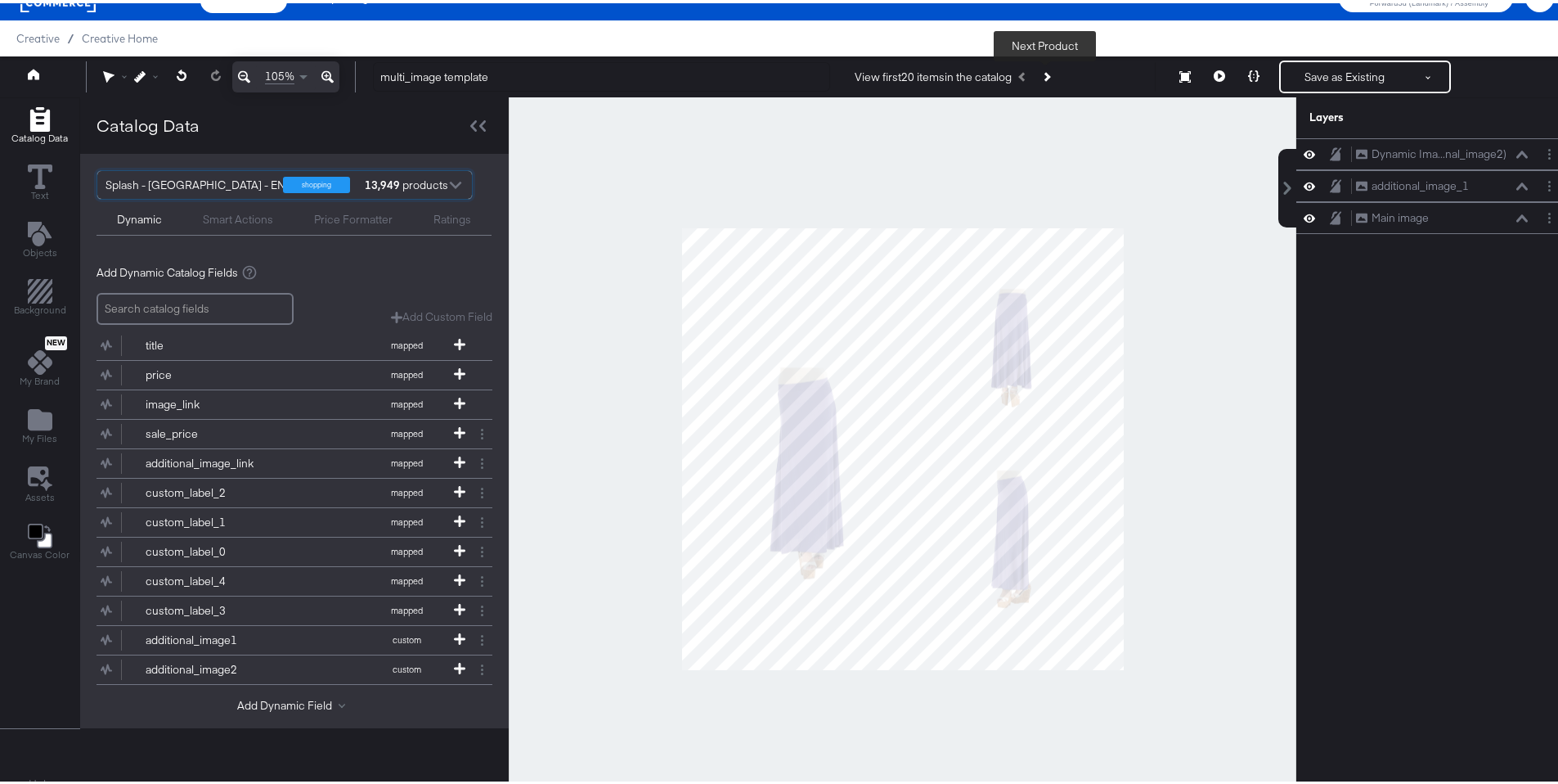
click at [1037, 69] on button "Next Product" at bounding box center [1046, 73] width 23 height 29
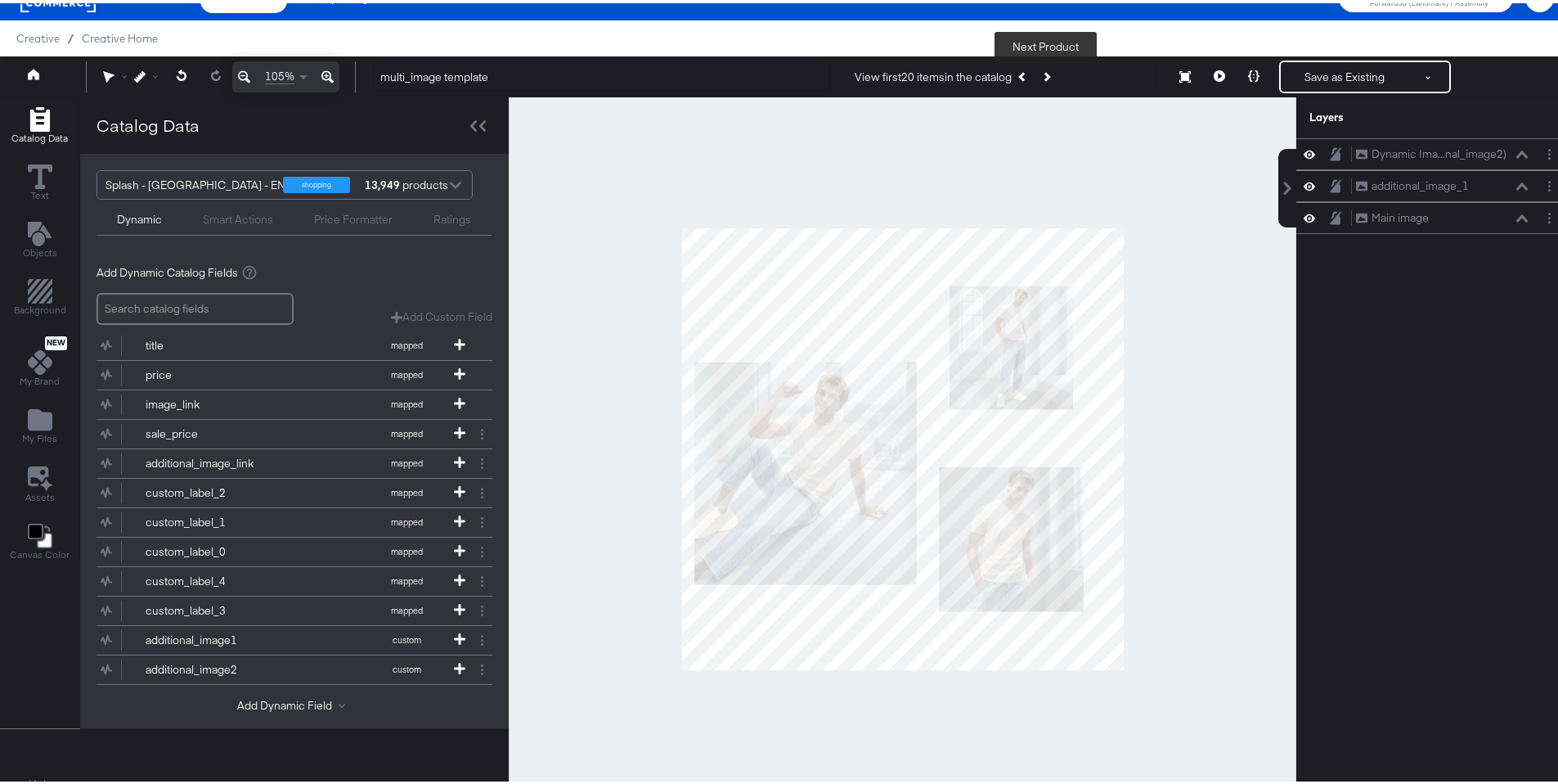
click at [1037, 69] on button "Next Product" at bounding box center [1046, 73] width 23 height 29
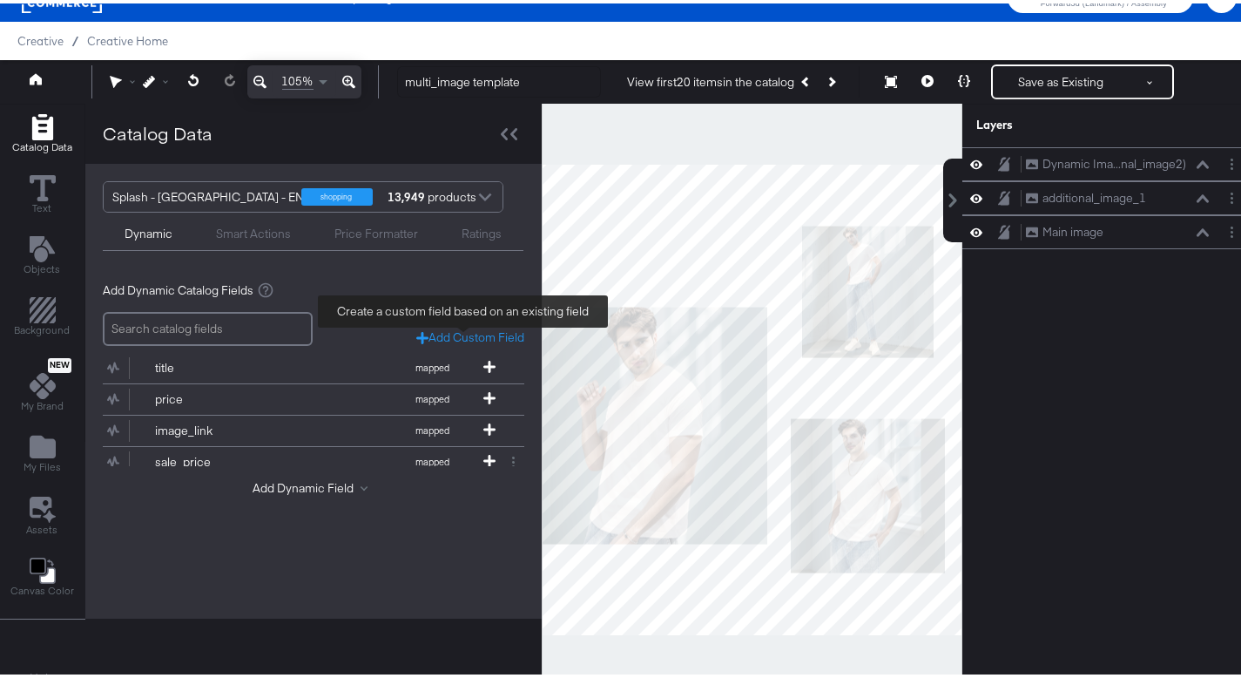
click at [473, 336] on div "Add Custom Field" at bounding box center [470, 334] width 108 height 17
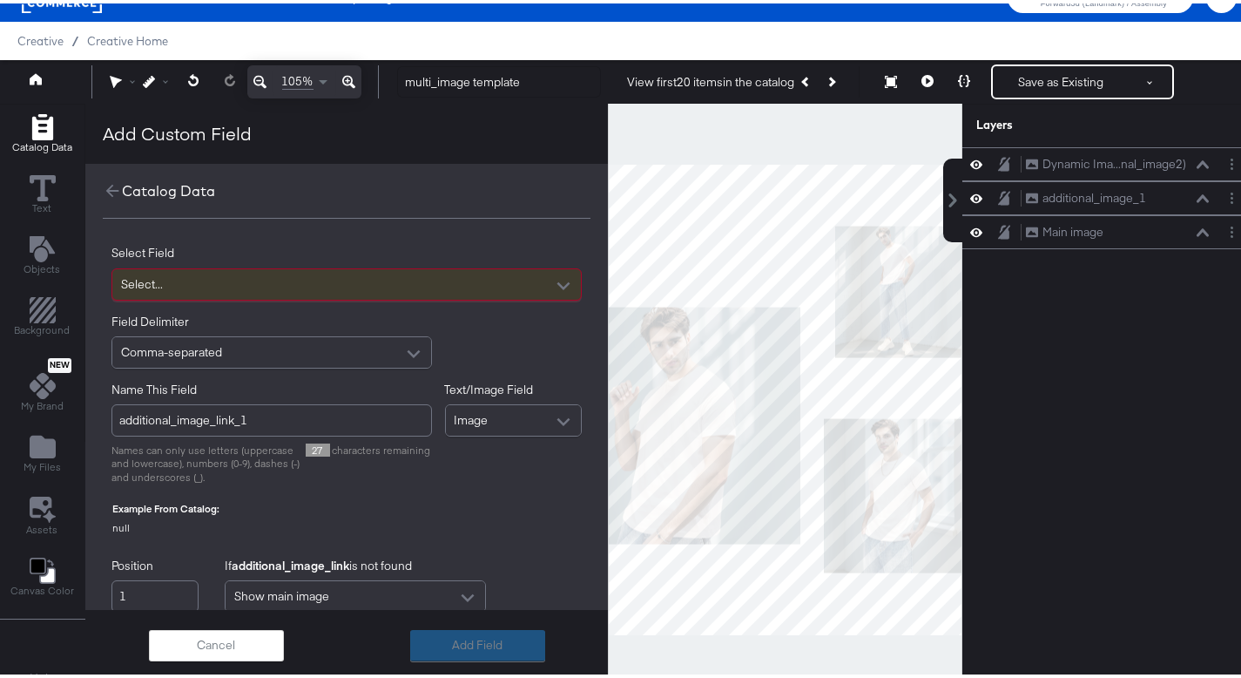
click at [377, 284] on div "Select..." at bounding box center [346, 281] width 469 height 30
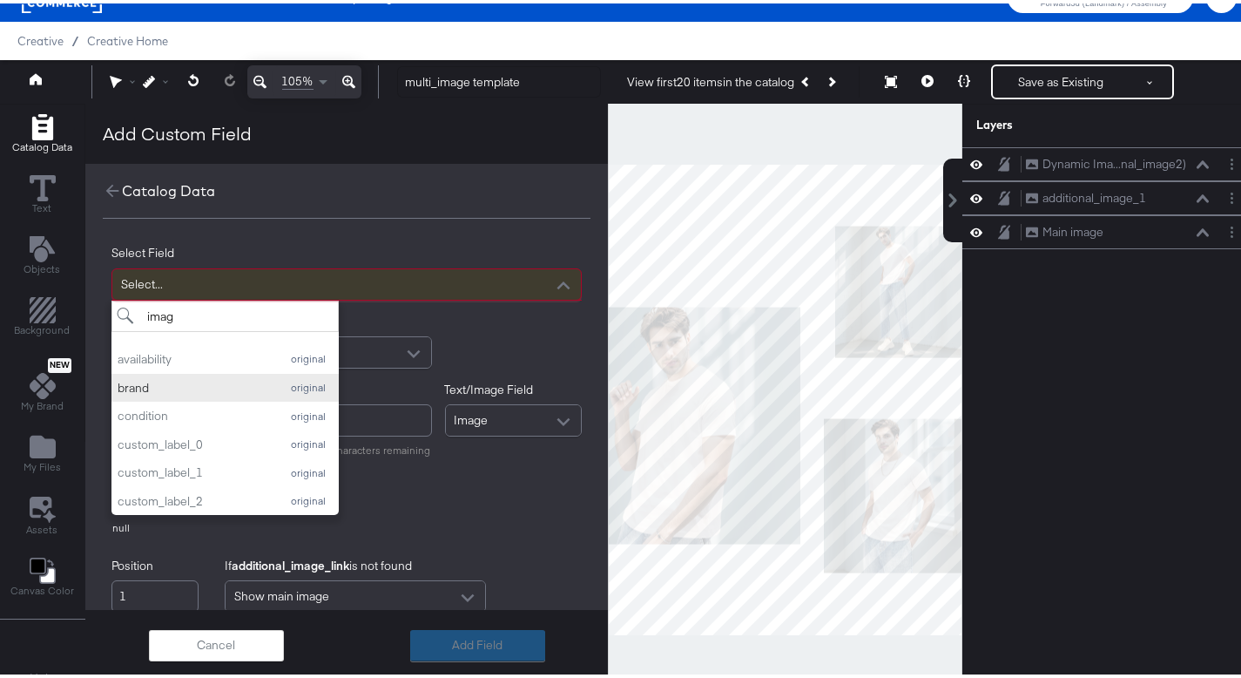
type input "image"
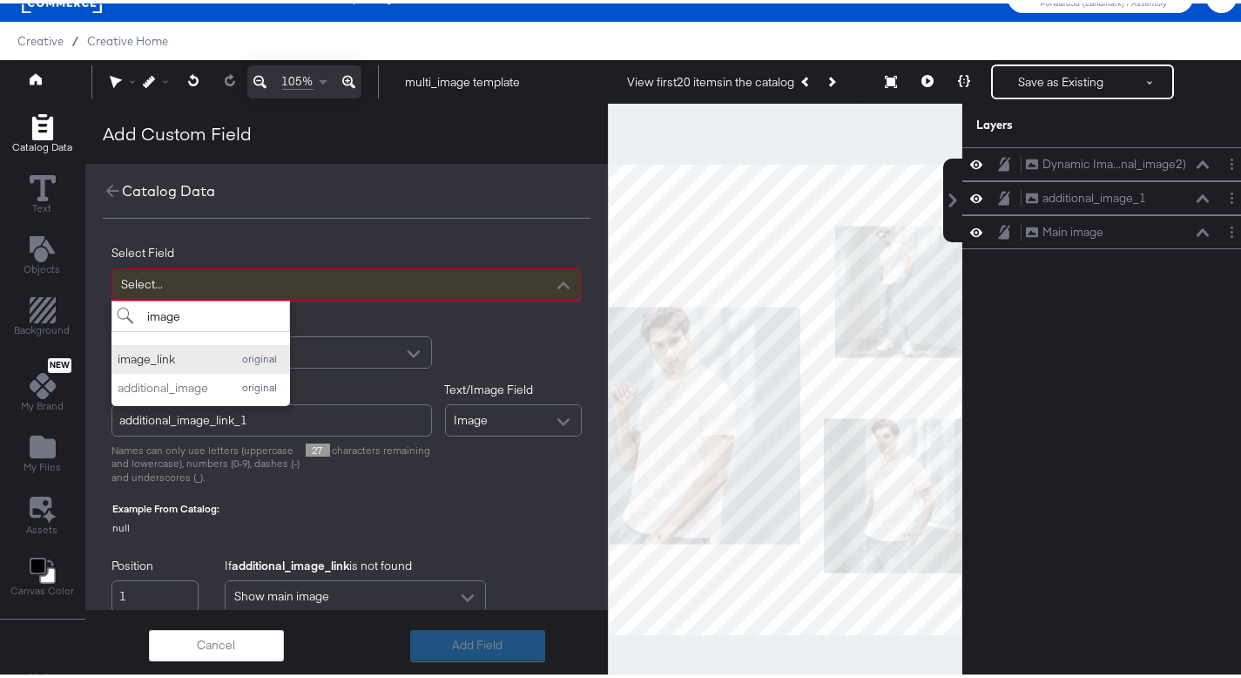
click at [182, 361] on div "image_link" at bounding box center [170, 356] width 105 height 17
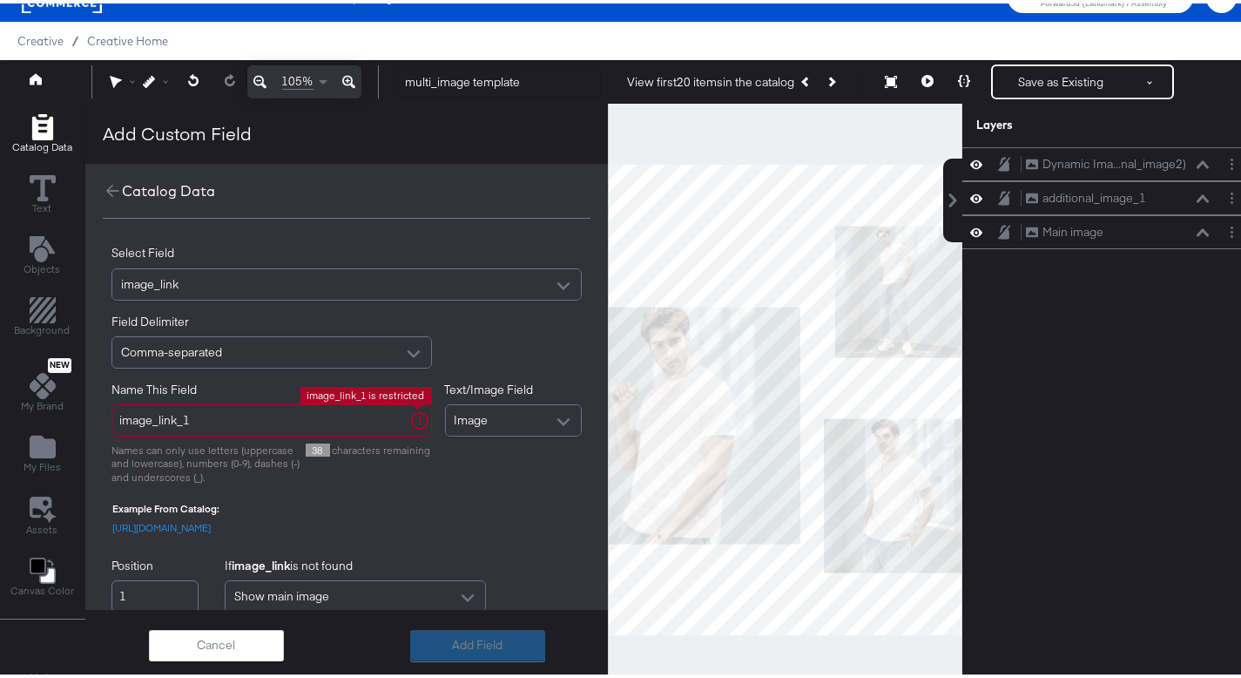
drag, startPoint x: 260, startPoint y: 416, endPoint x: 109, endPoint y: 402, distance: 152.2
click at [112, 402] on div "image_link_1" at bounding box center [272, 417] width 321 height 32
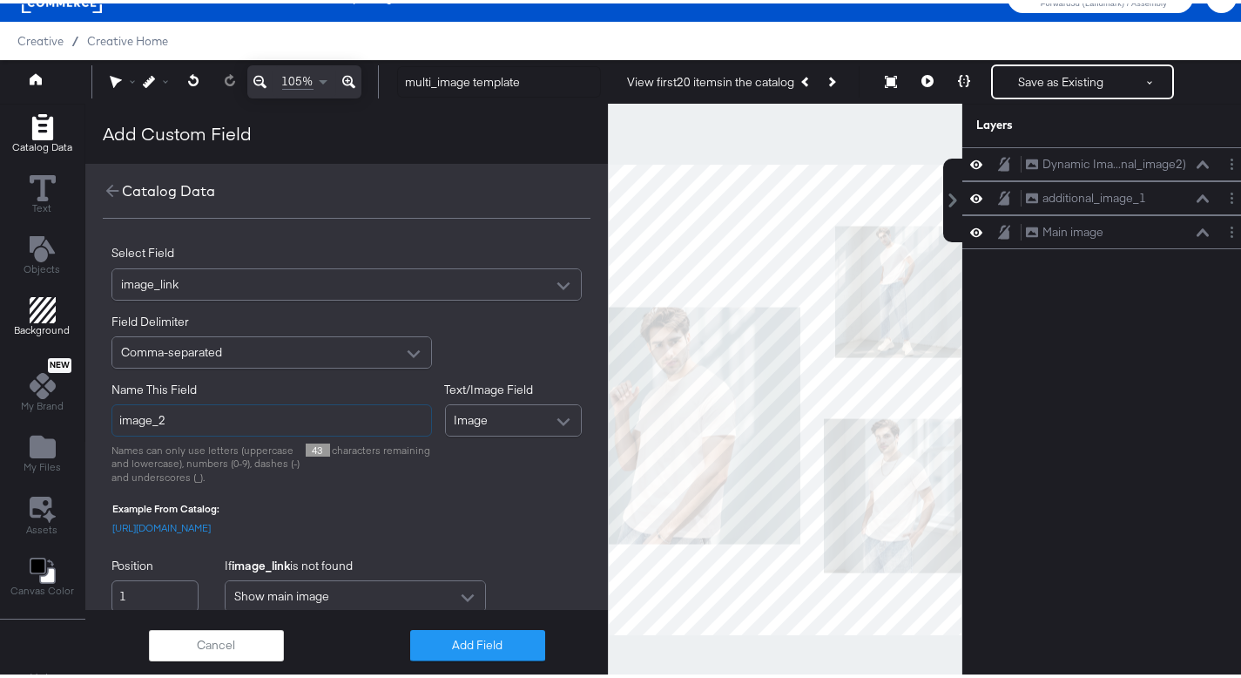
type input "image_2"
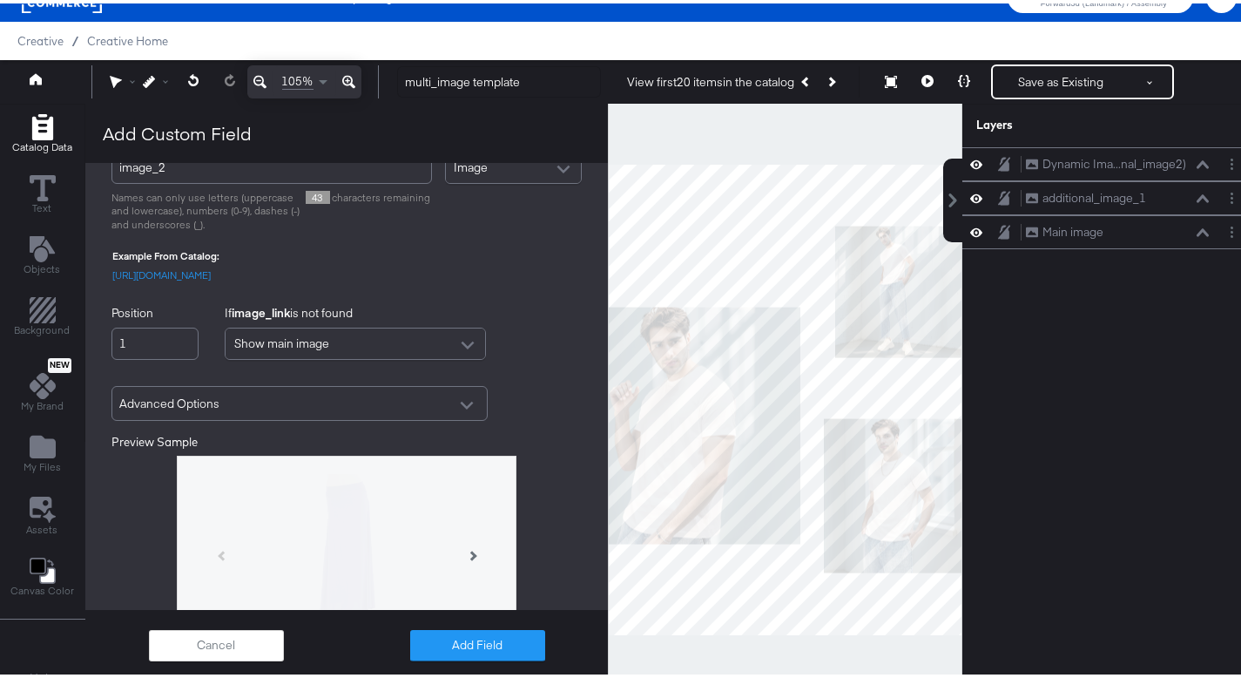
scroll to position [362, 0]
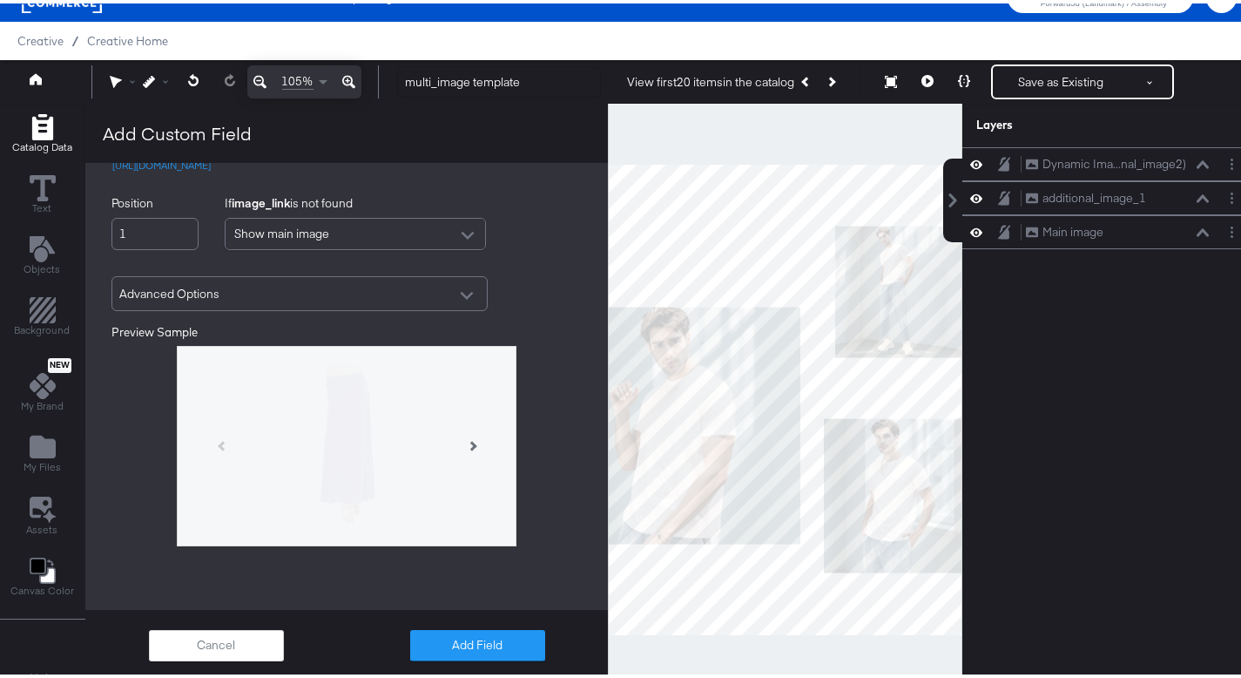
click at [331, 306] on div "Advanced Options" at bounding box center [299, 290] width 361 height 30
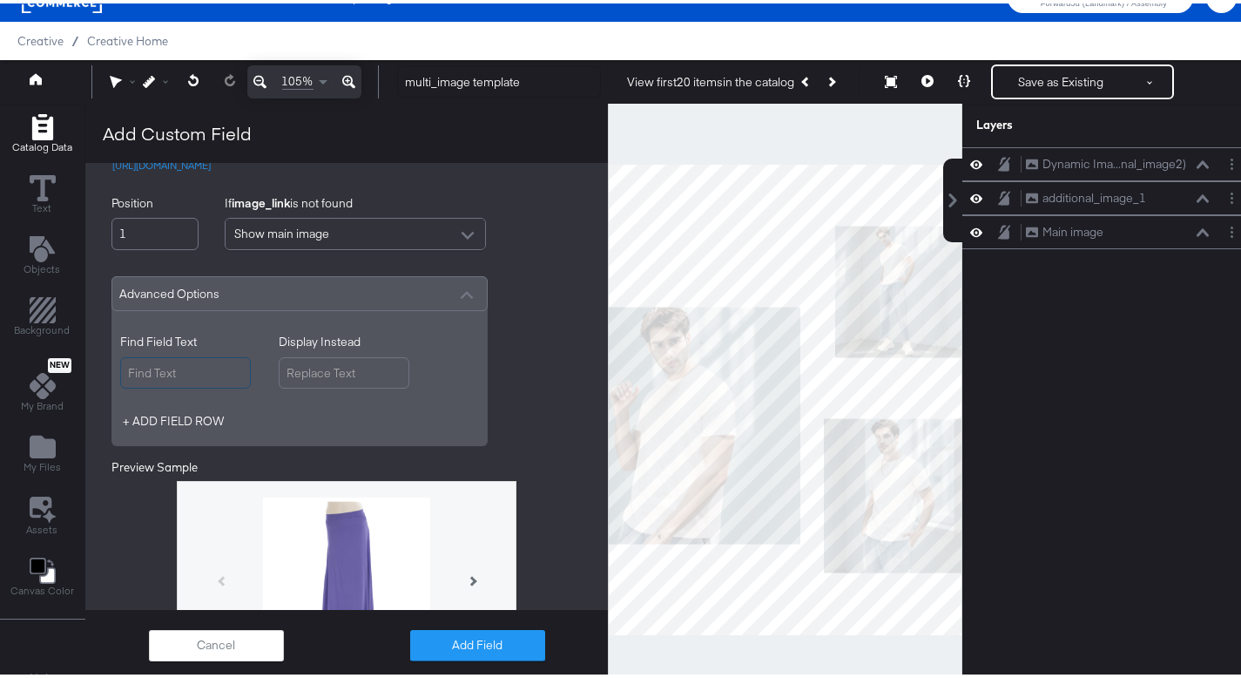
click at [218, 383] on input "Find Field Text" at bounding box center [185, 370] width 131 height 32
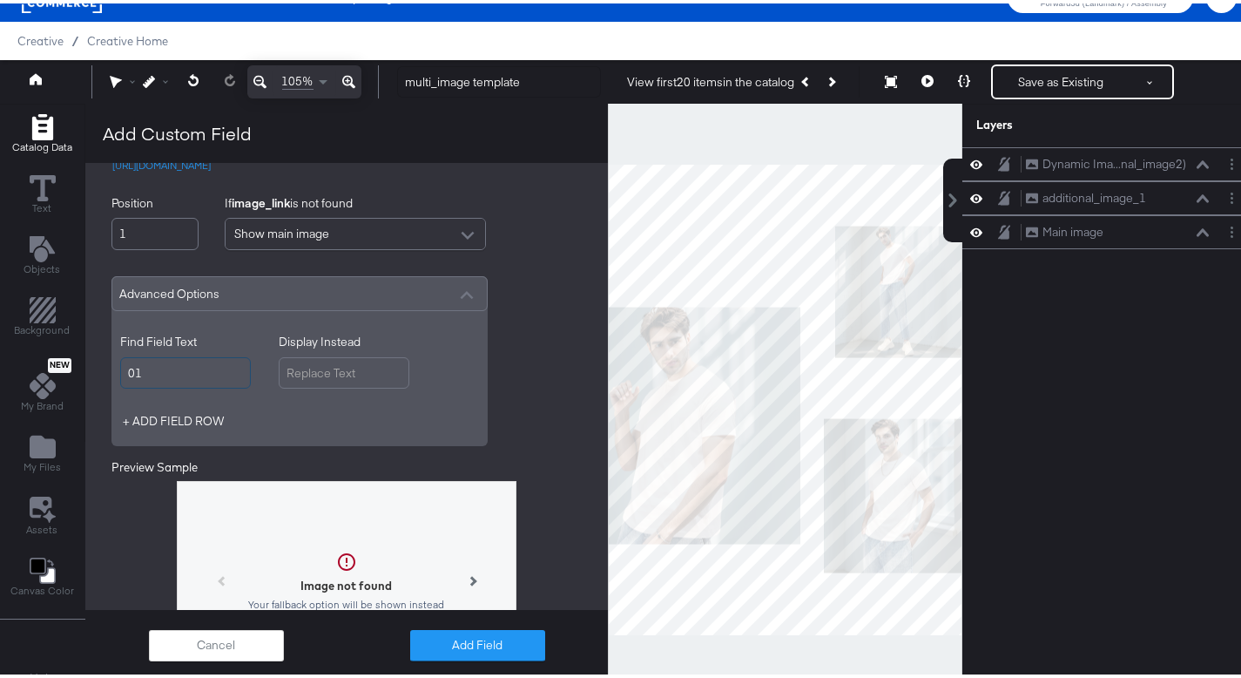
type input "0"
type input "_01"
click at [338, 386] on input "Display Instead" at bounding box center [344, 370] width 131 height 32
type input "0"
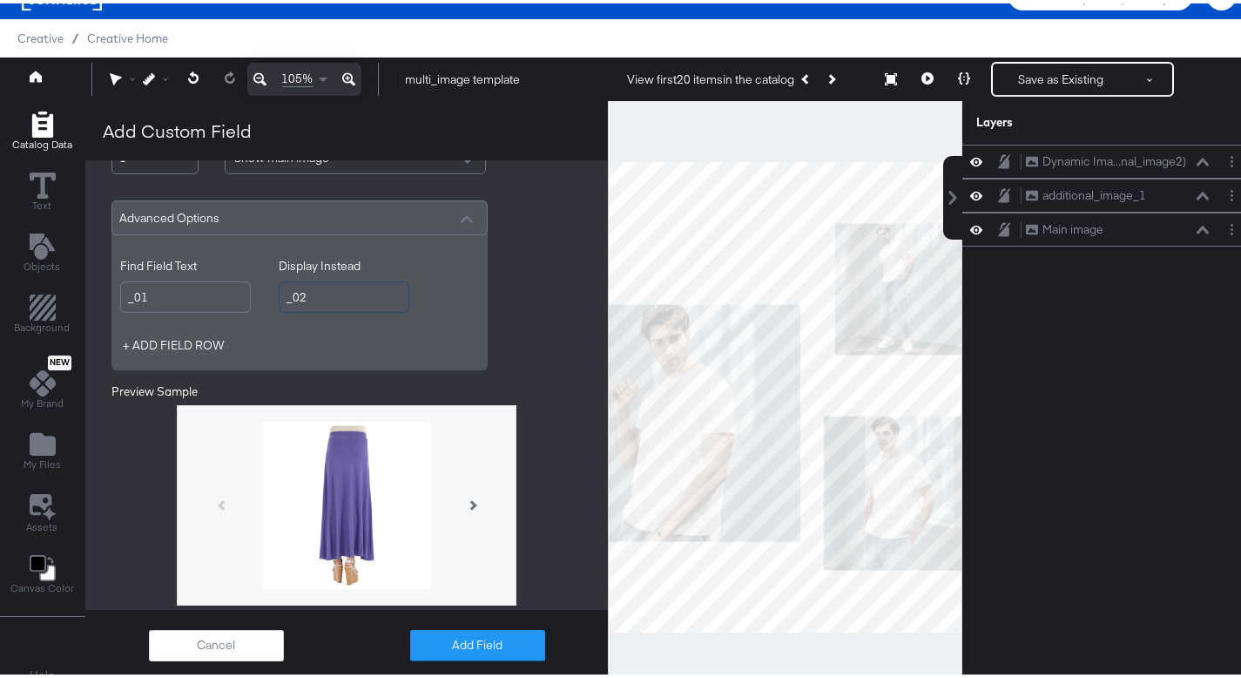
scroll to position [34, 0]
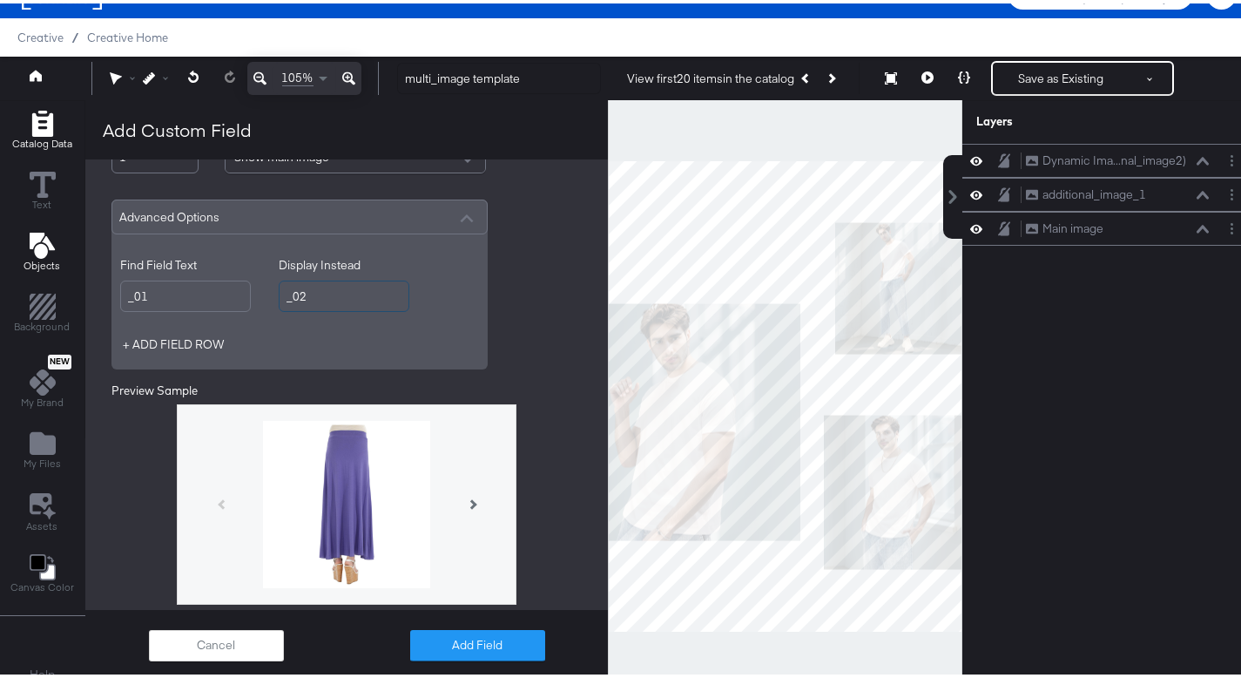
type input "_02"
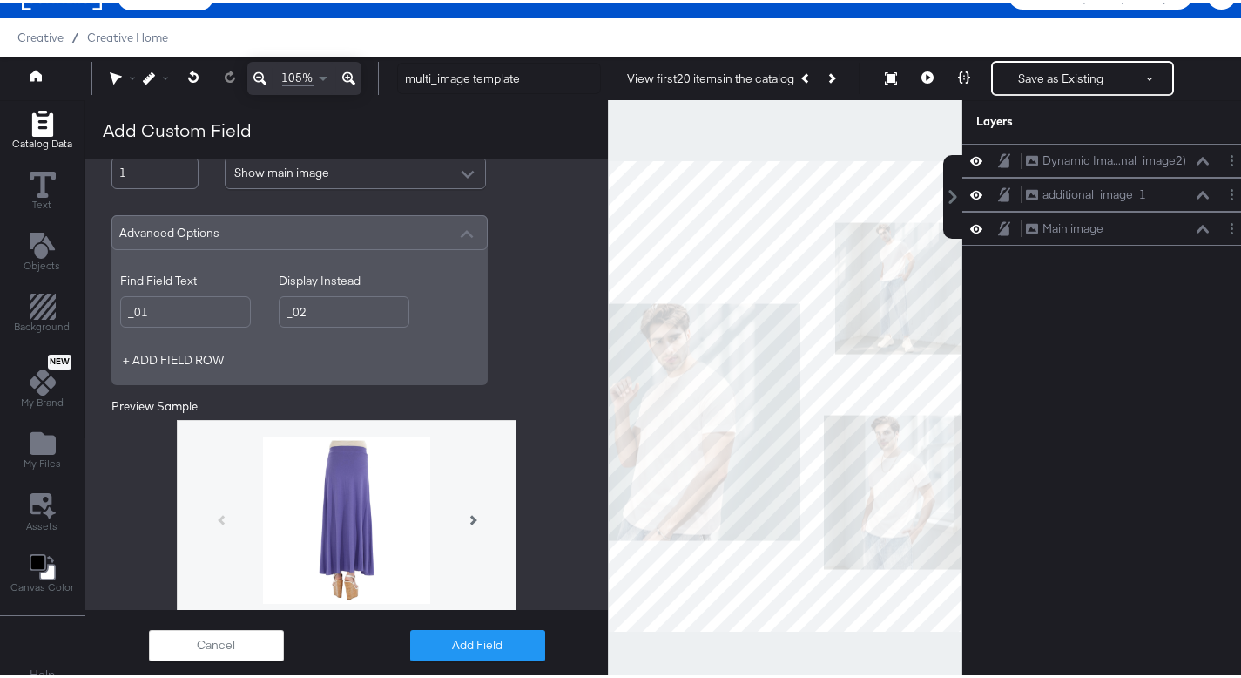
scroll to position [419, 0]
click at [461, 643] on button "Add Field" at bounding box center [477, 641] width 135 height 31
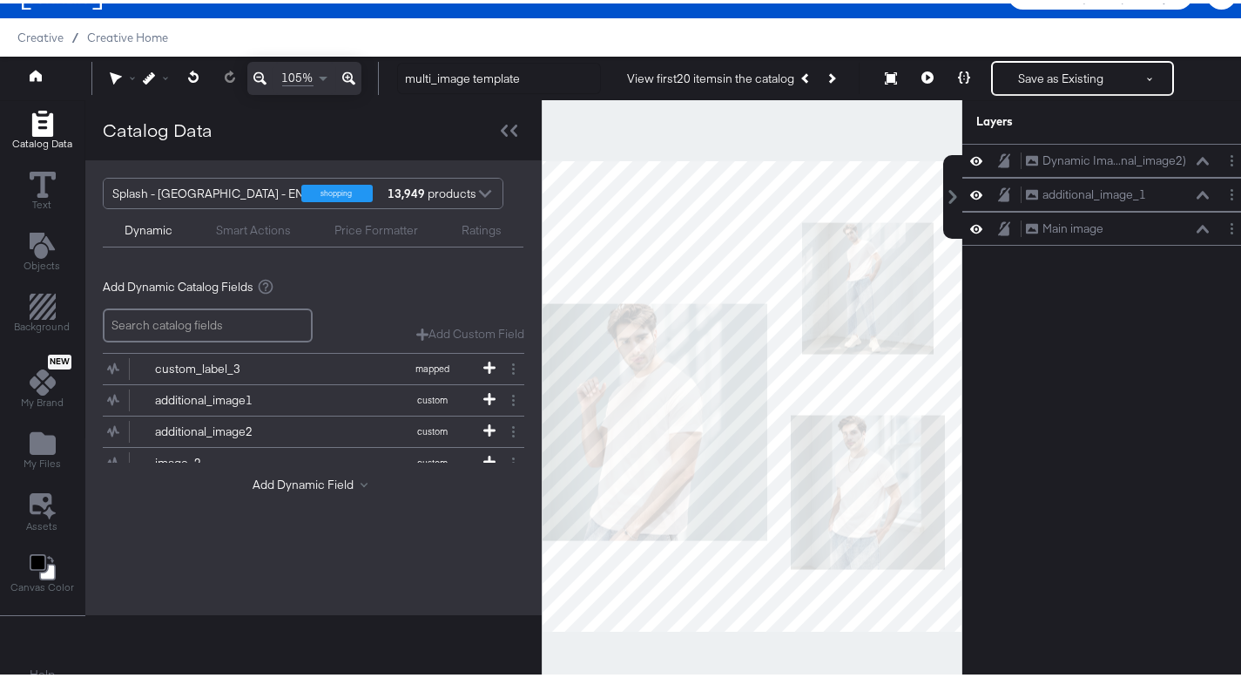
scroll to position [294, 0]
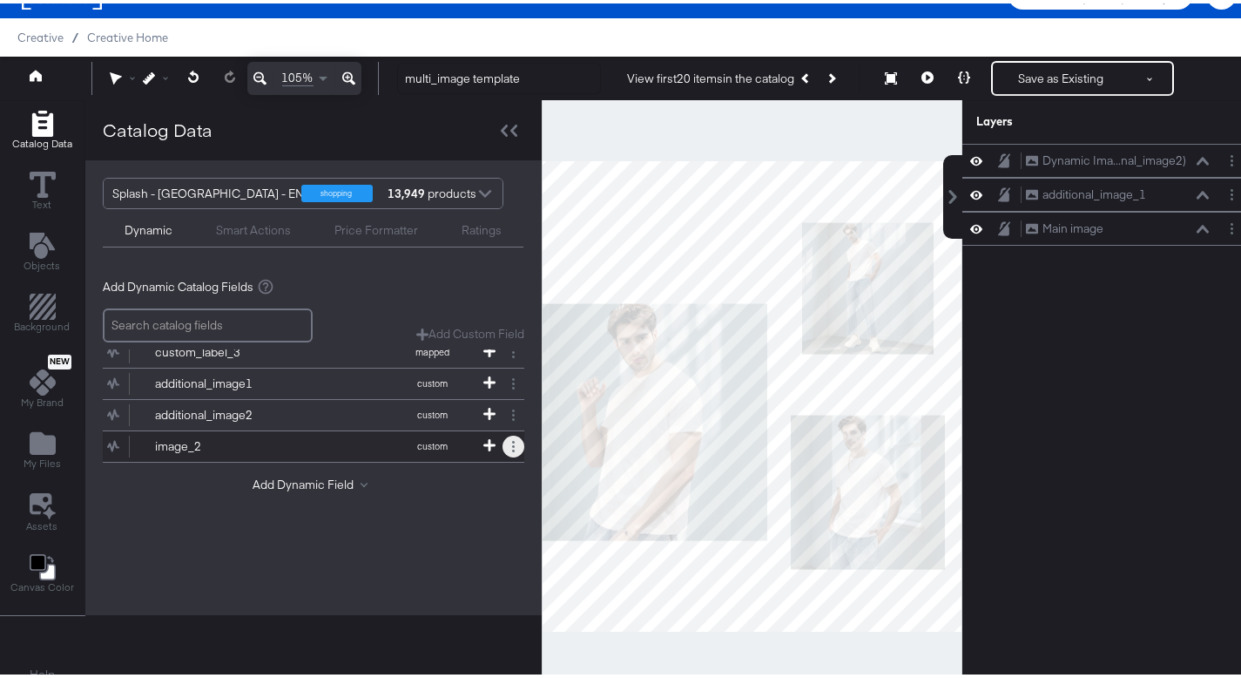
click at [512, 444] on icon at bounding box center [513, 442] width 3 height 11
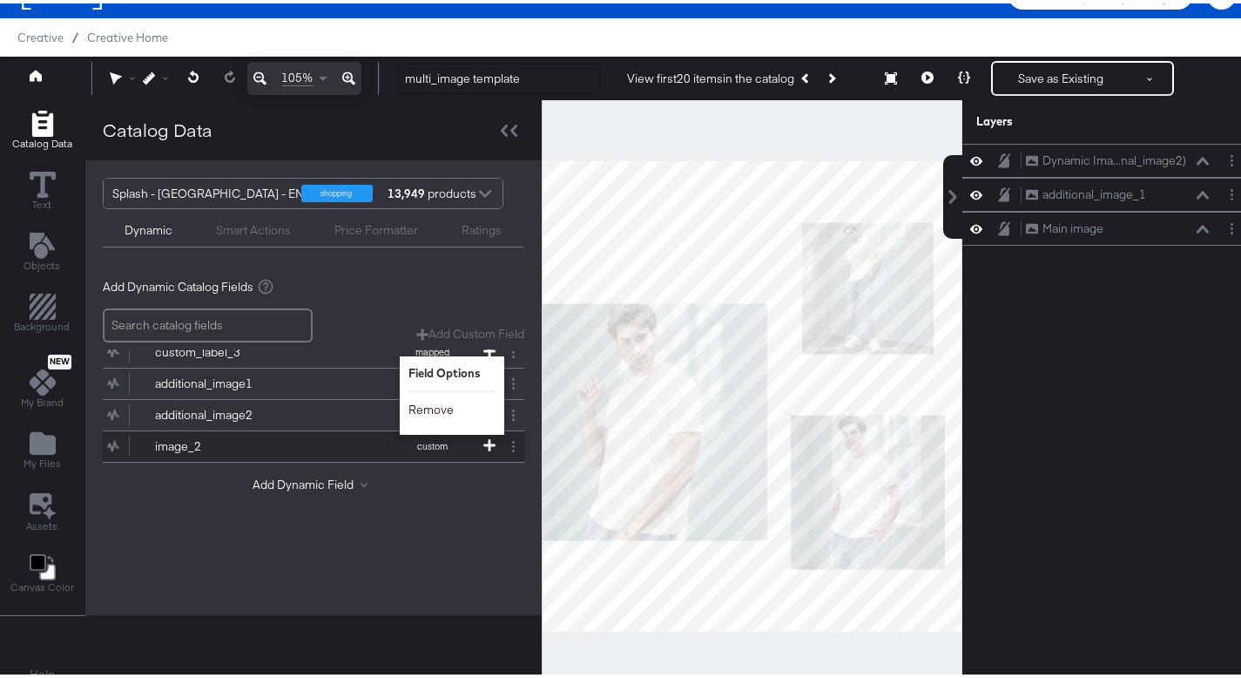
click at [450, 409] on button "Remove" at bounding box center [431, 406] width 45 height 17
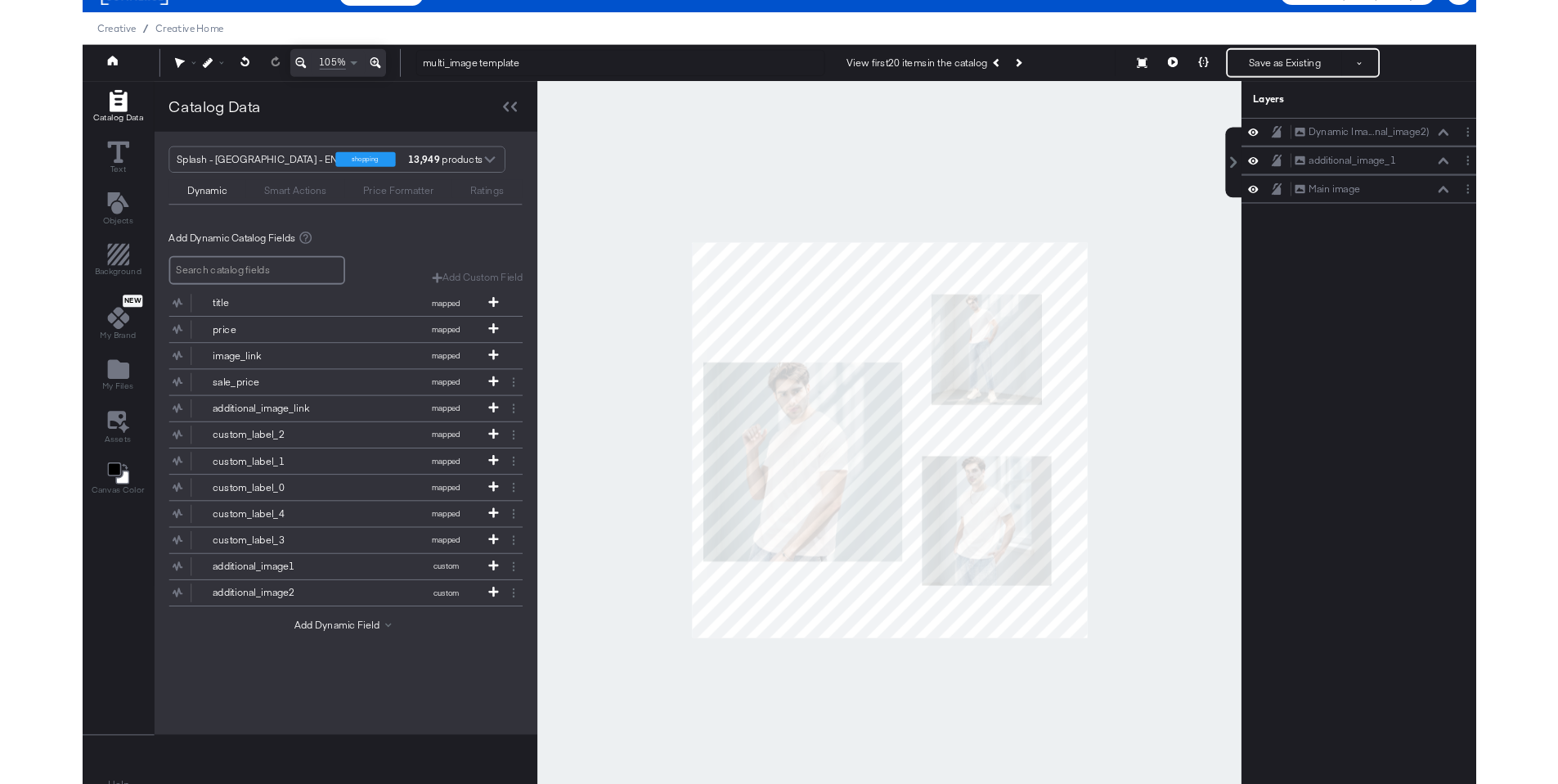
scroll to position [0, 0]
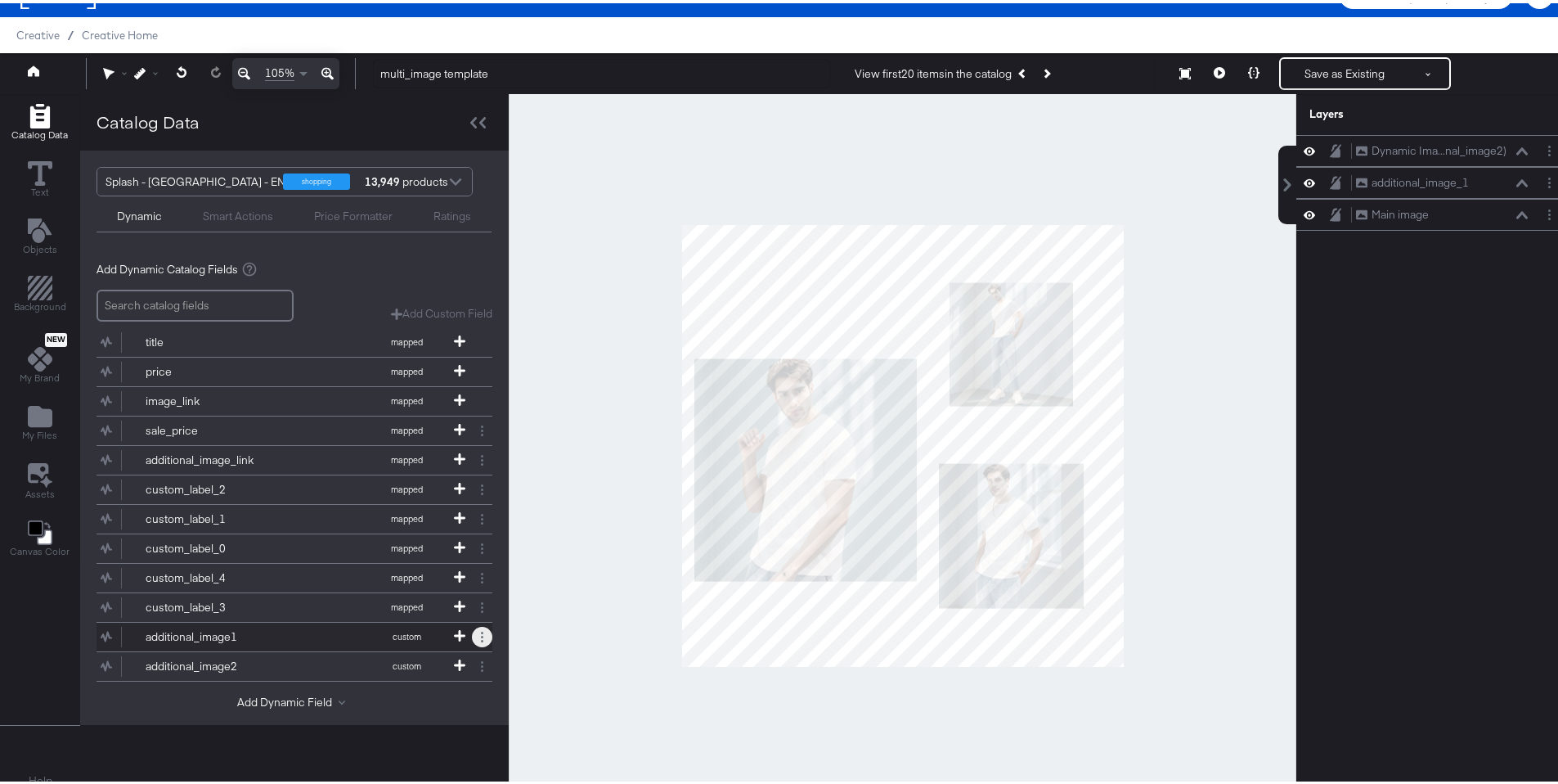
click at [475, 629] on button at bounding box center [483, 634] width 21 height 21
click at [444, 600] on div "Remove" at bounding box center [437, 600] width 82 height 32
click at [423, 601] on button "Remove" at bounding box center [417, 600] width 42 height 16
click at [474, 633] on button at bounding box center [483, 634] width 21 height 21
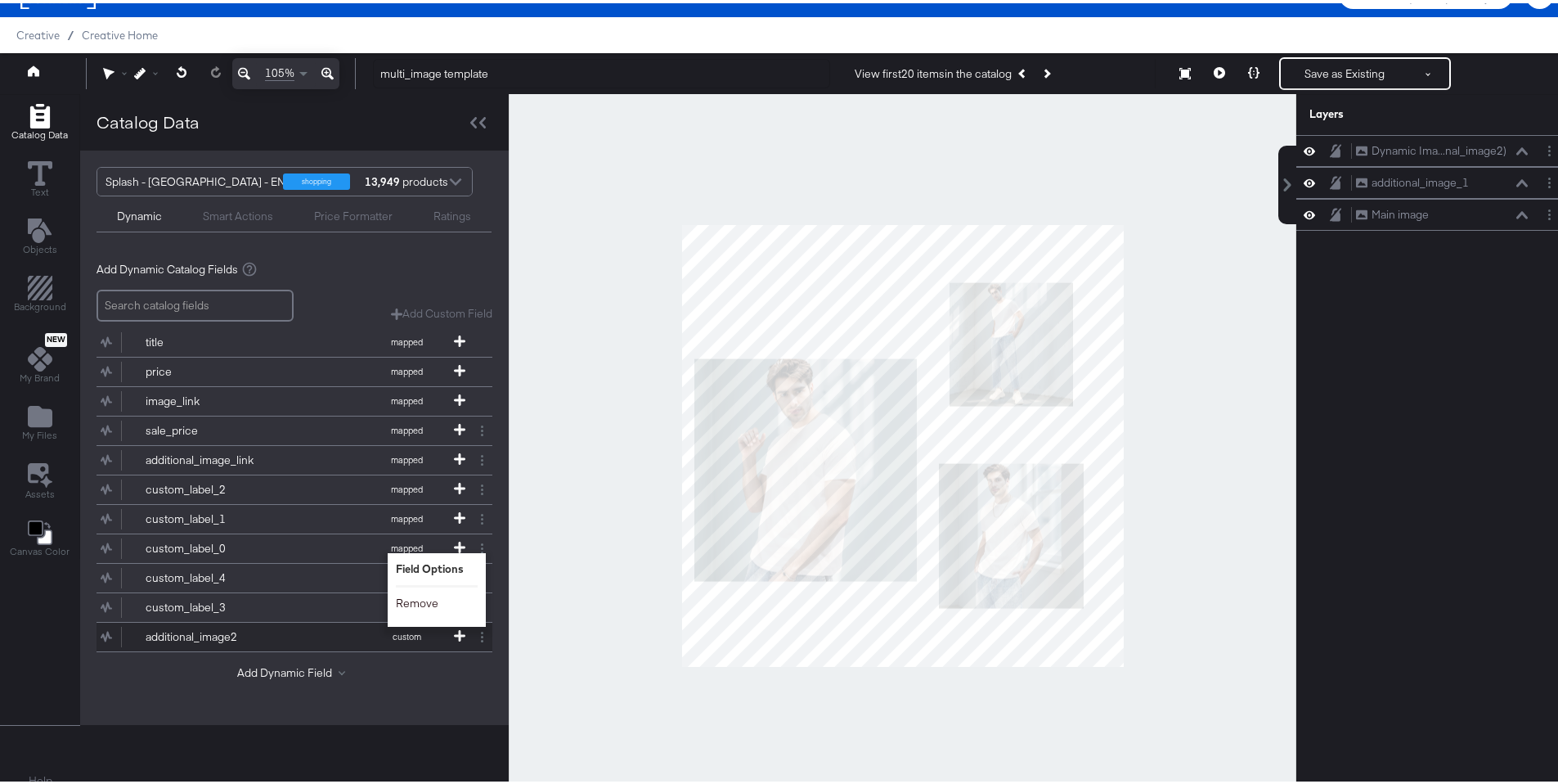
click at [423, 607] on button "Remove" at bounding box center [417, 600] width 42 height 16
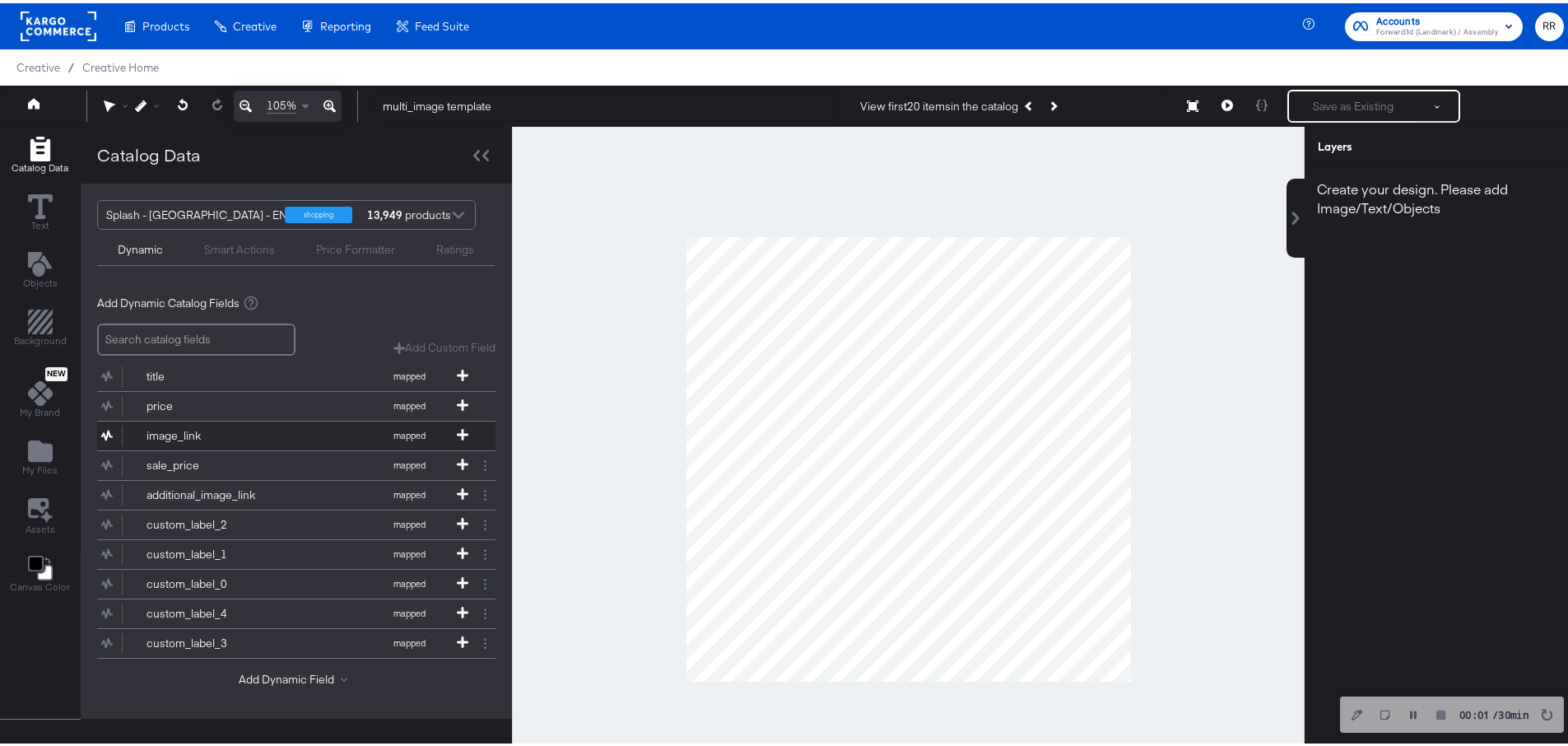
click at [196, 425] on div "image_link" at bounding box center [206, 432] width 119 height 16
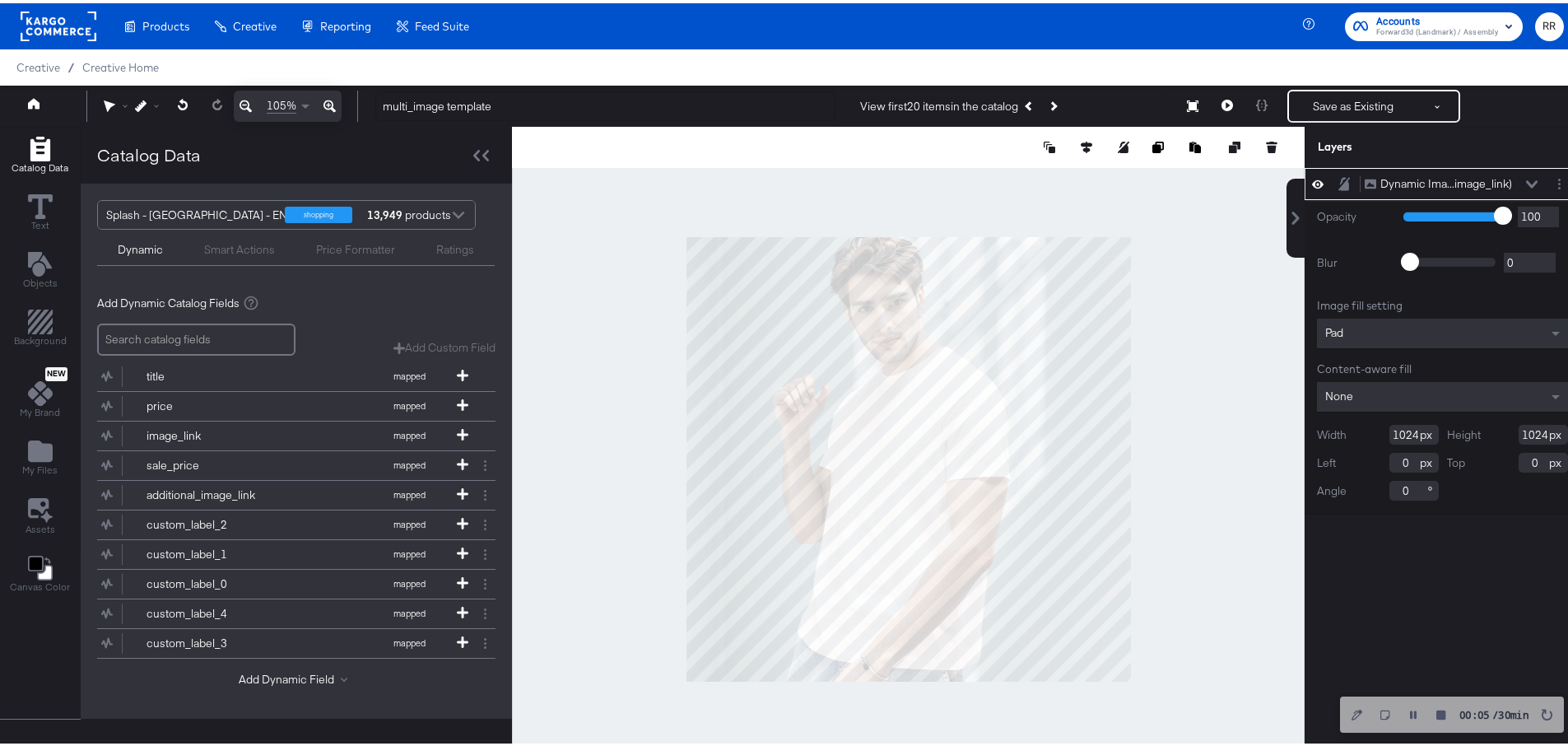
type input "419"
type input "605"
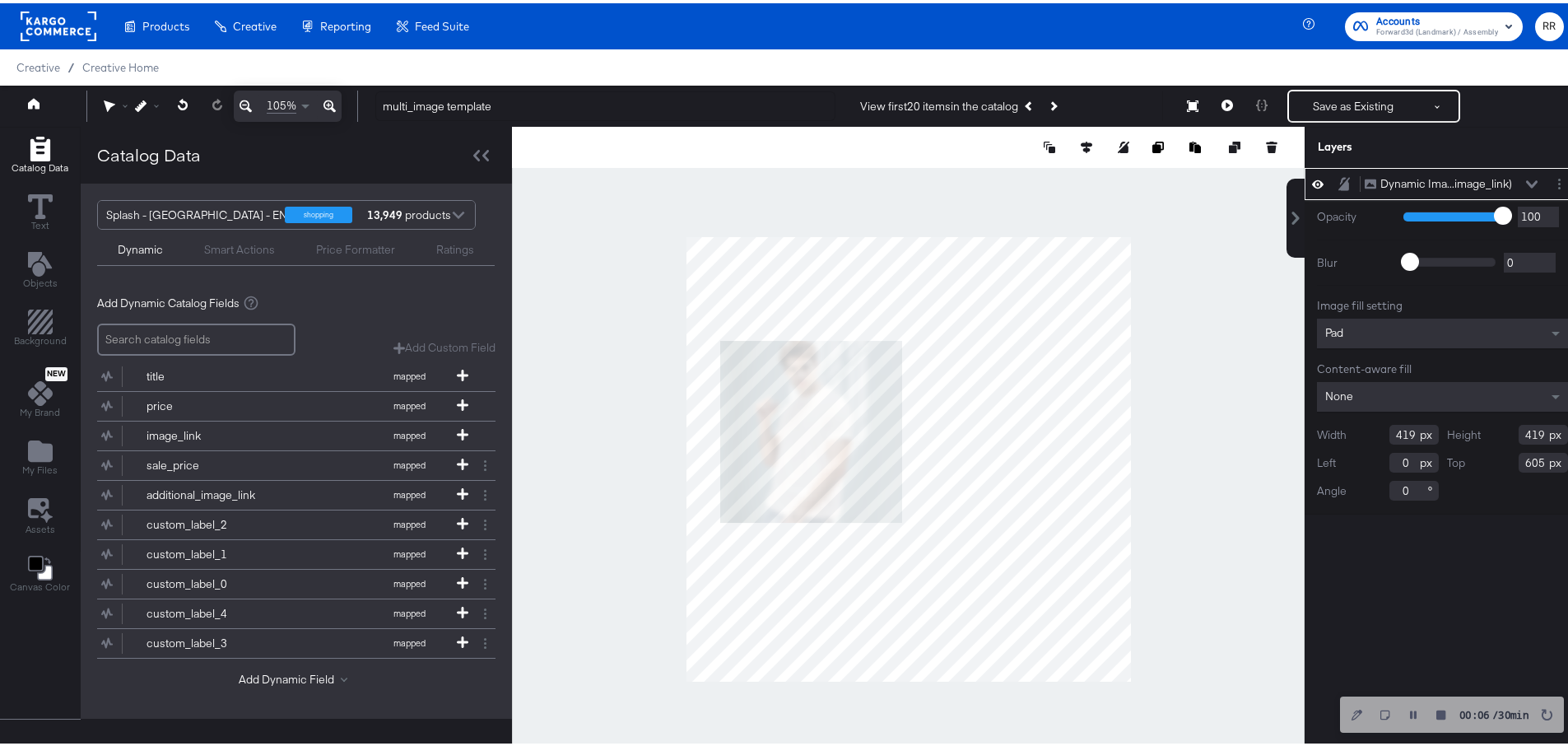
type input "47"
type input "345"
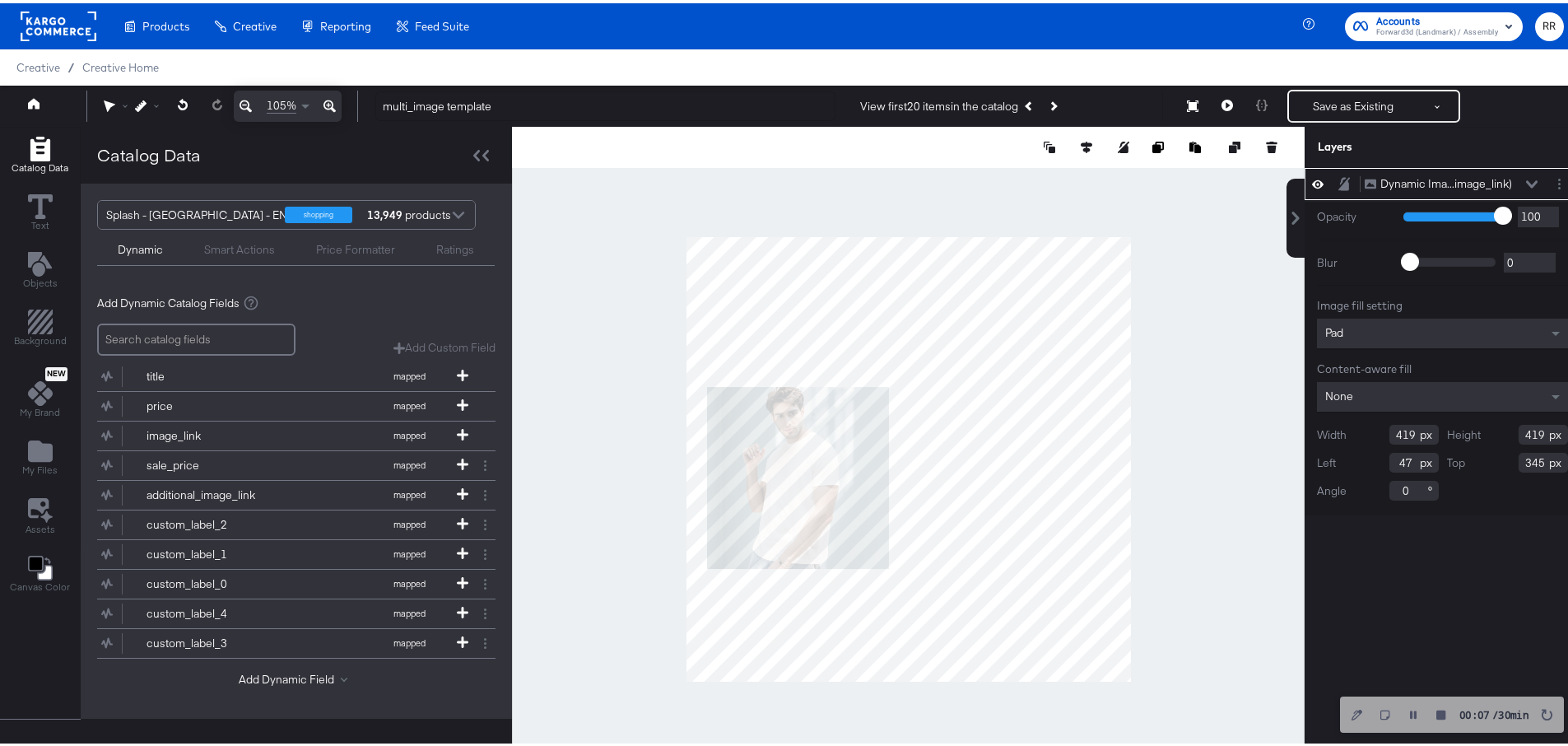
type input "590"
type input "175"
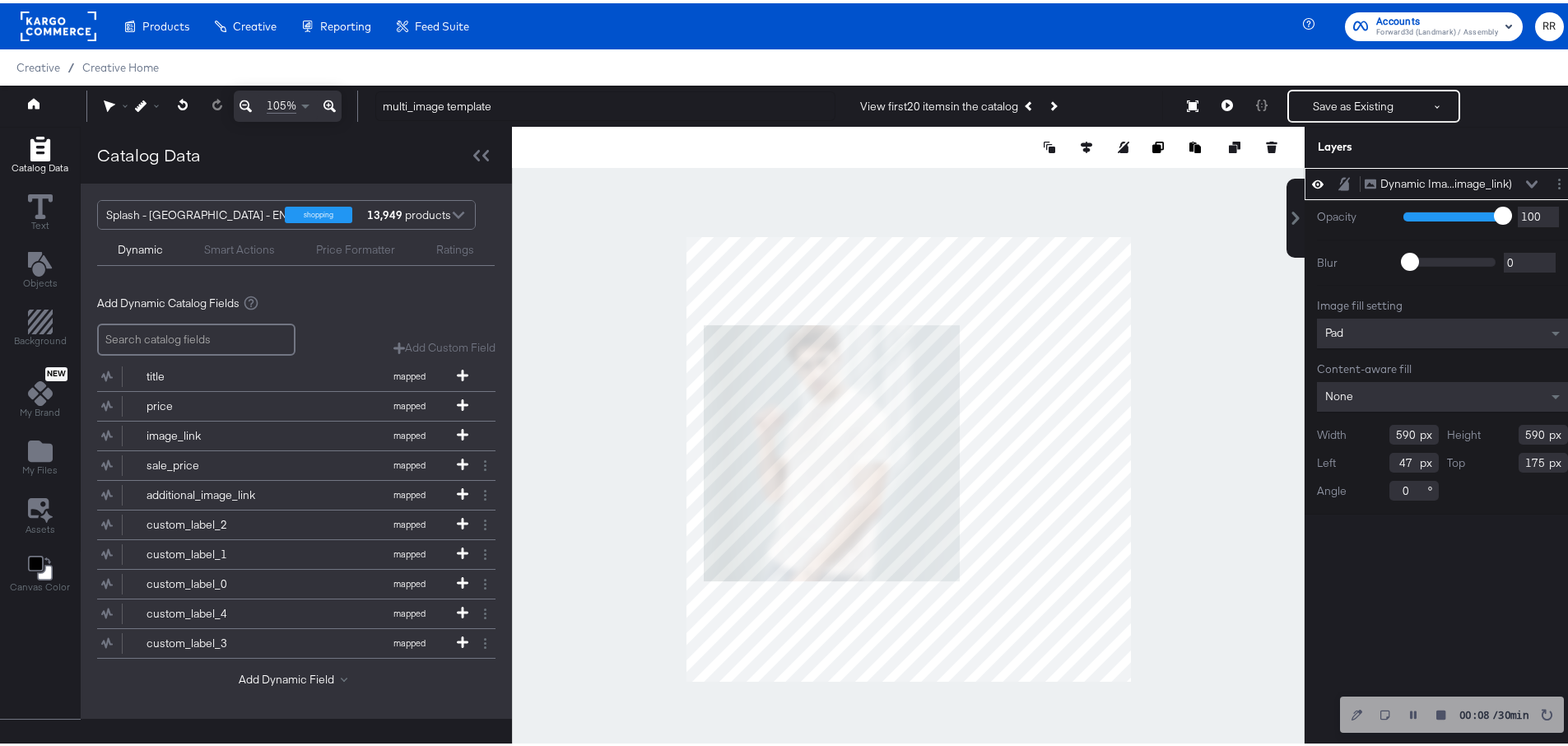
type input "34"
type input "213"
click at [641, 418] on div at bounding box center [908, 456] width 793 height 665
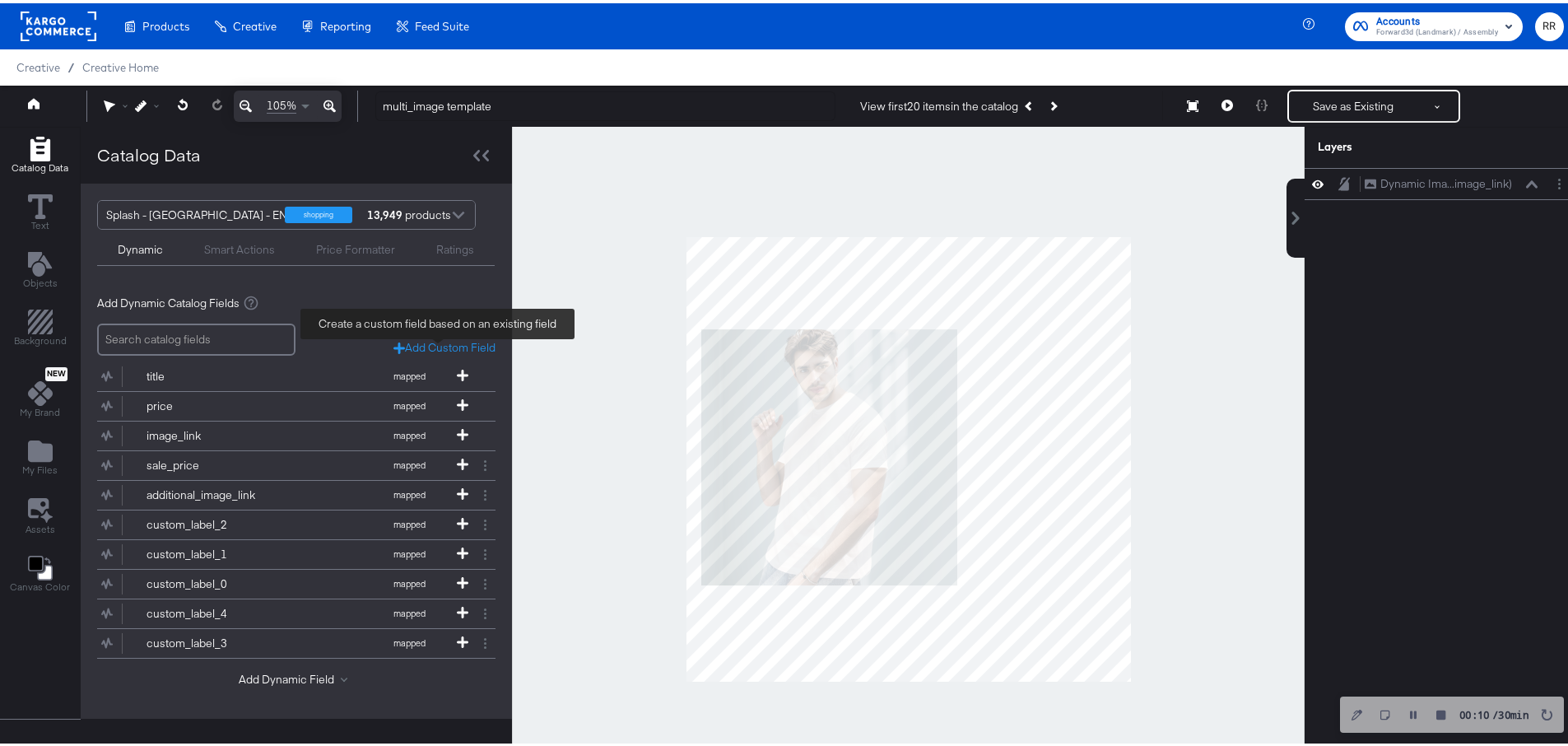
click at [431, 346] on div "Add Custom Field" at bounding box center [444, 344] width 102 height 16
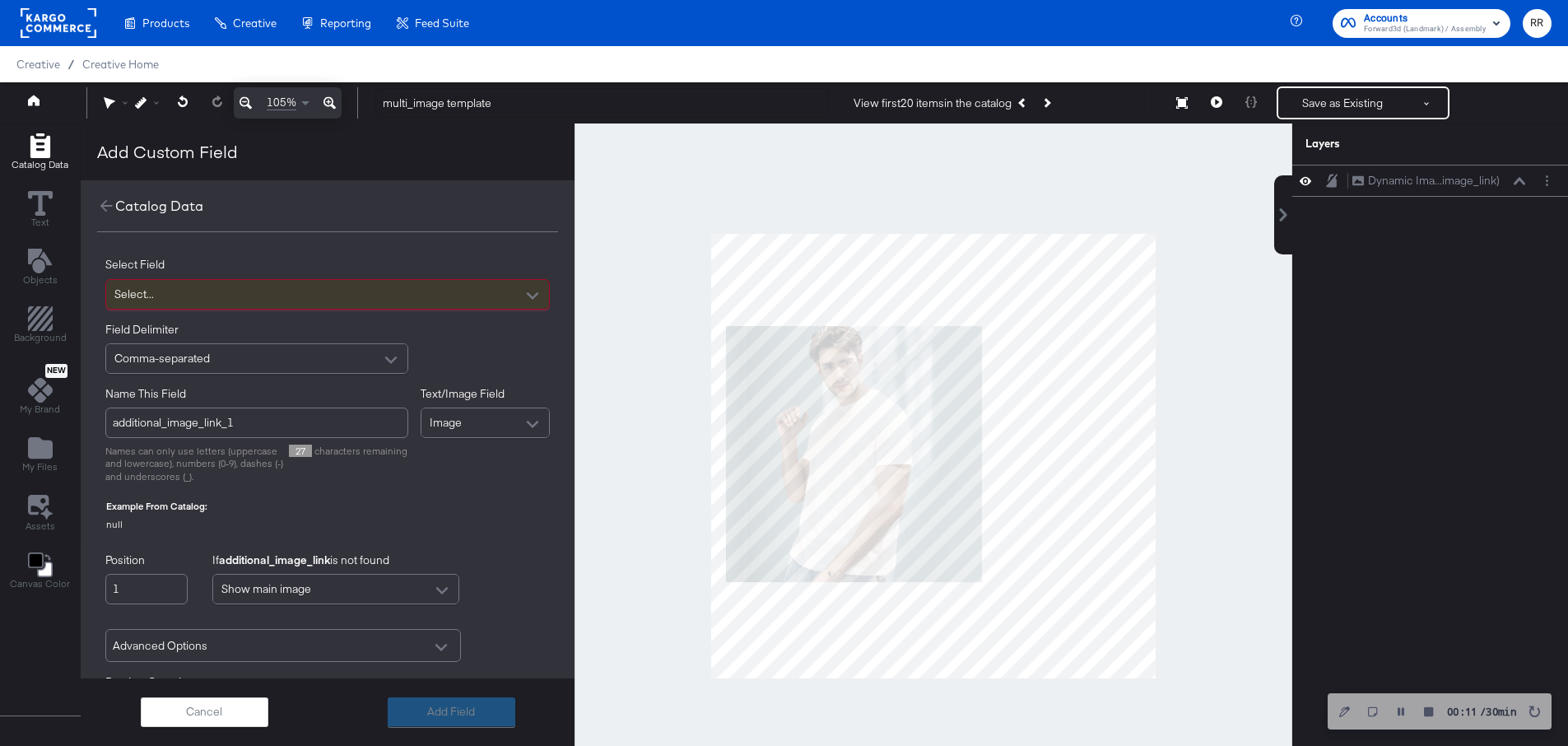
click at [353, 296] on div "Select..." at bounding box center [327, 294] width 443 height 28
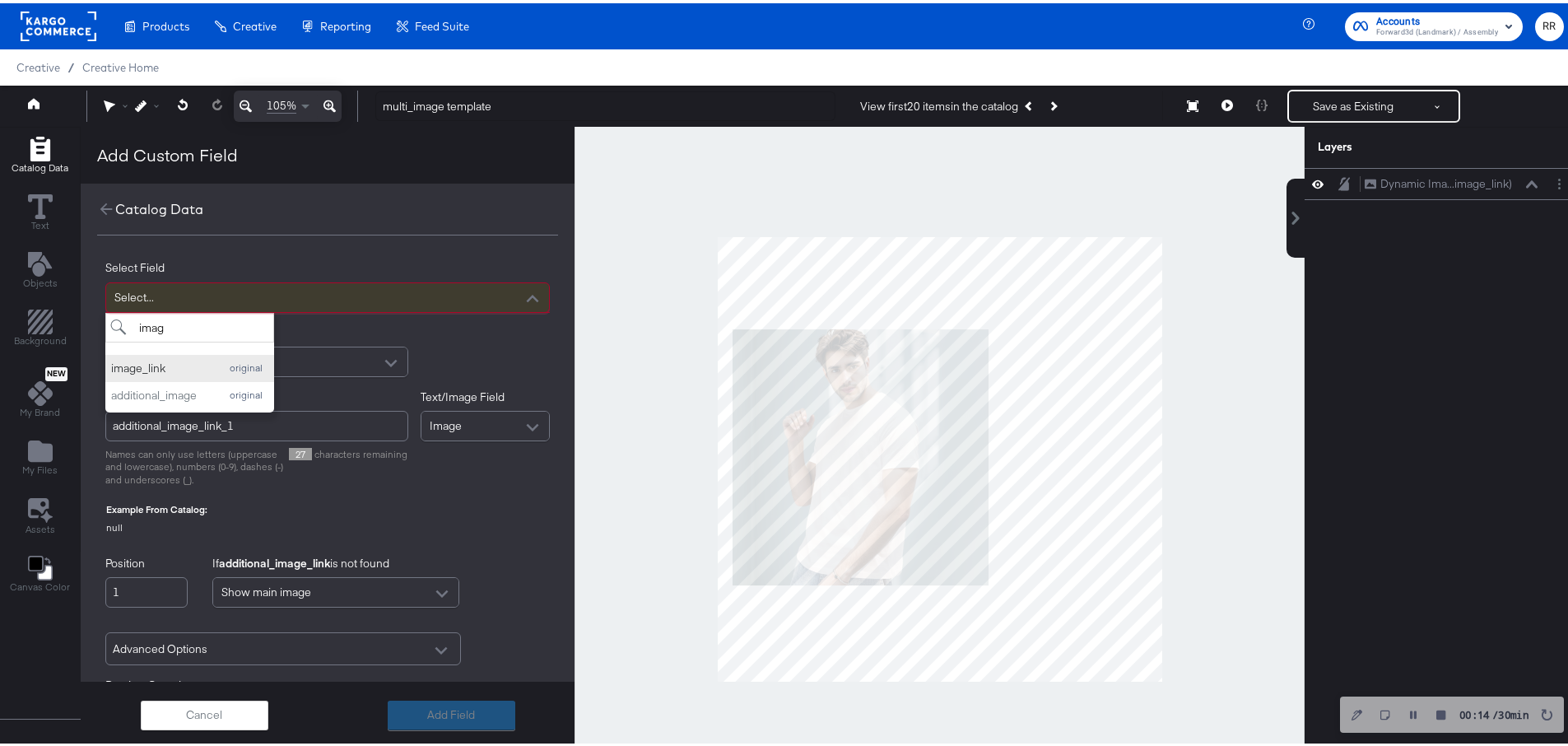
type input "imag"
click at [206, 358] on div "image_link original" at bounding box center [190, 365] width 157 height 16
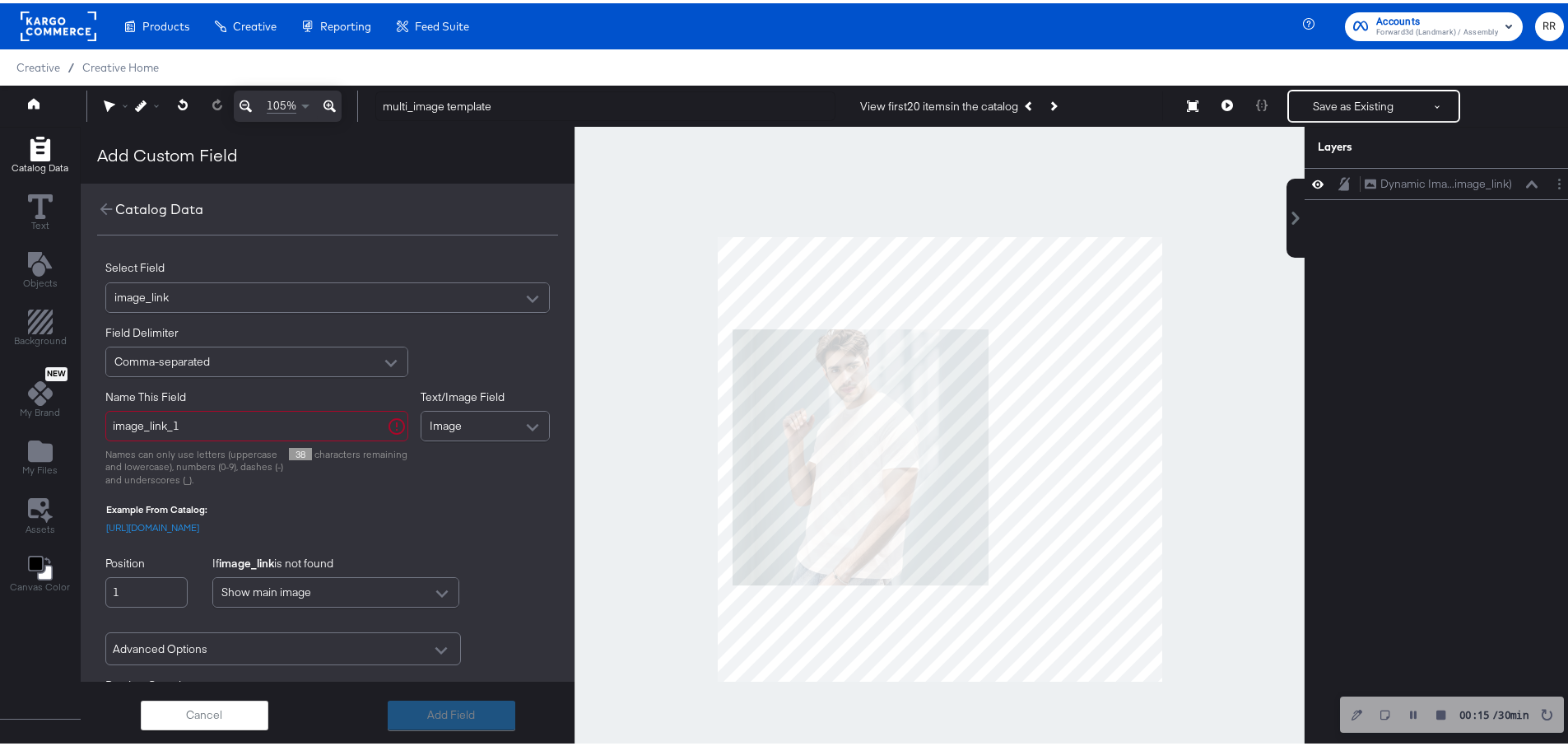
scroll to position [3, 0]
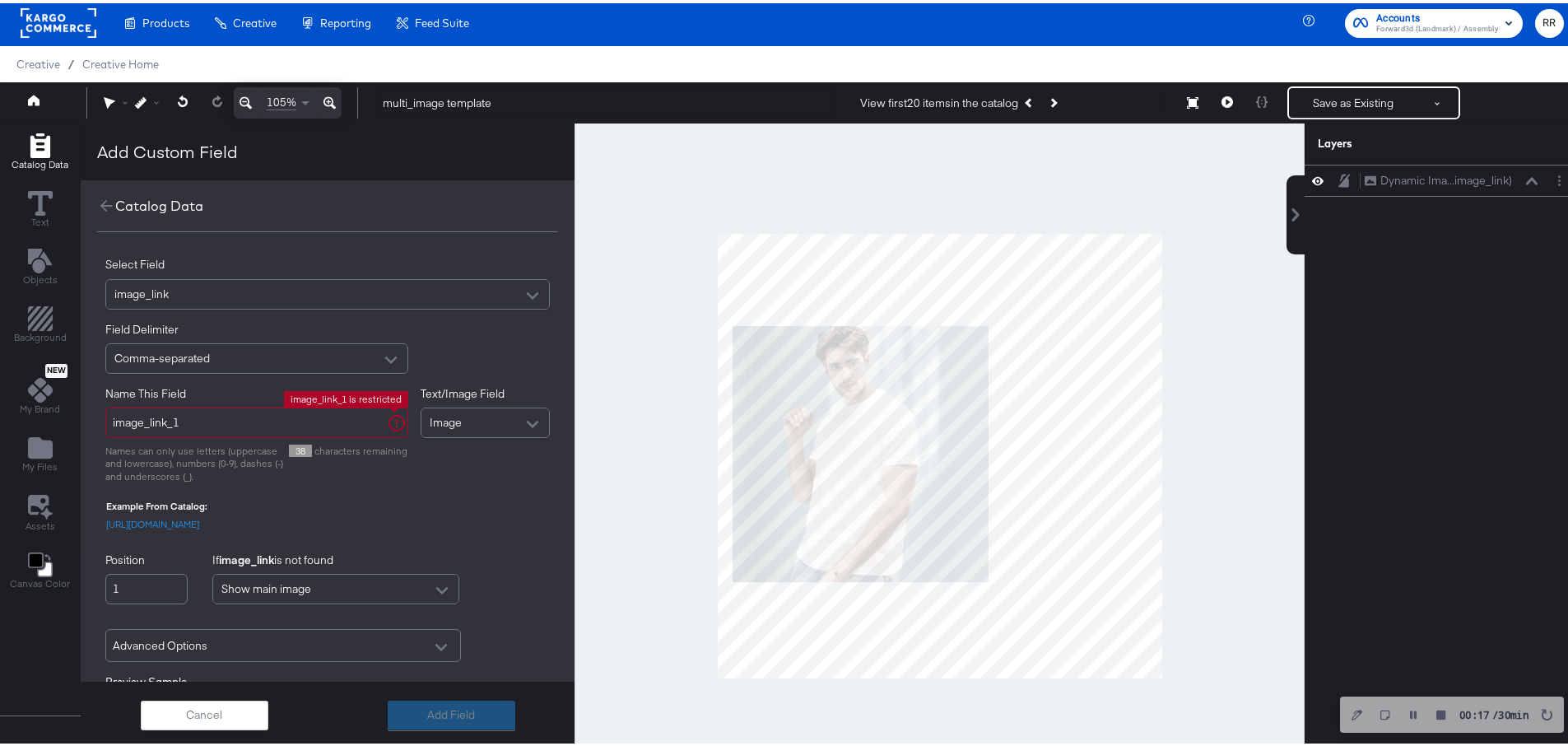
drag, startPoint x: 225, startPoint y: 413, endPoint x: 144, endPoint y: 416, distance: 81.1
click at [144, 416] on input "image_link_1" at bounding box center [257, 420] width 303 height 30
type input "image2"
click at [482, 477] on div "Text/Image Field Image" at bounding box center [486, 431] width 130 height 97
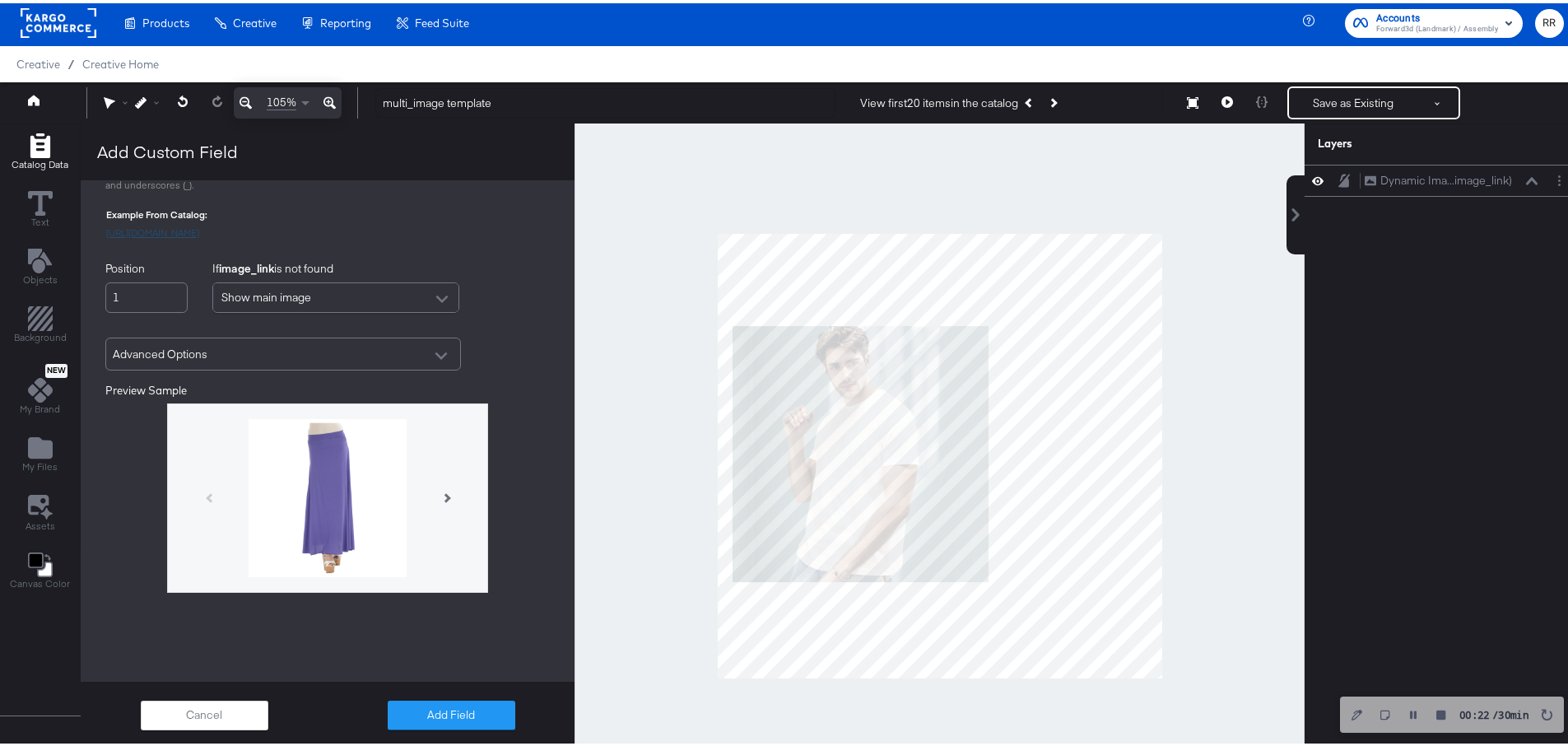
scroll to position [307, 0]
click at [199, 344] on span "Advanced Options" at bounding box center [160, 351] width 95 height 16
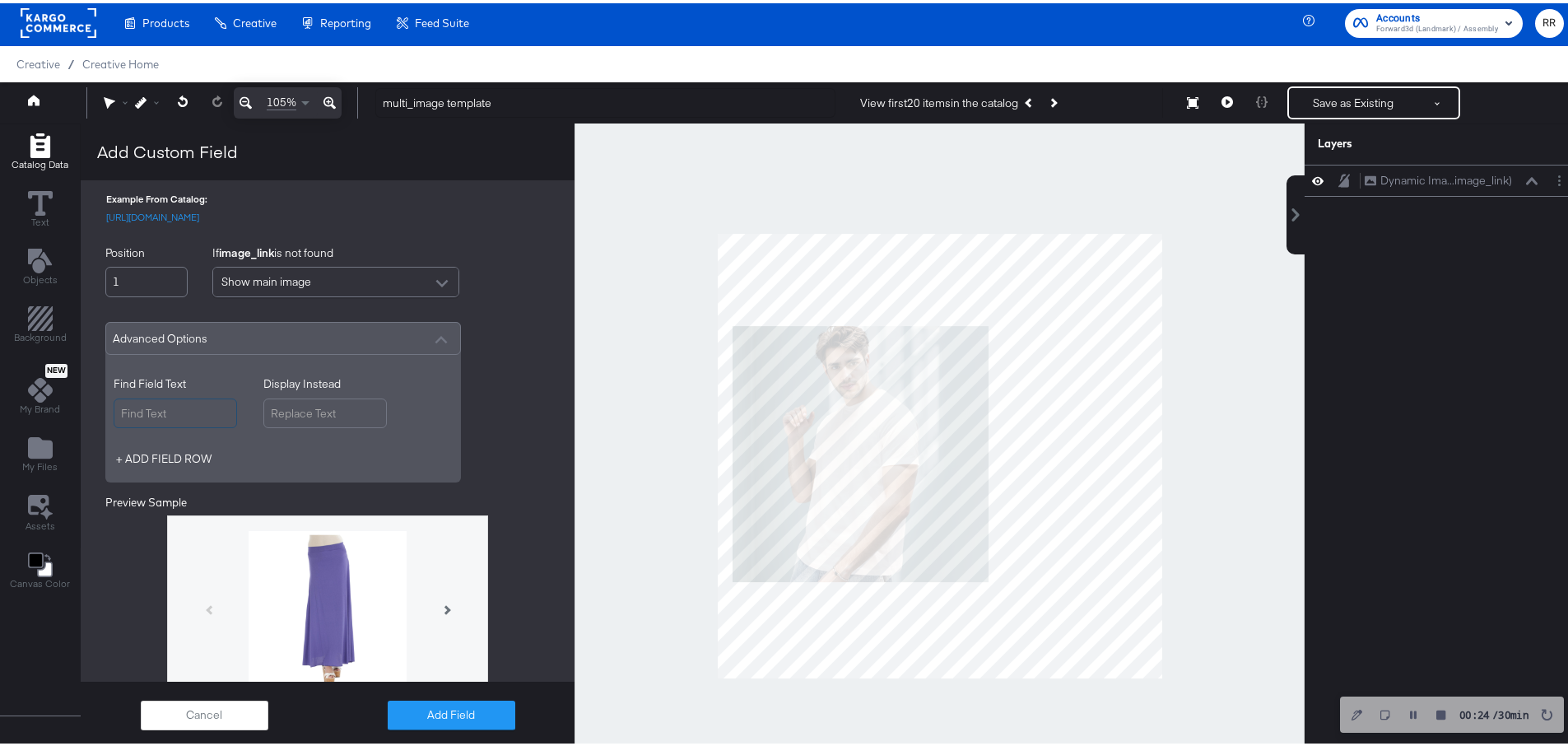
click at [167, 424] on input "Find Field Text" at bounding box center [175, 410] width 124 height 30
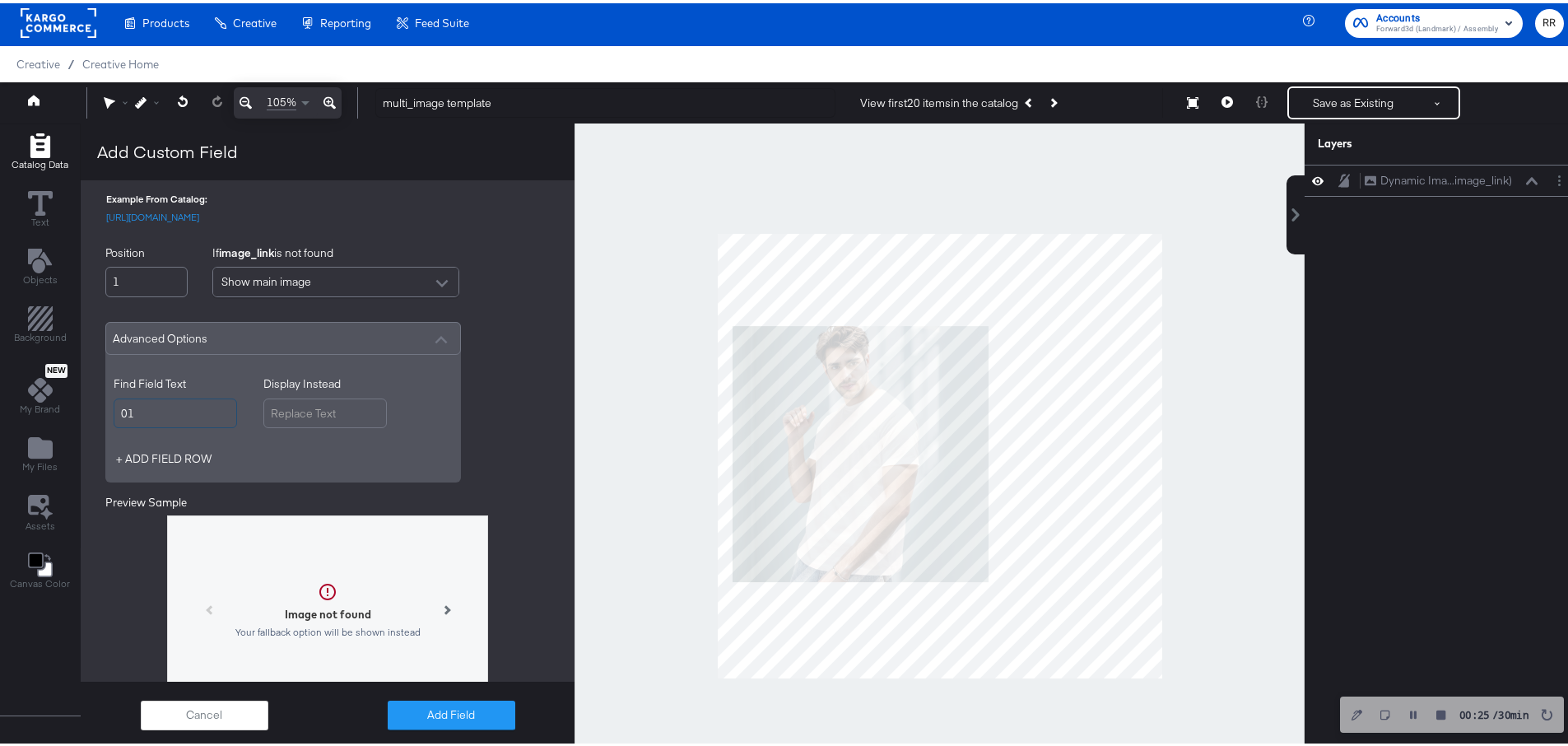
type input "0"
type input "_01"
click at [284, 425] on input "Display Instead" at bounding box center [325, 410] width 124 height 30
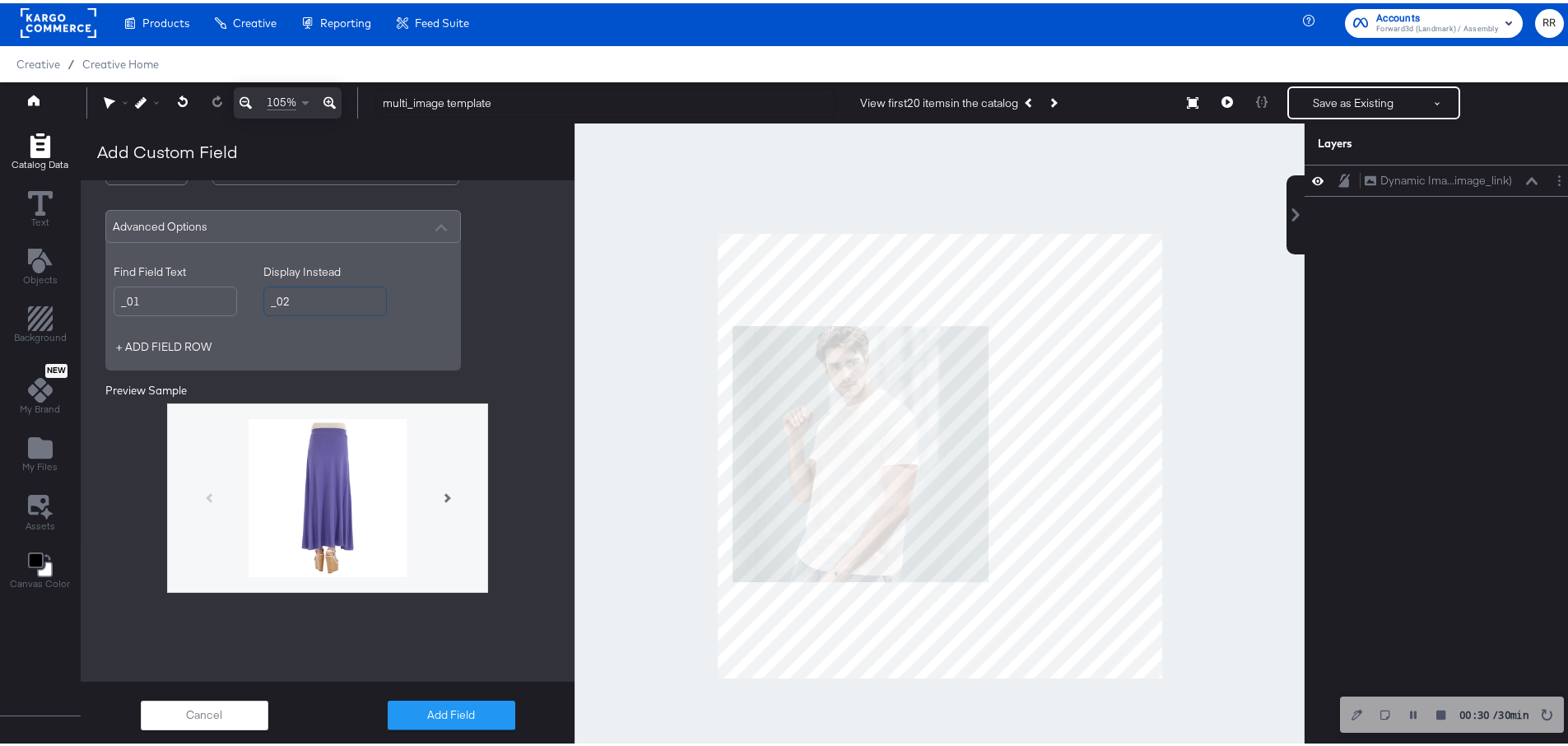
scroll to position [435, 0]
type input "_02"
click at [464, 715] on button "Add Field" at bounding box center [451, 712] width 128 height 29
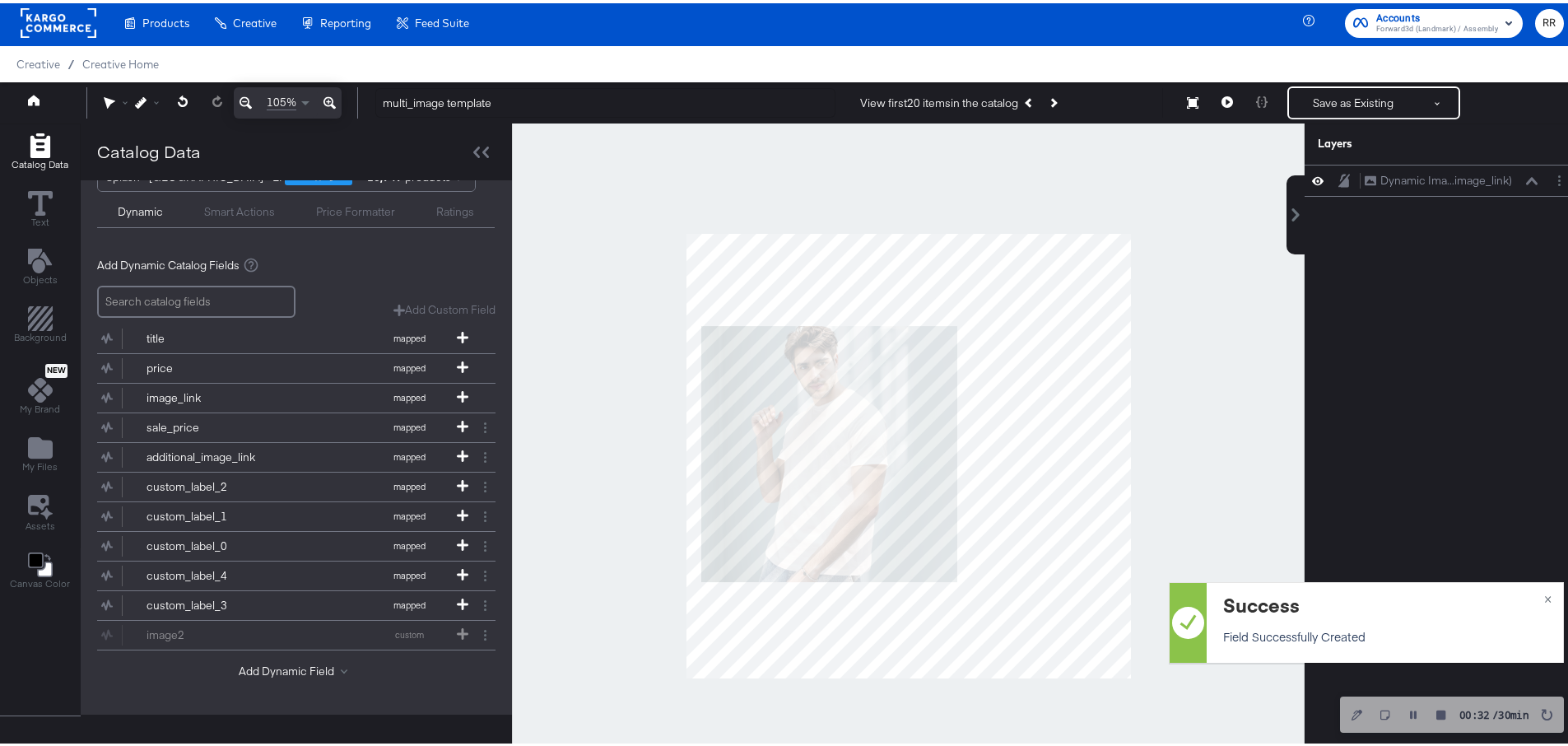
scroll to position [35, 0]
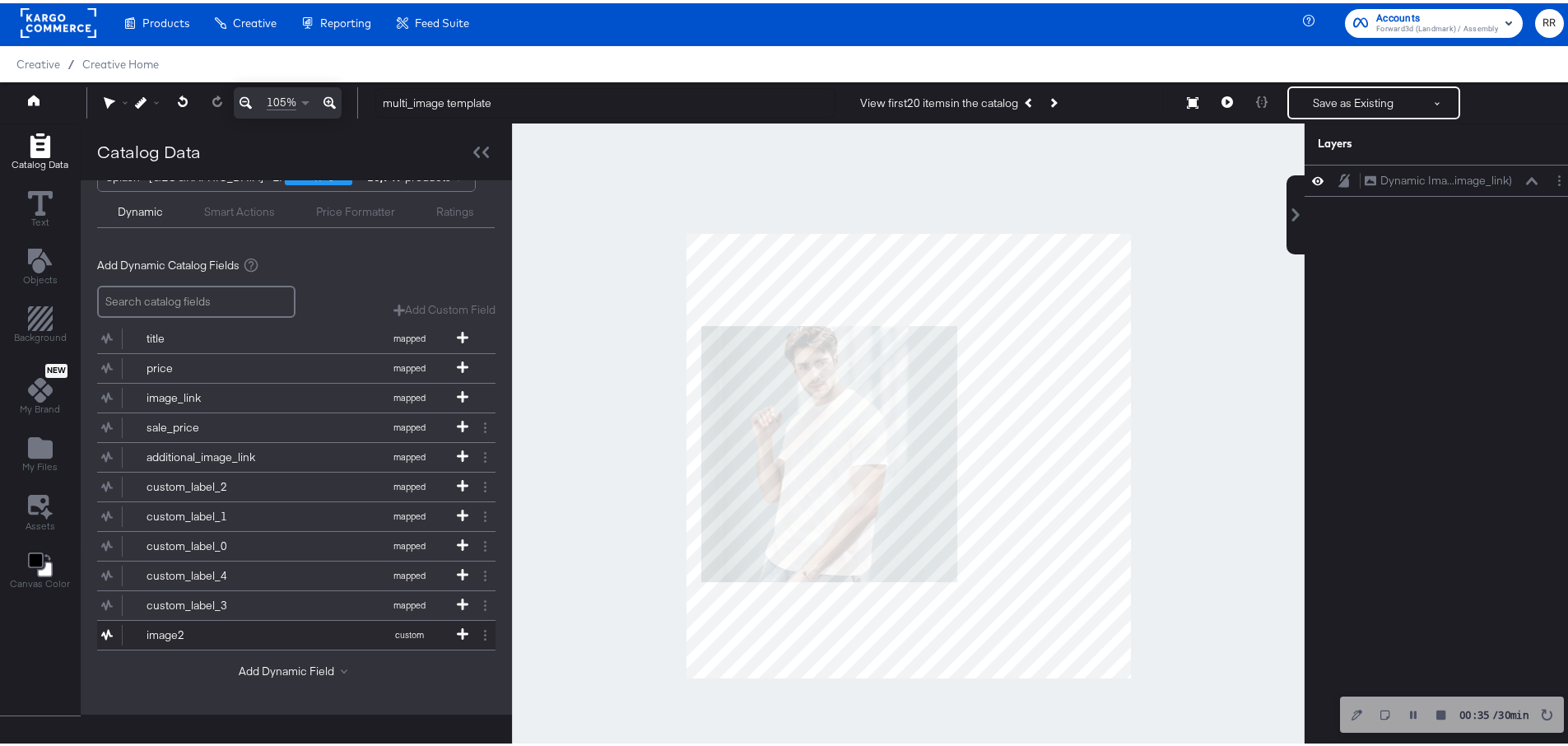
click at [177, 635] on div "image2" at bounding box center [206, 632] width 119 height 16
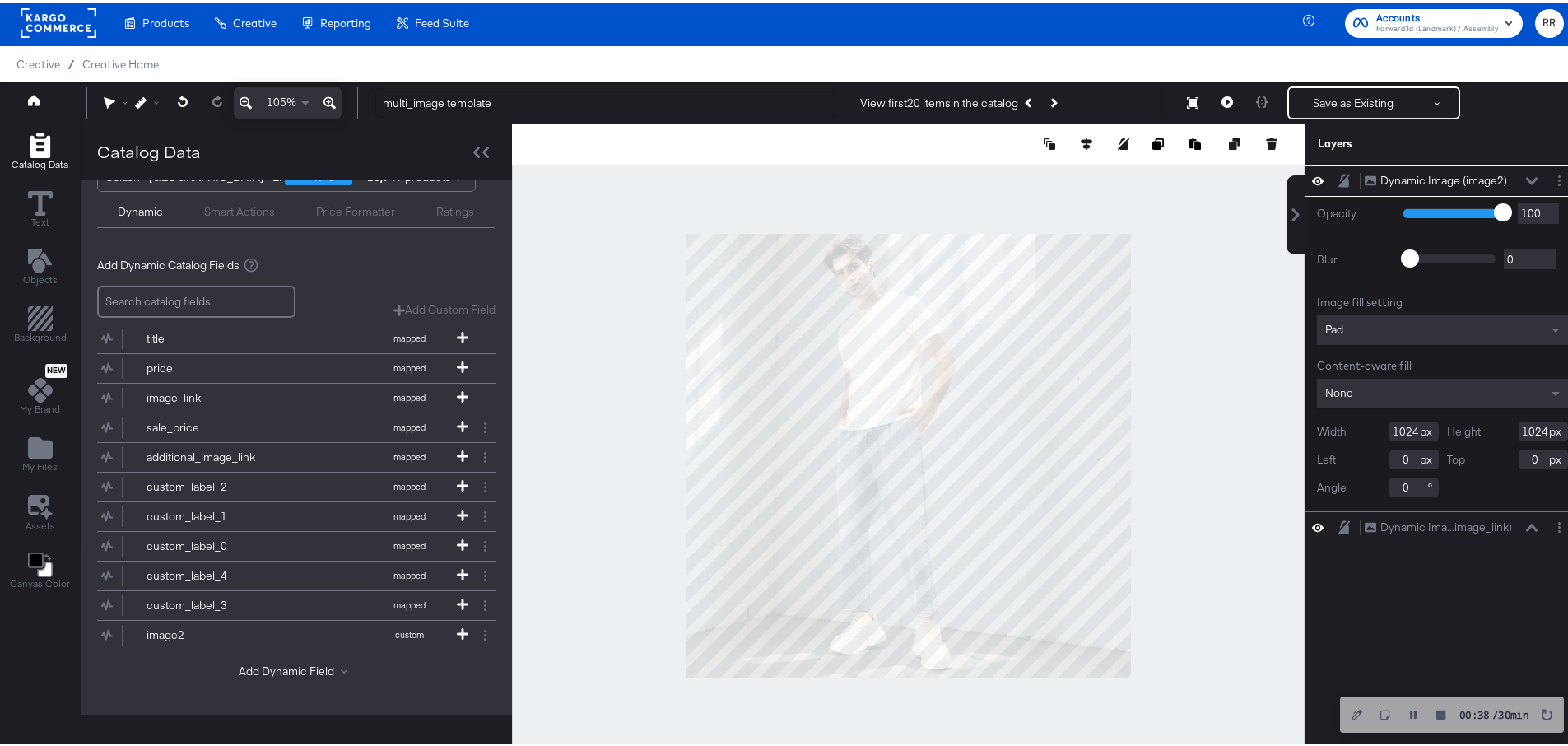
scroll to position [0, 0]
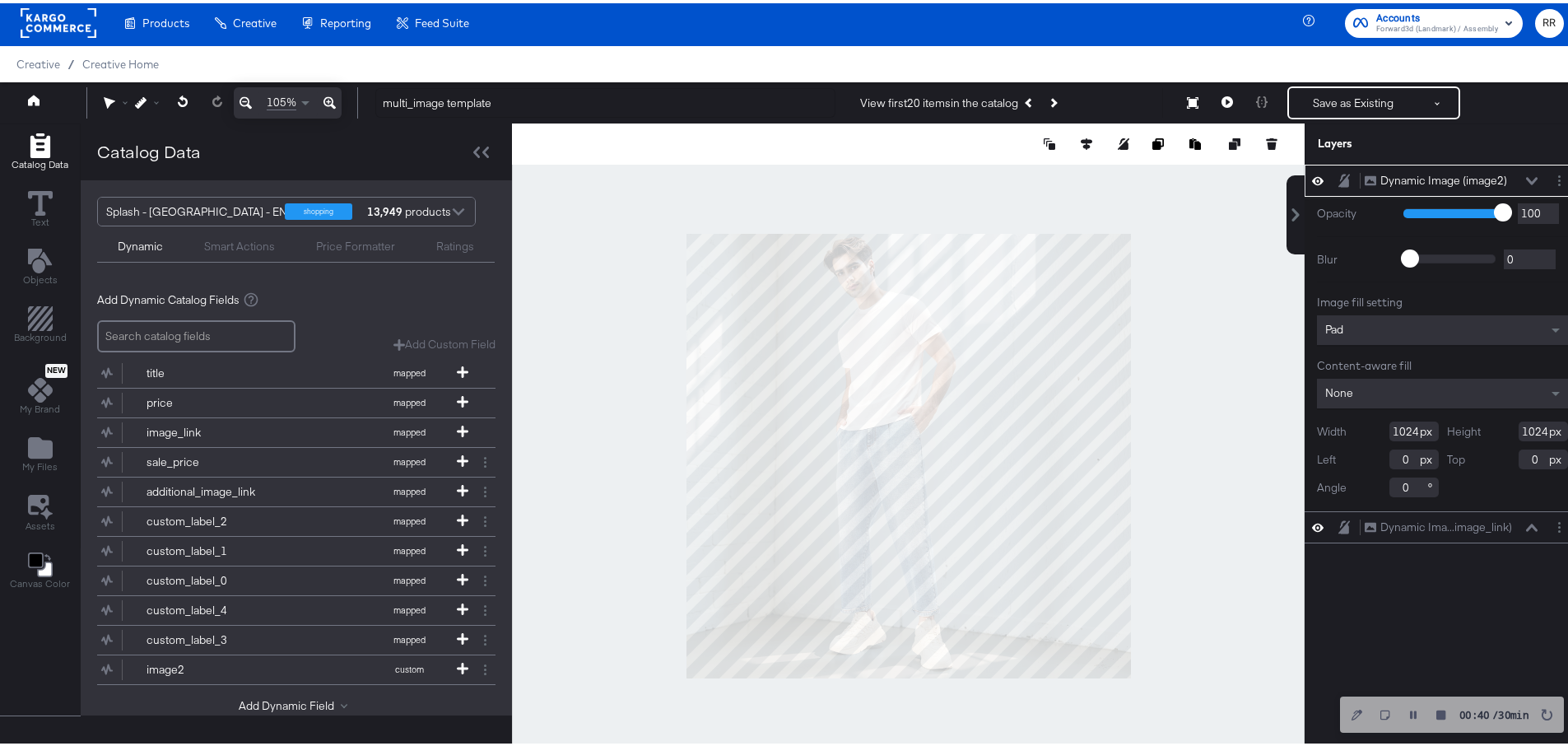
type input "310"
type input "714"
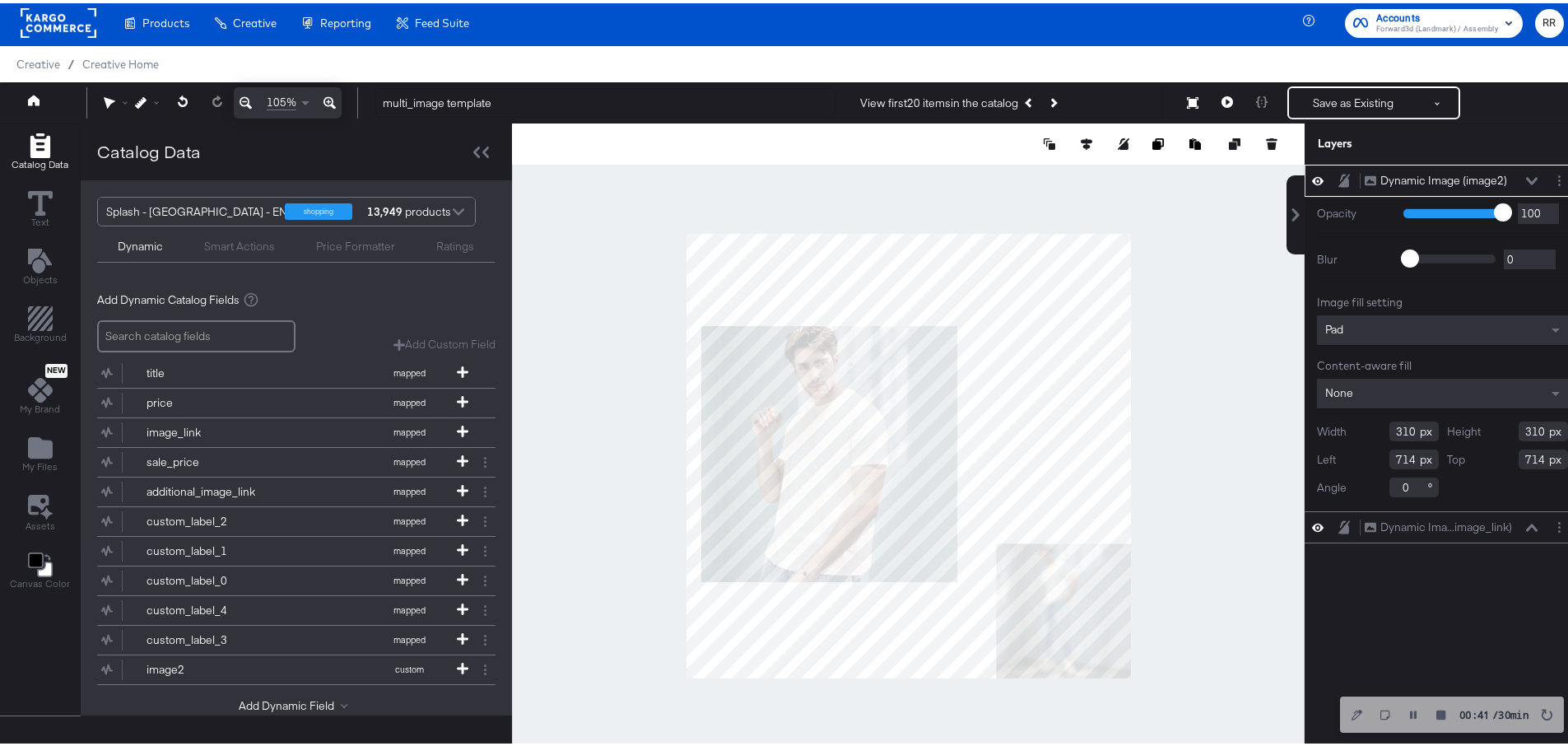
type input "674"
type input "107"
type input "672"
type input "92"
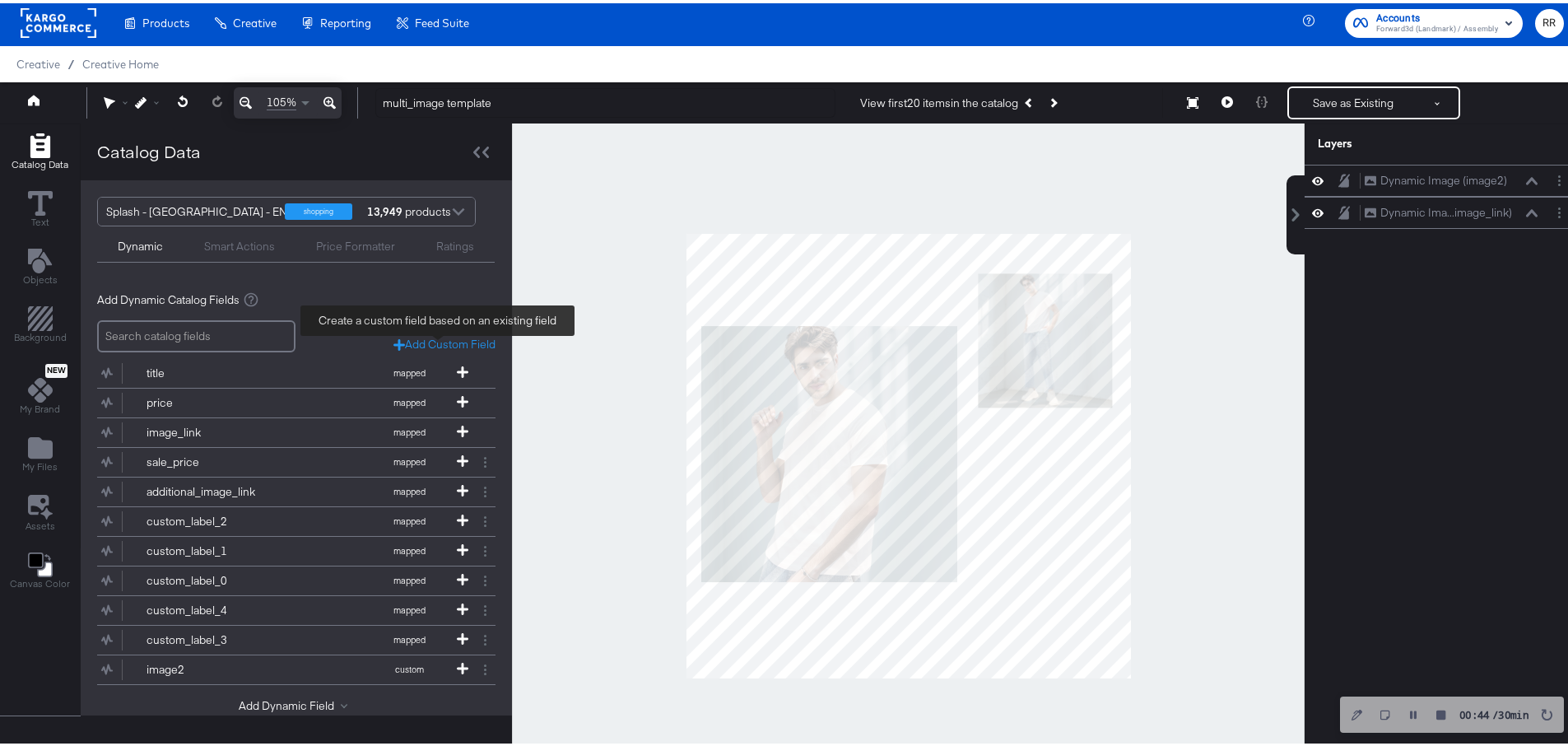
click at [435, 339] on div "Add Custom Field" at bounding box center [444, 341] width 102 height 16
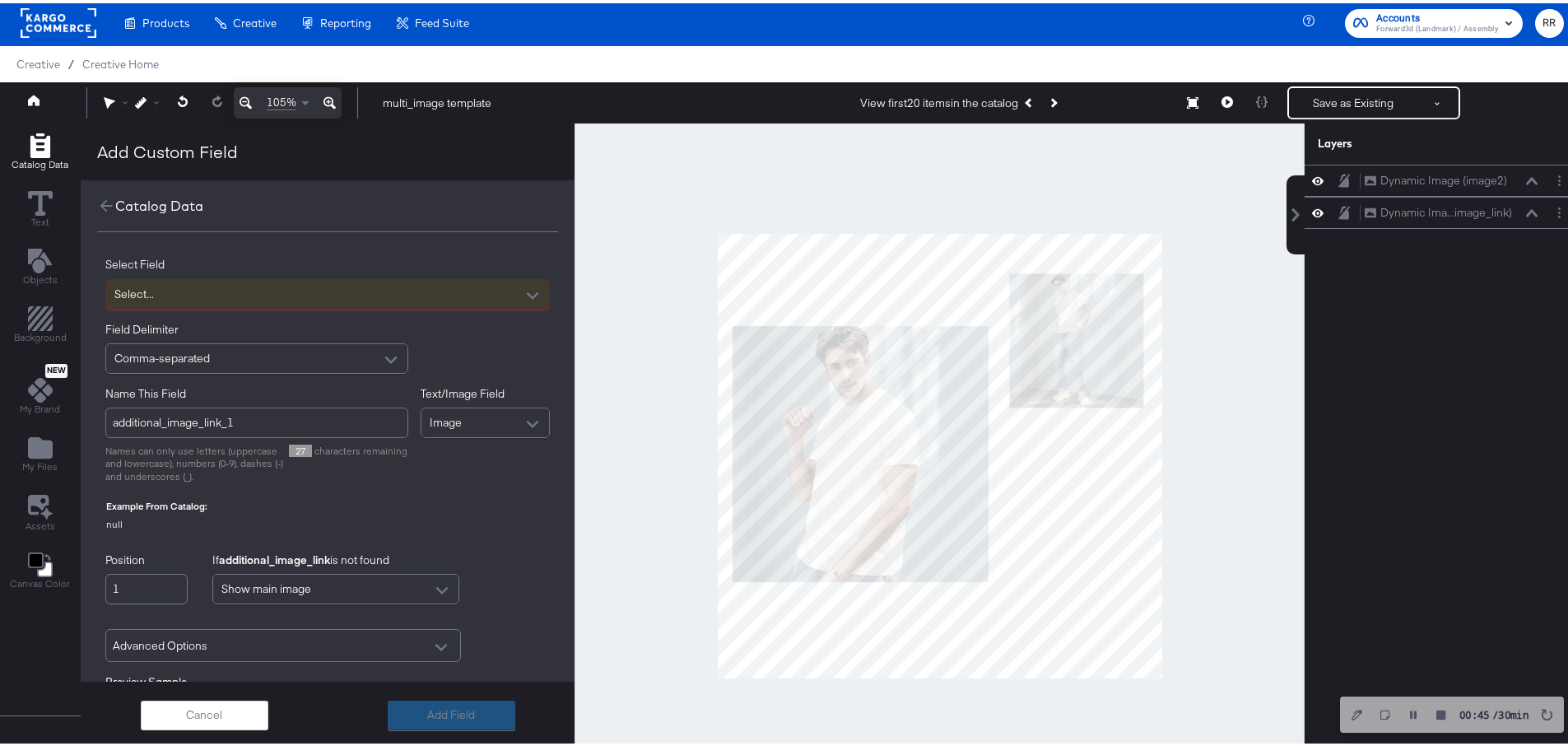
click at [287, 299] on div "Select..." at bounding box center [327, 291] width 443 height 28
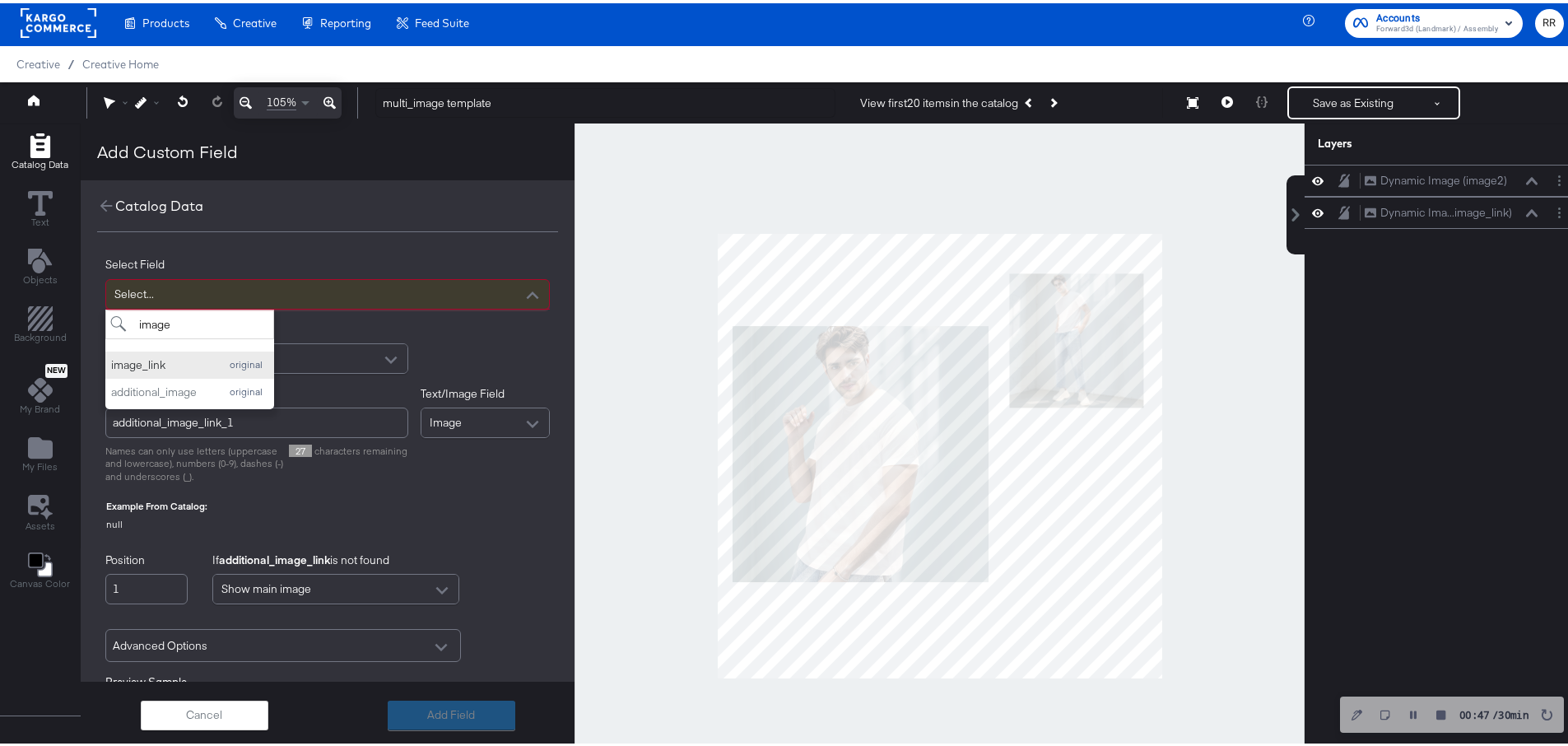
type input "image"
click at [169, 355] on div "image_link" at bounding box center [161, 362] width 99 height 16
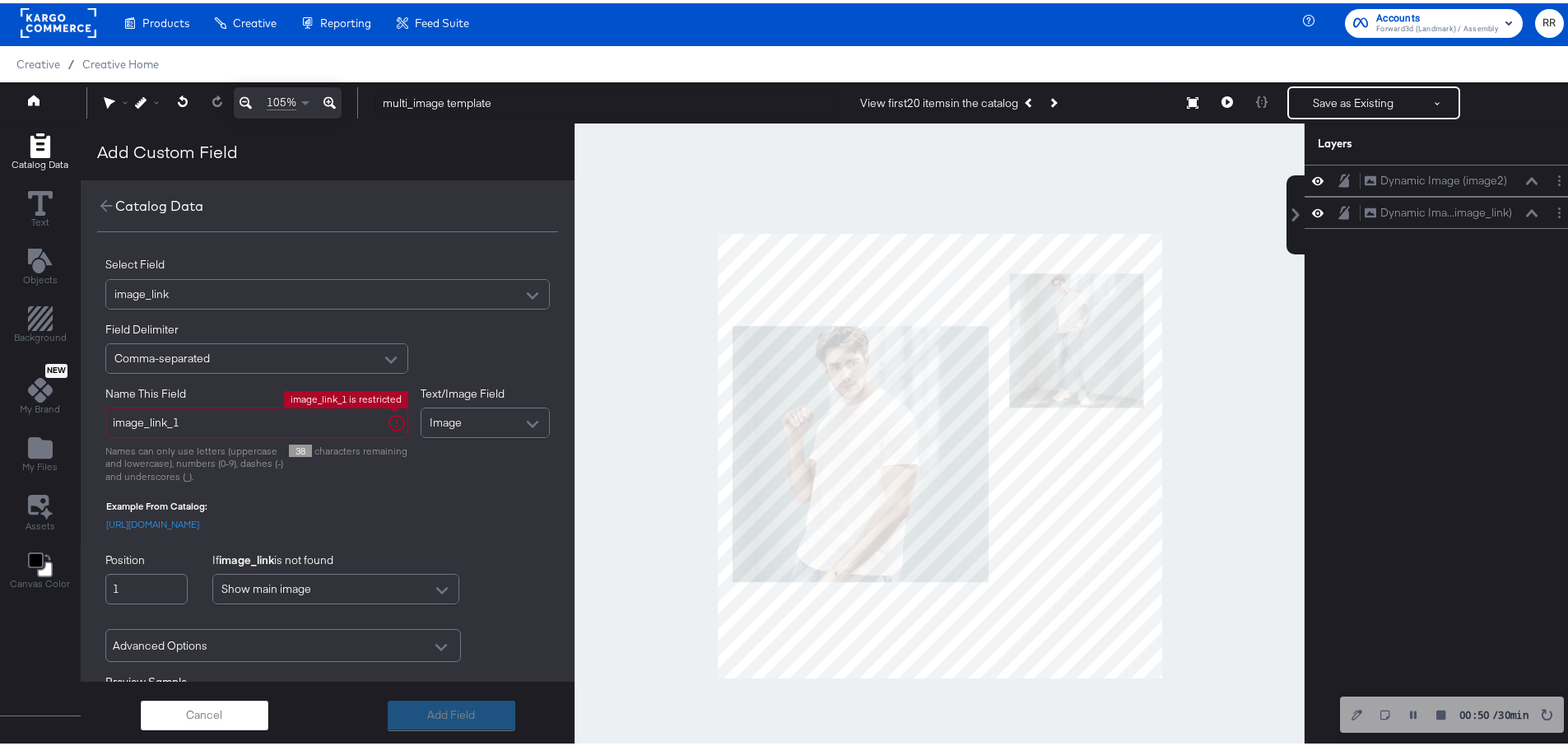
drag, startPoint x: 227, startPoint y: 417, endPoint x: 144, endPoint y: 417, distance: 83.0
click at [144, 417] on input "image_link_1" at bounding box center [257, 420] width 303 height 30
type input "image3"
click at [462, 477] on div "Text/Image Field Image" at bounding box center [486, 431] width 130 height 97
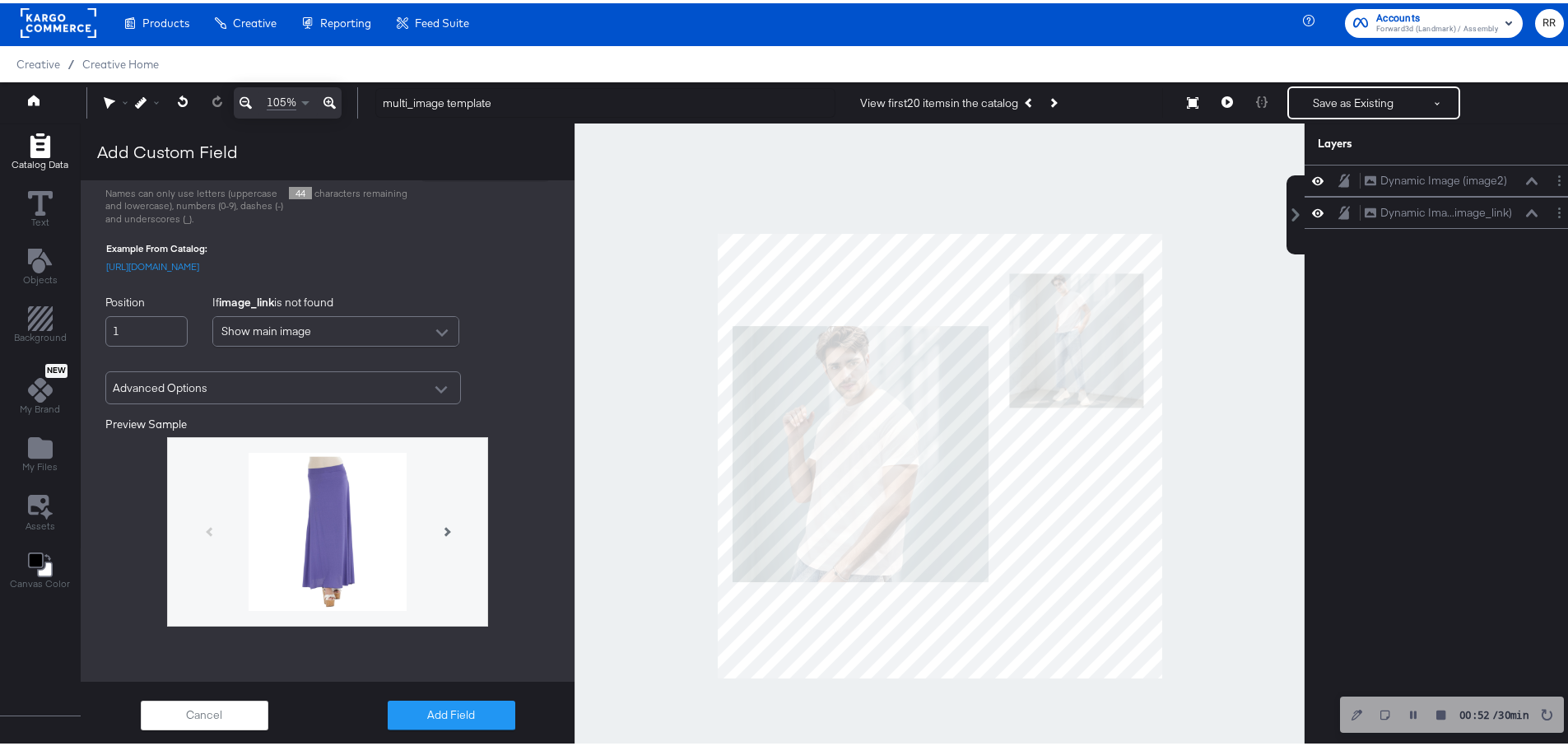
scroll to position [259, 0]
click at [205, 399] on div "Advanced Options" at bounding box center [283, 384] width 341 height 28
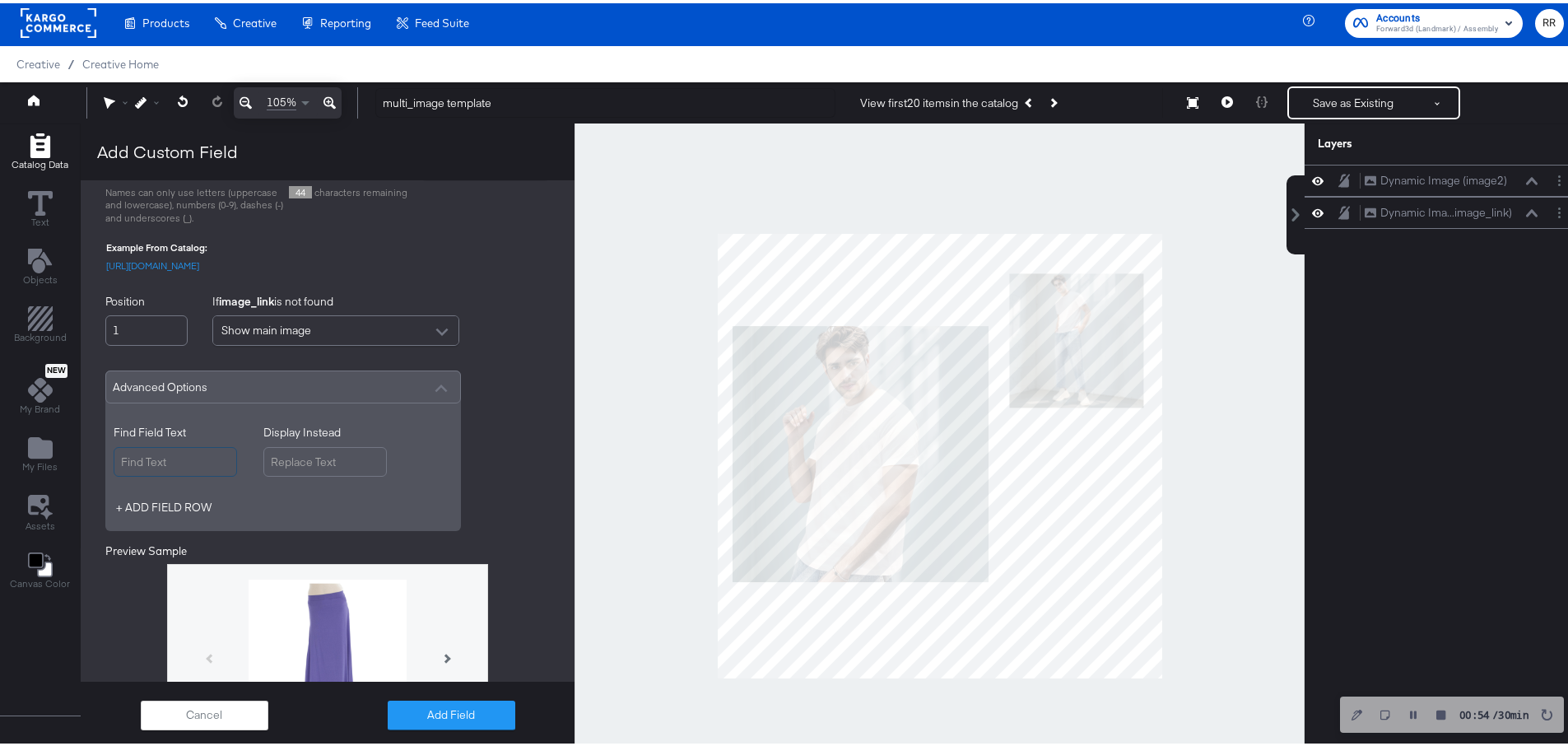
click at [194, 475] on input "Find Field Text" at bounding box center [175, 460] width 124 height 30
type input "_01"
click at [332, 475] on input "Display Instead" at bounding box center [325, 460] width 124 height 30
type input "_03"
click at [502, 470] on div "Select Field image_link Field Delimiter Comma-separated Name This Field image3 …" at bounding box center [327, 386] width 494 height 830
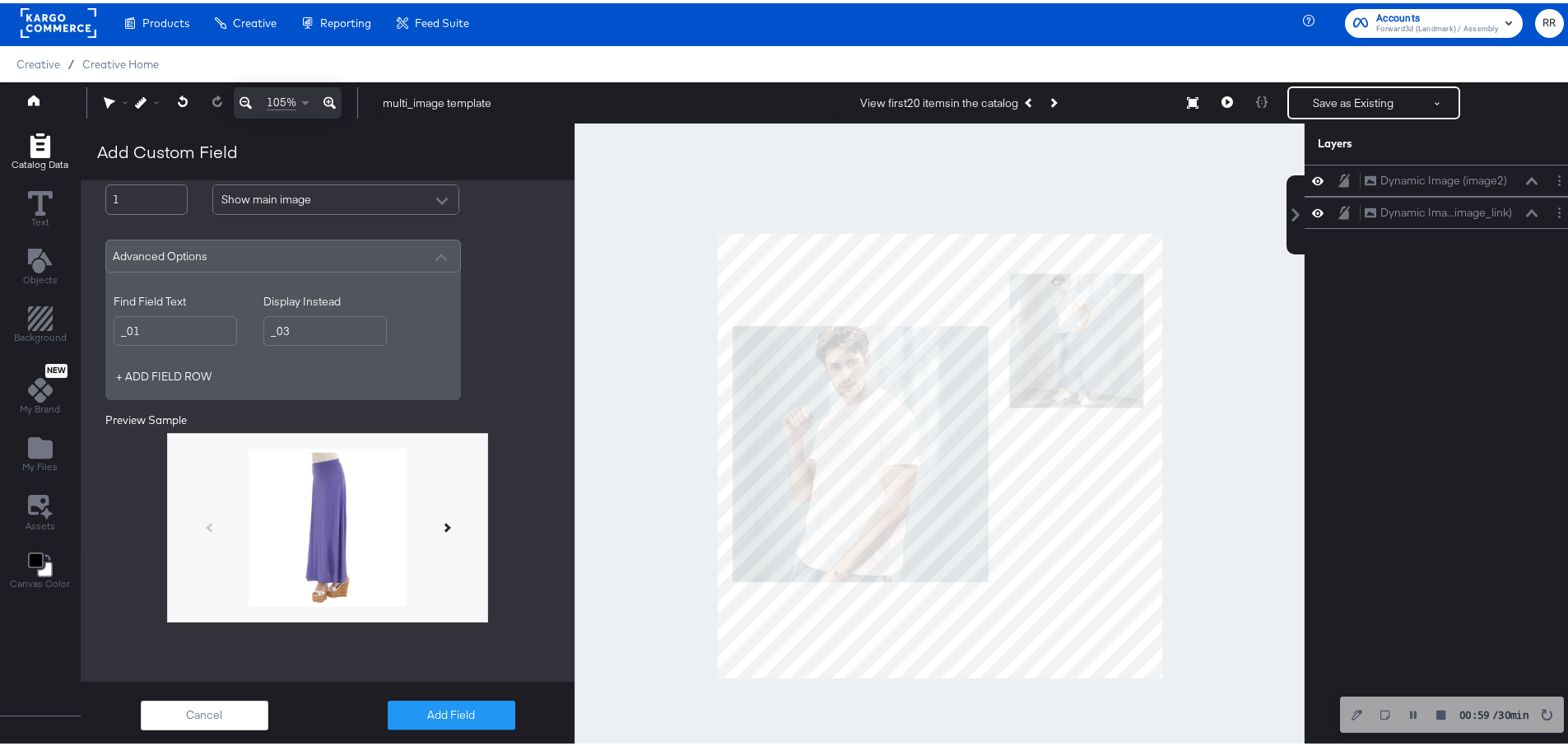
scroll to position [410, 0]
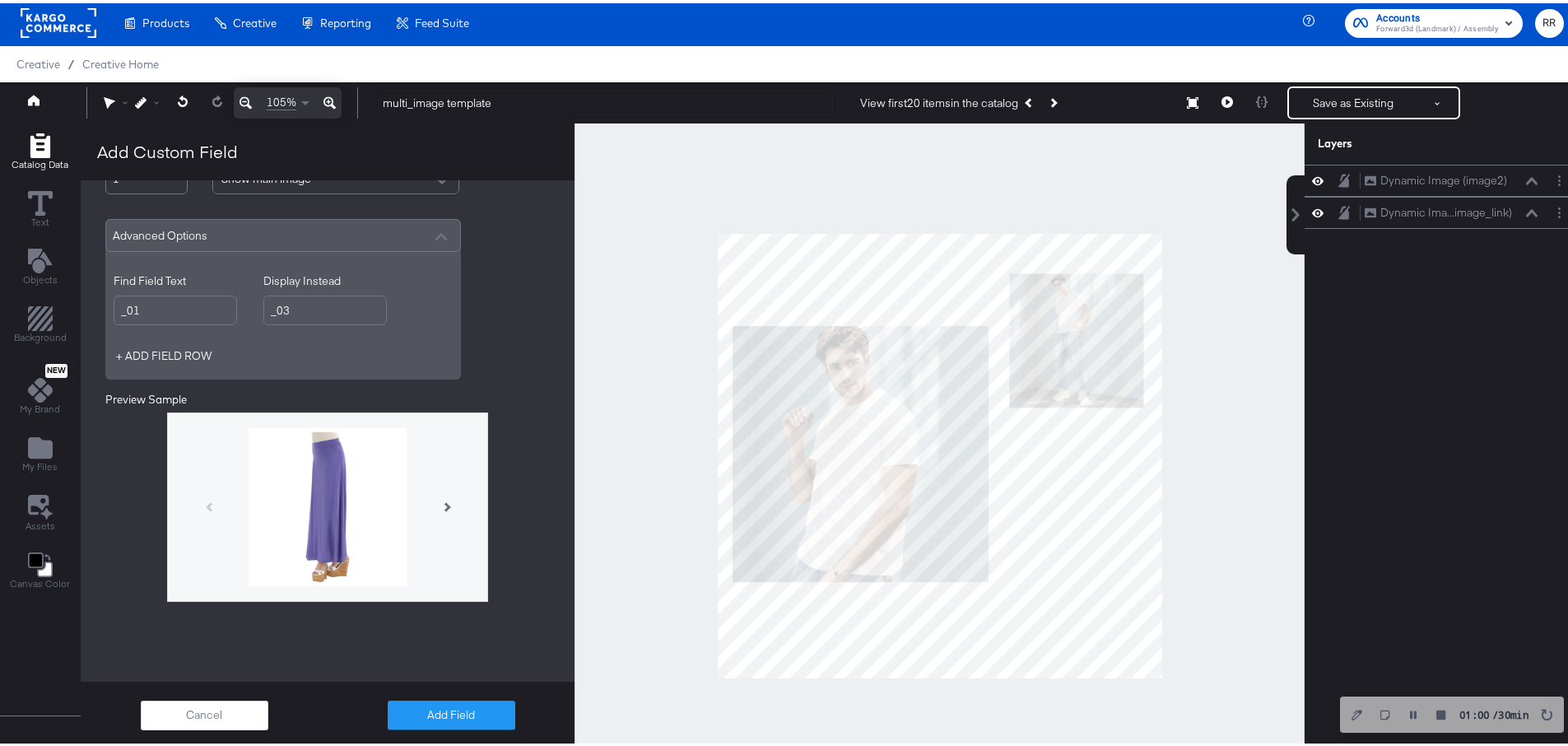
click at [426, 706] on button "Add Field" at bounding box center [451, 712] width 128 height 29
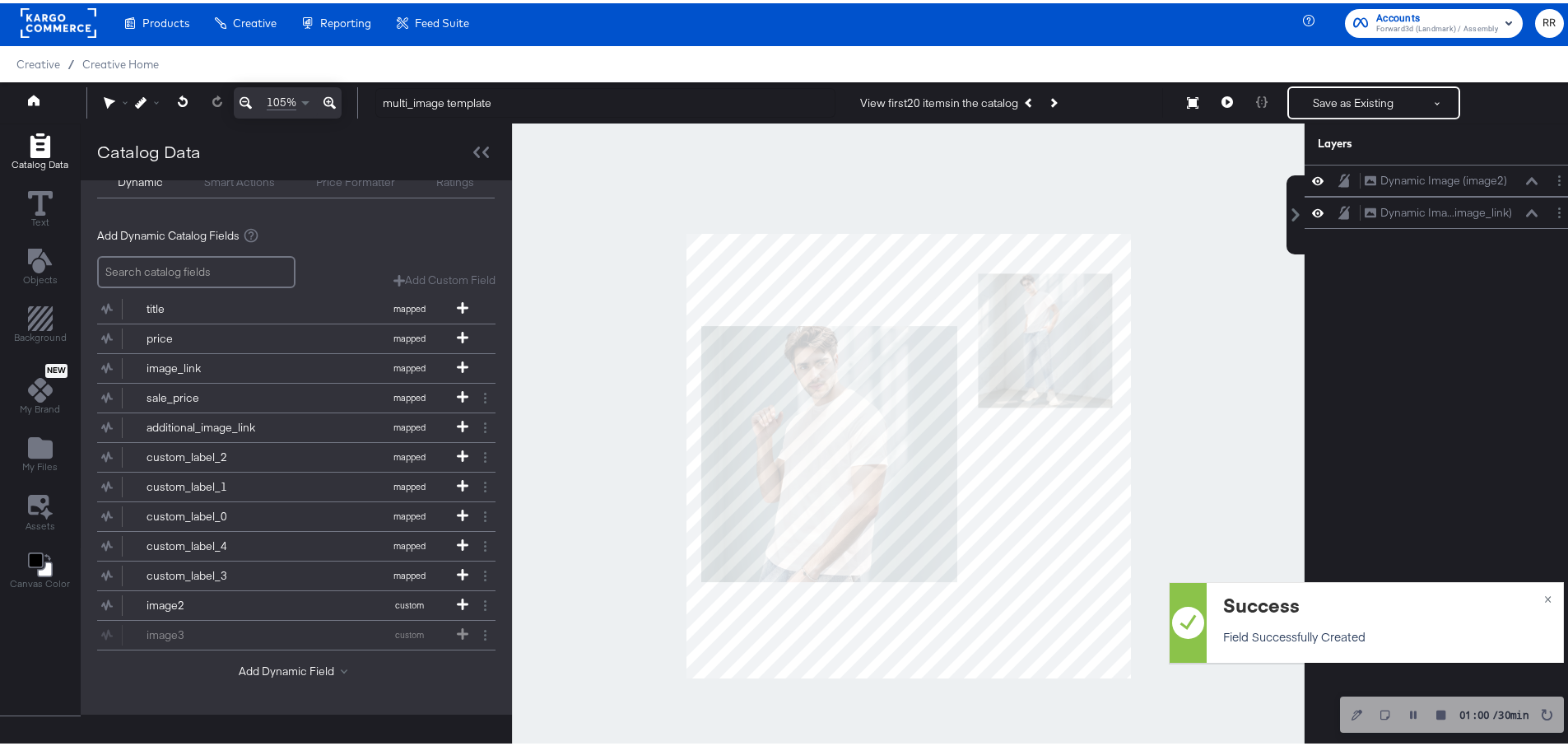
scroll to position [64, 0]
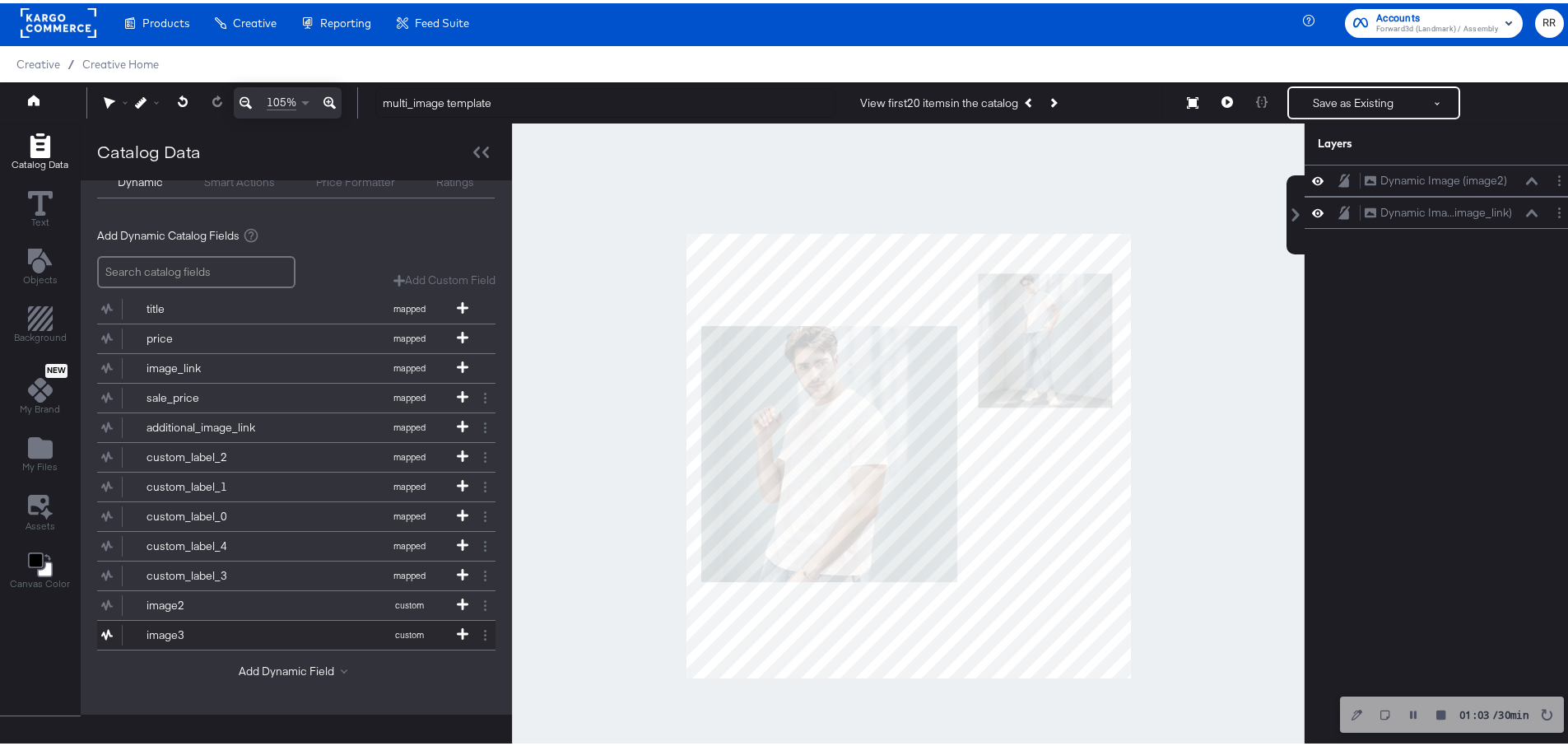
click at [167, 633] on div "image3" at bounding box center [206, 632] width 119 height 16
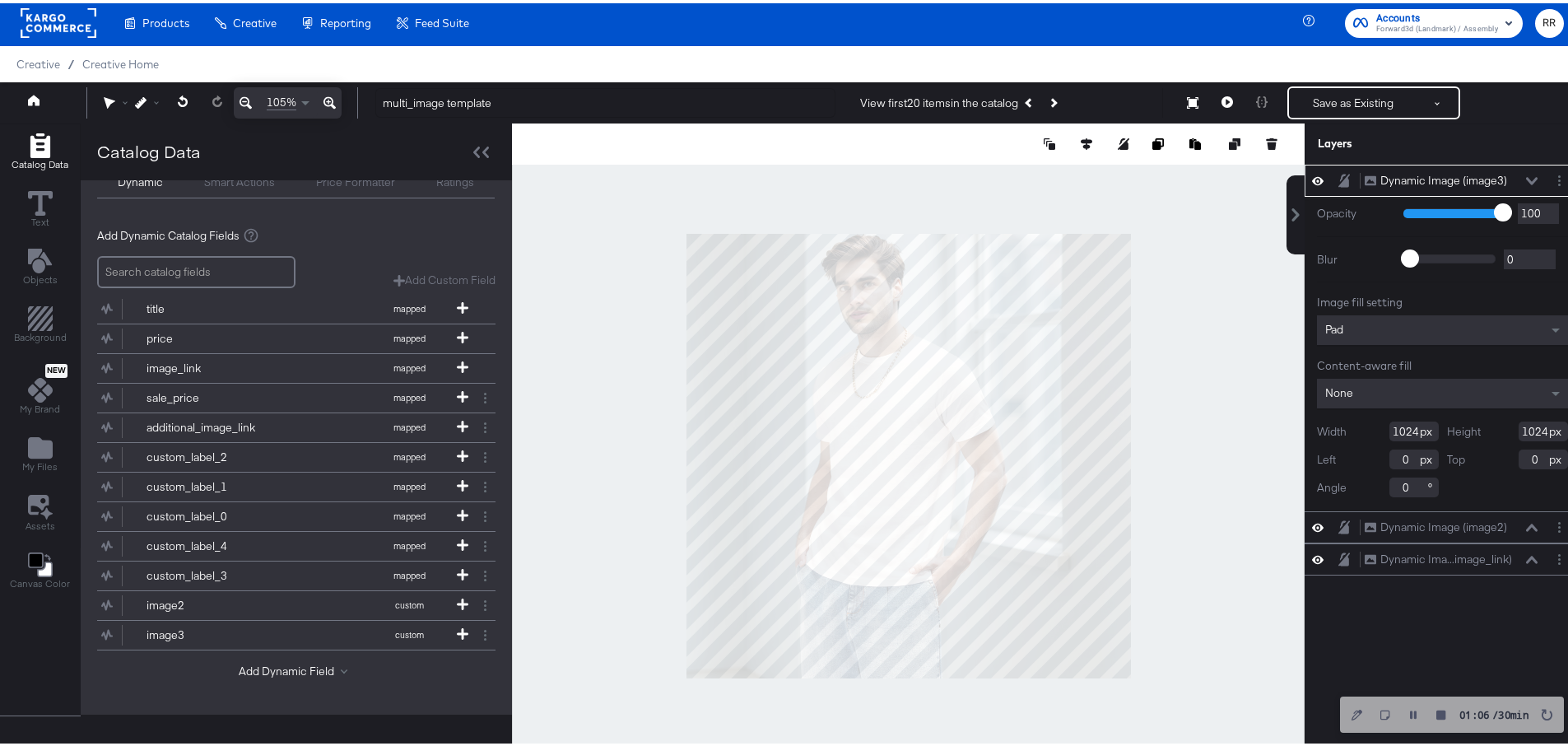
scroll to position [0, 0]
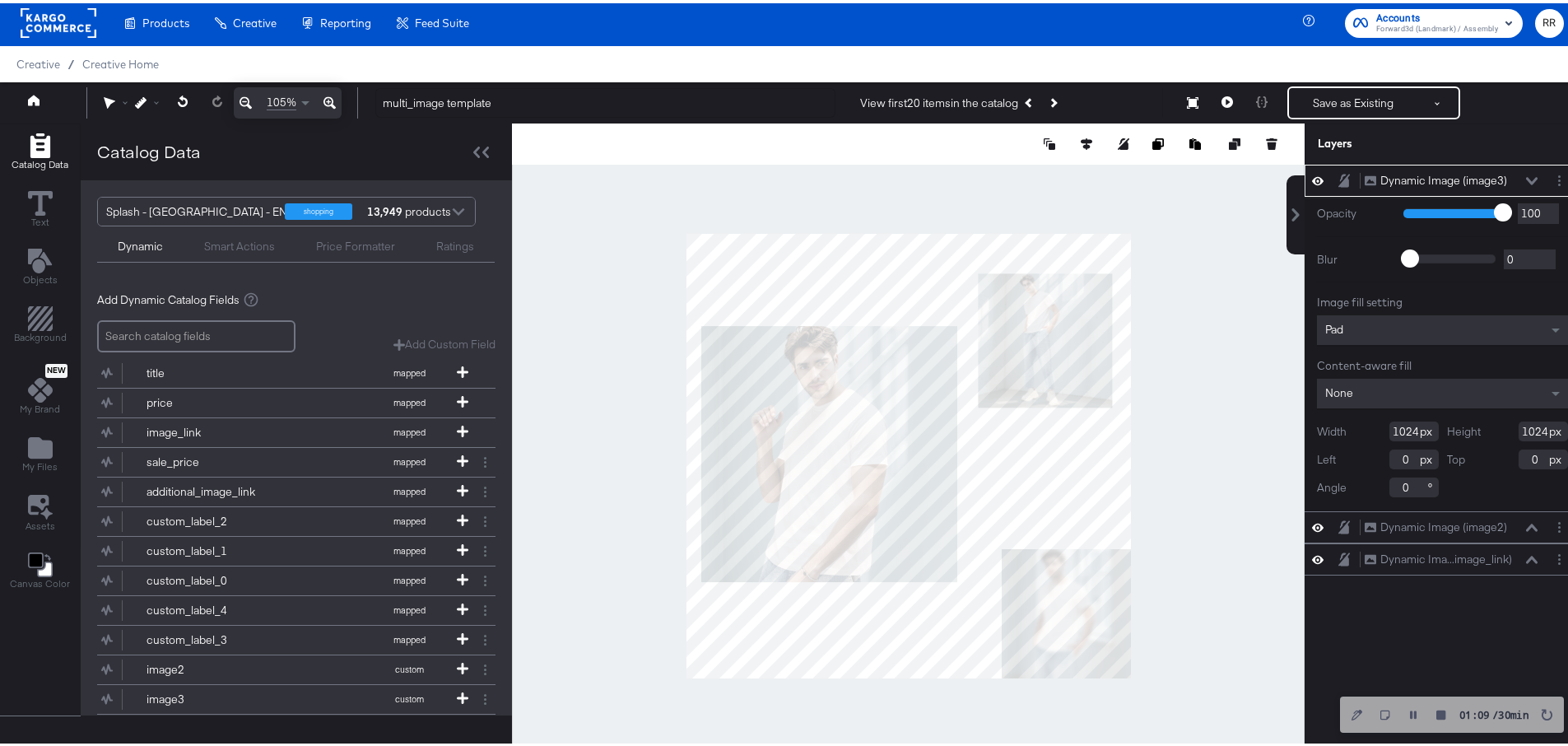
type input "338"
type input "686"
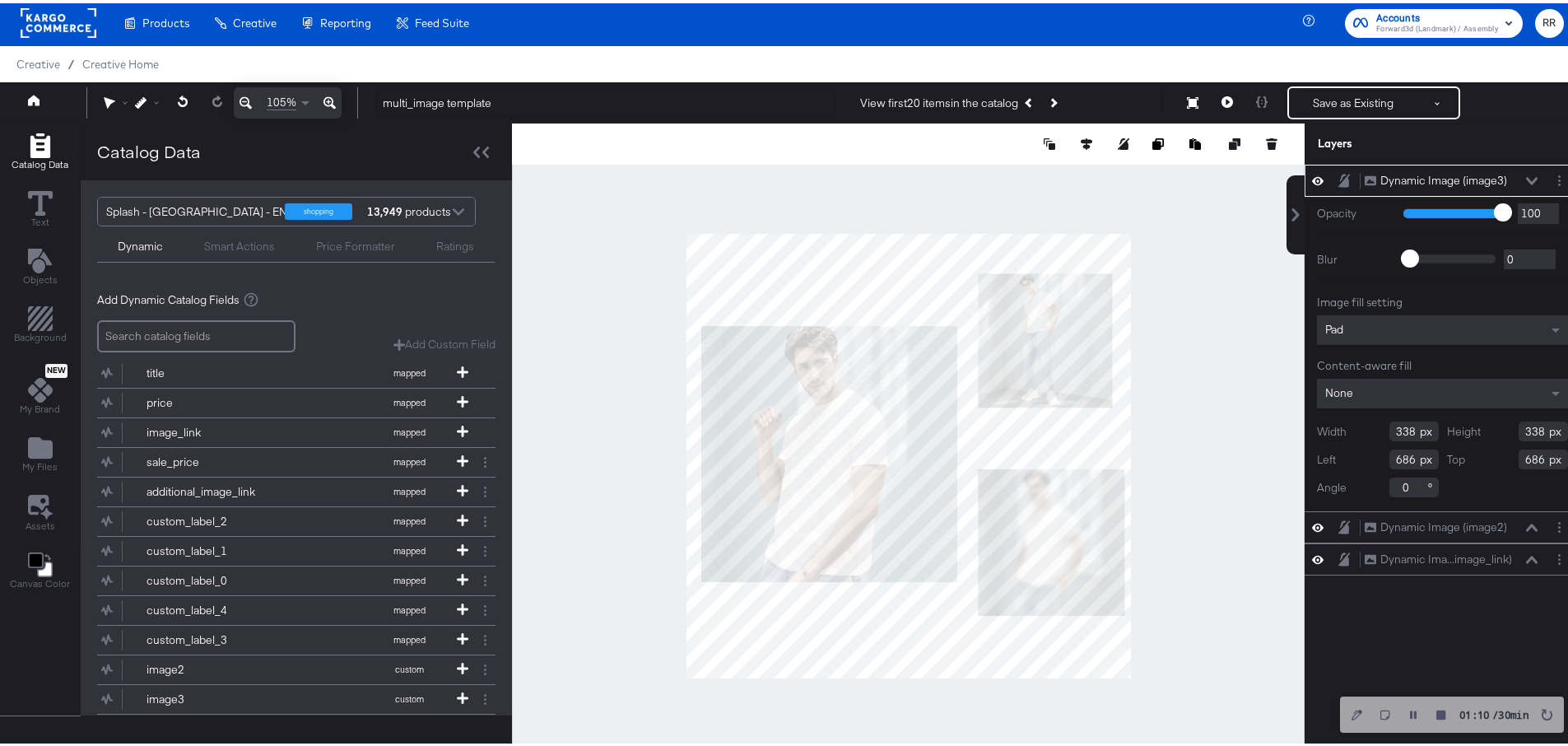
type input "672"
type input "527"
type input "319"
click at [1231, 546] on div at bounding box center [908, 452] width 793 height 665
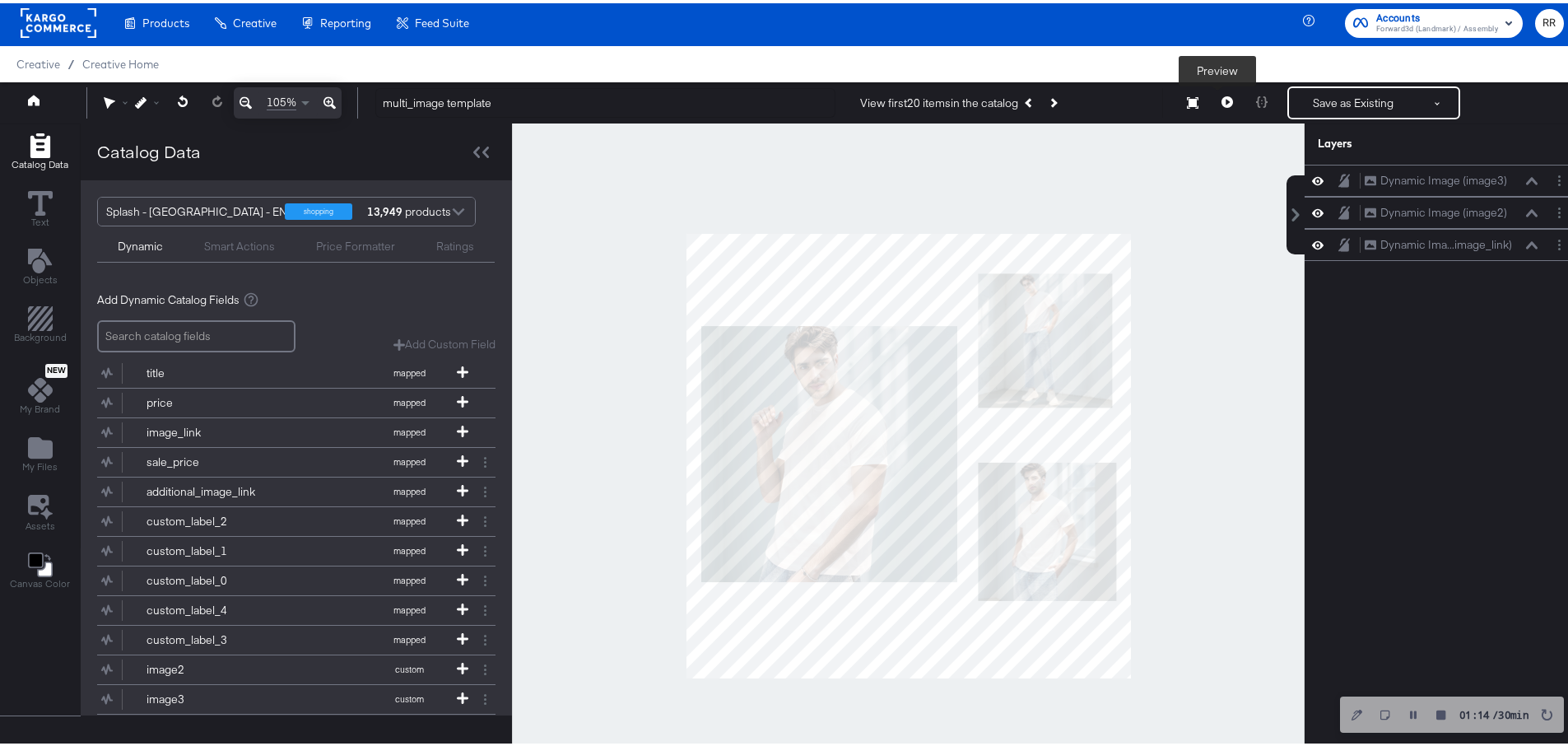
click at [1222, 100] on icon at bounding box center [1228, 98] width 11 height 11
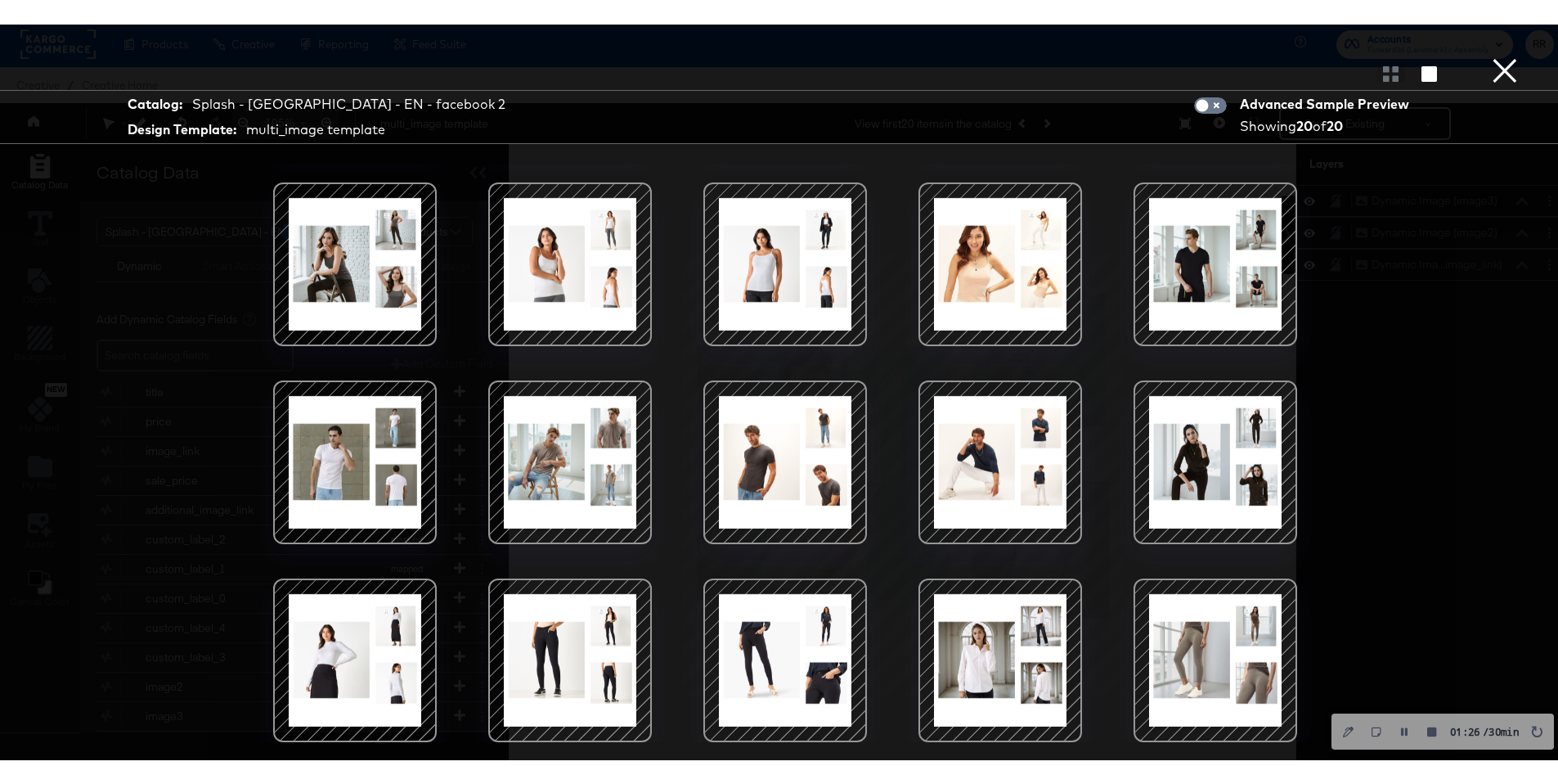
scroll to position [29, 0]
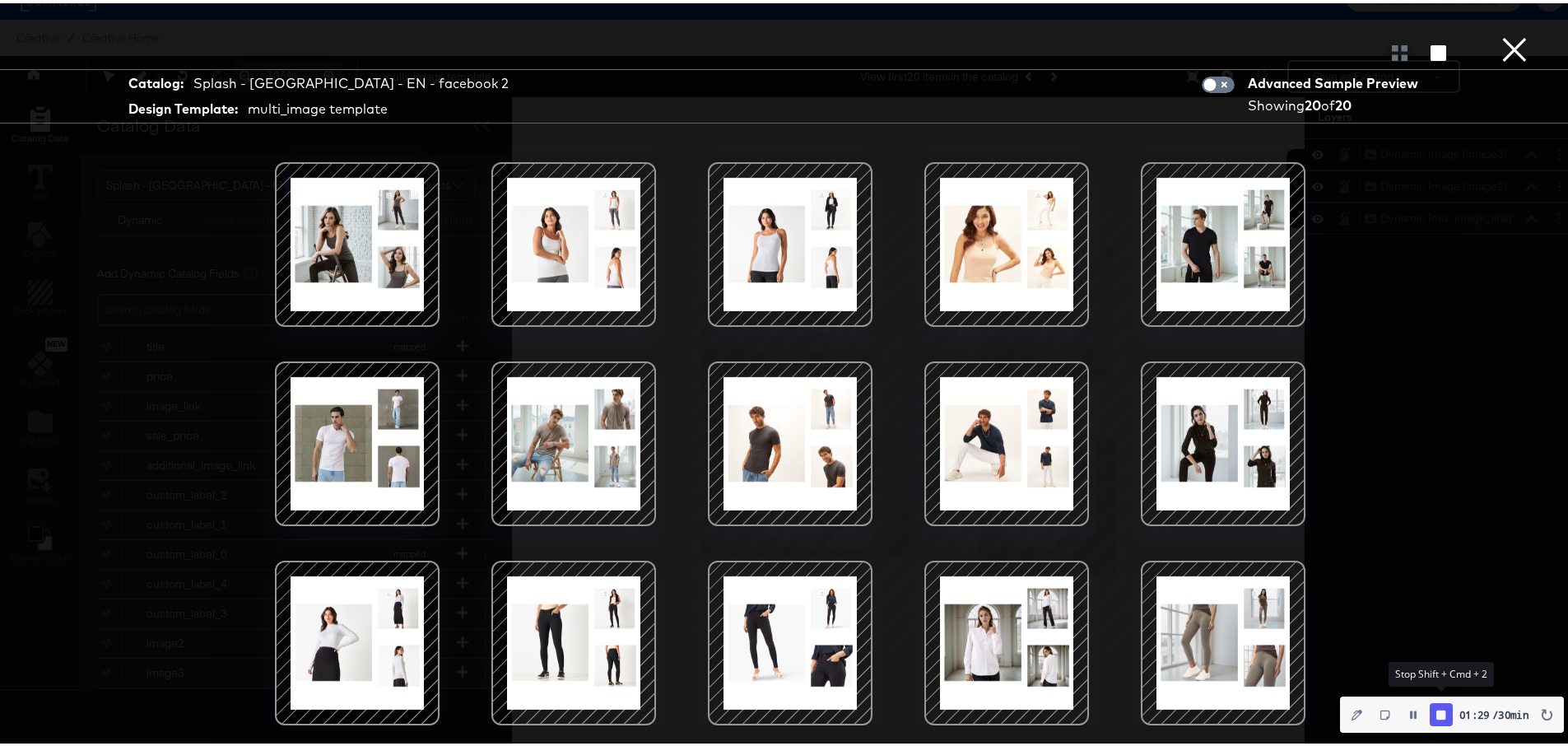
click at [1437, 709] on icon "Finish Recording" at bounding box center [1441, 711] width 9 height 9
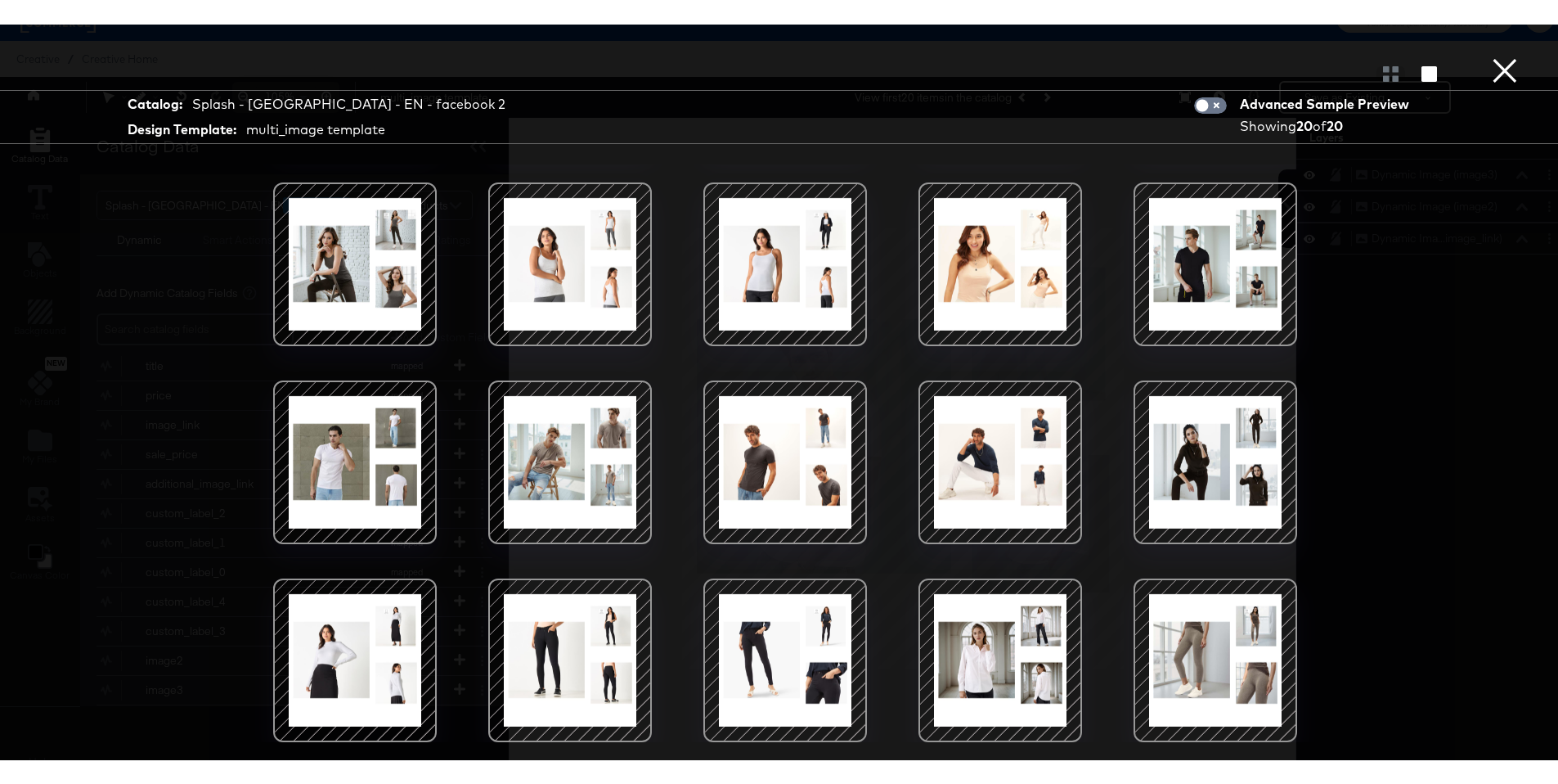
scroll to position [149, 0]
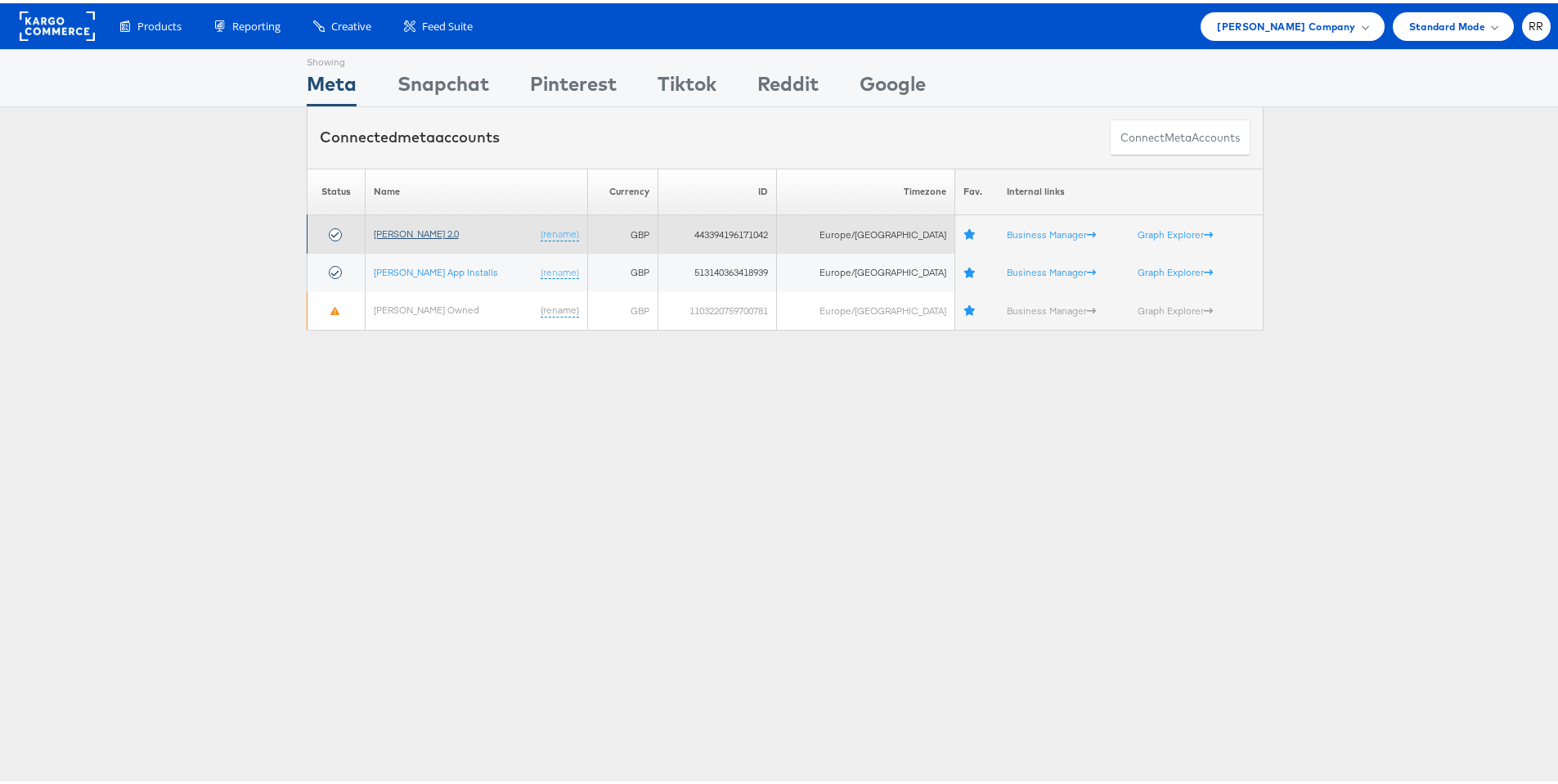
click at [415, 231] on link "[PERSON_NAME] 2.0" at bounding box center [416, 230] width 85 height 12
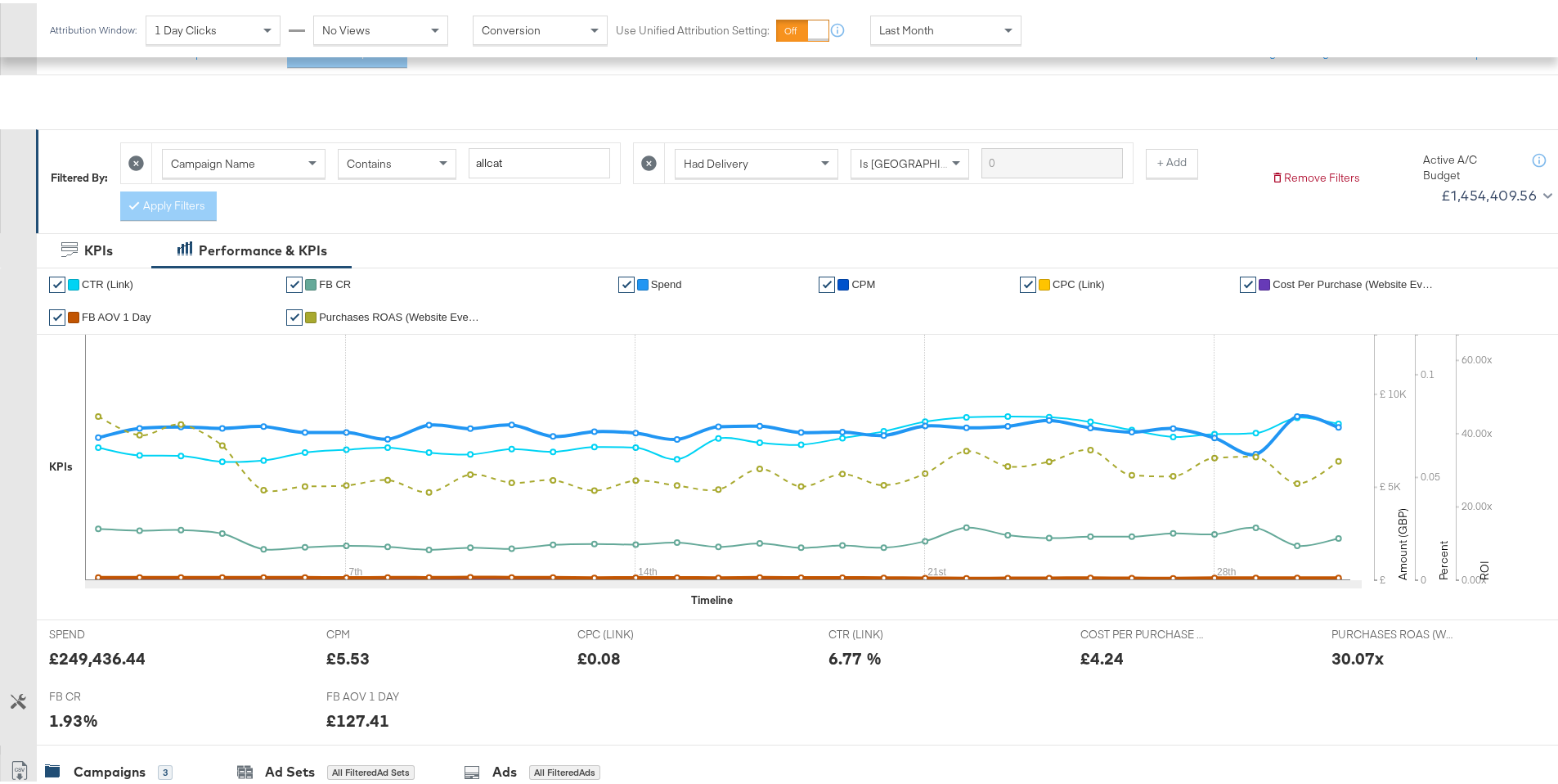
scroll to position [613, 0]
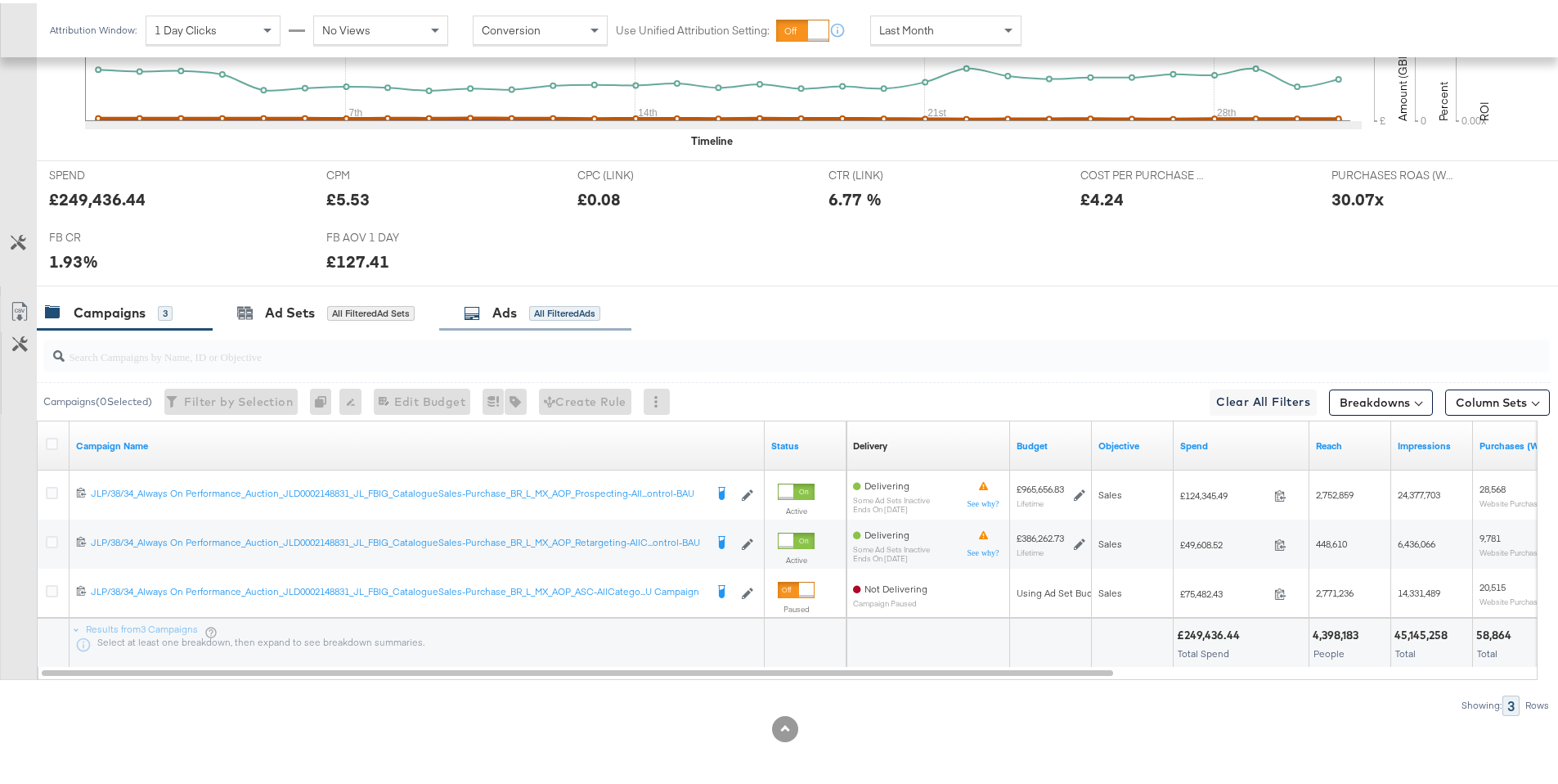
click at [561, 312] on div "All Filtered Ads" at bounding box center [565, 310] width 71 height 15
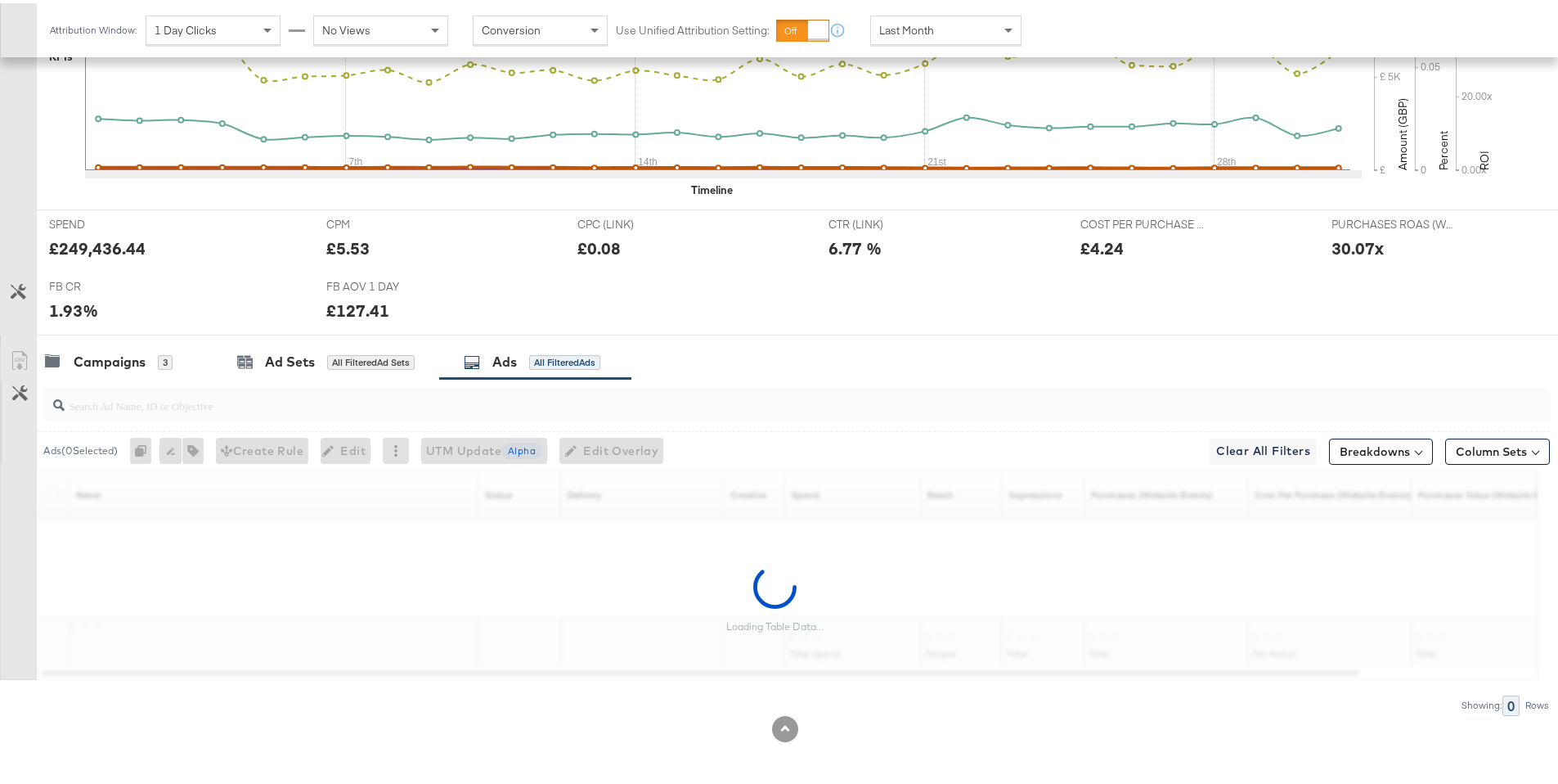
scroll to position [564, 0]
click at [636, 406] on input "search" at bounding box center [738, 395] width 1348 height 32
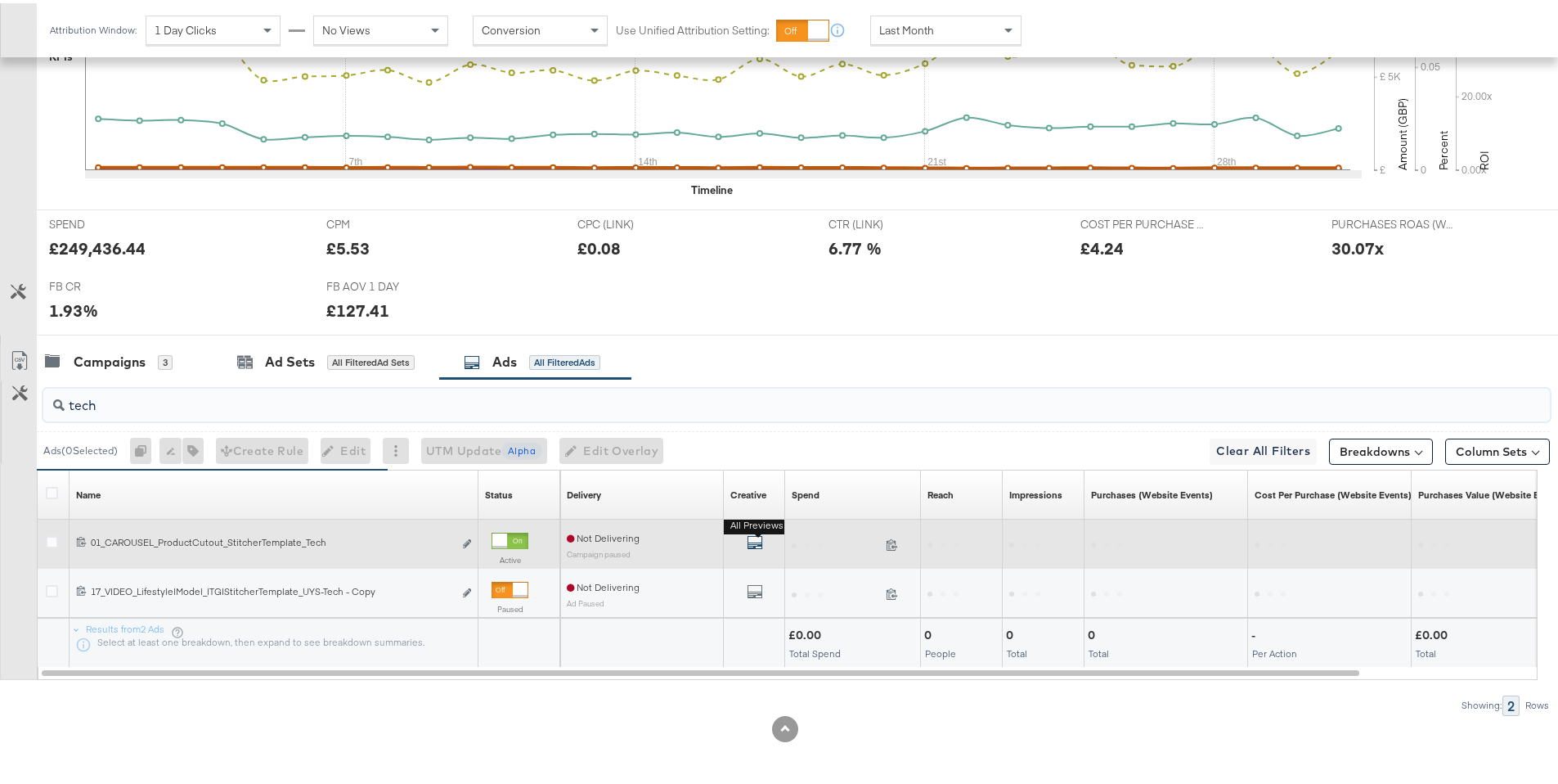
type input "tech"
click at [754, 535] on icon "default" at bounding box center [754, 538] width 16 height 16
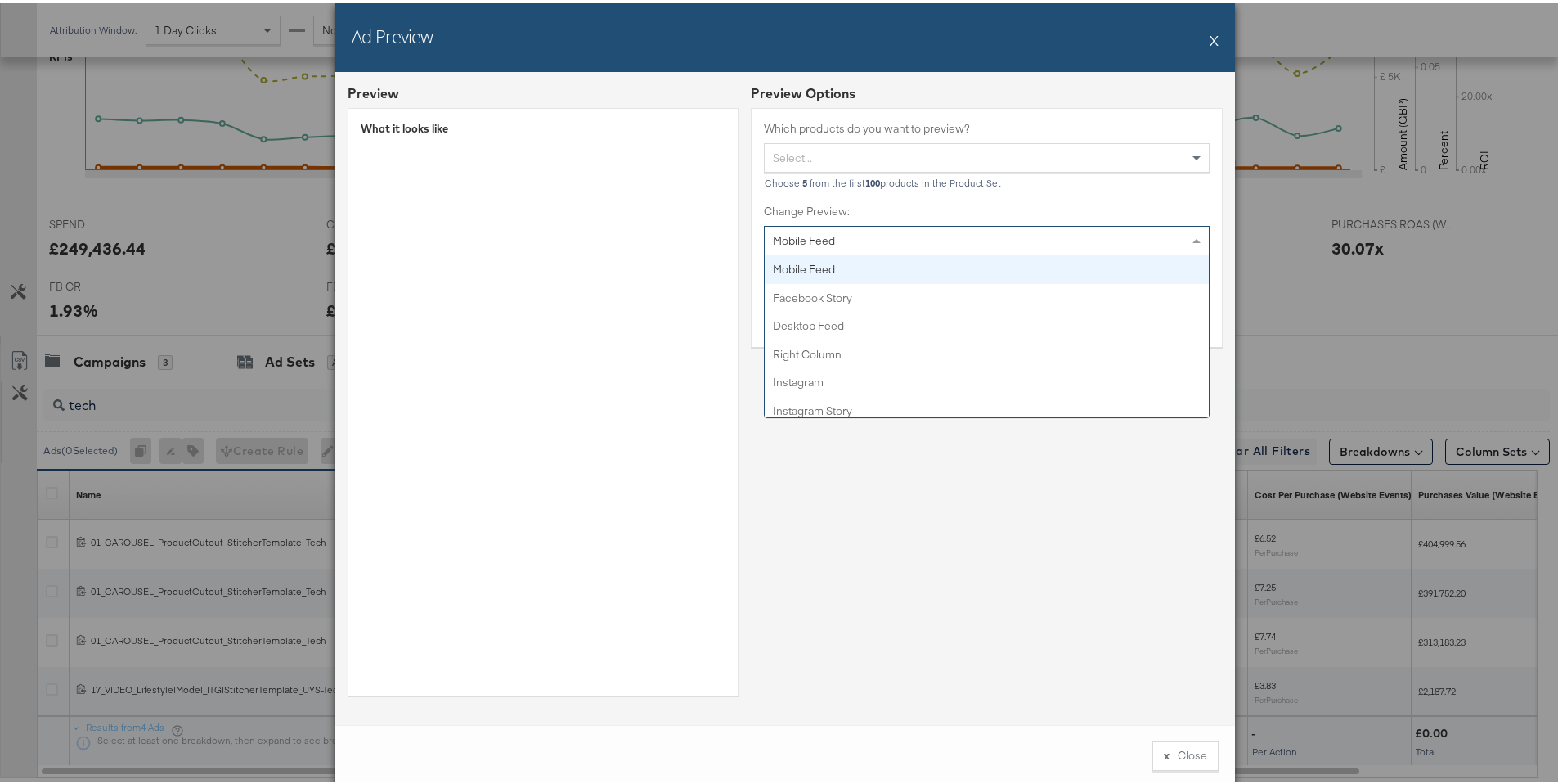
click at [818, 238] on span "Mobile Feed" at bounding box center [804, 238] width 62 height 15
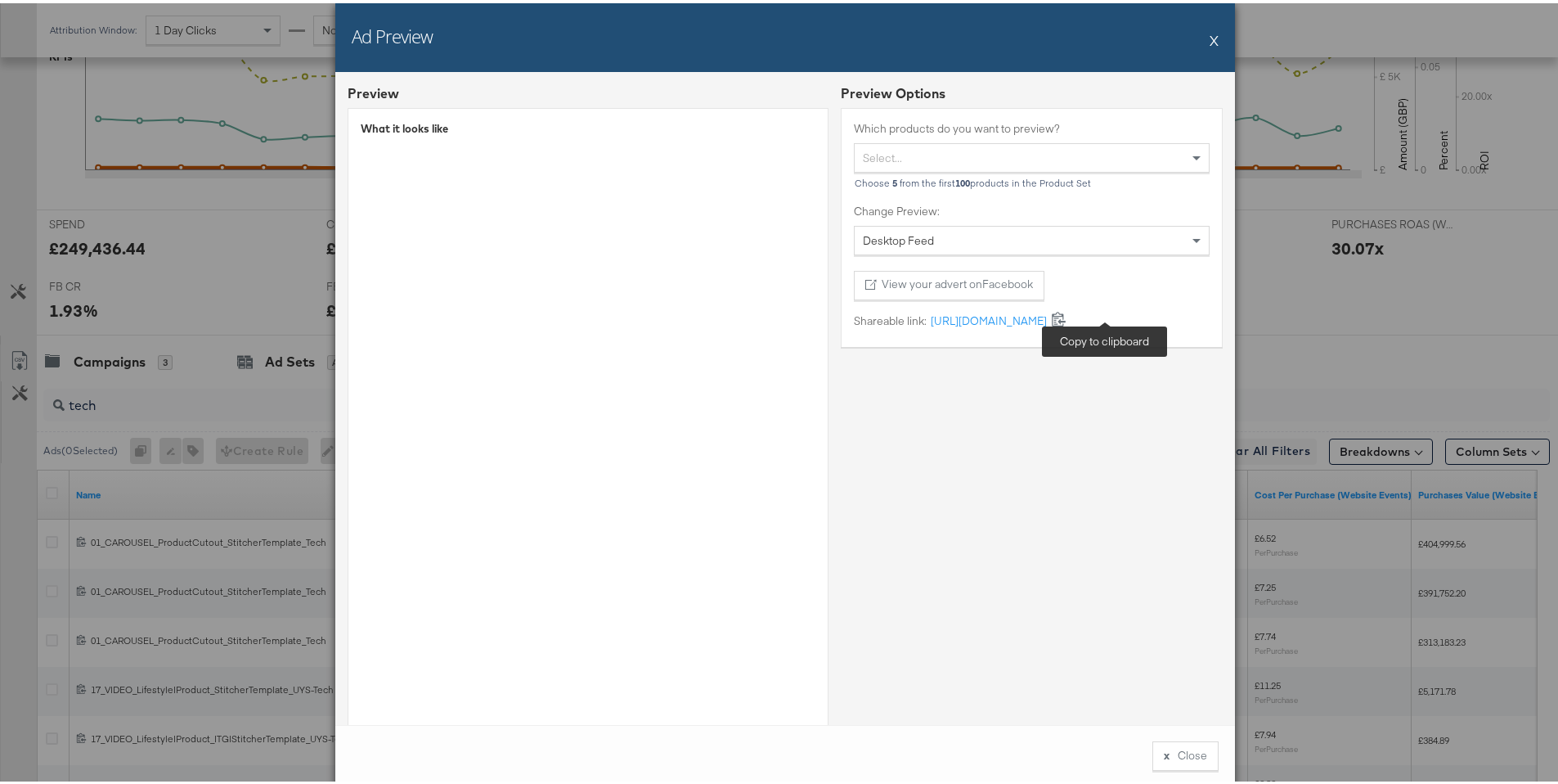
click at [1067, 319] on icon at bounding box center [1058, 315] width 16 height 16
click at [1211, 35] on button "X" at bounding box center [1214, 37] width 9 height 33
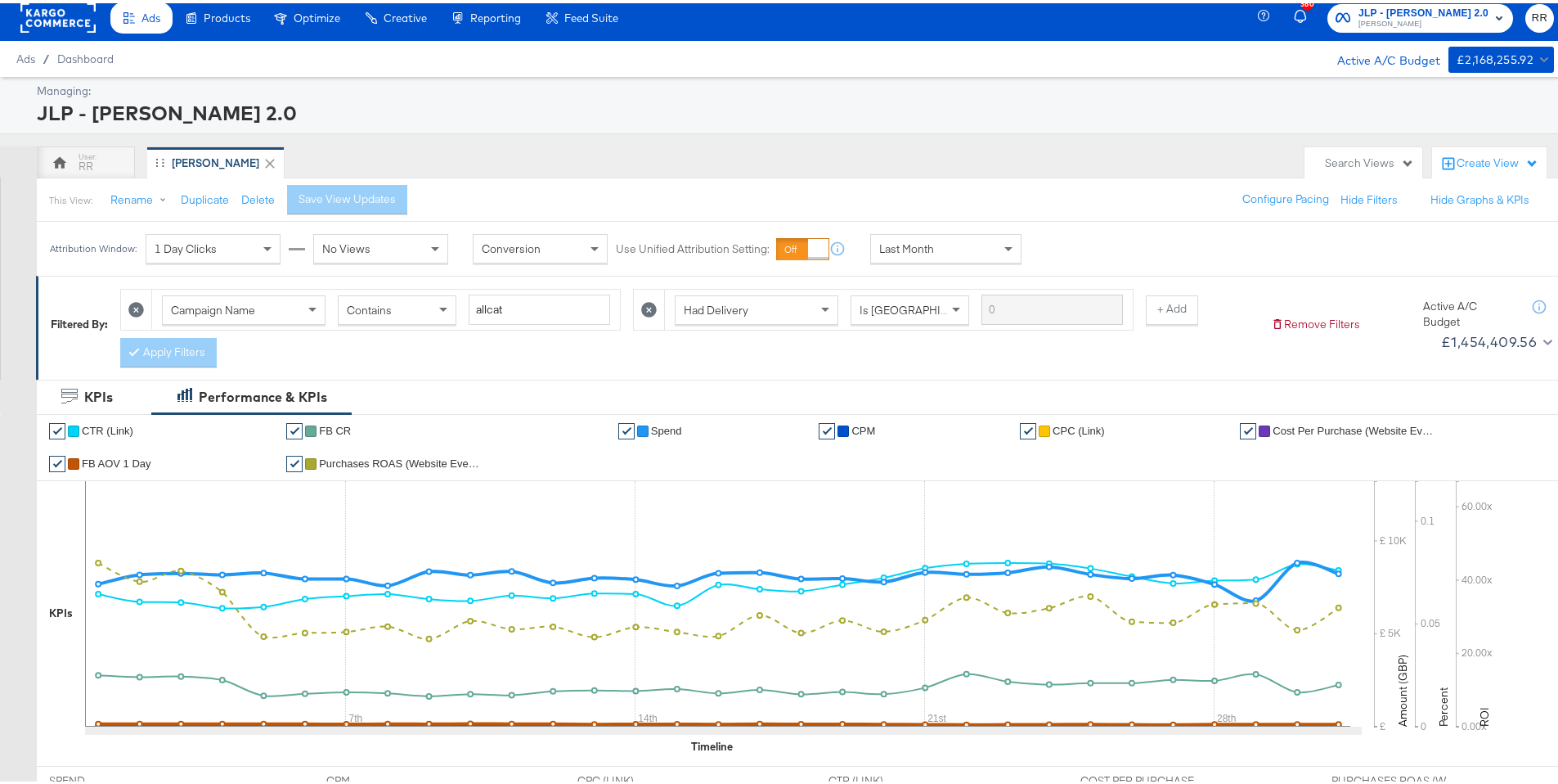
scroll to position [0, 0]
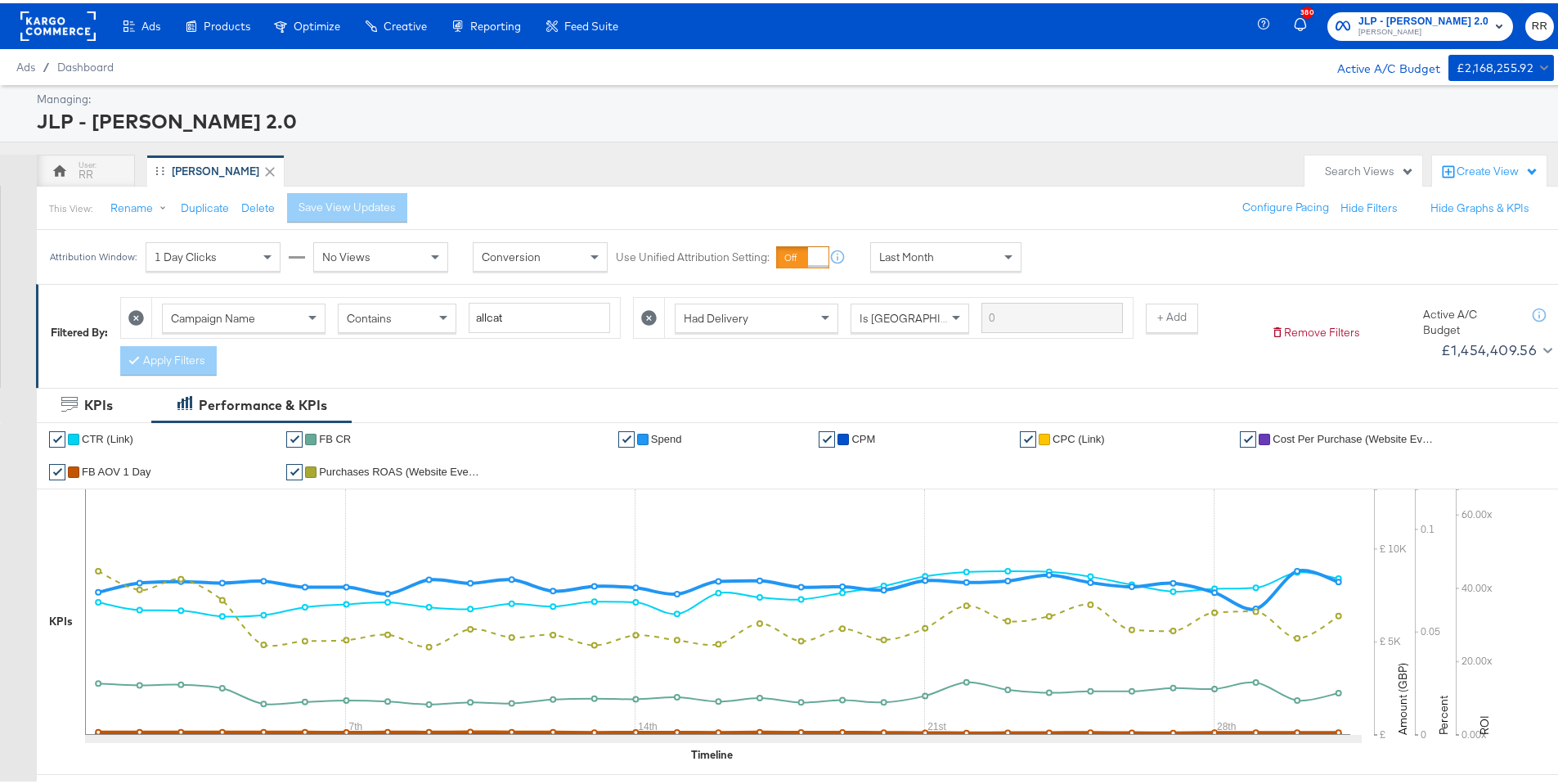
click at [61, 9] on rect at bounding box center [58, 23] width 75 height 29
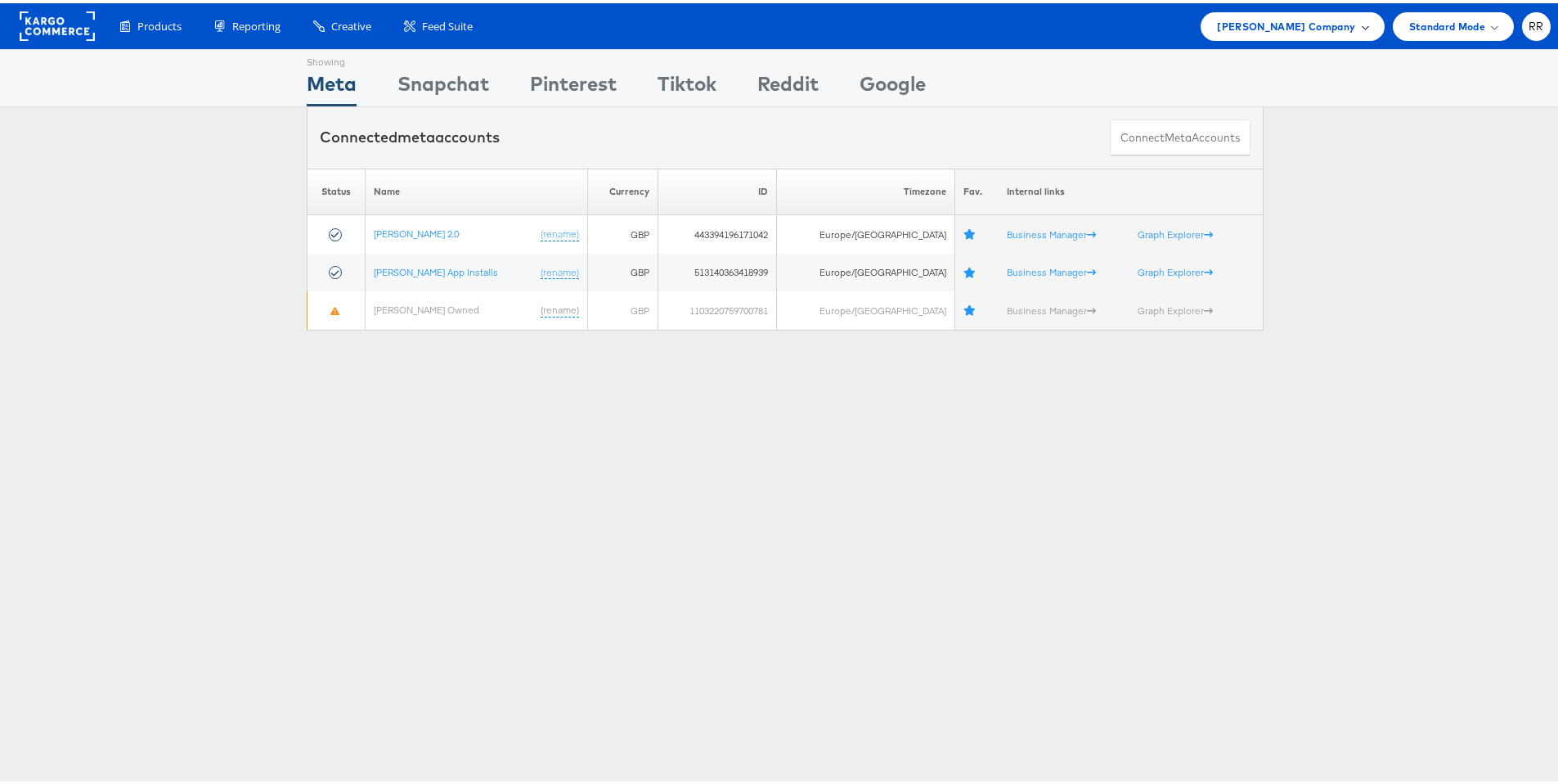
click at [1270, 12] on div "[PERSON_NAME] Company" at bounding box center [1292, 23] width 183 height 28
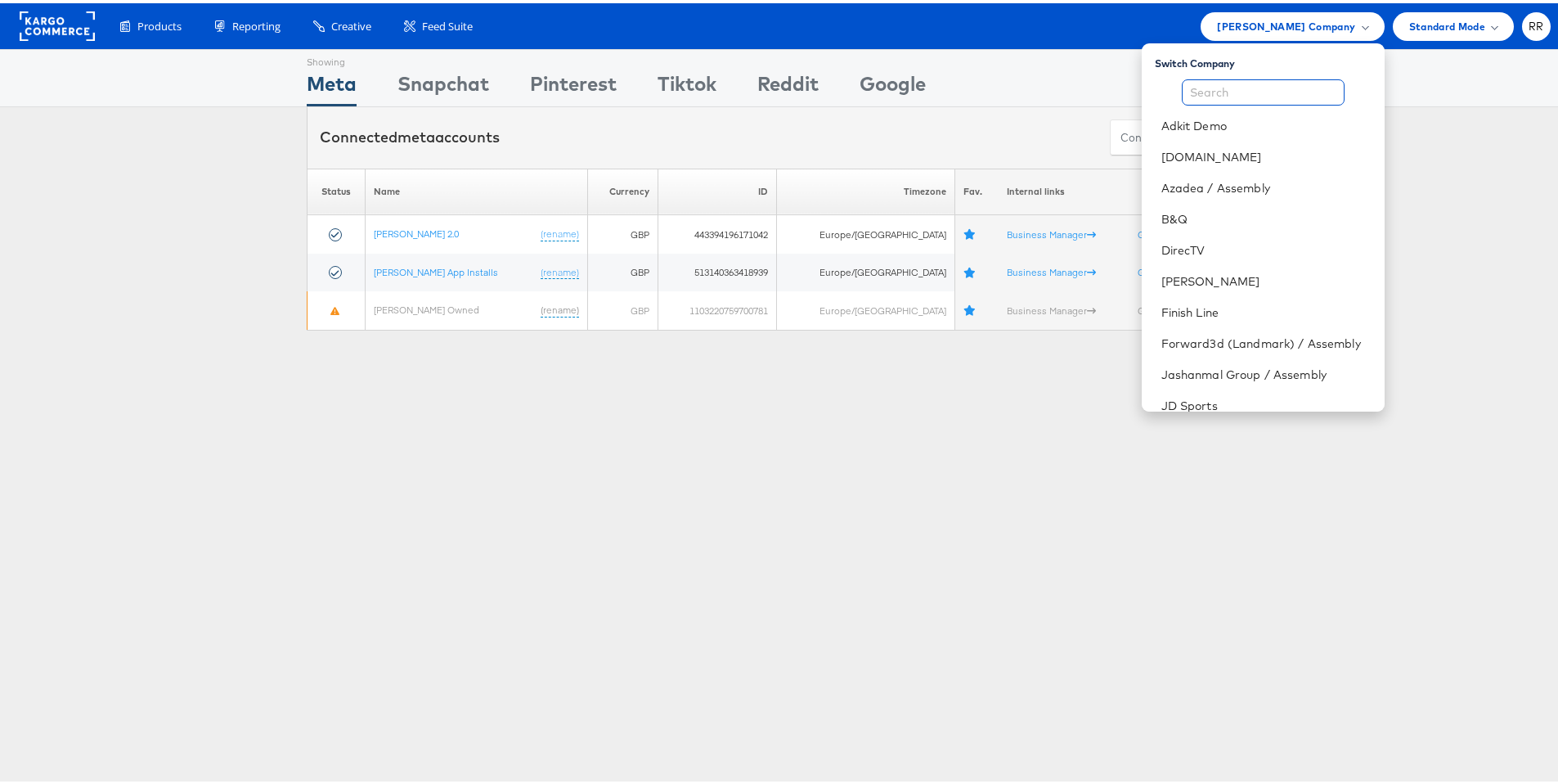
click at [1241, 86] on input "text" at bounding box center [1263, 89] width 162 height 26
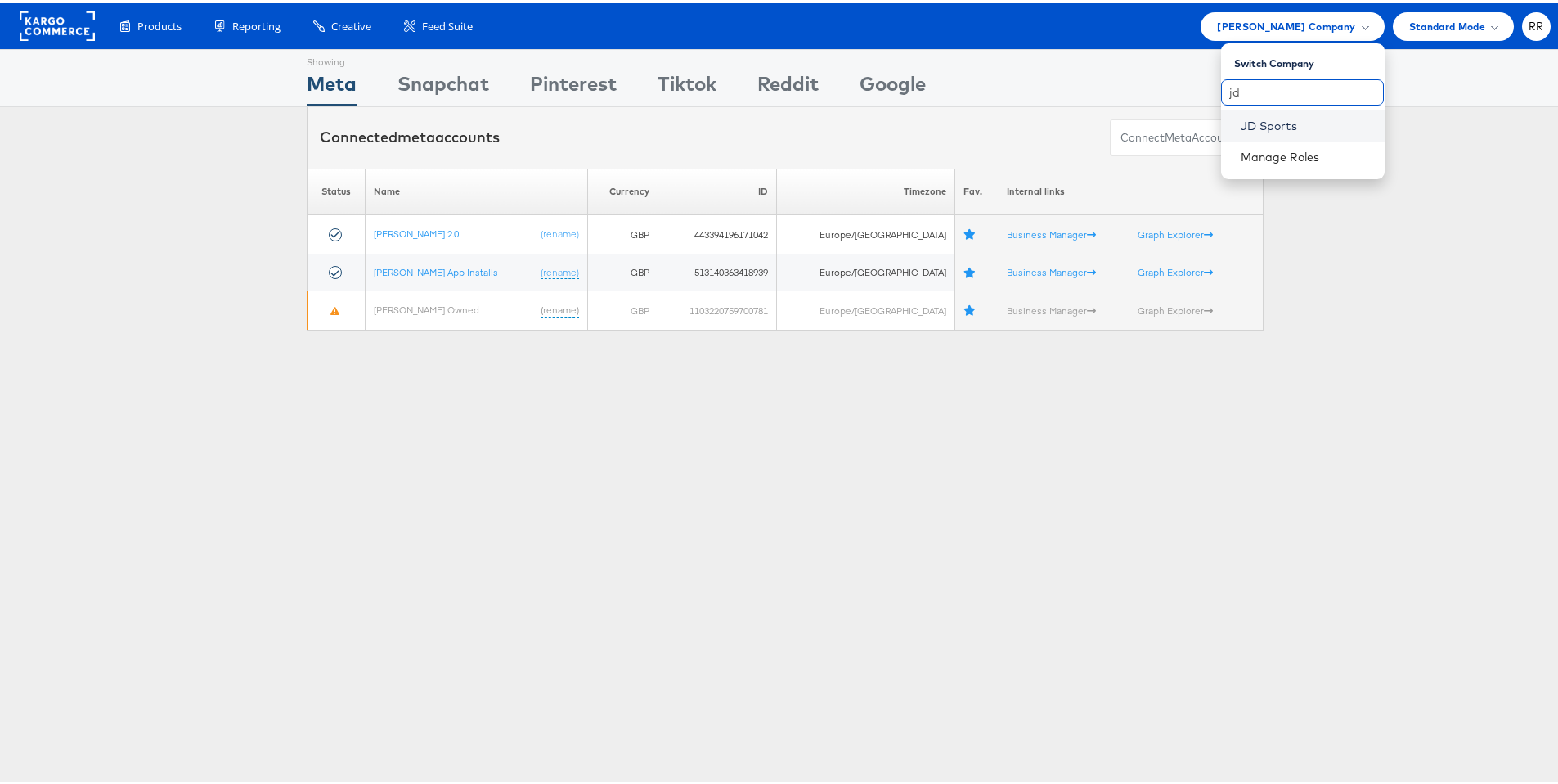
type input "jd"
click at [1290, 124] on link "JD Sports" at bounding box center [1305, 122] width 131 height 16
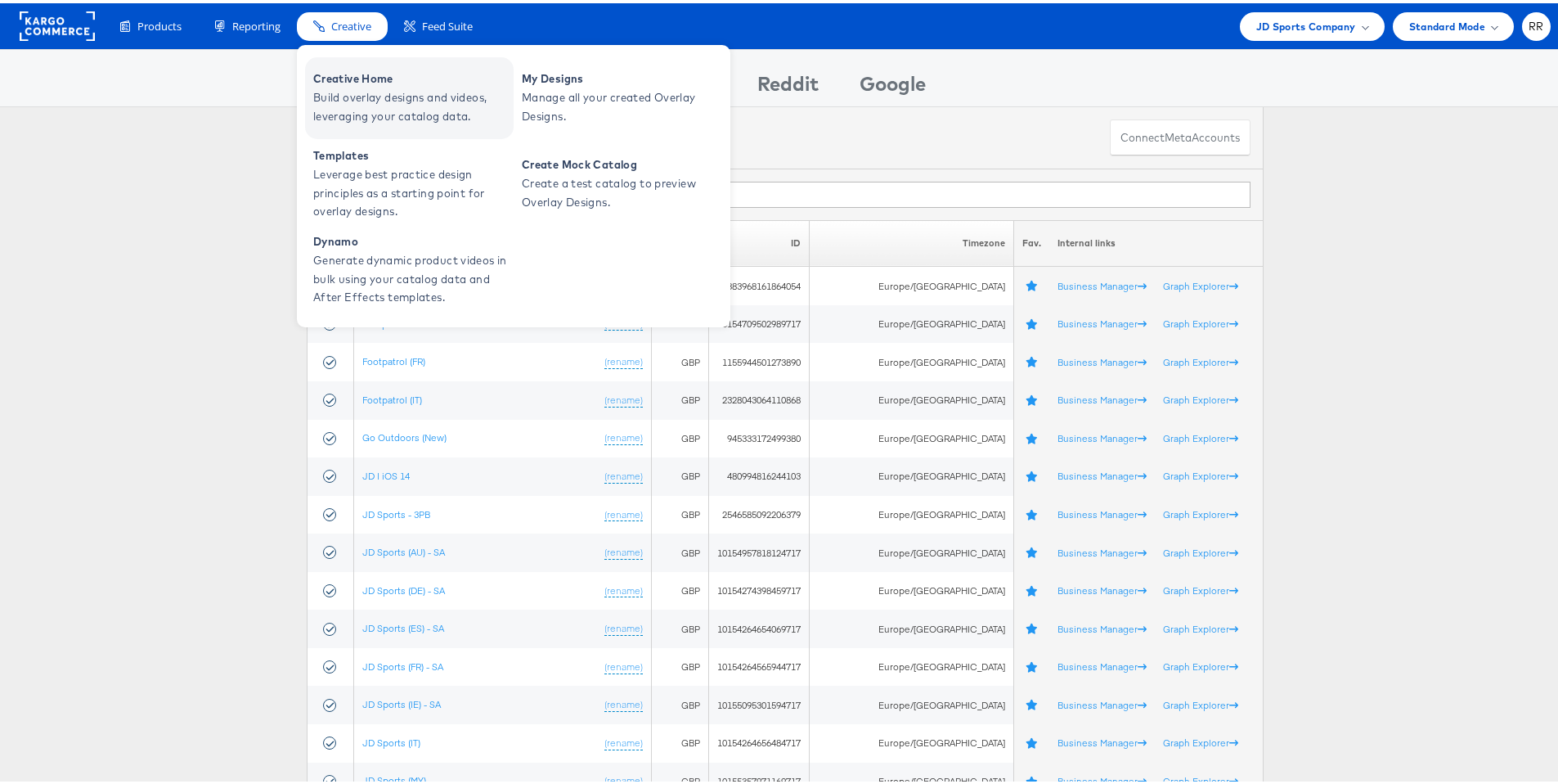
click at [417, 76] on span "Creative Home" at bounding box center [411, 76] width 196 height 19
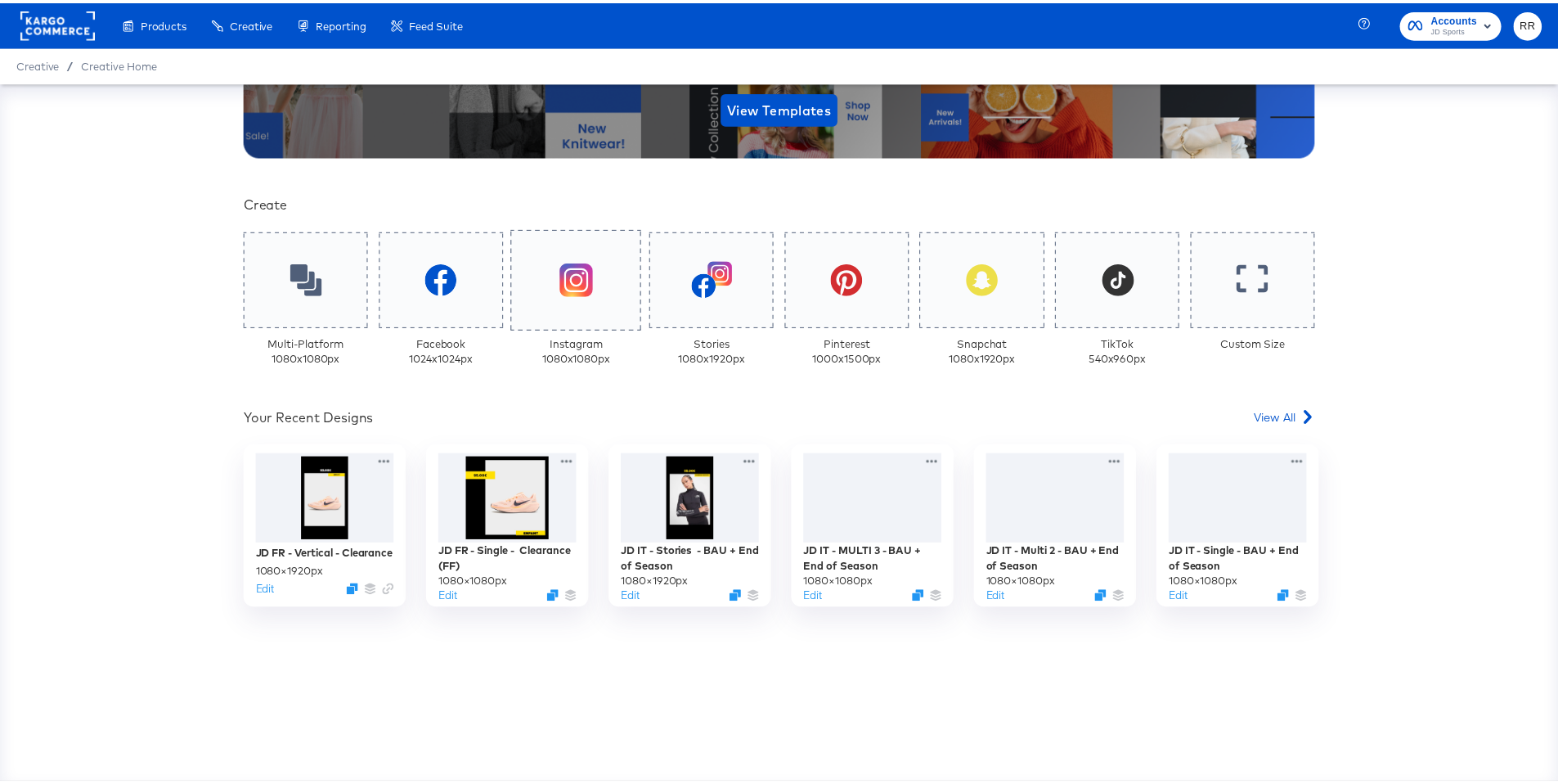
scroll to position [296, 0]
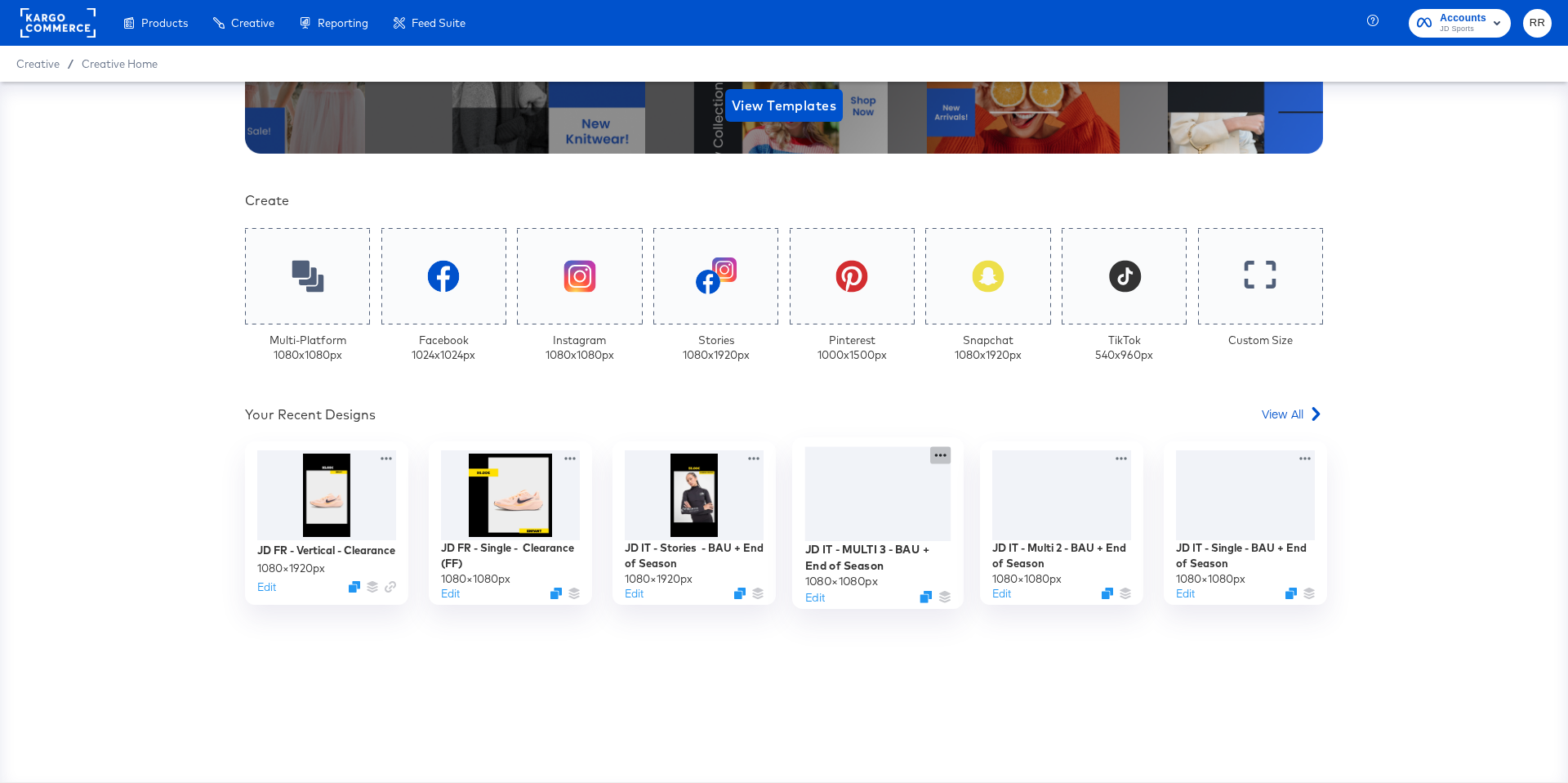
click at [935, 455] on icon at bounding box center [940, 455] width 21 height 17
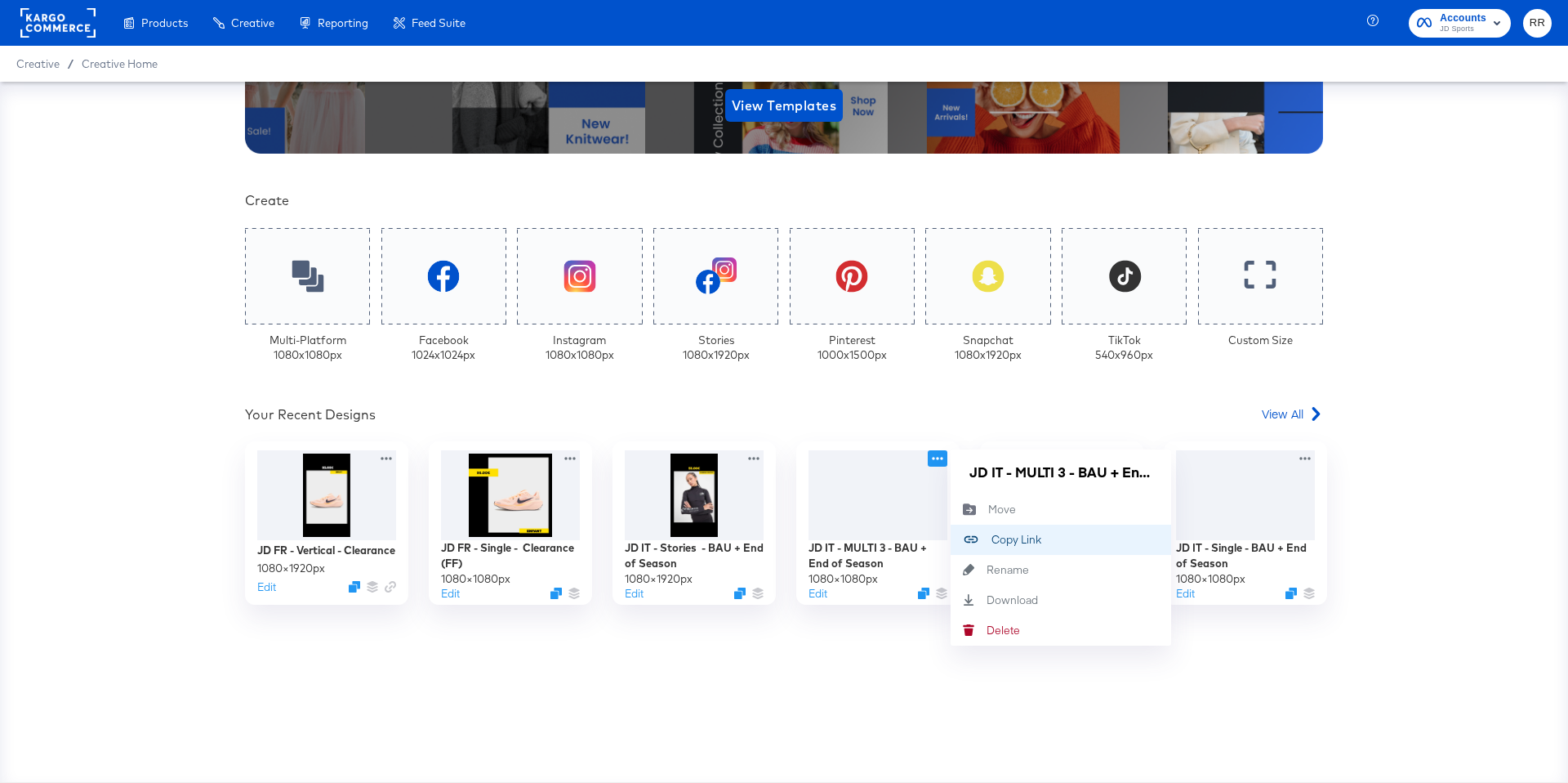
click at [992, 539] on div "Copy Link Copied!" at bounding box center [992, 539] width 0 height 0
click at [1339, 650] on div "Your Custom Templates Beautiful Templates Curated Just for You! View Templates …" at bounding box center [784, 431] width 1568 height 700
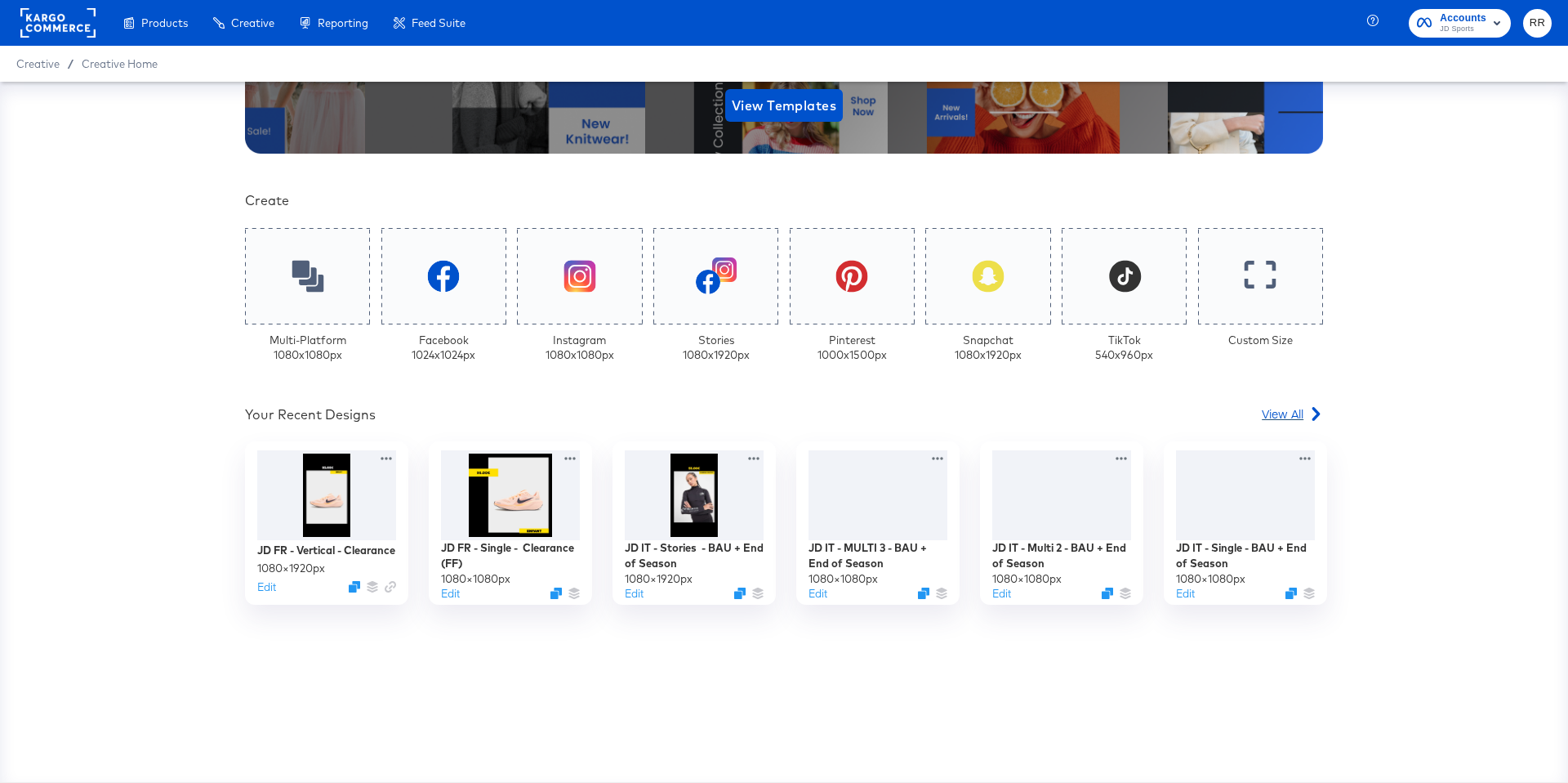
click at [1288, 409] on span "View All" at bounding box center [1282, 413] width 41 height 16
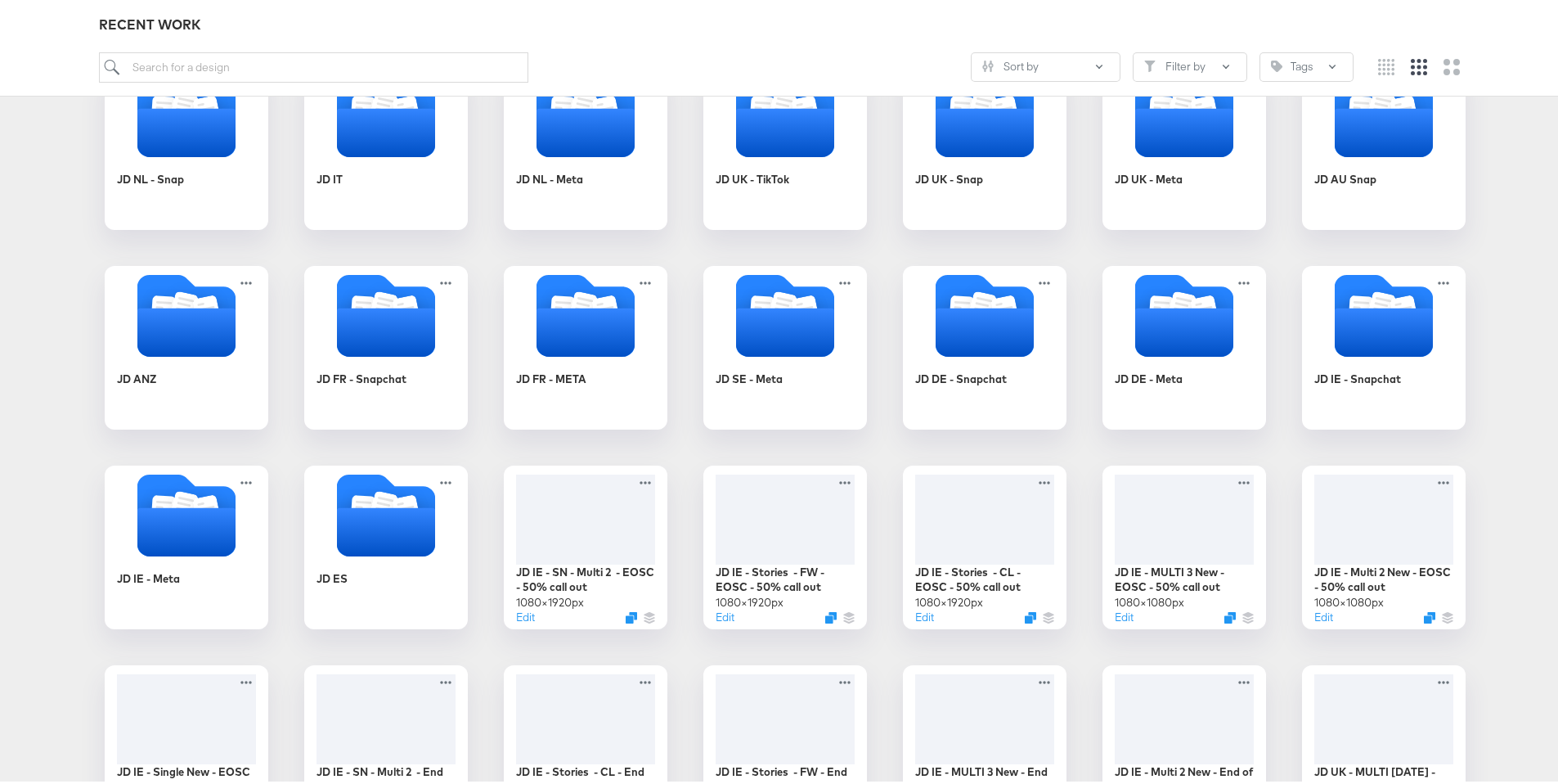
scroll to position [1217, 0]
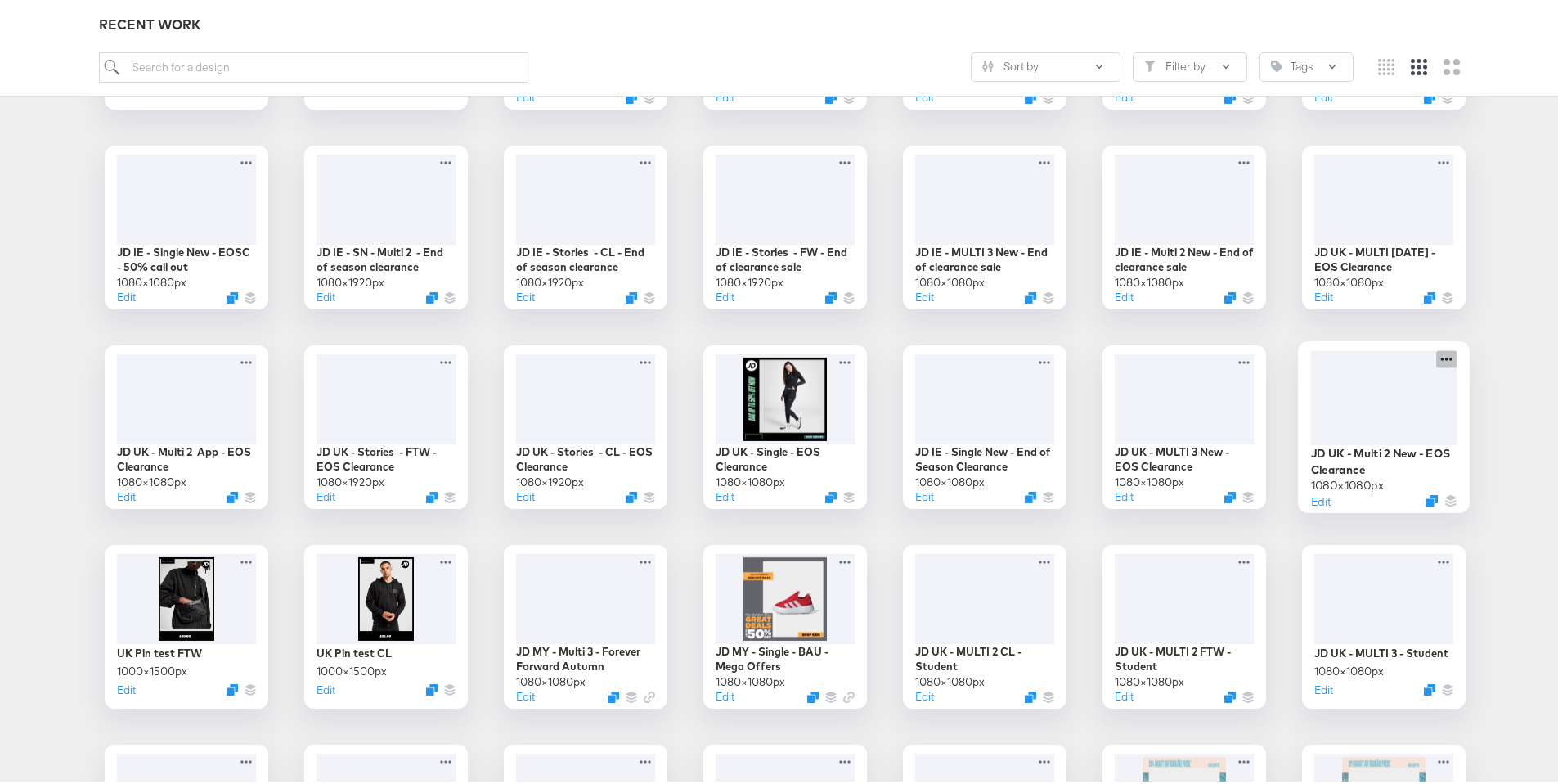
click at [1443, 358] on icon at bounding box center [1447, 355] width 21 height 17
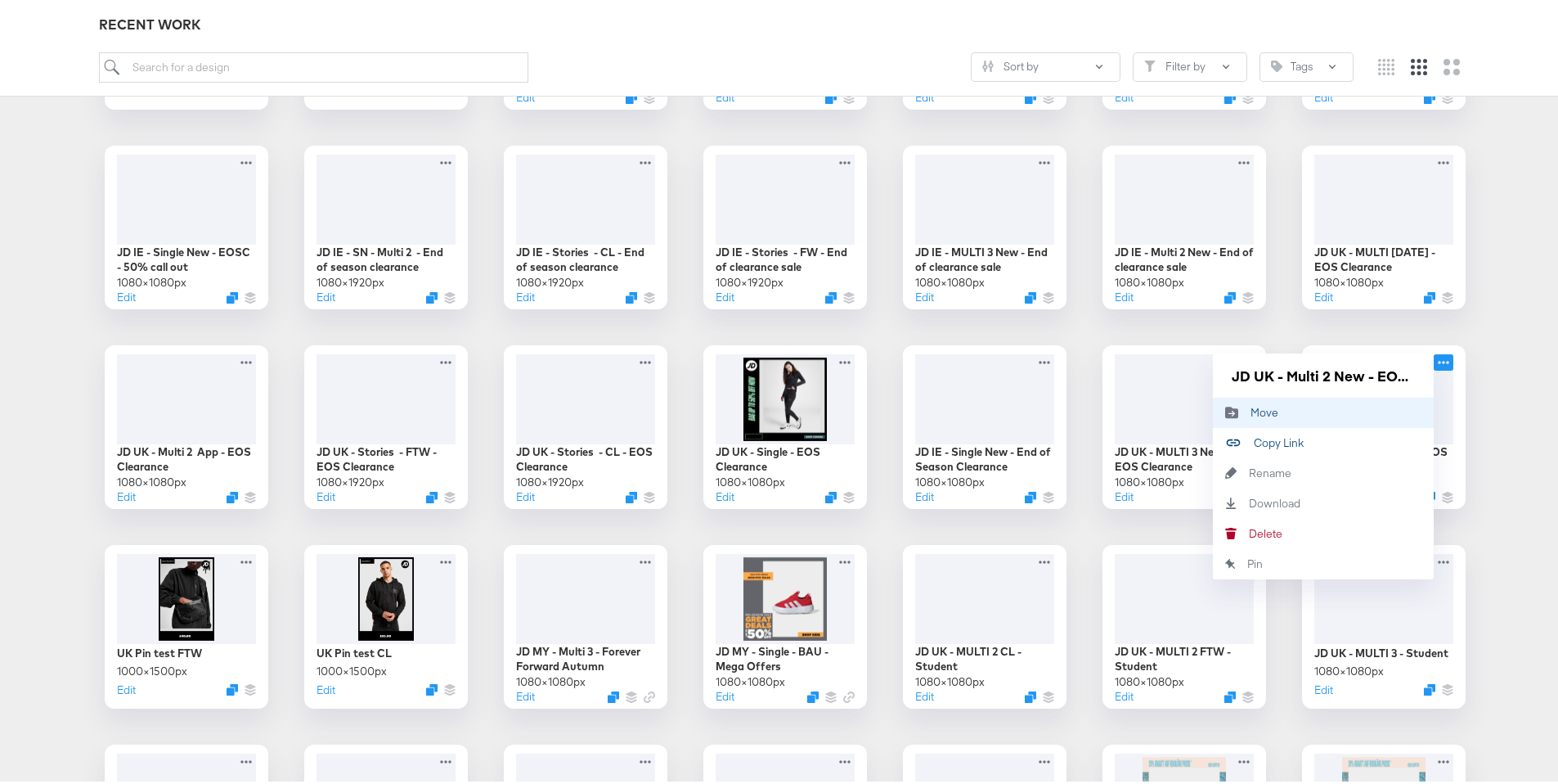
drag, startPoint x: 1286, startPoint y: 441, endPoint x: 1226, endPoint y: 412, distance: 66.6
click at [1254, 439] on div "Copy Link Copied!" at bounding box center [1254, 439] width 0 height 0
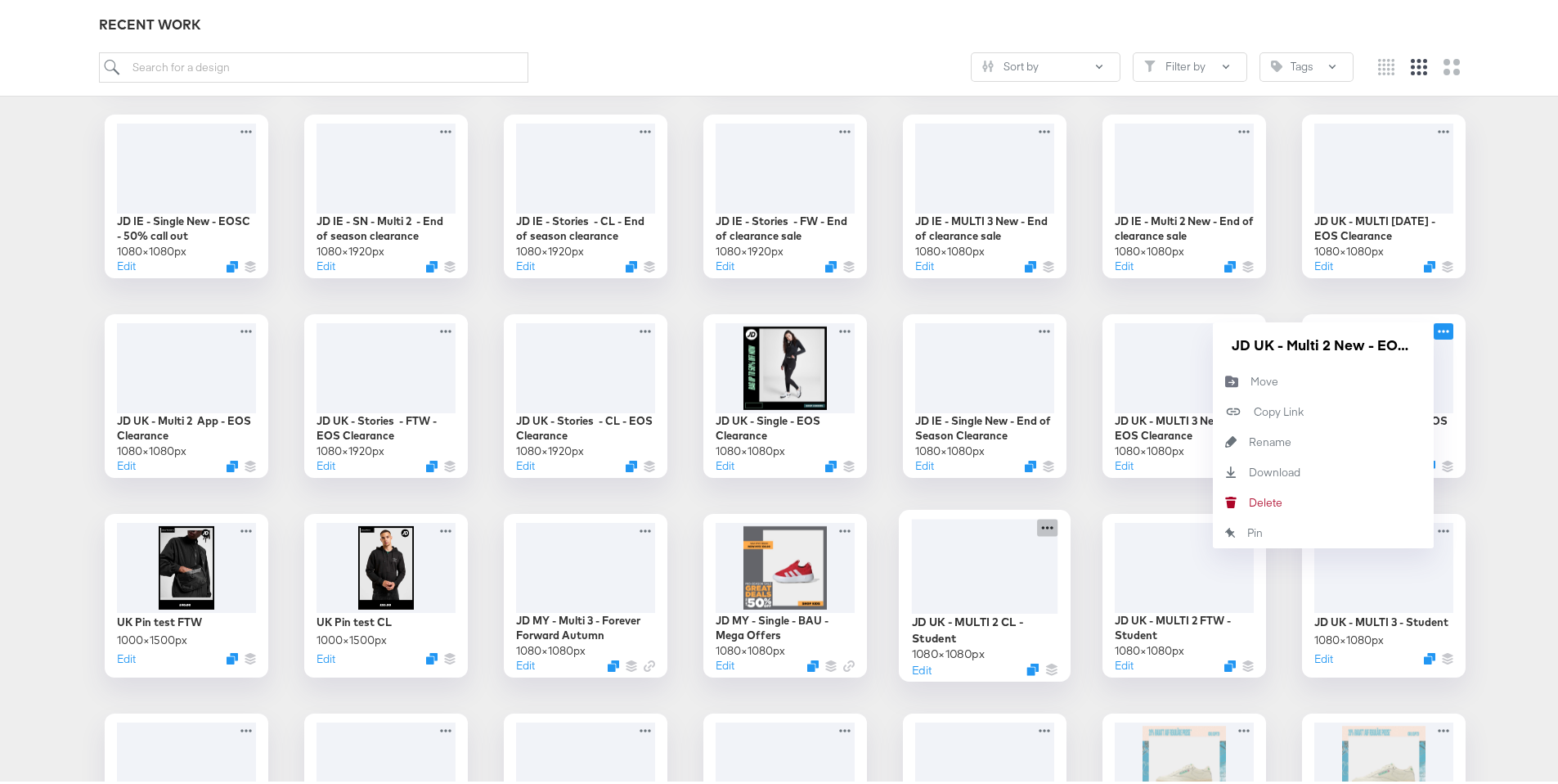
click at [1044, 527] on icon at bounding box center [1048, 524] width 21 height 17
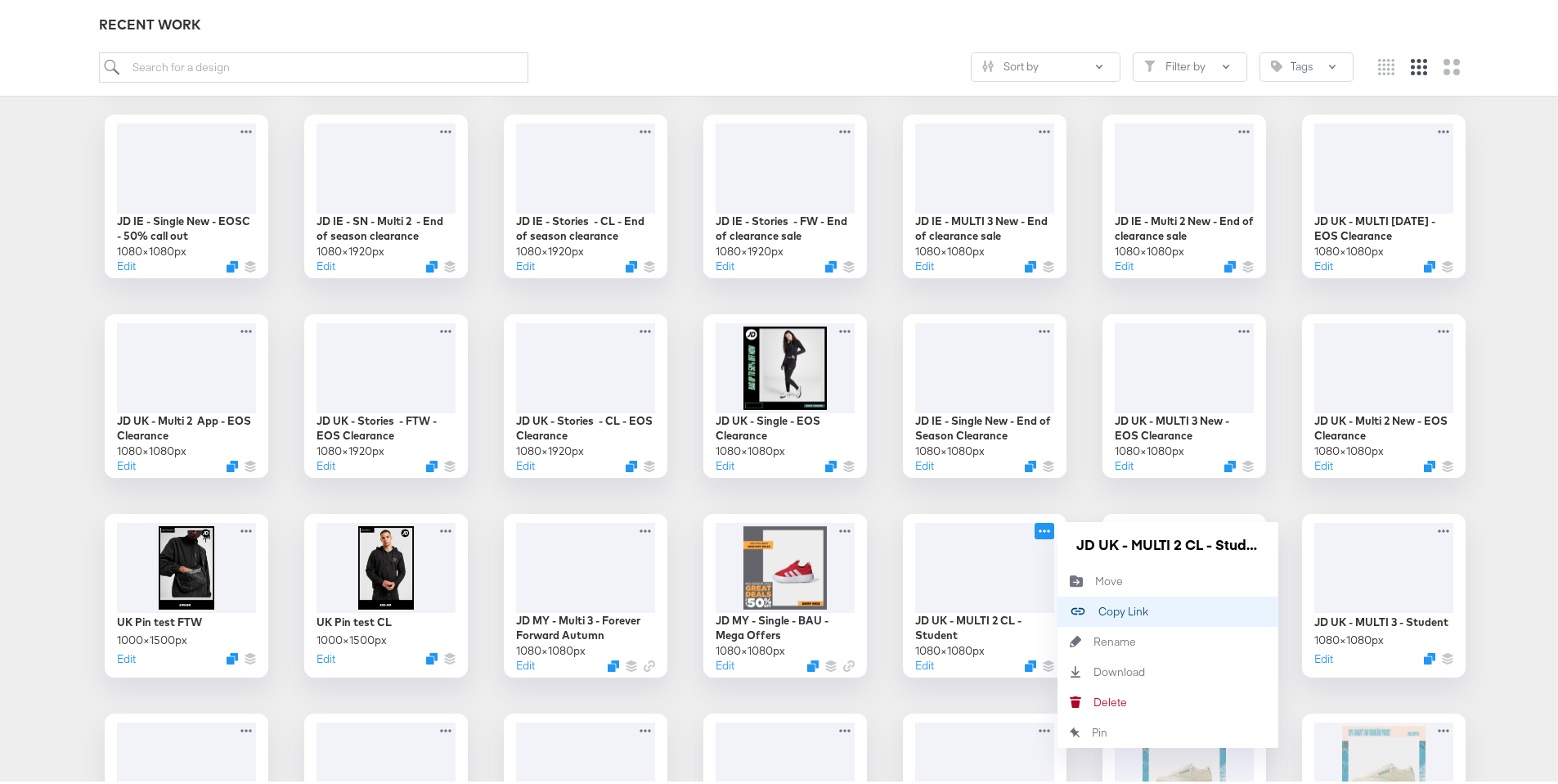
click at [1099, 607] on div "Copy Link Copied!" at bounding box center [1099, 607] width 0 height 0
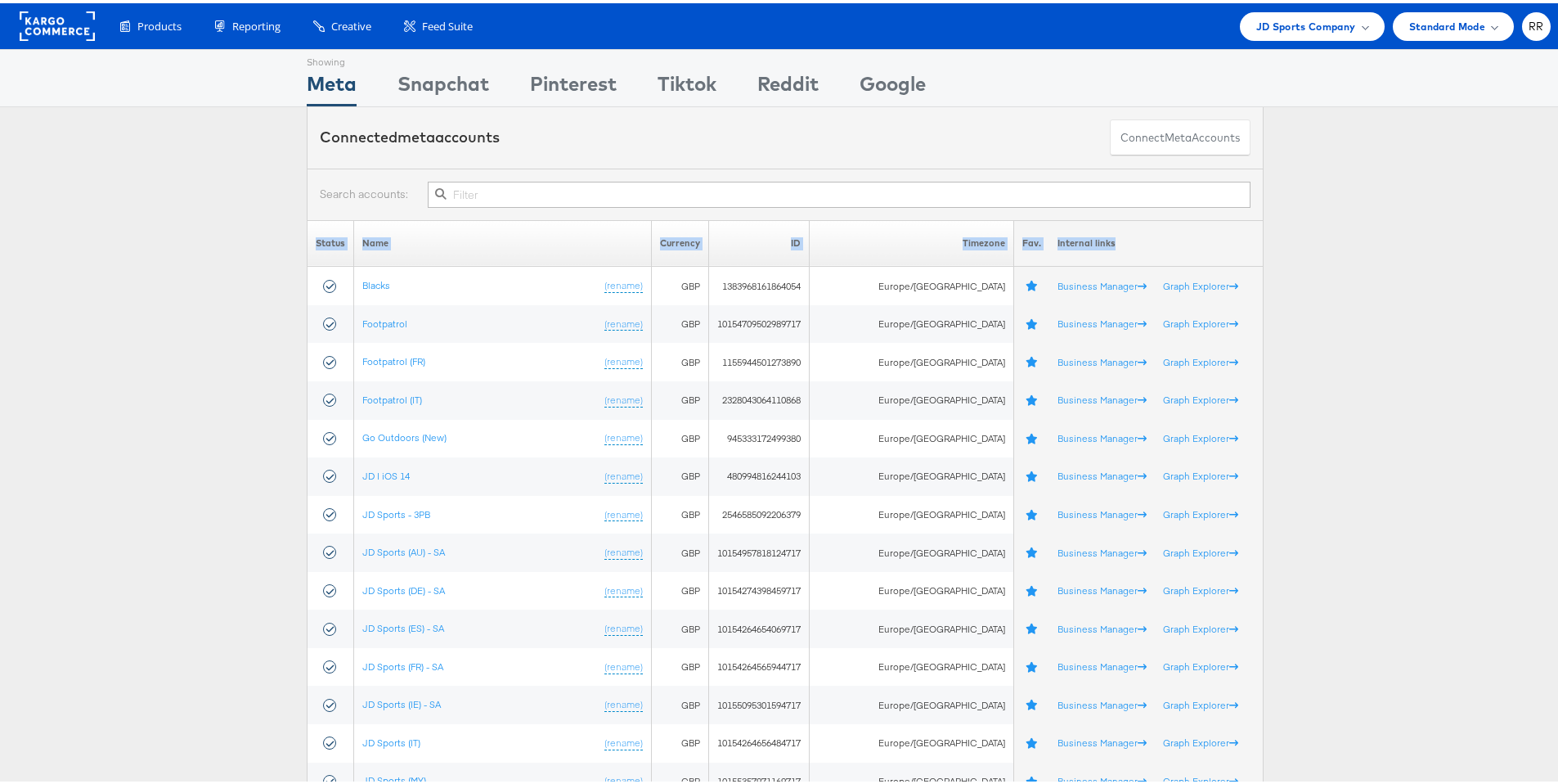
drag, startPoint x: 274, startPoint y: 232, endPoint x: 1322, endPoint y: 239, distance: 1048.0
